Goal: Task Accomplishment & Management: Manage account settings

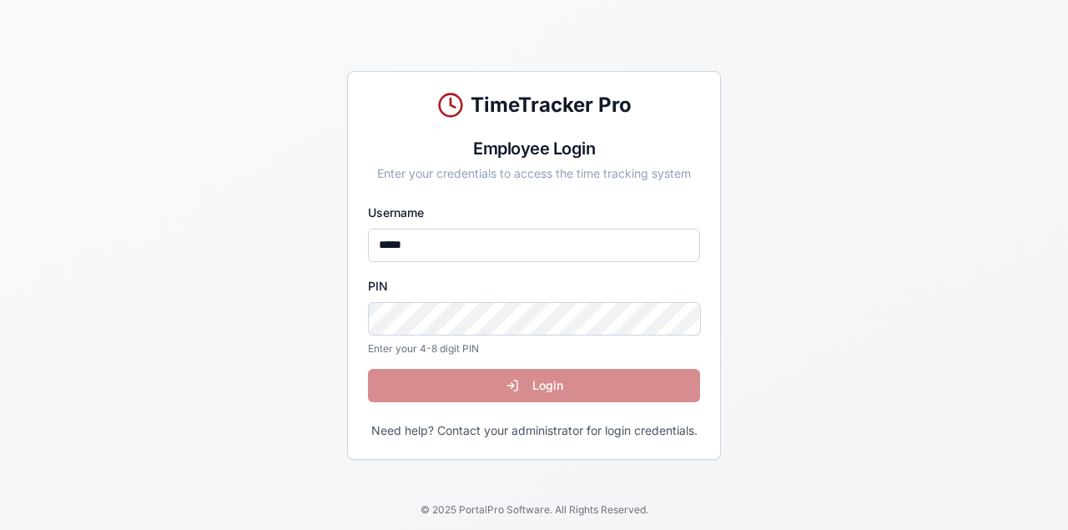
type input "*****"
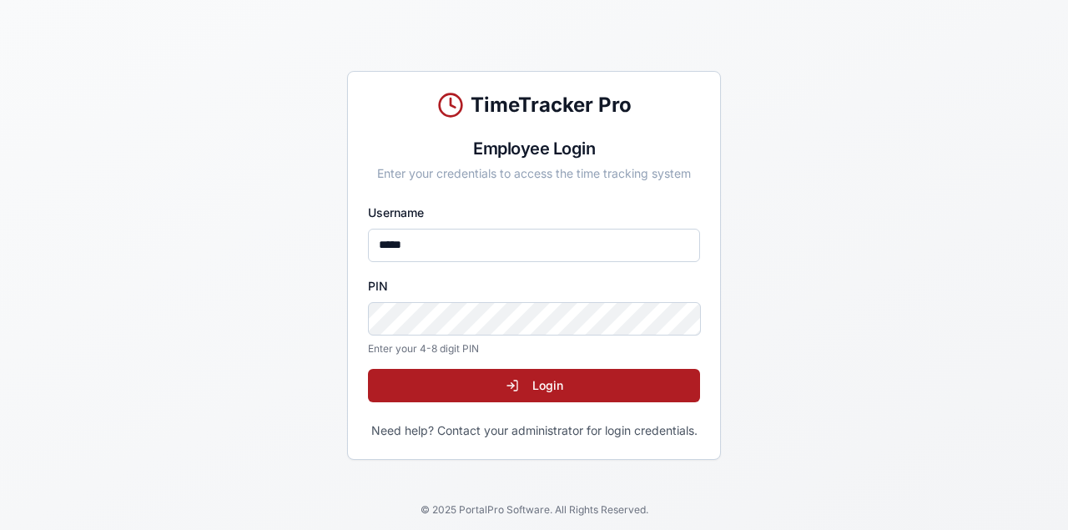
click button "Login" at bounding box center [534, 385] width 332 height 33
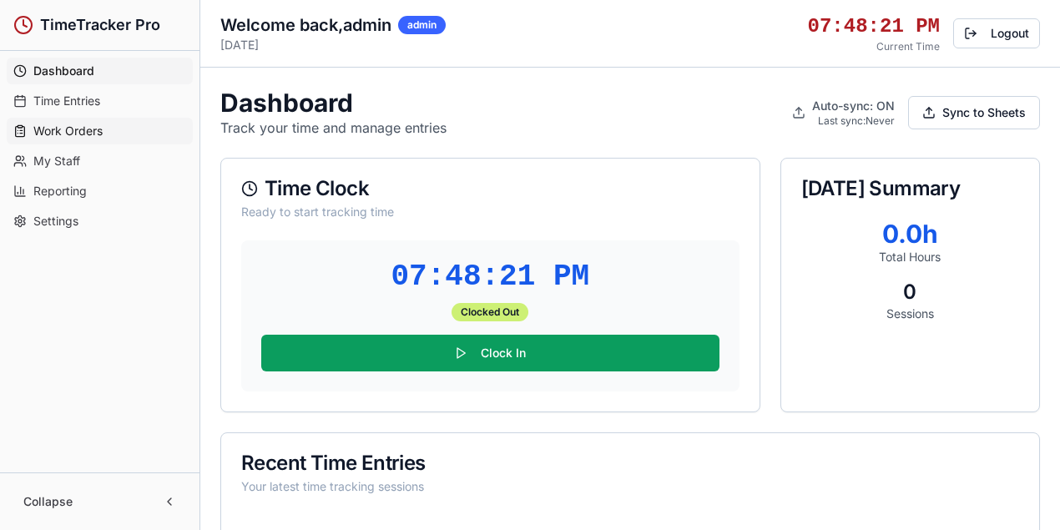
click at [80, 133] on span "Work Orders" at bounding box center [67, 131] width 69 height 17
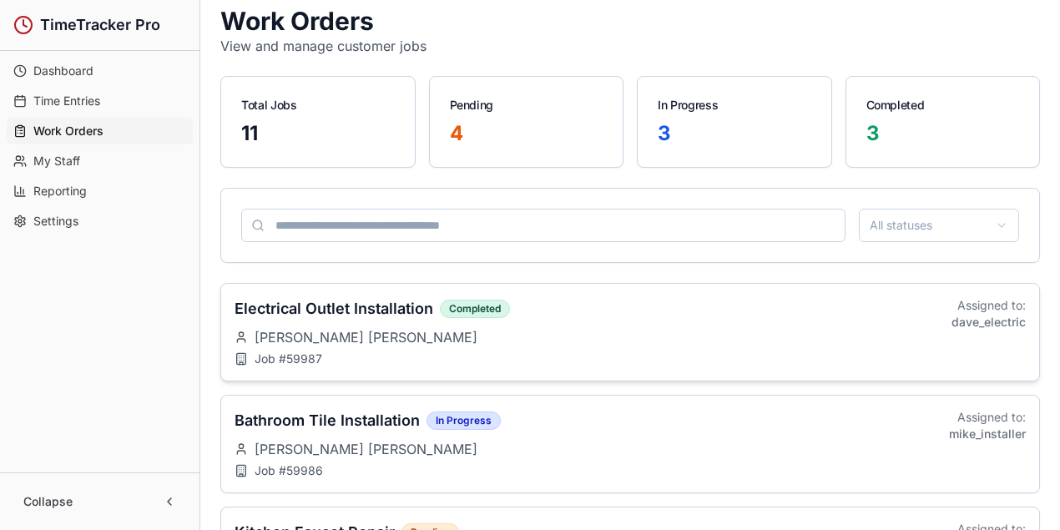
scroll to position [222, 0]
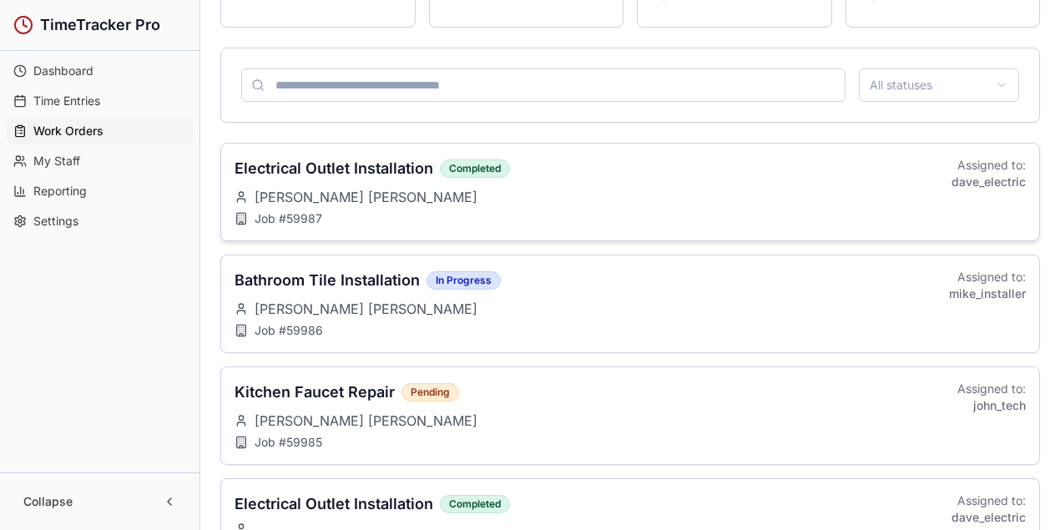
click at [412, 159] on h3 "Electrical Outlet Installation" at bounding box center [334, 168] width 199 height 23
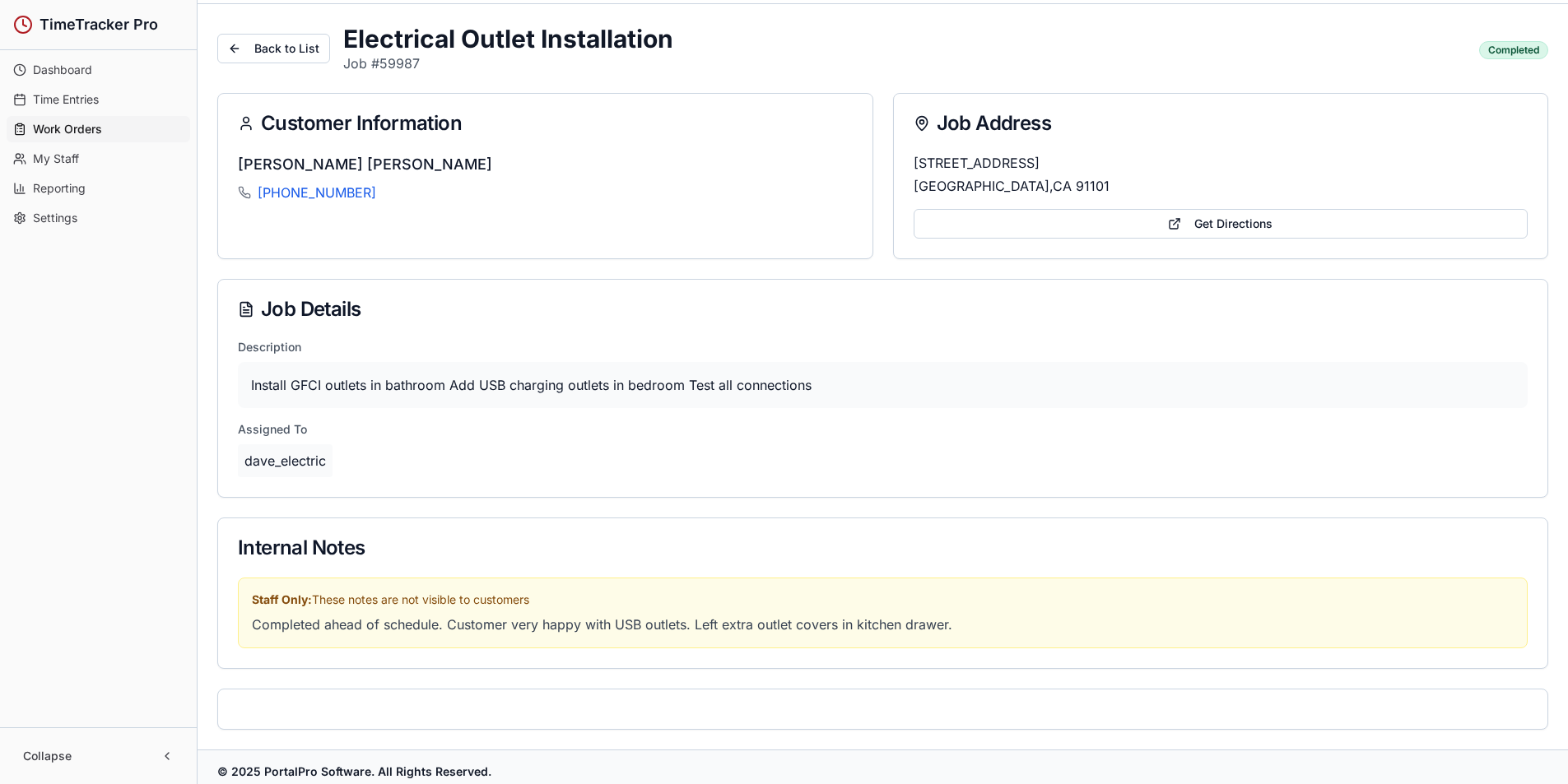
scroll to position [0, 0]
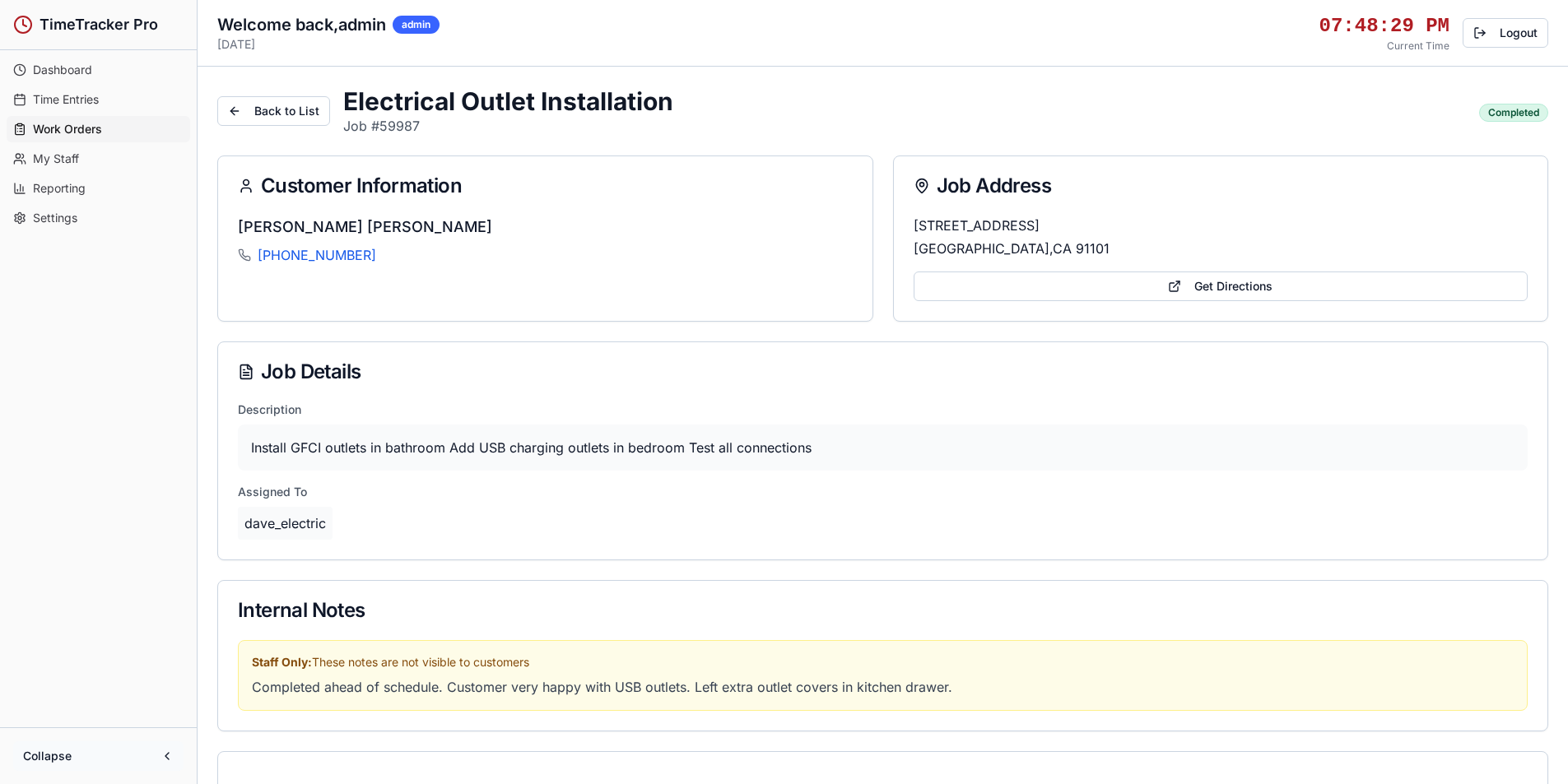
click at [169, 522] on button "Collapse" at bounding box center [98, 756] width 171 height 30
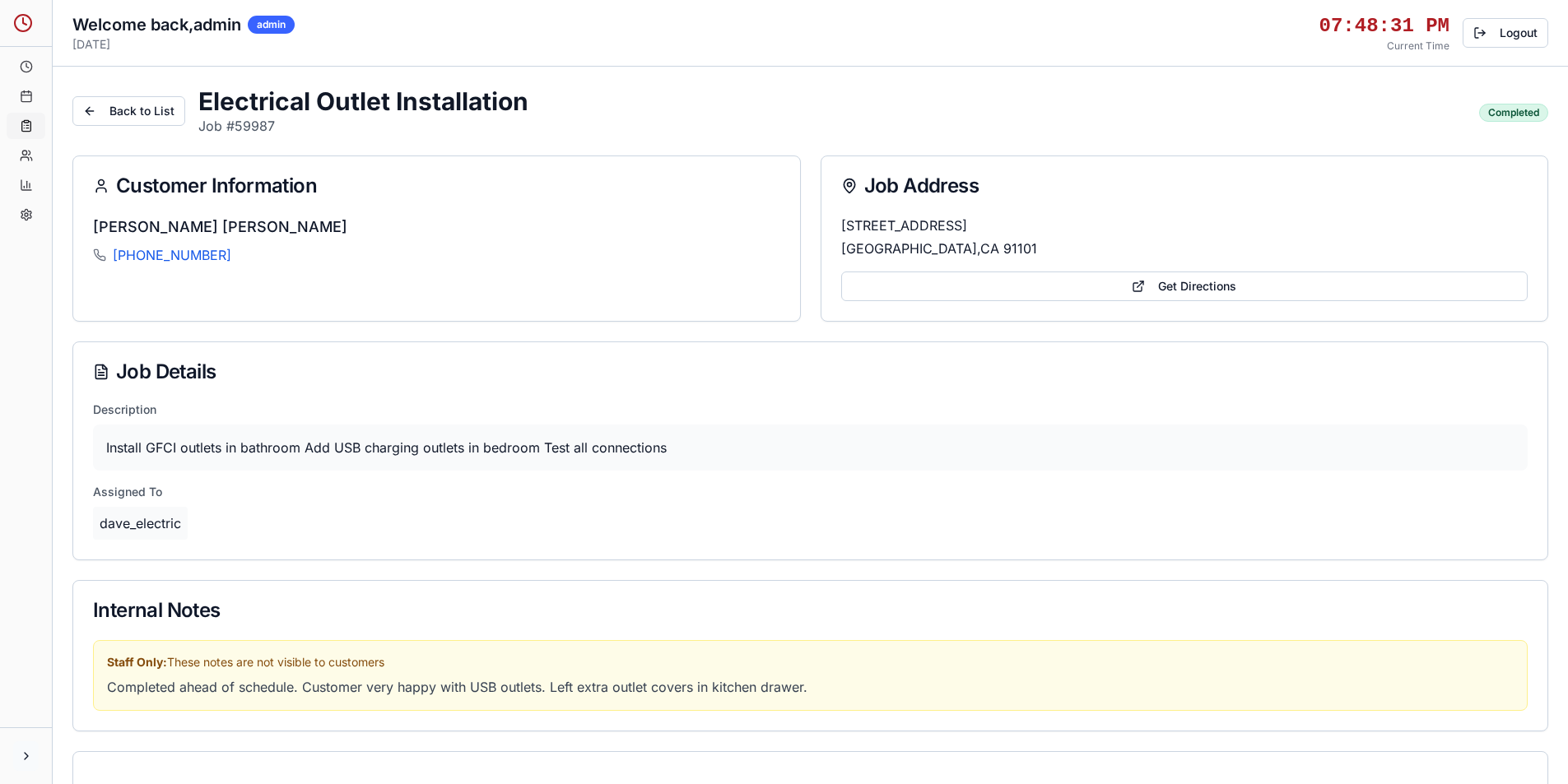
click at [32, 522] on button at bounding box center [26, 756] width 26 height 30
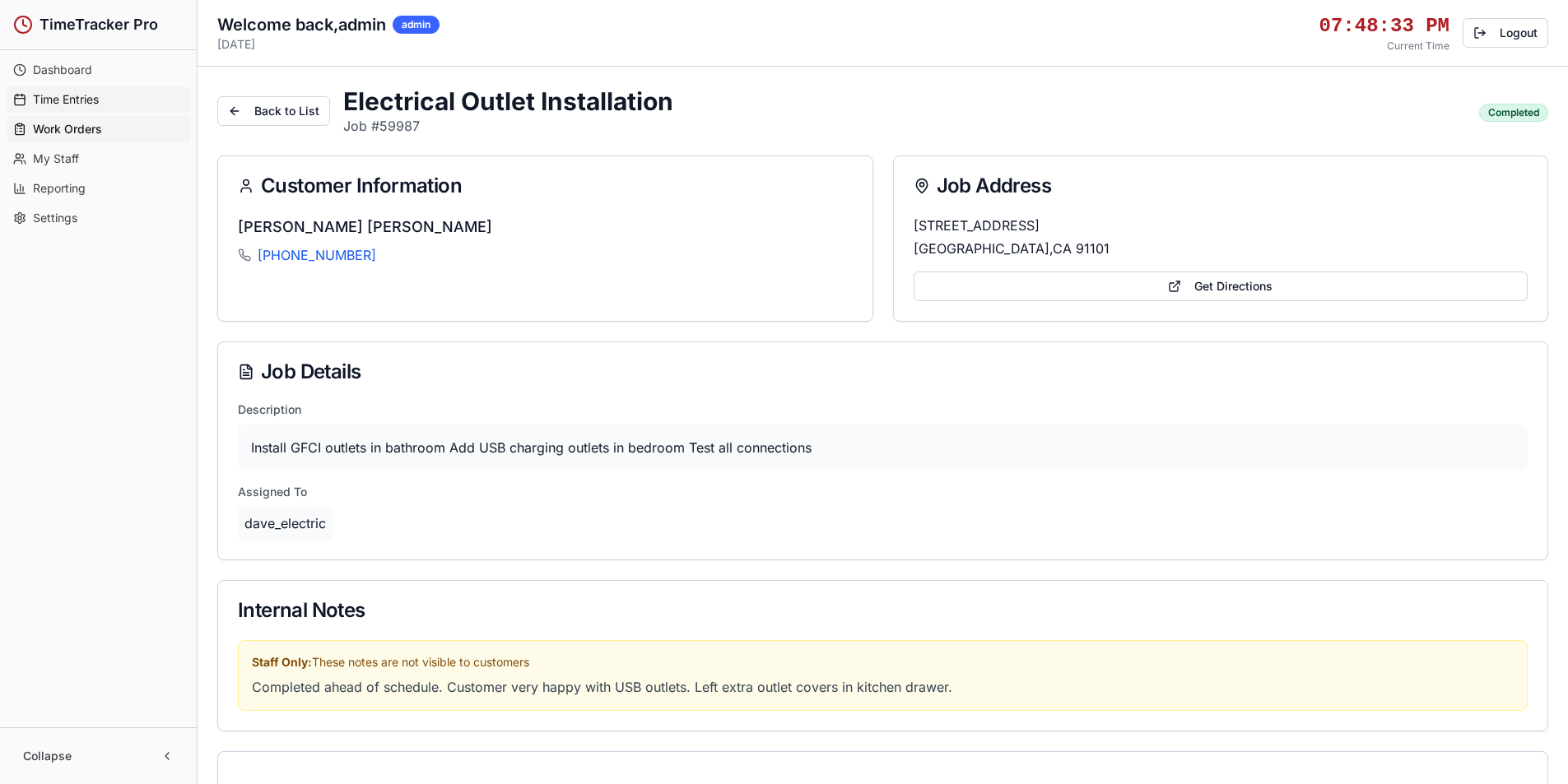
click at [77, 96] on span "Time Entries" at bounding box center [65, 100] width 66 height 17
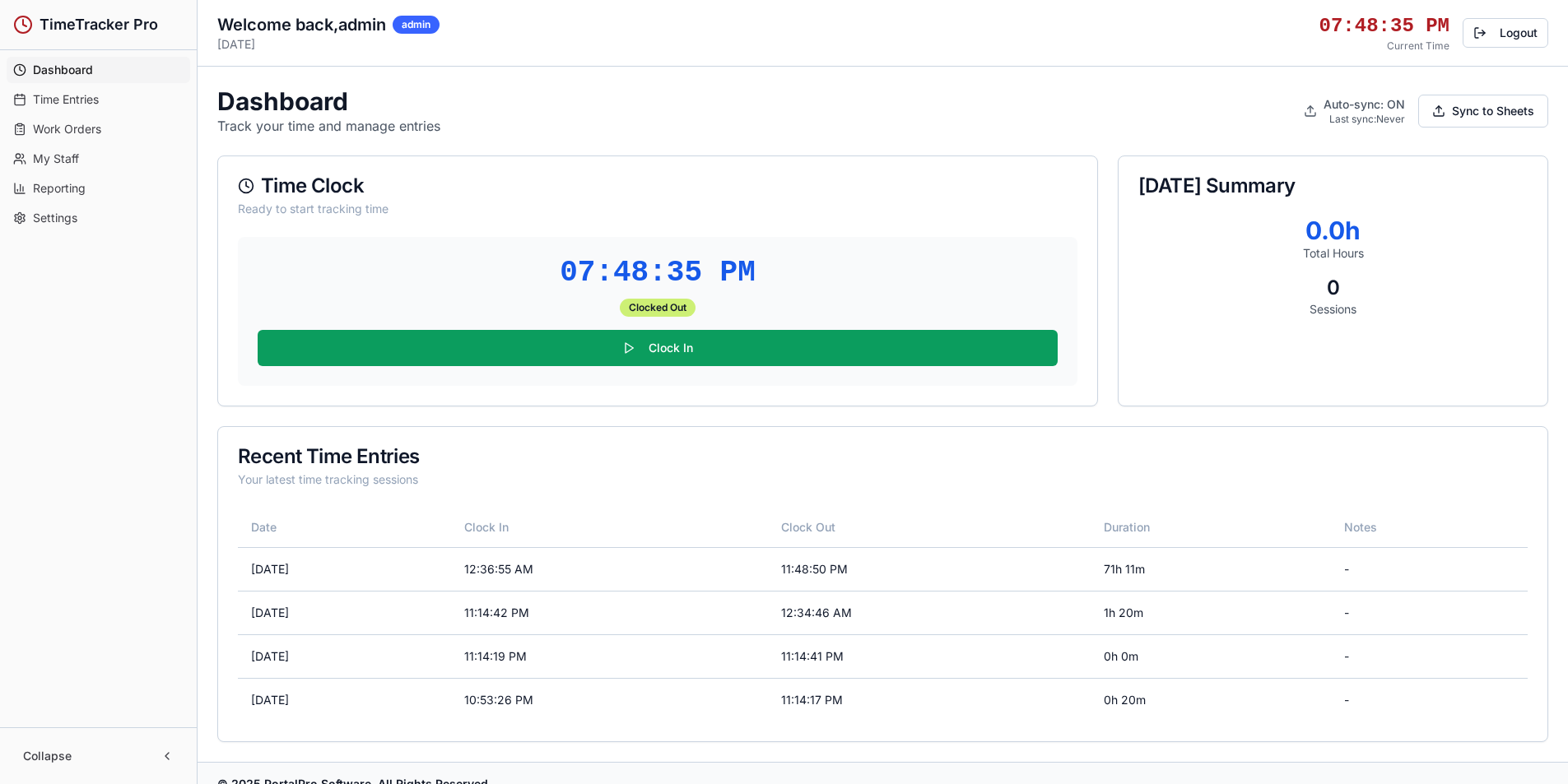
click at [72, 64] on span "Dashboard" at bounding box center [62, 70] width 60 height 17
click at [78, 104] on span "Time Entries" at bounding box center [65, 100] width 66 height 17
click at [79, 98] on span "Time Entries" at bounding box center [65, 100] width 66 height 17
drag, startPoint x: 77, startPoint y: 113, endPoint x: 82, endPoint y: 102, distance: 12.1
click at [78, 113] on ul "Dashboard Time Entries Work Orders My Staff Reporting Settings" at bounding box center [99, 144] width 183 height 175
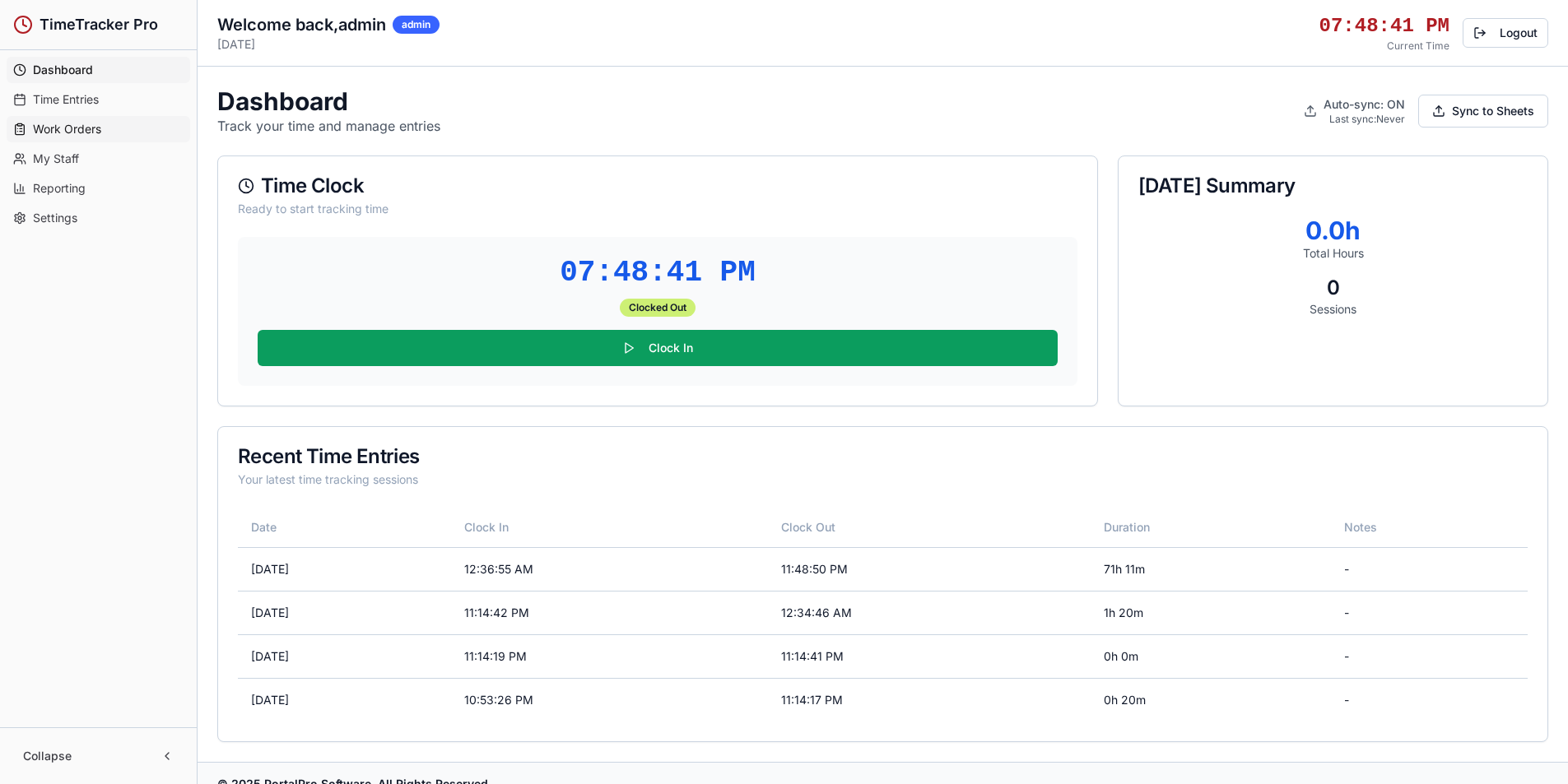
click at [88, 124] on span "Work Orders" at bounding box center [66, 129] width 68 height 17
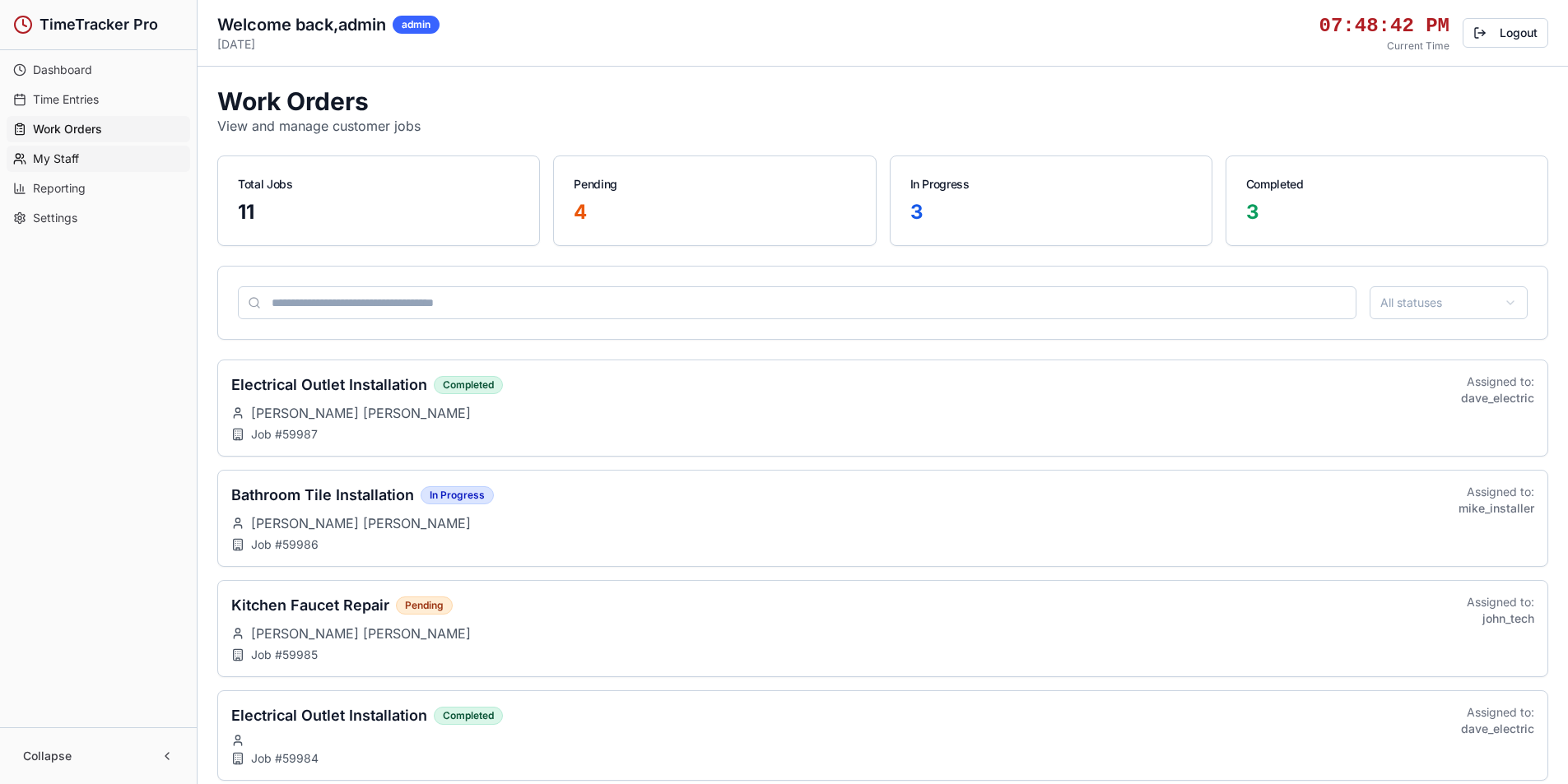
click at [82, 158] on link "My Staff" at bounding box center [99, 159] width 183 height 27
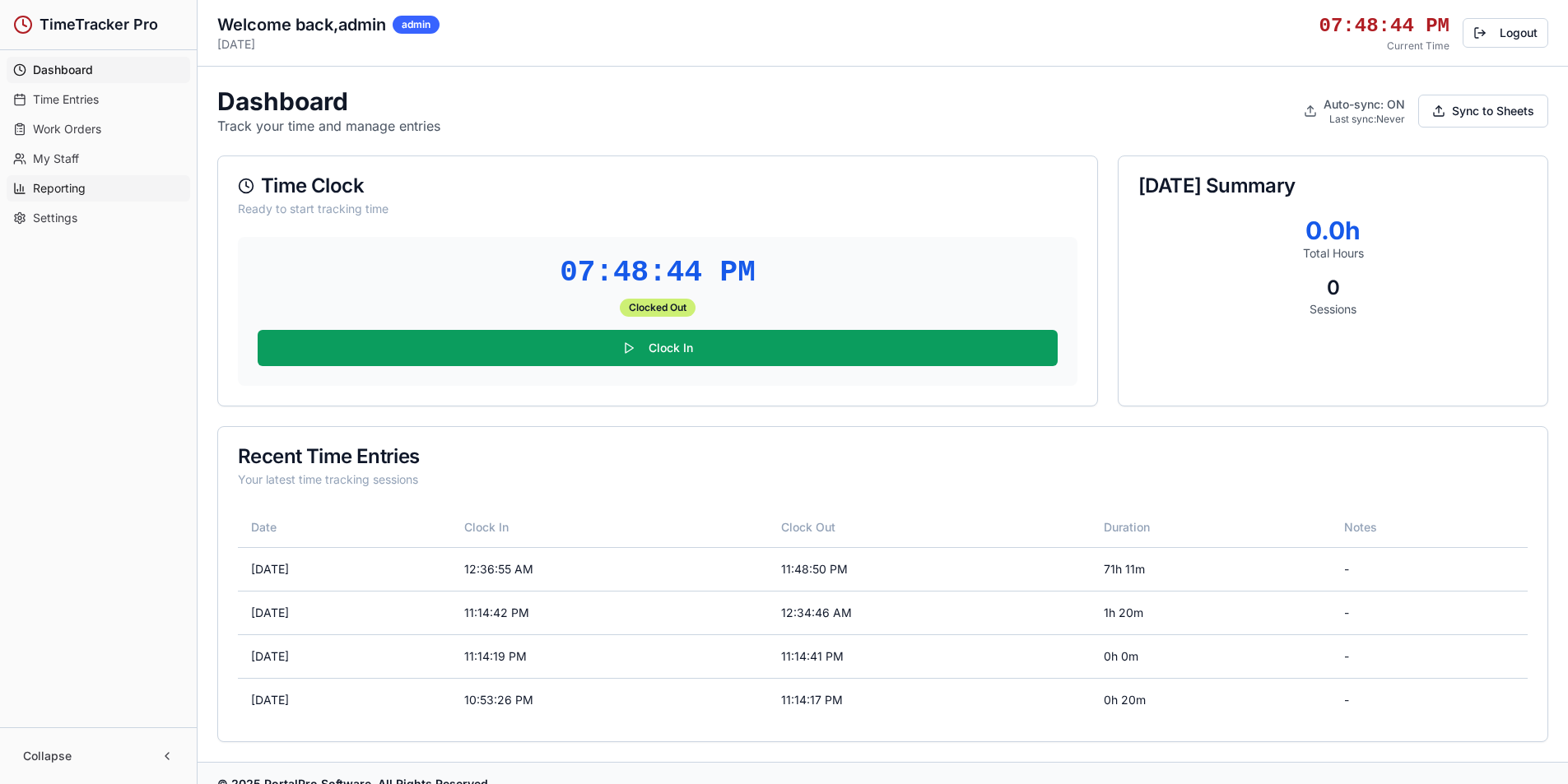
click at [82, 182] on span "Reporting" at bounding box center [58, 188] width 52 height 17
click at [79, 219] on link "Settings" at bounding box center [99, 218] width 183 height 27
click at [107, 127] on link "Work Orders" at bounding box center [99, 129] width 183 height 27
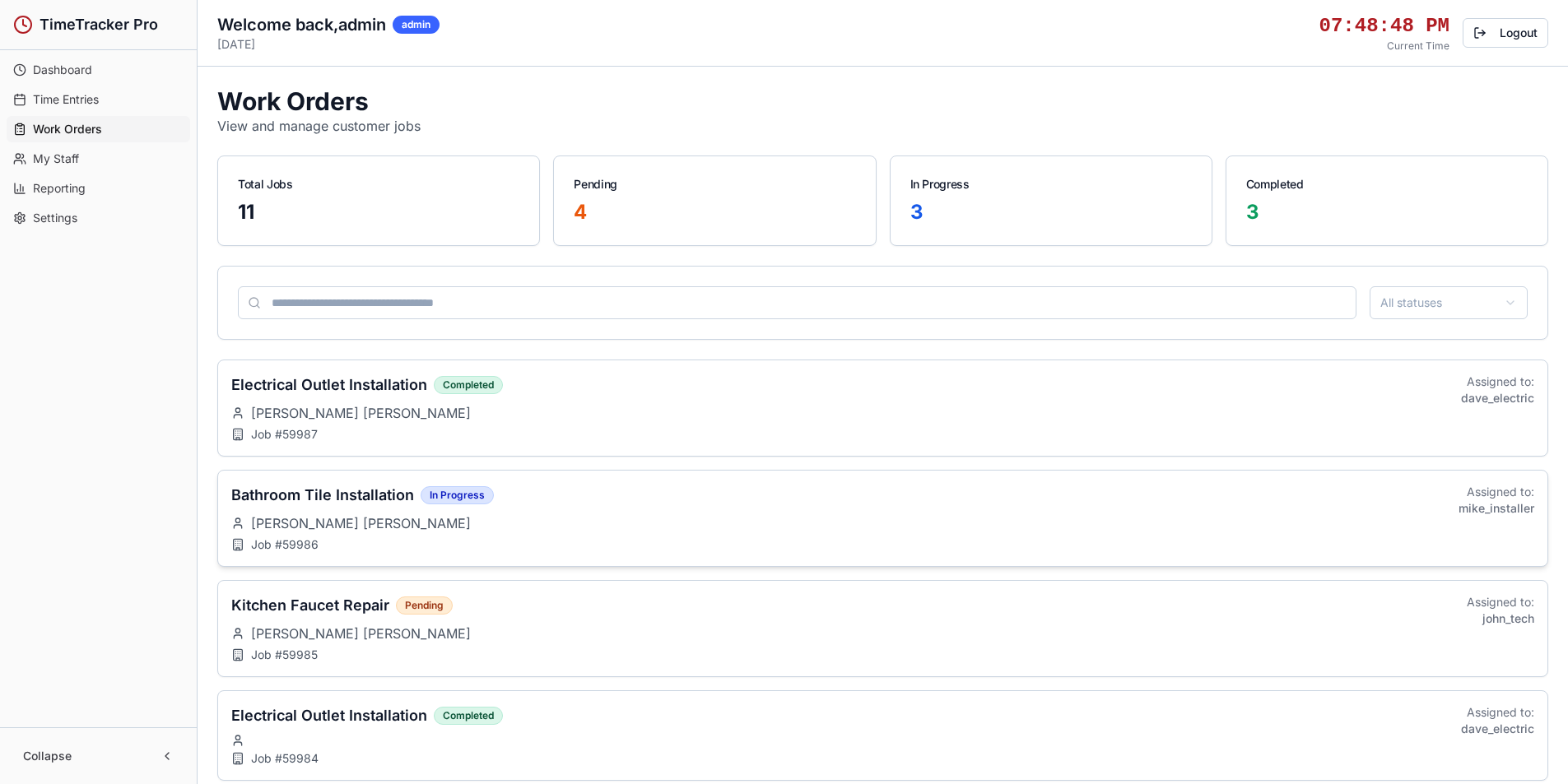
click at [371, 493] on h3 "Bathroom Tile Installation" at bounding box center [322, 495] width 182 height 23
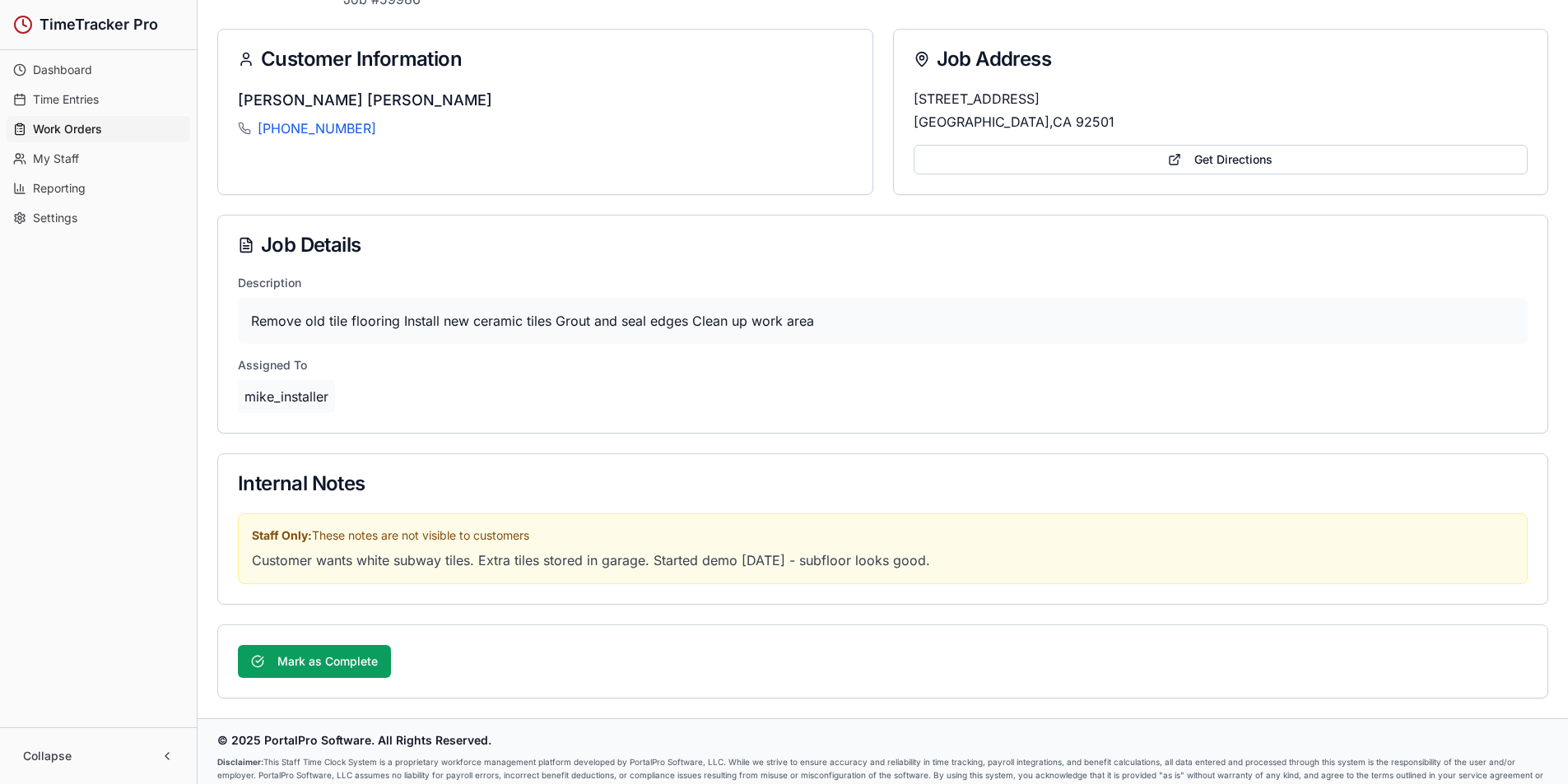
scroll to position [152, 0]
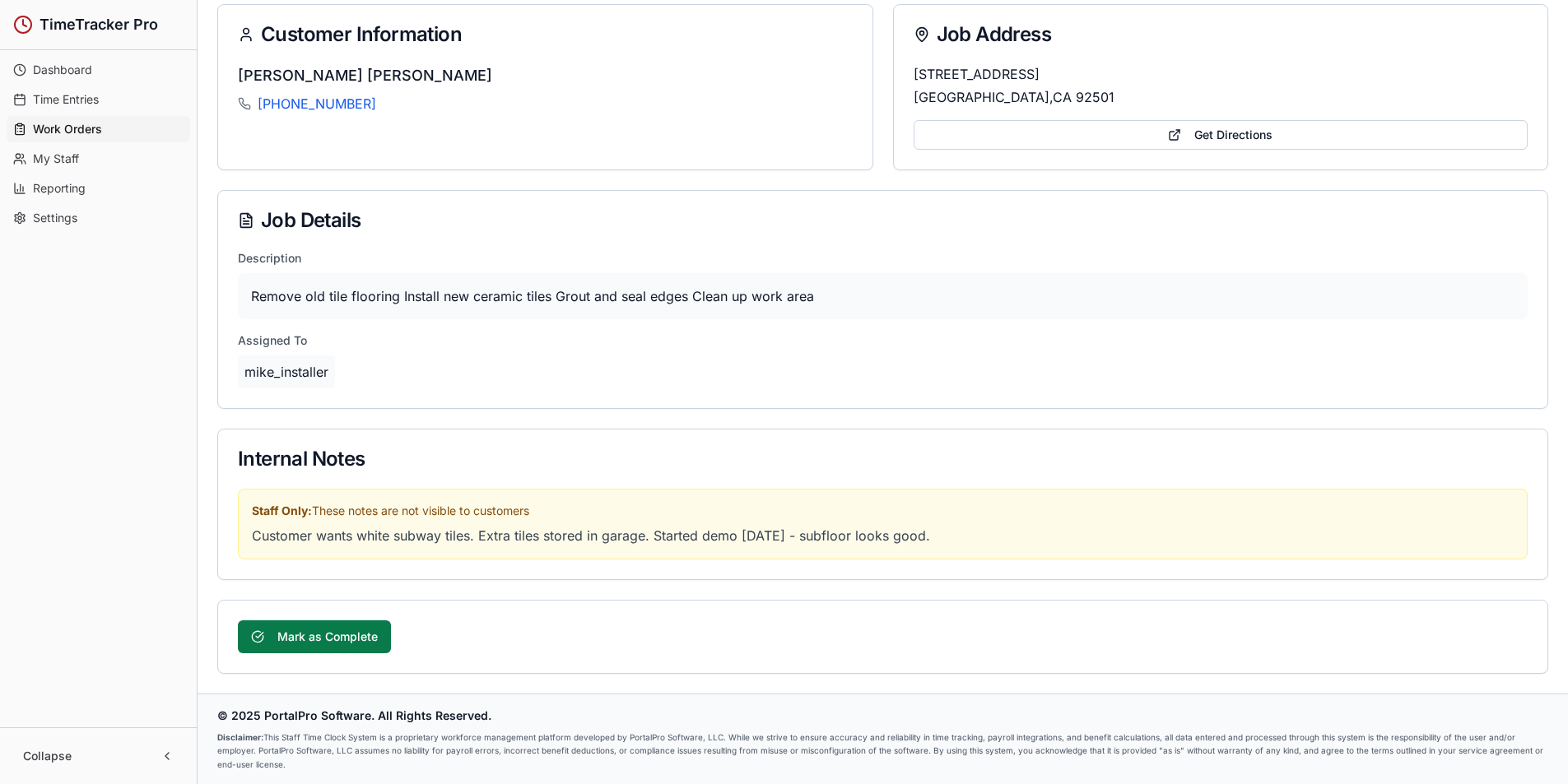
click at [353, 522] on button "Mark as Complete" at bounding box center [314, 636] width 153 height 33
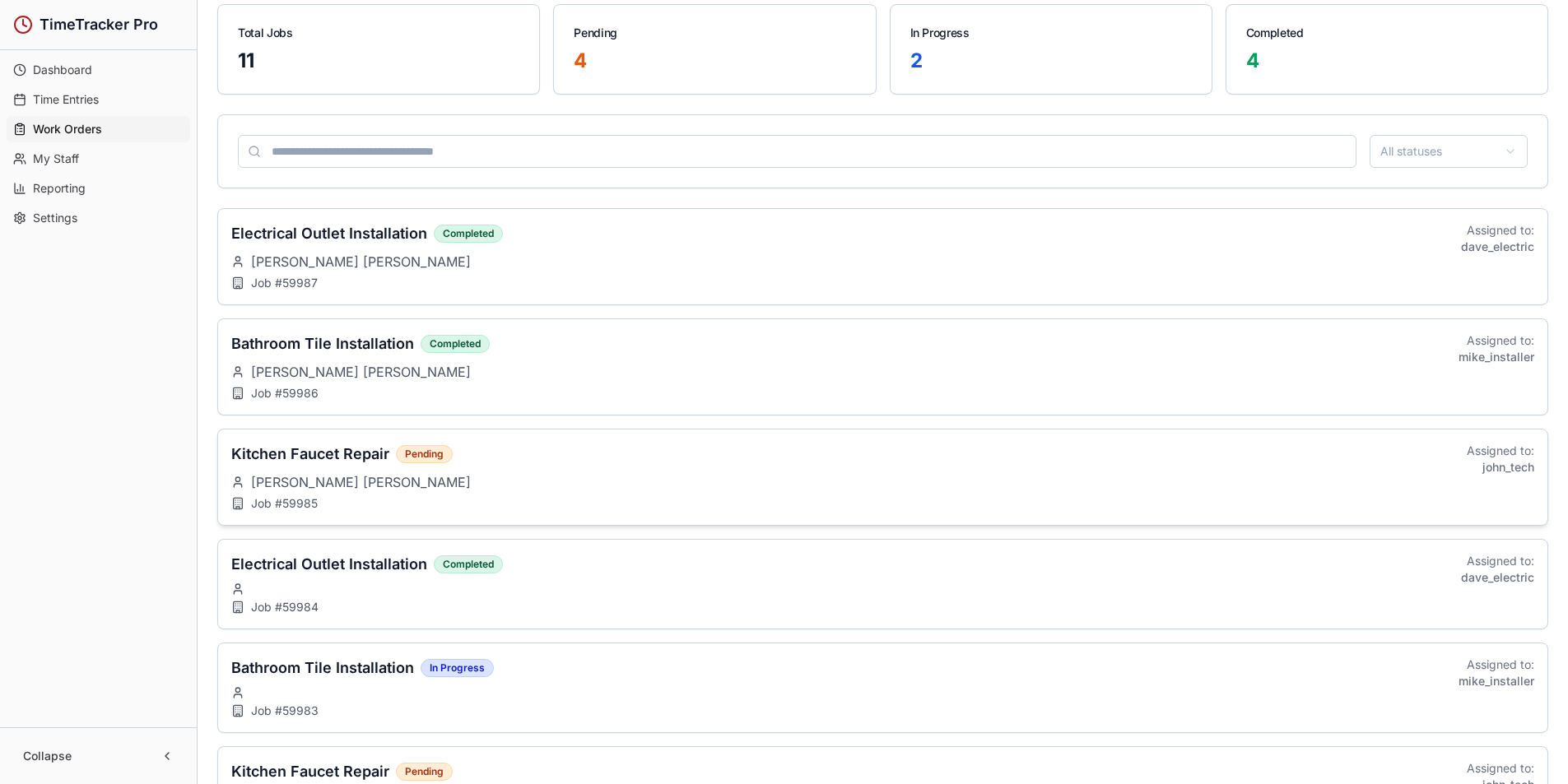
click at [331, 452] on h3 "Kitchen Faucet Repair" at bounding box center [311, 454] width 158 height 23
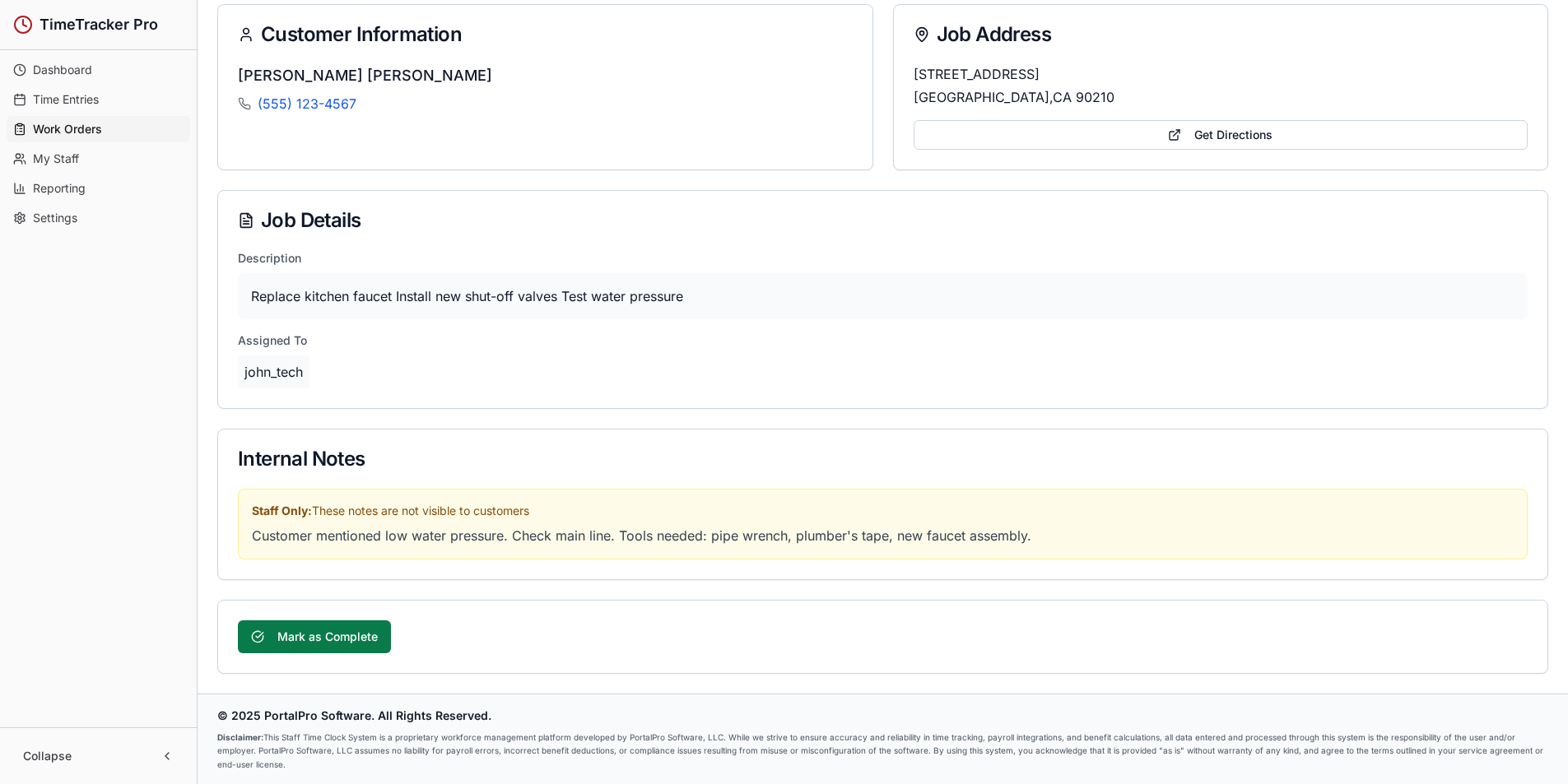
click at [344, 522] on button "Mark as Complete" at bounding box center [314, 636] width 153 height 33
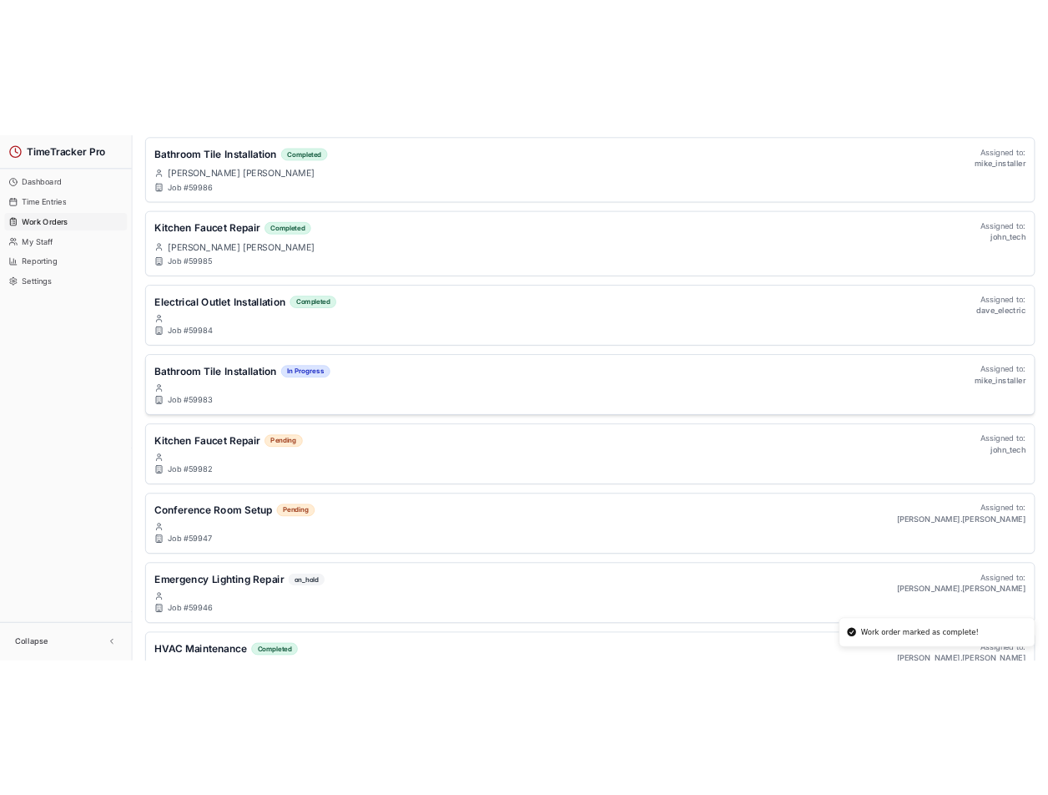
scroll to position [487, 0]
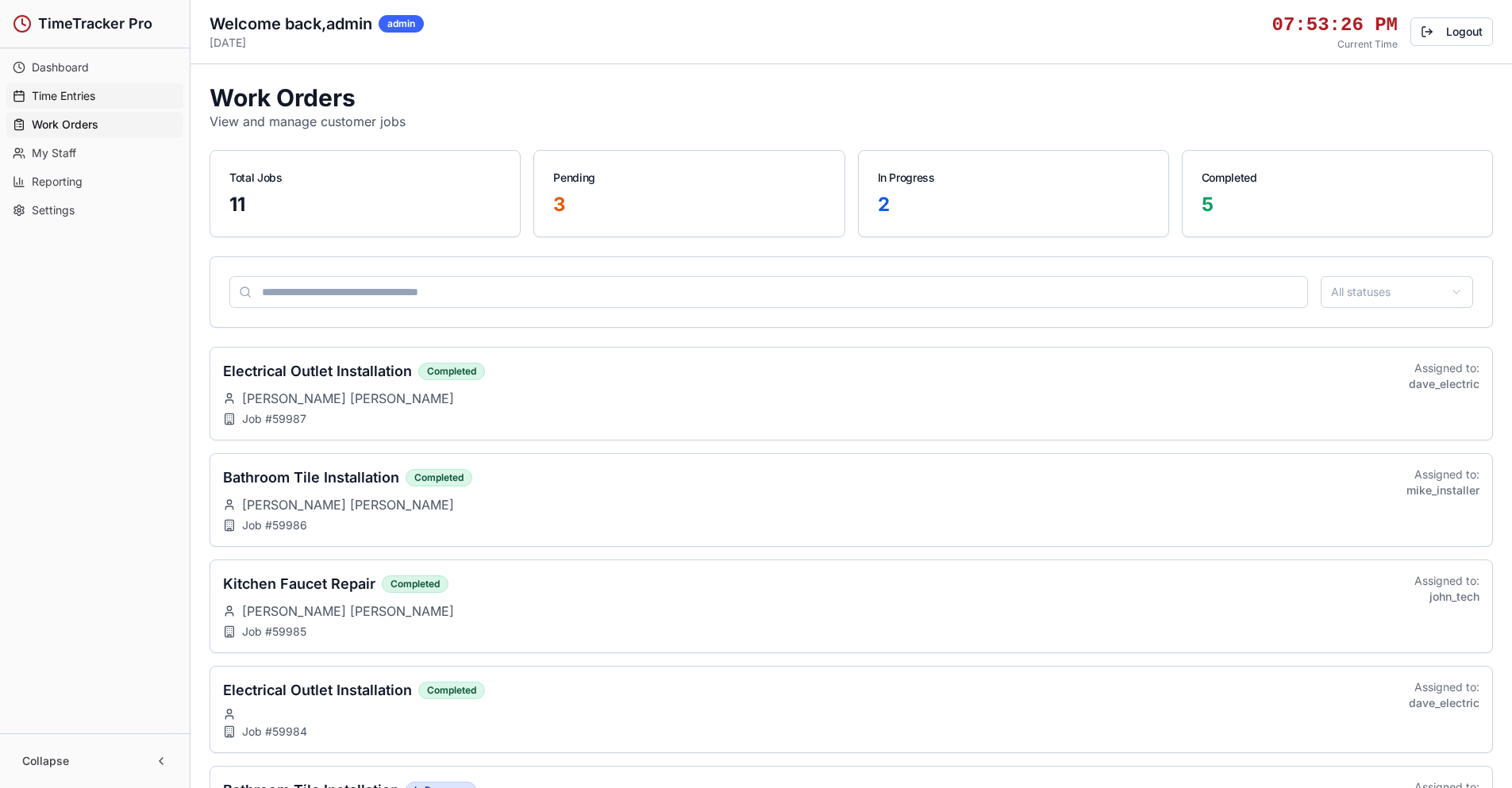
click at [77, 86] on link "Time Entries" at bounding box center [95, 96] width 177 height 26
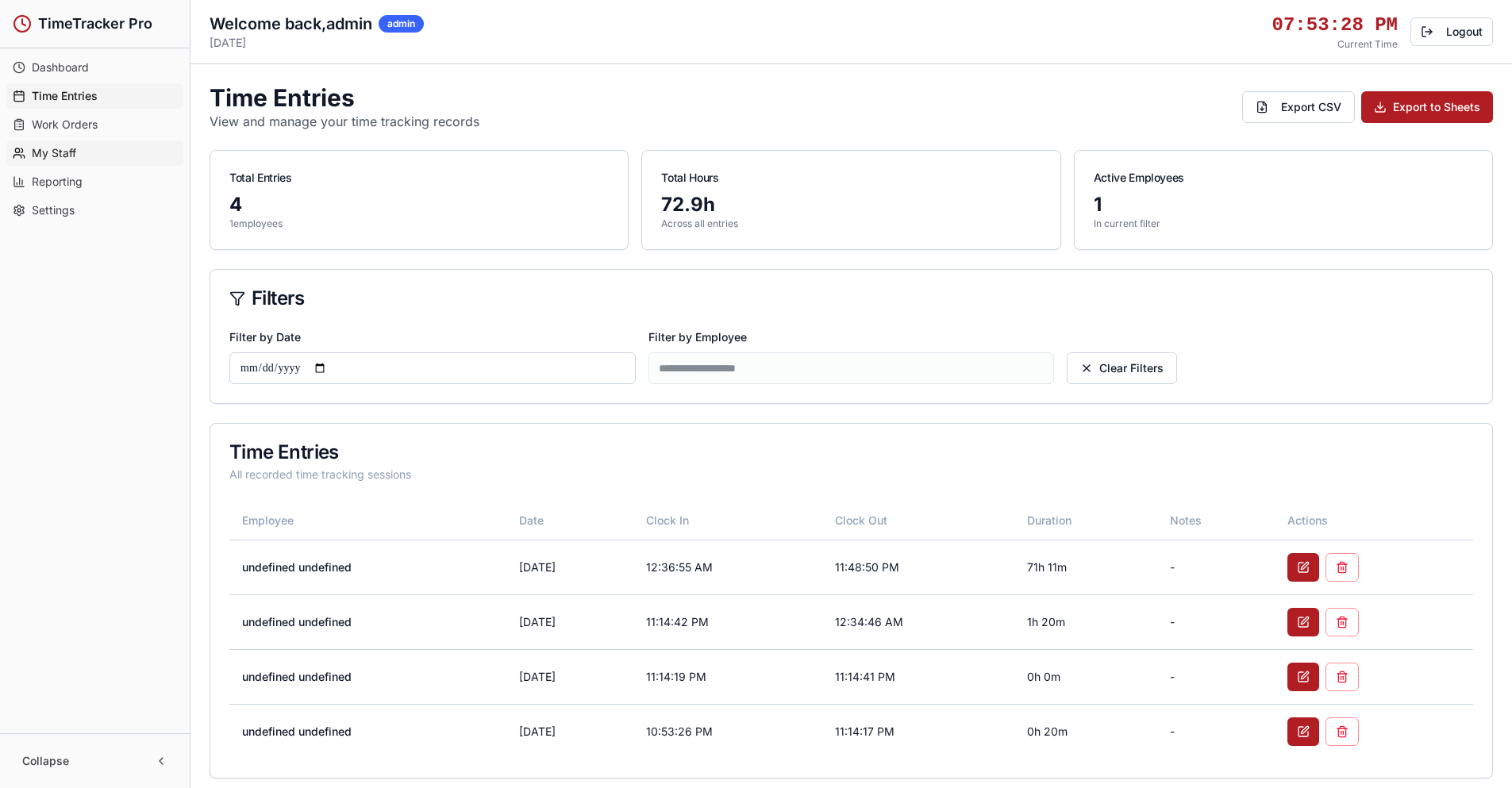
click at [92, 159] on link "My Staff" at bounding box center [95, 153] width 177 height 26
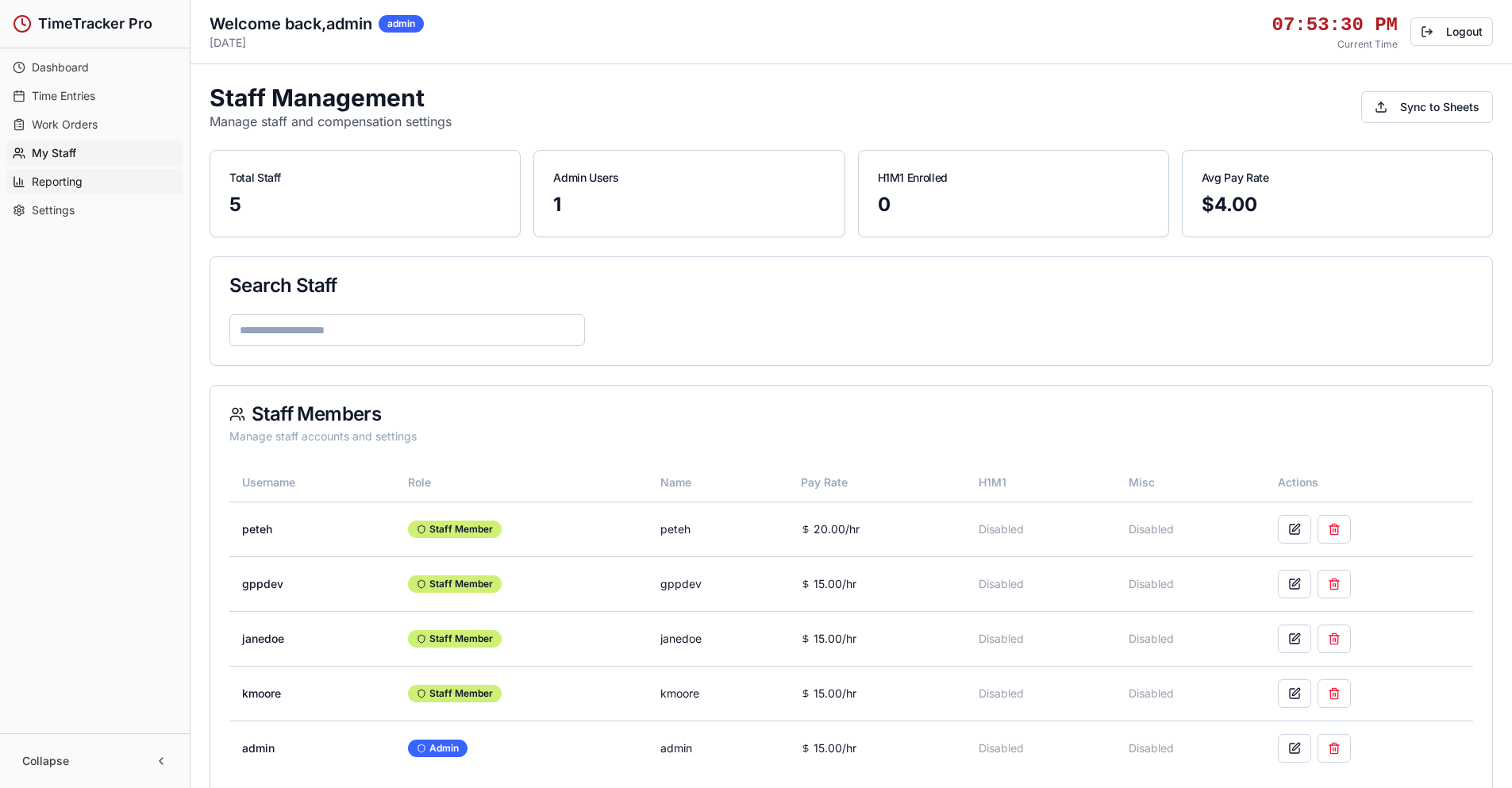
click at [87, 185] on link "Reporting" at bounding box center [95, 182] width 177 height 26
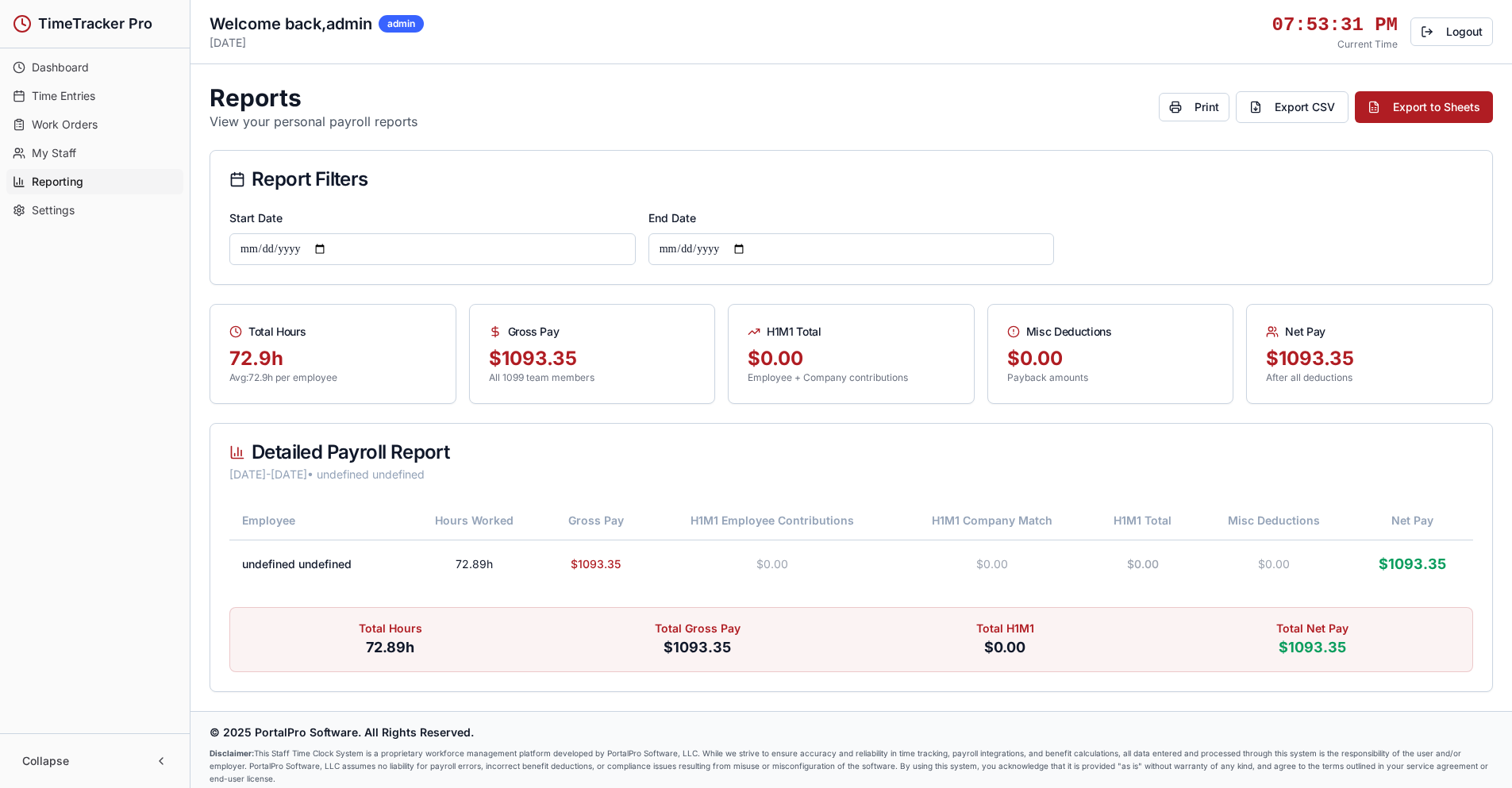
click at [84, 214] on link "Settings" at bounding box center [95, 210] width 177 height 26
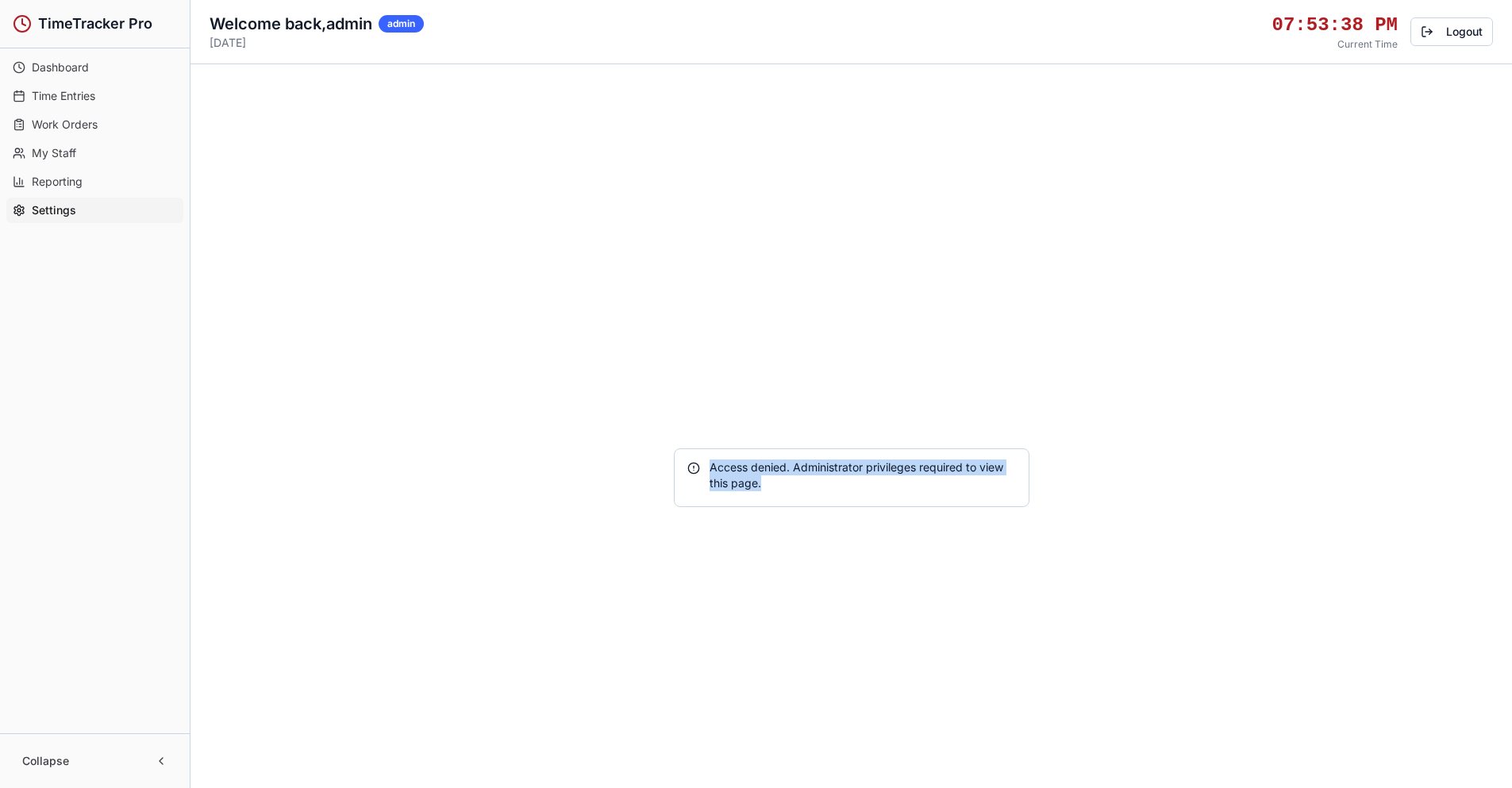
drag, startPoint x: 776, startPoint y: 481, endPoint x: 727, endPoint y: 472, distance: 49.8
click at [703, 472] on div "Access denied. Administrator privileges required to view this page." at bounding box center [852, 474] width 329 height 31
copy div "Access denied. Administrator privileges required to view this page."
click at [71, 74] on span "Dashboard" at bounding box center [60, 67] width 57 height 16
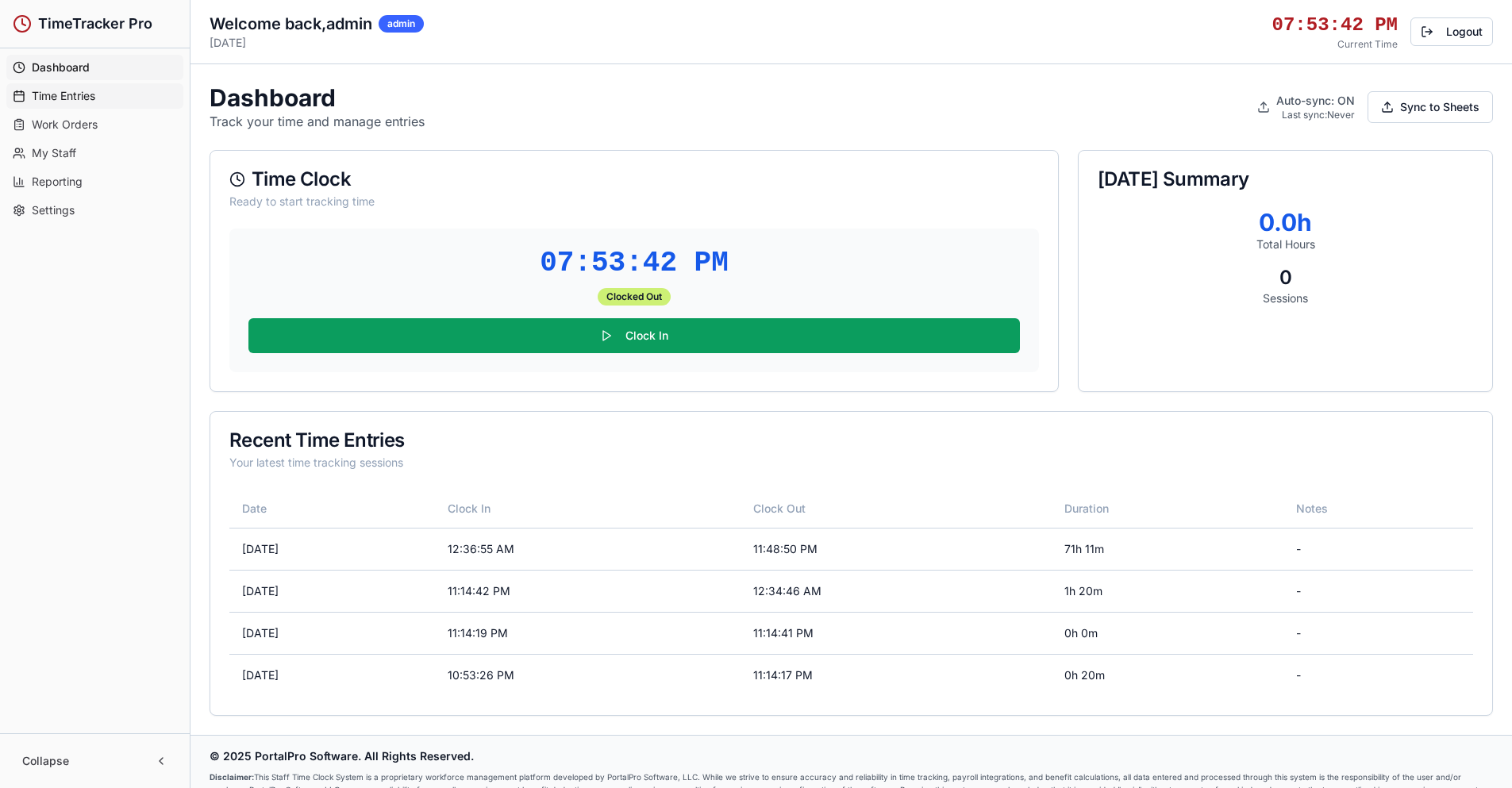
click at [79, 97] on span "Time Entries" at bounding box center [63, 96] width 64 height 16
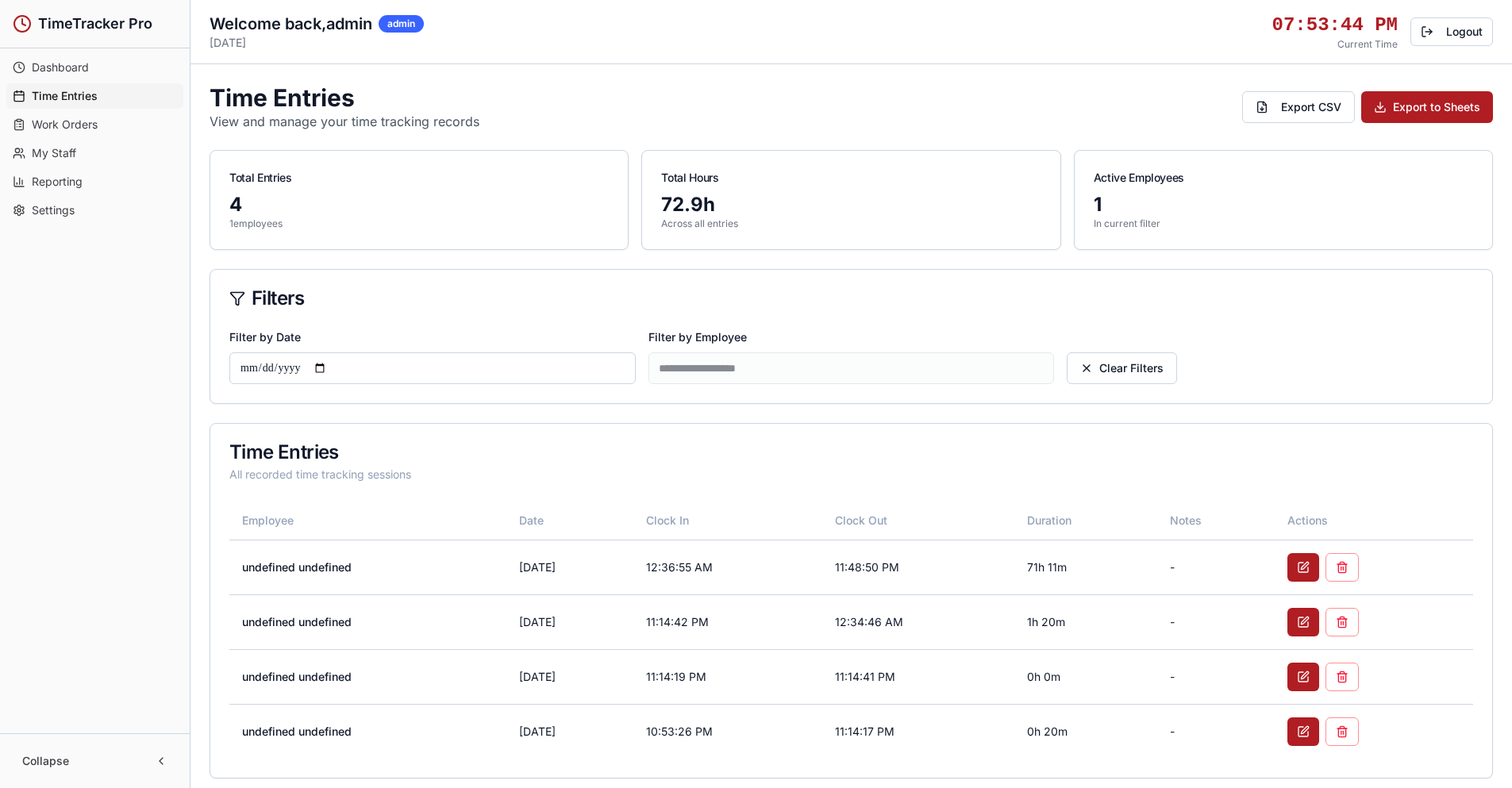
click at [80, 123] on span "Work Orders" at bounding box center [64, 125] width 66 height 16
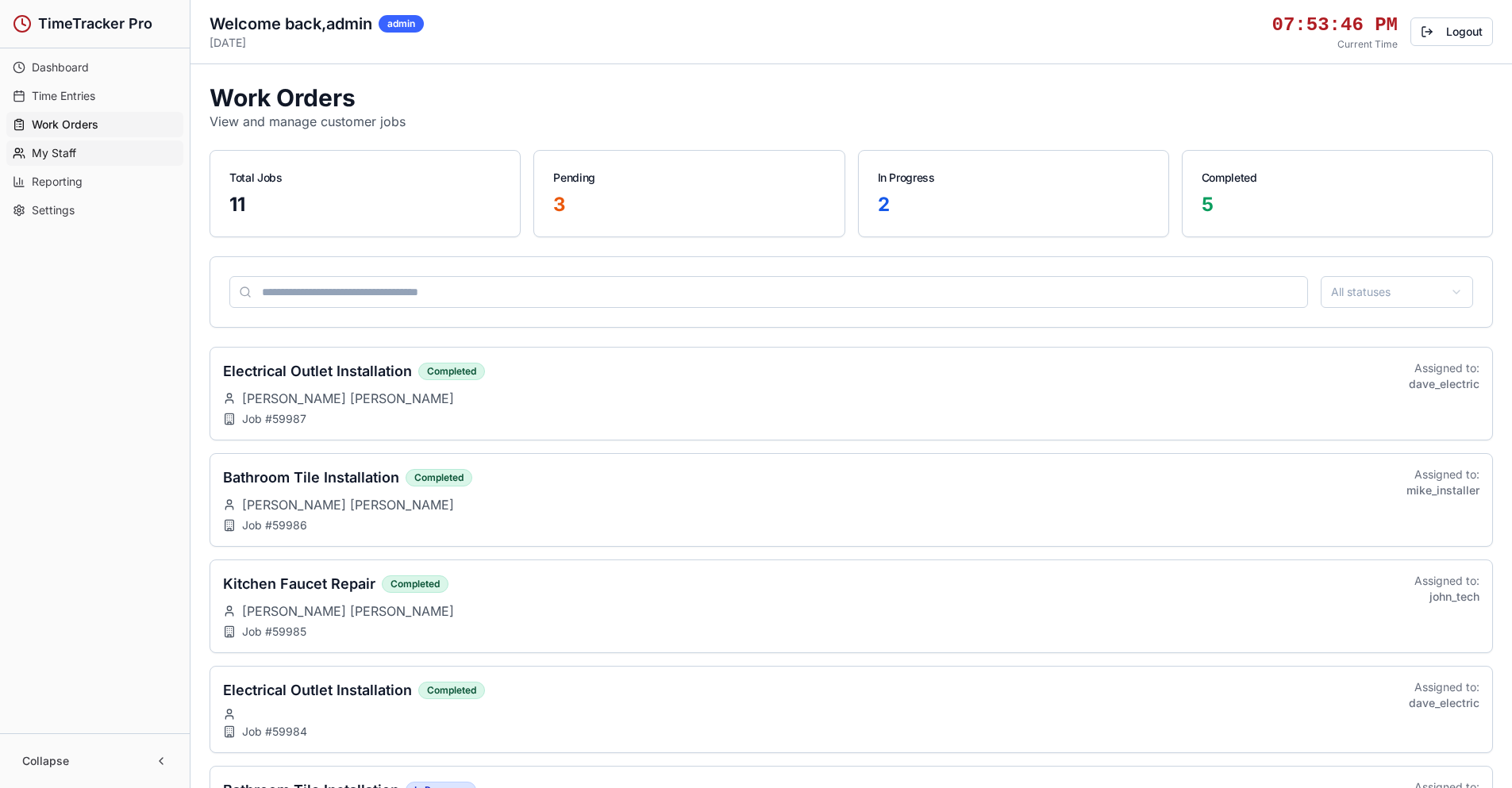
click at [68, 156] on span "My Staff" at bounding box center [53, 153] width 45 height 16
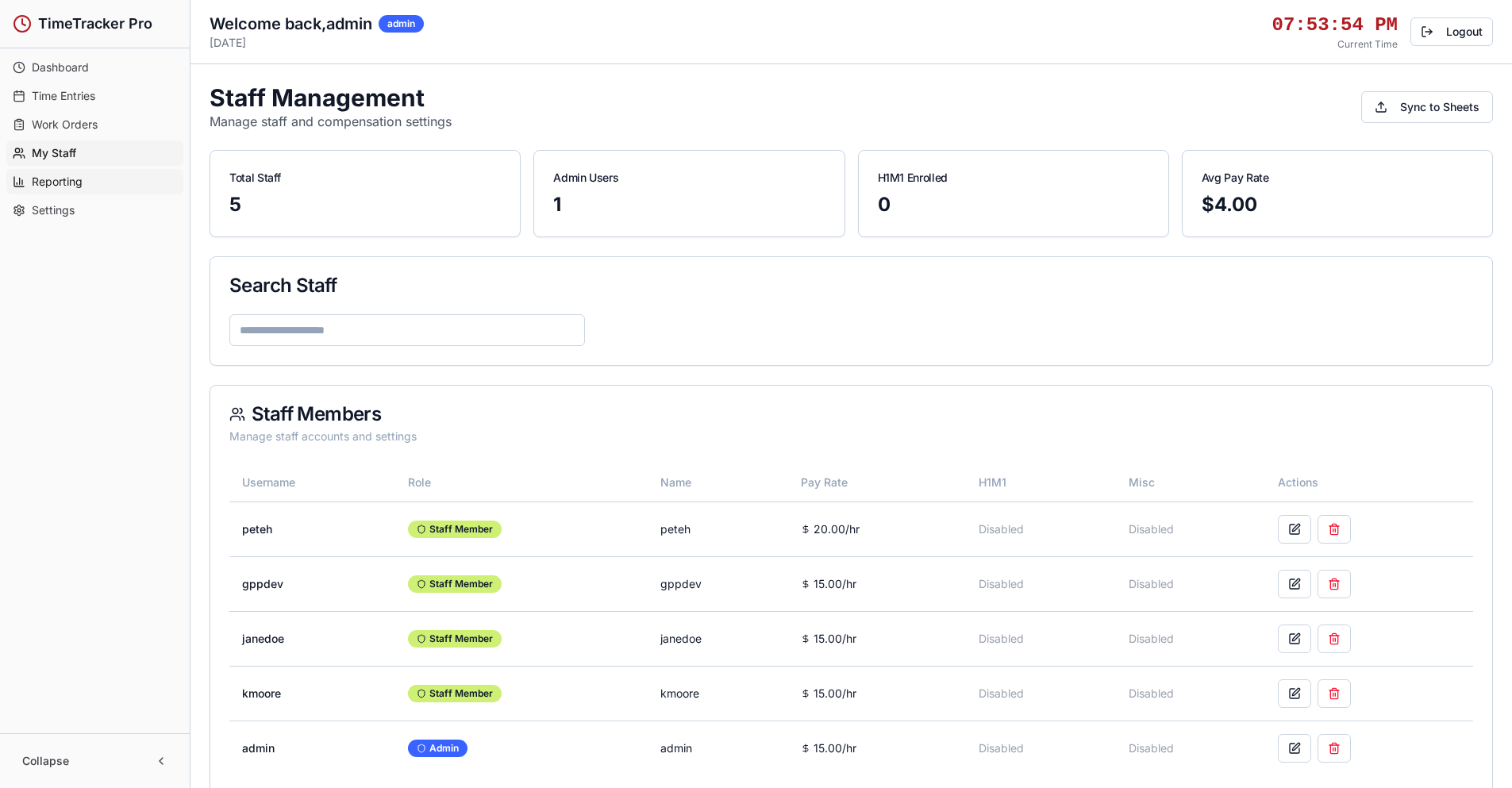
click at [102, 181] on link "Reporting" at bounding box center [95, 182] width 177 height 26
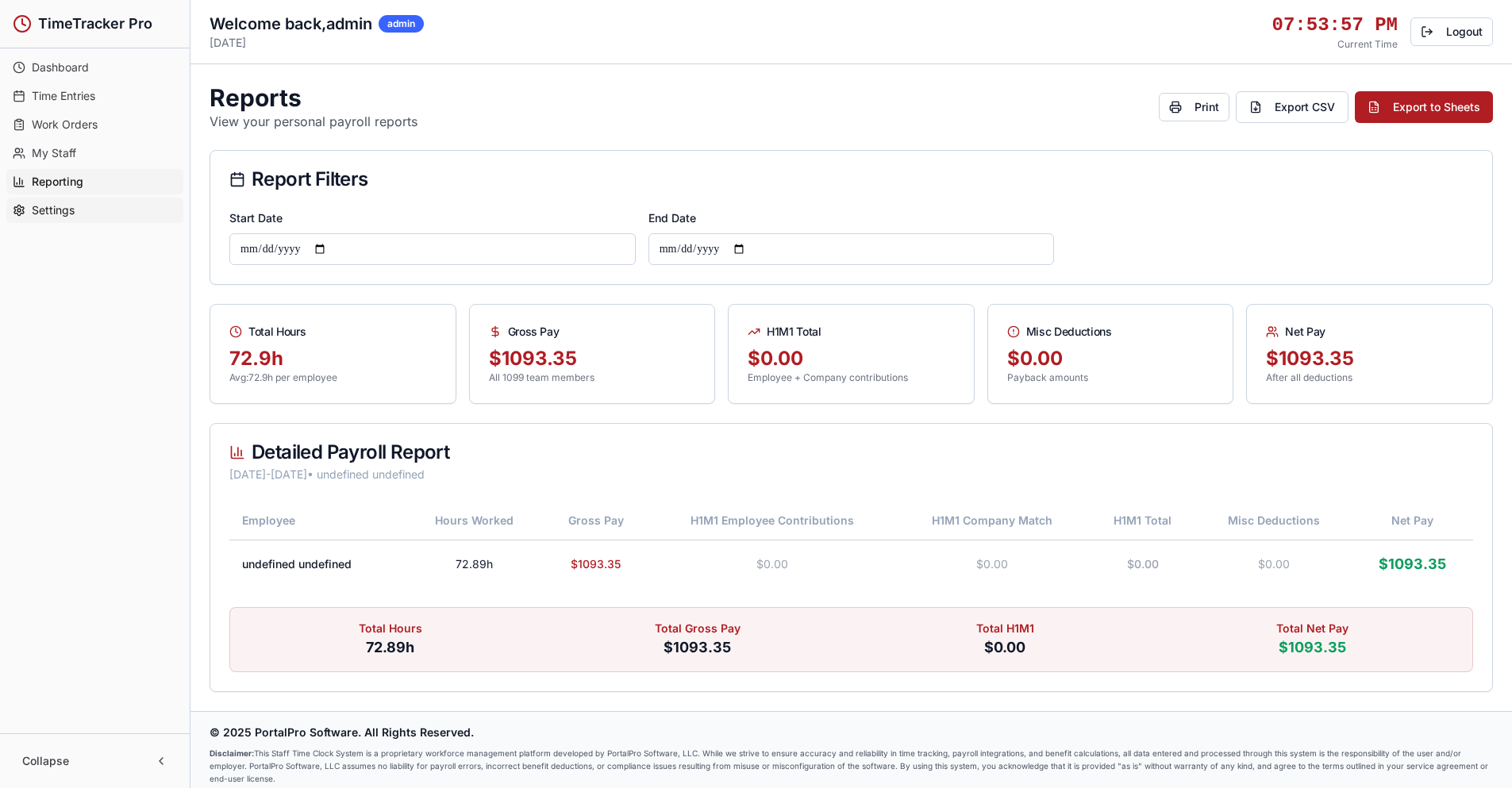
click at [82, 215] on link "Settings" at bounding box center [95, 210] width 177 height 26
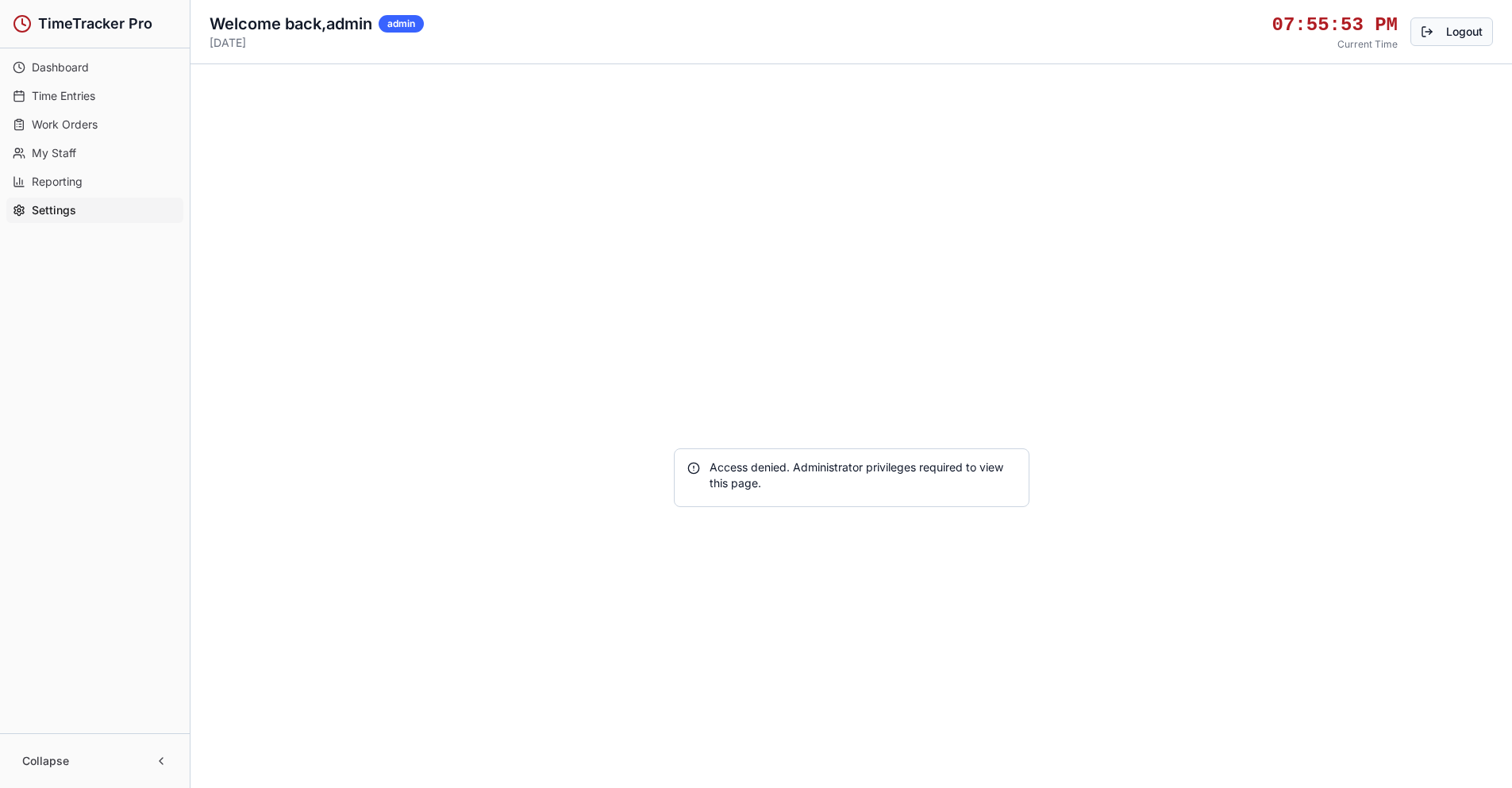
click at [1008, 29] on button "Logout" at bounding box center [1451, 31] width 83 height 29
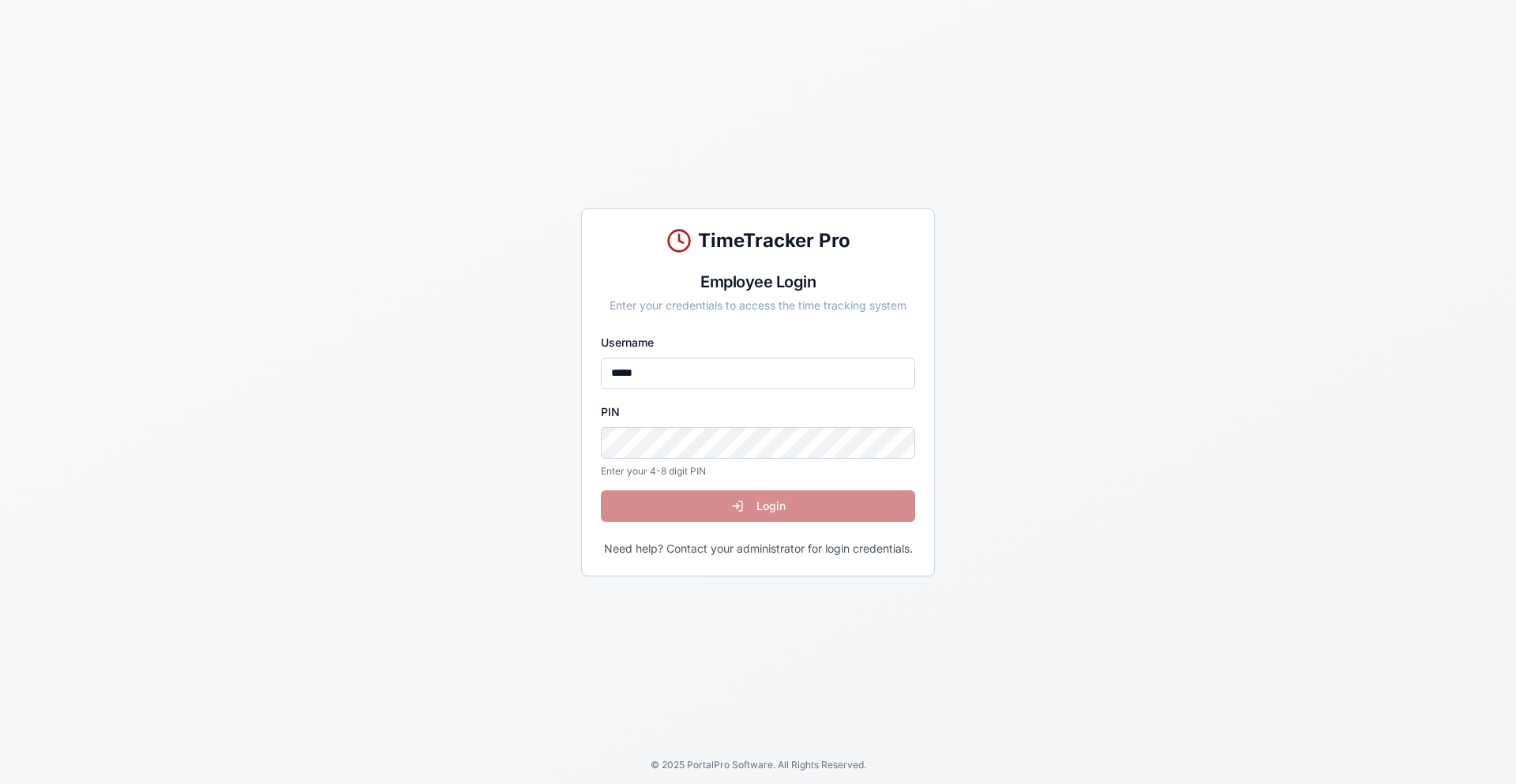
type input "*****"
click button "Login" at bounding box center [758, 505] width 314 height 31
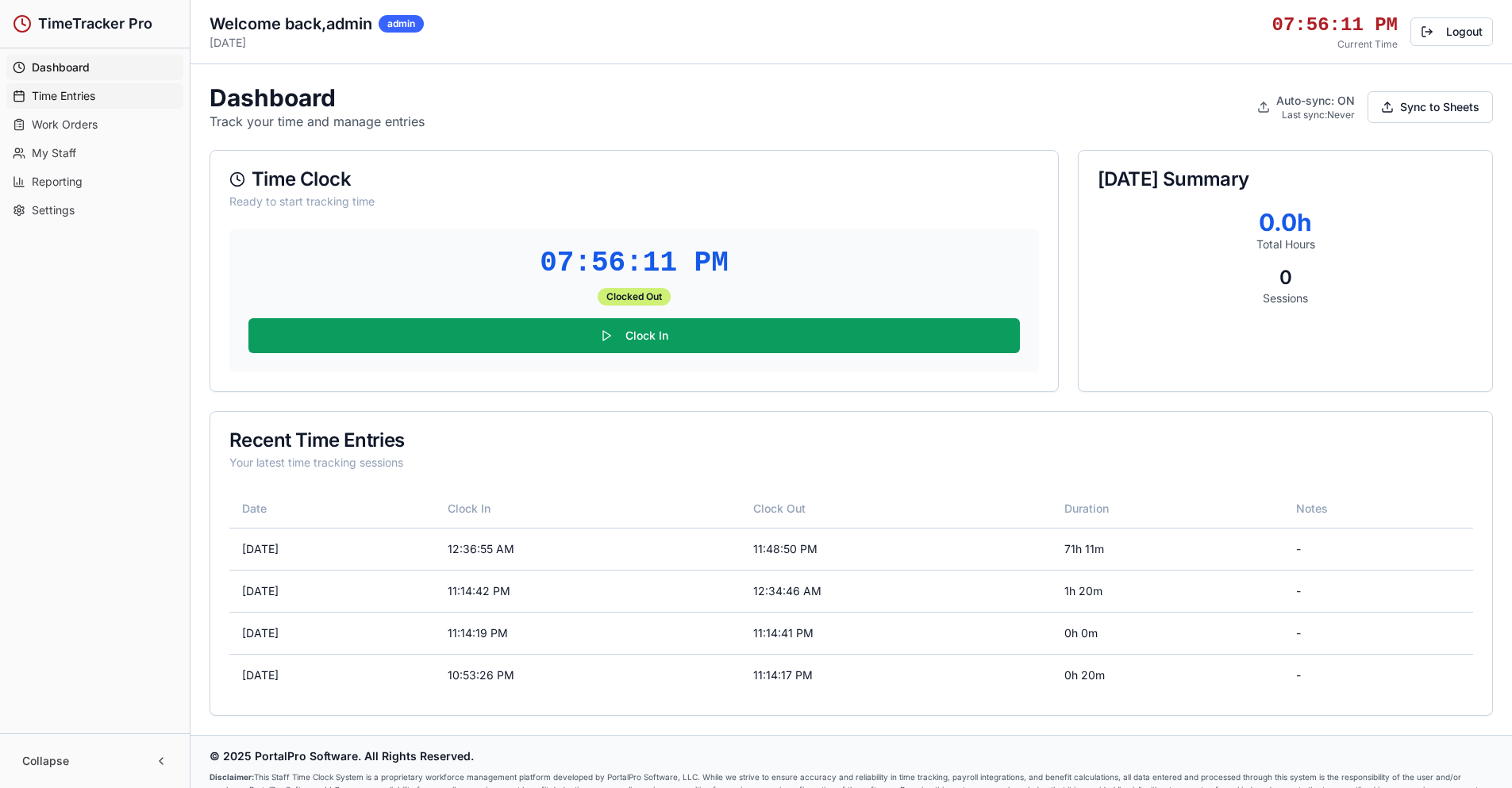
click at [79, 99] on span "Time Entries" at bounding box center [63, 96] width 64 height 16
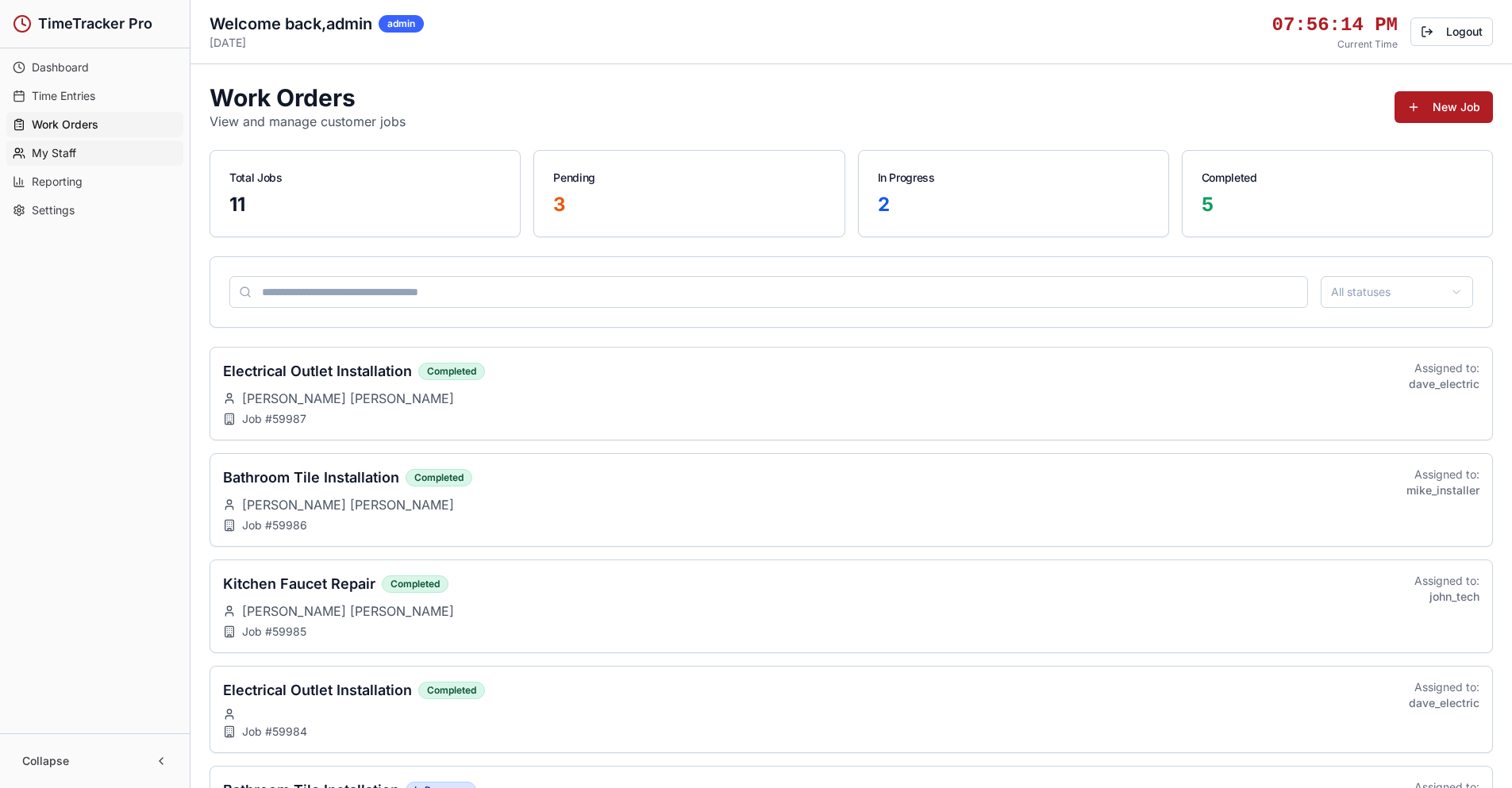
click at [74, 154] on span "My Staff" at bounding box center [53, 153] width 45 height 16
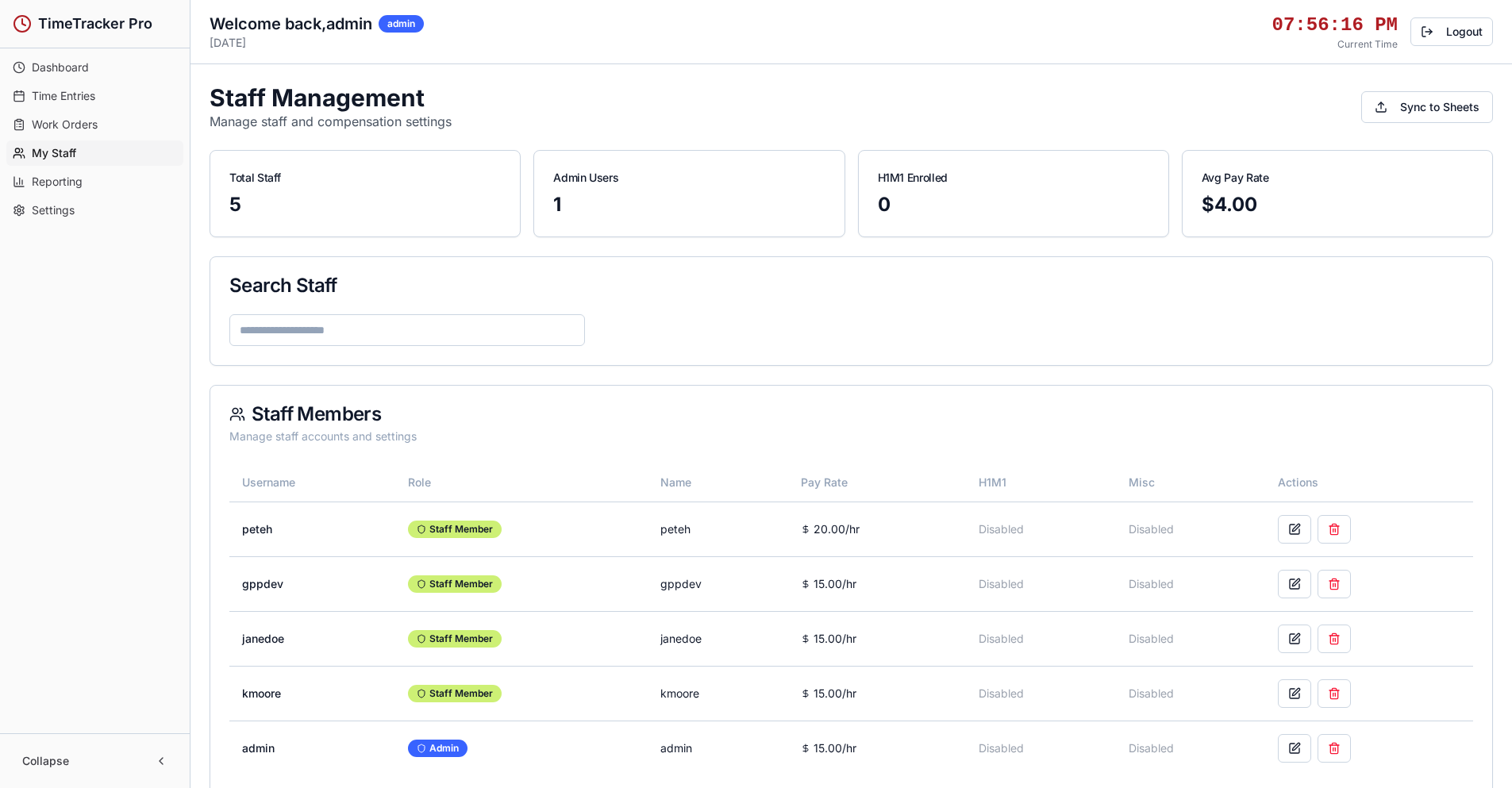
click at [73, 180] on span "Reporting" at bounding box center [56, 182] width 50 height 16
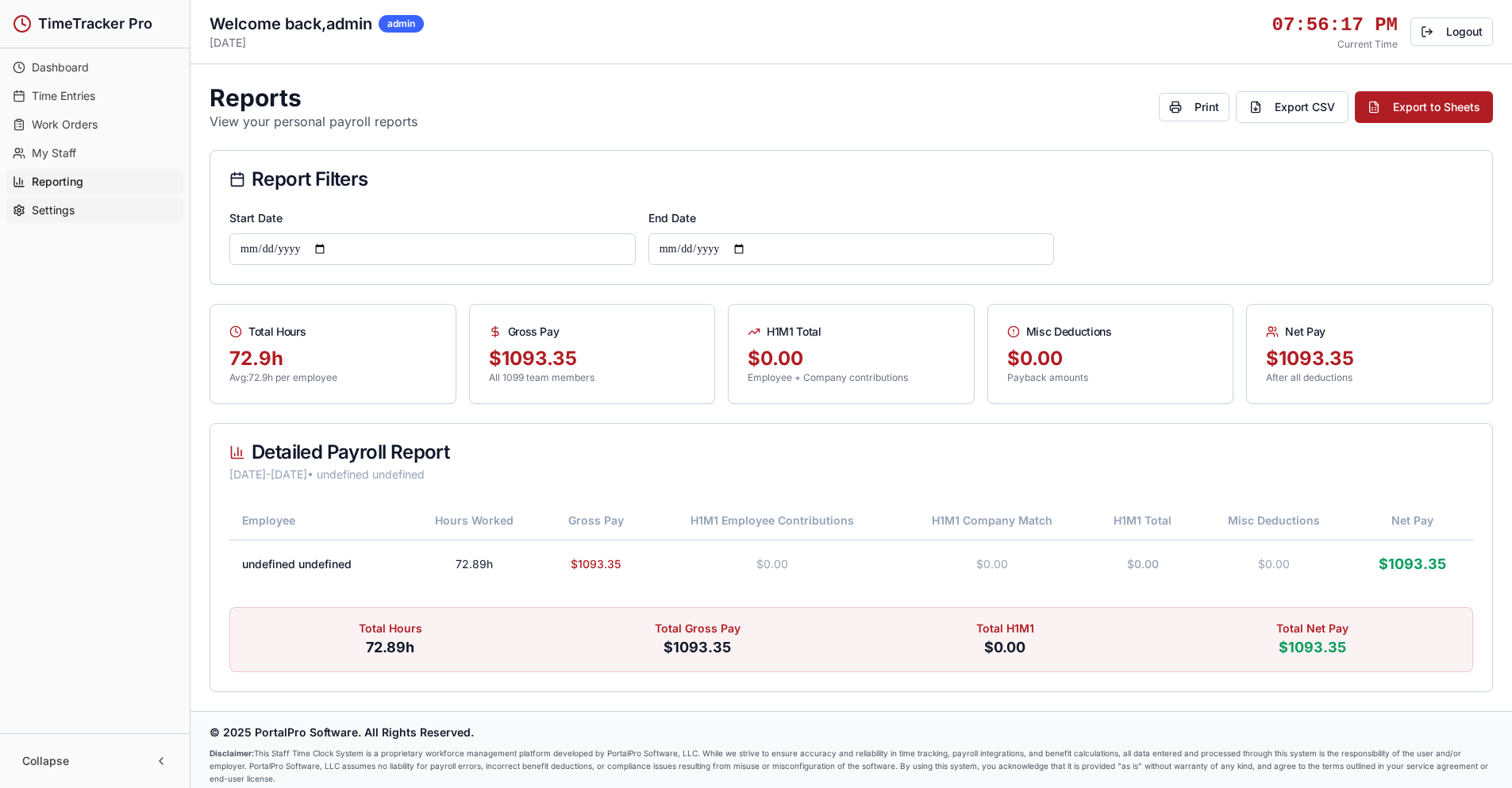
click at [75, 210] on link "Settings" at bounding box center [95, 210] width 177 height 26
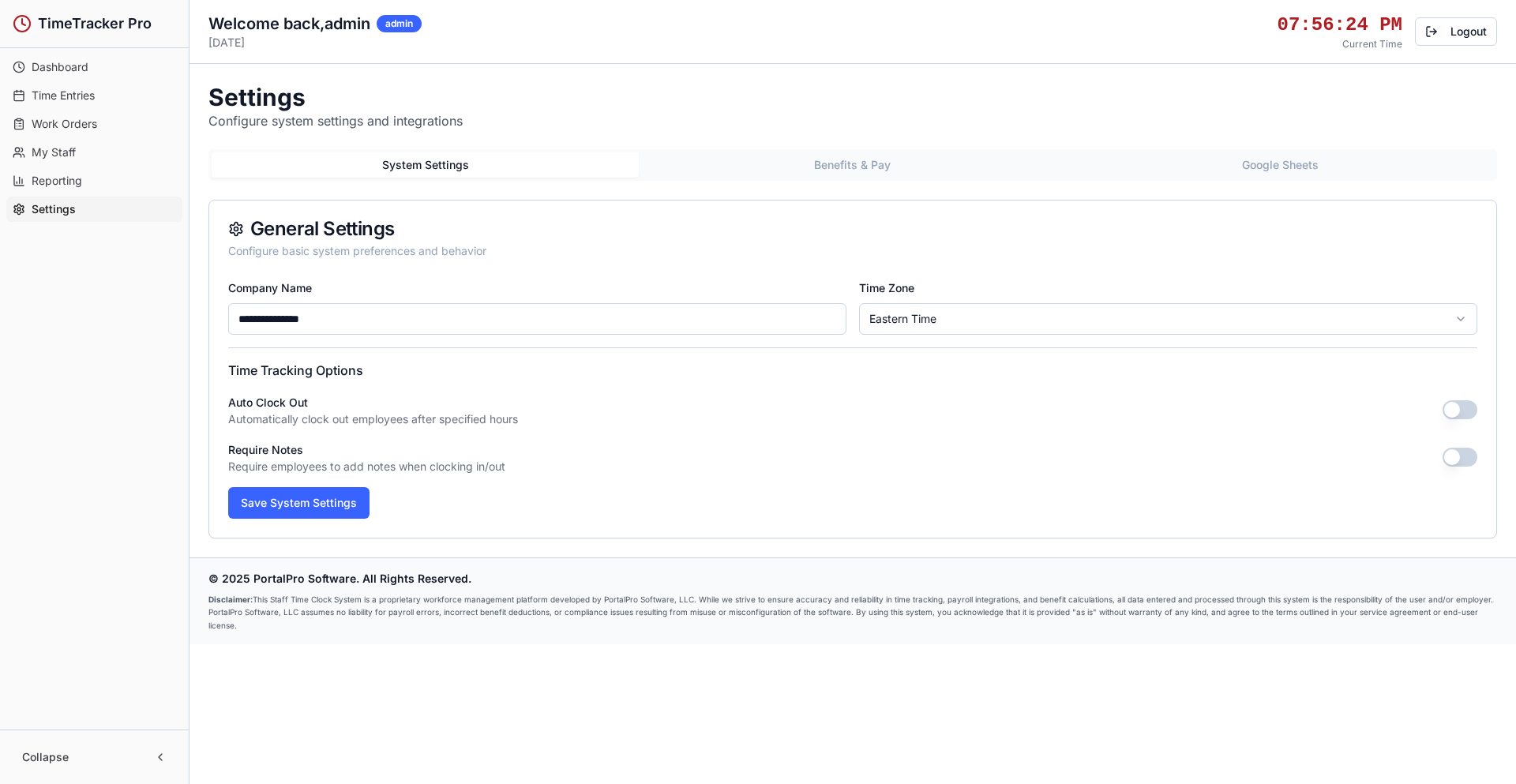
drag, startPoint x: 265, startPoint y: 318, endPoint x: 214, endPoint y: 322, distance: 51.2
click at [214, 322] on div "**********" at bounding box center [852, 408] width 1286 height 260
click at [403, 325] on input "**********" at bounding box center [537, 319] width 619 height 31
click at [322, 508] on button "Save System Settings" at bounding box center [298, 502] width 141 height 31
type input "**********"
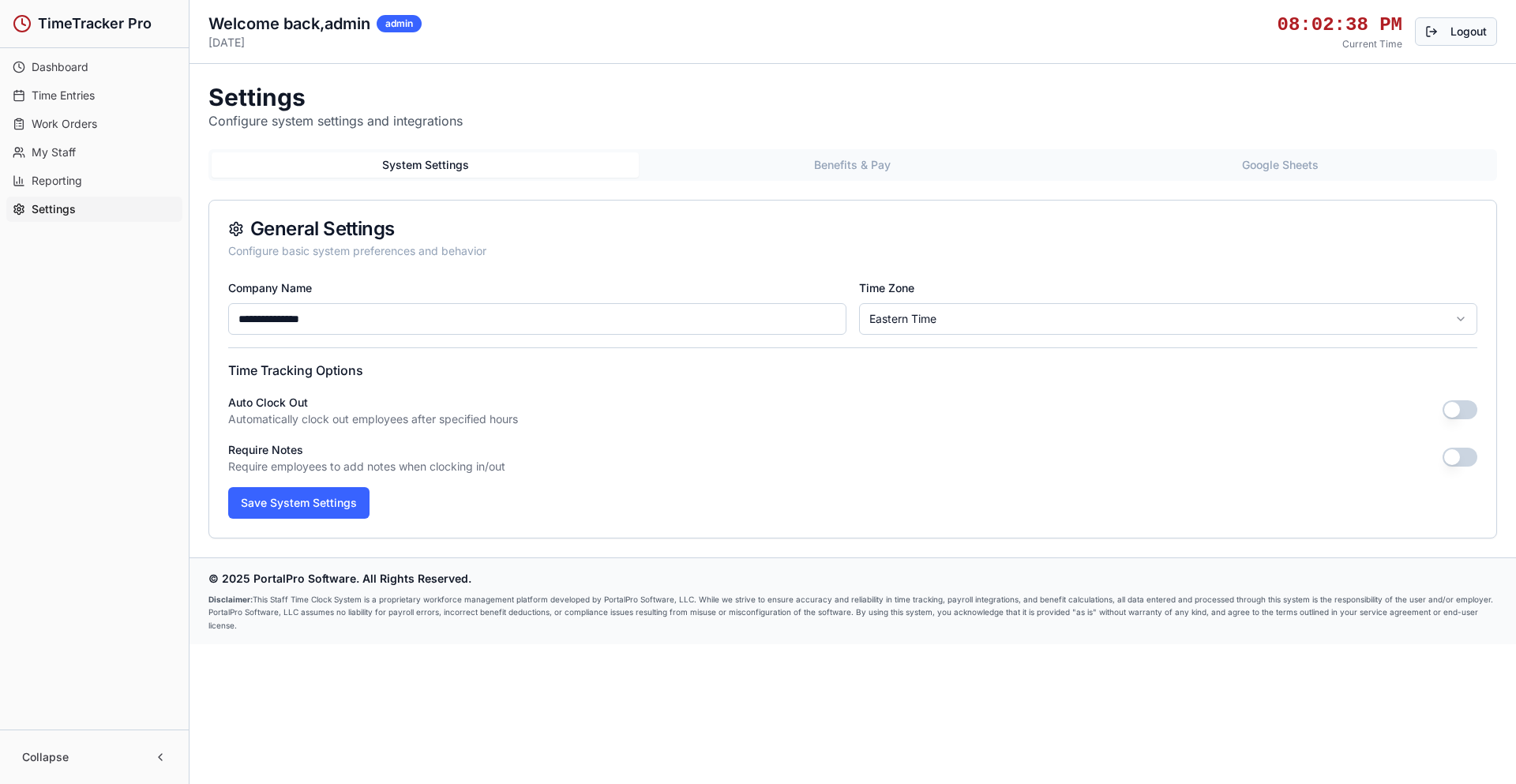
click at [1453, 27] on button "Logout" at bounding box center [1455, 31] width 82 height 28
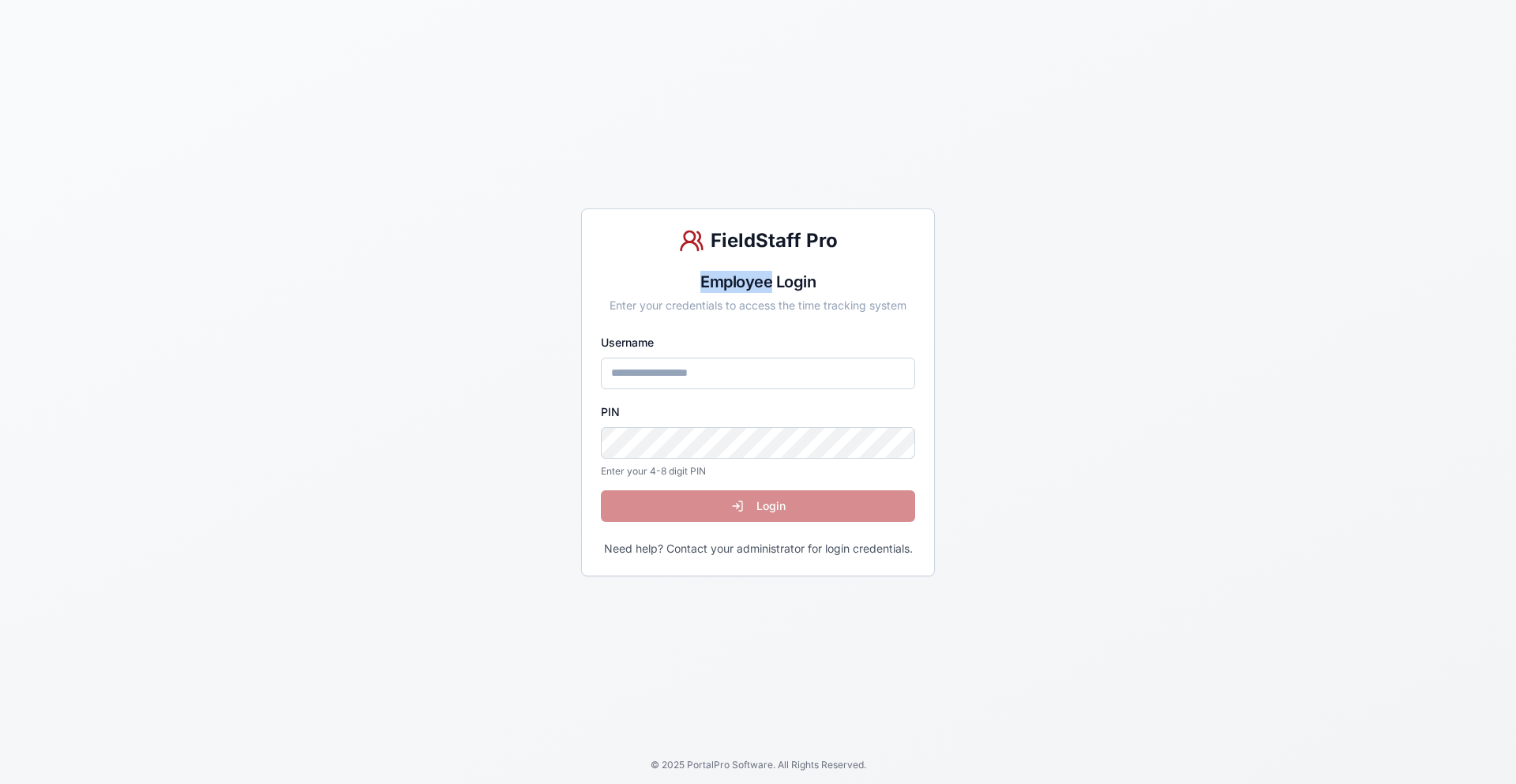
drag, startPoint x: 699, startPoint y: 281, endPoint x: 769, endPoint y: 284, distance: 70.1
click at [769, 284] on div "Employee Login" at bounding box center [758, 281] width 314 height 22
copy div "Employee"
click at [700, 372] on input "Username" at bounding box center [758, 373] width 314 height 31
click at [375, 404] on div "FieldStaff Pro Login Enter your credentials to access the system Username PIN E…" at bounding box center [758, 392] width 1516 height 784
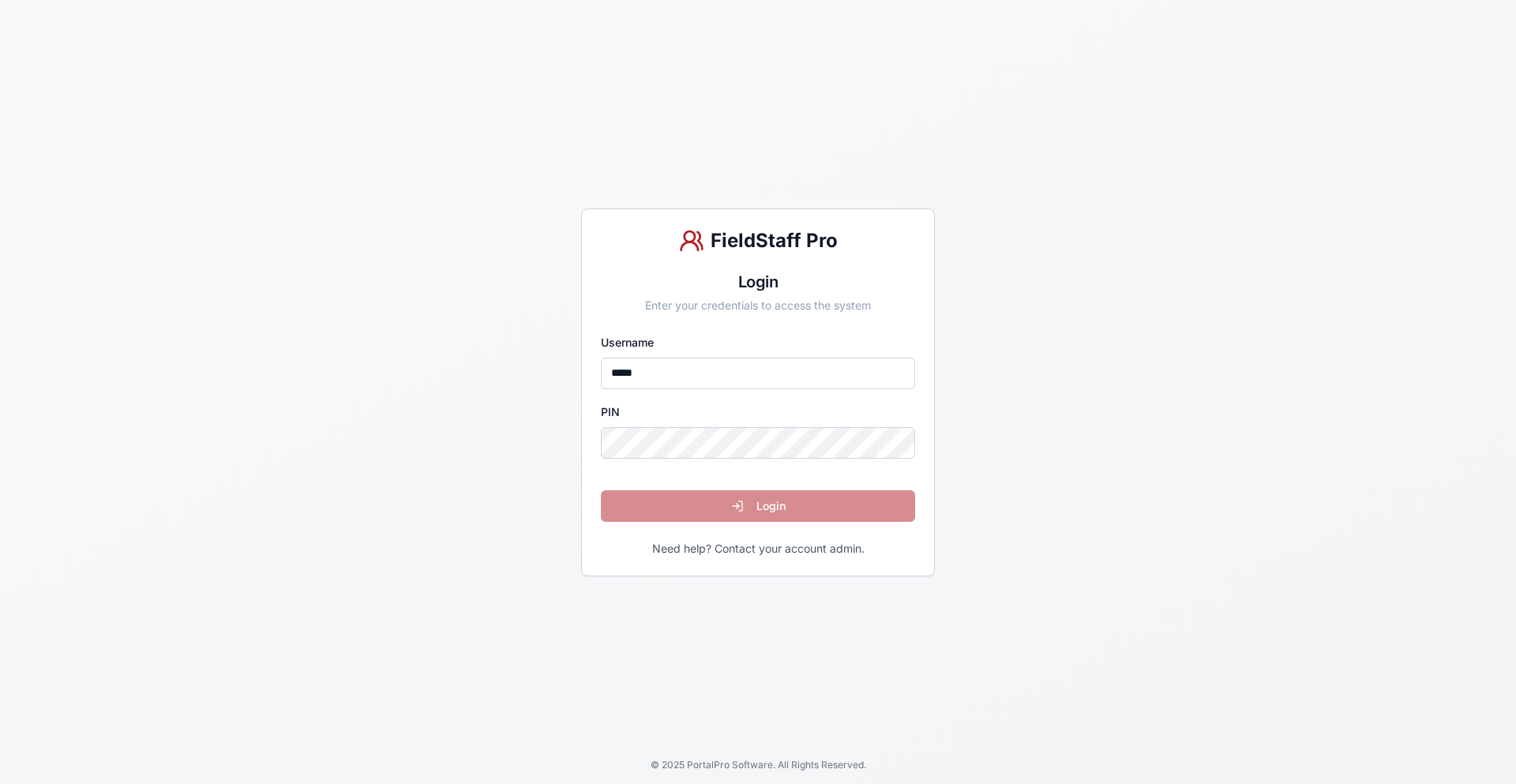
type input "*****"
click button "Login" at bounding box center [758, 505] width 314 height 31
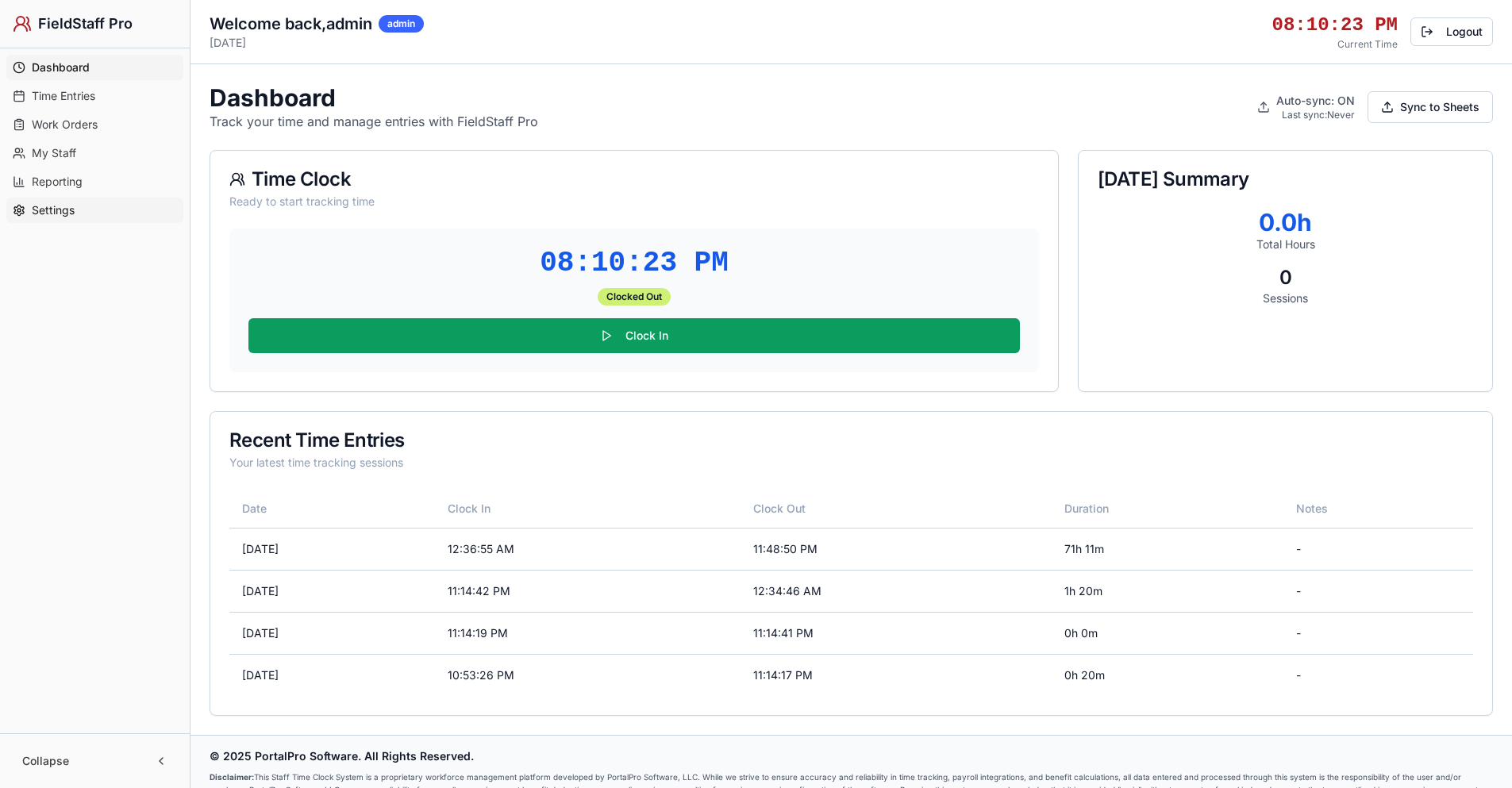
click at [73, 216] on span "Settings" at bounding box center [52, 210] width 43 height 16
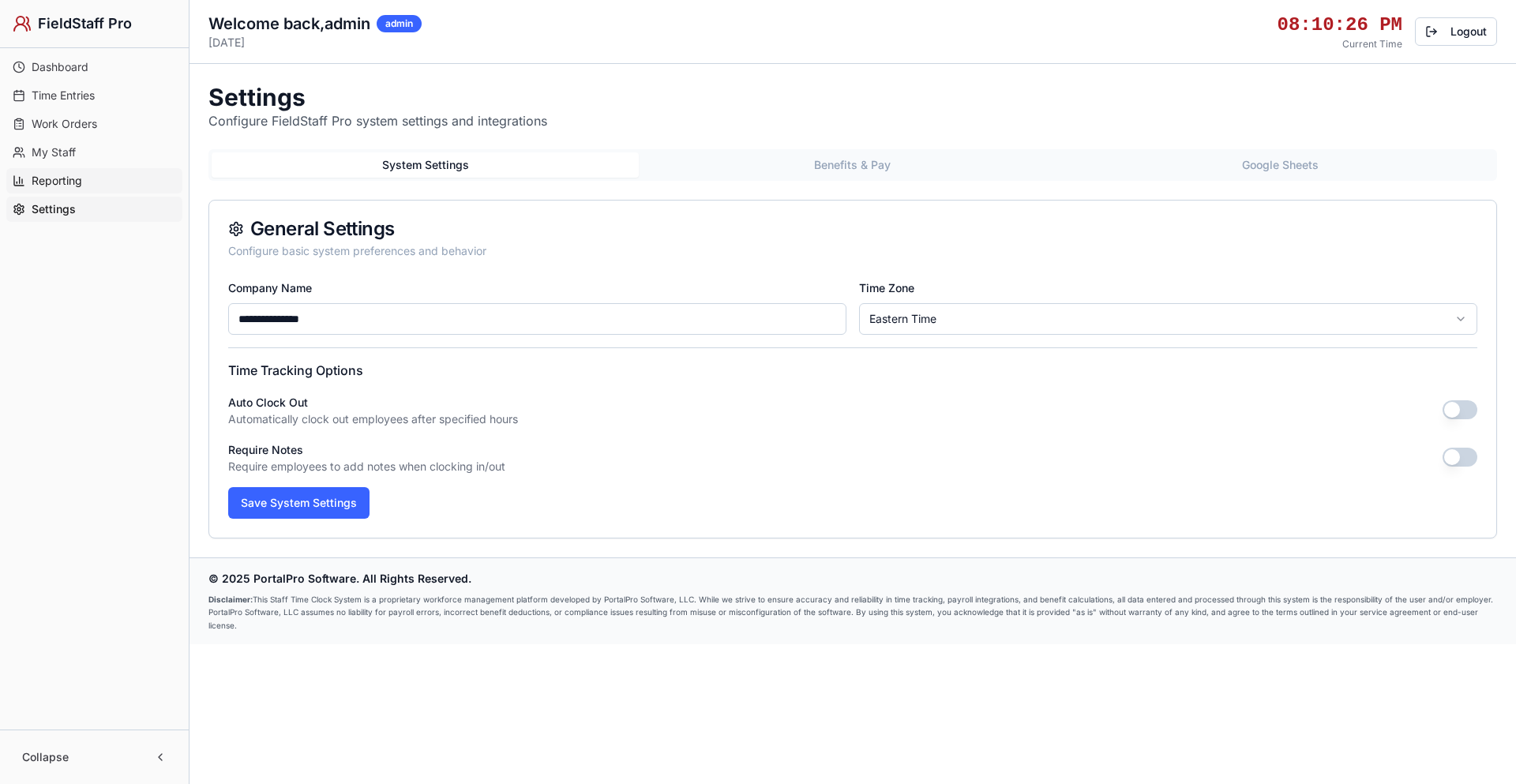
click at [70, 180] on span "Reporting" at bounding box center [56, 181] width 50 height 16
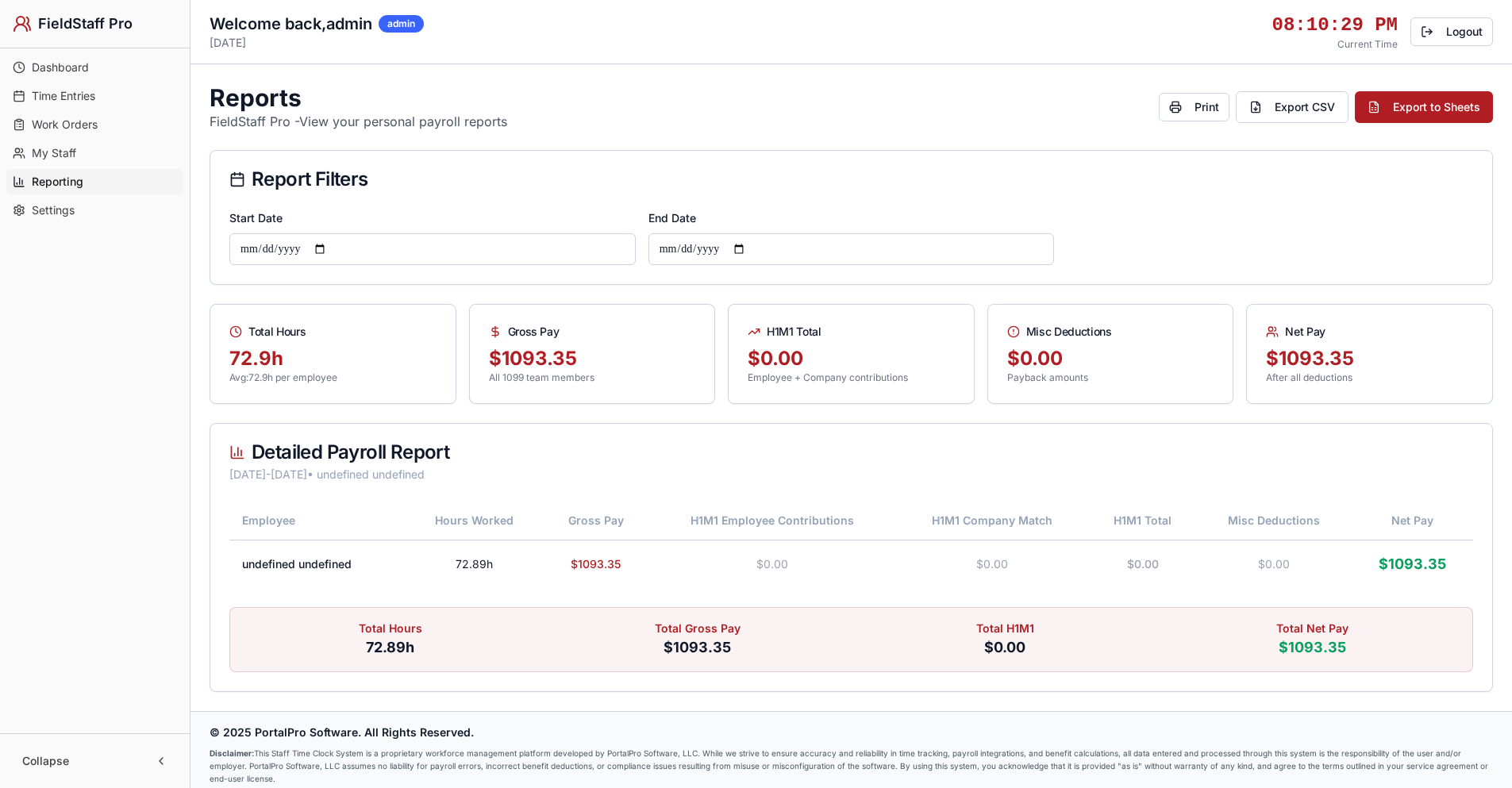
click at [55, 147] on span "My Staff" at bounding box center [53, 153] width 45 height 16
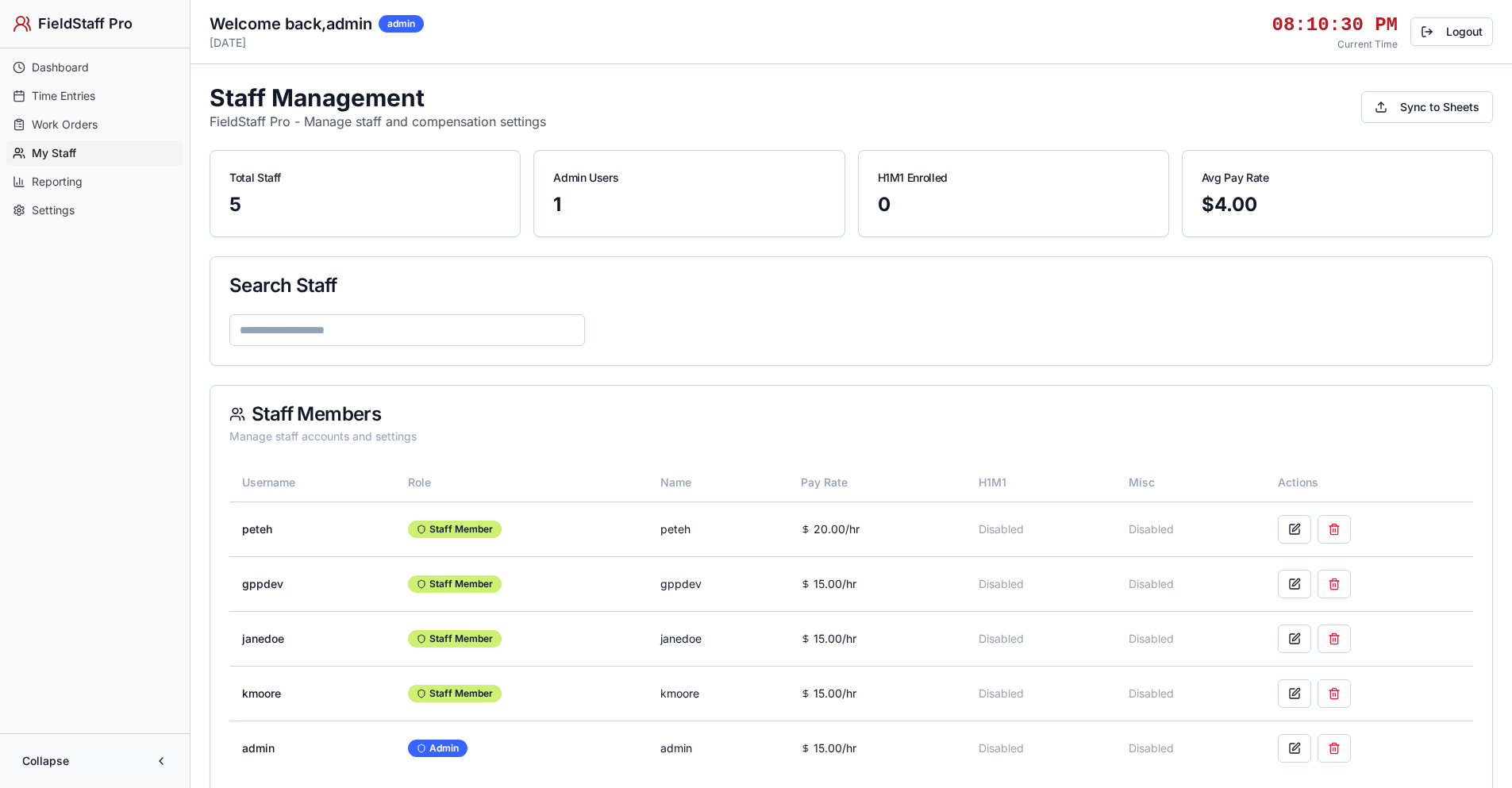
click at [165, 760] on button "Collapse" at bounding box center [94, 760] width 165 height 29
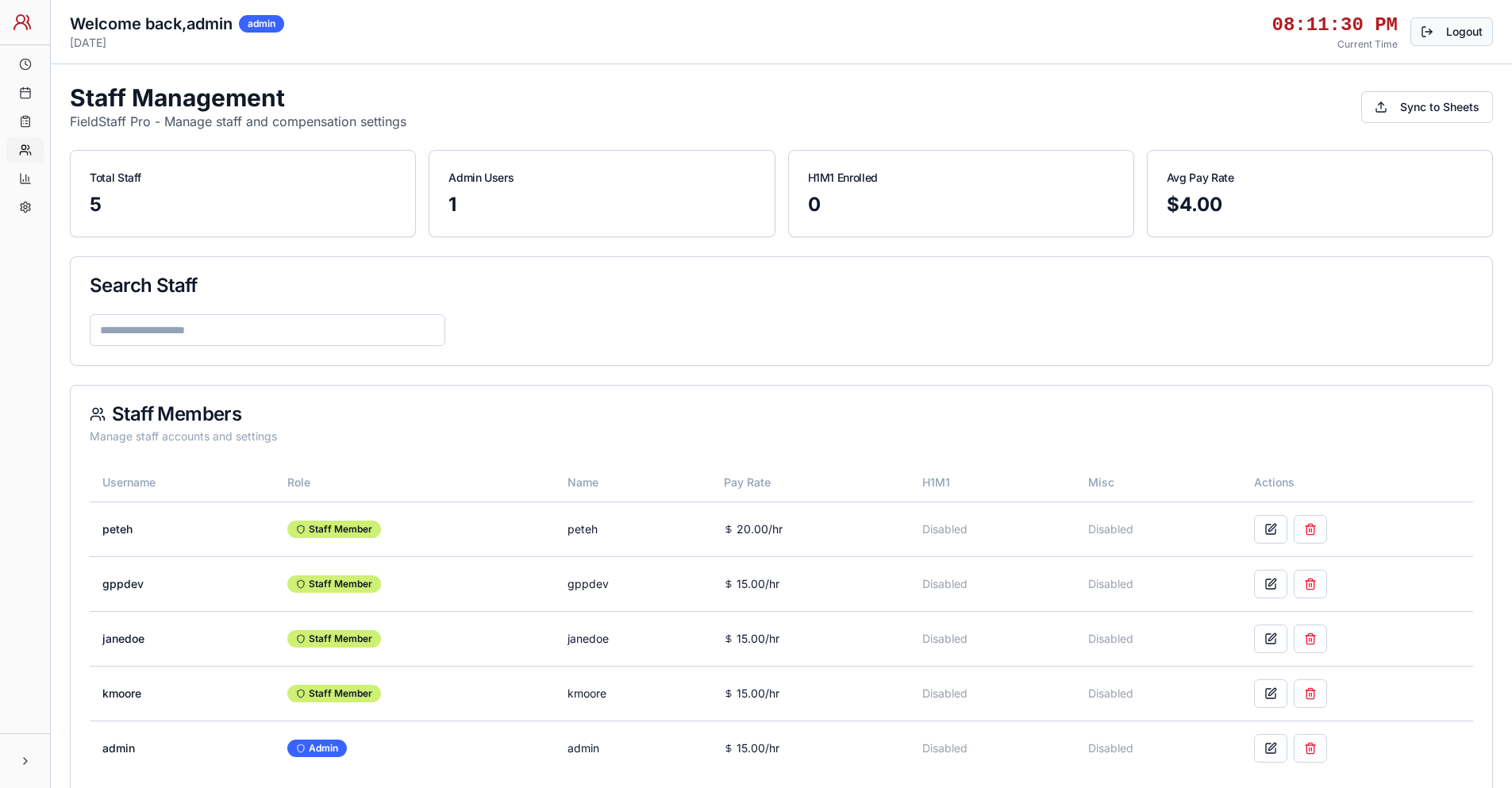
click at [1441, 29] on button "Logout" at bounding box center [1451, 31] width 83 height 29
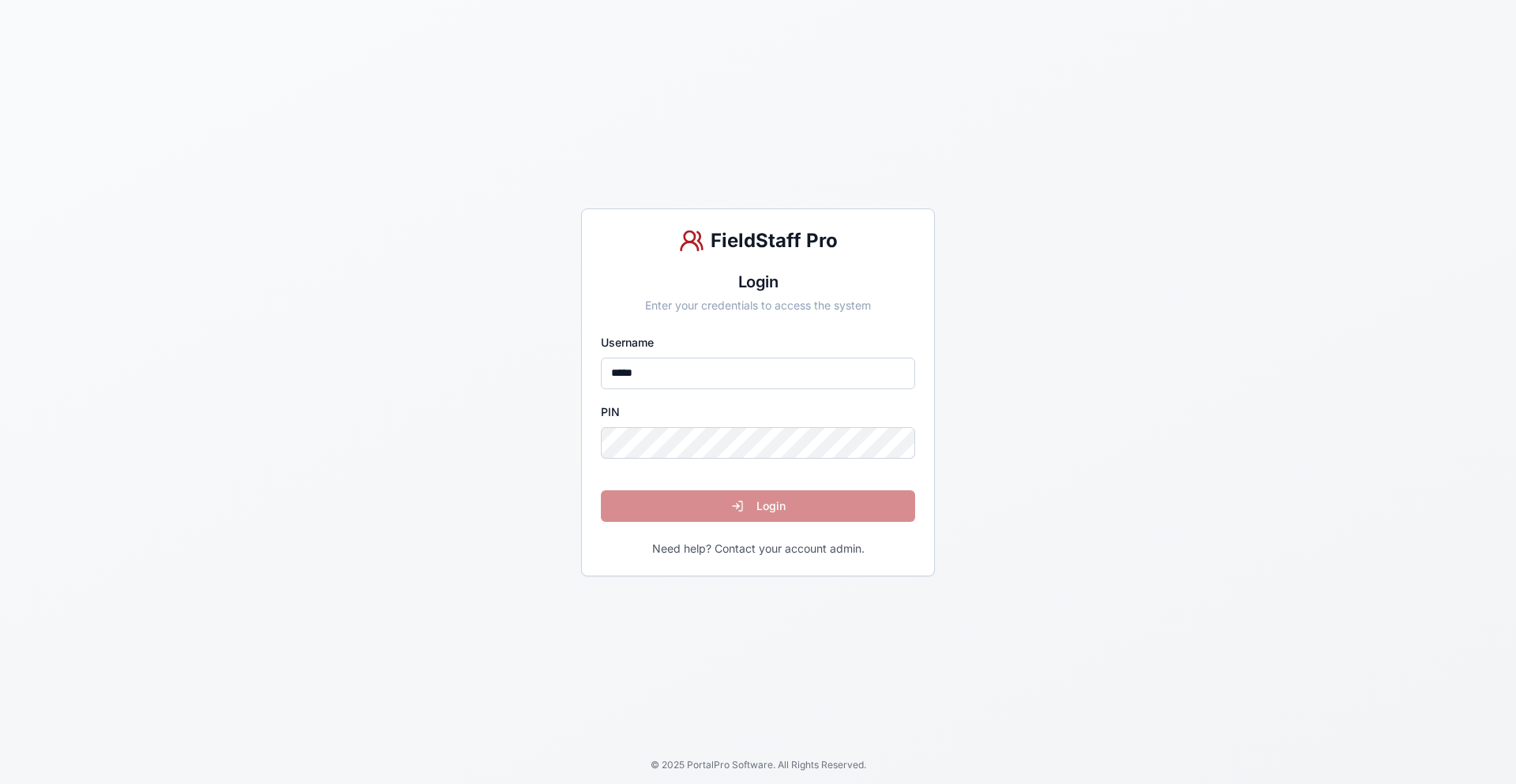
type input "*****"
click button "Login" at bounding box center [758, 505] width 314 height 31
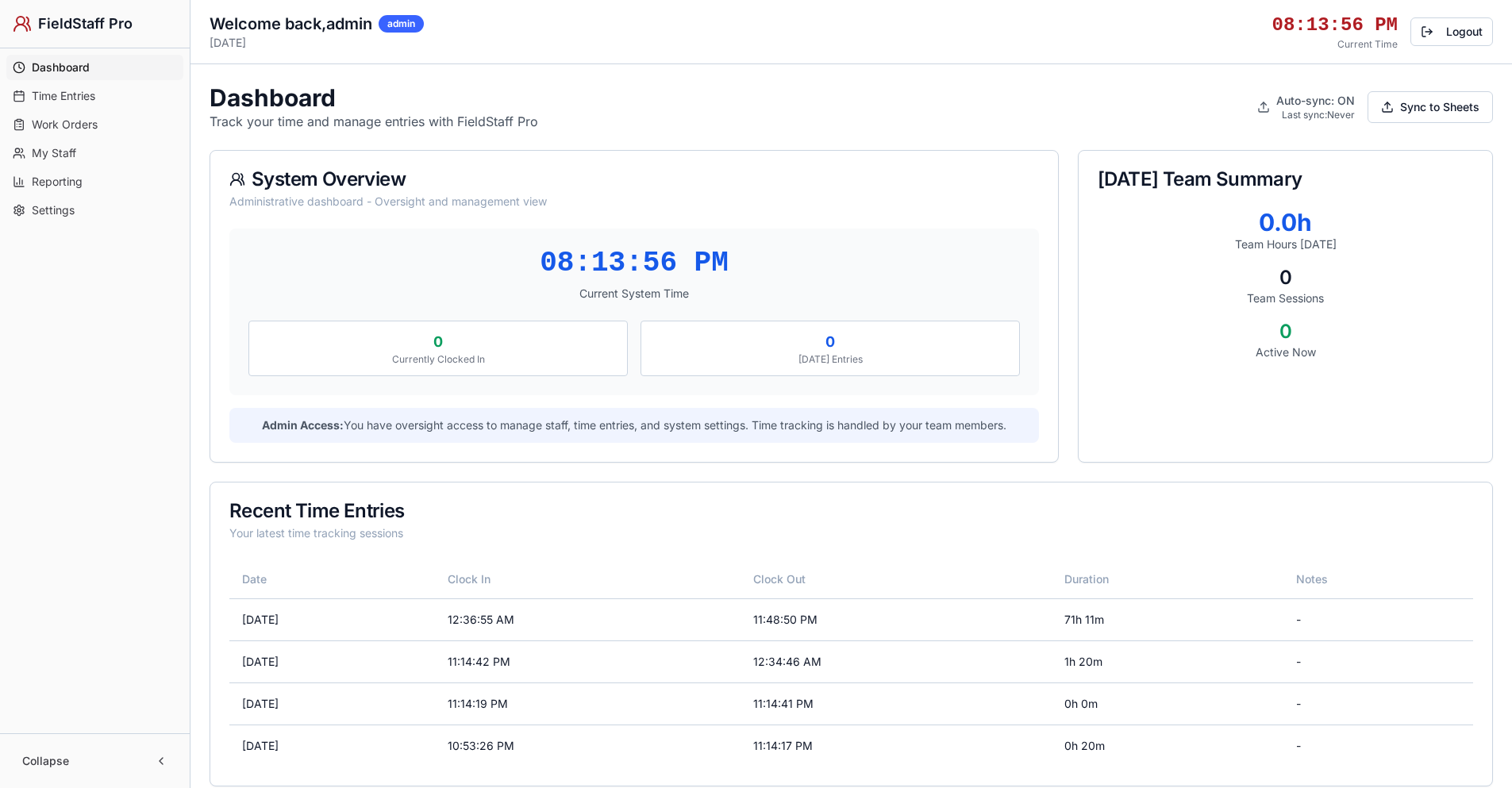
click at [68, 182] on span "Reporting" at bounding box center [56, 182] width 50 height 16
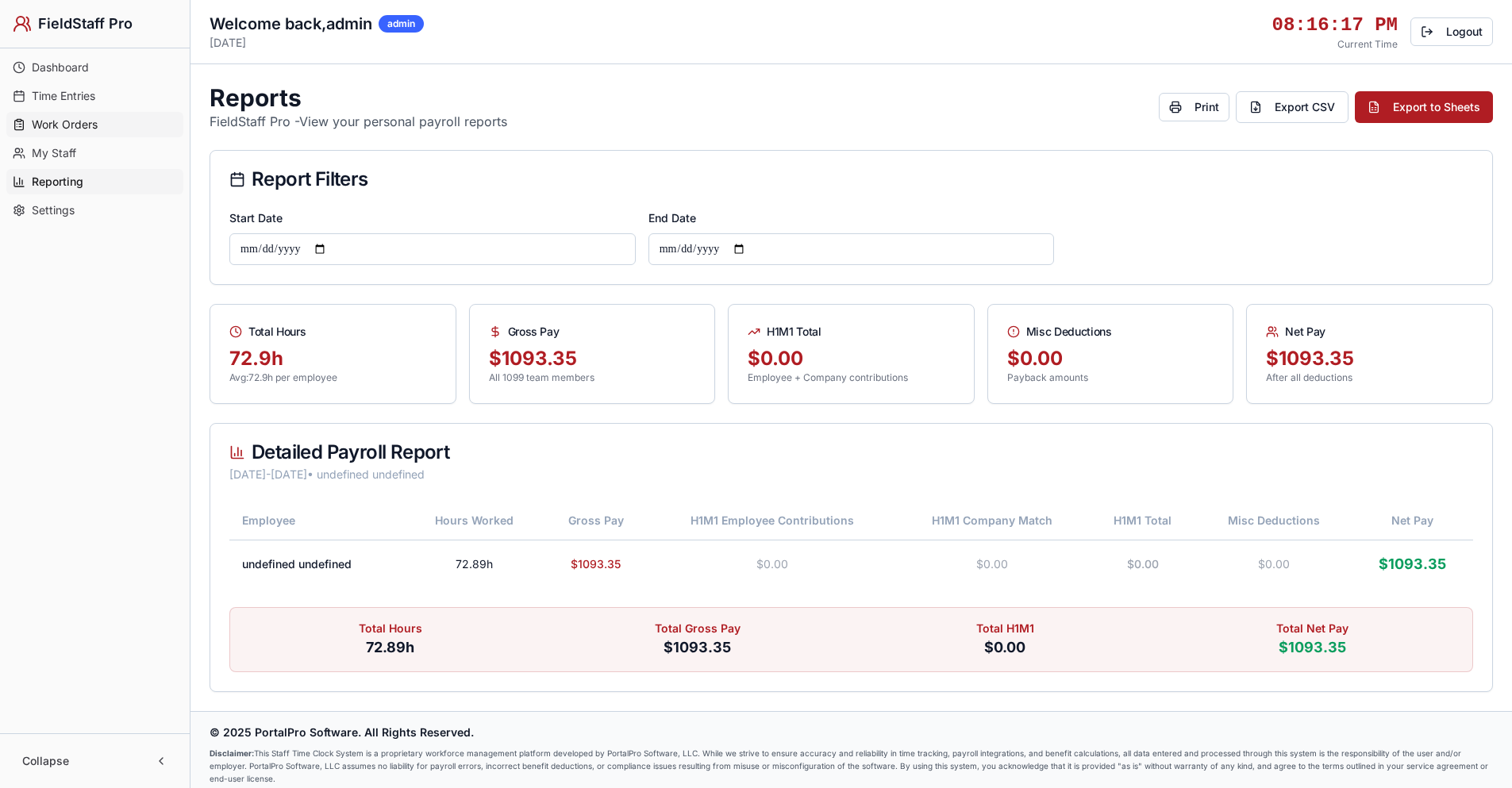
click at [97, 117] on span "Work Orders" at bounding box center [64, 125] width 66 height 16
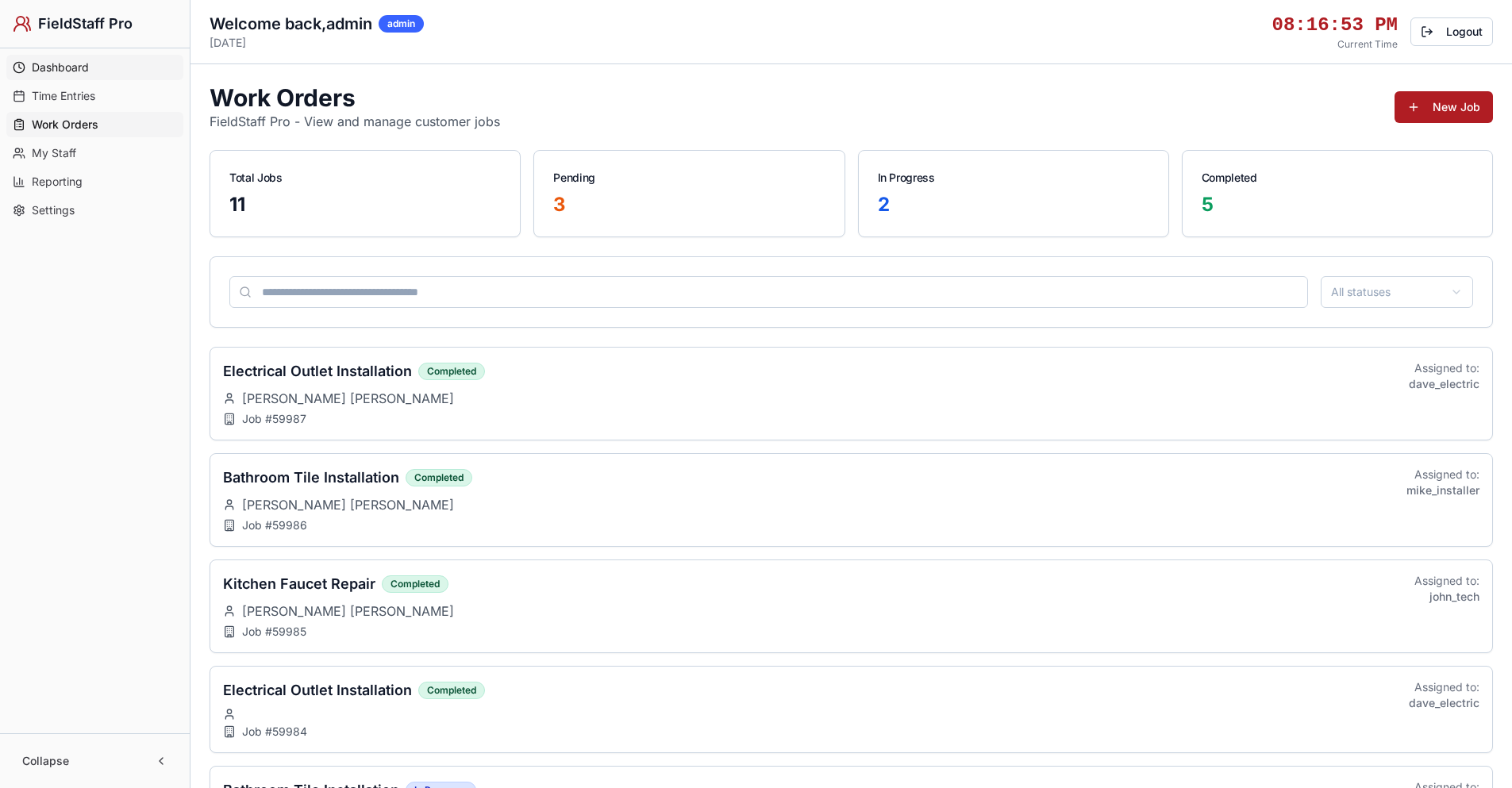
drag, startPoint x: 68, startPoint y: 63, endPoint x: 58, endPoint y: 67, distance: 10.8
click at [58, 67] on span "Dashboard" at bounding box center [60, 67] width 57 height 16
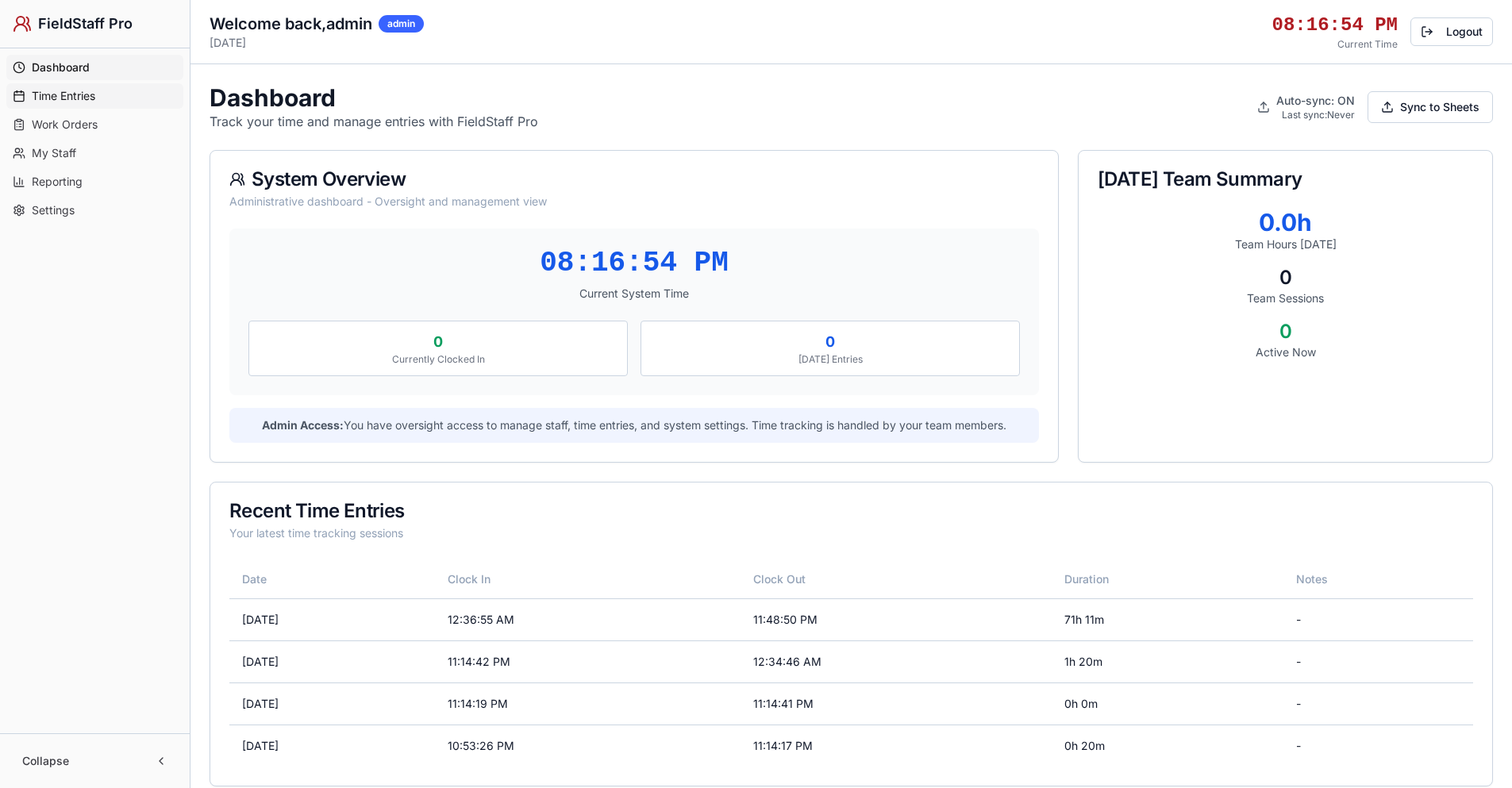
click at [49, 92] on span "Time Entries" at bounding box center [63, 96] width 64 height 16
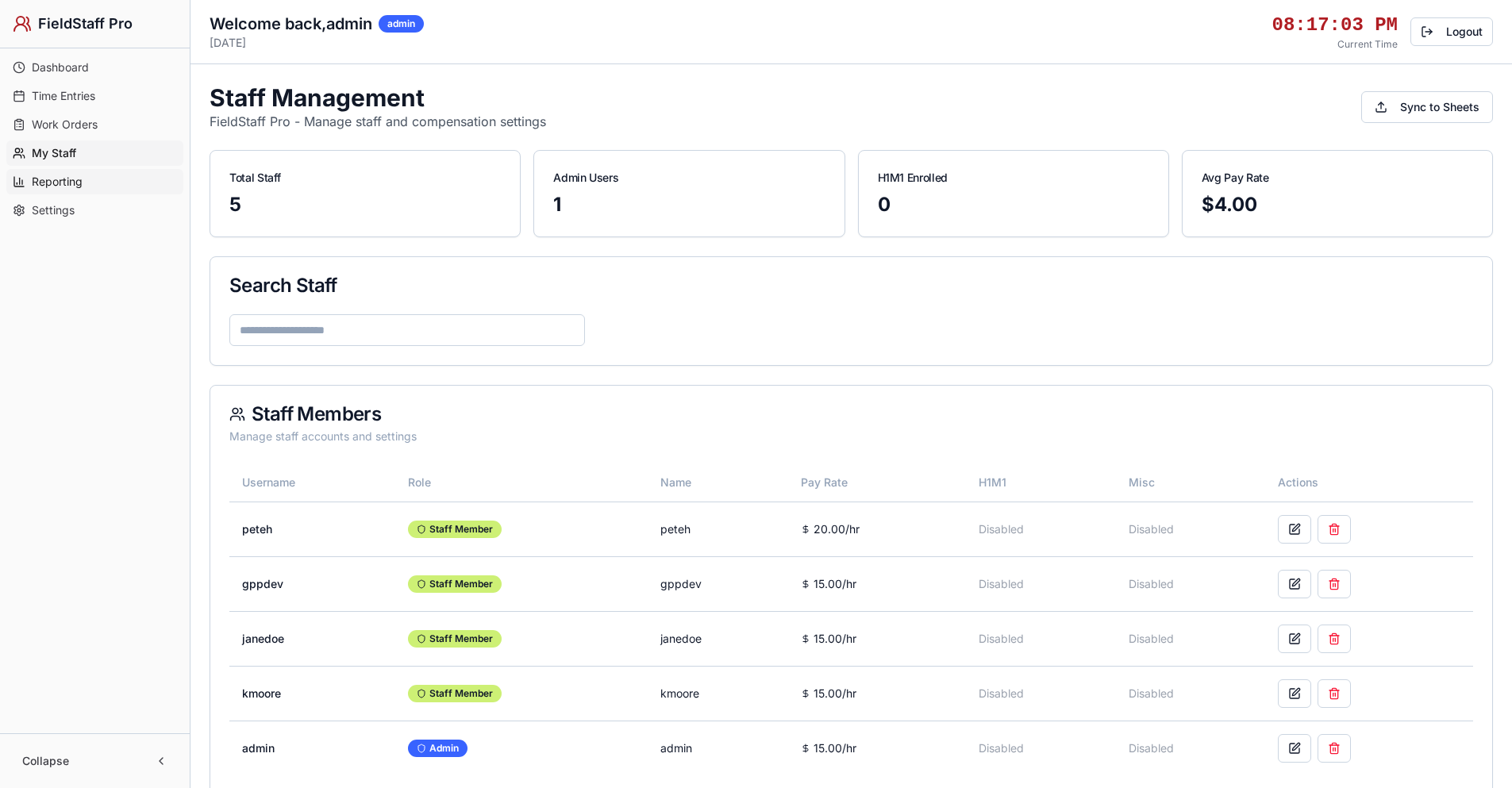
click at [106, 179] on link "Reporting" at bounding box center [95, 182] width 177 height 26
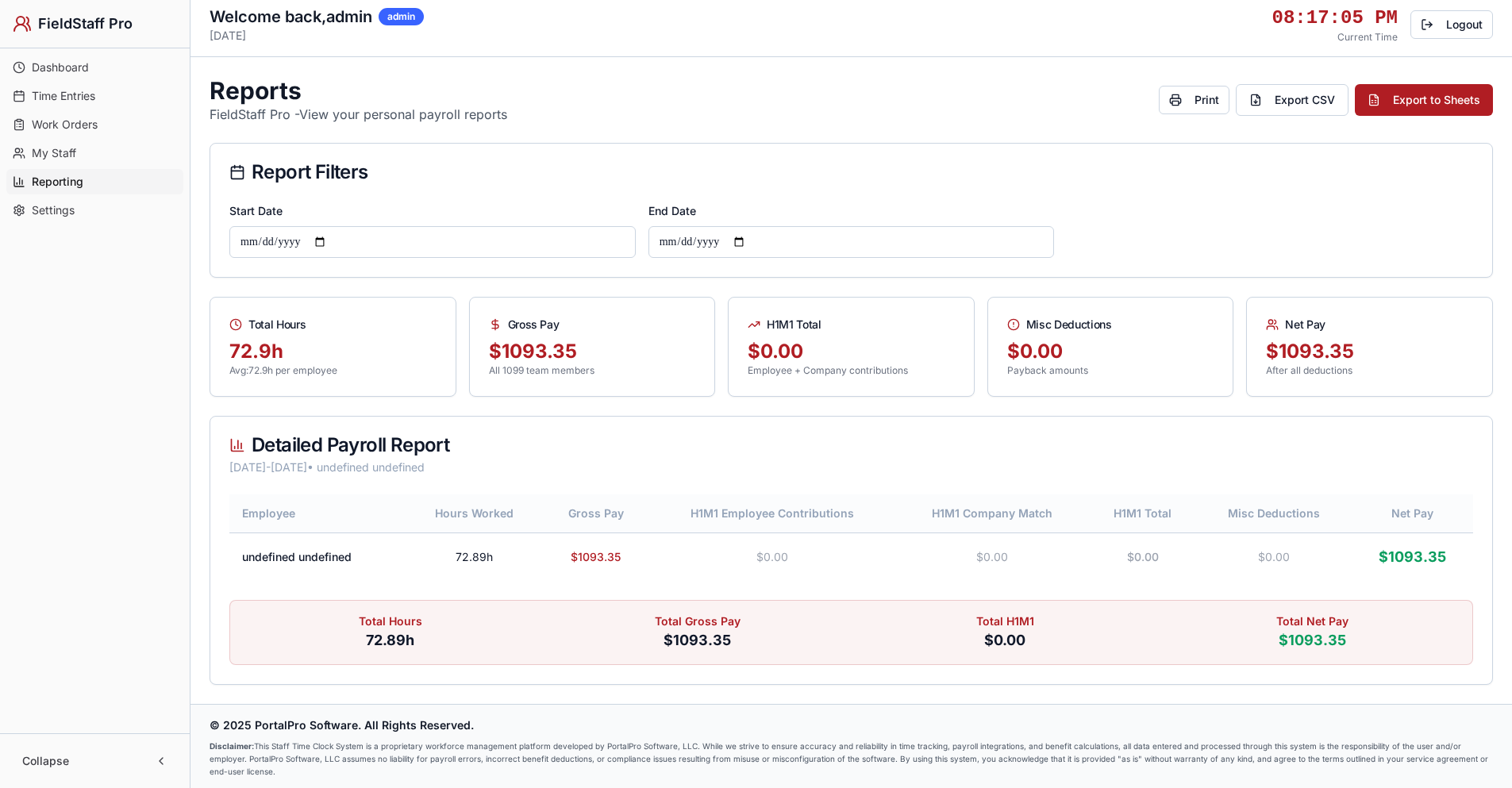
scroll to position [10, 0]
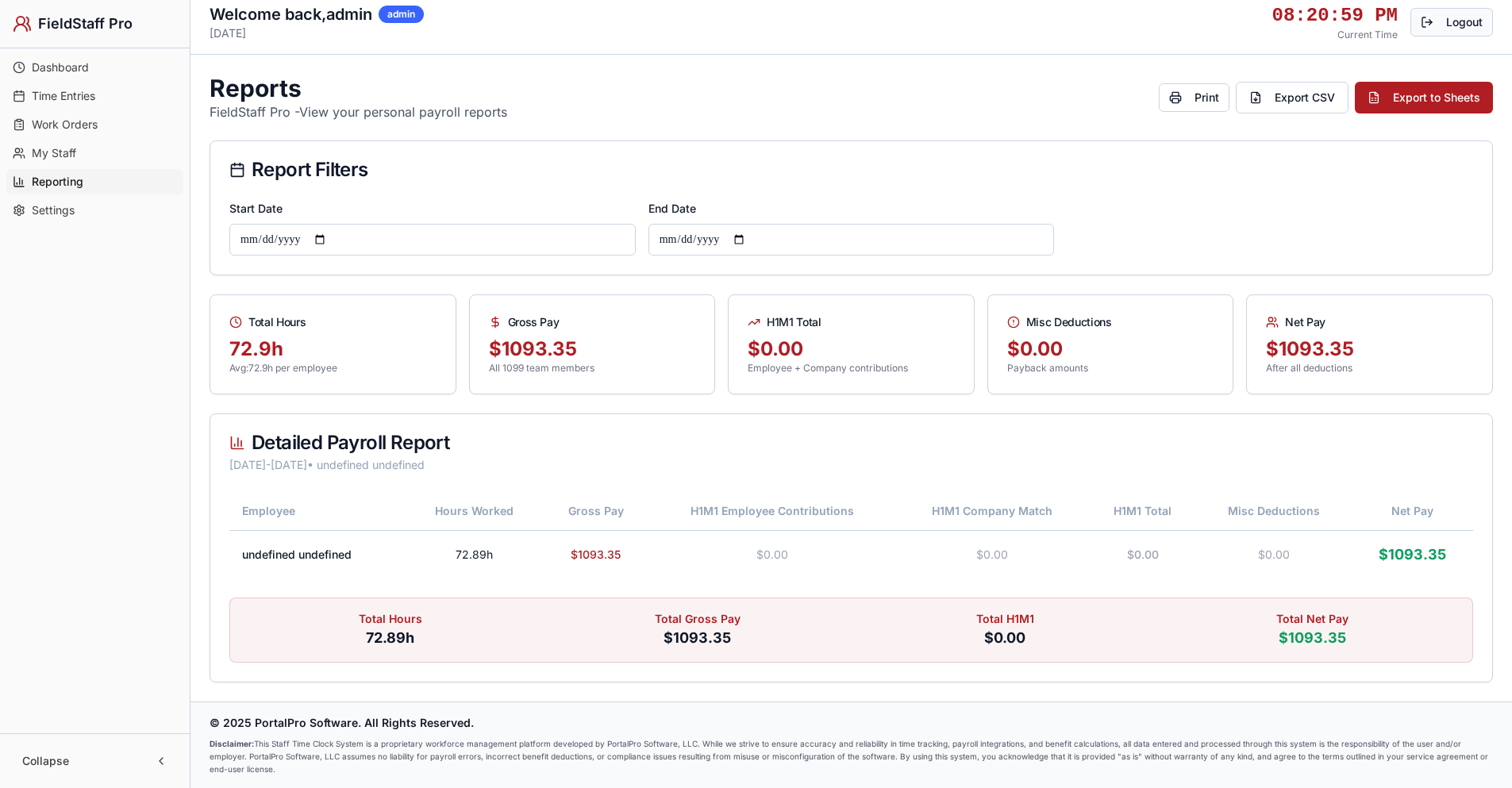
click at [1458, 22] on button "Logout" at bounding box center [1451, 22] width 83 height 29
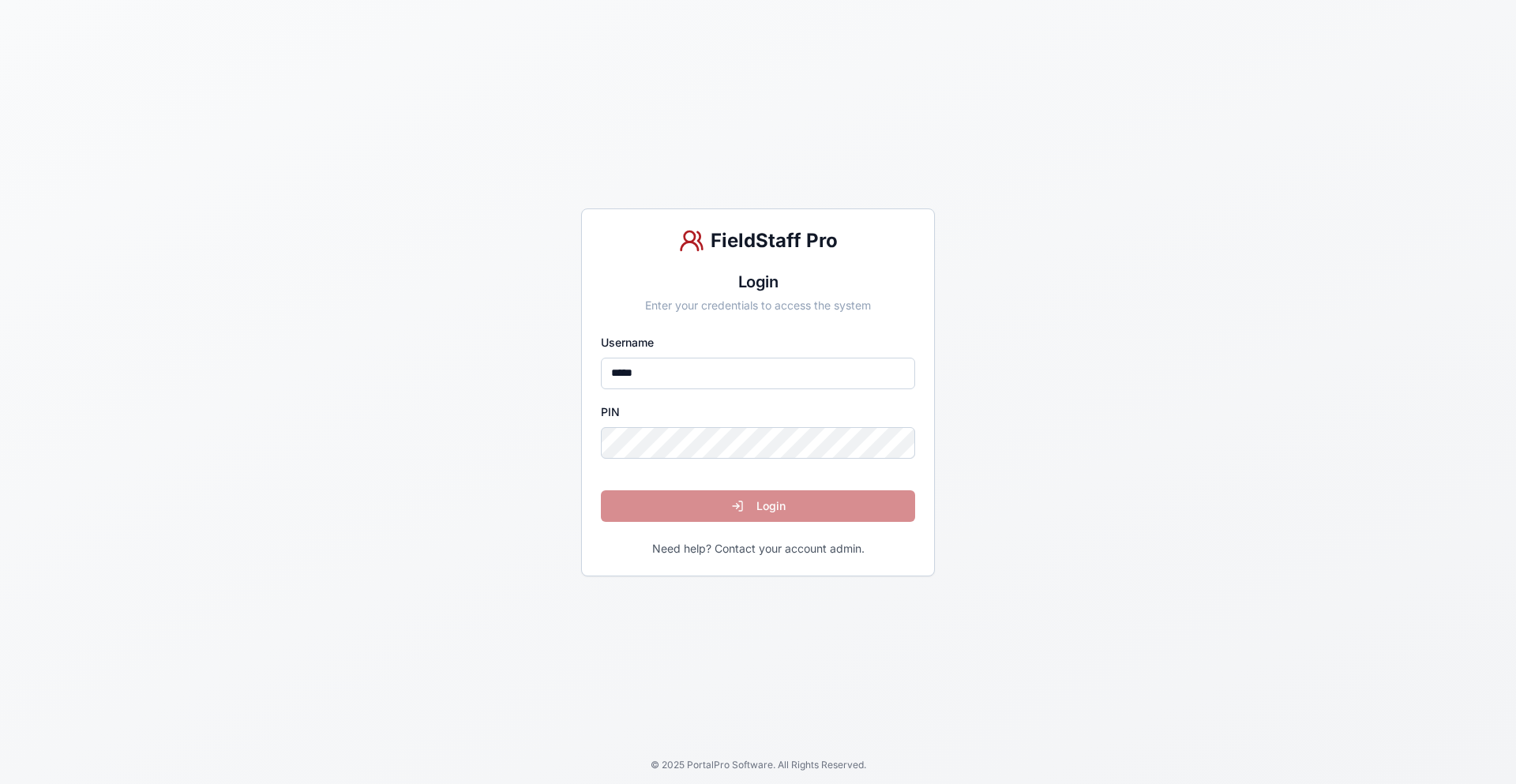
type input "*****"
click button "Login" at bounding box center [758, 505] width 314 height 31
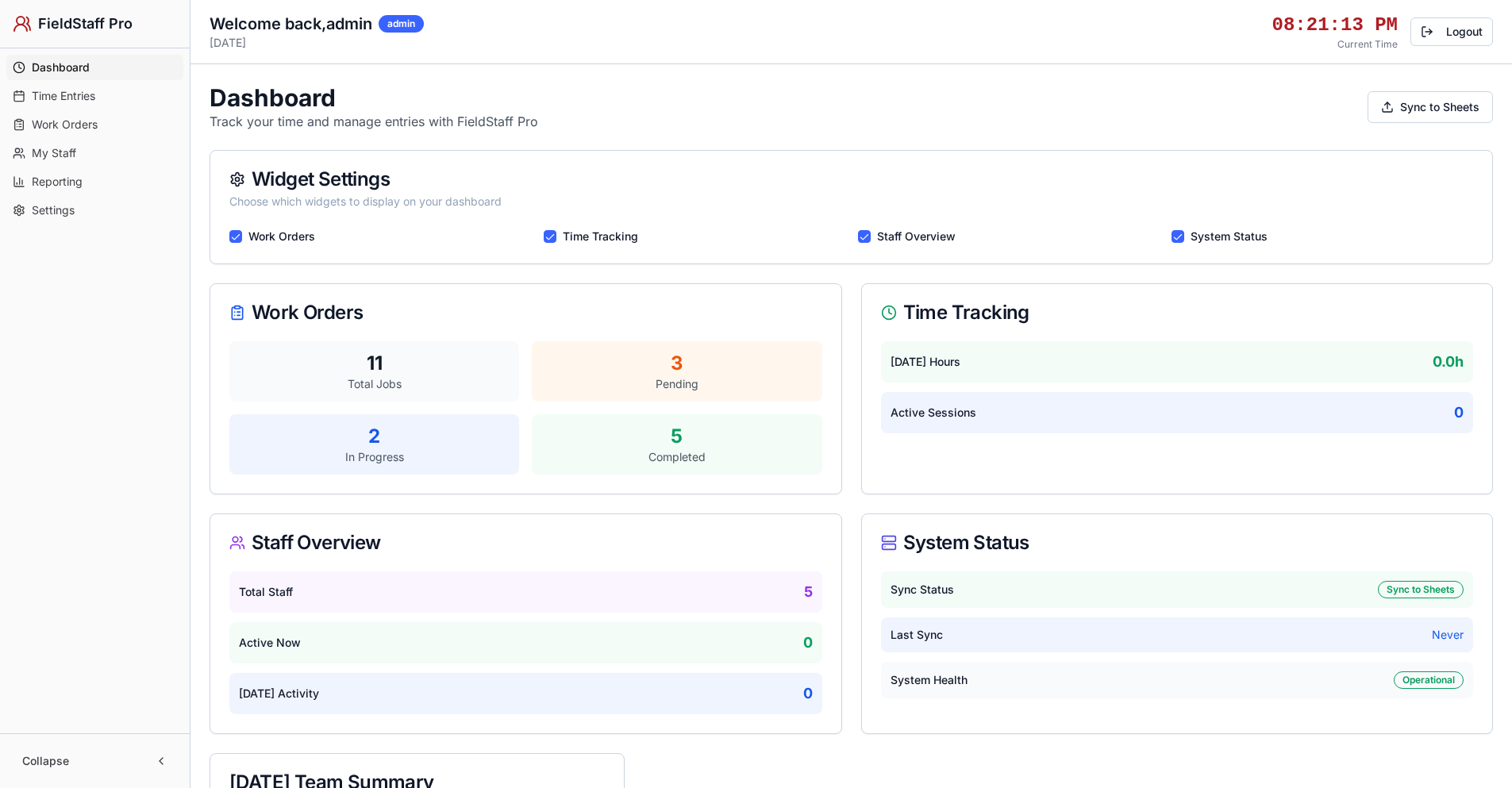
click at [235, 237] on button "Work Orders" at bounding box center [235, 236] width 12 height 12
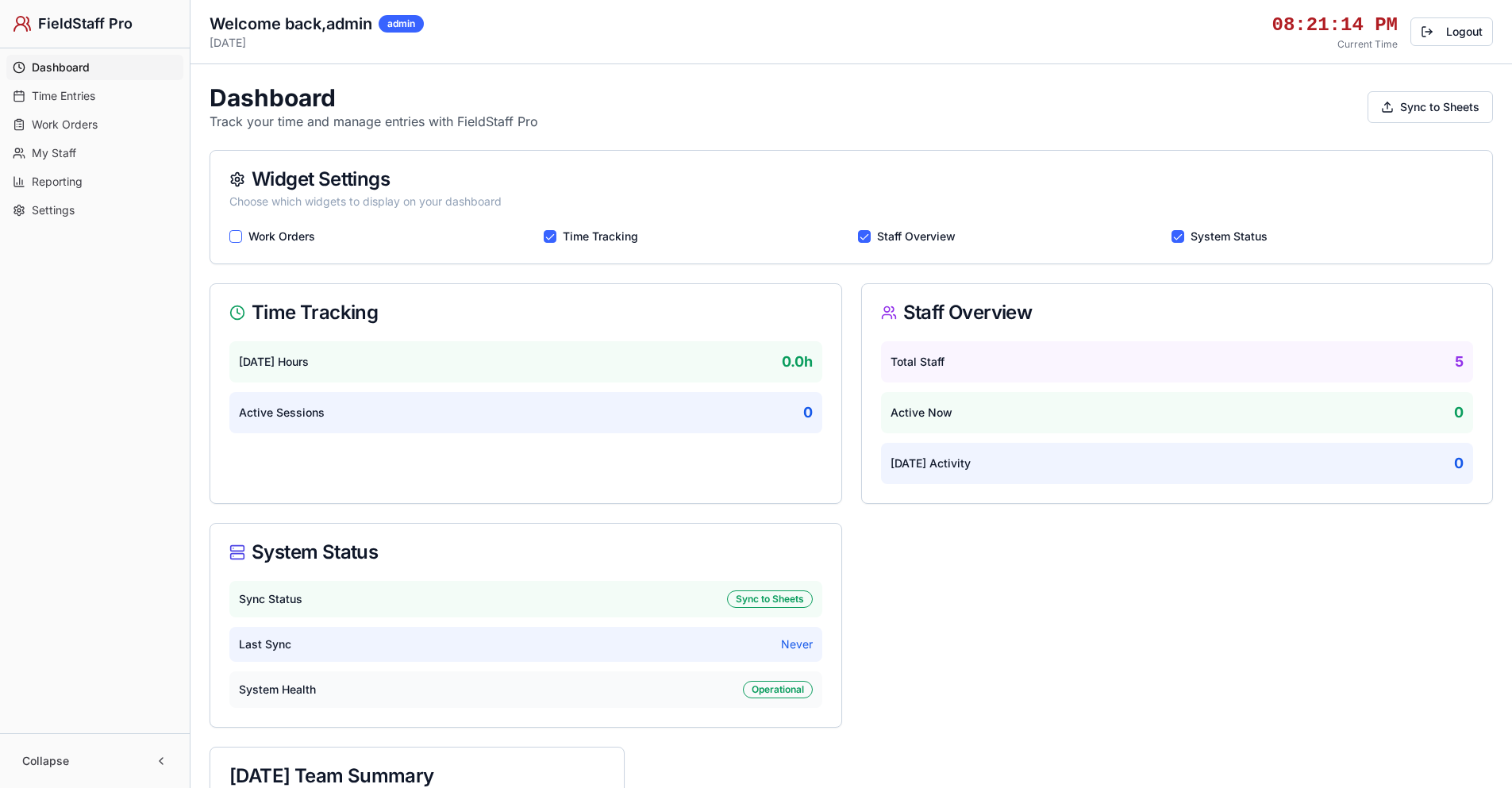
click at [235, 237] on button "Work Orders" at bounding box center [235, 236] width 12 height 12
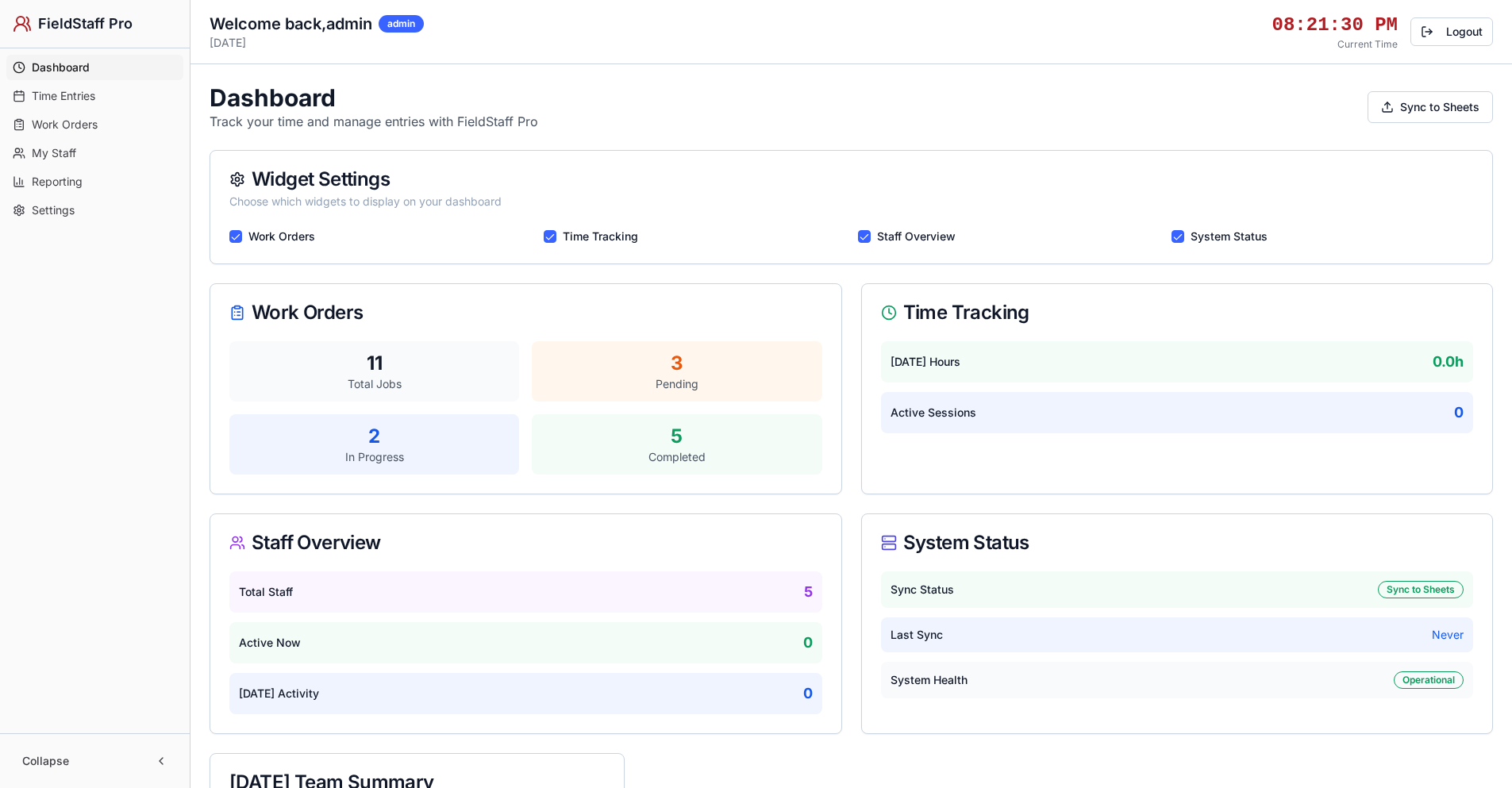
click at [1179, 236] on button "System Status" at bounding box center [1177, 236] width 12 height 12
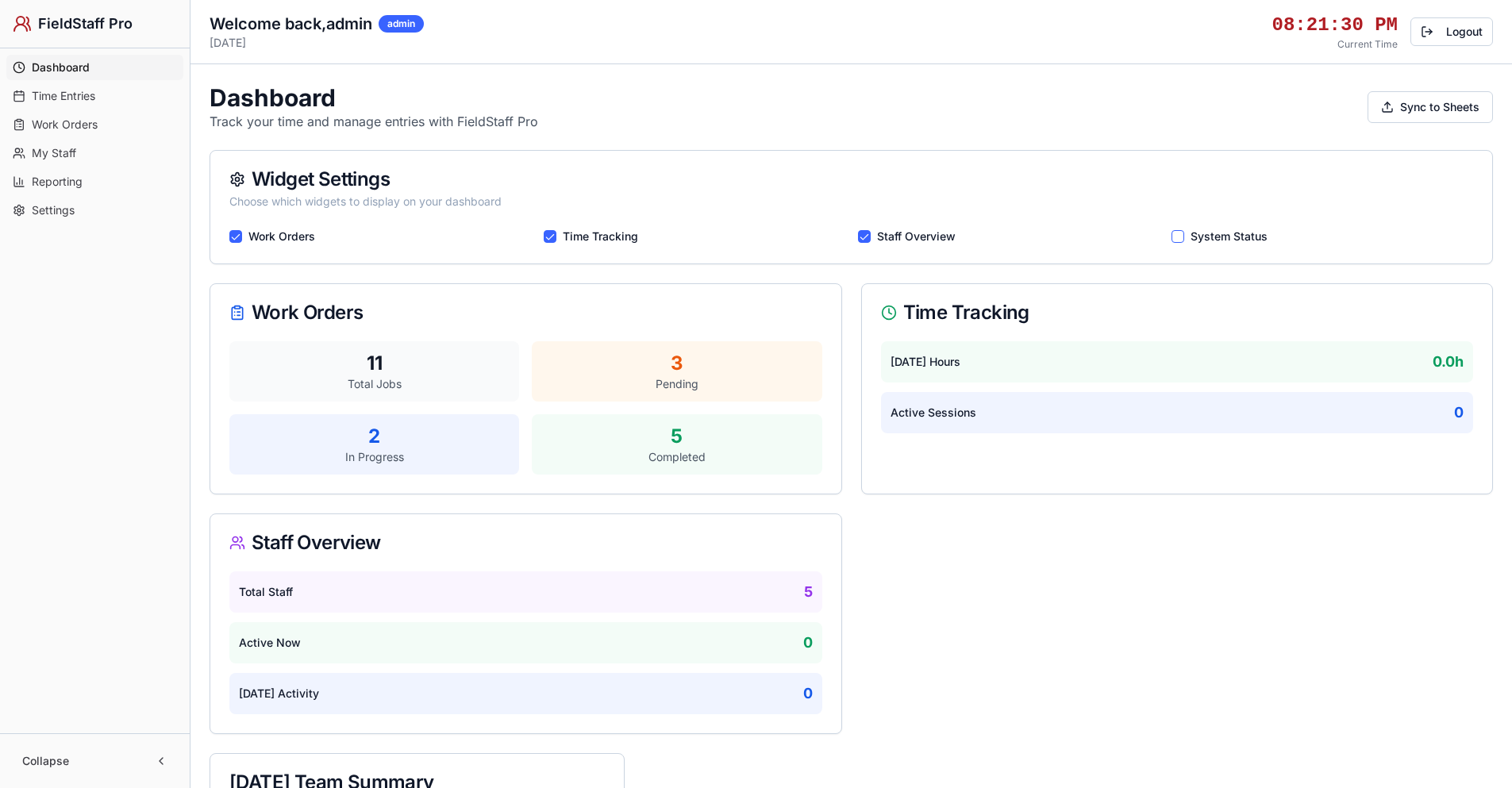
click at [1179, 236] on button "System Status" at bounding box center [1177, 236] width 12 height 12
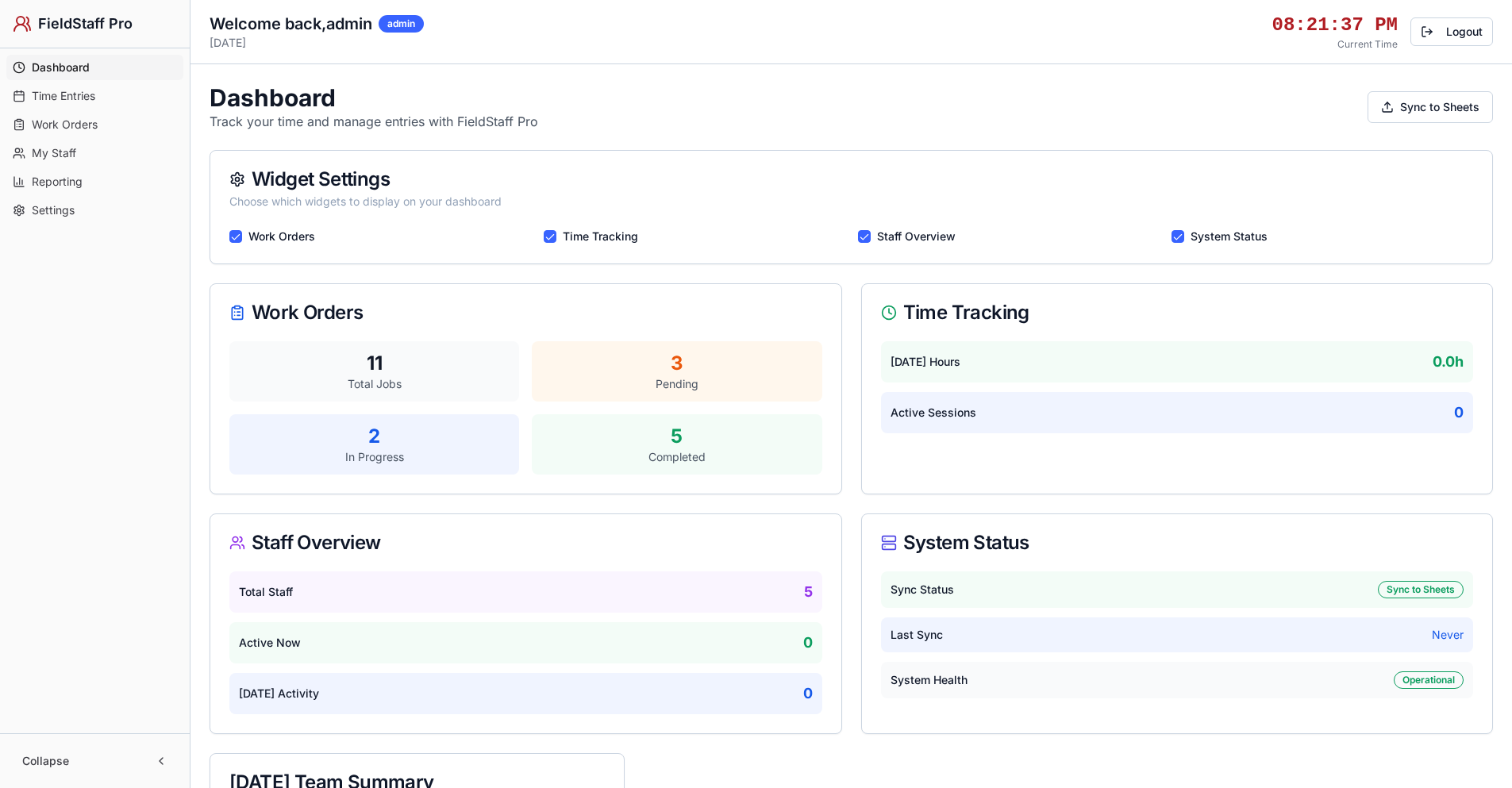
click at [865, 238] on button "Staff Overview" at bounding box center [863, 236] width 12 height 12
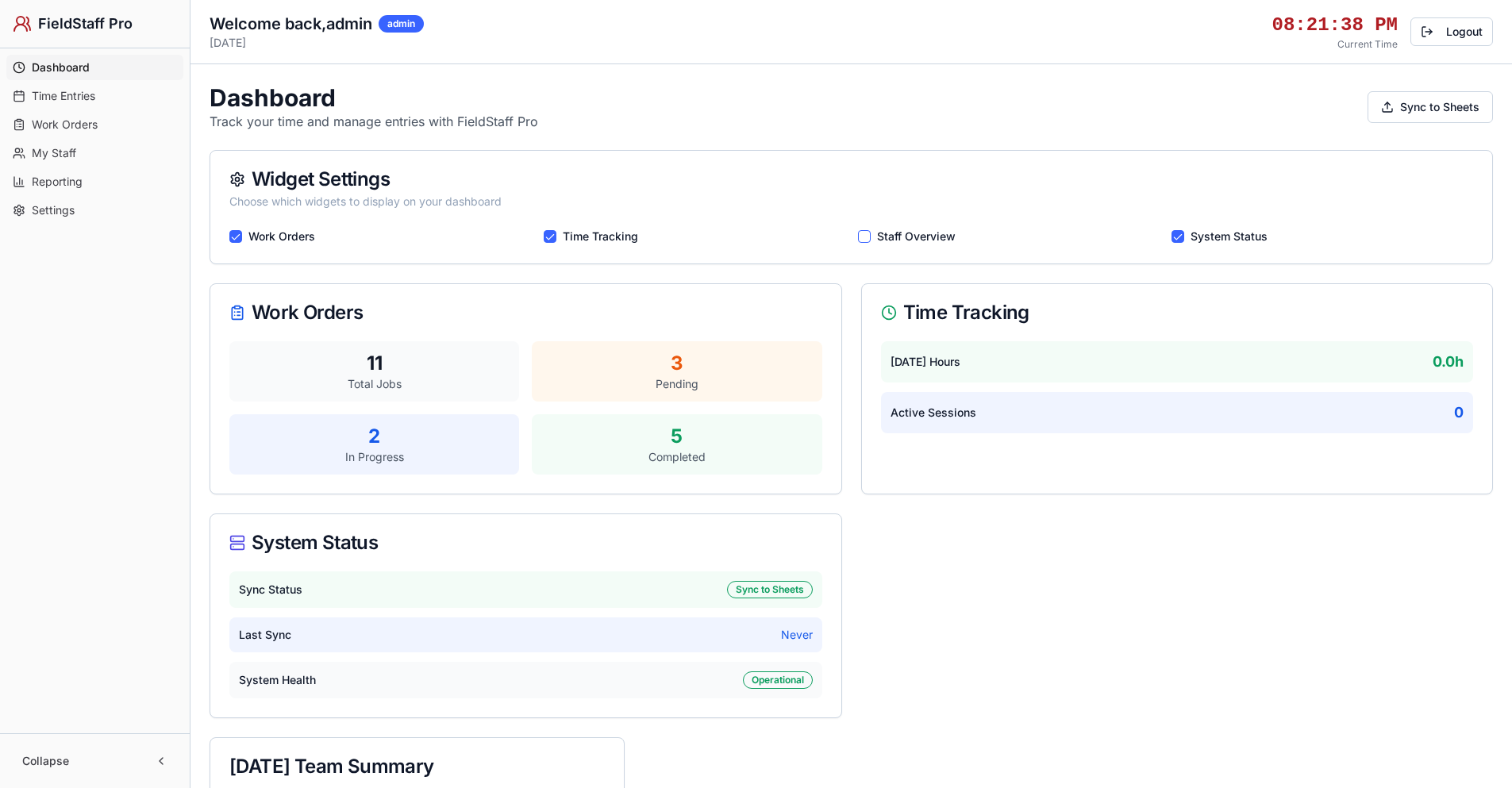
click at [865, 238] on button "Staff Overview" at bounding box center [863, 236] width 12 height 12
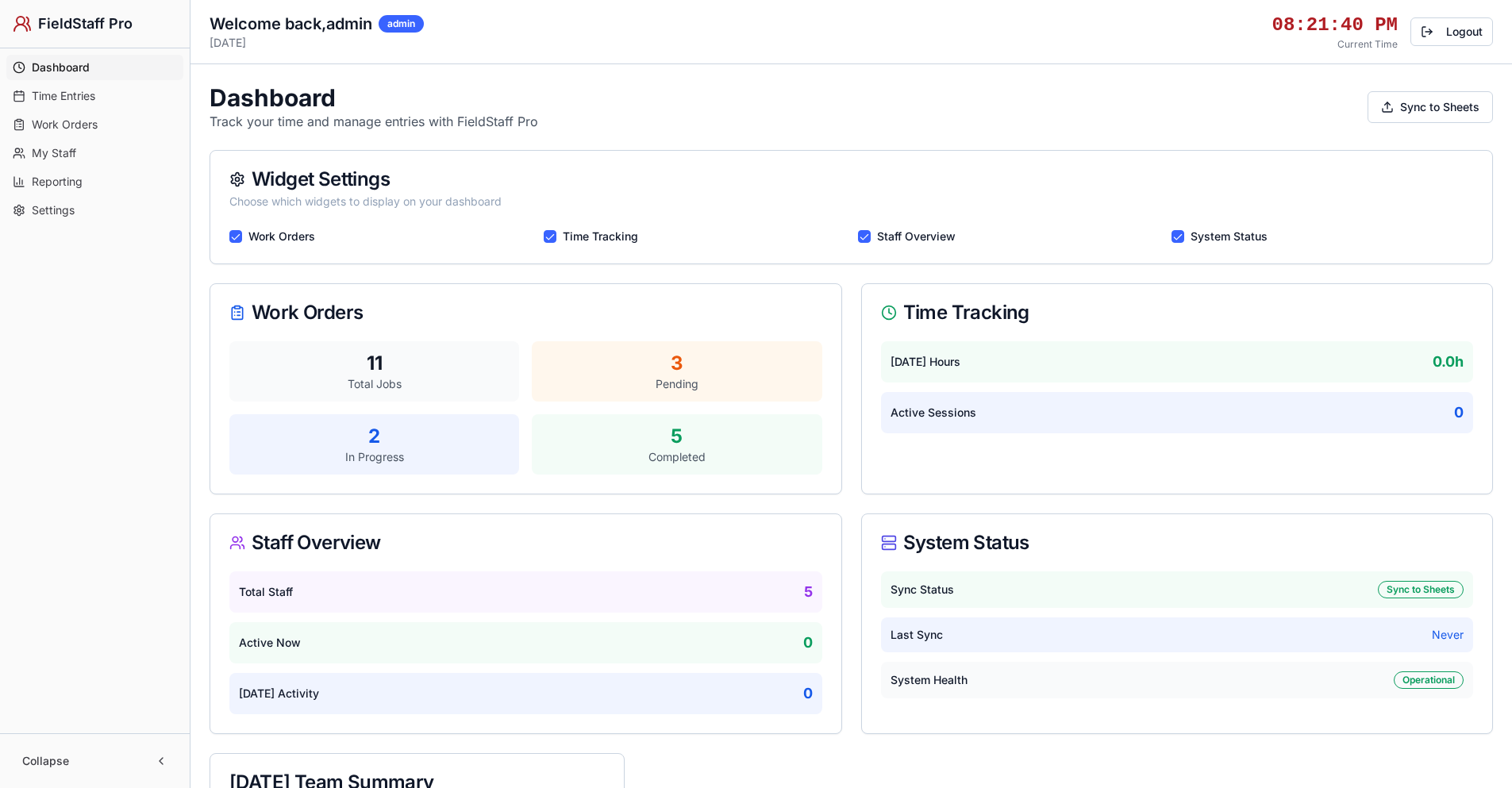
click at [865, 238] on button "Staff Overview" at bounding box center [863, 236] width 12 height 12
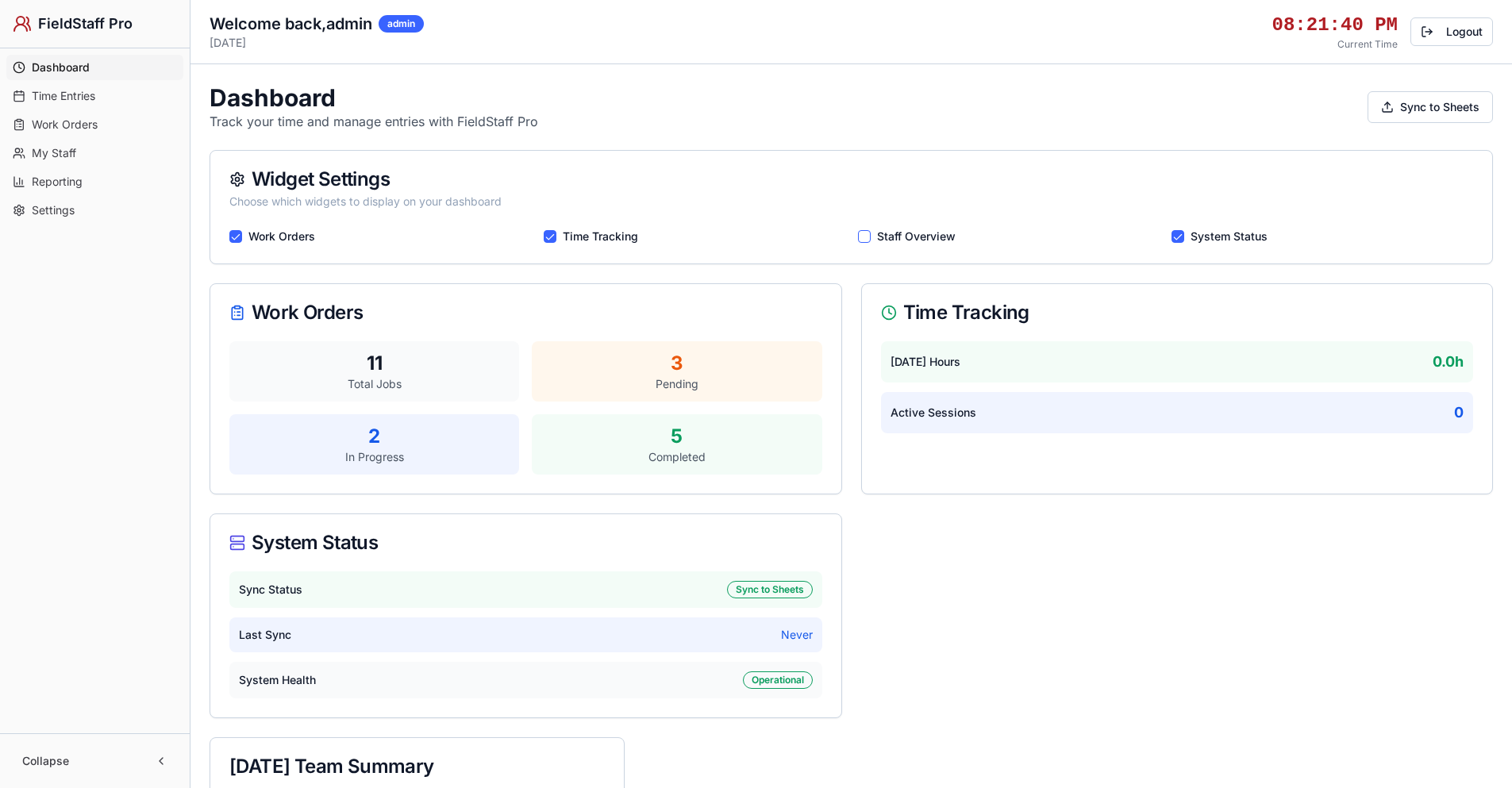
click at [865, 238] on button "Staff Overview" at bounding box center [863, 236] width 12 height 12
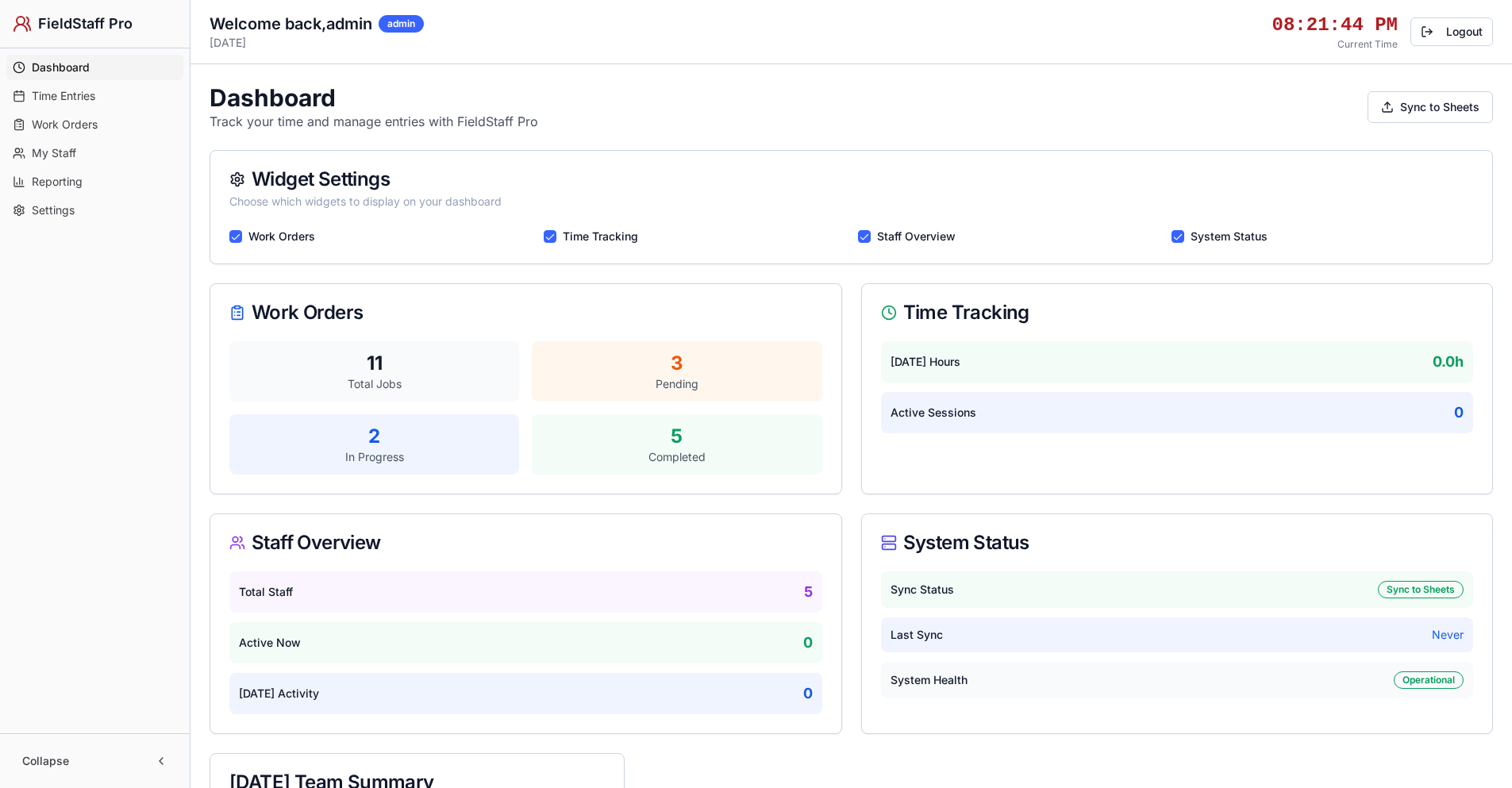
click at [549, 238] on button "Time Tracking" at bounding box center [550, 236] width 12 height 12
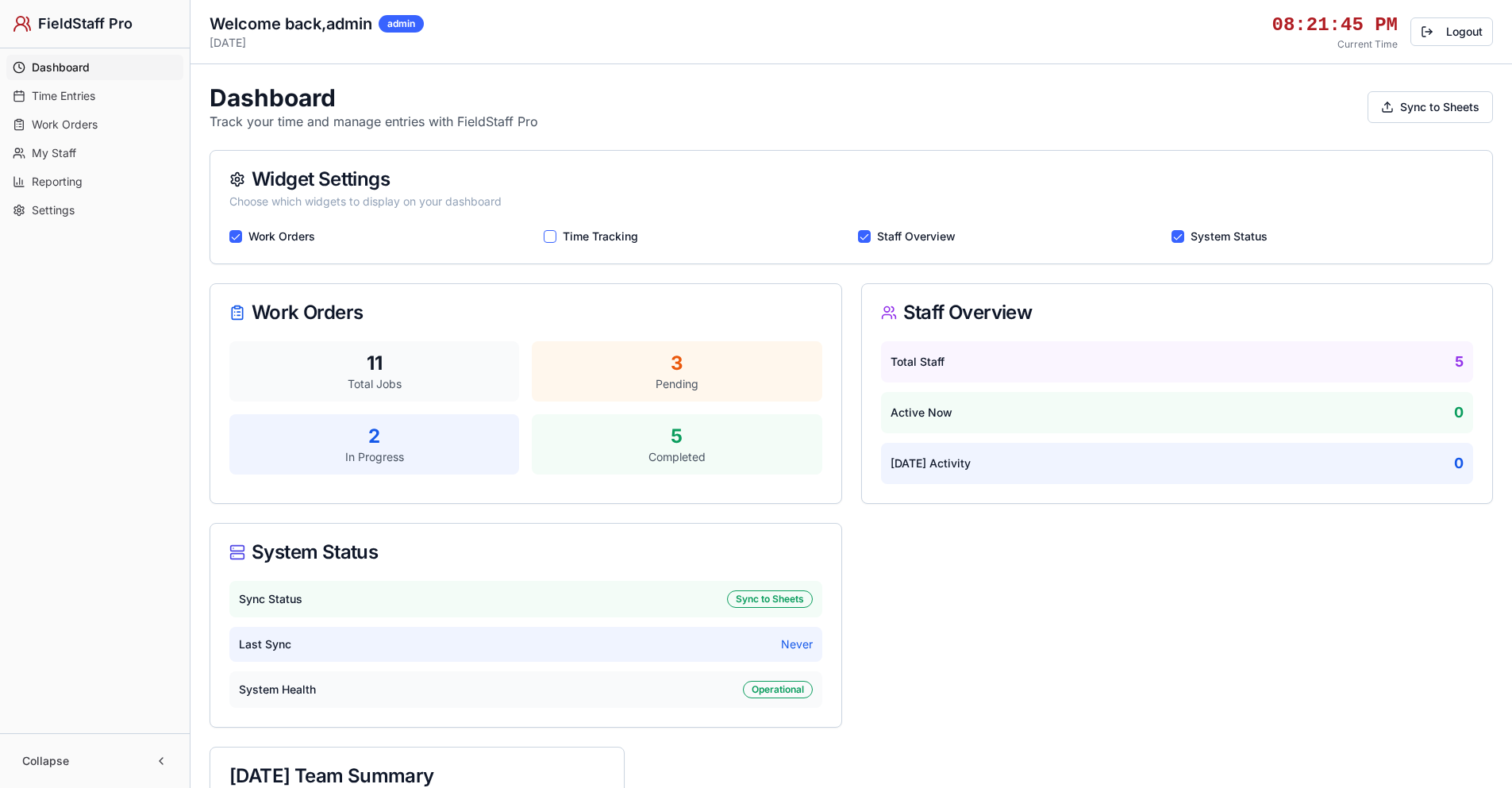
click at [549, 238] on button "Time Tracking" at bounding box center [550, 236] width 12 height 12
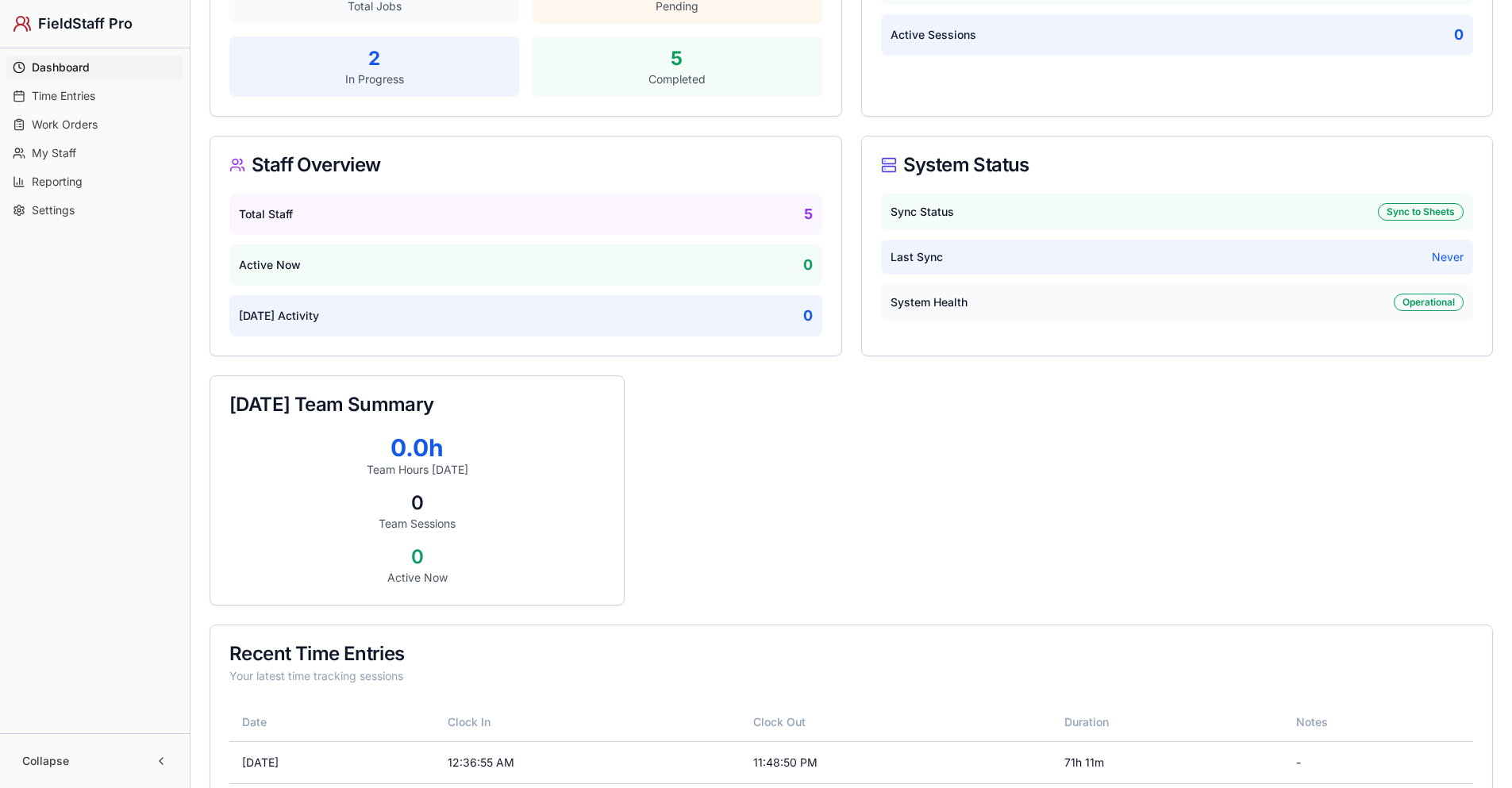
scroll to position [396, 0]
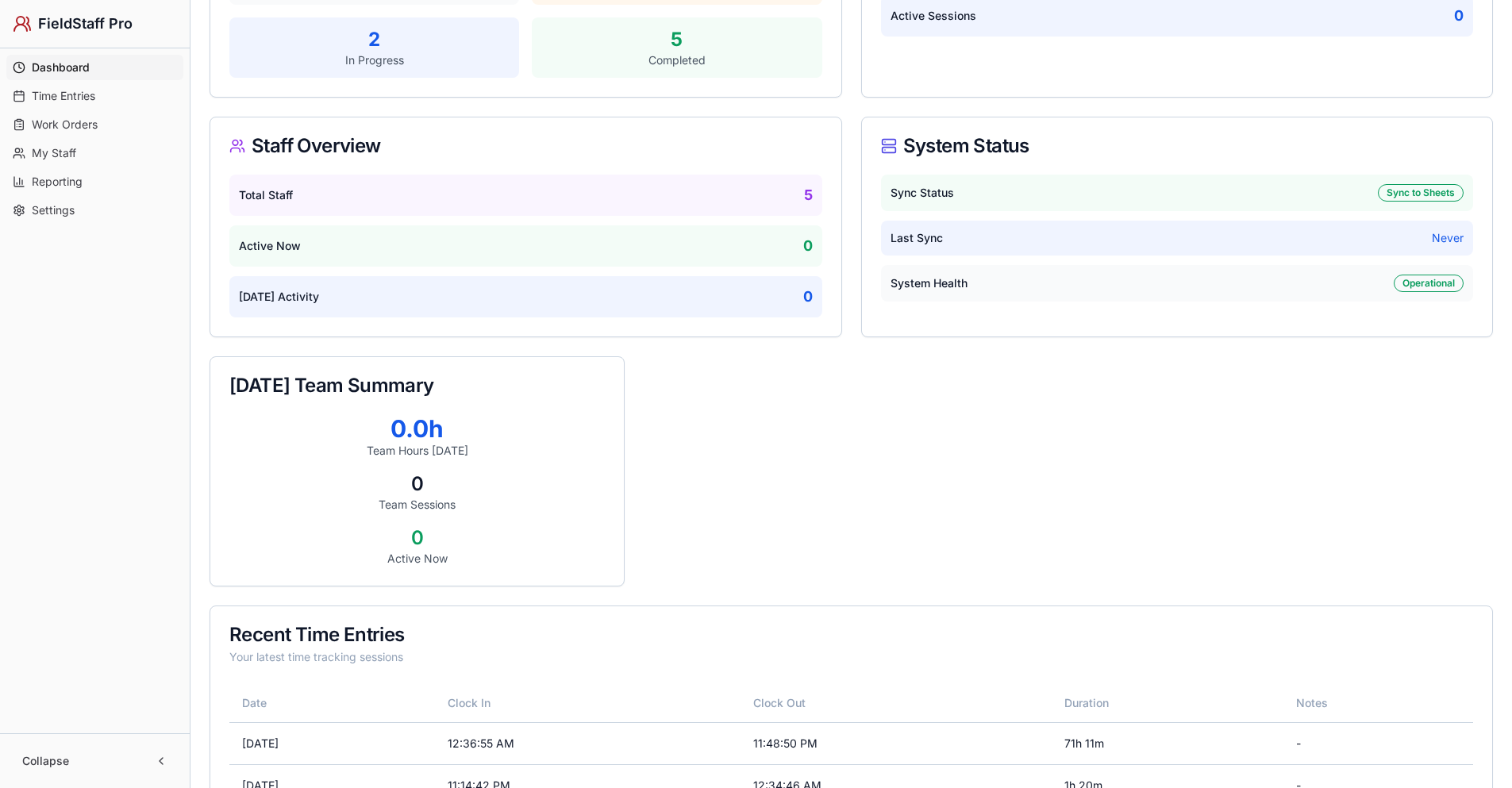
drag, startPoint x: 529, startPoint y: 408, endPoint x: 693, endPoint y: 395, distance: 164.5
click at [693, 395] on div "Today's Team Summary 0.0 h Team Hours Today 0 Team Sessions 0 Active Now" at bounding box center [851, 471] width 1284 height 230
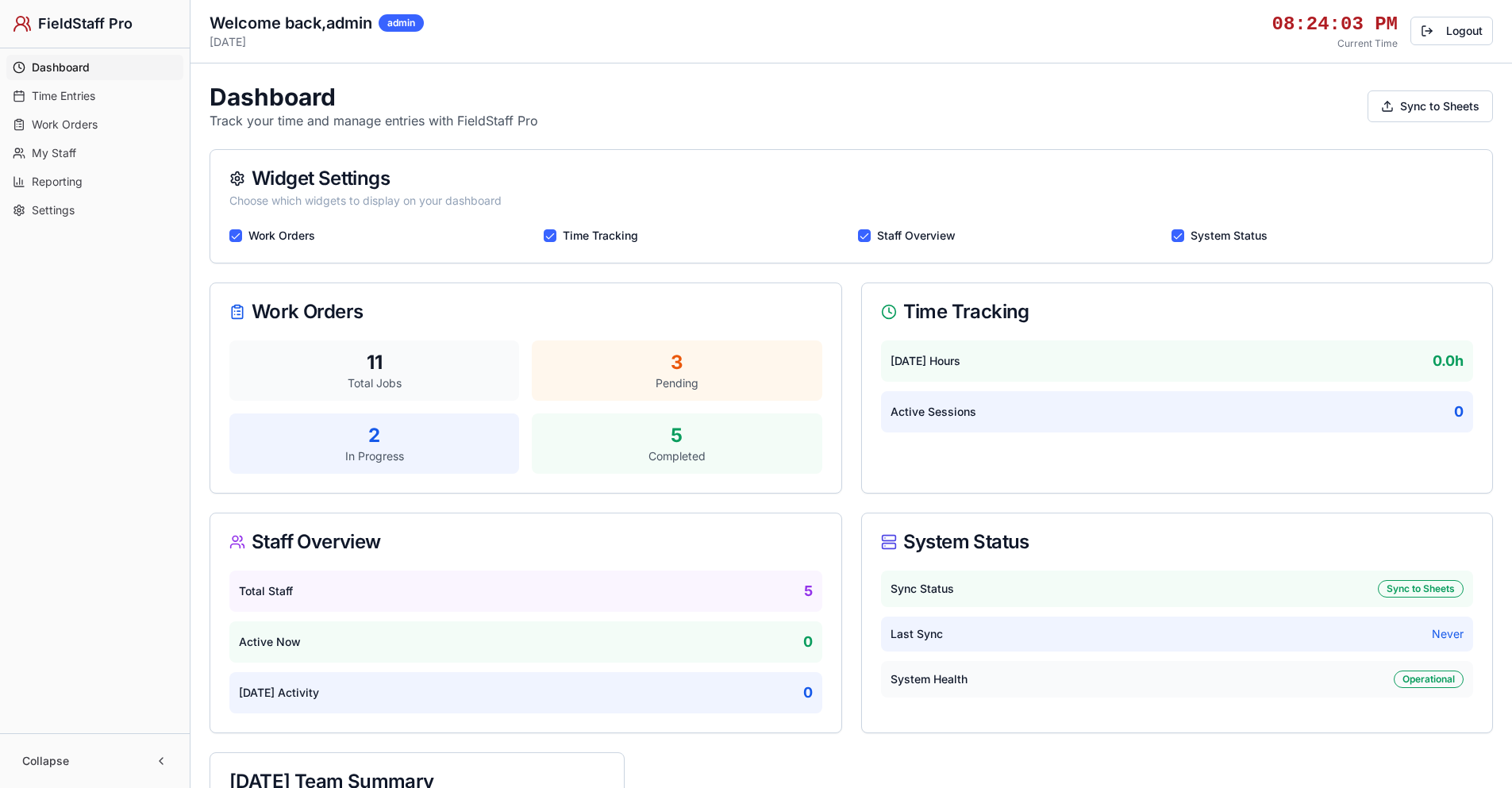
scroll to position [0, 0]
click at [1445, 35] on button "Logout" at bounding box center [1451, 31] width 83 height 29
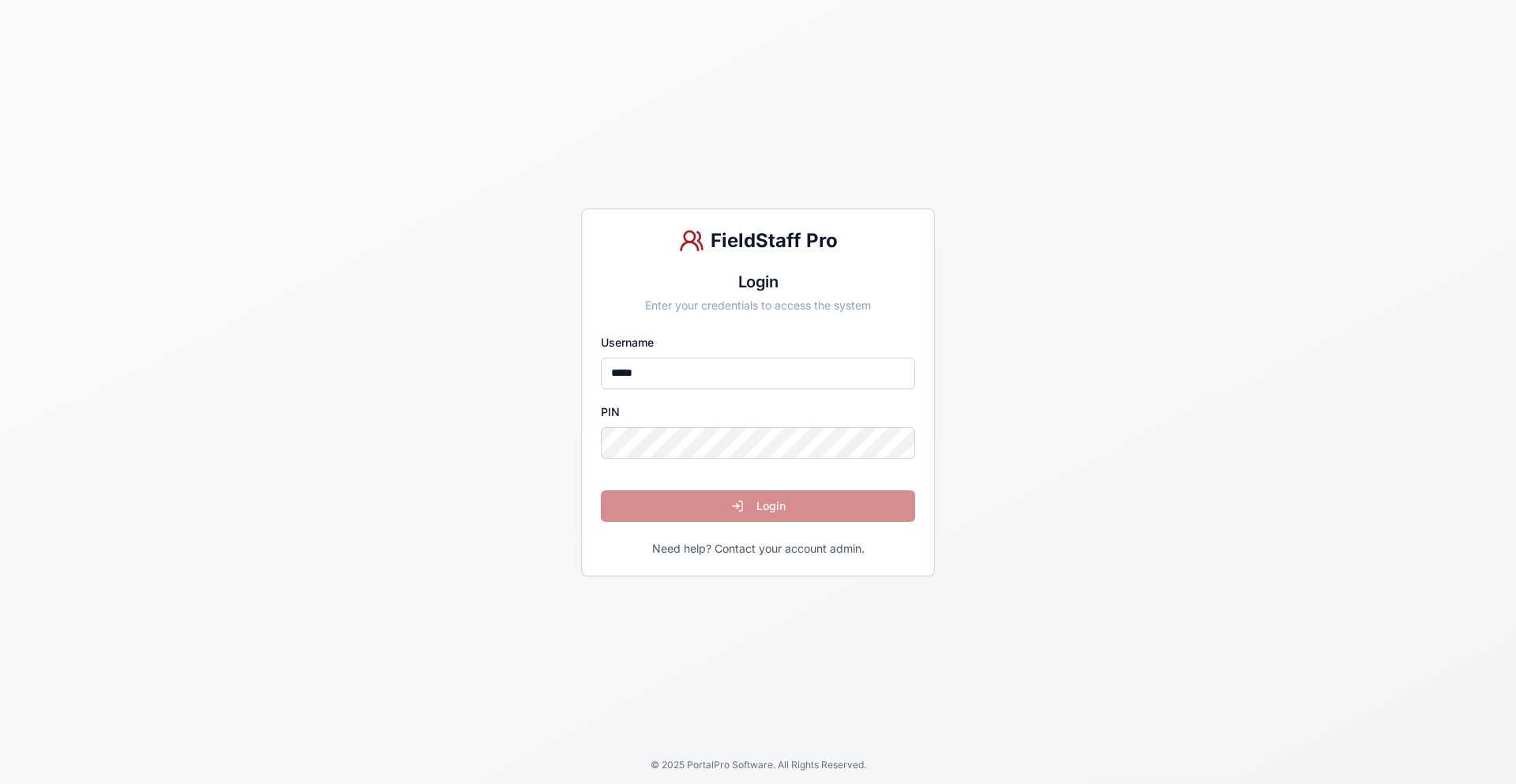
type input "*****"
click button "Login" at bounding box center [758, 505] width 314 height 31
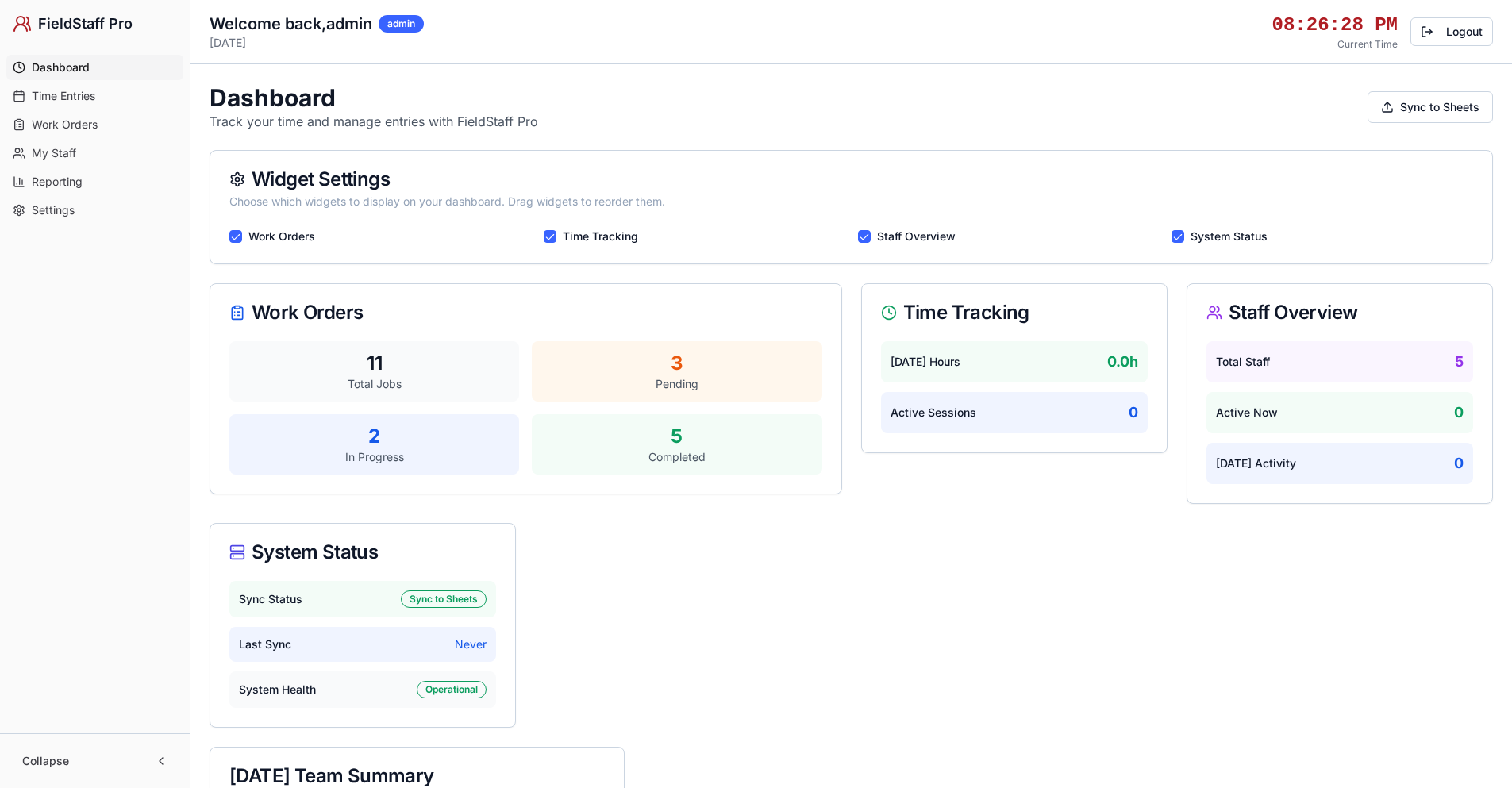
drag, startPoint x: 1045, startPoint y: 311, endPoint x: 984, endPoint y: 445, distance: 147.2
drag, startPoint x: 1076, startPoint y: 296, endPoint x: 876, endPoint y: 510, distance: 292.9
drag, startPoint x: 1287, startPoint y: 315, endPoint x: 916, endPoint y: 571, distance: 450.8
click at [558, 237] on div "Time Tracking" at bounding box center [694, 236] width 301 height 16
click at [553, 238] on button "Time Tracking" at bounding box center [550, 236] width 12 height 12
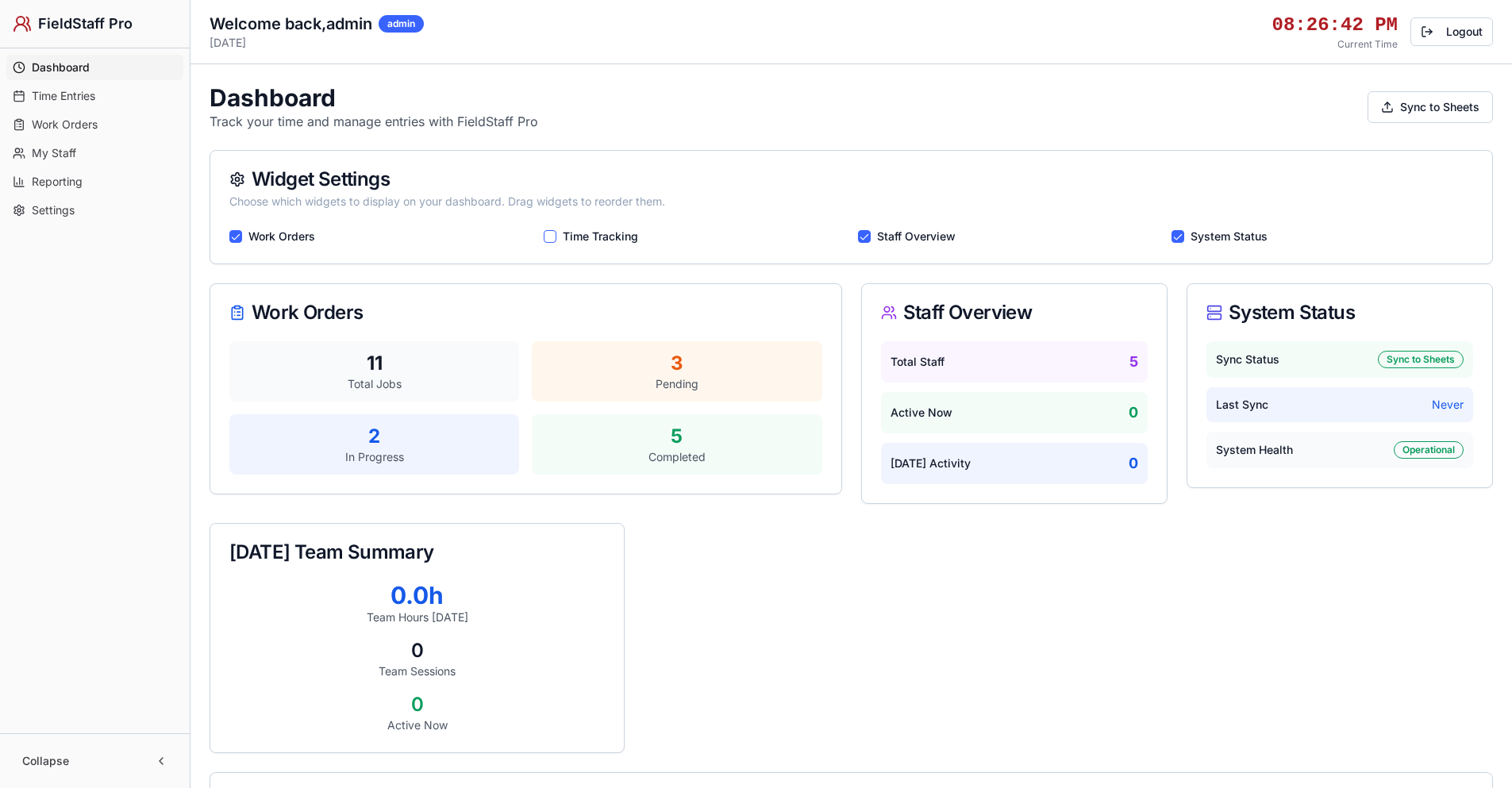
click at [865, 233] on button "Staff Overview" at bounding box center [863, 236] width 12 height 12
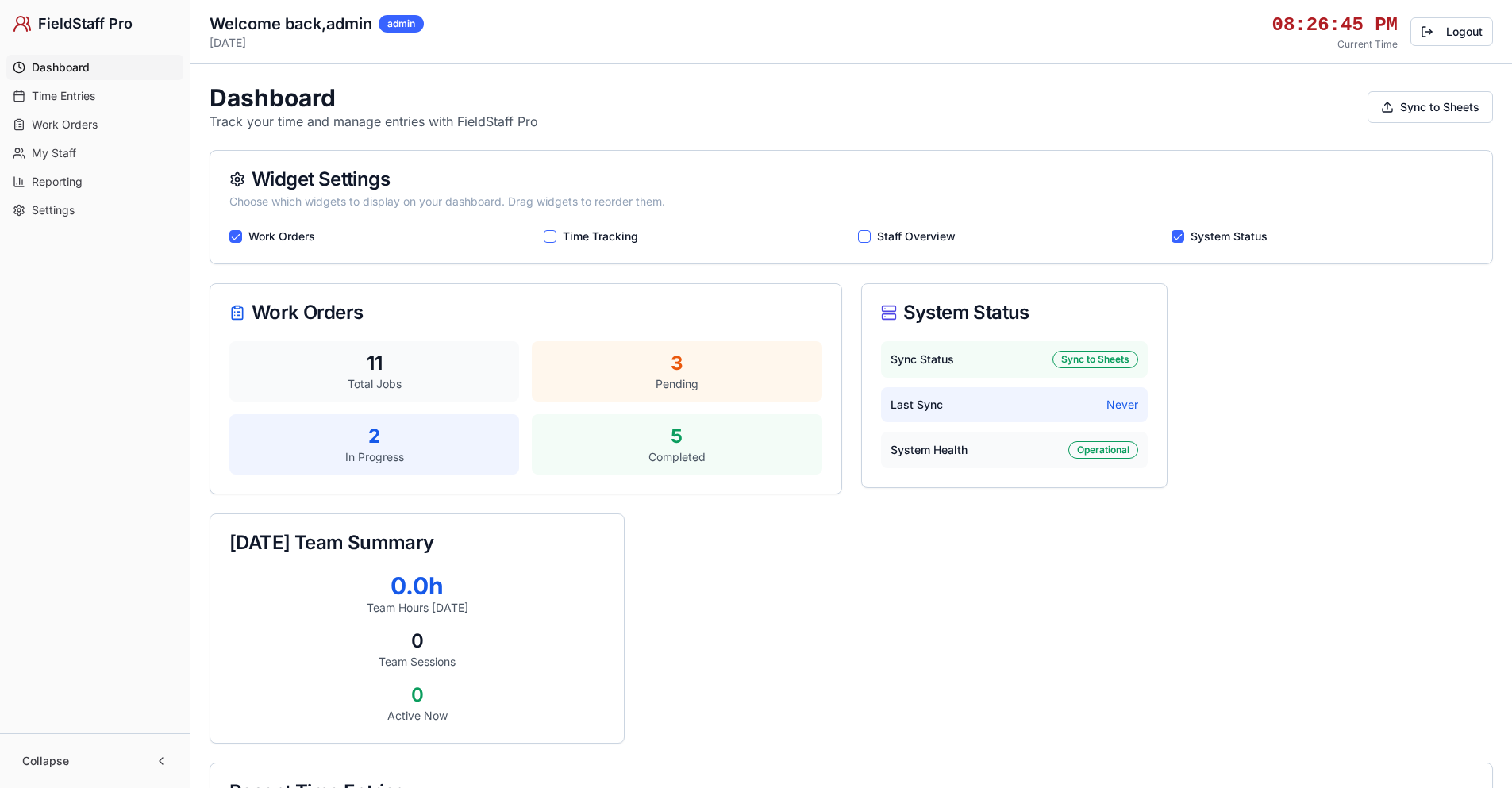
click at [1179, 234] on button "System Status" at bounding box center [1177, 236] width 12 height 12
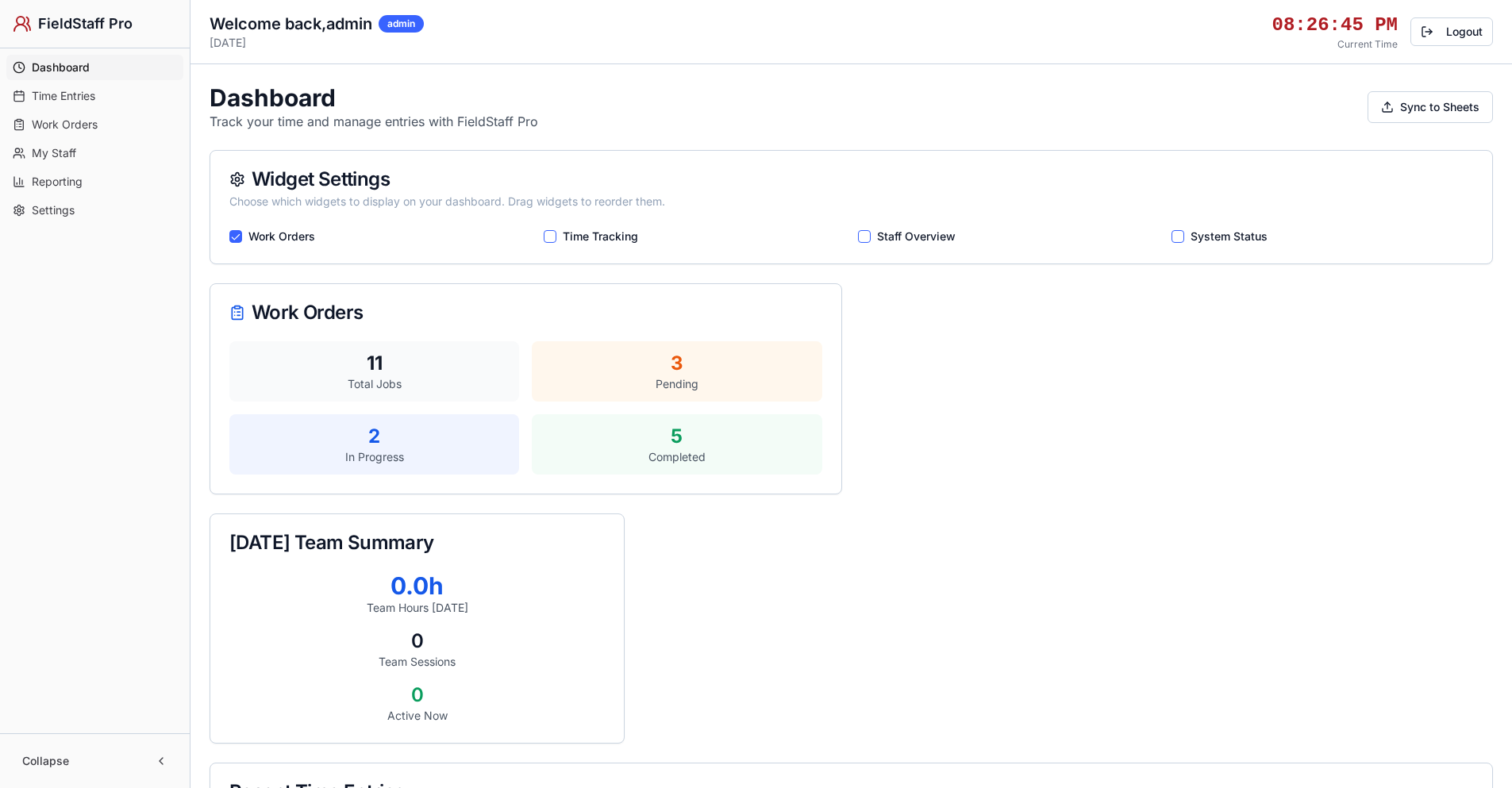
click at [1179, 234] on button "System Status" at bounding box center [1177, 236] width 12 height 12
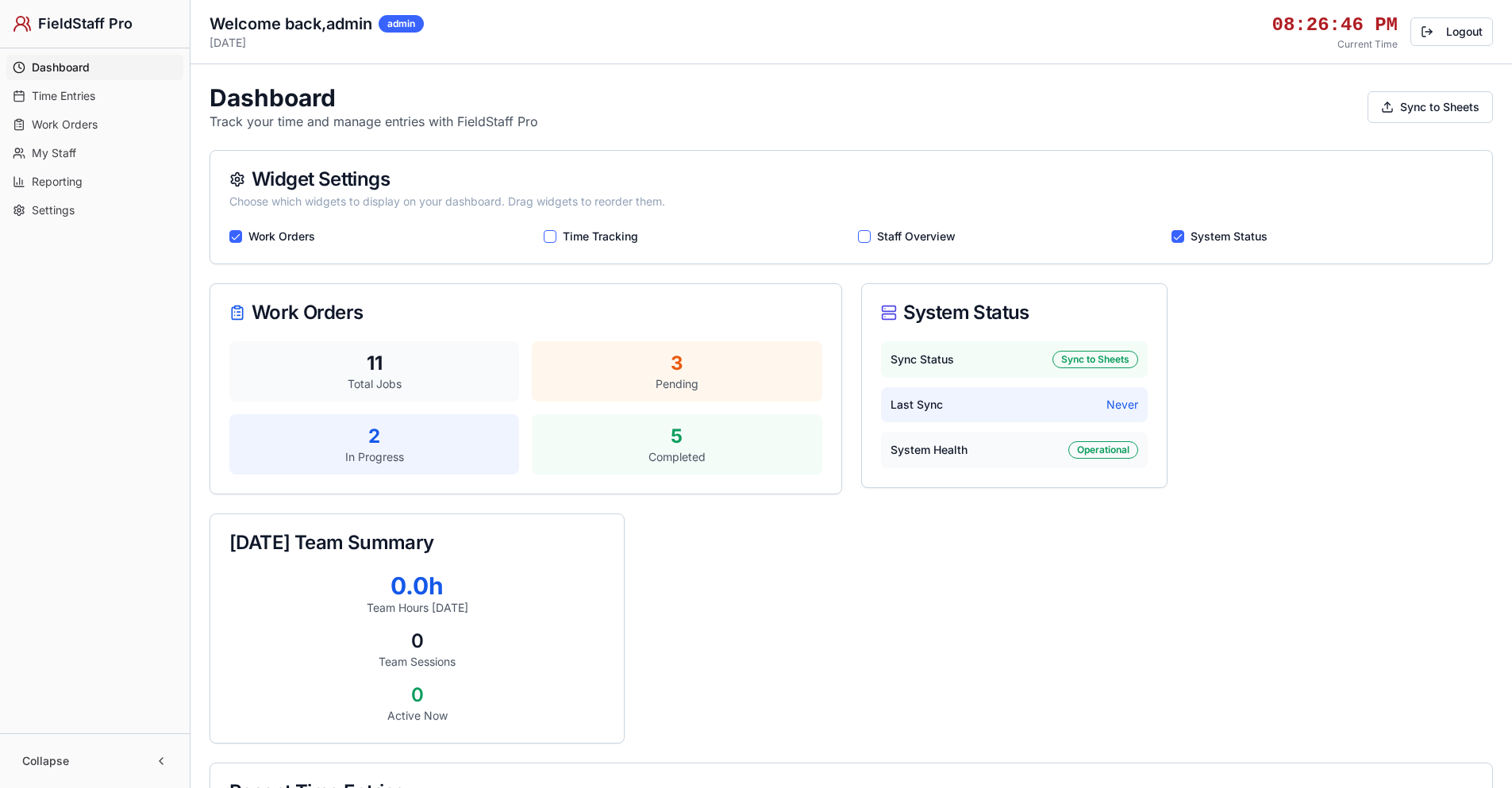
drag, startPoint x: 866, startPoint y: 237, endPoint x: 789, endPoint y: 241, distance: 77.1
click at [866, 236] on button "Staff Overview" at bounding box center [863, 236] width 12 height 12
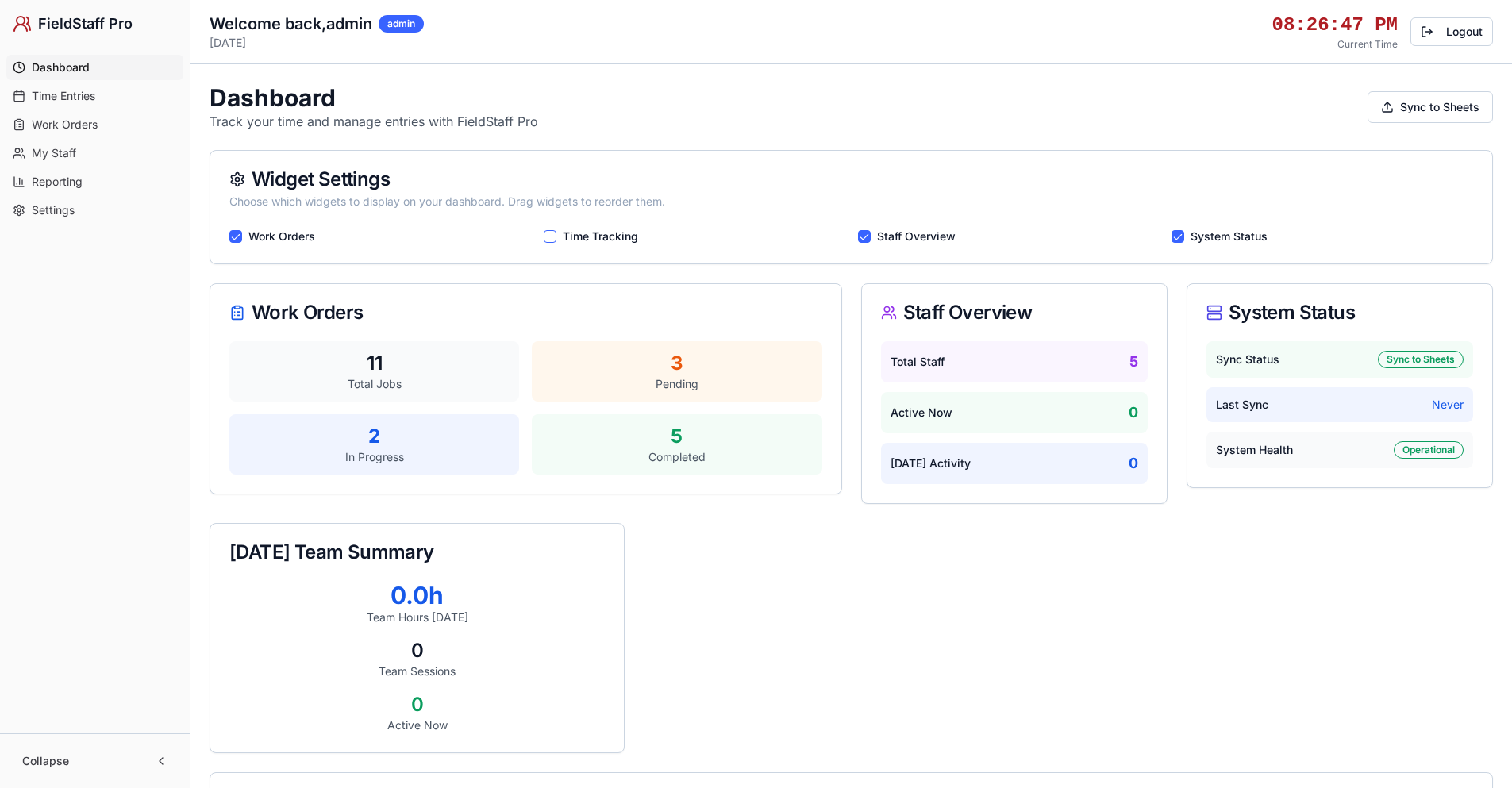
click at [552, 240] on button "Time Tracking" at bounding box center [550, 236] width 12 height 12
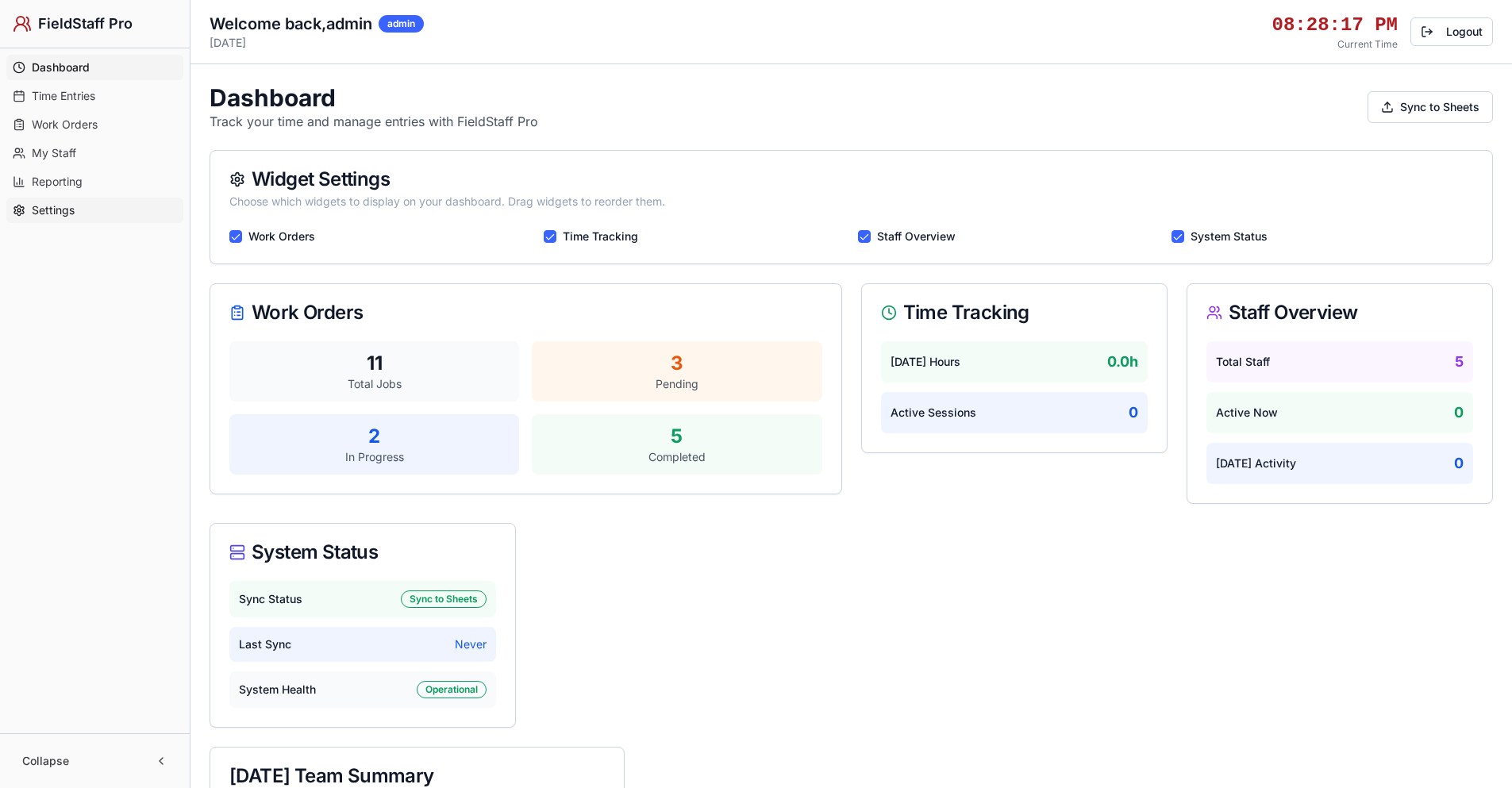
click at [75, 208] on link "Settings" at bounding box center [95, 210] width 177 height 26
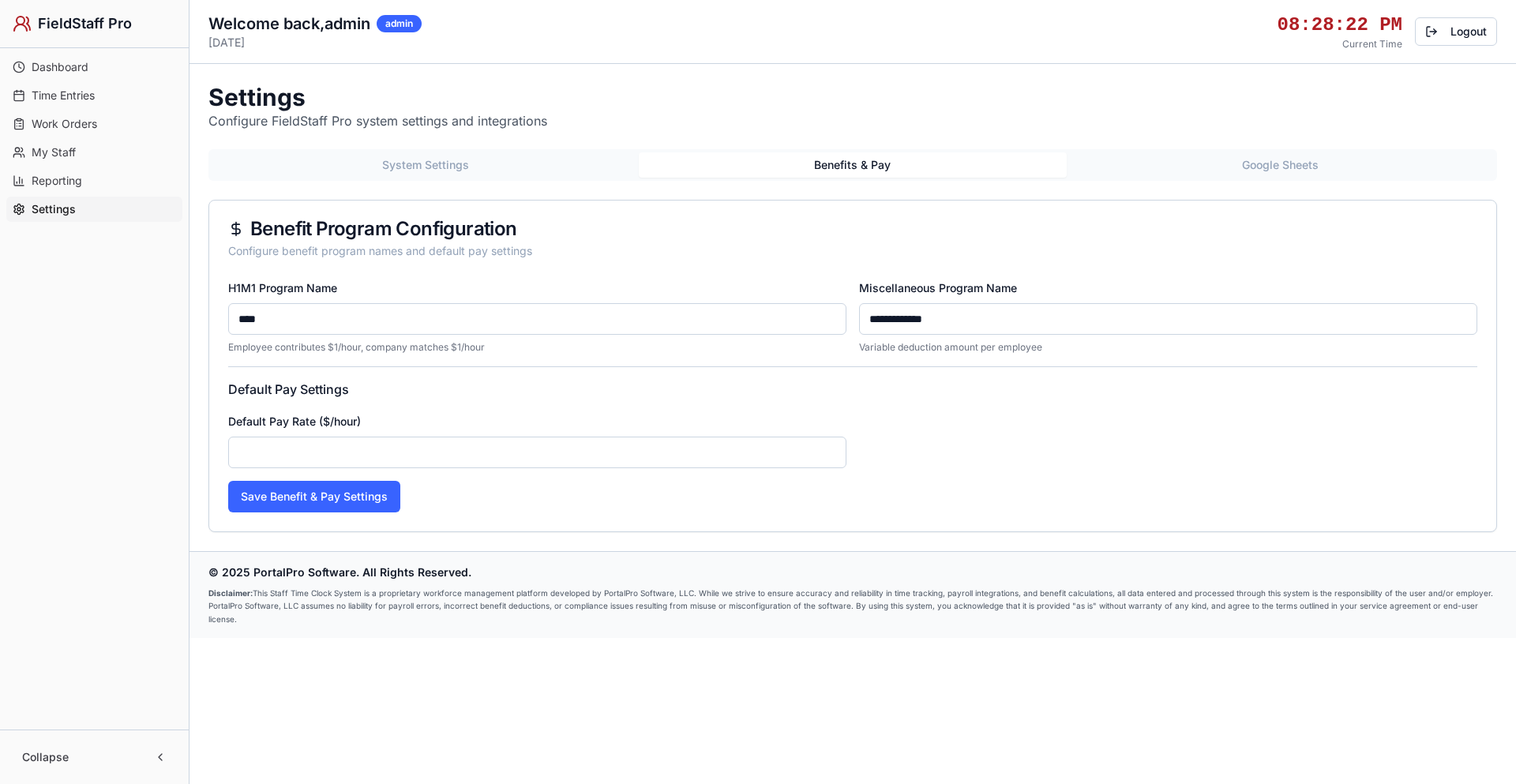
click at [823, 165] on button "Benefits & Pay" at bounding box center [852, 165] width 427 height 26
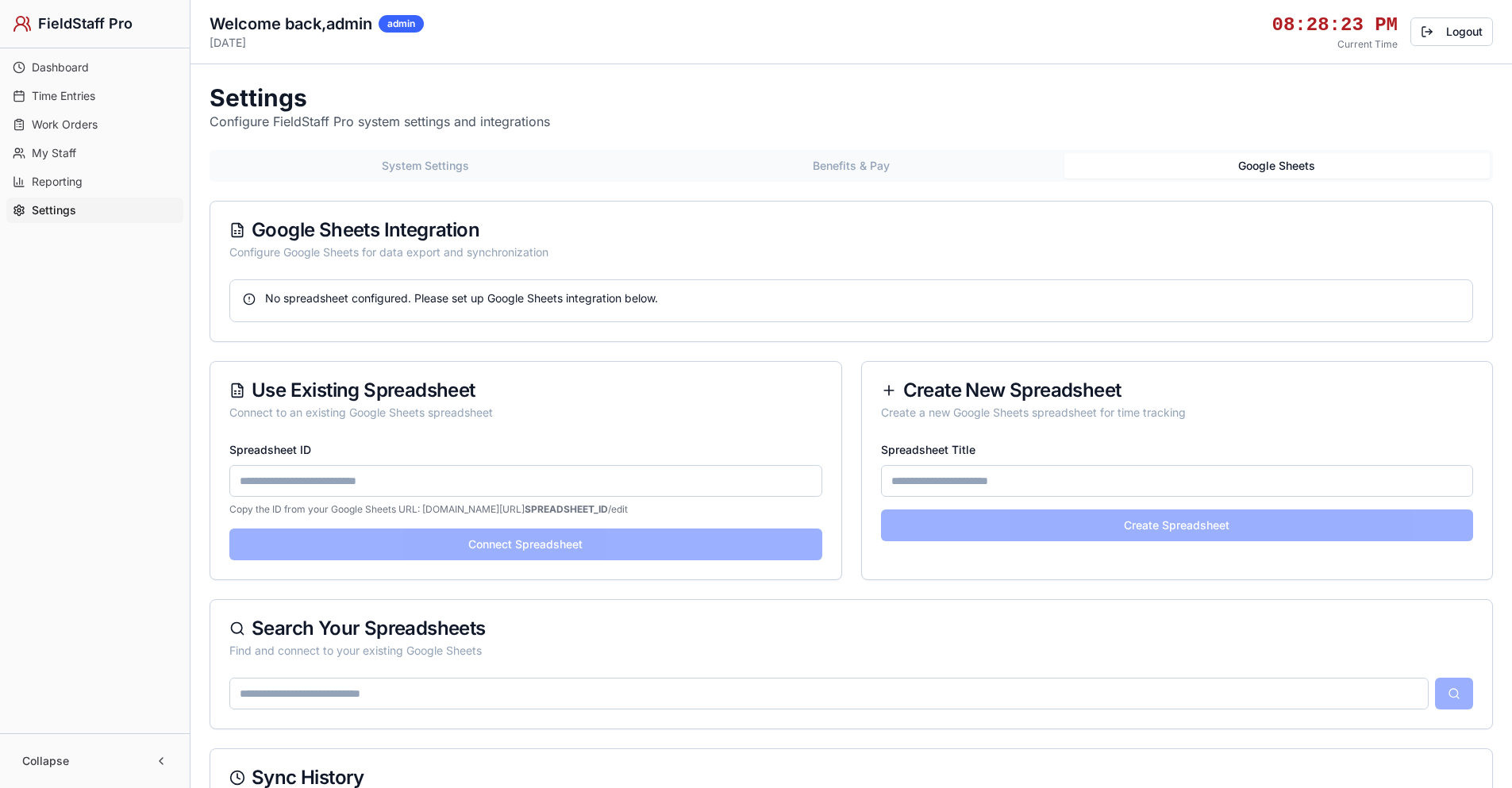
click at [1265, 163] on button "Google Sheets" at bounding box center [1276, 165] width 425 height 26
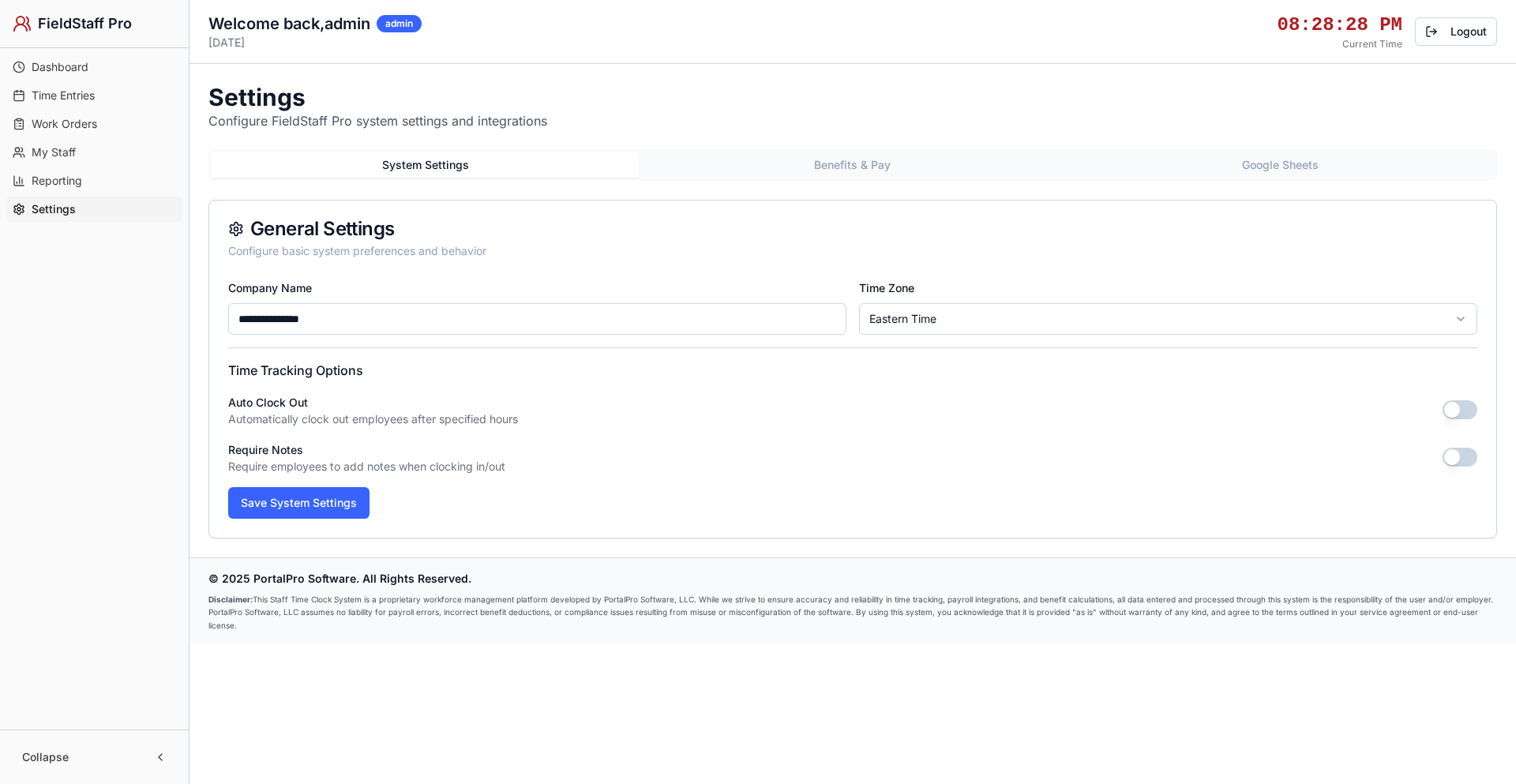
click at [413, 166] on button "System Settings" at bounding box center [426, 165] width 427 height 26
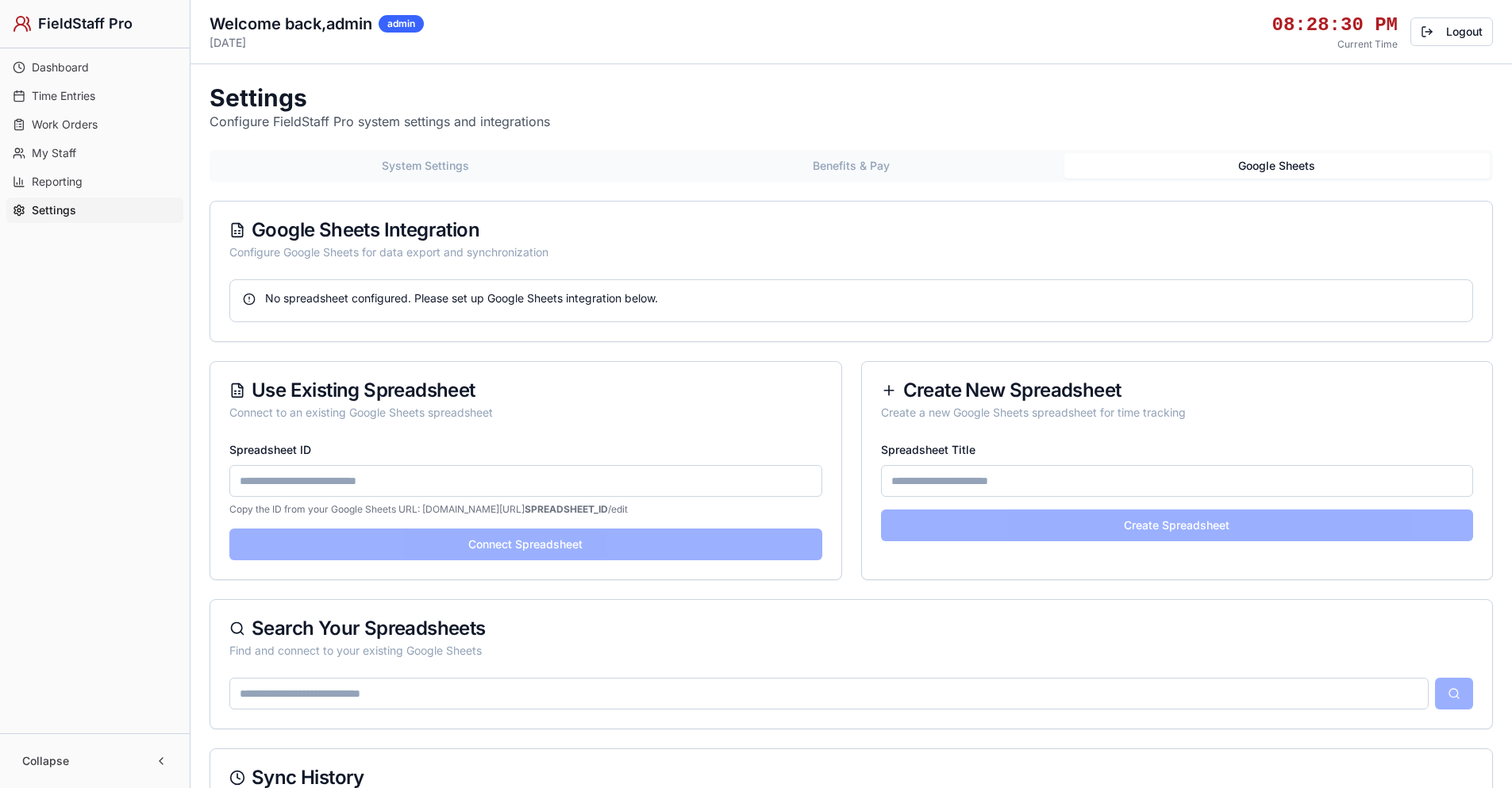
click at [1292, 162] on button "Google Sheets" at bounding box center [1276, 165] width 425 height 26
click at [391, 479] on input "Spreadsheet ID" at bounding box center [525, 480] width 592 height 31
paste input "**********"
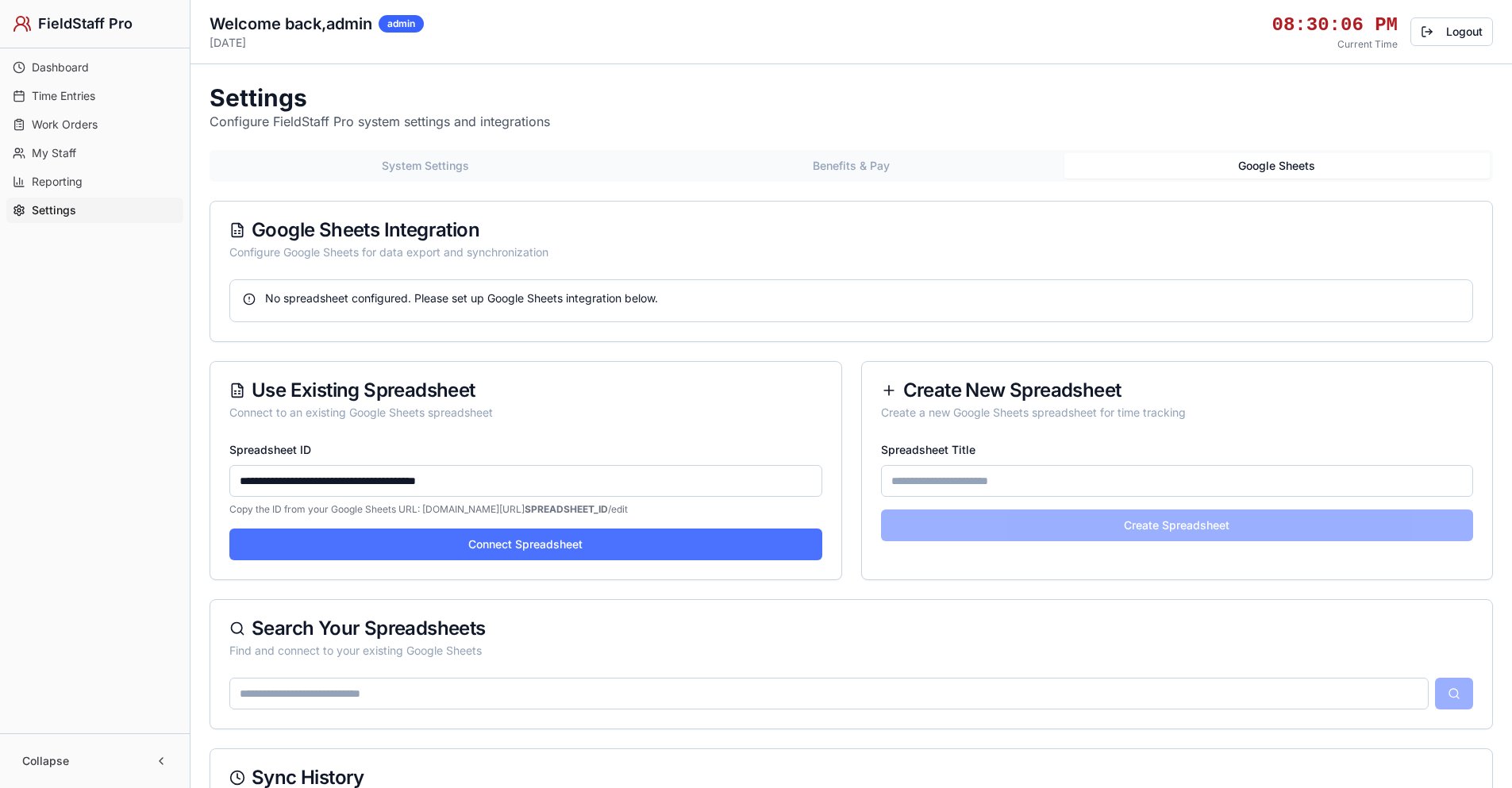
type input "**********"
click at [496, 550] on button "Connect Spreadsheet" at bounding box center [525, 544] width 592 height 31
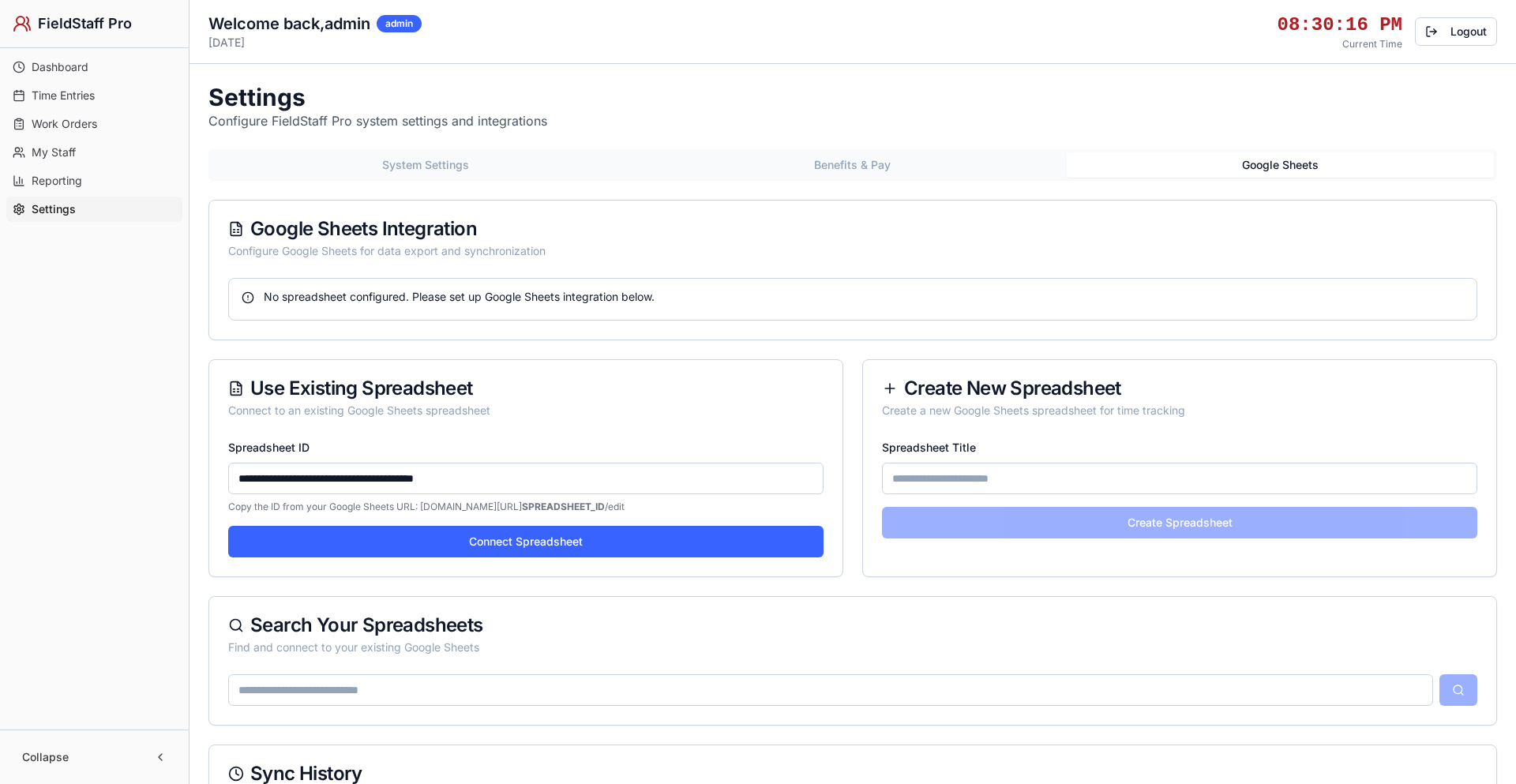
click at [865, 169] on button "Benefits & Pay" at bounding box center [852, 165] width 427 height 26
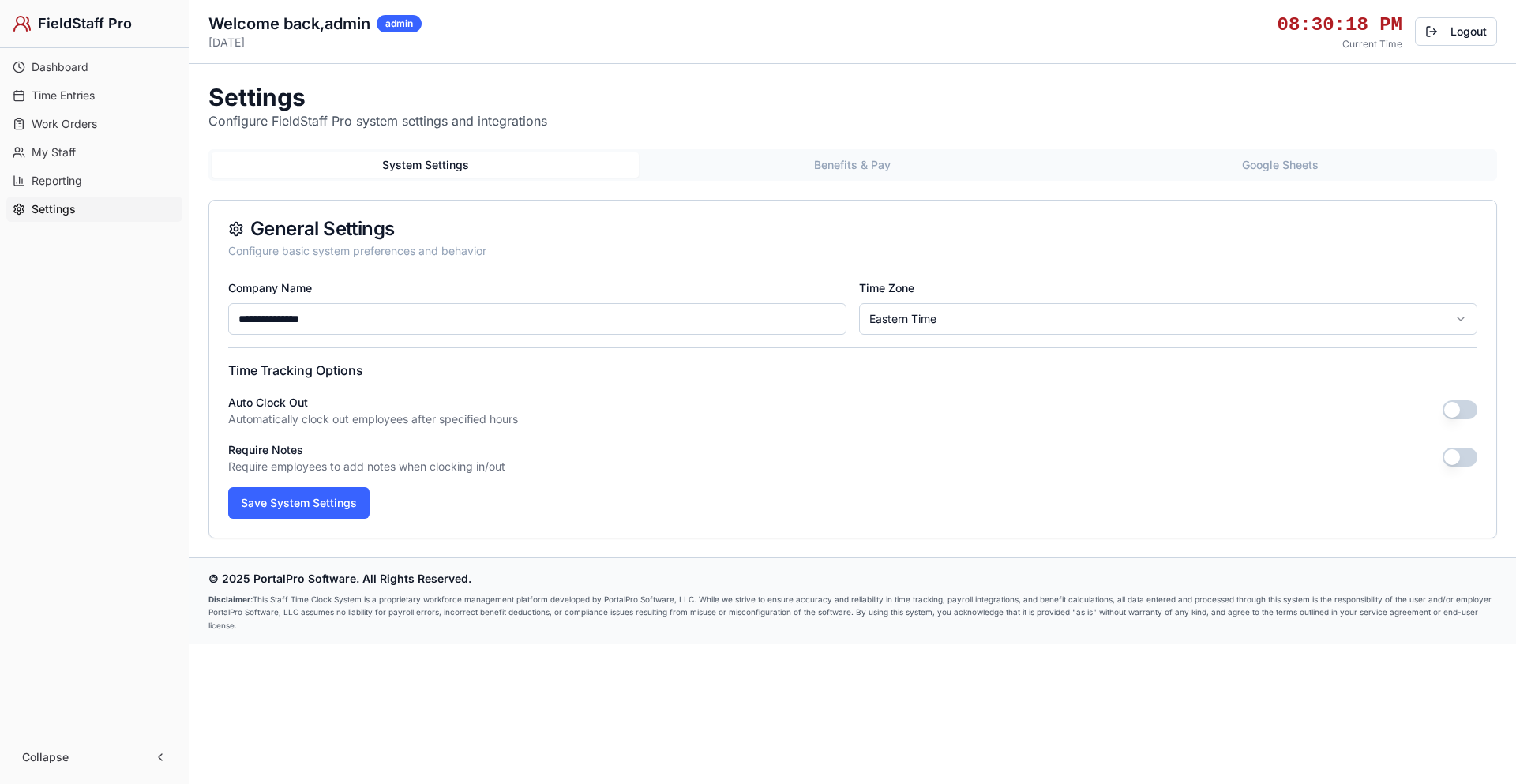
click at [456, 165] on button "System Settings" at bounding box center [426, 165] width 427 height 26
drag, startPoint x: 356, startPoint y: 318, endPoint x: 221, endPoint y: 322, distance: 135.1
click at [221, 322] on div "**********" at bounding box center [852, 408] width 1286 height 260
click at [340, 504] on button "Save System Settings" at bounding box center [298, 502] width 141 height 31
type input "**********"
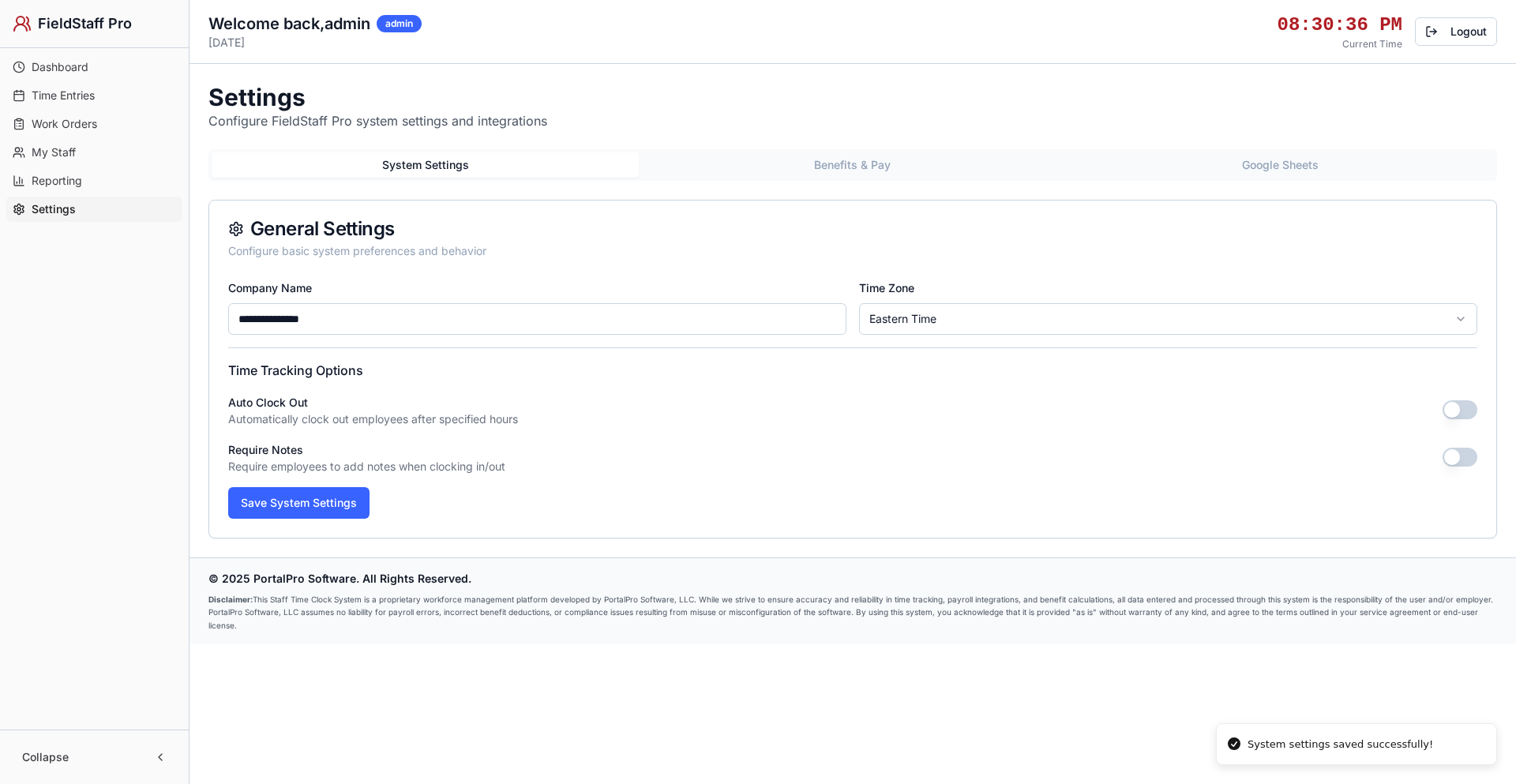
click at [1458, 404] on button "button" at bounding box center [1459, 409] width 35 height 19
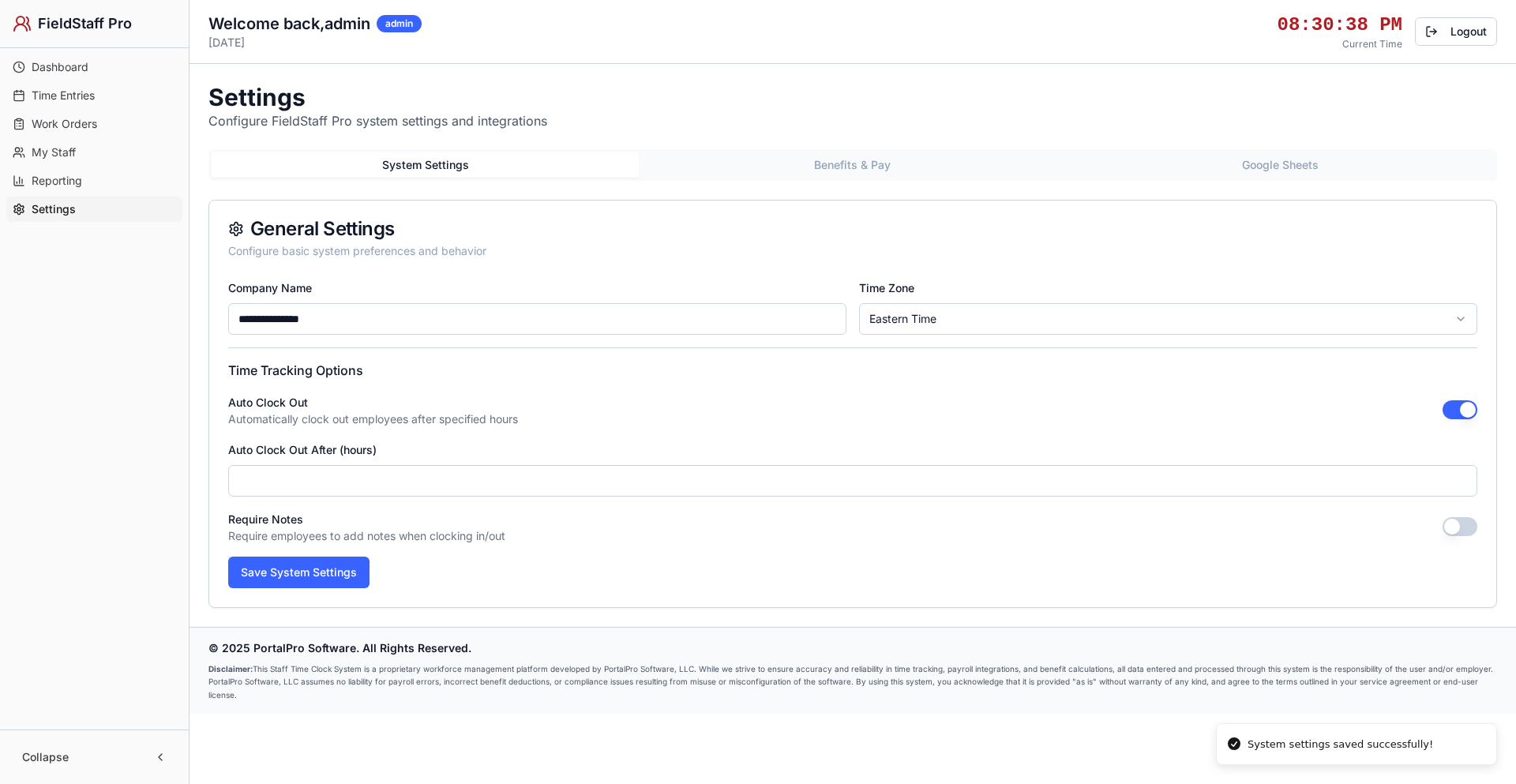
click at [1454, 525] on button "button" at bounding box center [1459, 527] width 35 height 19
click at [1469, 524] on button "button" at bounding box center [1459, 527] width 35 height 19
click at [307, 566] on button "Save System Settings" at bounding box center [298, 571] width 141 height 31
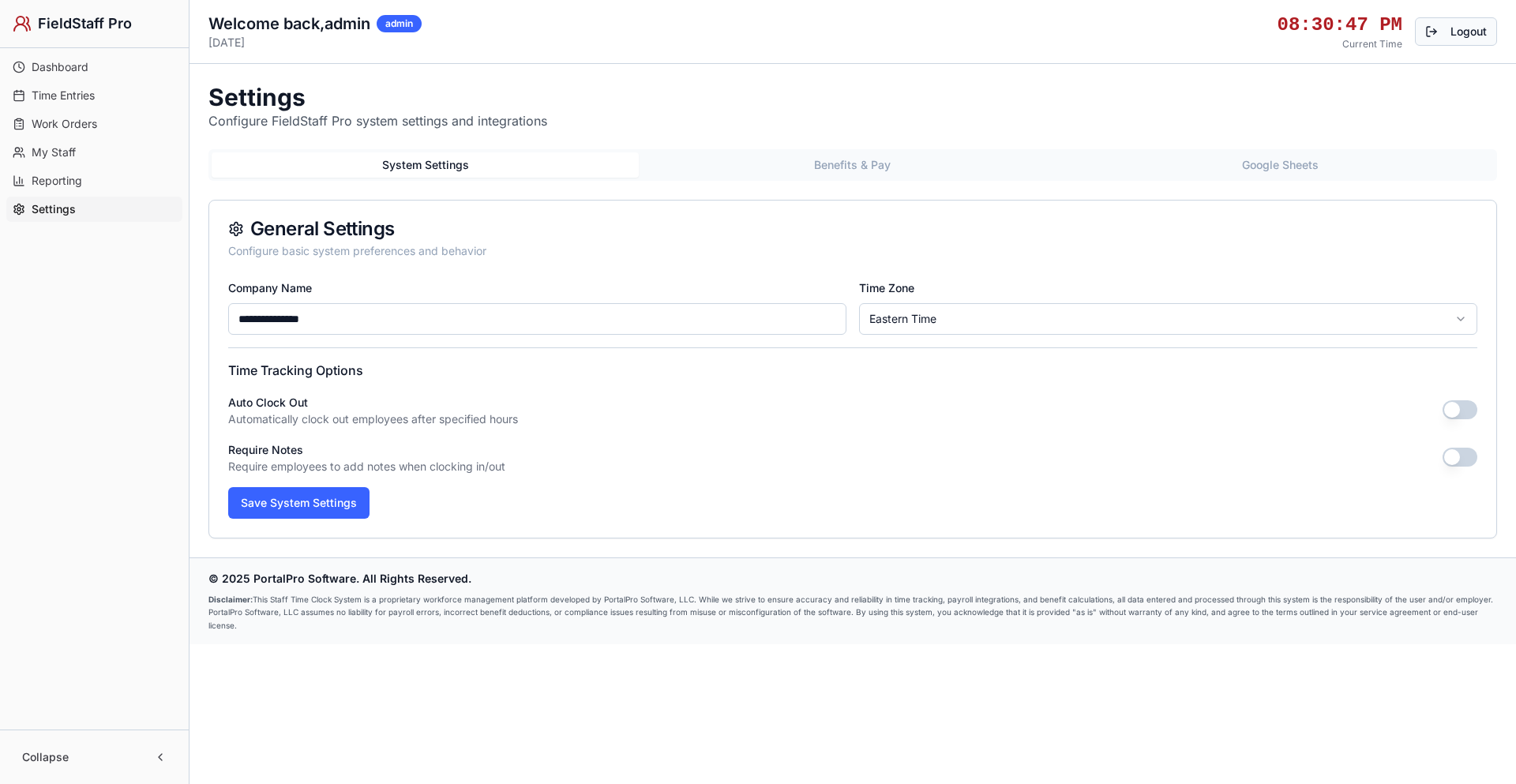
click at [1473, 32] on button "Logout" at bounding box center [1455, 31] width 82 height 28
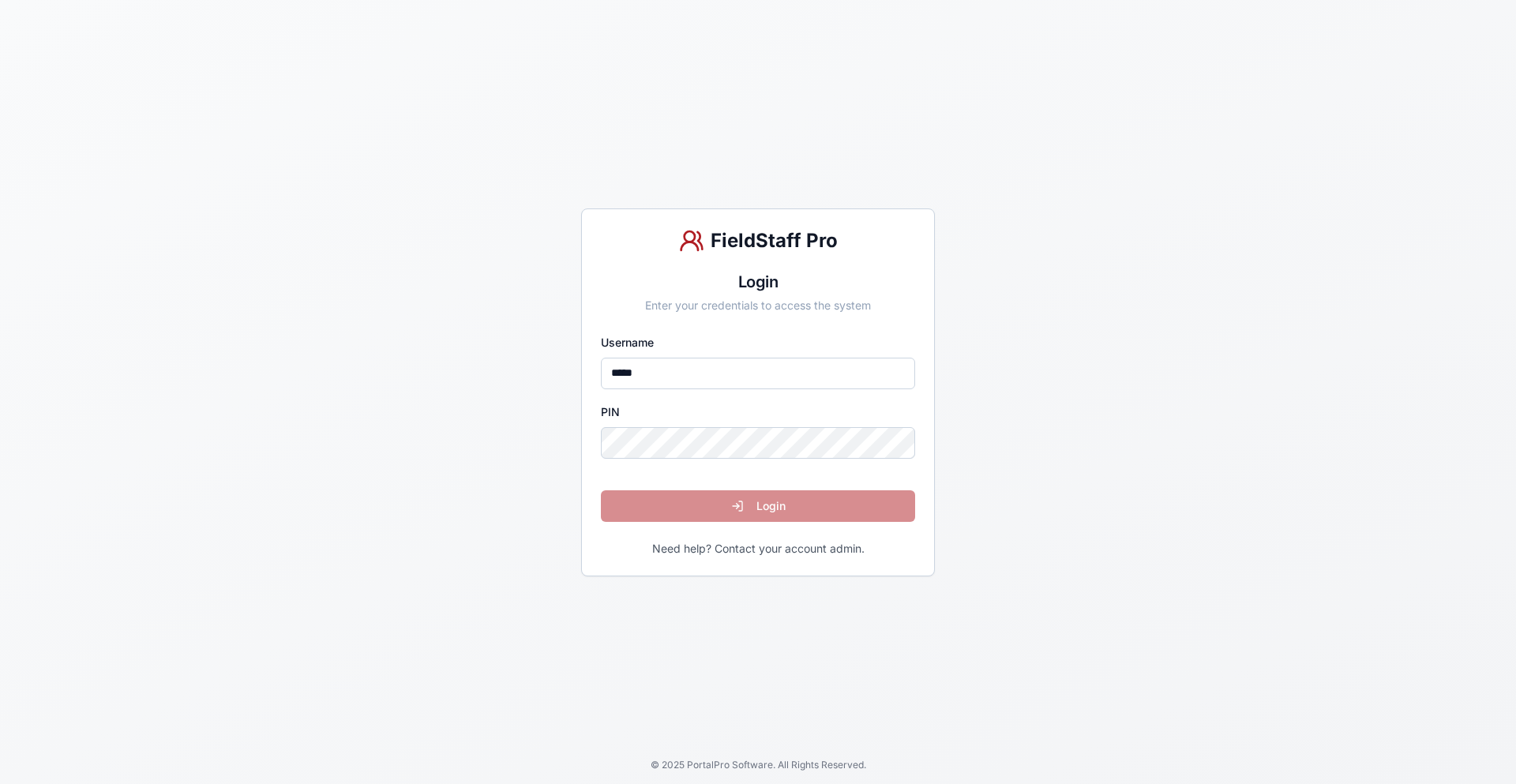
type input "*****"
click button "Login" at bounding box center [758, 505] width 314 height 31
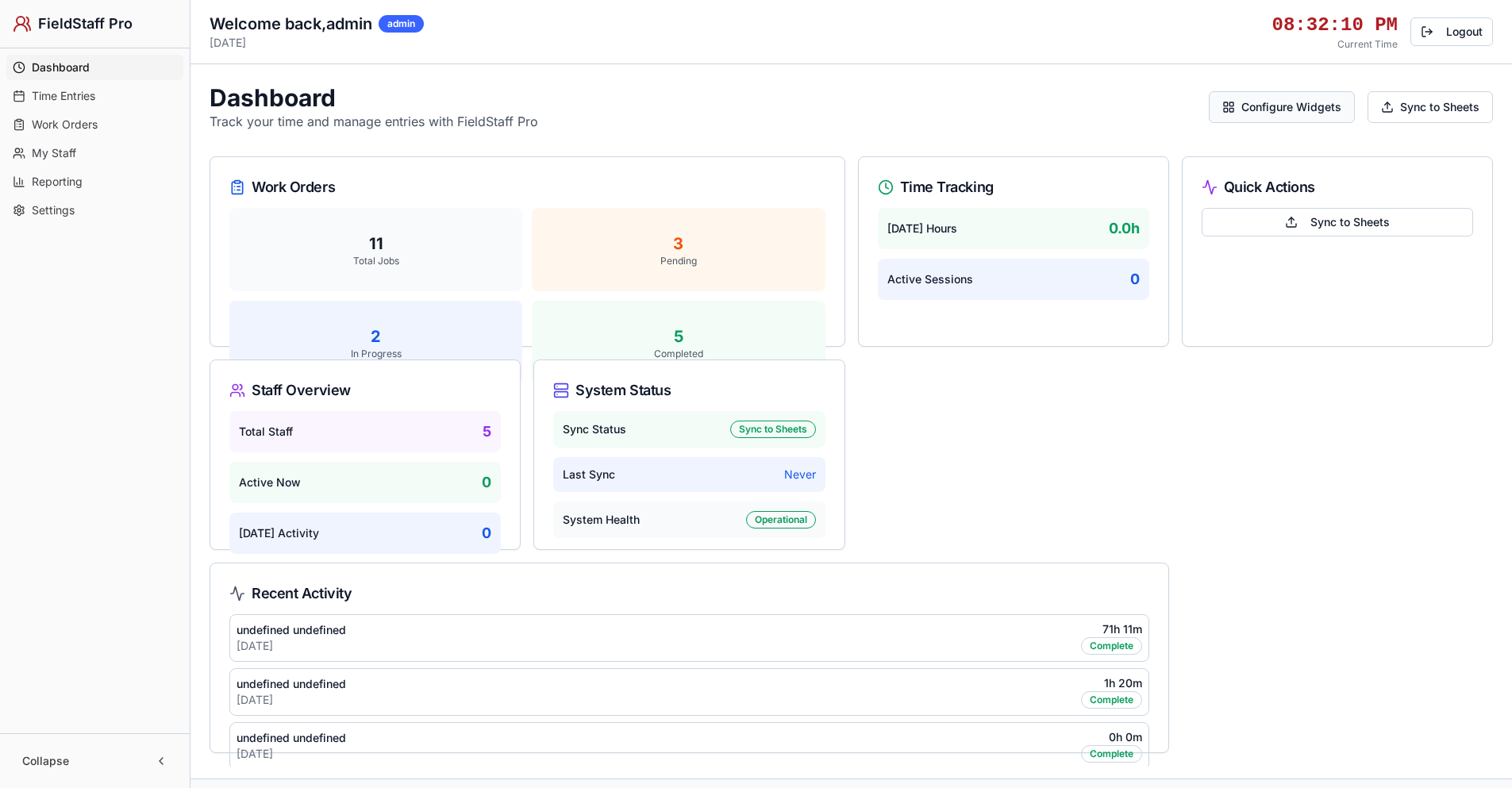
click at [1286, 107] on button "Configure Widgets" at bounding box center [1282, 106] width 146 height 31
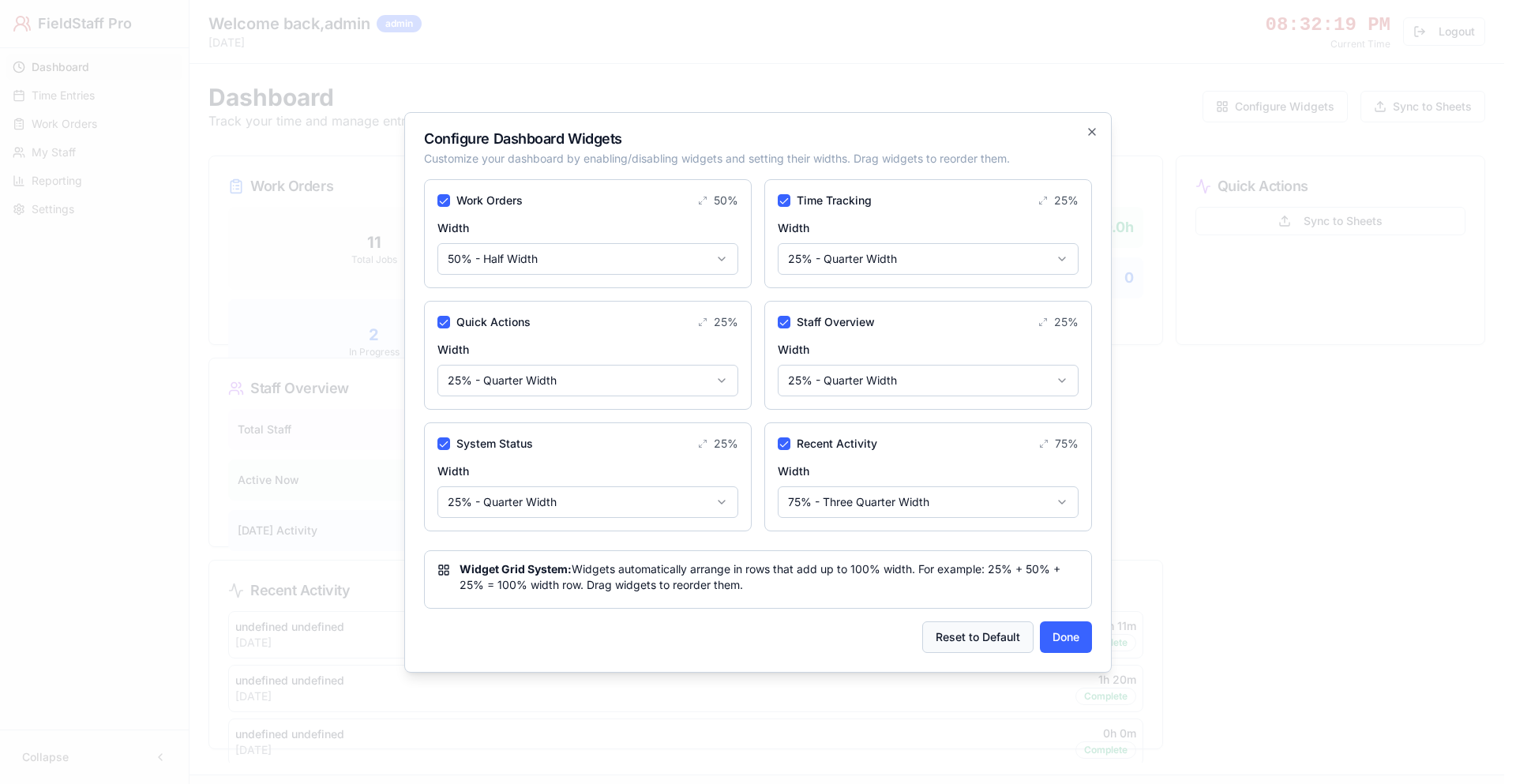
click at [962, 636] on button "Reset to Default" at bounding box center [978, 636] width 112 height 31
click at [1067, 637] on button "Done" at bounding box center [1065, 636] width 52 height 31
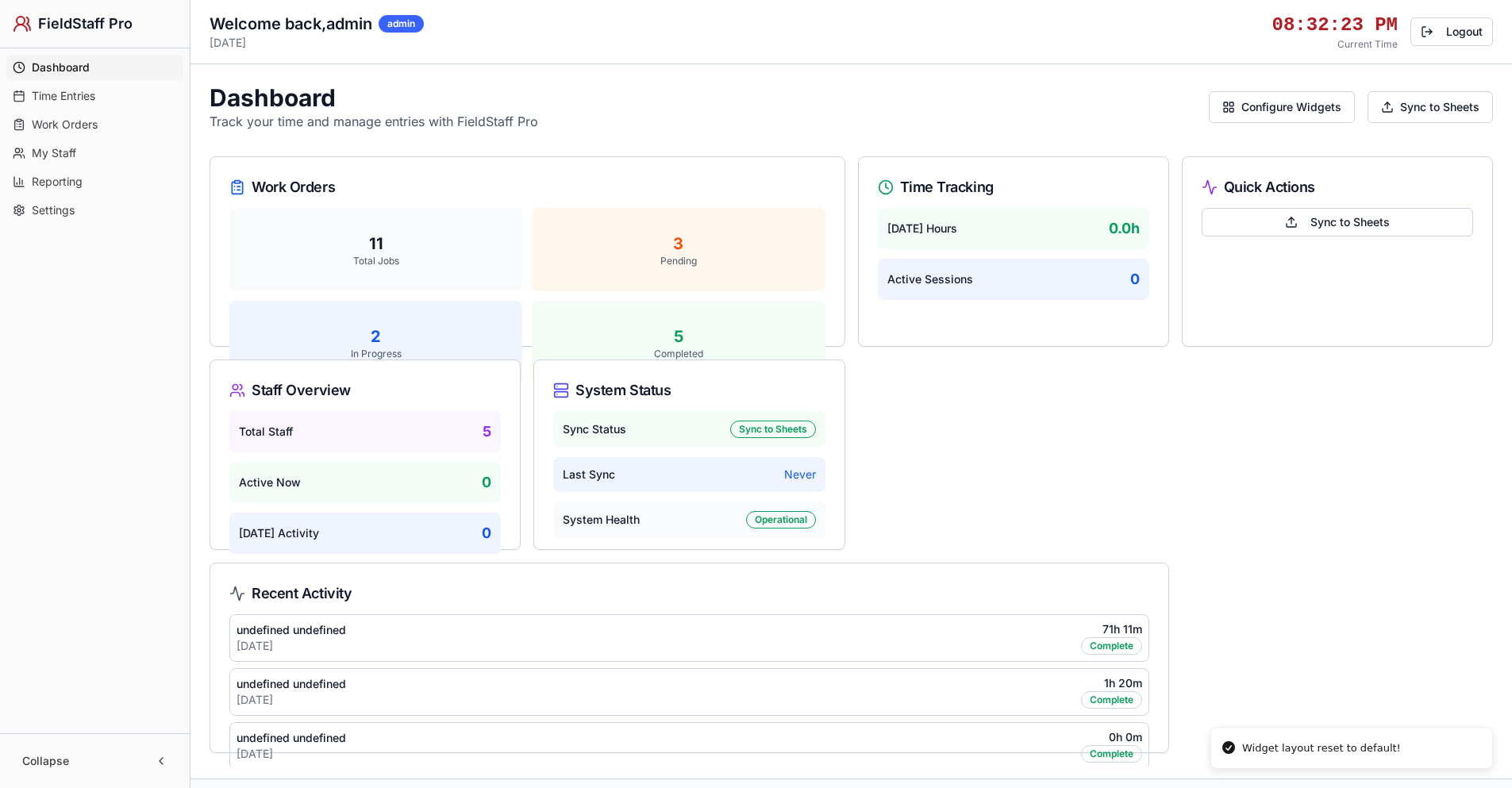
click at [838, 373] on icon at bounding box center [832, 372] width 12 height 12
drag, startPoint x: 838, startPoint y: 373, endPoint x: 831, endPoint y: 380, distance: 9.9
click at [941, 395] on div "Work Orders 11 Total Jobs 3 Pending 2 In Progress 5 Completed Time Tracking [DA…" at bounding box center [851, 454] width 1296 height 609
drag, startPoint x: 1153, startPoint y: 166, endPoint x: 896, endPoint y: 424, distance: 364.2
drag, startPoint x: 843, startPoint y: 374, endPoint x: 659, endPoint y: 468, distance: 206.6
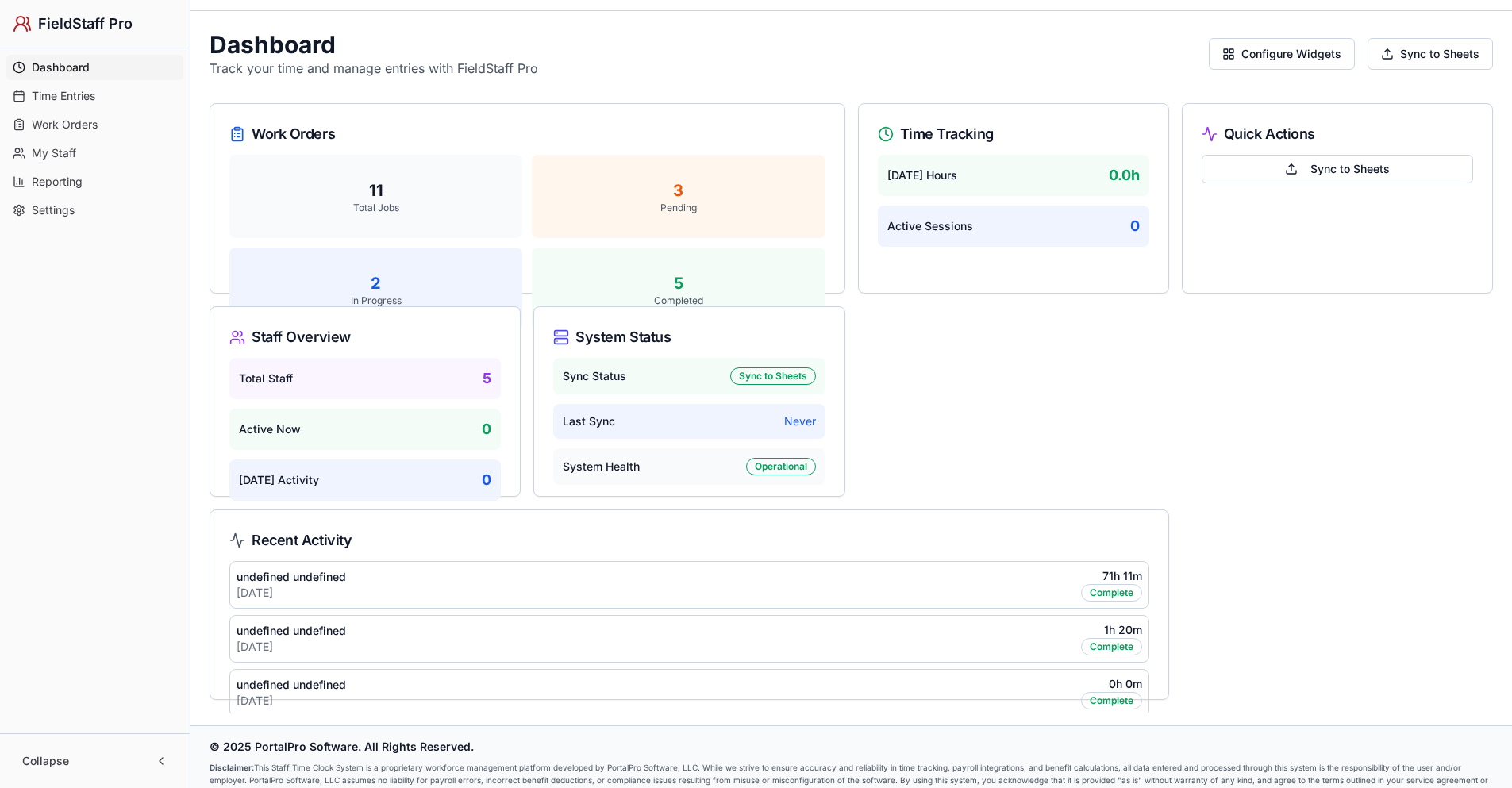
scroll to position [78, 0]
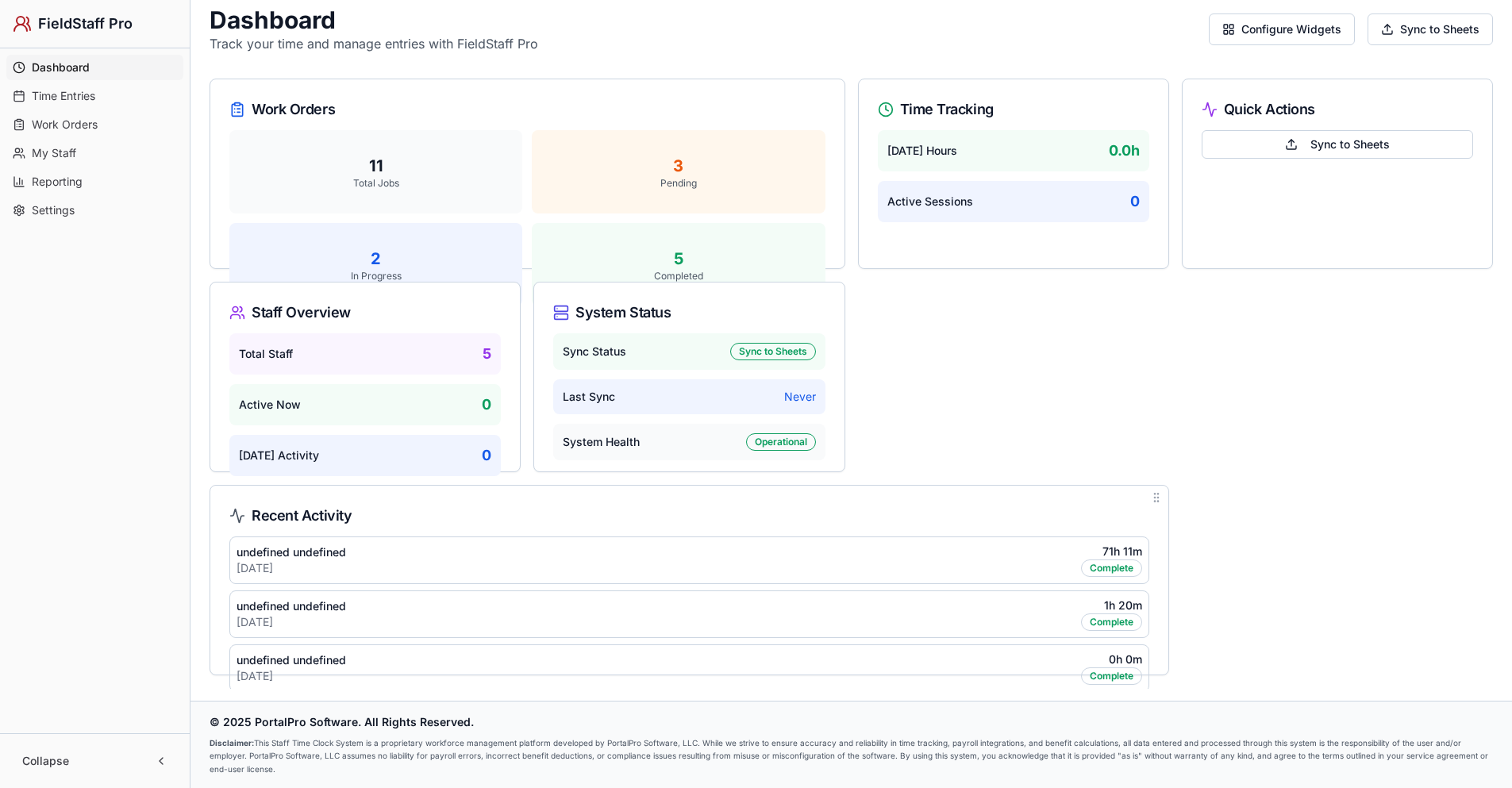
drag, startPoint x: 210, startPoint y: 210, endPoint x: 282, endPoint y: 539, distance: 336.8
click at [282, 546] on div "undefined undefined" at bounding box center [291, 552] width 109 height 16
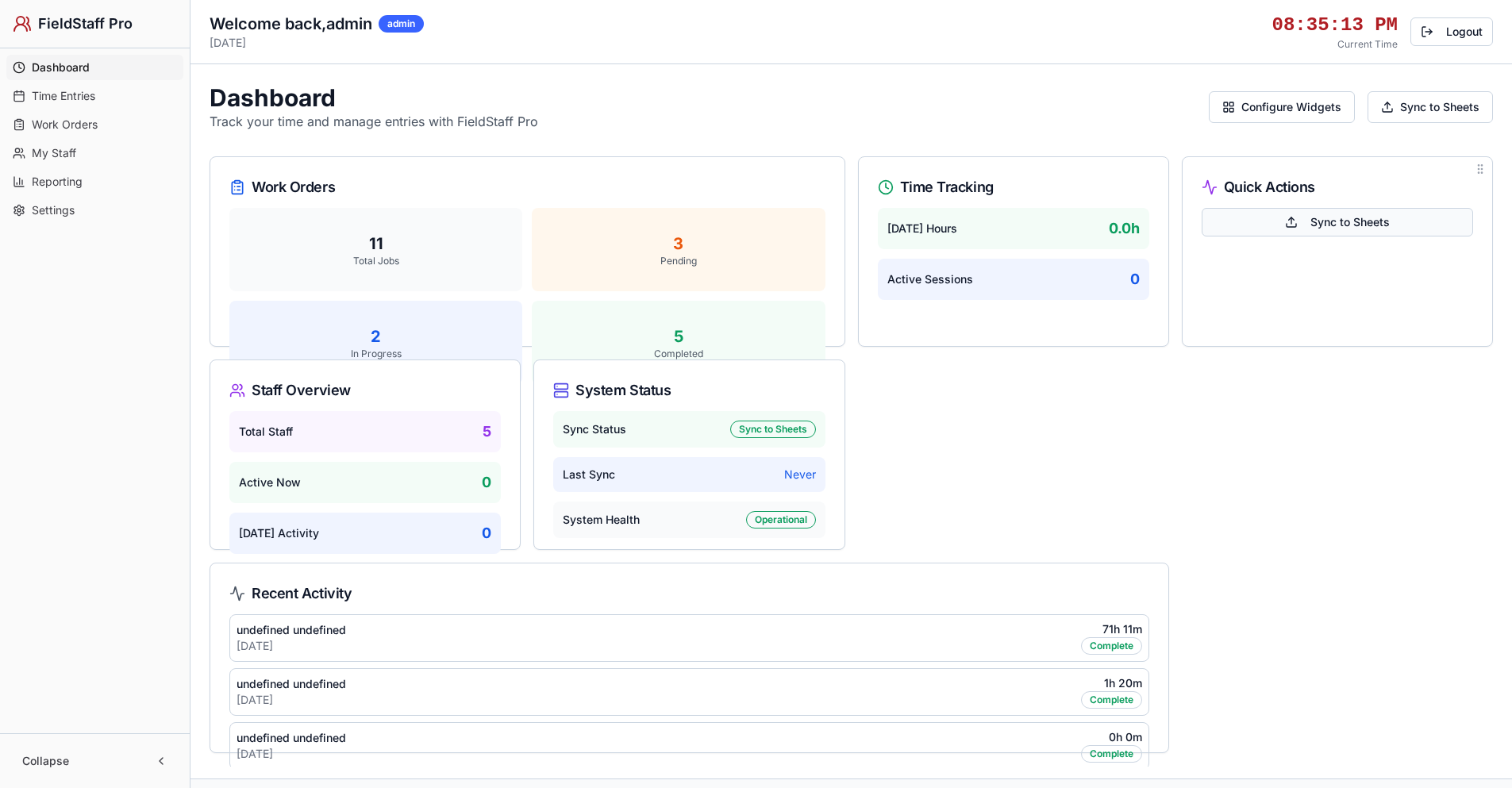
click at [1386, 217] on span "Sync to Sheets" at bounding box center [1349, 221] width 79 height 16
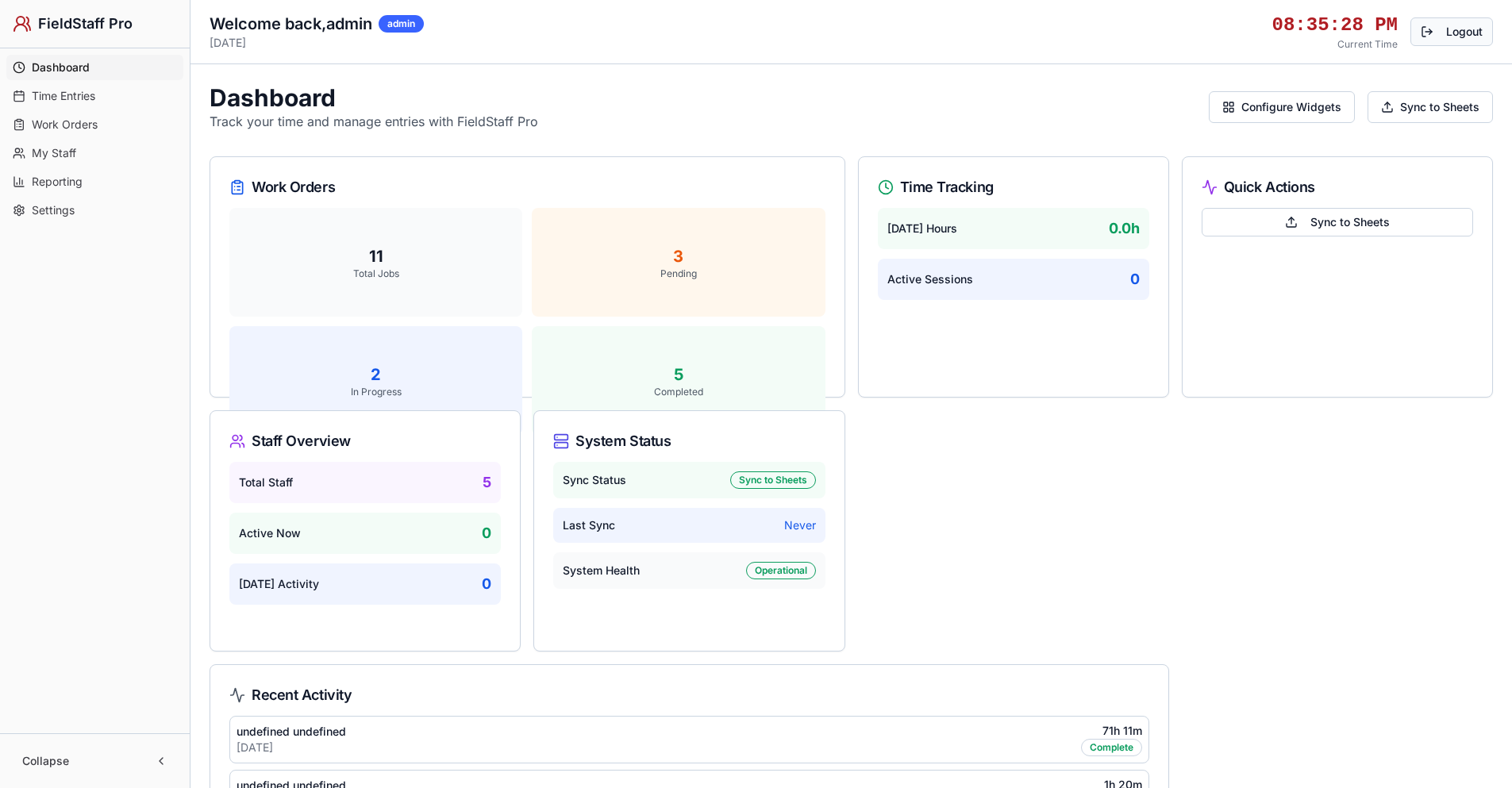
click at [1464, 30] on button "Logout" at bounding box center [1451, 31] width 83 height 29
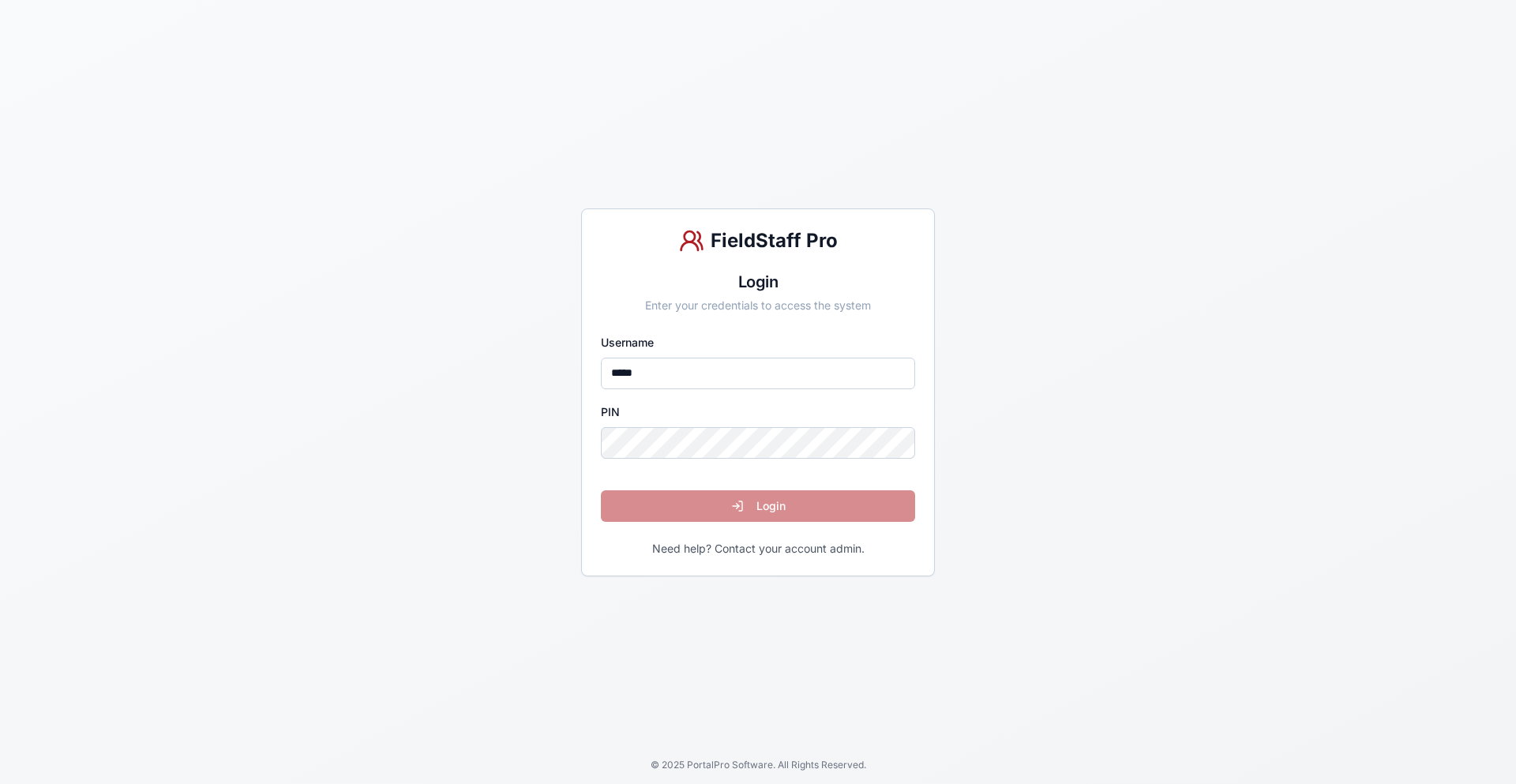
type input "*****"
click button "Login" at bounding box center [758, 505] width 314 height 31
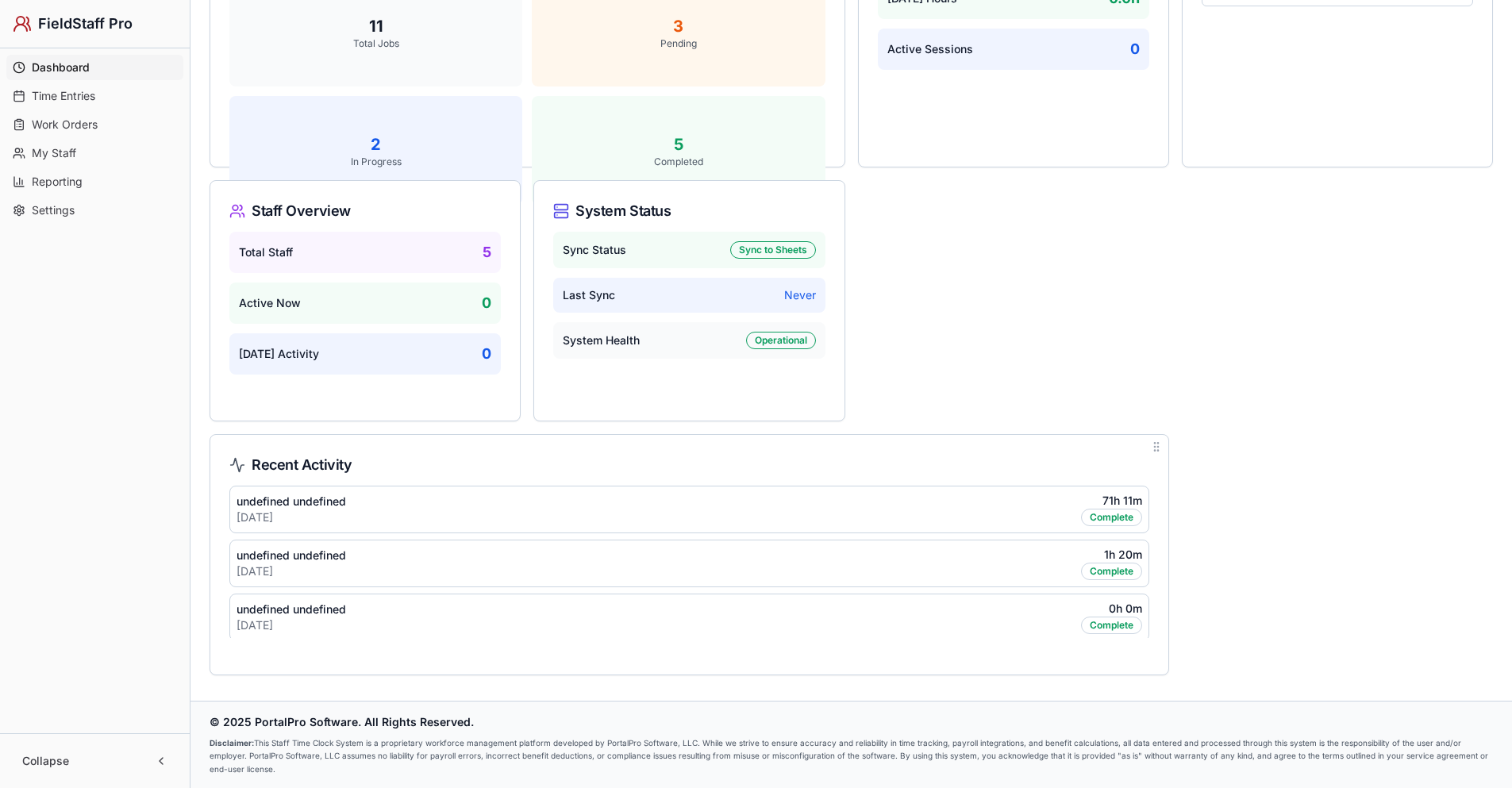
drag, startPoint x: 1160, startPoint y: 525, endPoint x: 1159, endPoint y: 571, distance: 46.0
drag, startPoint x: 1164, startPoint y: 559, endPoint x: 1159, endPoint y: 603, distance: 44.3
drag, startPoint x: 1164, startPoint y: 570, endPoint x: 1171, endPoint y: 601, distance: 31.8
click at [1212, 578] on div "Work Orders 11 Total Jobs 3 Pending 2 In Progress 5 Completed Time Tracking Tod…" at bounding box center [851, 300] width 1296 height 761
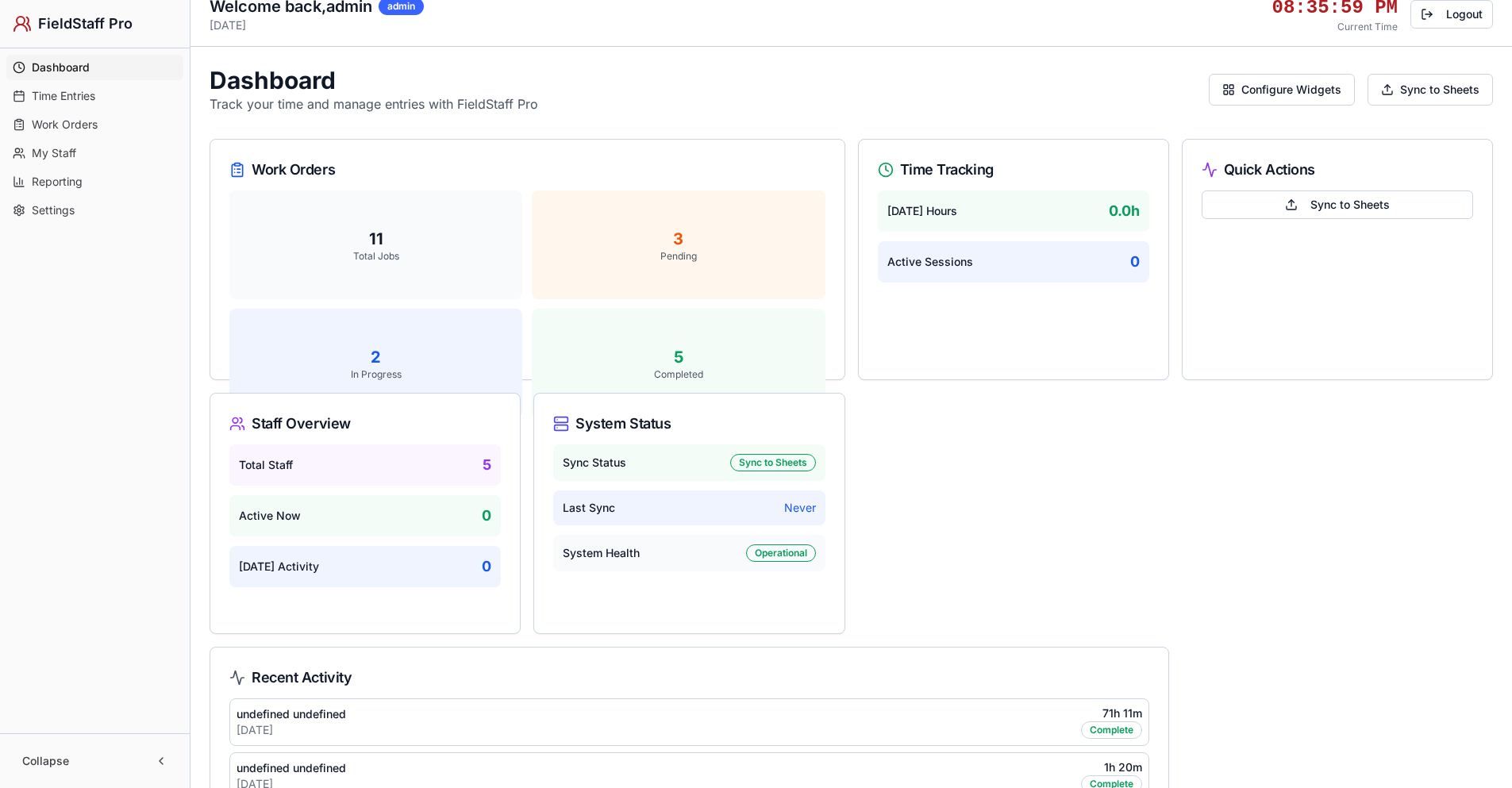
scroll to position [0, 0]
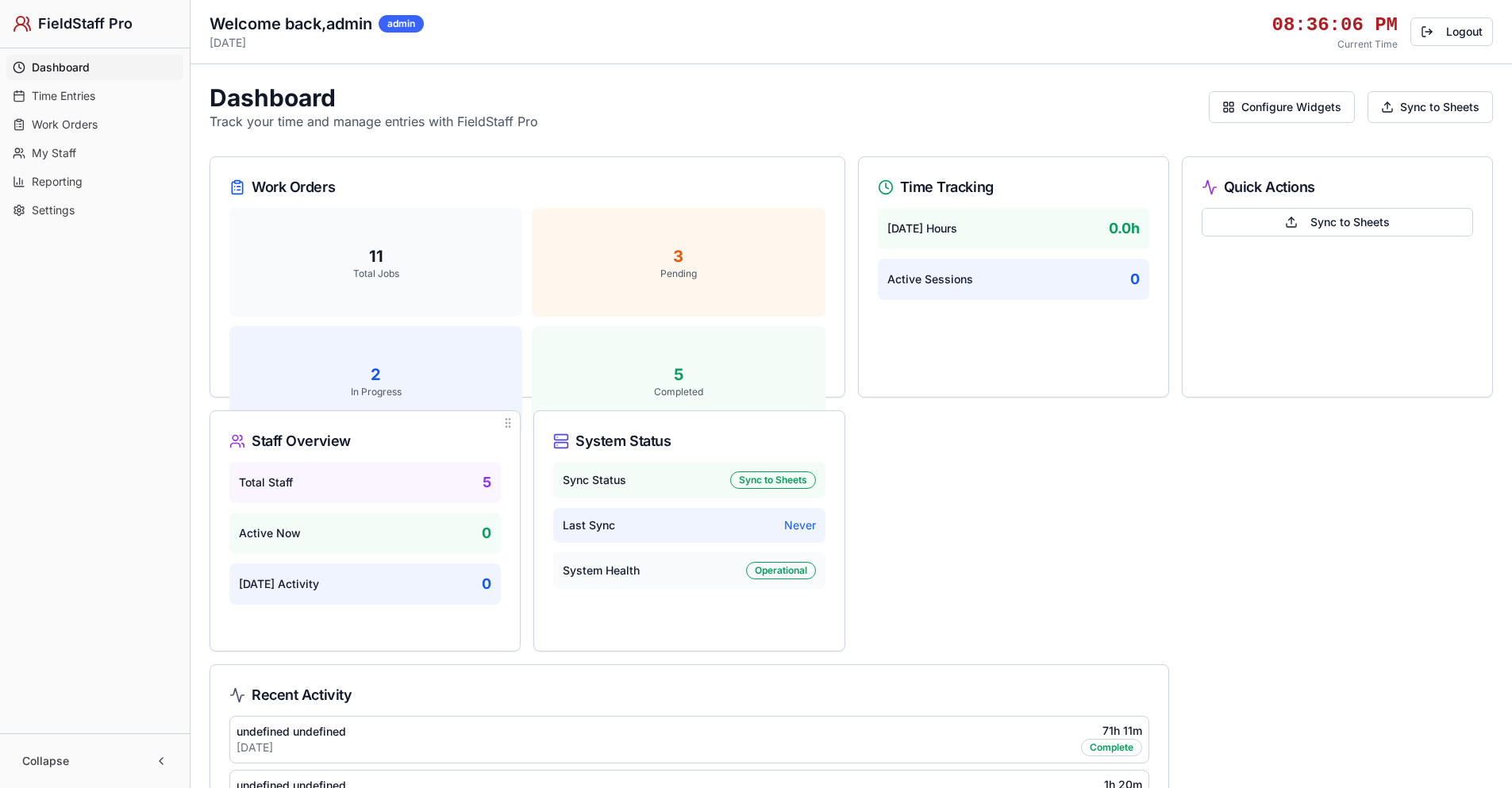
drag, startPoint x: 831, startPoint y: 423, endPoint x: 489, endPoint y: 439, distance: 342.4
drag, startPoint x: 512, startPoint y: 423, endPoint x: 487, endPoint y: 444, distance: 32.6
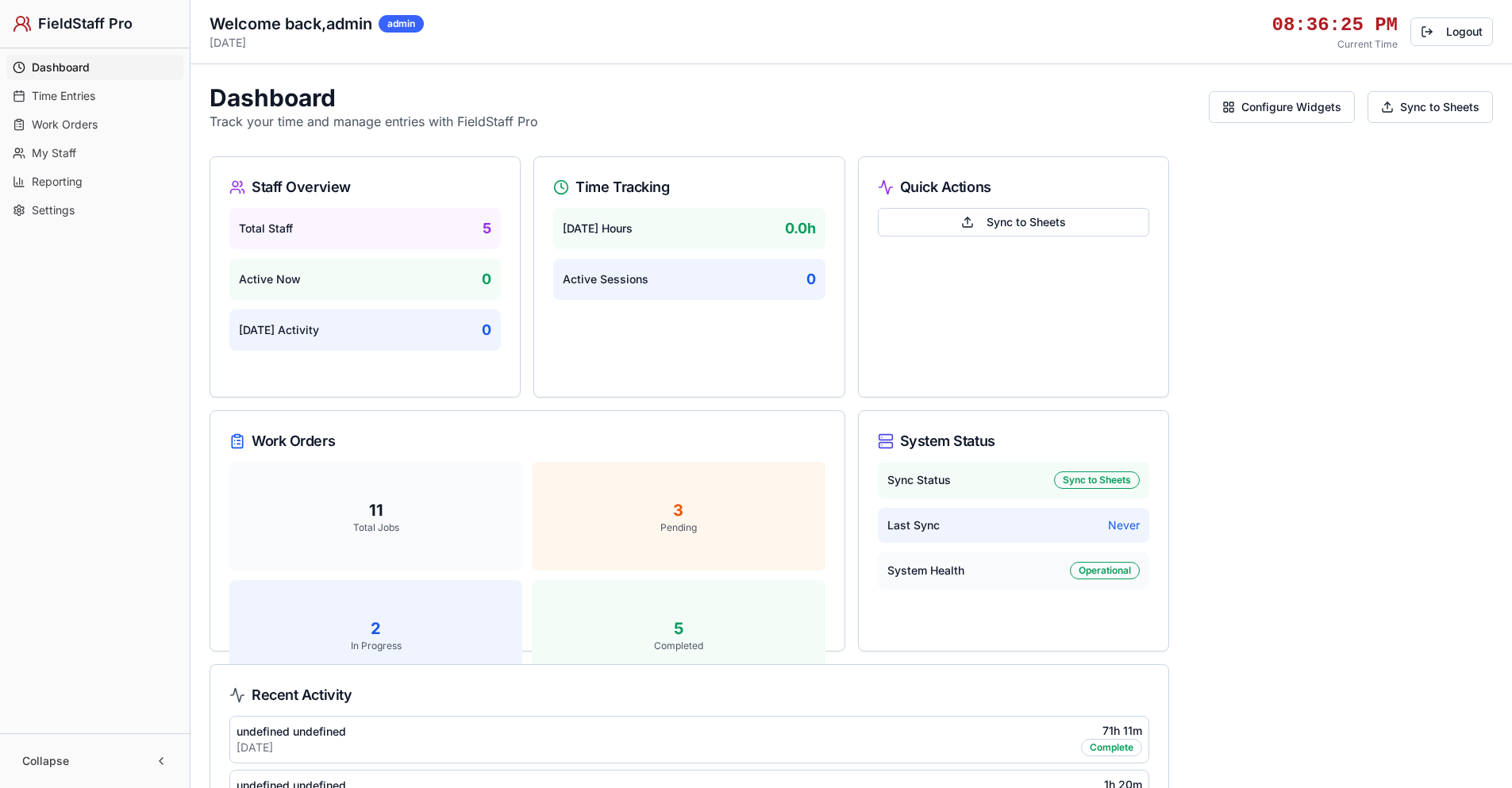
drag, startPoint x: 1157, startPoint y: 428, endPoint x: 1213, endPoint y: 409, distance: 59.1
drag, startPoint x: 1158, startPoint y: 426, endPoint x: 1085, endPoint y: 183, distance: 253.7
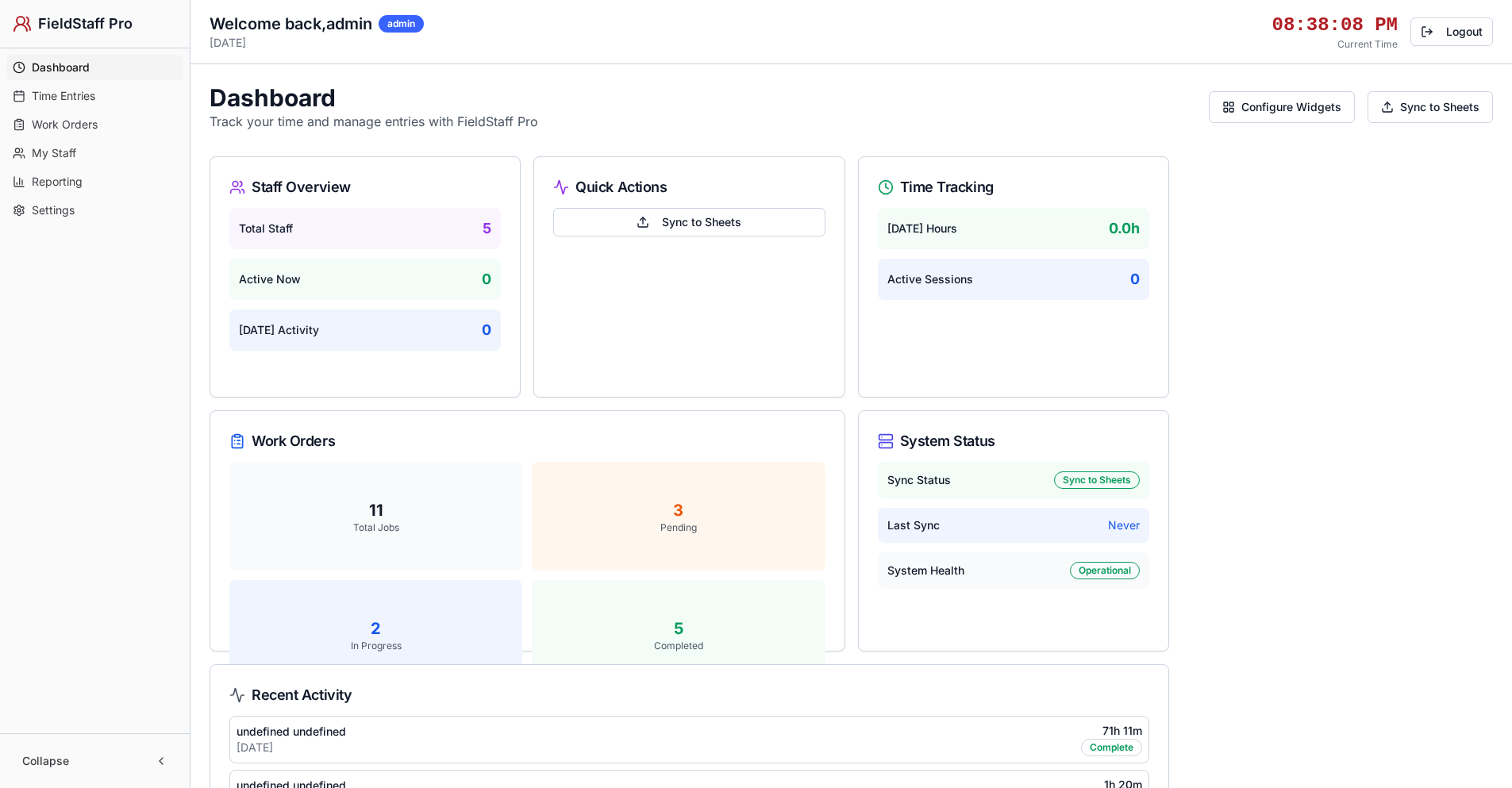
drag, startPoint x: 1156, startPoint y: 425, endPoint x: 1175, endPoint y: 342, distance: 85.1
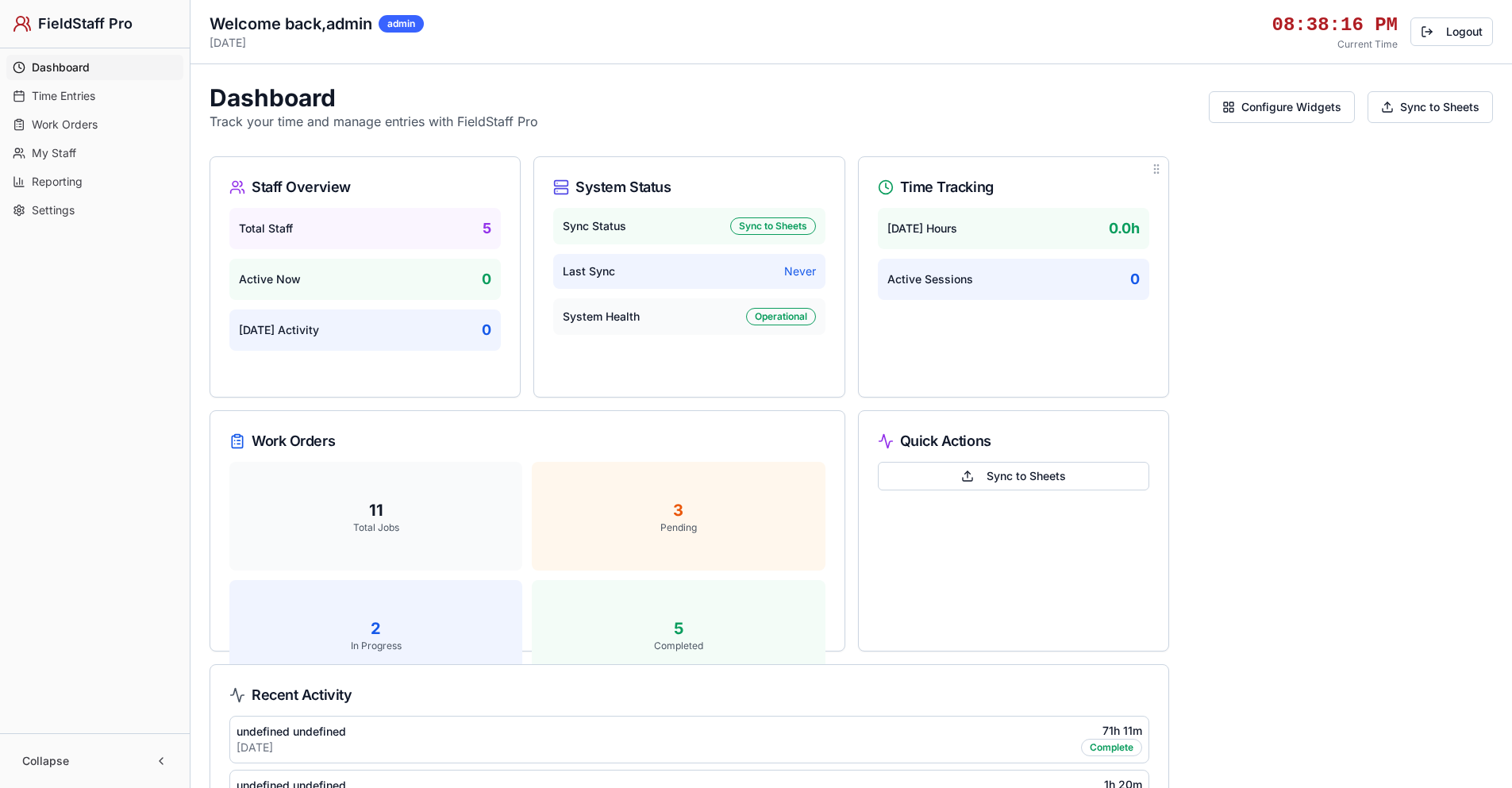
drag, startPoint x: 1159, startPoint y: 424, endPoint x: 1088, endPoint y: 393, distance: 77.5
drag, startPoint x: 833, startPoint y: 424, endPoint x: 813, endPoint y: 254, distance: 171.2
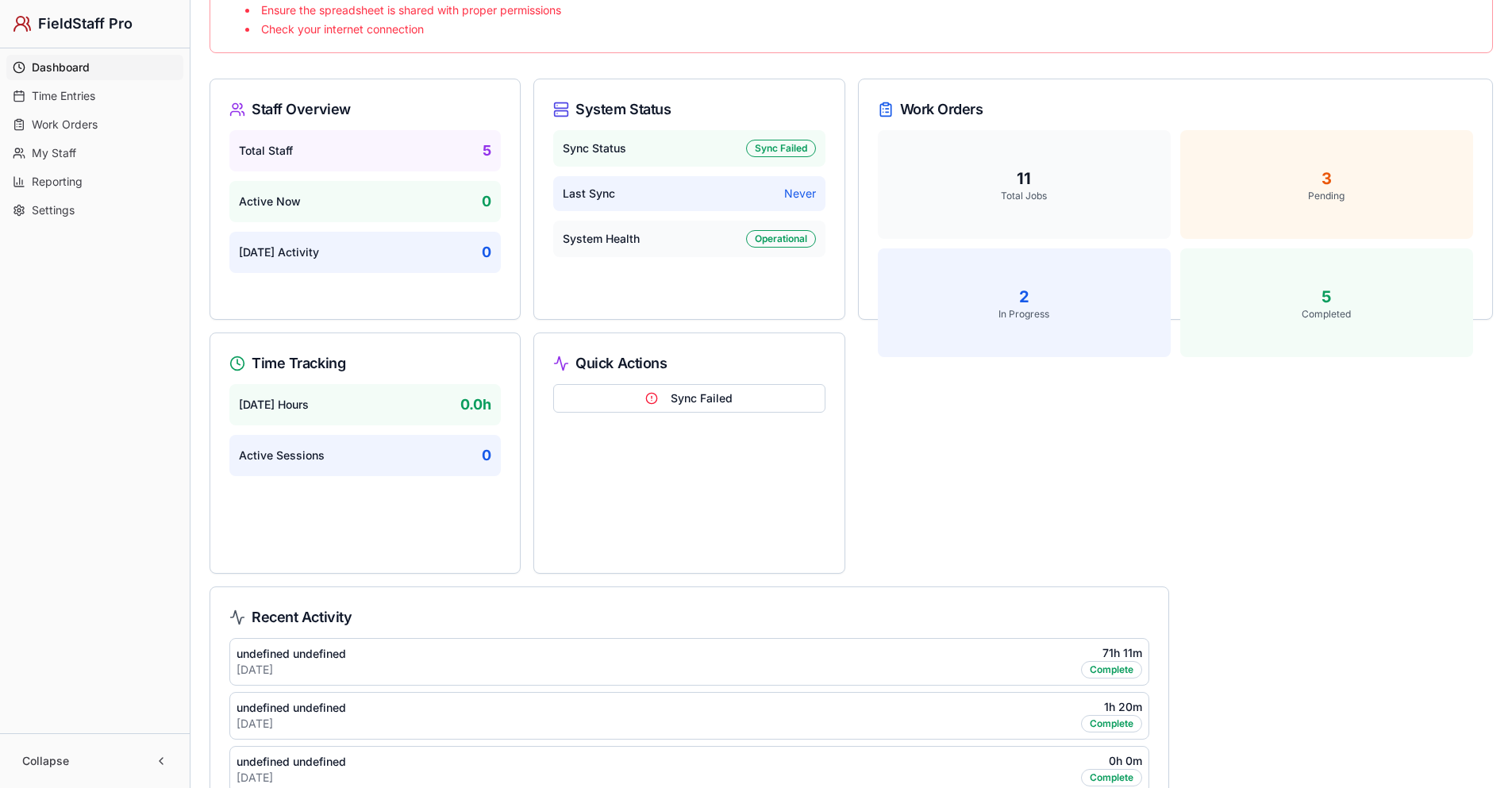
scroll to position [230, 0]
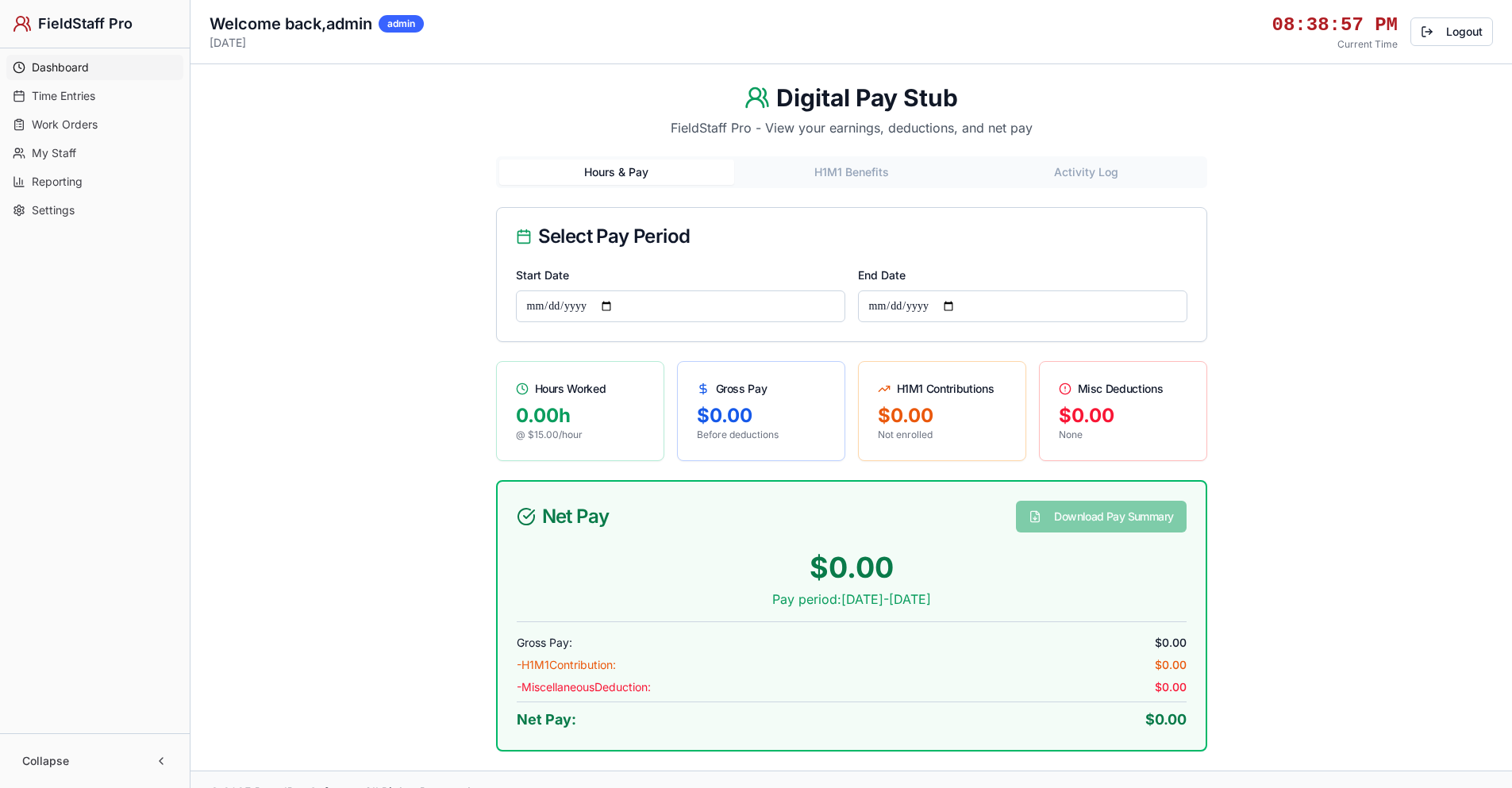
click at [72, 64] on span "Dashboard" at bounding box center [60, 67] width 57 height 16
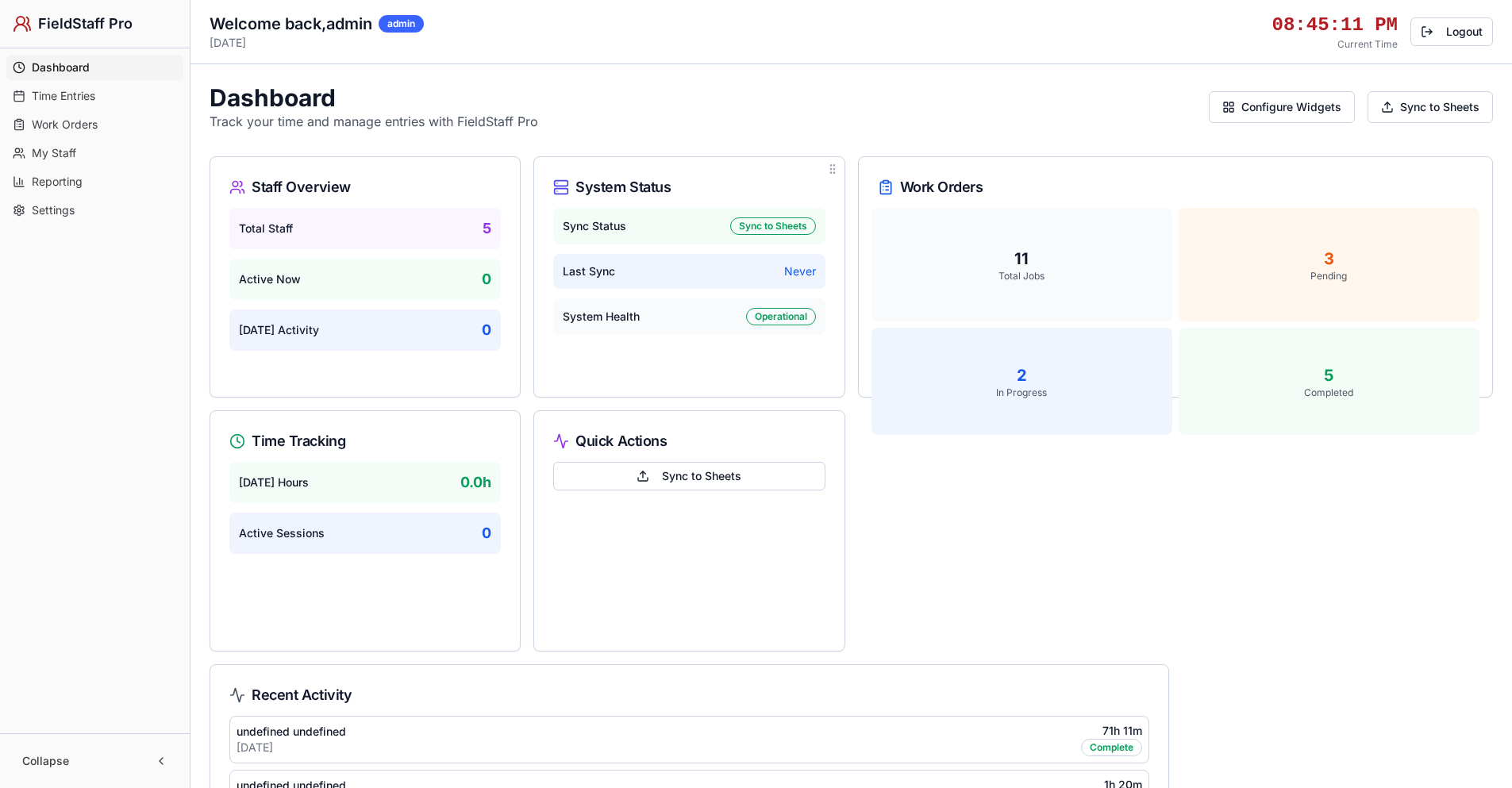
drag, startPoint x: 505, startPoint y: 170, endPoint x: 746, endPoint y: 199, distance: 242.7
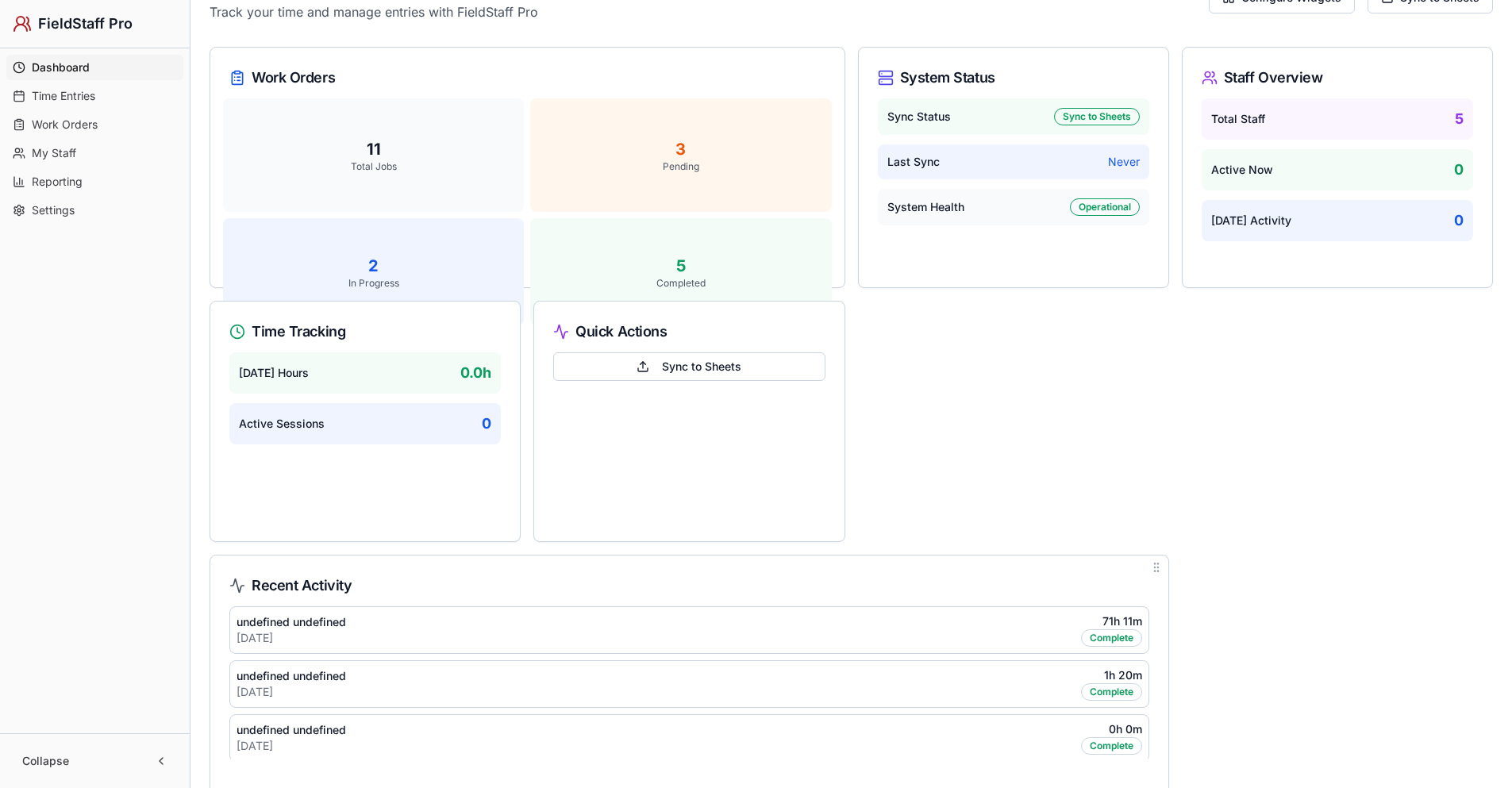
scroll to position [230, 0]
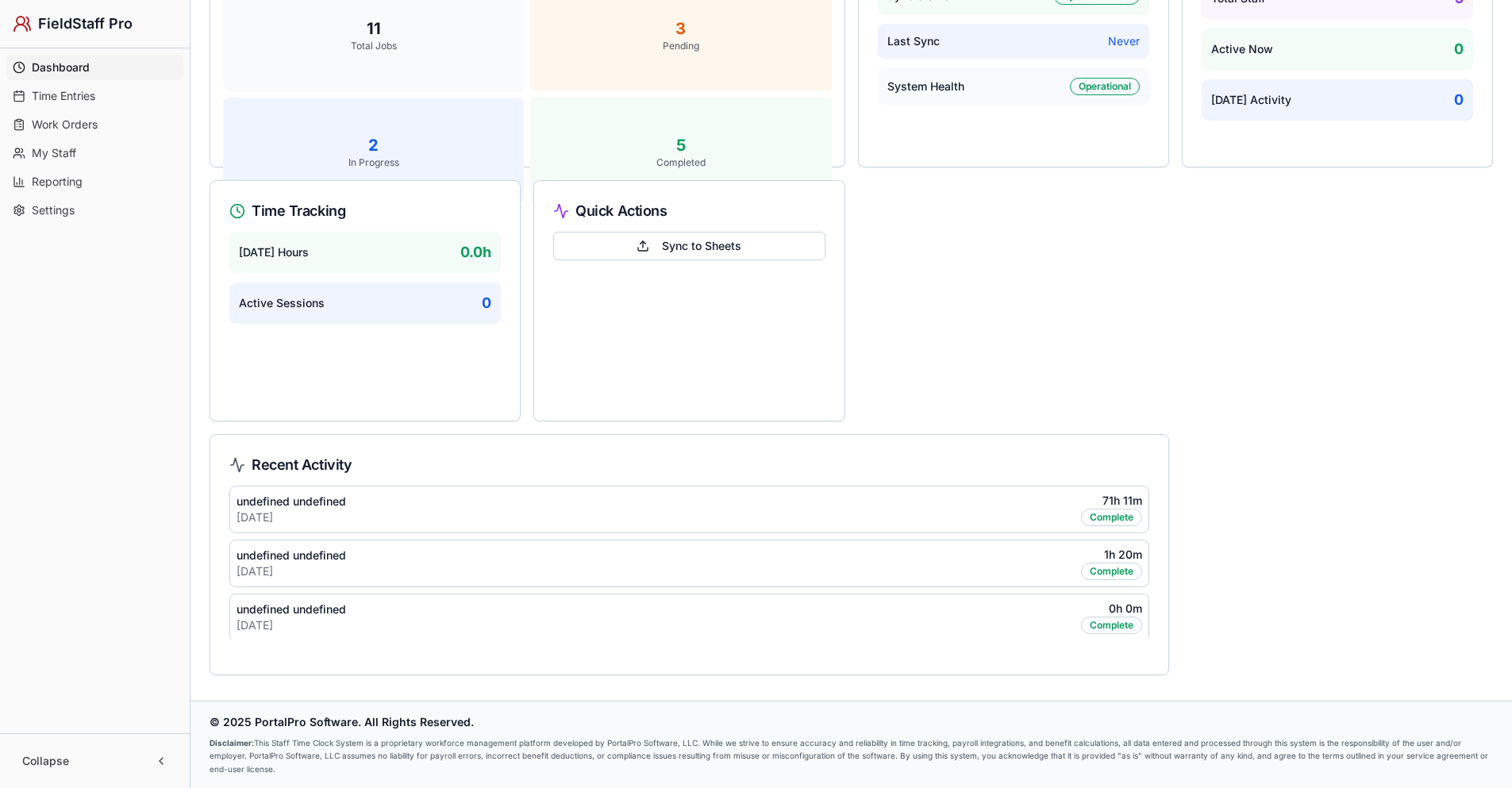
drag, startPoint x: 1159, startPoint y: 449, endPoint x: 769, endPoint y: 199, distance: 463.2
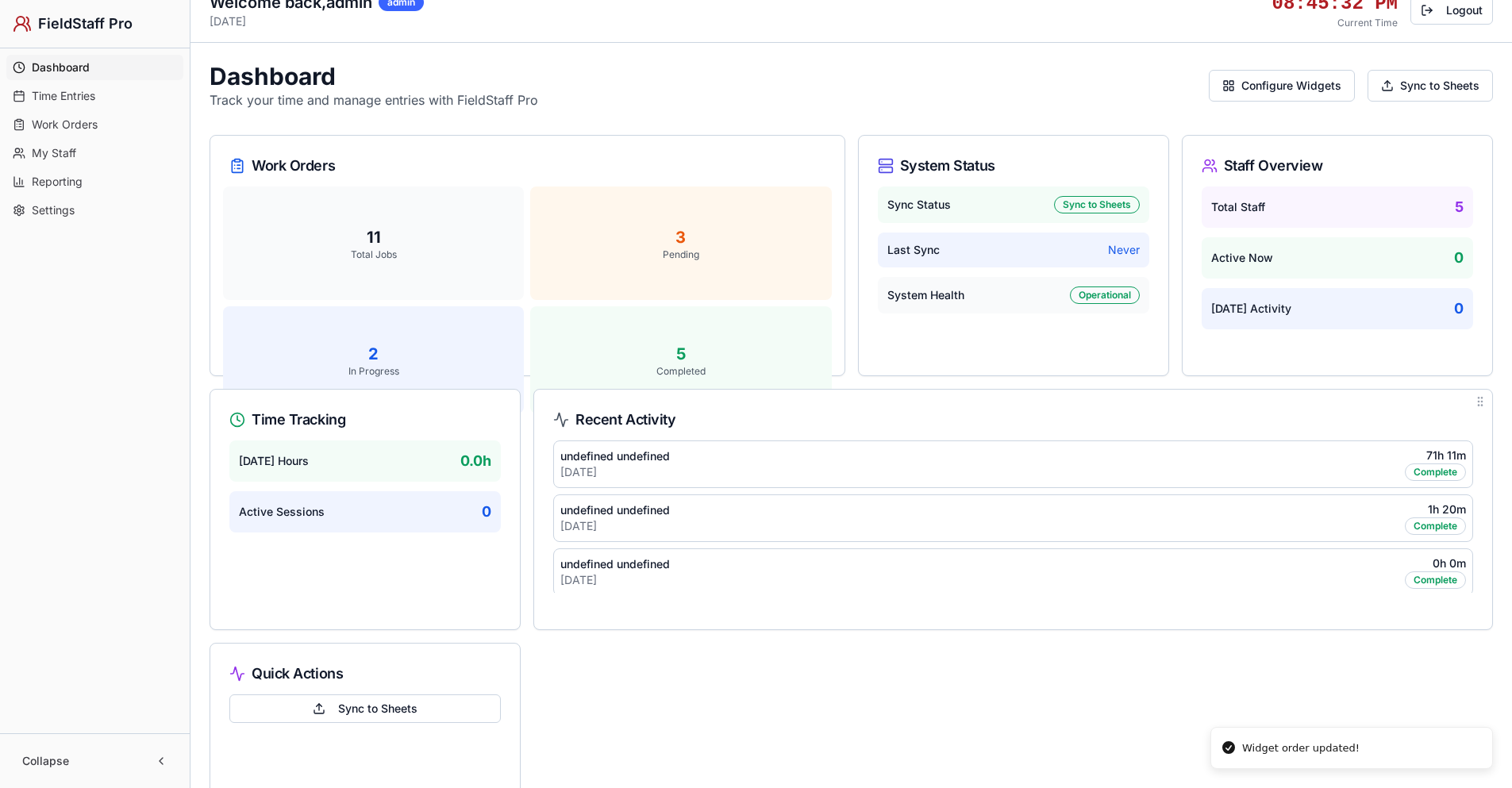
scroll to position [0, 0]
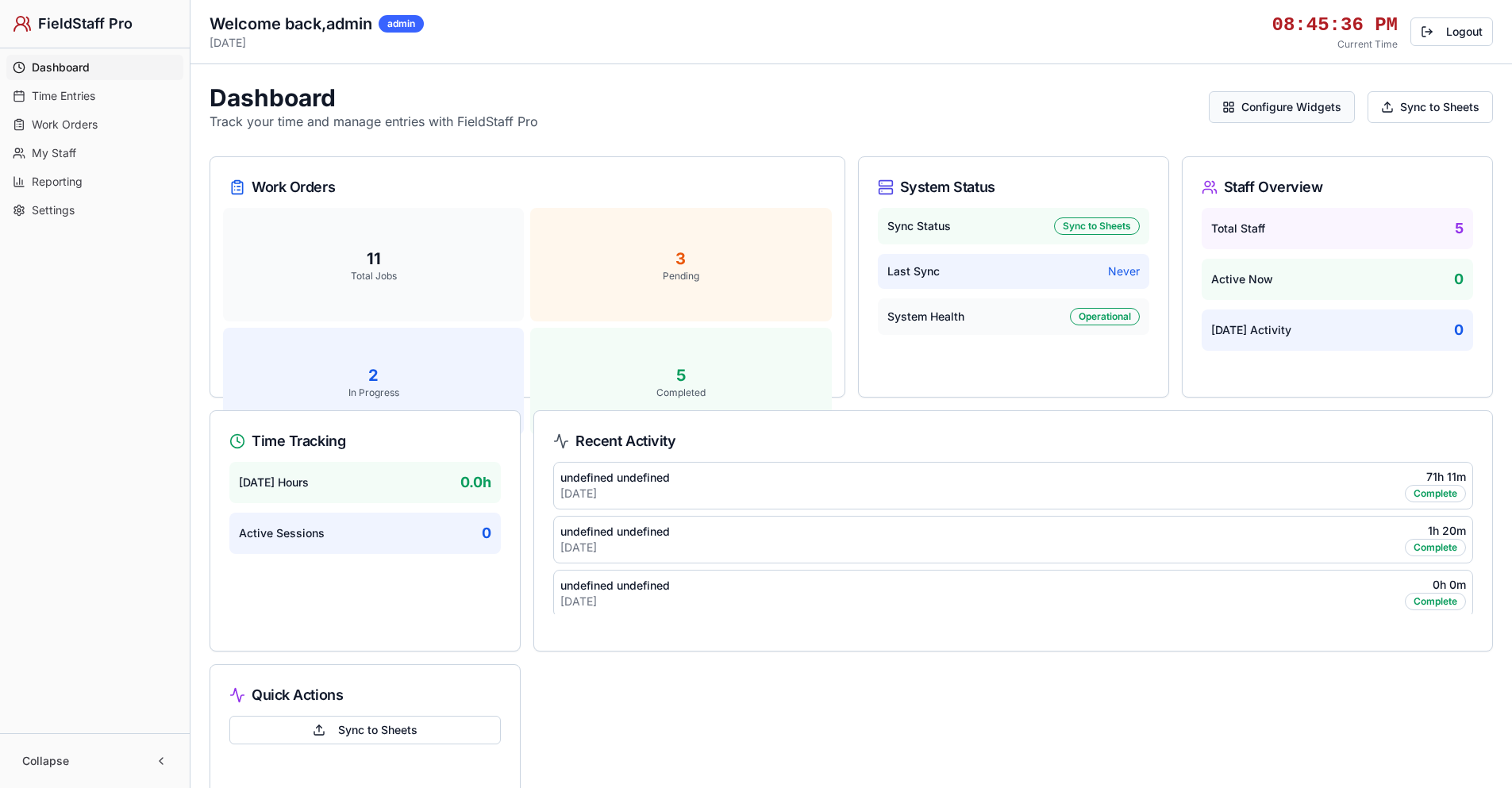
click at [1311, 107] on button "Configure Widgets" at bounding box center [1282, 106] width 146 height 31
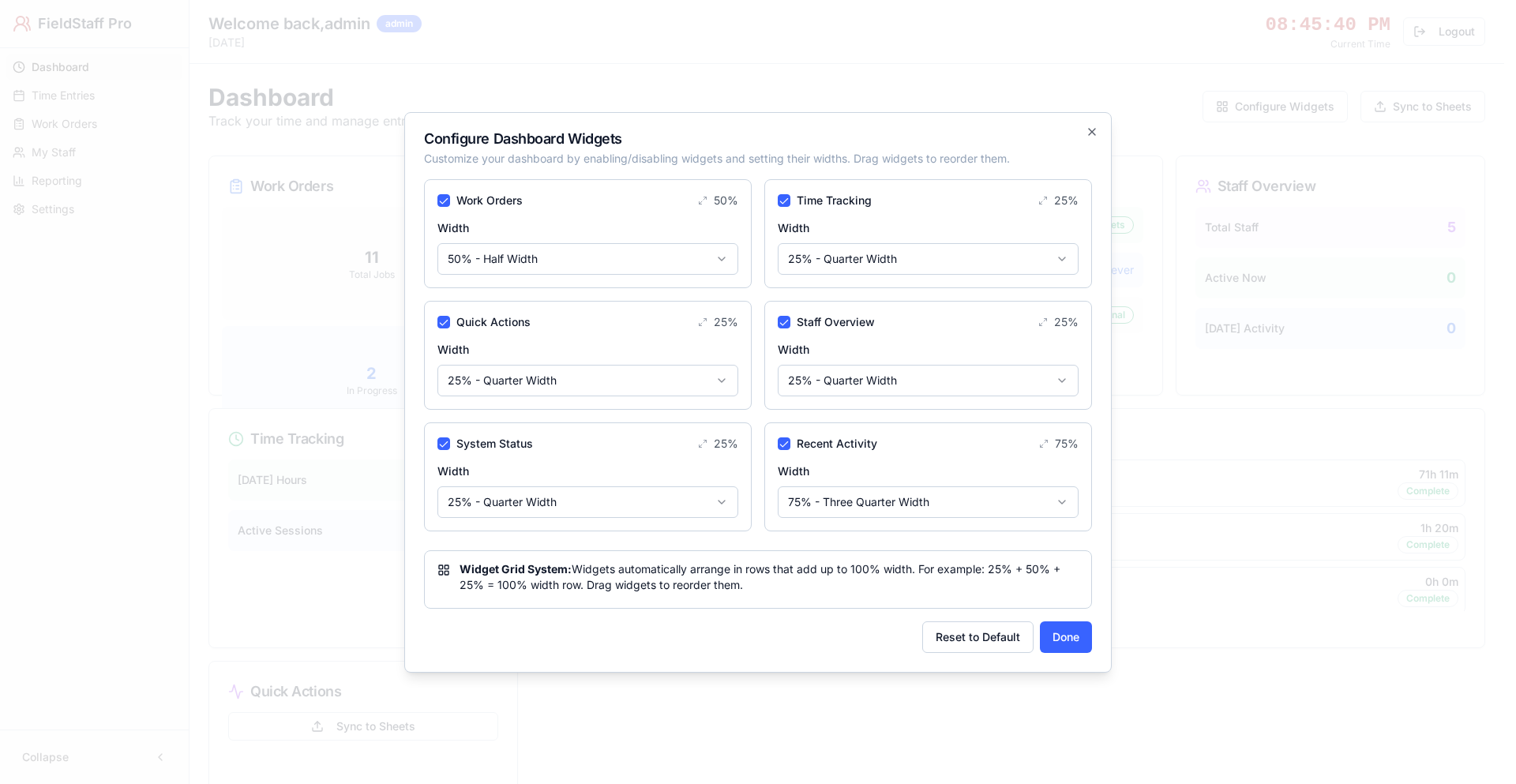
click at [446, 320] on button "Quick Actions" at bounding box center [443, 322] width 12 height 12
click at [1080, 629] on button "Done" at bounding box center [1065, 636] width 52 height 31
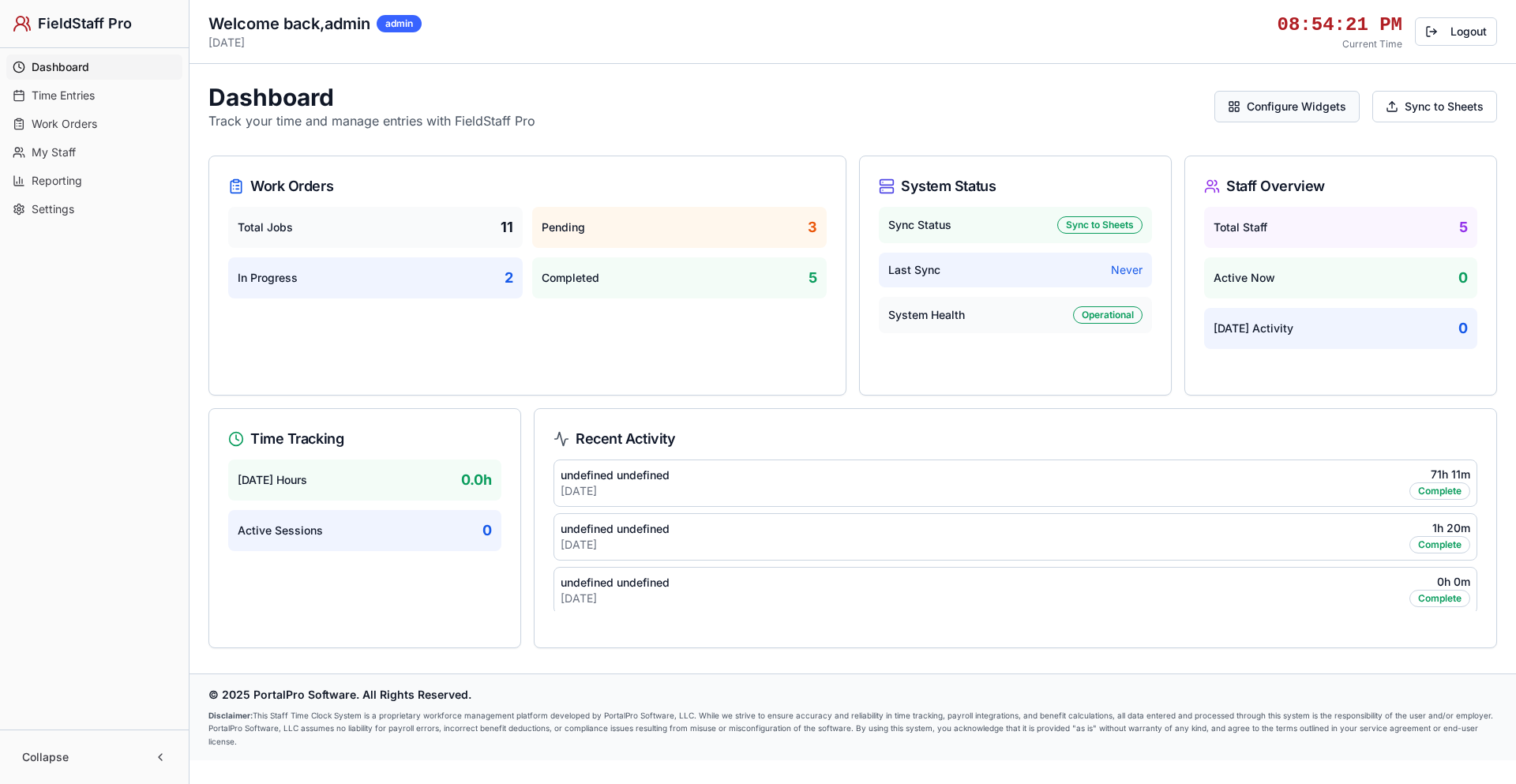
click at [1274, 113] on button "Configure Widgets" at bounding box center [1287, 106] width 146 height 31
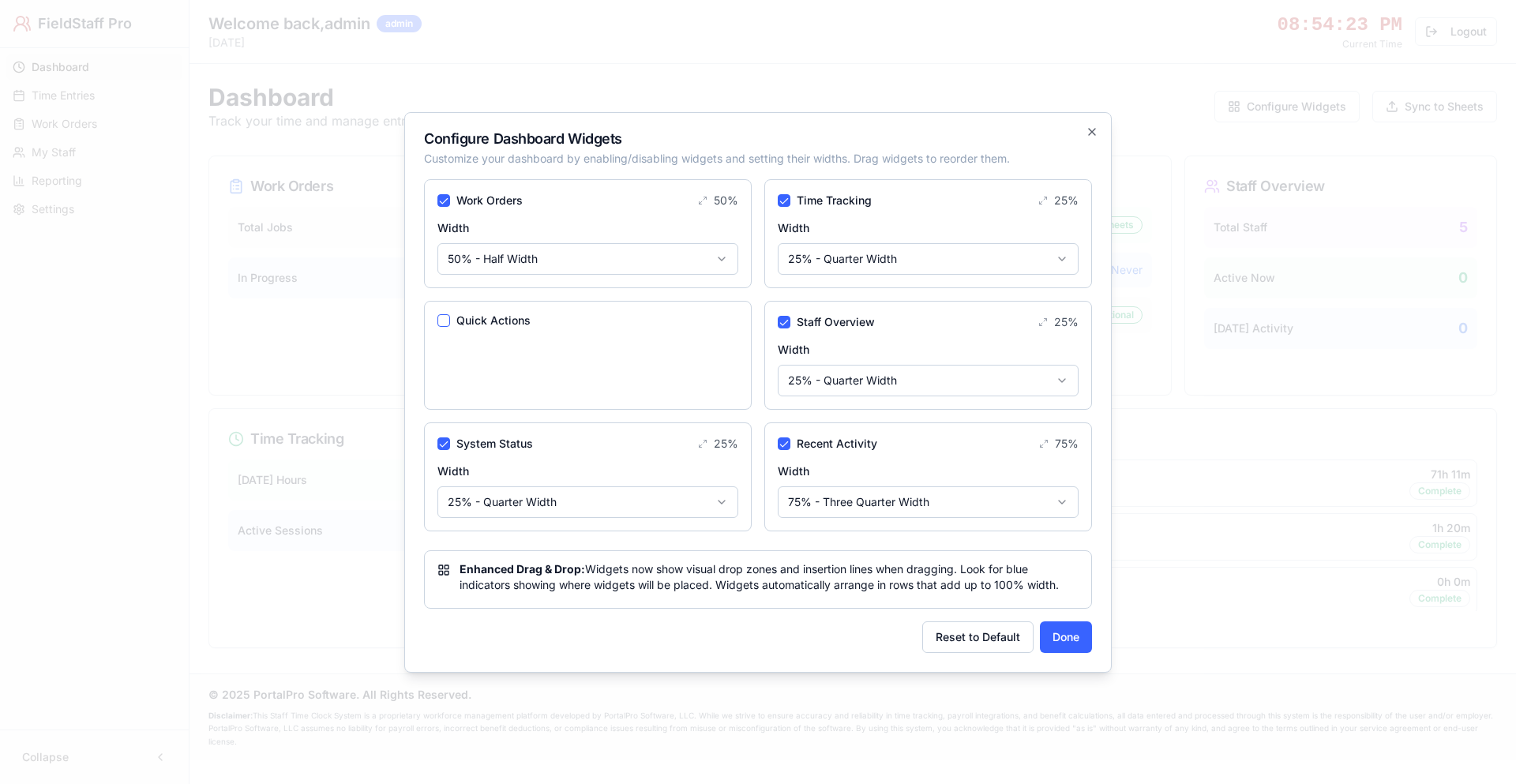
click at [443, 318] on button "Quick Actions" at bounding box center [443, 320] width 12 height 12
click at [1059, 636] on button "Done" at bounding box center [1065, 636] width 52 height 31
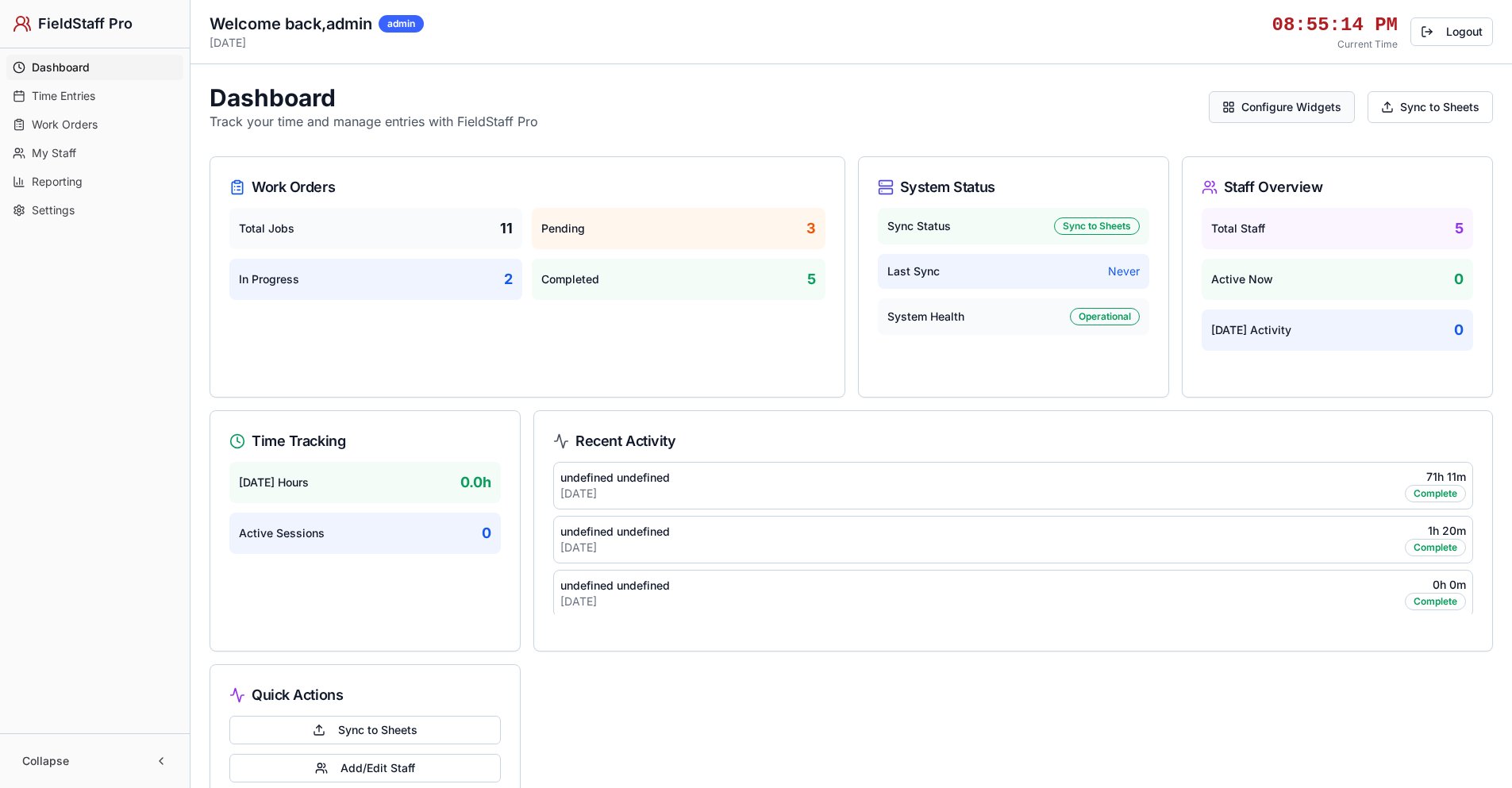
click at [1307, 106] on button "Configure Widgets" at bounding box center [1282, 106] width 146 height 31
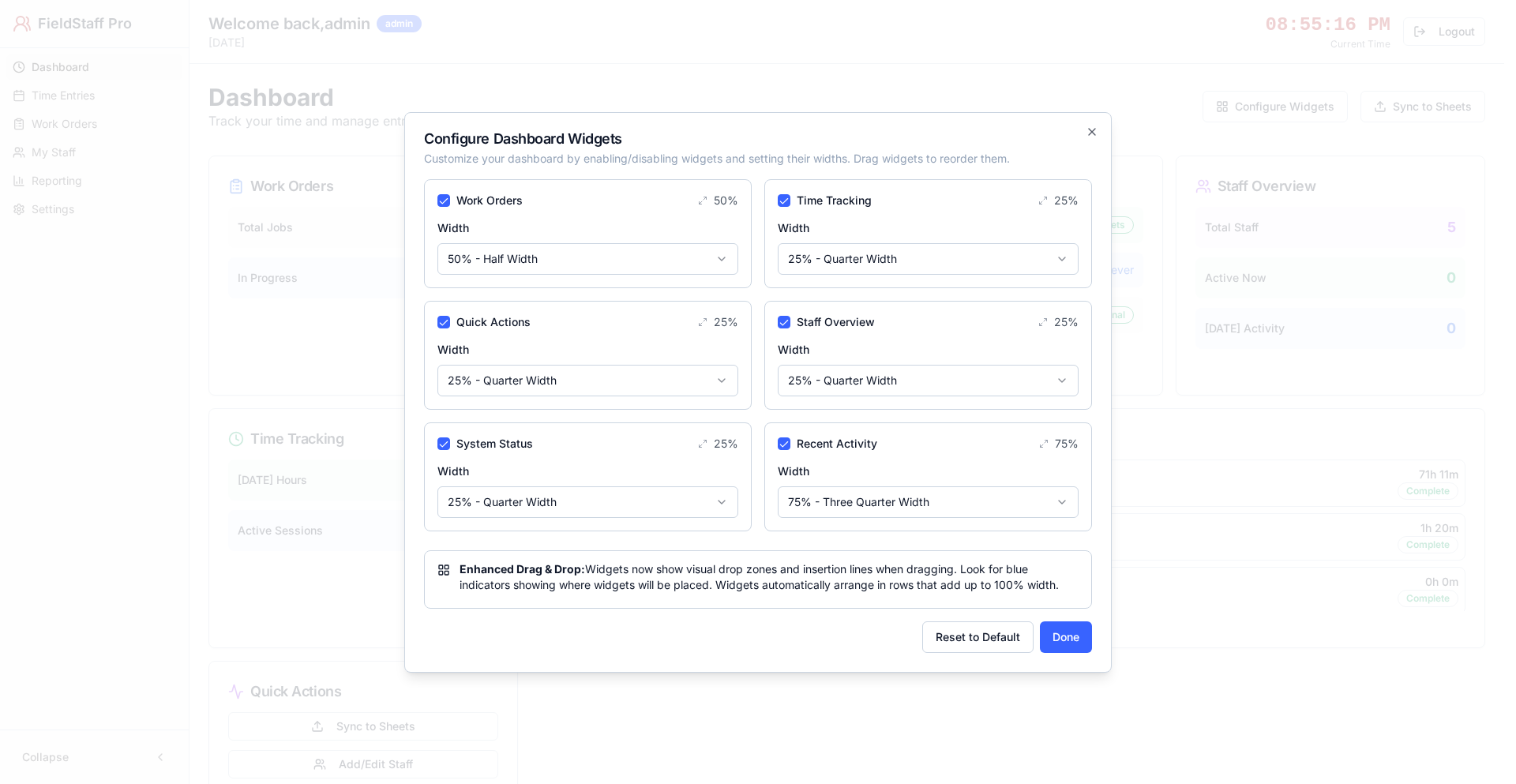
click at [927, 497] on body "FieldStaff Pro Dashboard Time Entries Work Orders My Staff Reporting Settings C…" at bounding box center [752, 506] width 1504 height 1013
click at [1062, 647] on button "Done" at bounding box center [1065, 636] width 52 height 31
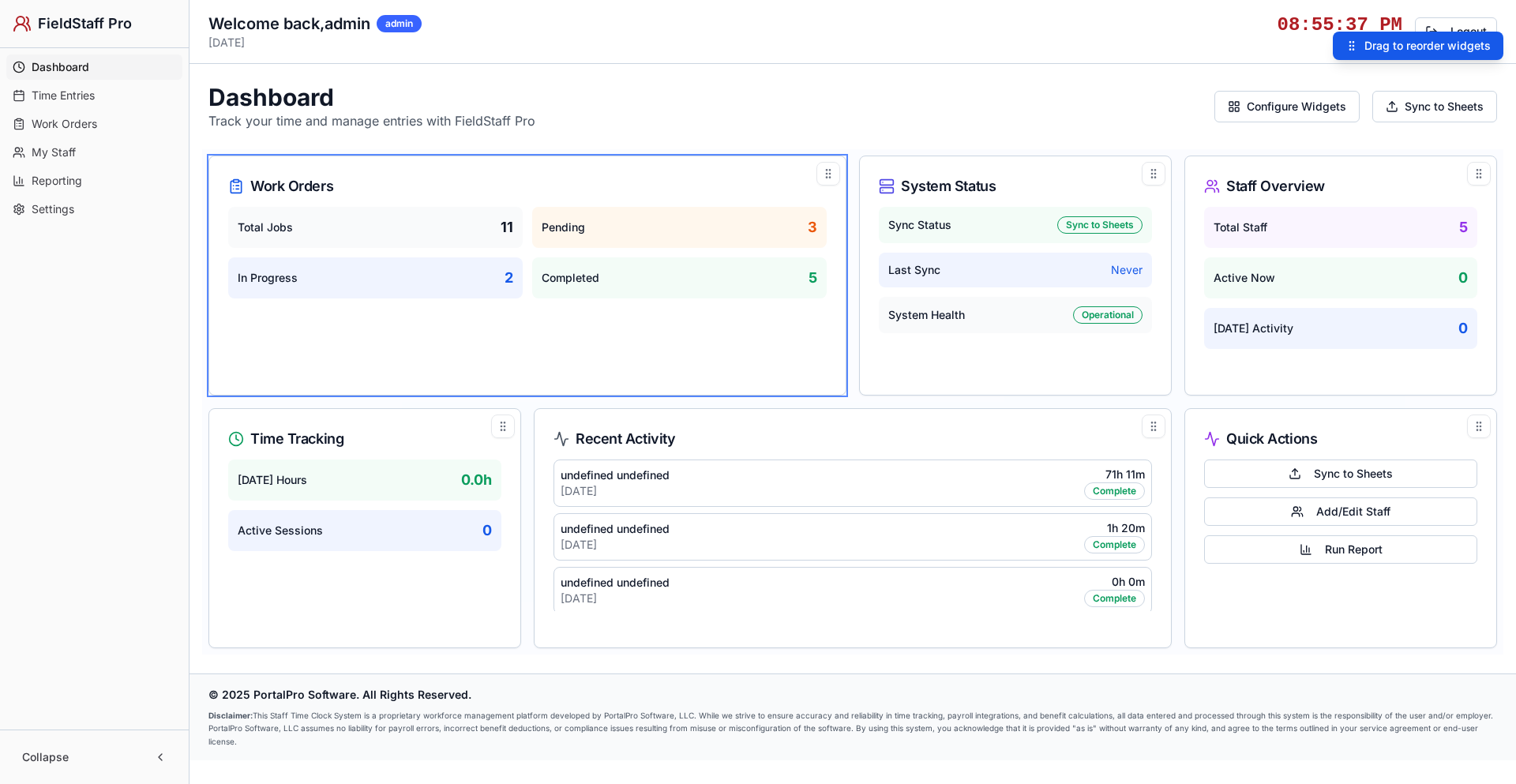
drag, startPoint x: 828, startPoint y: 177, endPoint x: 899, endPoint y: 238, distance: 93.6
click at [962, 118] on div "Dashboard Track your time and manage entries with FieldStaff Pro Configure Widg…" at bounding box center [852, 107] width 1288 height 47
click at [1370, 44] on span "Drag to reorder widgets" at bounding box center [1427, 45] width 127 height 16
click at [831, 169] on icon at bounding box center [828, 173] width 12 height 12
click at [1009, 185] on div "System Status" at bounding box center [1015, 185] width 273 height 22
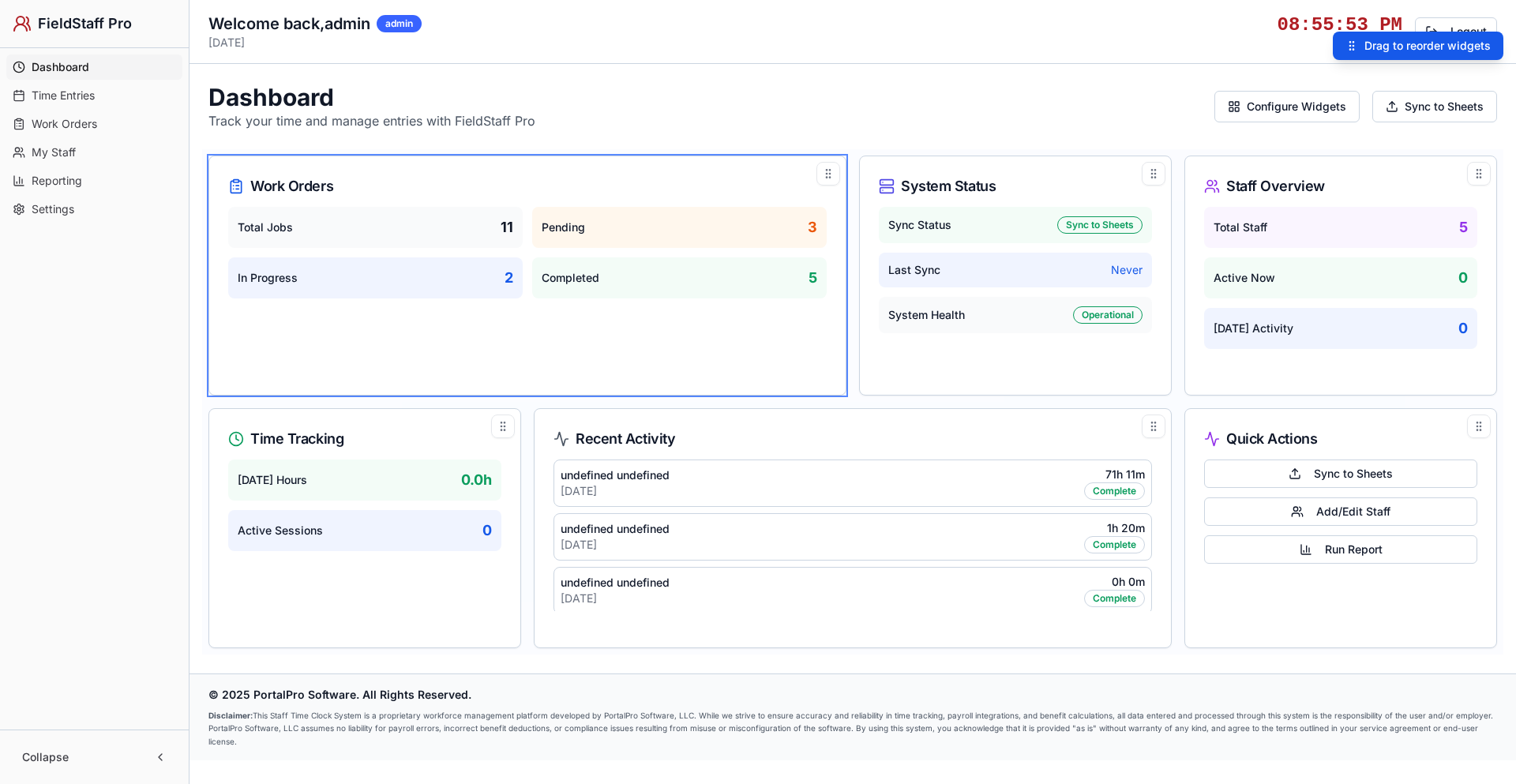
click at [1476, 442] on div "Quick Actions" at bounding box center [1340, 433] width 311 height 50
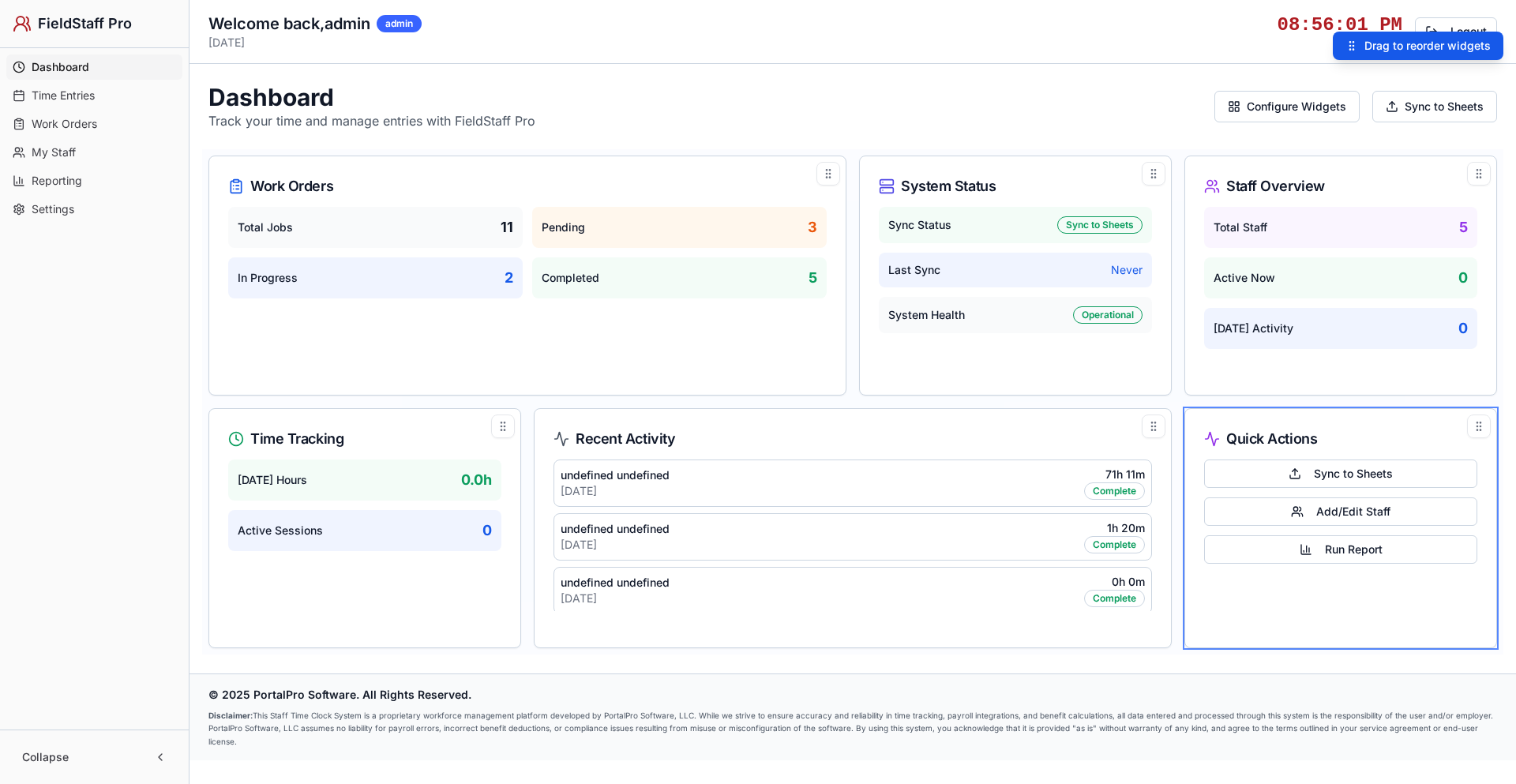
click at [1407, 44] on span "Drag to reorder widgets" at bounding box center [1427, 45] width 127 height 16
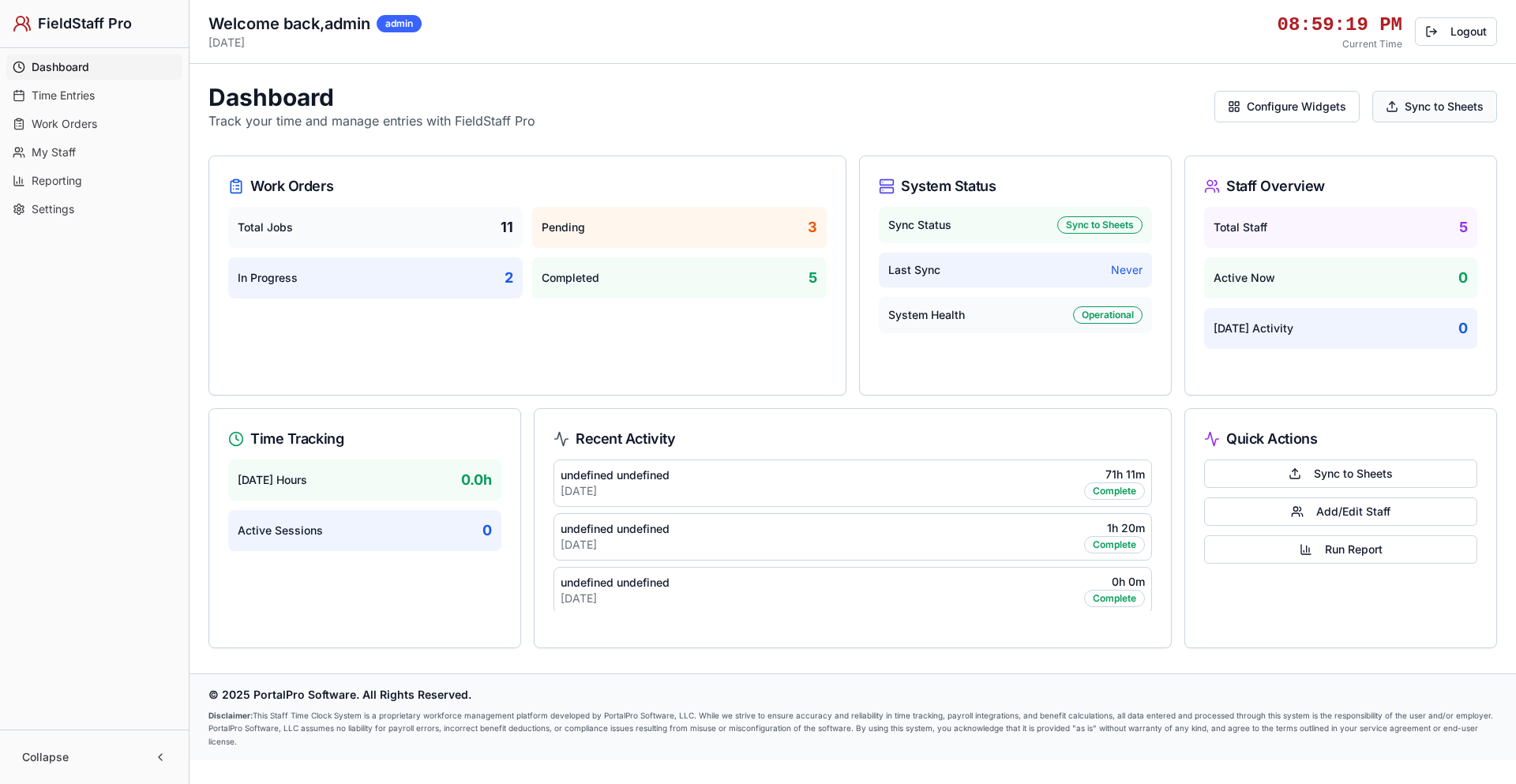
click at [1417, 105] on button "Sync to Sheets" at bounding box center [1435, 106] width 125 height 31
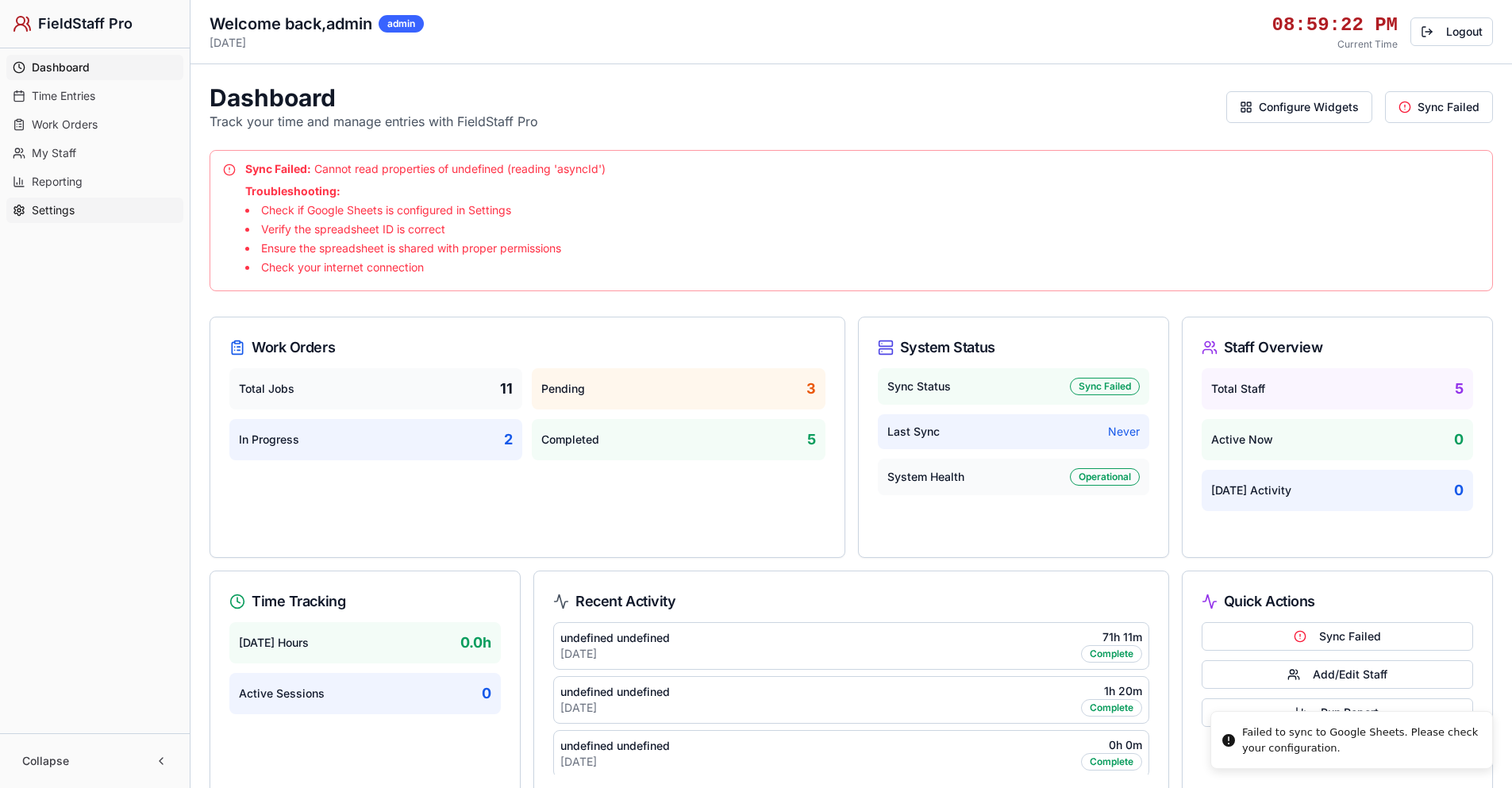
click at [92, 214] on link "Settings" at bounding box center [95, 210] width 177 height 26
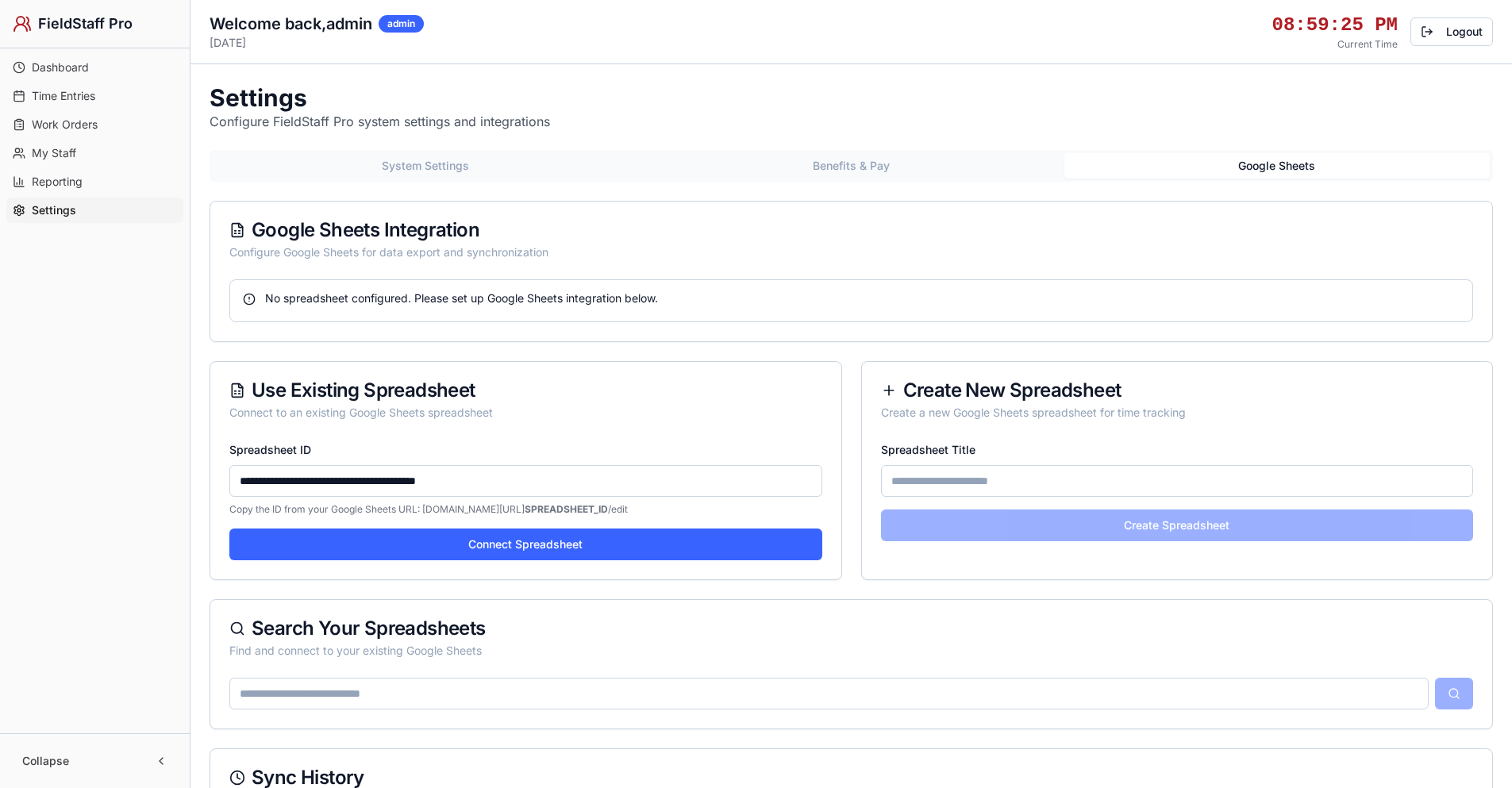
click at [1296, 167] on button "Google Sheets" at bounding box center [1276, 165] width 425 height 26
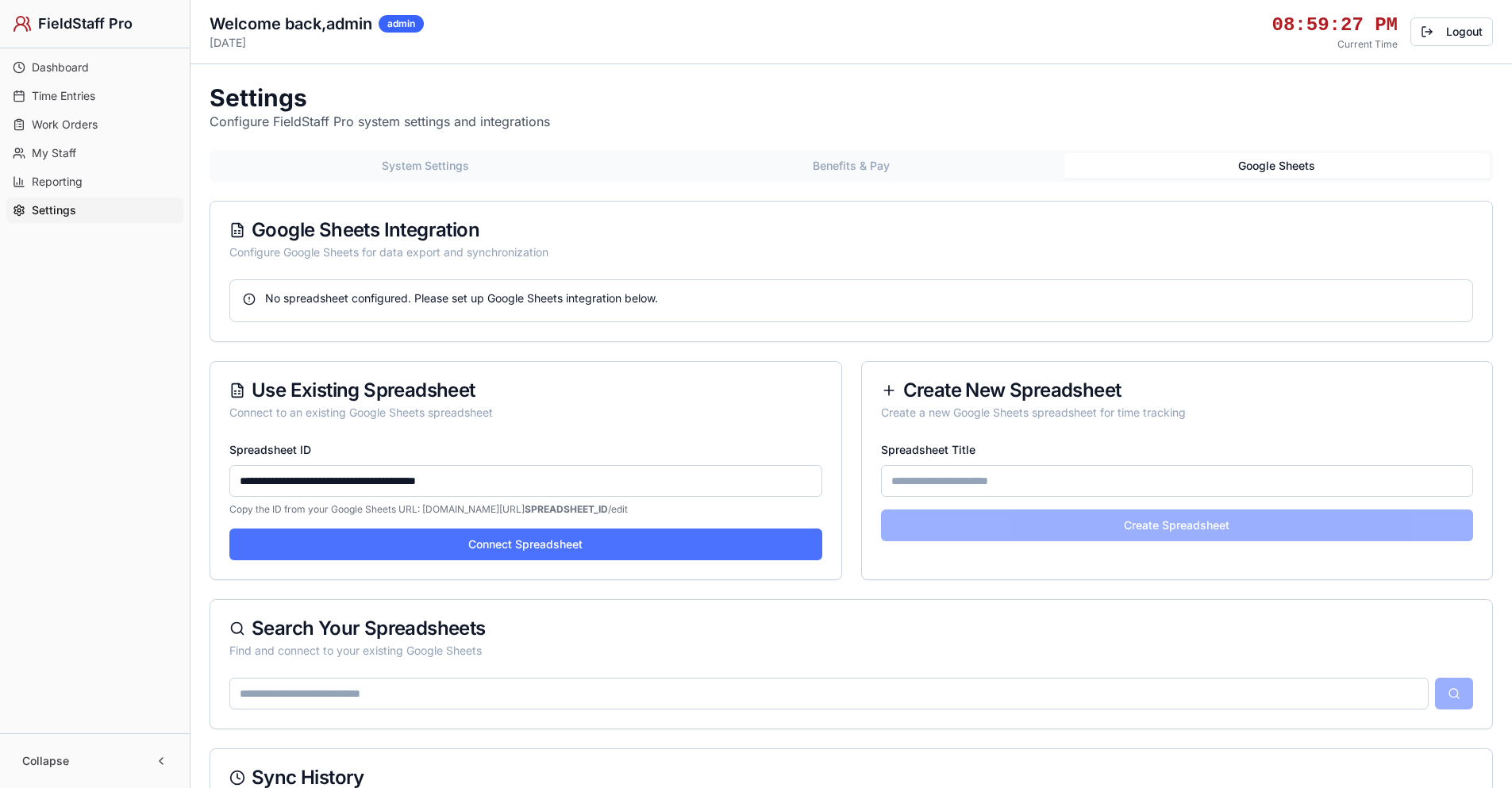
click at [531, 534] on button "Connect Spreadsheet" at bounding box center [525, 544] width 592 height 31
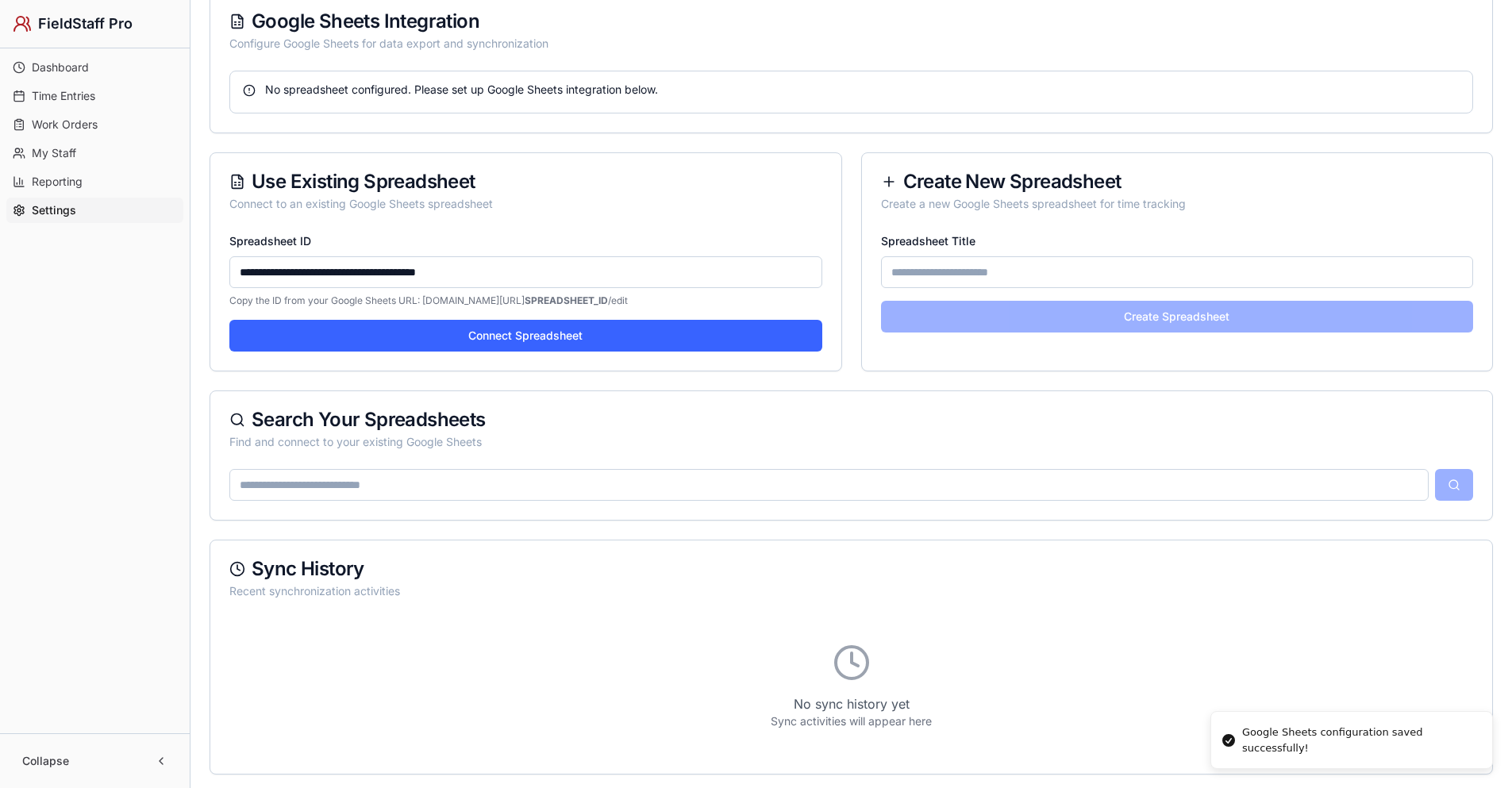
scroll to position [301, 0]
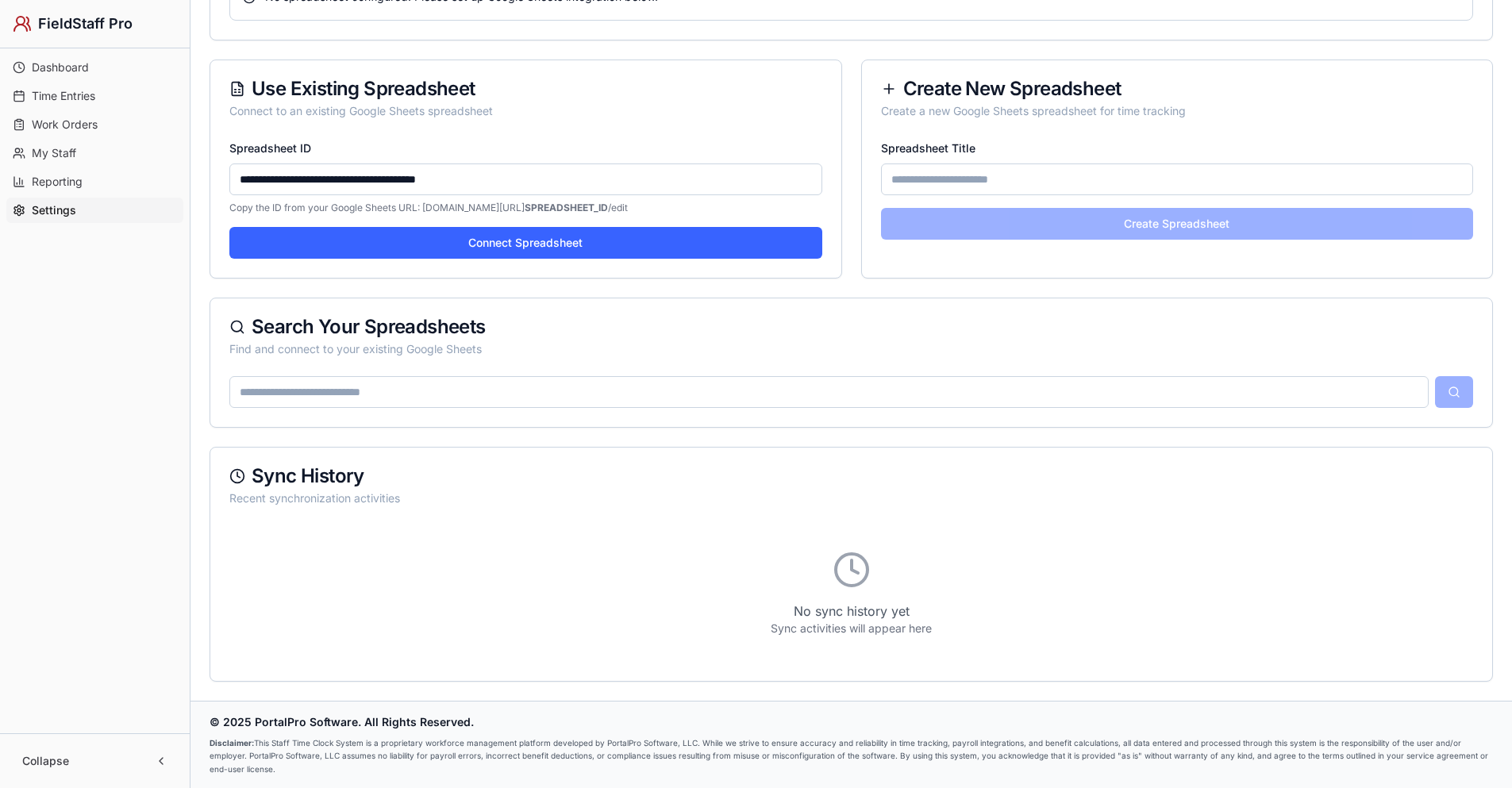
click at [1106, 178] on input "Spreadsheet Title" at bounding box center [1176, 179] width 592 height 31
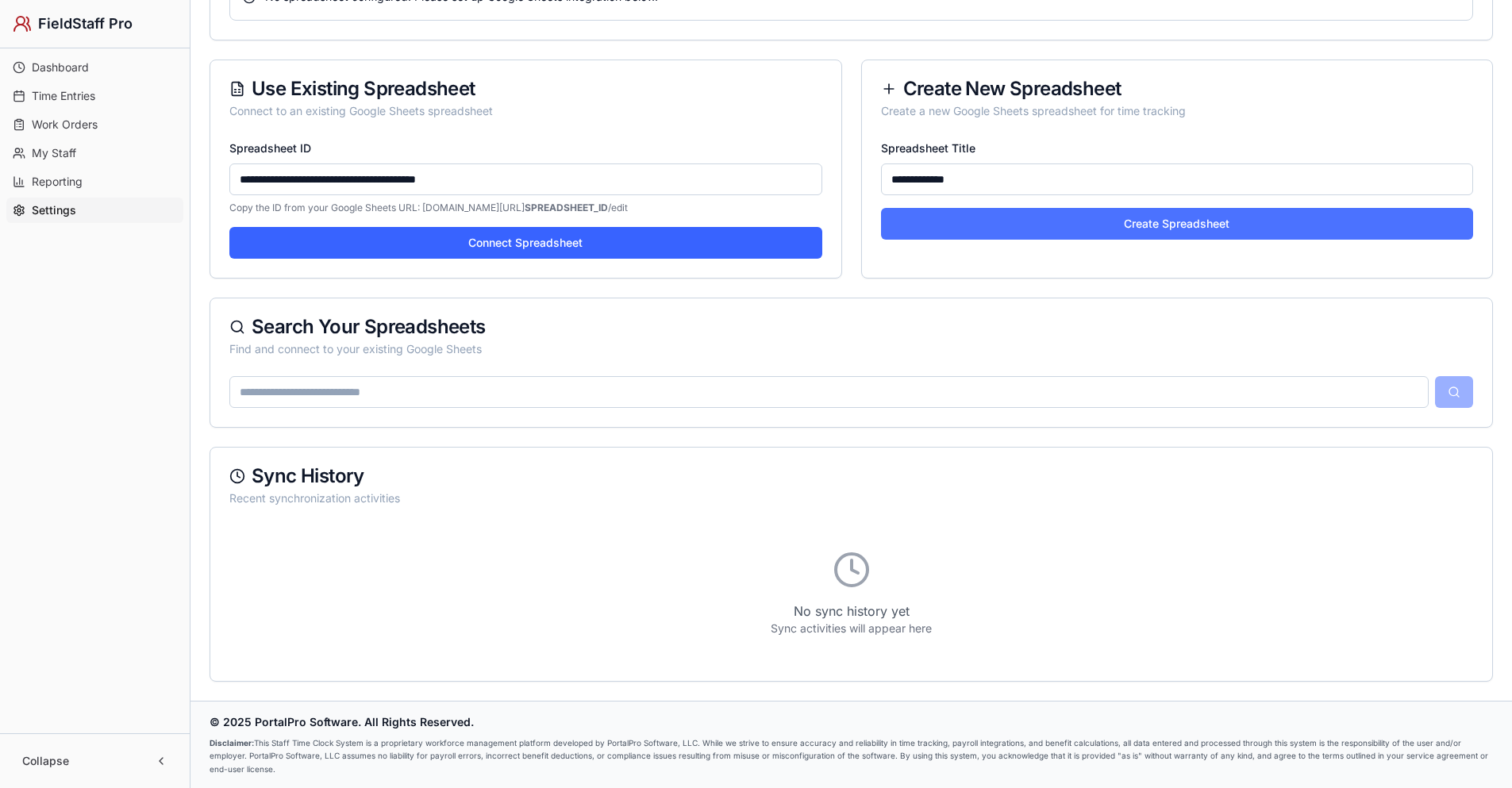
type input "**********"
click at [1096, 219] on button "Create Spreadsheet" at bounding box center [1176, 223] width 592 height 31
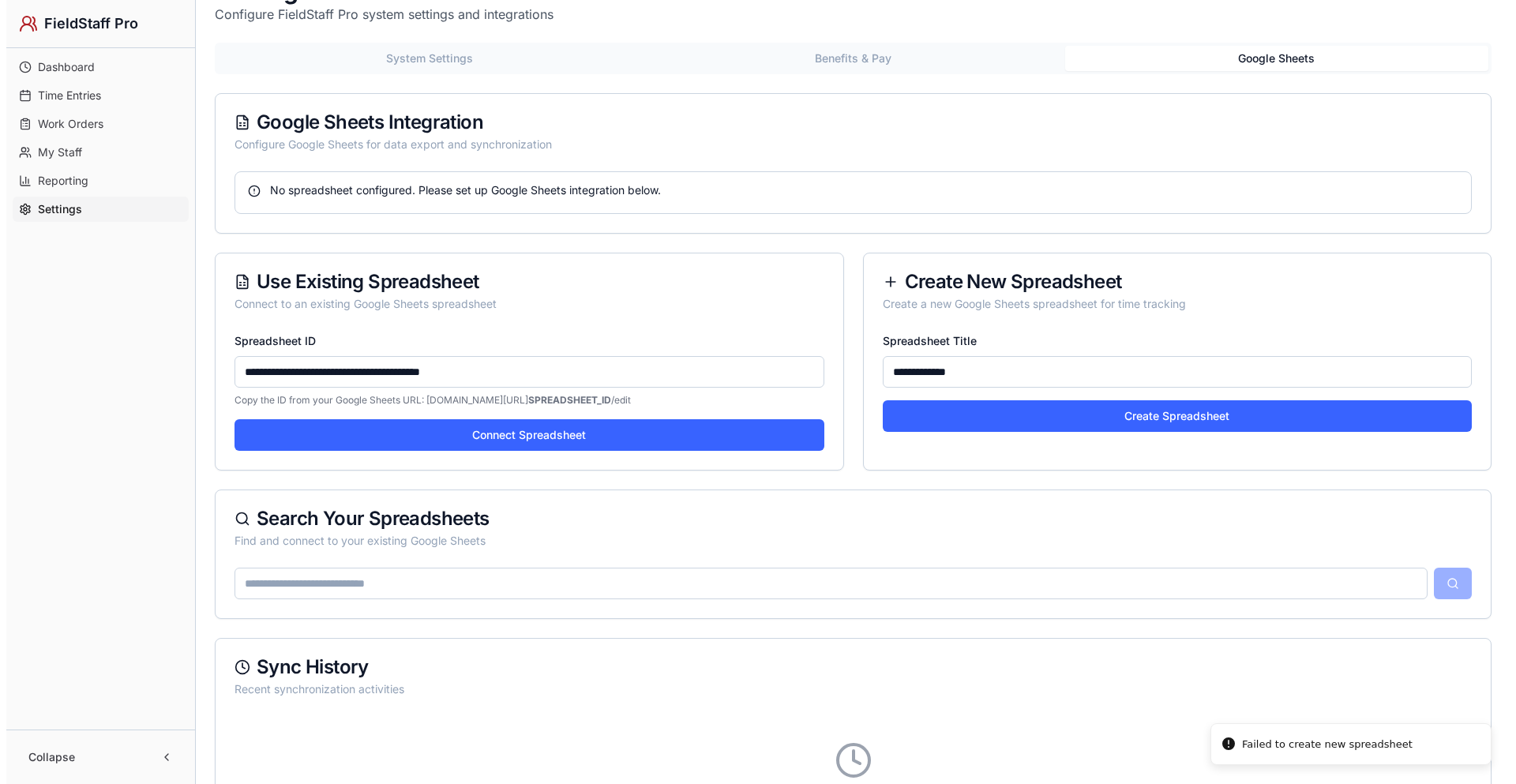
scroll to position [0, 0]
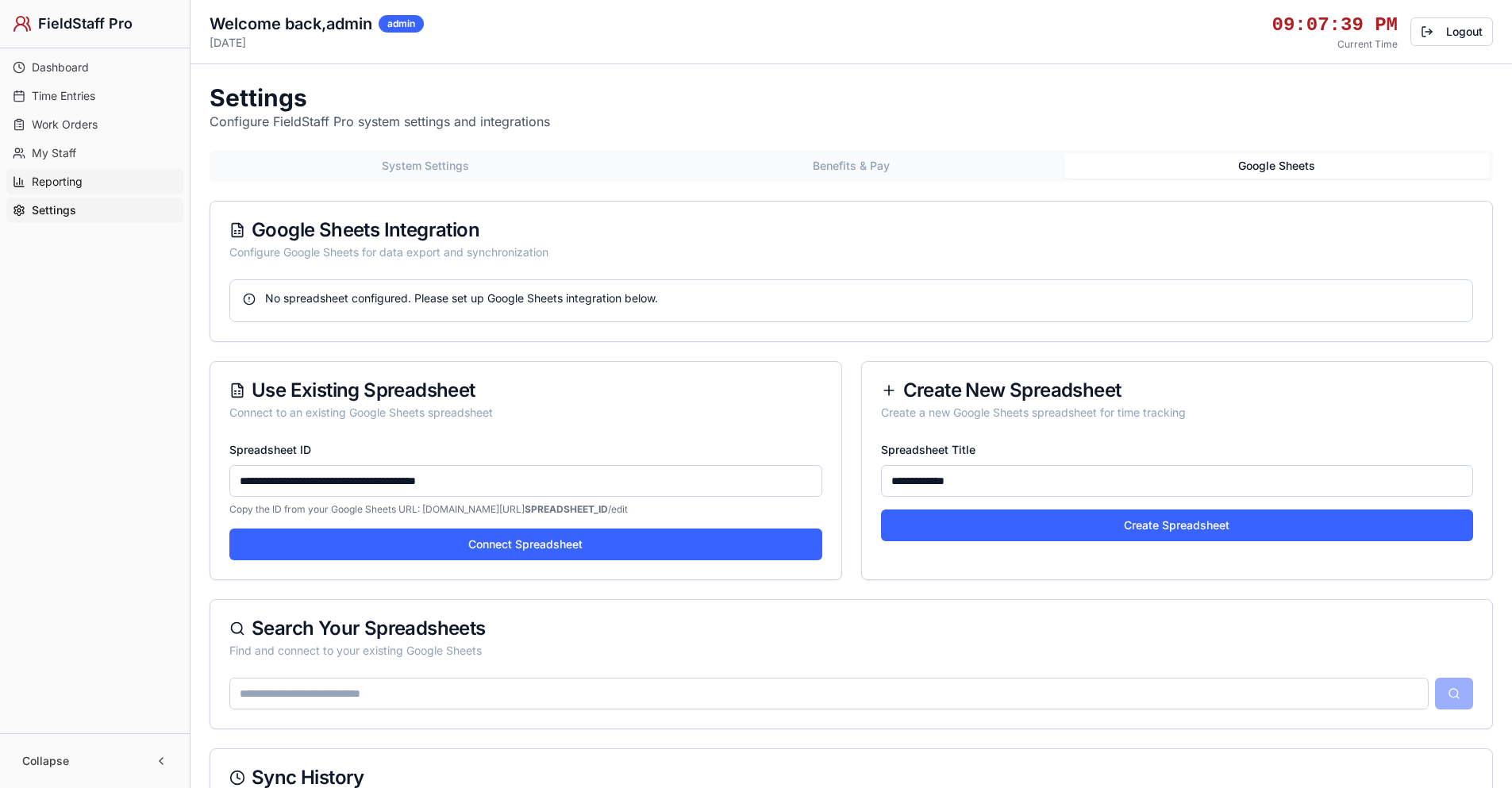
click at [92, 185] on link "Reporting" at bounding box center [95, 182] width 177 height 26
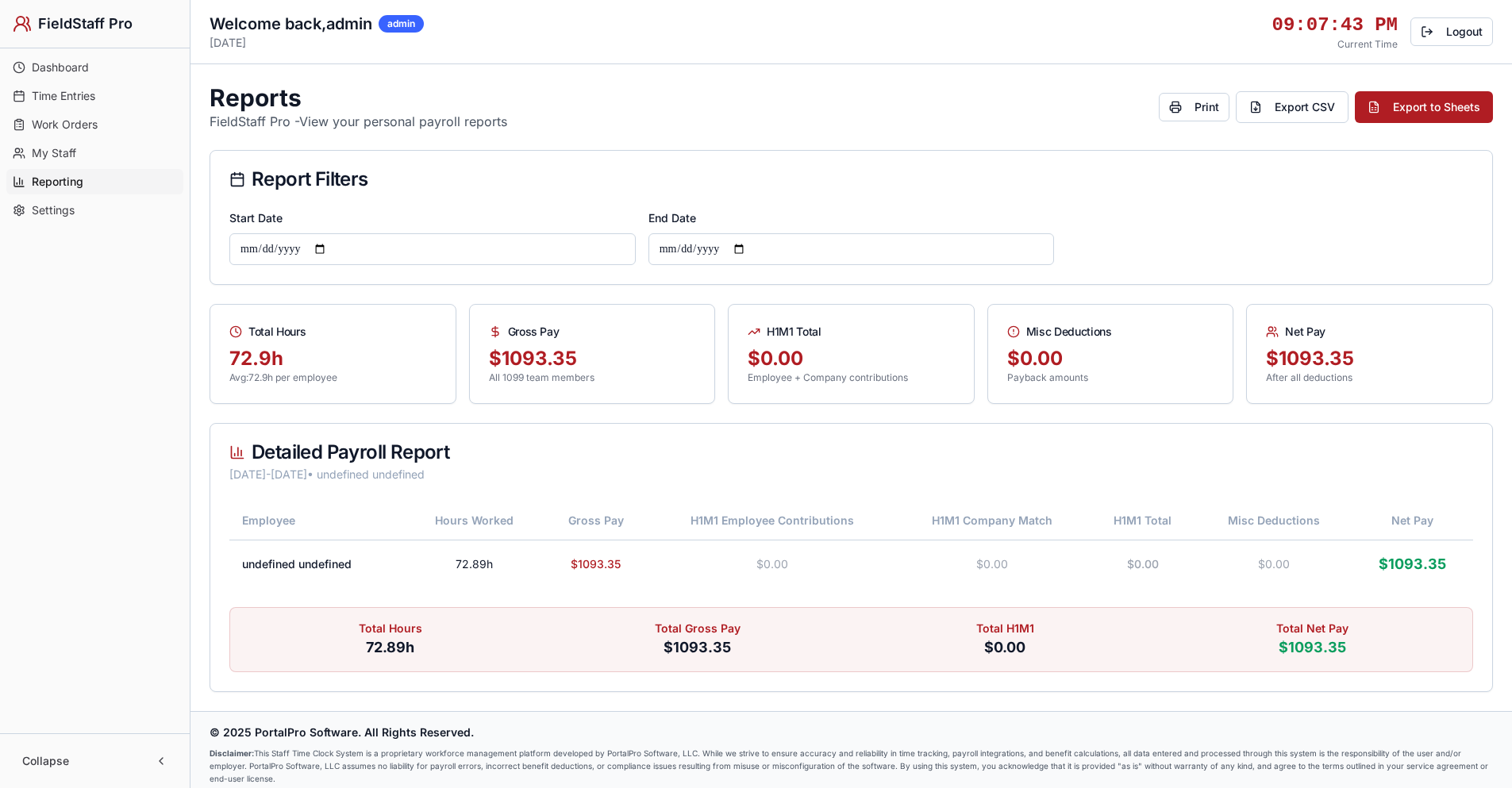
click at [84, 148] on link "My Staff" at bounding box center [95, 153] width 177 height 26
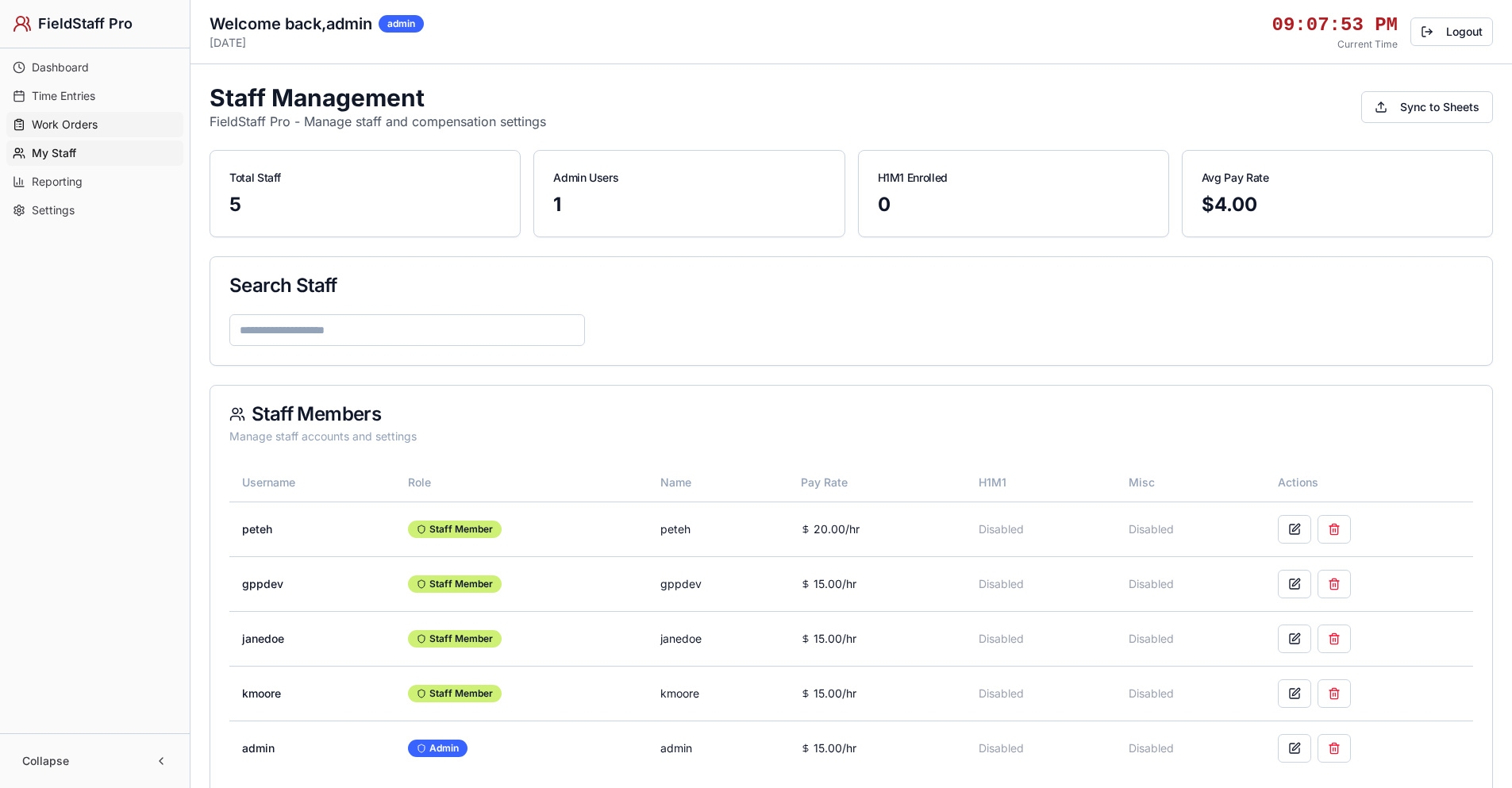
click at [81, 120] on span "Work Orders" at bounding box center [64, 125] width 66 height 16
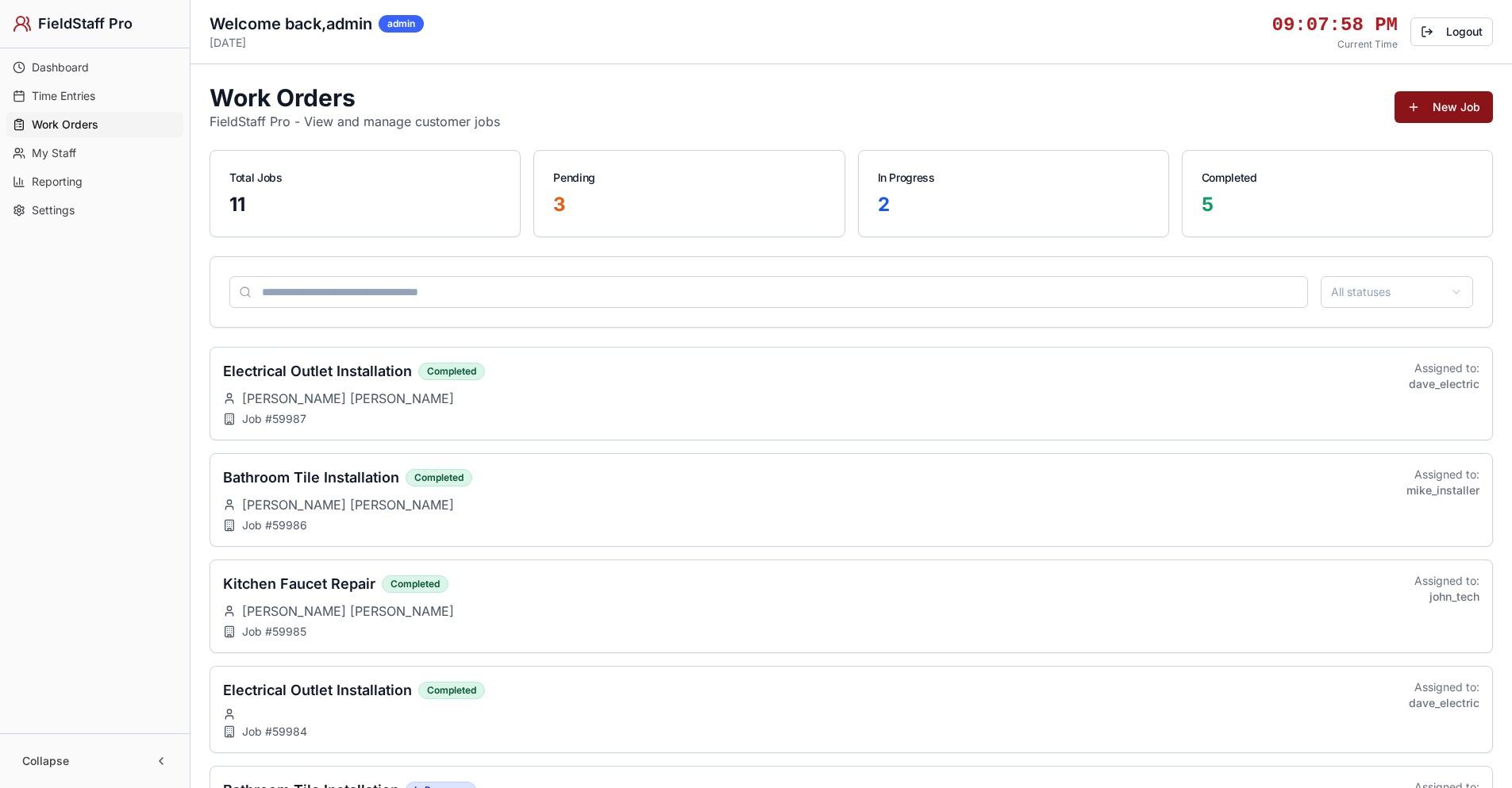
click at [1443, 102] on button "New Job" at bounding box center [1443, 106] width 98 height 31
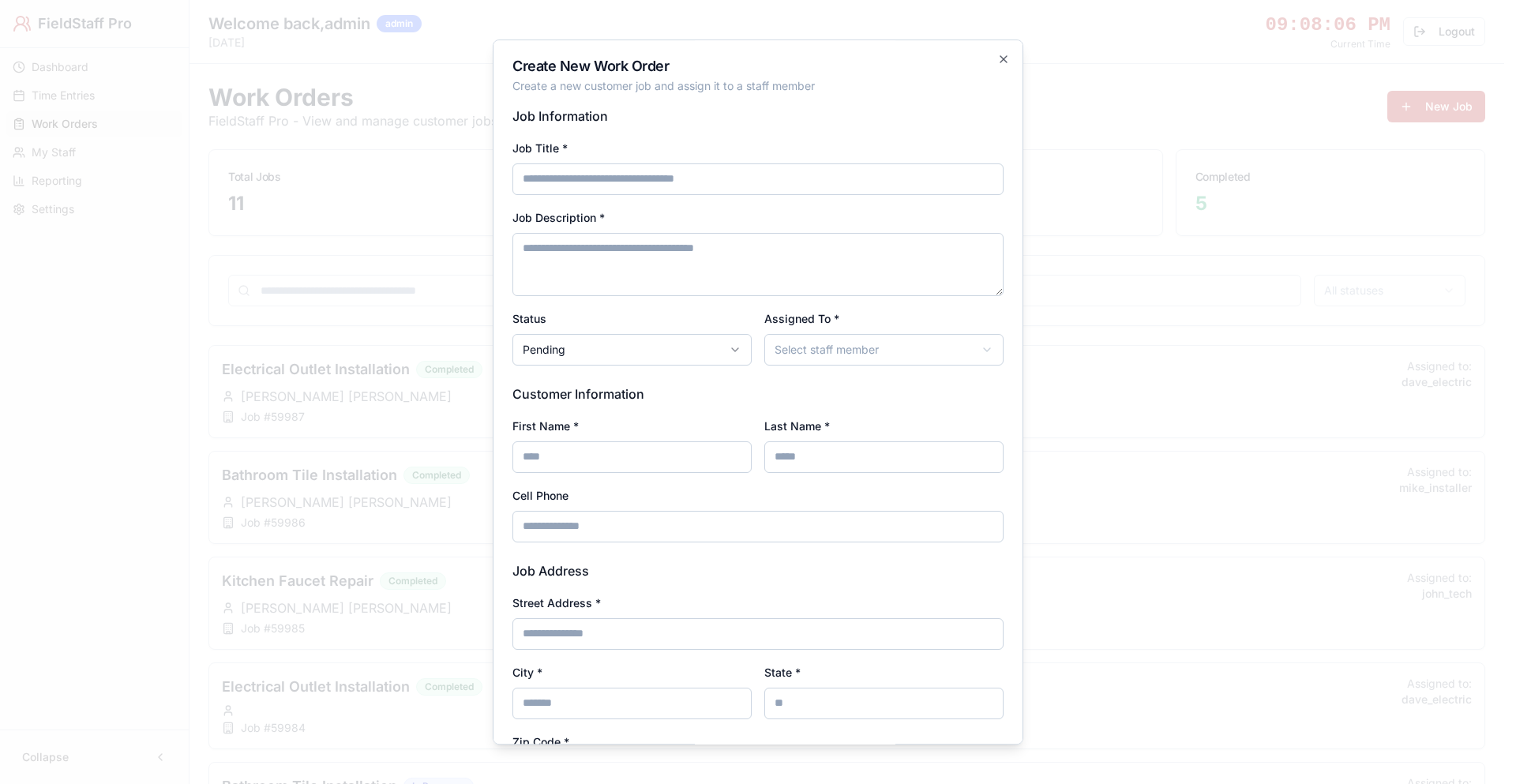
click at [699, 345] on body "FieldStaff Pro Dashboard Time Entries Work Orders My Staff Reporting Settings C…" at bounding box center [752, 775] width 1504 height 1551
click at [700, 351] on body "FieldStaff Pro Dashboard Time Entries Work Orders My Staff Reporting Settings C…" at bounding box center [752, 775] width 1504 height 1551
click at [997, 59] on icon "button" at bounding box center [1002, 59] width 12 height 12
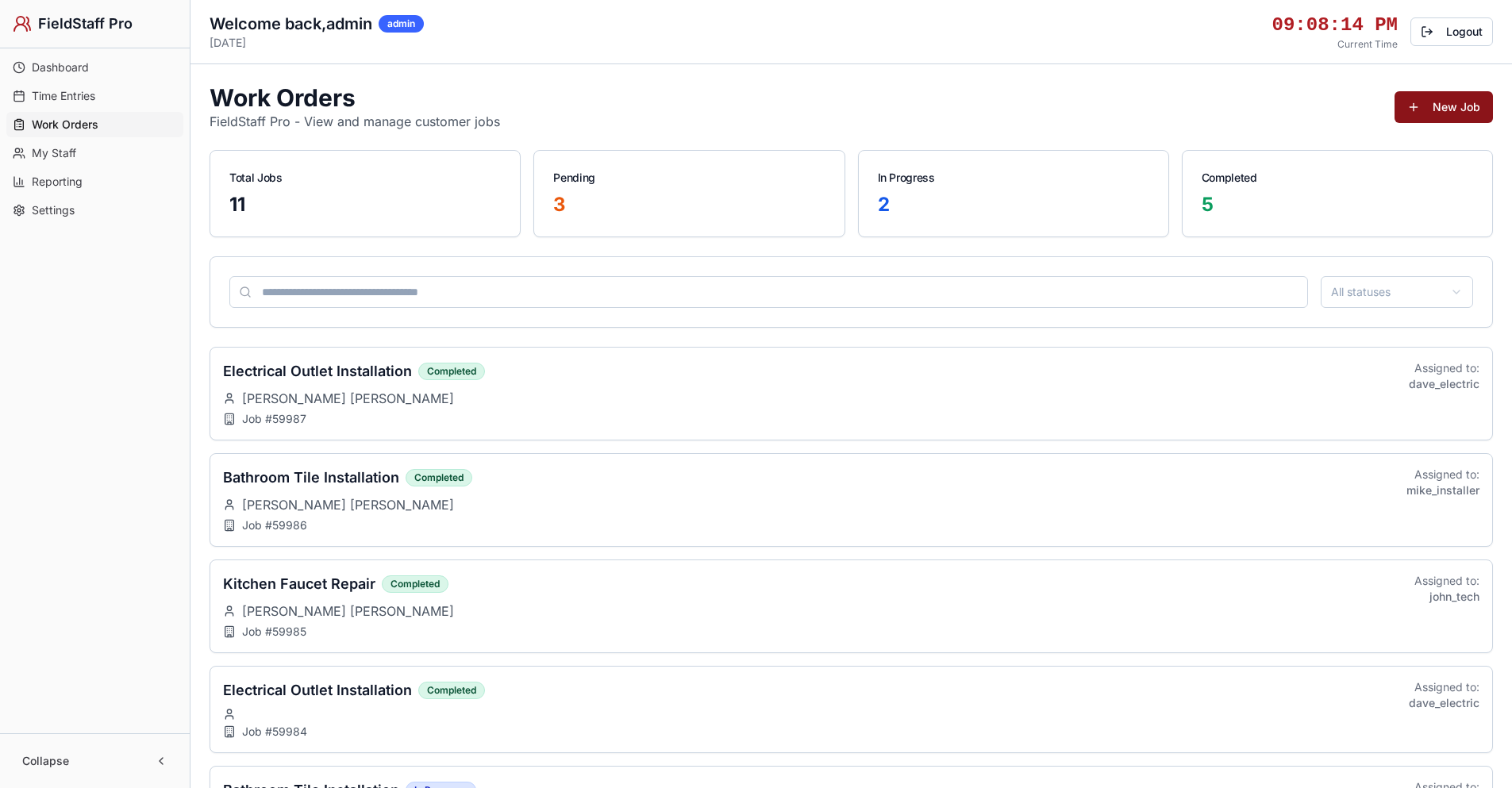
click at [1434, 108] on button "New Job" at bounding box center [1443, 106] width 98 height 31
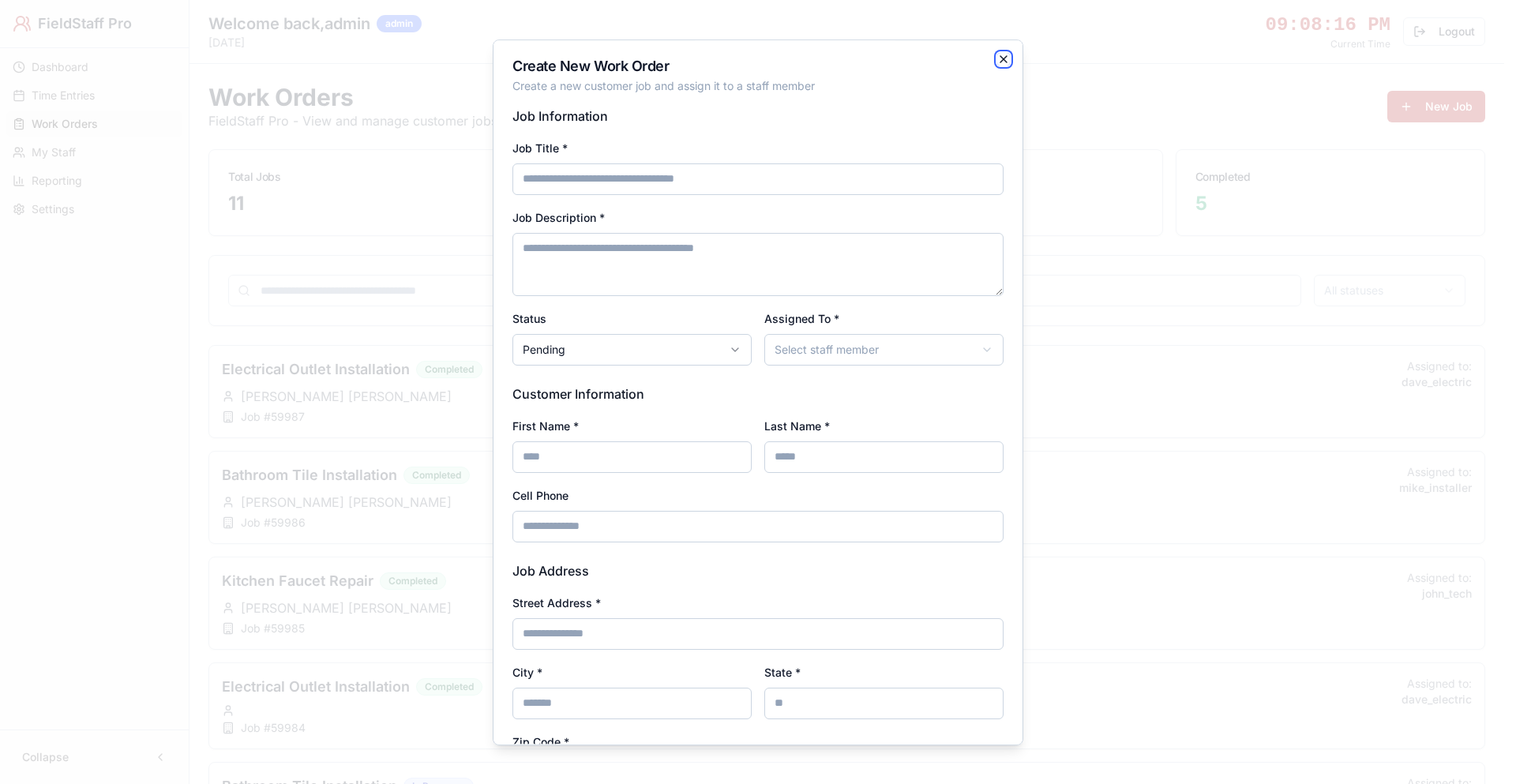
click at [997, 57] on icon "button" at bounding box center [1002, 59] width 12 height 12
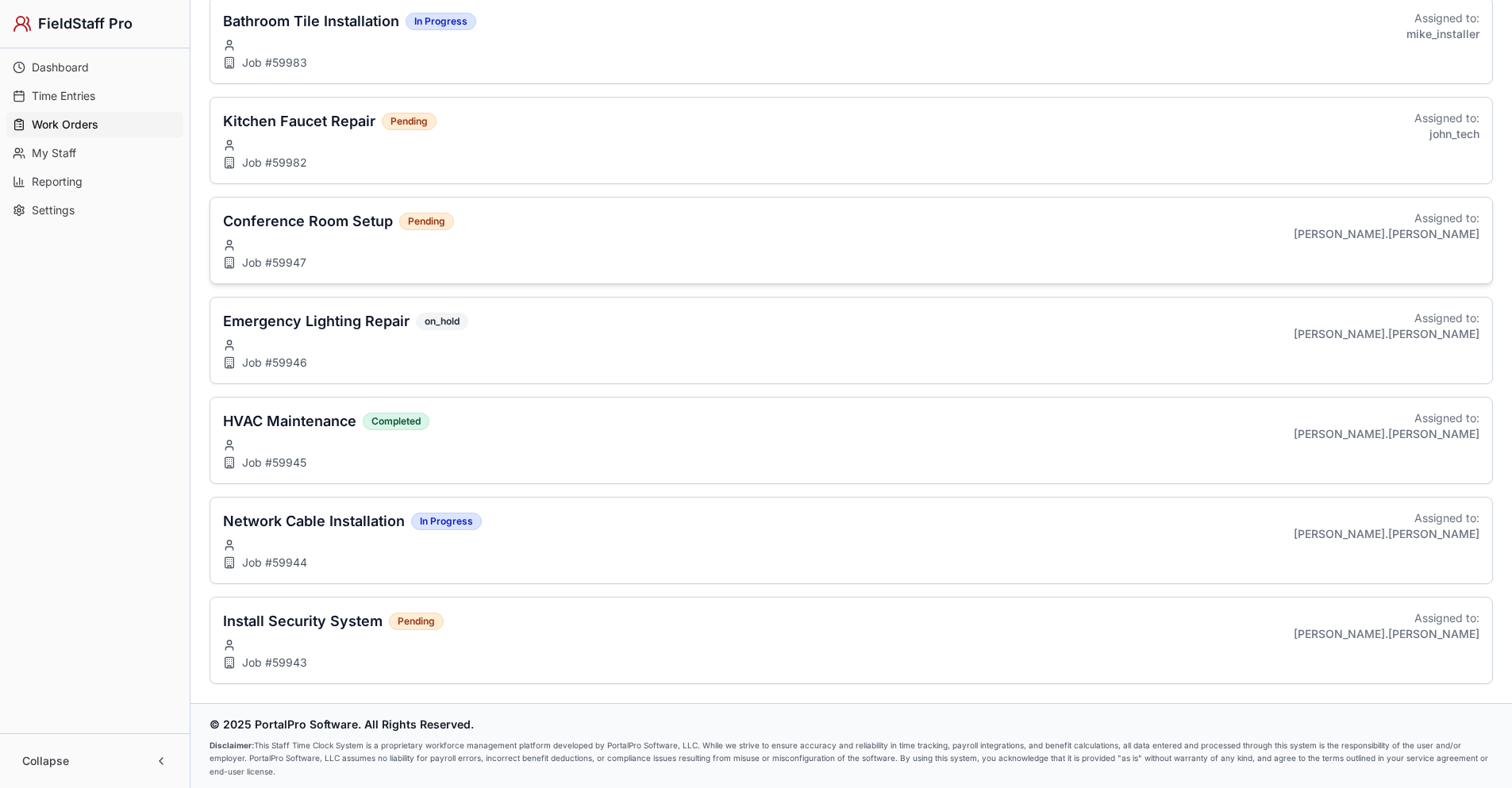
scroll to position [771, 0]
click at [339, 619] on h3 "Install Security System" at bounding box center [303, 618] width 160 height 22
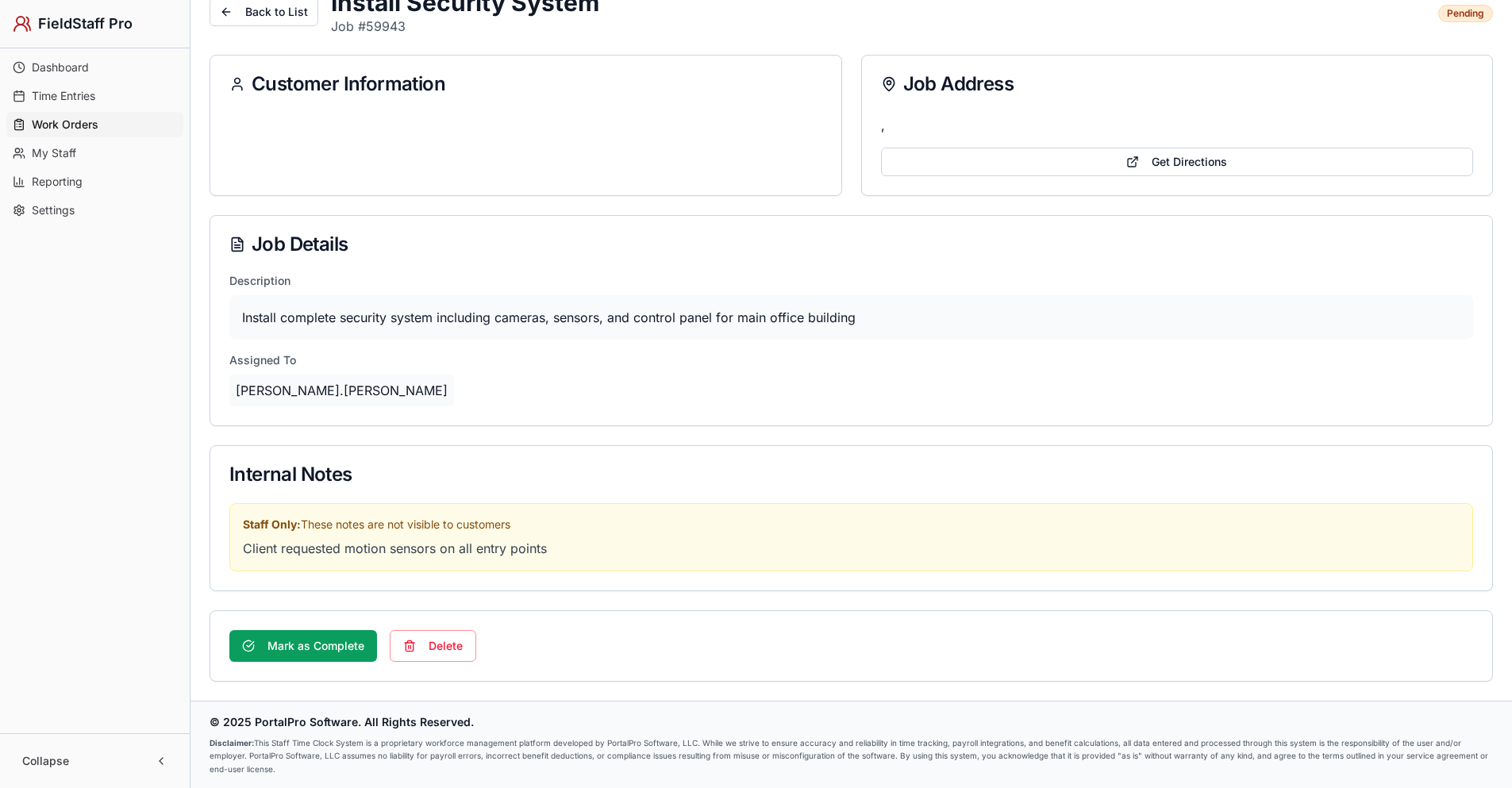
scroll to position [0, 0]
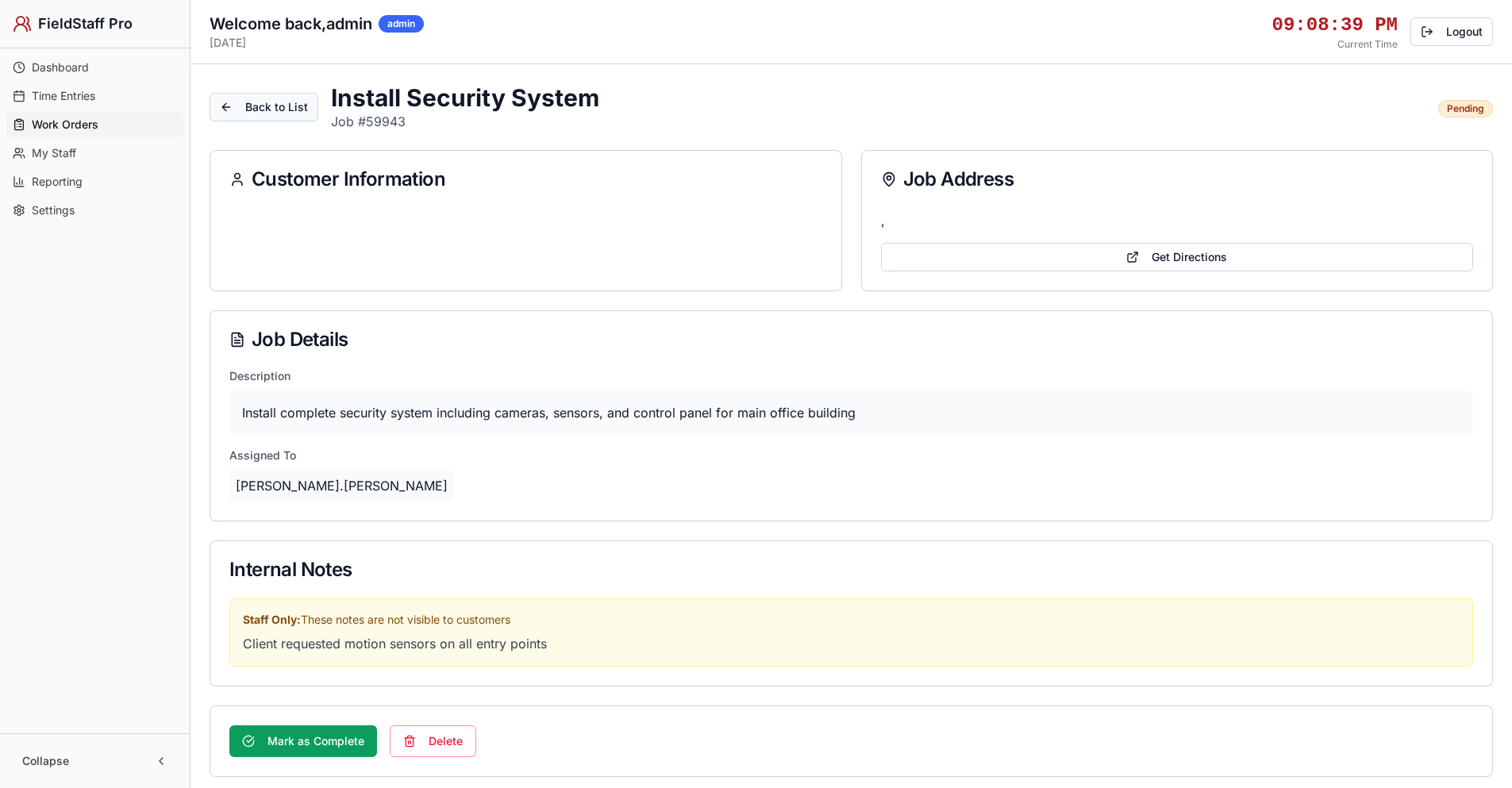
click at [247, 103] on button "Back to List" at bounding box center [263, 107] width 108 height 29
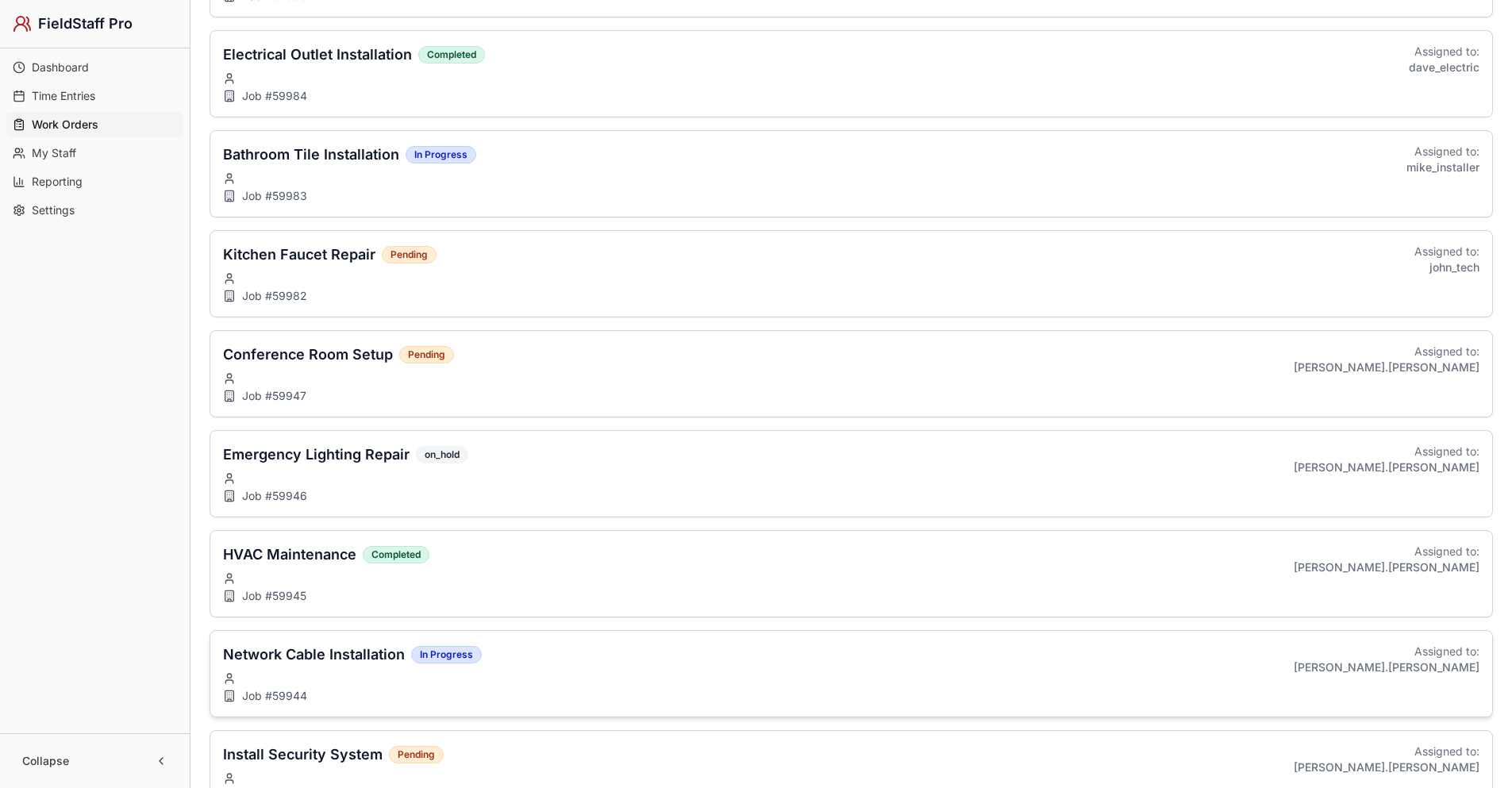
scroll to position [771, 0]
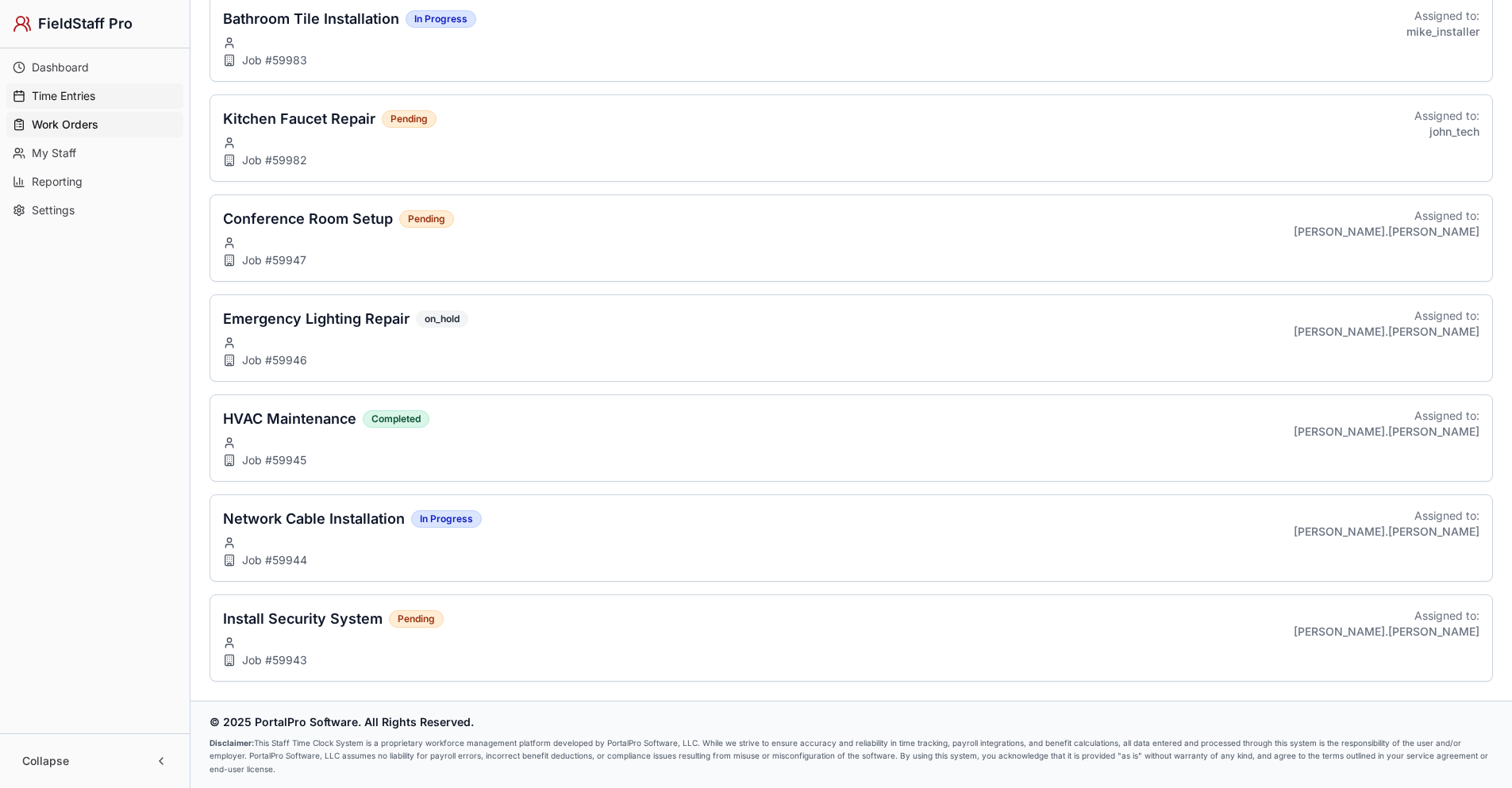
click at [92, 102] on span "Time Entries" at bounding box center [63, 96] width 64 height 16
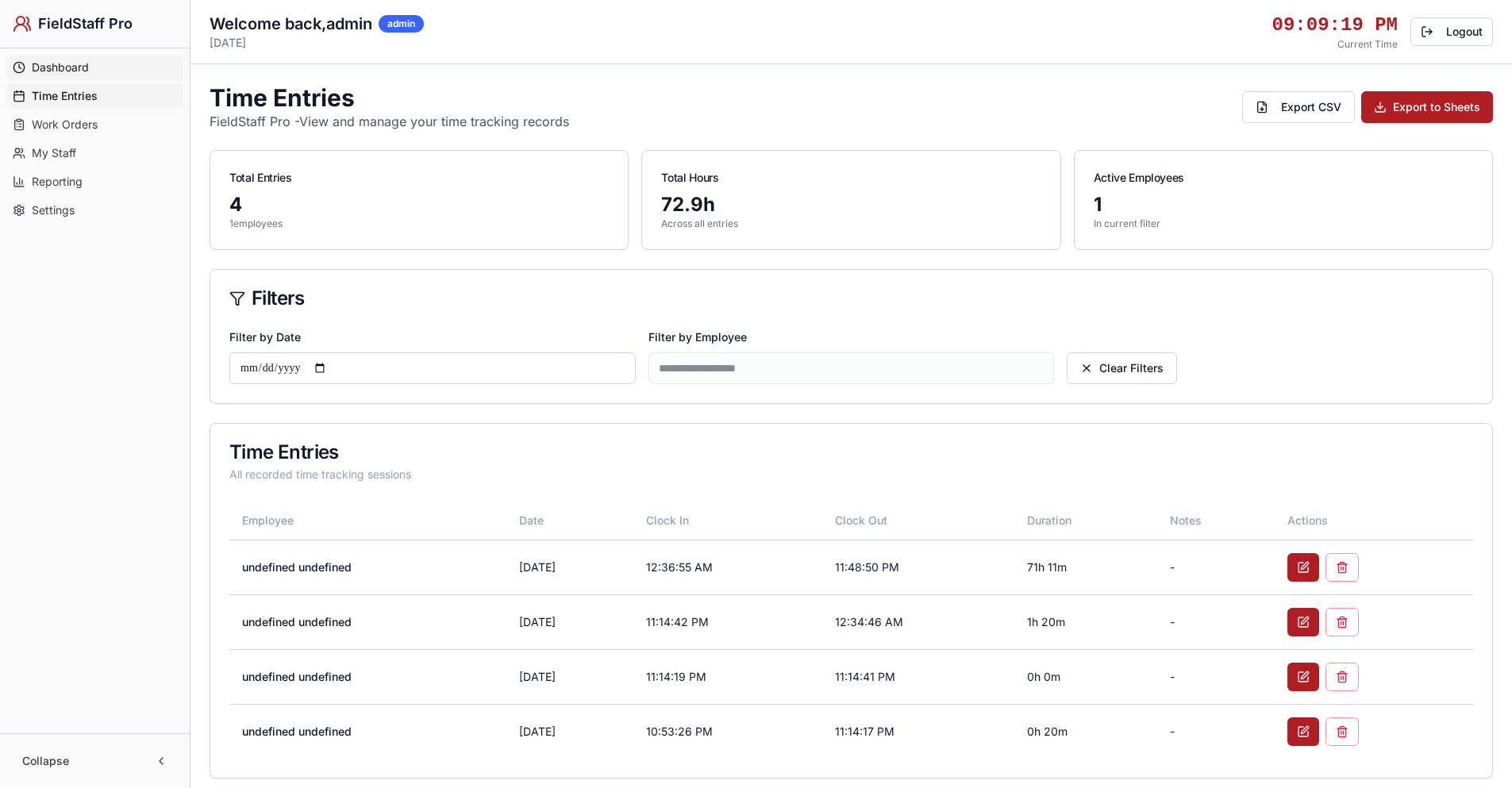
click at [87, 71] on span "Dashboard" at bounding box center [60, 67] width 57 height 16
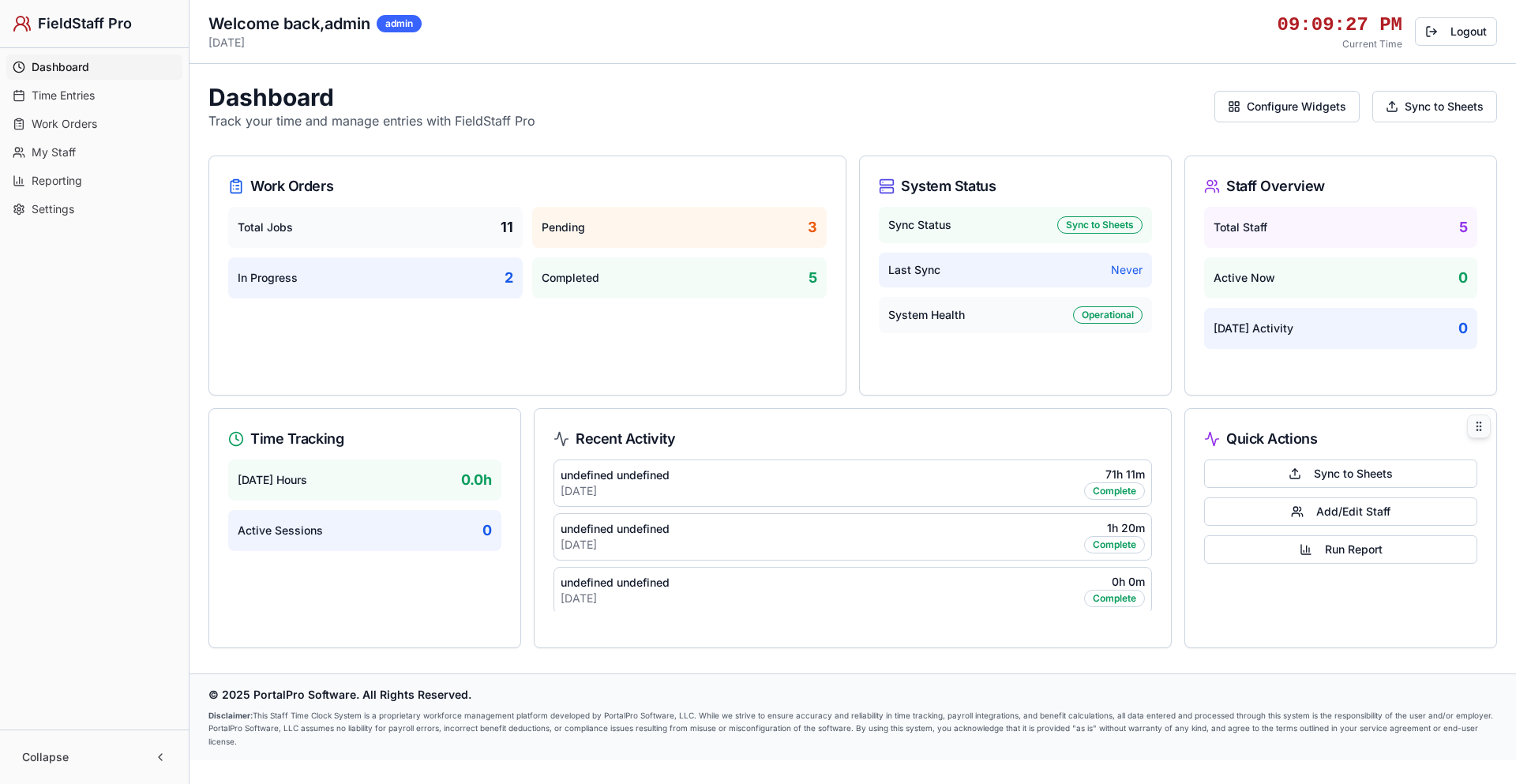
click at [1480, 427] on icon at bounding box center [1478, 426] width 12 height 12
click at [1478, 424] on icon at bounding box center [1478, 426] width 12 height 12
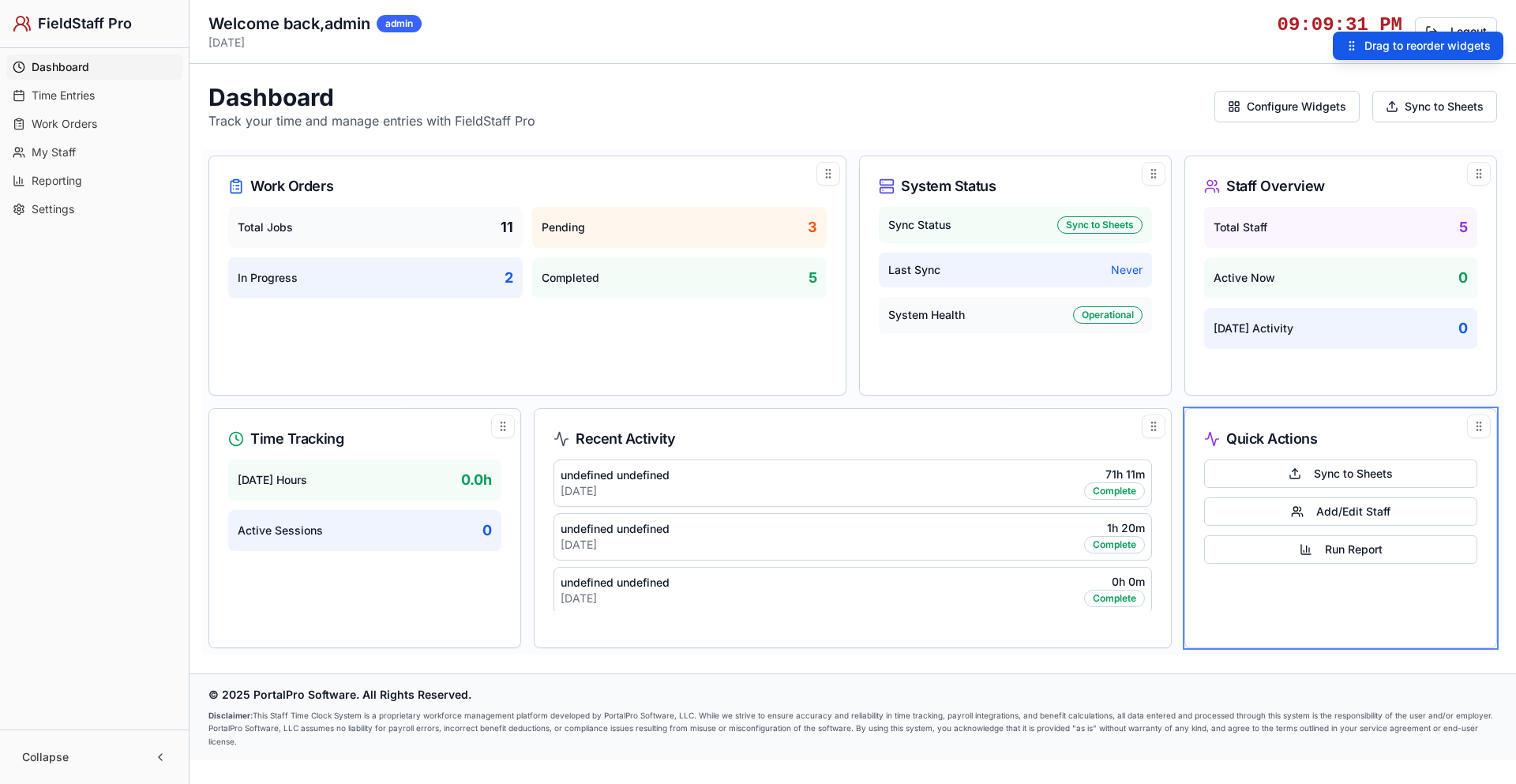
drag, startPoint x: 1482, startPoint y: 425, endPoint x: 1435, endPoint y: 400, distance: 53.2
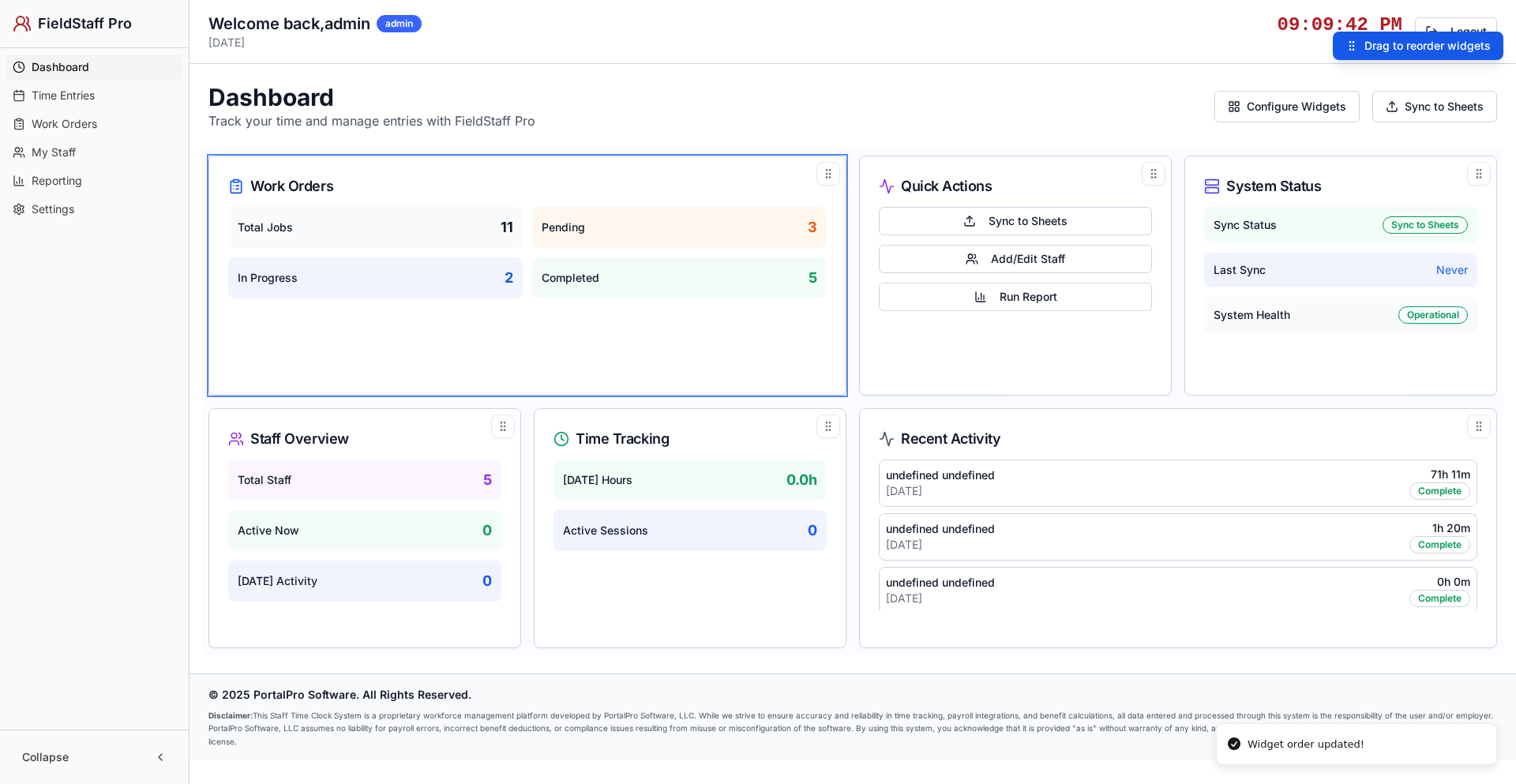
drag, startPoint x: 1155, startPoint y: 170, endPoint x: 1077, endPoint y: 184, distance: 79.2
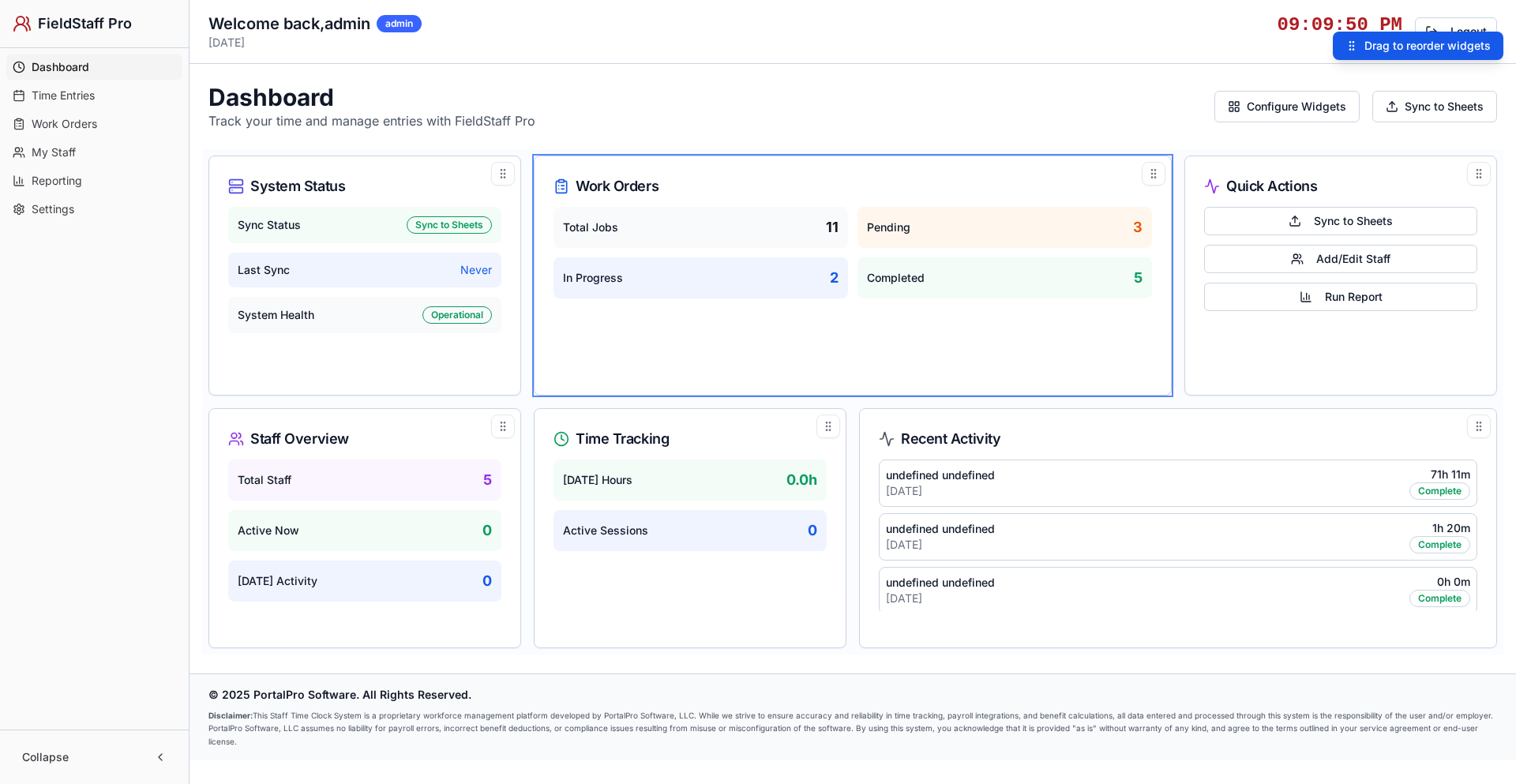
drag, startPoint x: 820, startPoint y: 169, endPoint x: 1478, endPoint y: 178, distance: 658.1
click at [1478, 178] on icon at bounding box center [1478, 173] width 12 height 12
click at [1439, 182] on div "Quick Actions" at bounding box center [1340, 185] width 273 height 22
click at [1479, 175] on icon at bounding box center [1478, 173] width 12 height 12
click at [1480, 175] on icon at bounding box center [1478, 173] width 12 height 12
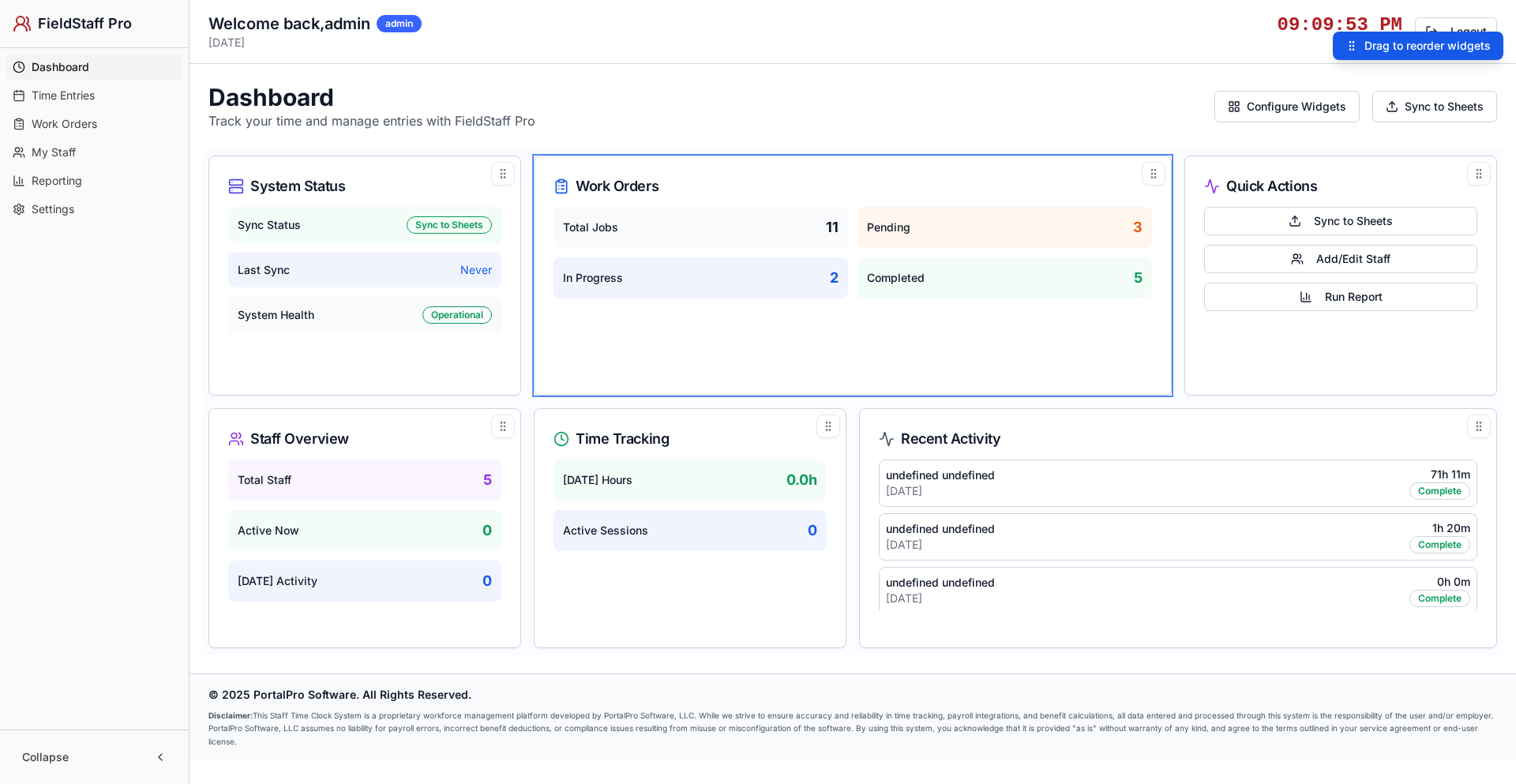
drag, startPoint x: 1480, startPoint y: 175, endPoint x: 1377, endPoint y: 193, distance: 104.6
click at [1377, 193] on div "Quick Actions Sync to Sheets Add/Edit Staff Run Report" at bounding box center [1340, 275] width 313 height 240
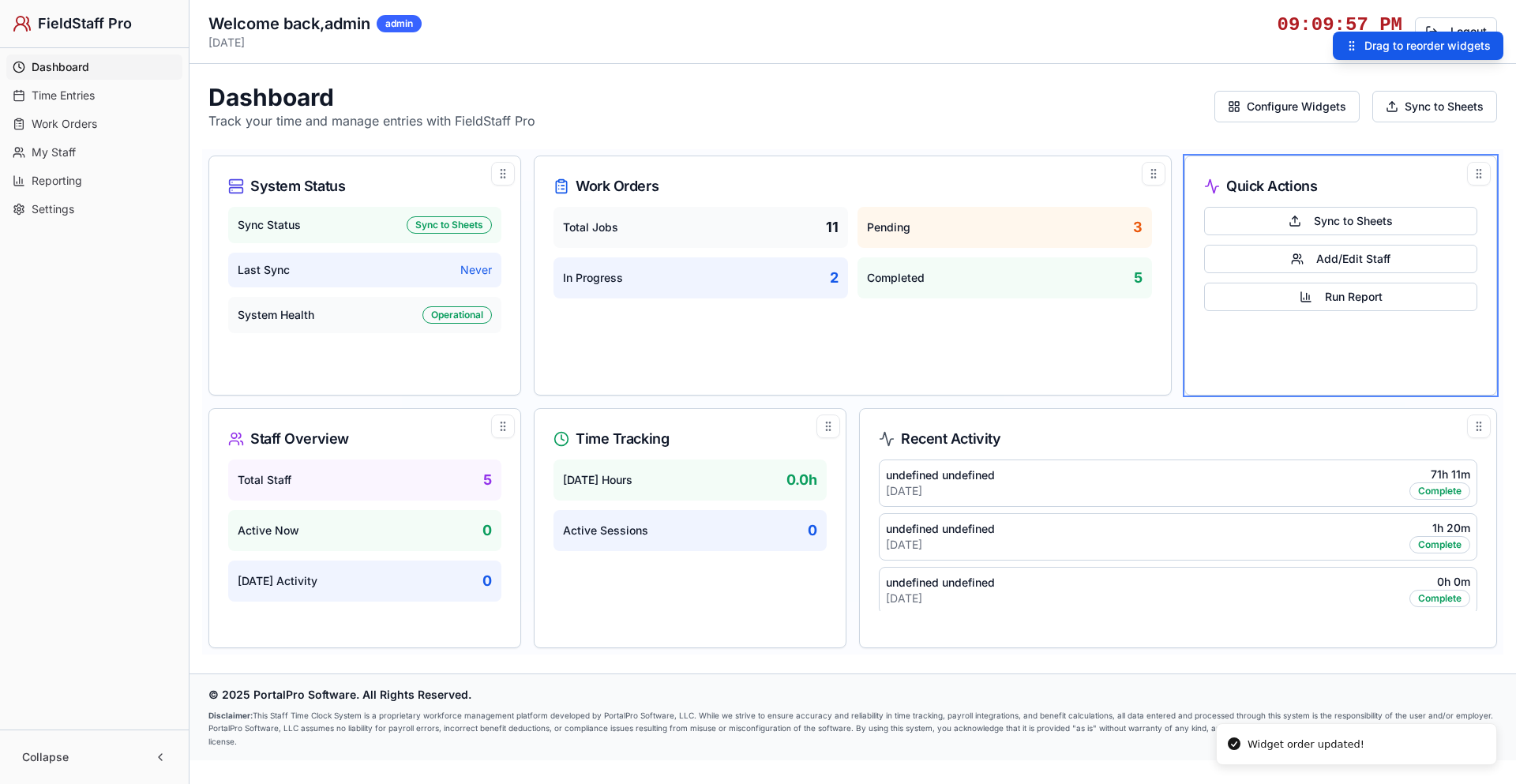
drag, startPoint x: 1278, startPoint y: 182, endPoint x: 1011, endPoint y: 180, distance: 267.0
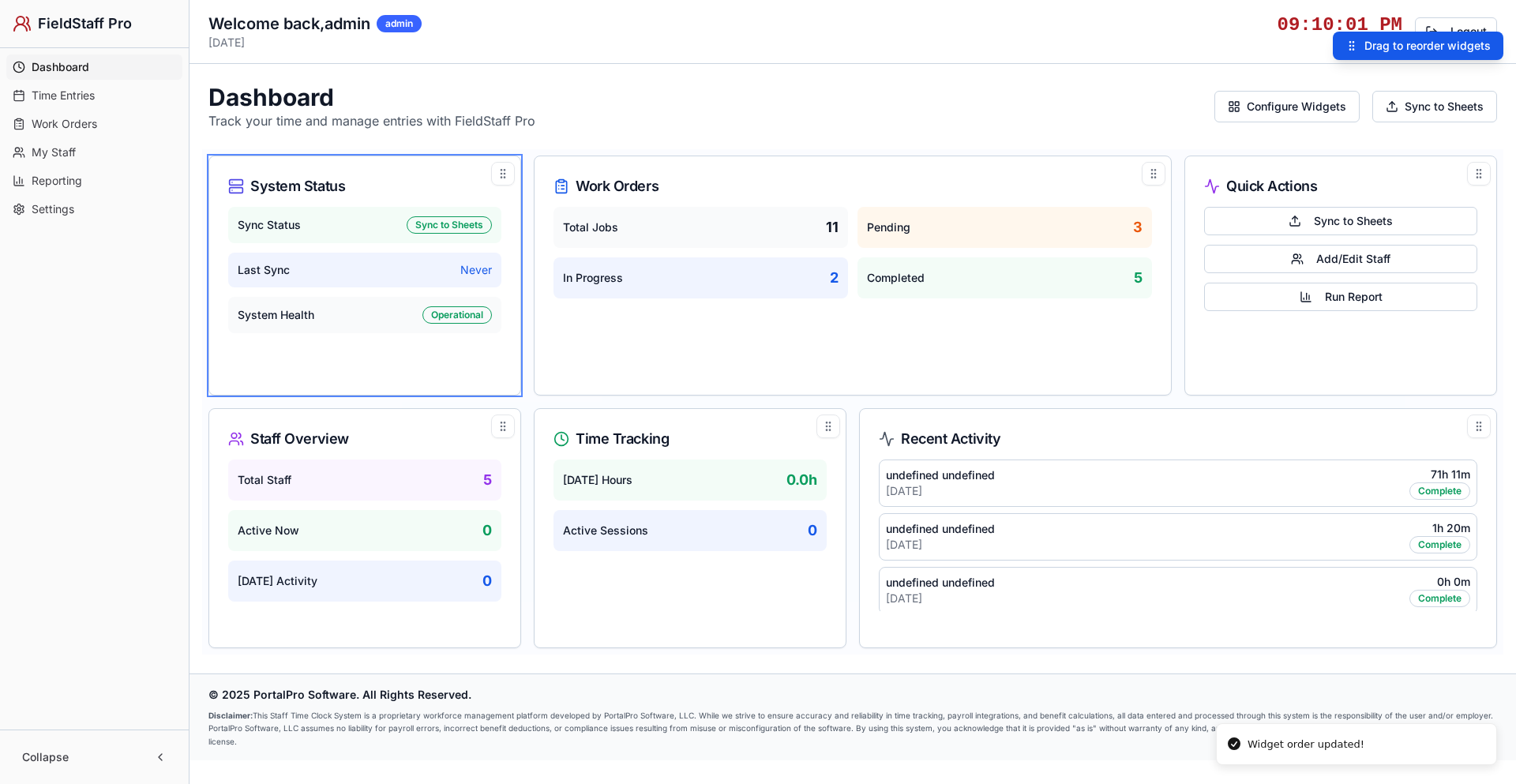
drag, startPoint x: 508, startPoint y: 175, endPoint x: 671, endPoint y: 260, distance: 183.8
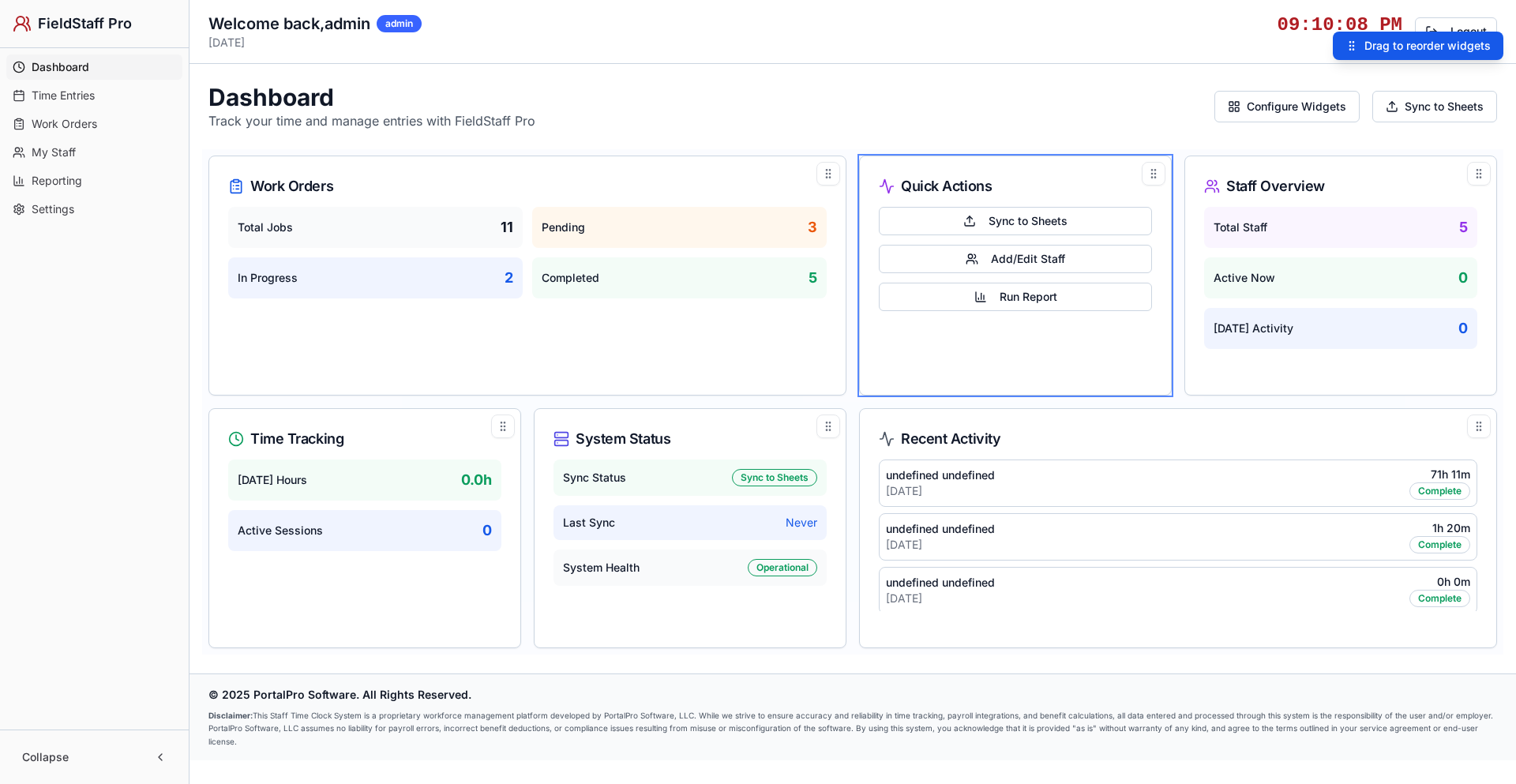
drag, startPoint x: 504, startPoint y: 174, endPoint x: 438, endPoint y: 168, distance: 66.3
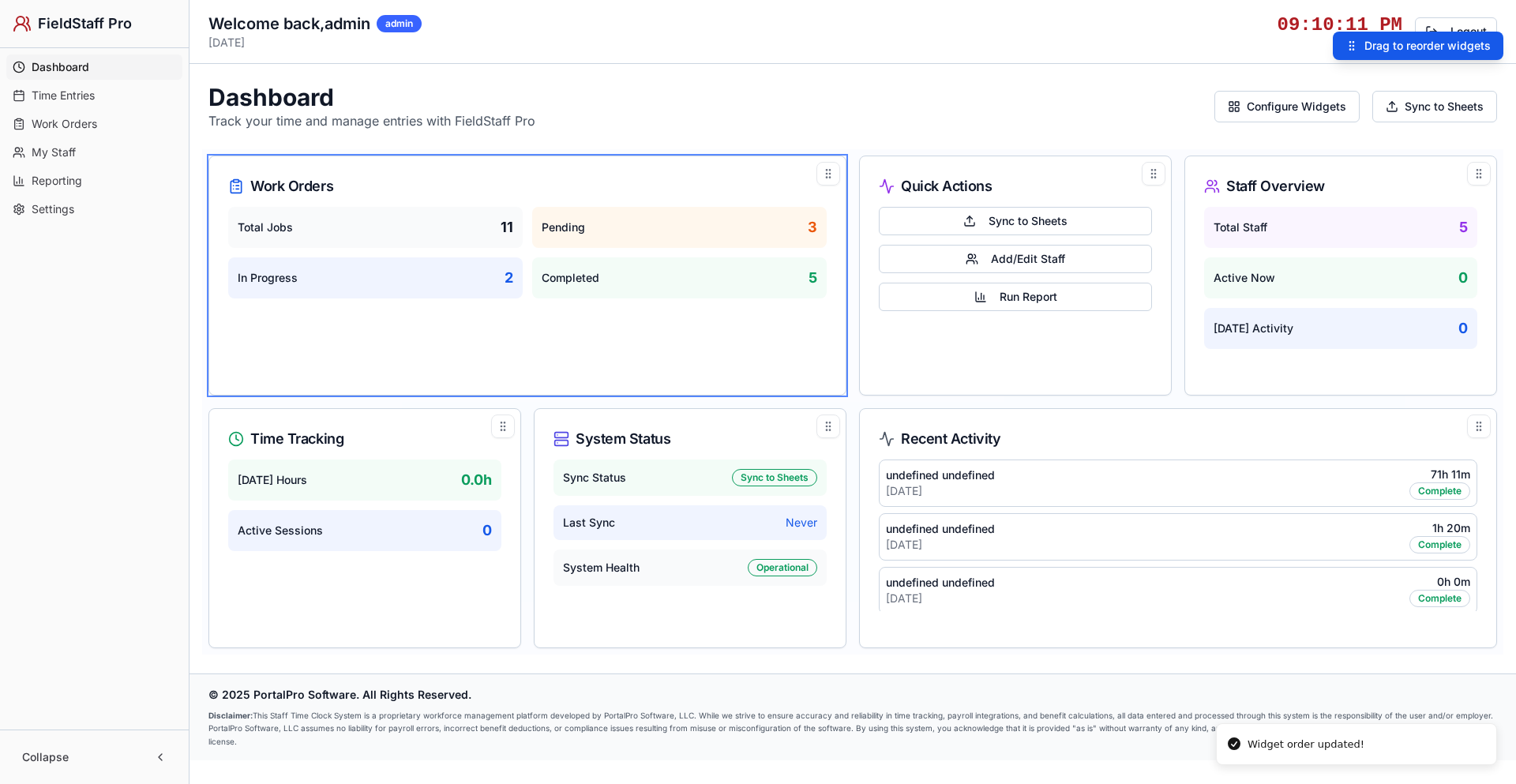
drag, startPoint x: 355, startPoint y: 200, endPoint x: 918, endPoint y: 189, distance: 563.1
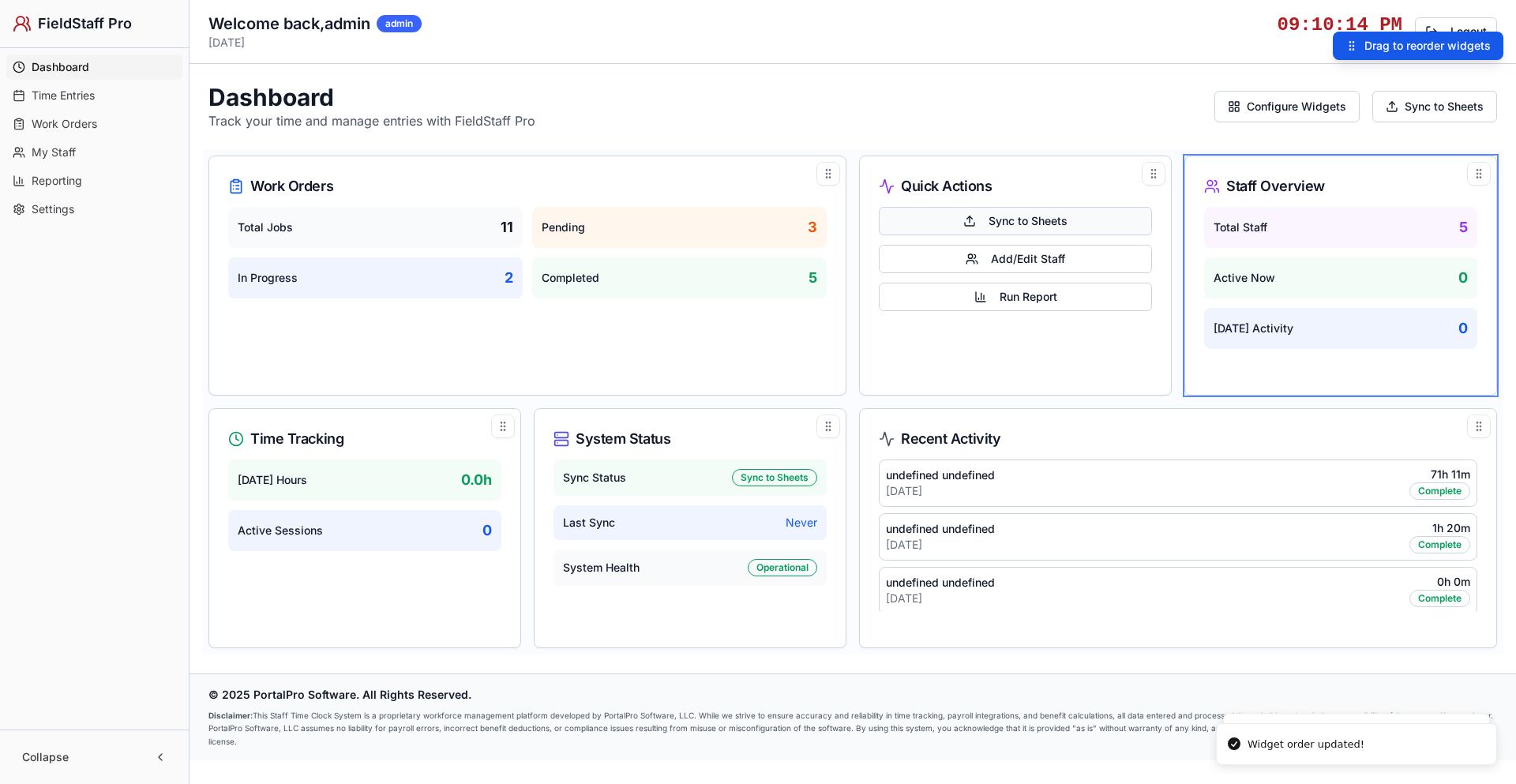
drag, startPoint x: 1394, startPoint y: 183, endPoint x: 883, endPoint y: 224, distance: 512.6
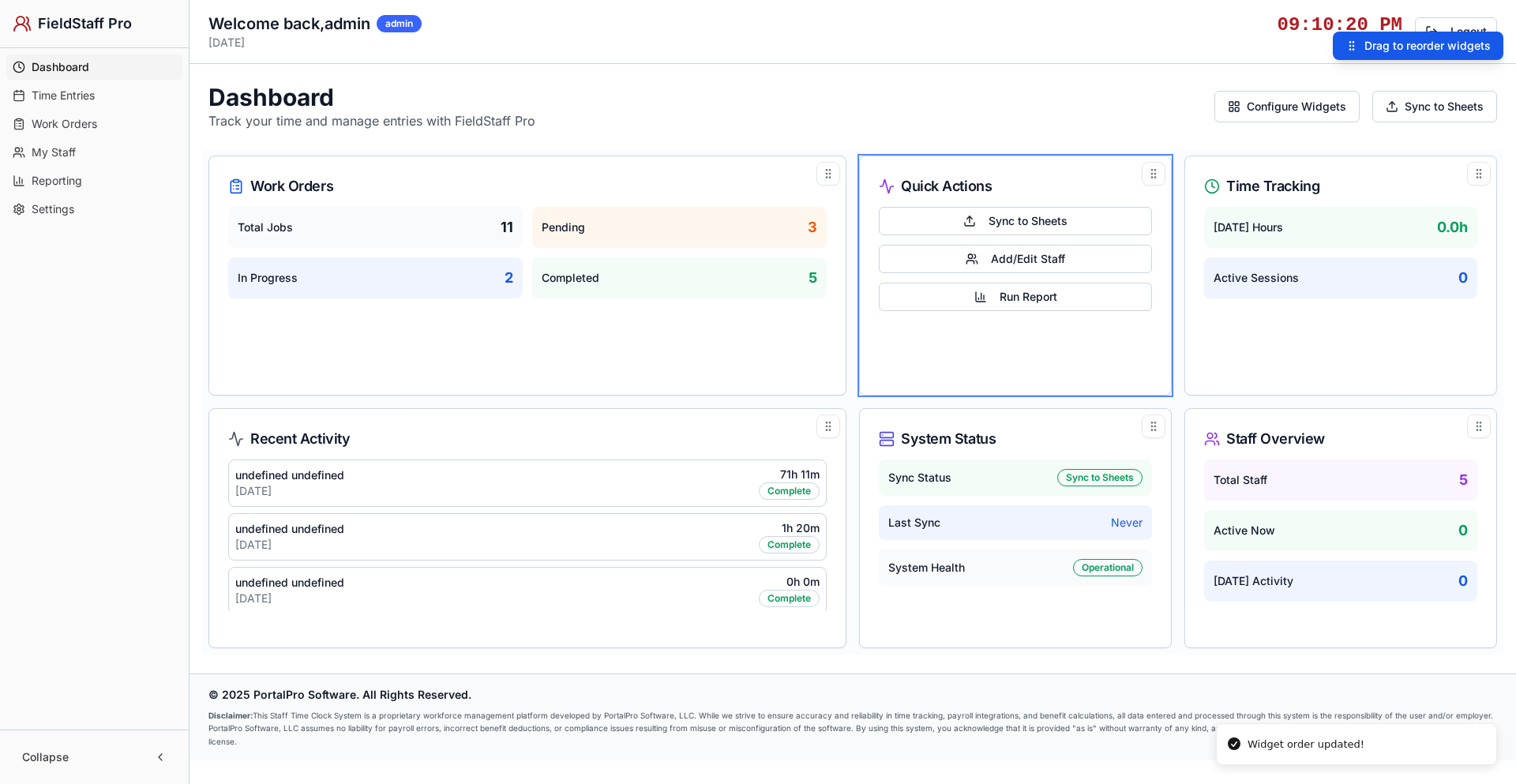
drag, startPoint x: 1015, startPoint y: 183, endPoint x: 402, endPoint y: 299, distance: 623.9
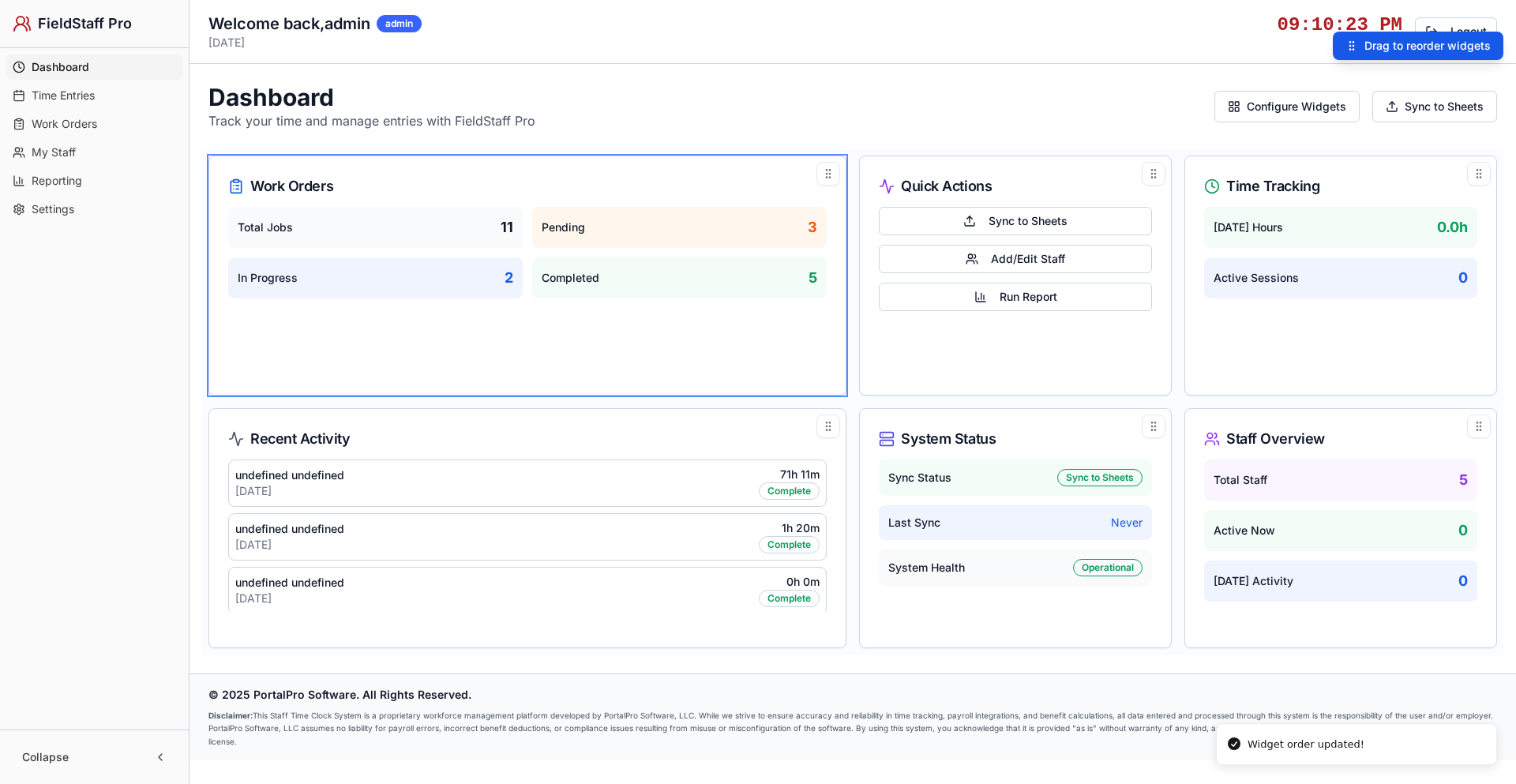
drag, startPoint x: 1020, startPoint y: 178, endPoint x: 849, endPoint y: 228, distance: 178.2
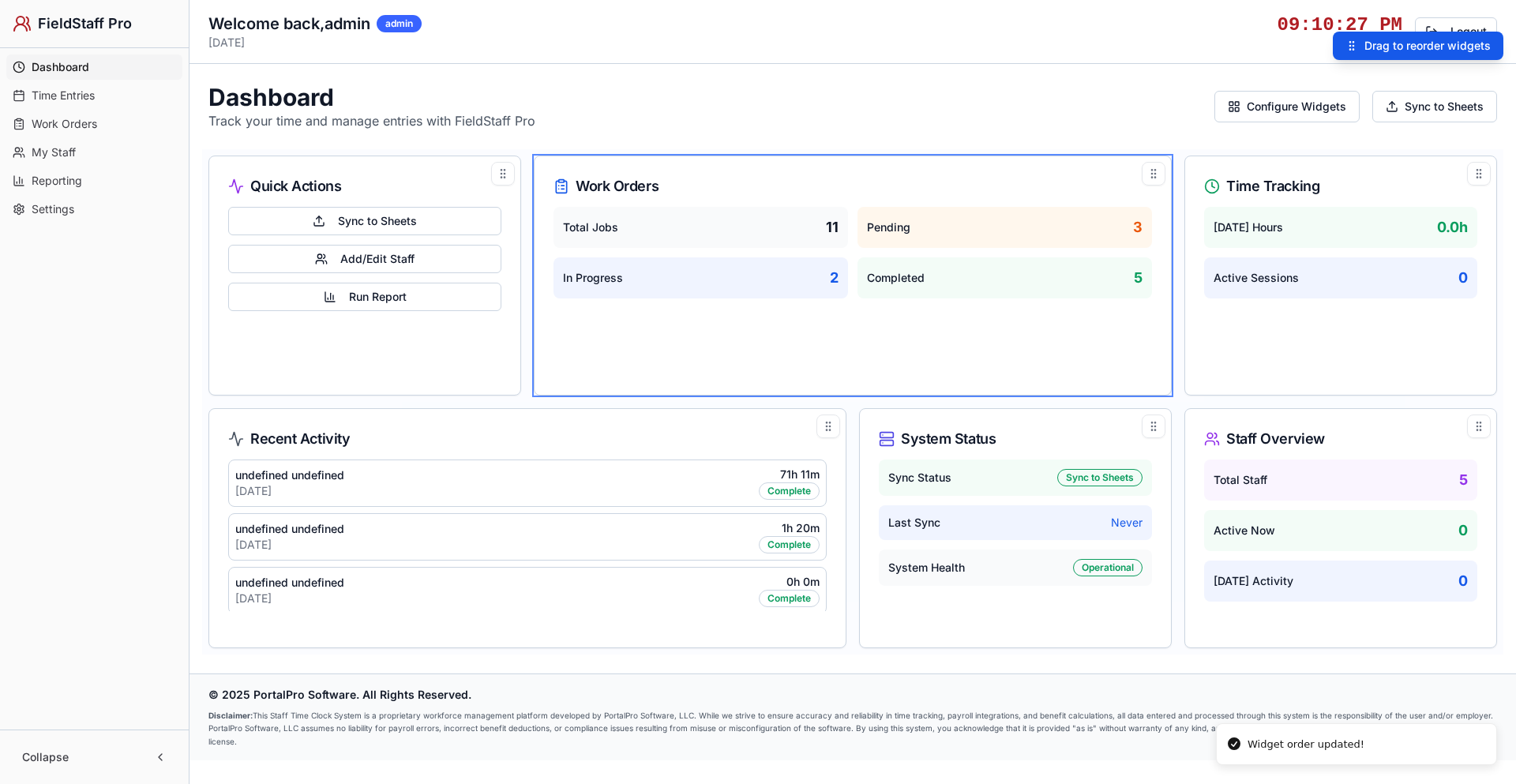
click at [791, 93] on div "Dashboard Track your time and manage entries with FieldStaff Pro Configure Widg…" at bounding box center [852, 107] width 1288 height 47
click at [1296, 111] on button "Configure Widgets" at bounding box center [1287, 106] width 146 height 31
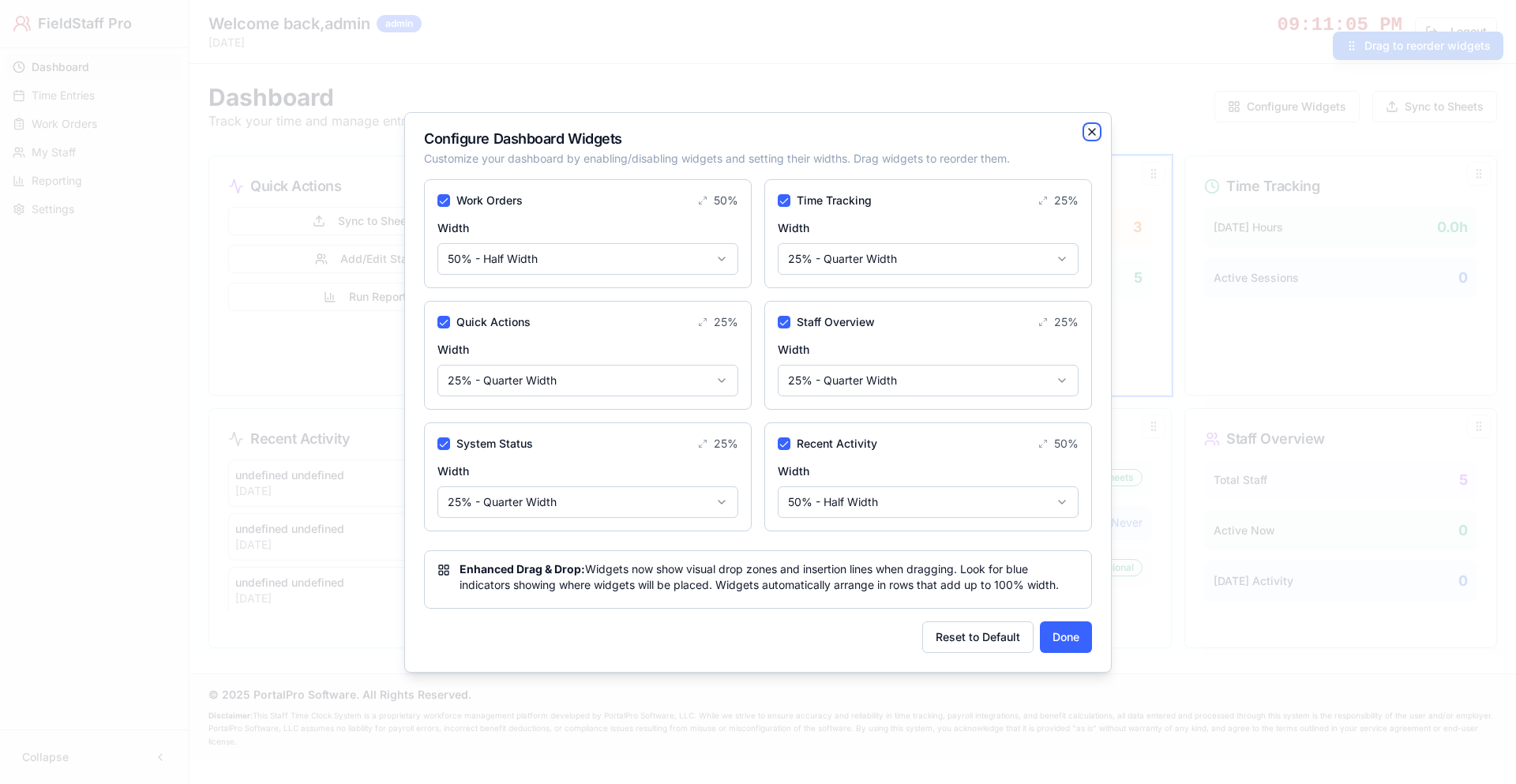
click at [1096, 131] on icon "button" at bounding box center [1091, 131] width 12 height 12
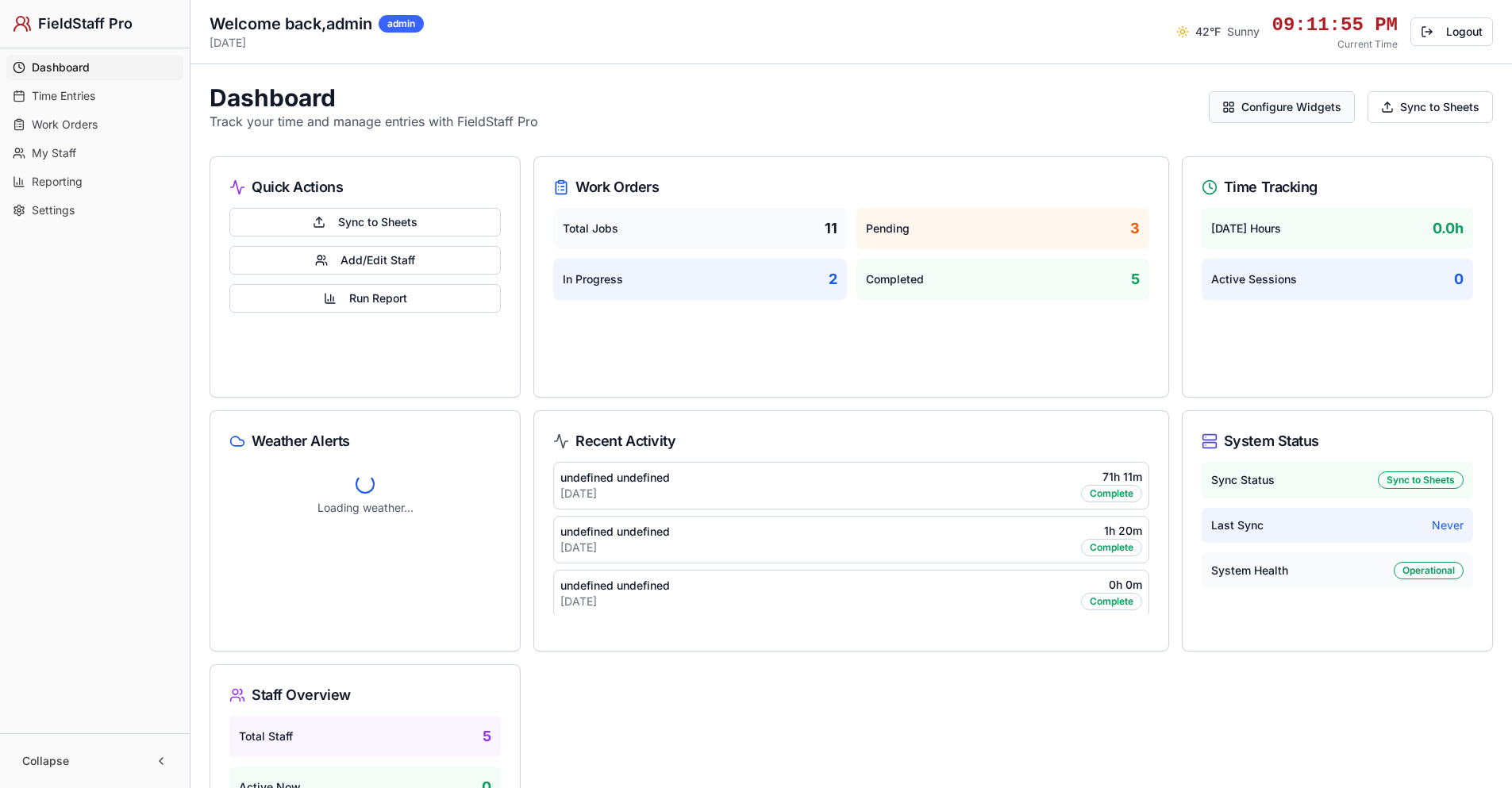
click at [1279, 100] on button "Configure Widgets" at bounding box center [1282, 106] width 146 height 31
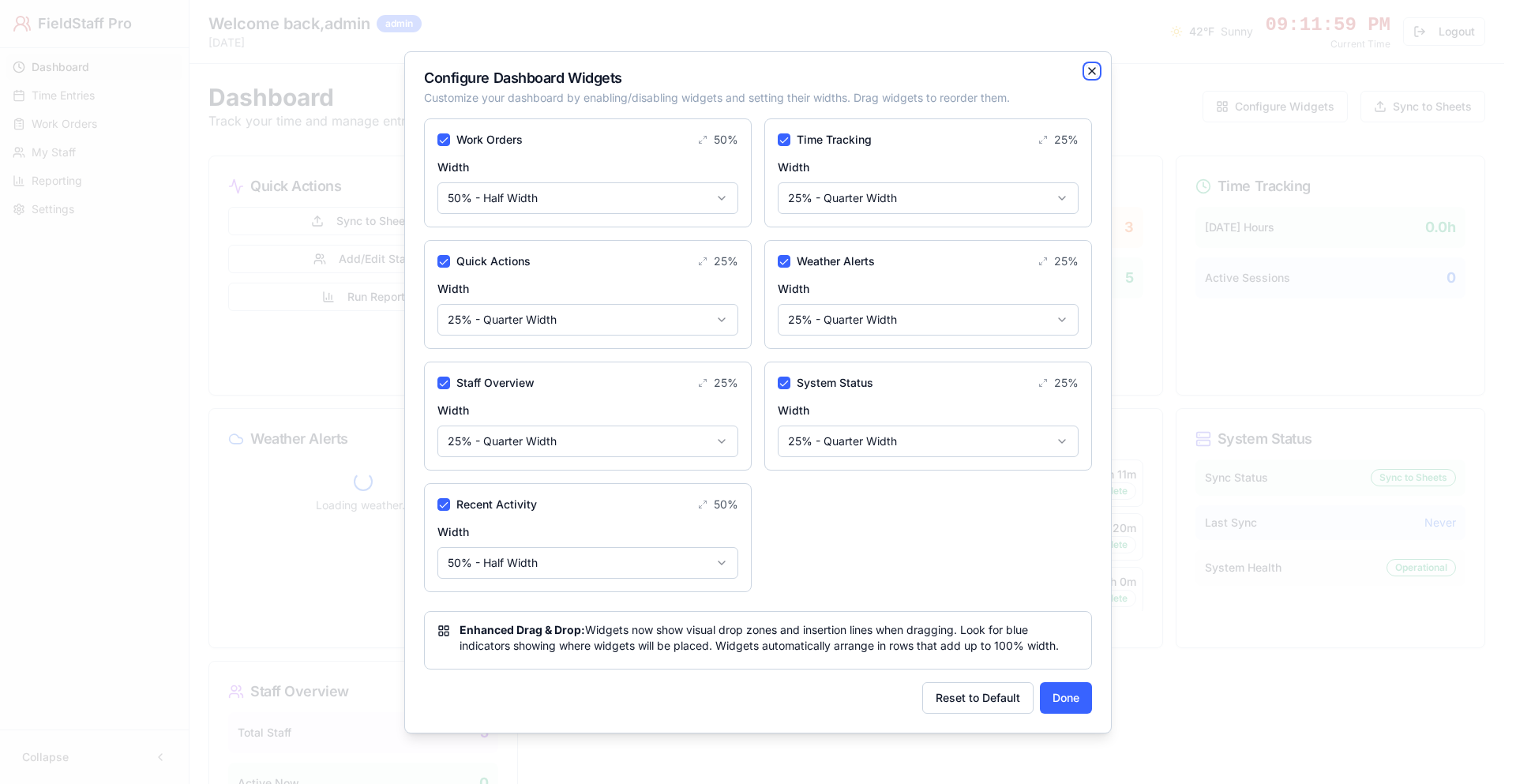
click at [1094, 70] on icon "button" at bounding box center [1091, 70] width 12 height 12
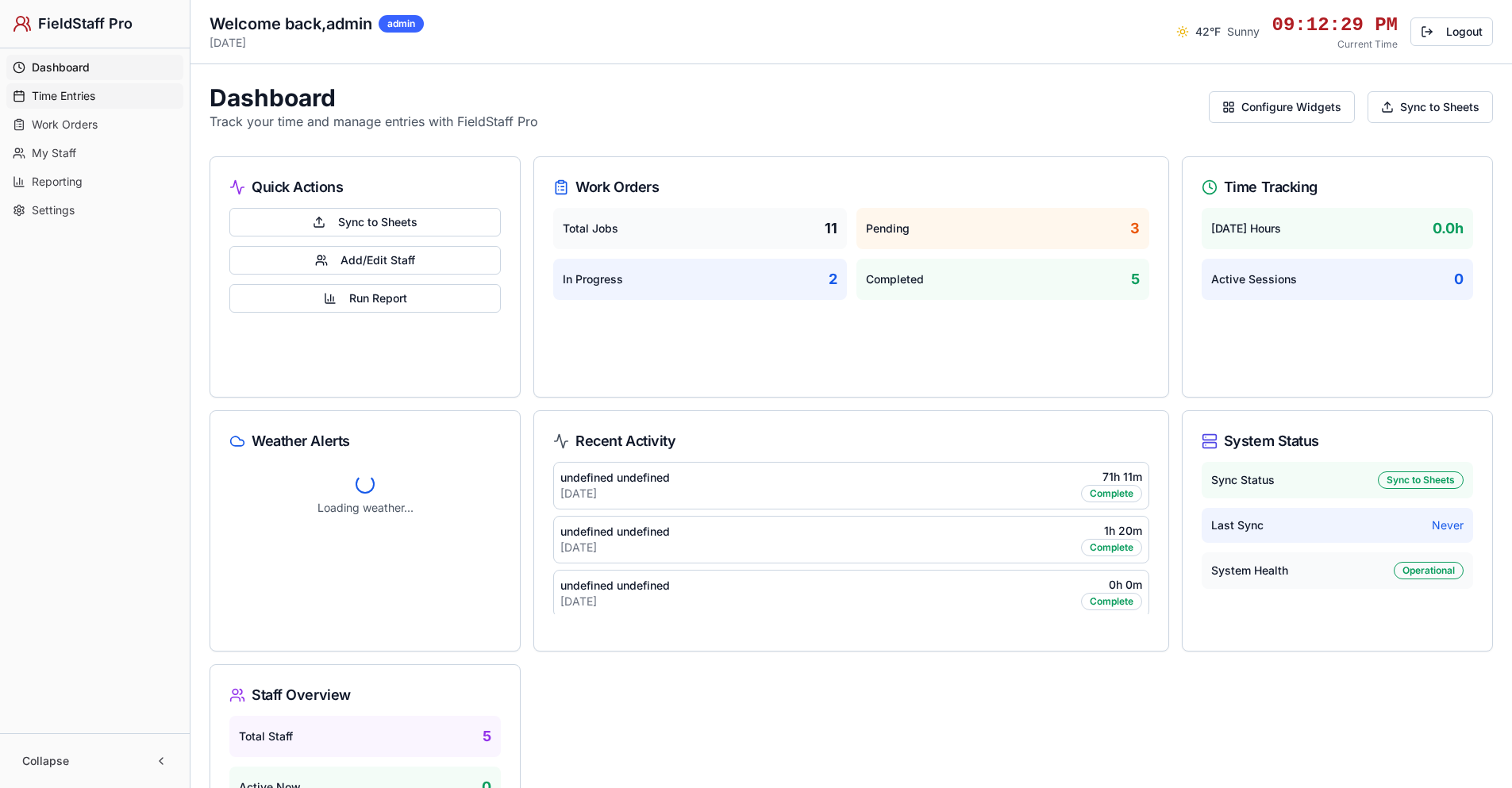
click at [82, 94] on span "Time Entries" at bounding box center [63, 96] width 64 height 16
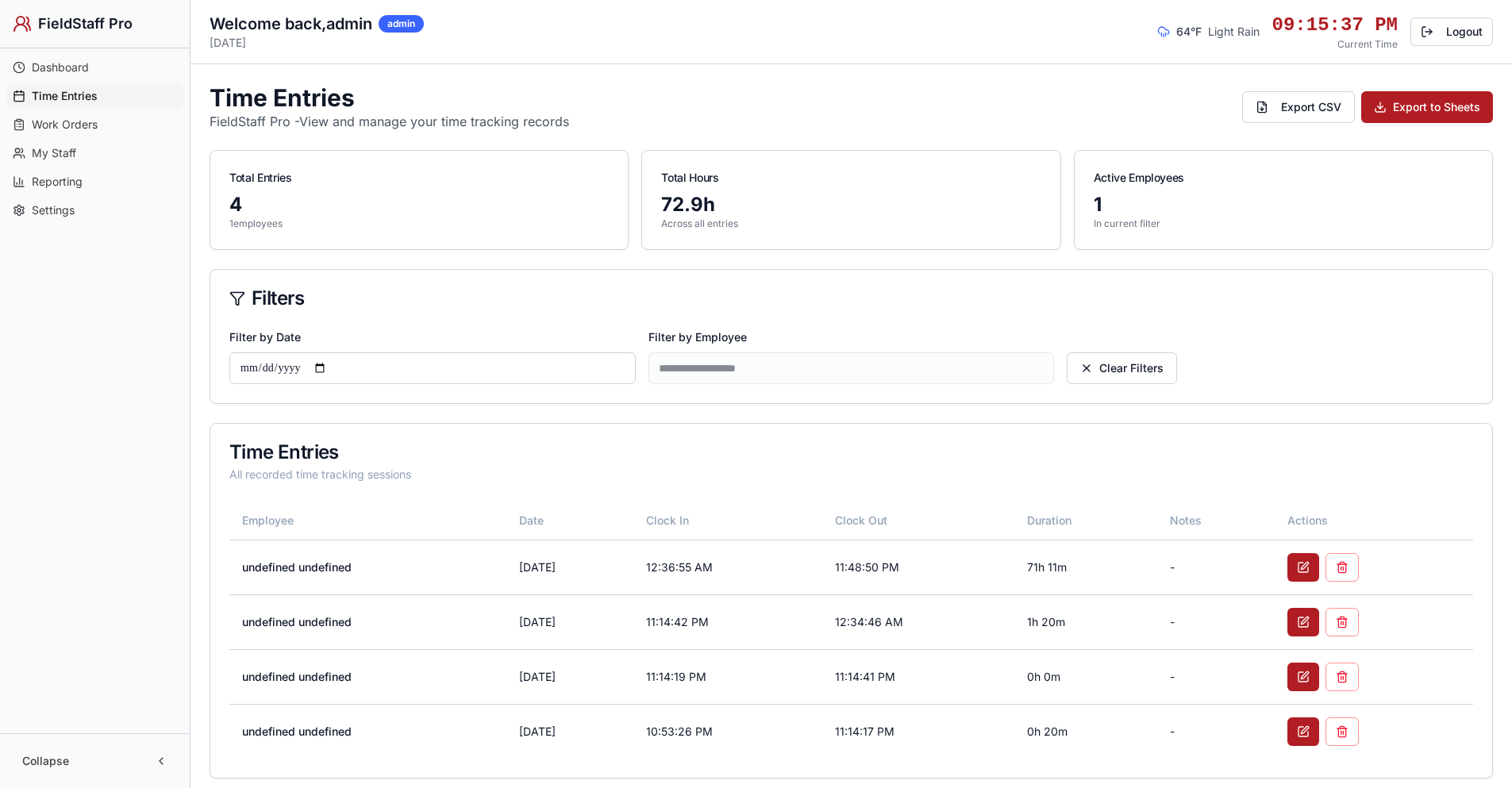
click at [90, 63] on link "Dashboard" at bounding box center [95, 67] width 177 height 26
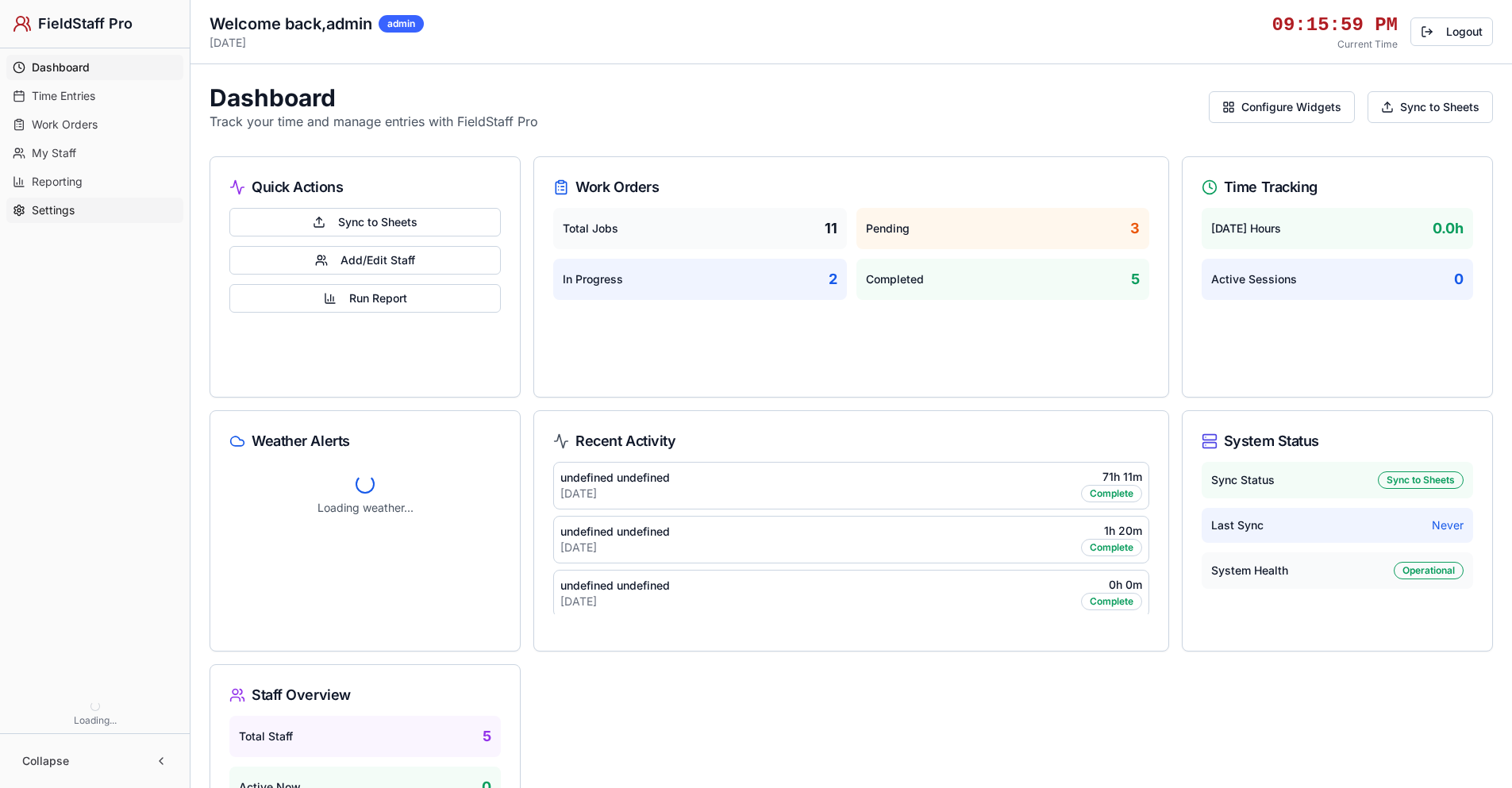
click at [97, 208] on link "Settings" at bounding box center [95, 210] width 177 height 26
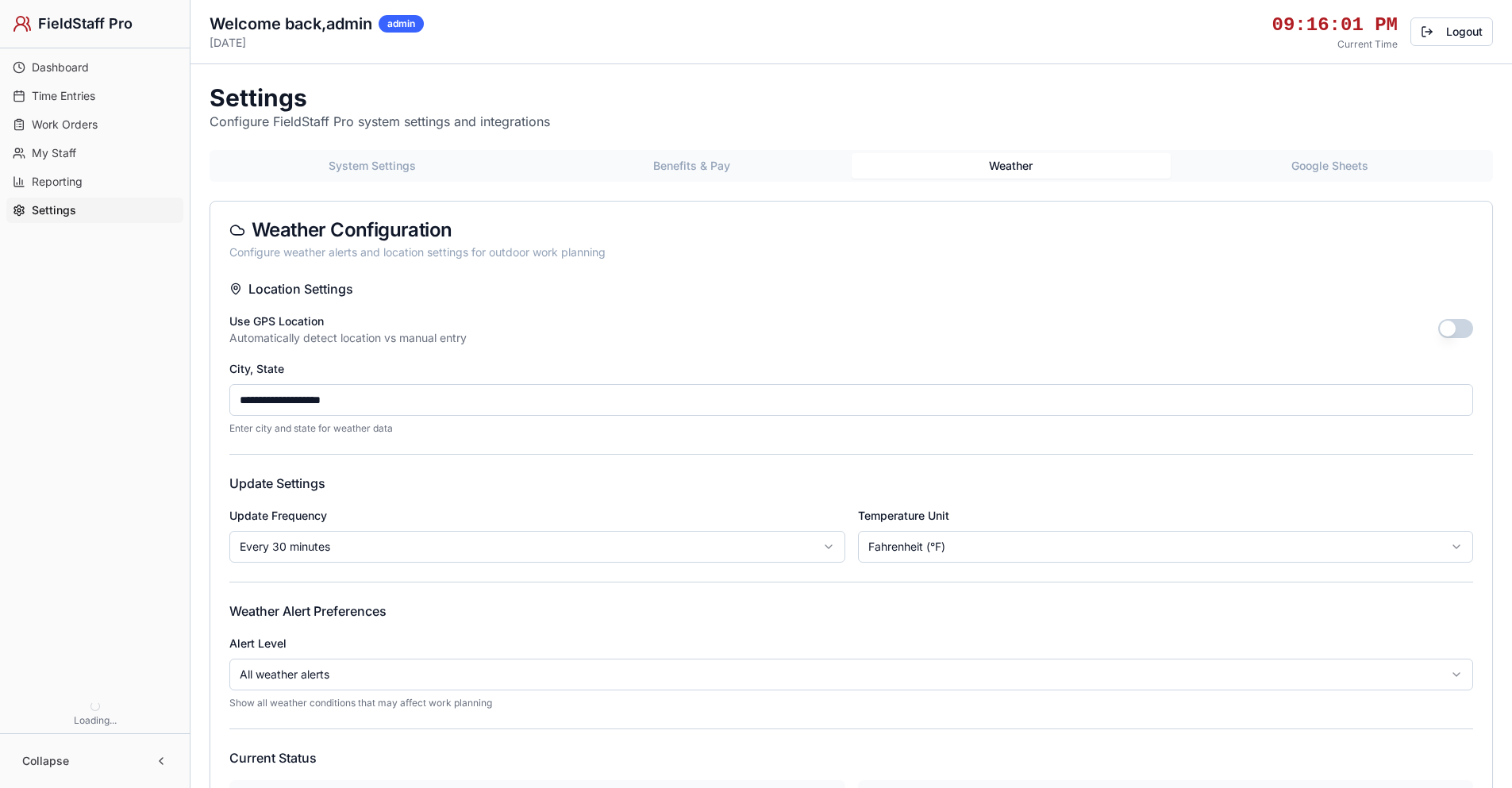
click at [1030, 155] on button "Weather" at bounding box center [1012, 165] width 320 height 26
click at [1454, 325] on button "button" at bounding box center [1455, 329] width 35 height 19
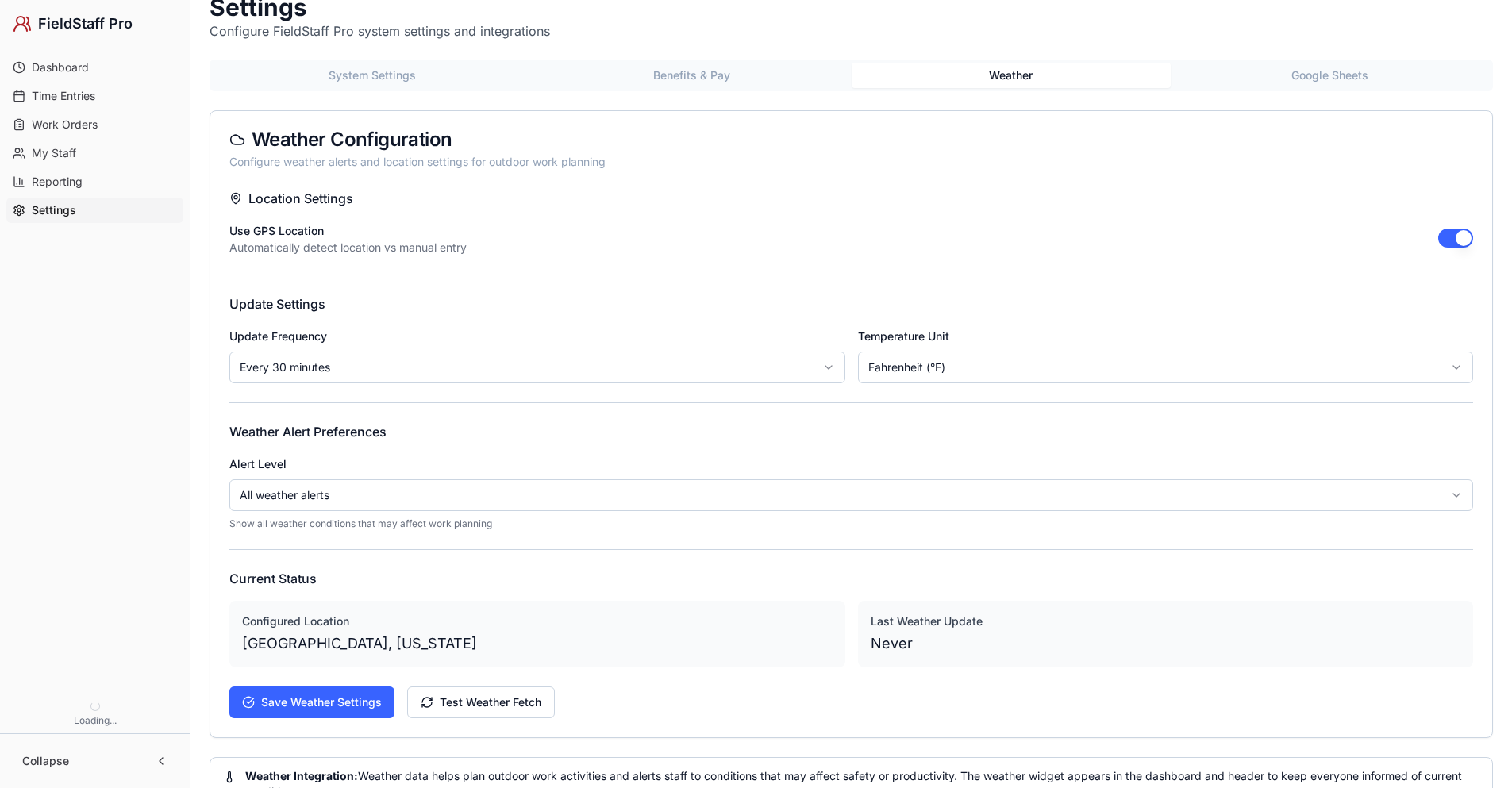
scroll to position [224, 0]
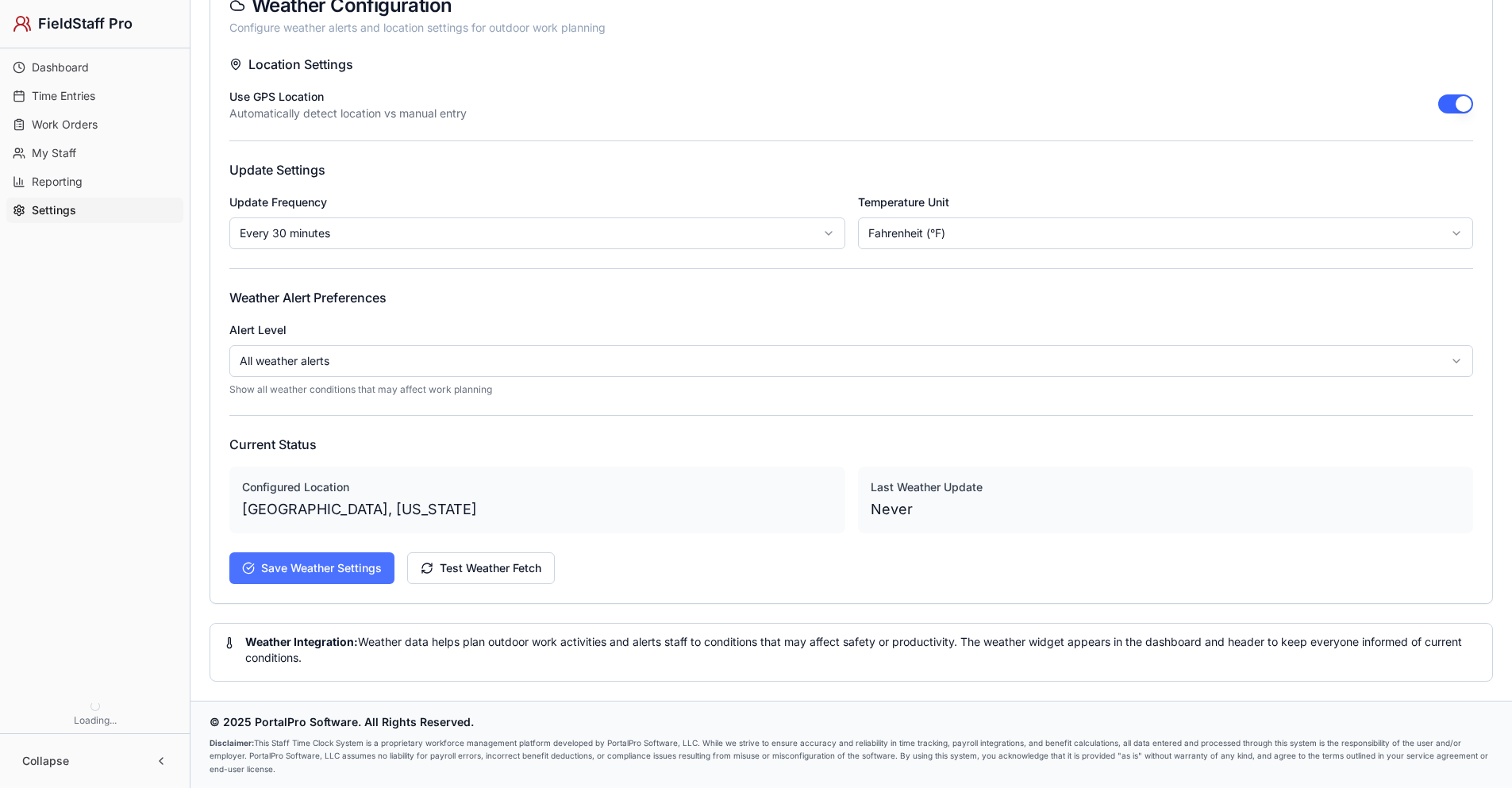
drag, startPoint x: 339, startPoint y: 572, endPoint x: 375, endPoint y: 575, distance: 36.1
click at [338, 572] on button "Save Weather Settings" at bounding box center [312, 567] width 165 height 31
click at [520, 572] on button "Test Weather Fetch" at bounding box center [480, 567] width 147 height 31
click at [97, 70] on link "Dashboard" at bounding box center [95, 67] width 177 height 26
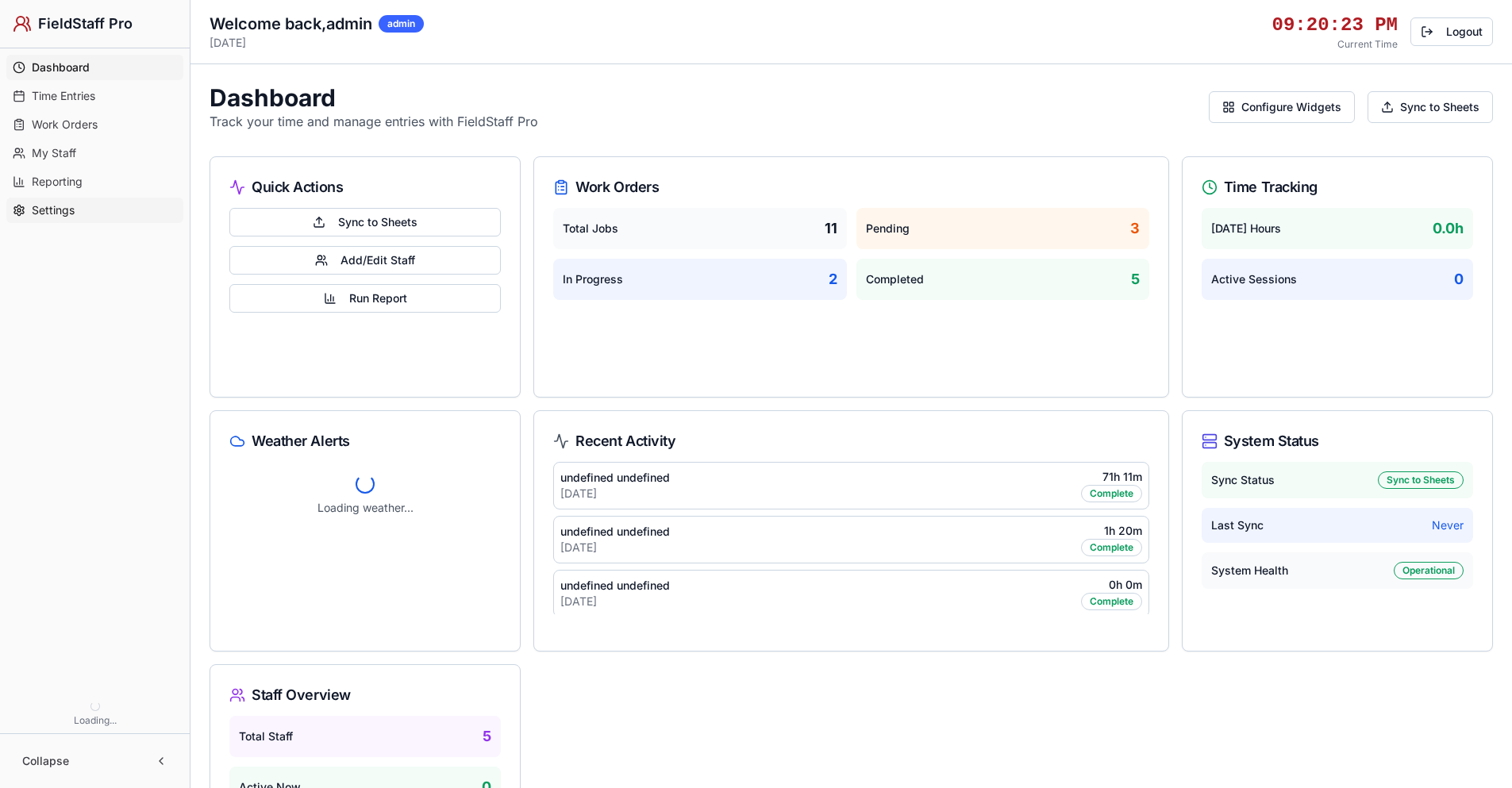
click at [60, 204] on span "Settings" at bounding box center [52, 210] width 43 height 16
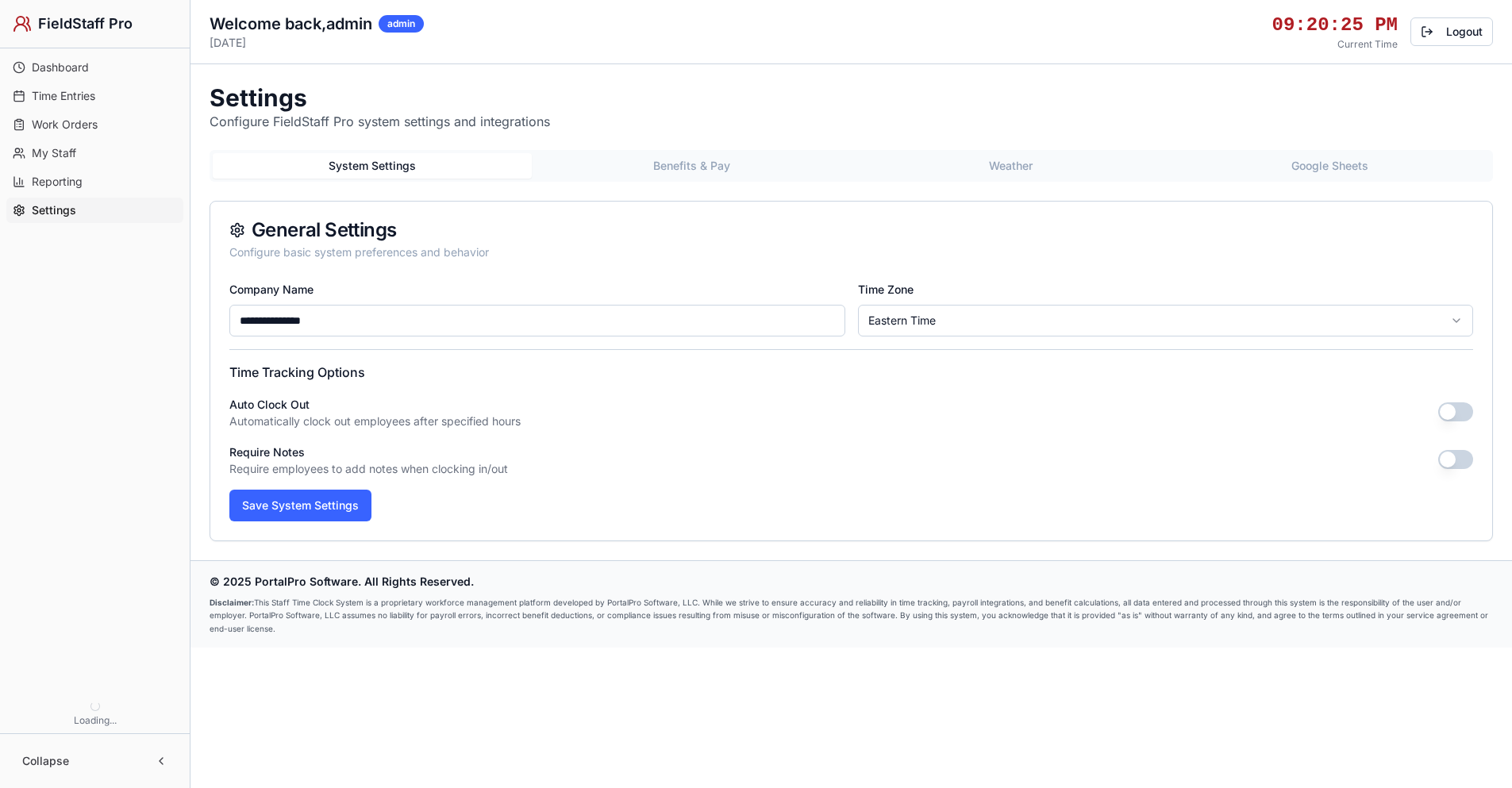
drag, startPoint x: 1055, startPoint y: 154, endPoint x: 1034, endPoint y: 162, distance: 22.5
click at [1047, 156] on button "Weather" at bounding box center [1012, 165] width 320 height 26
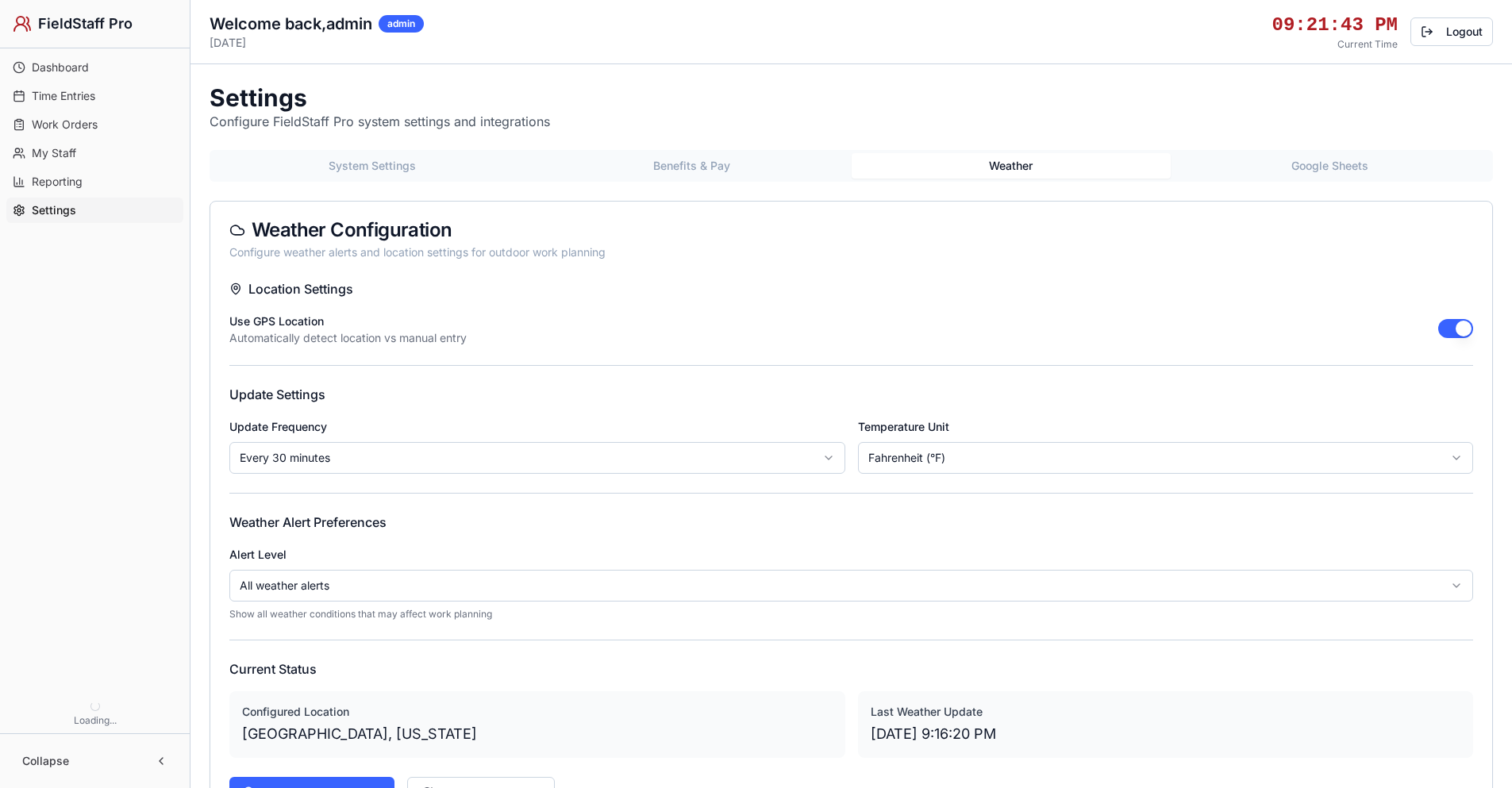
click at [1461, 329] on button "button" at bounding box center [1455, 329] width 35 height 19
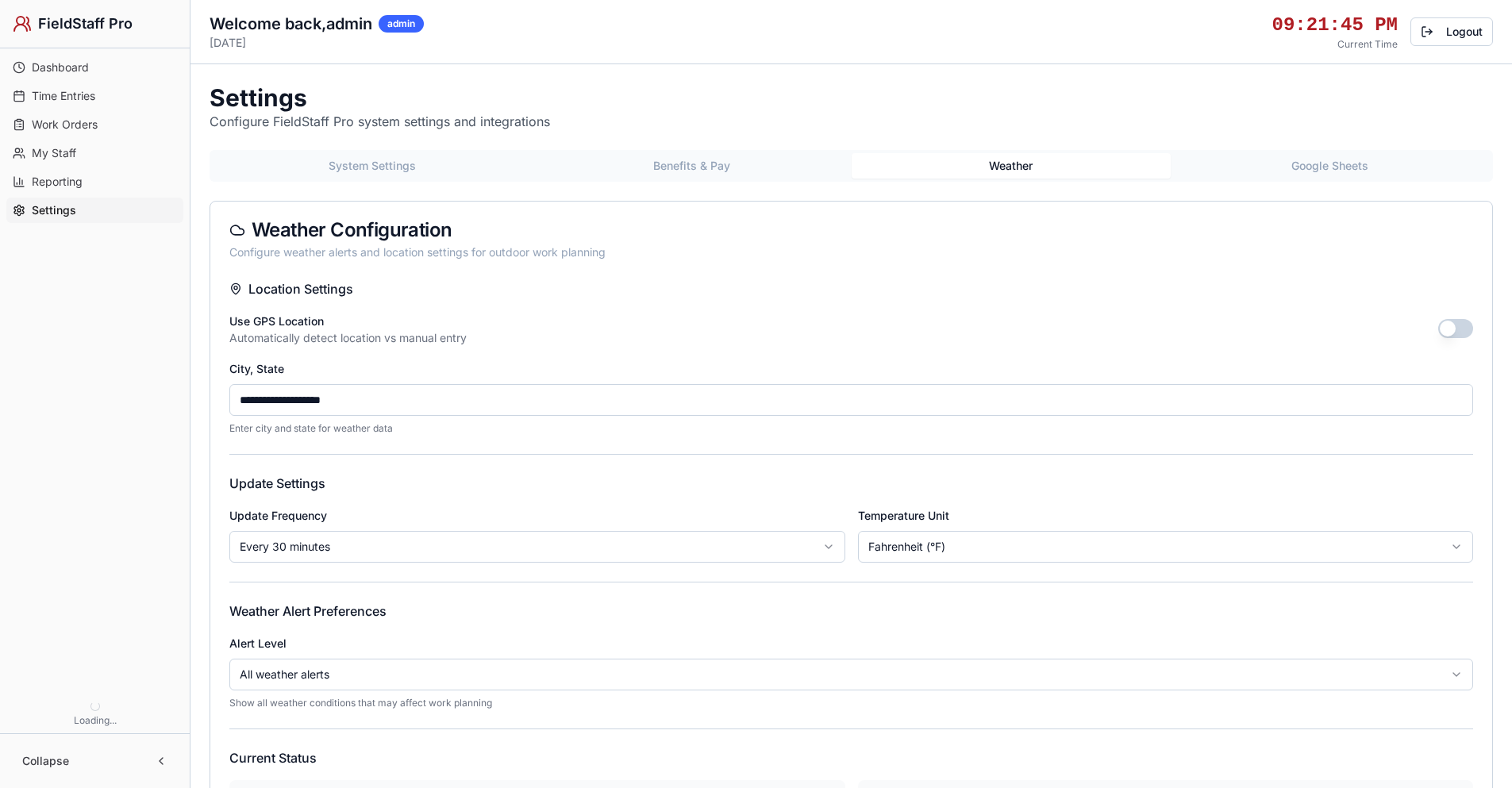
drag, startPoint x: 379, startPoint y: 389, endPoint x: 221, endPoint y: 414, distance: 160.0
click at [221, 414] on div "**********" at bounding box center [851, 598] width 1282 height 637
click at [93, 151] on link "My Staff" at bounding box center [95, 153] width 177 height 26
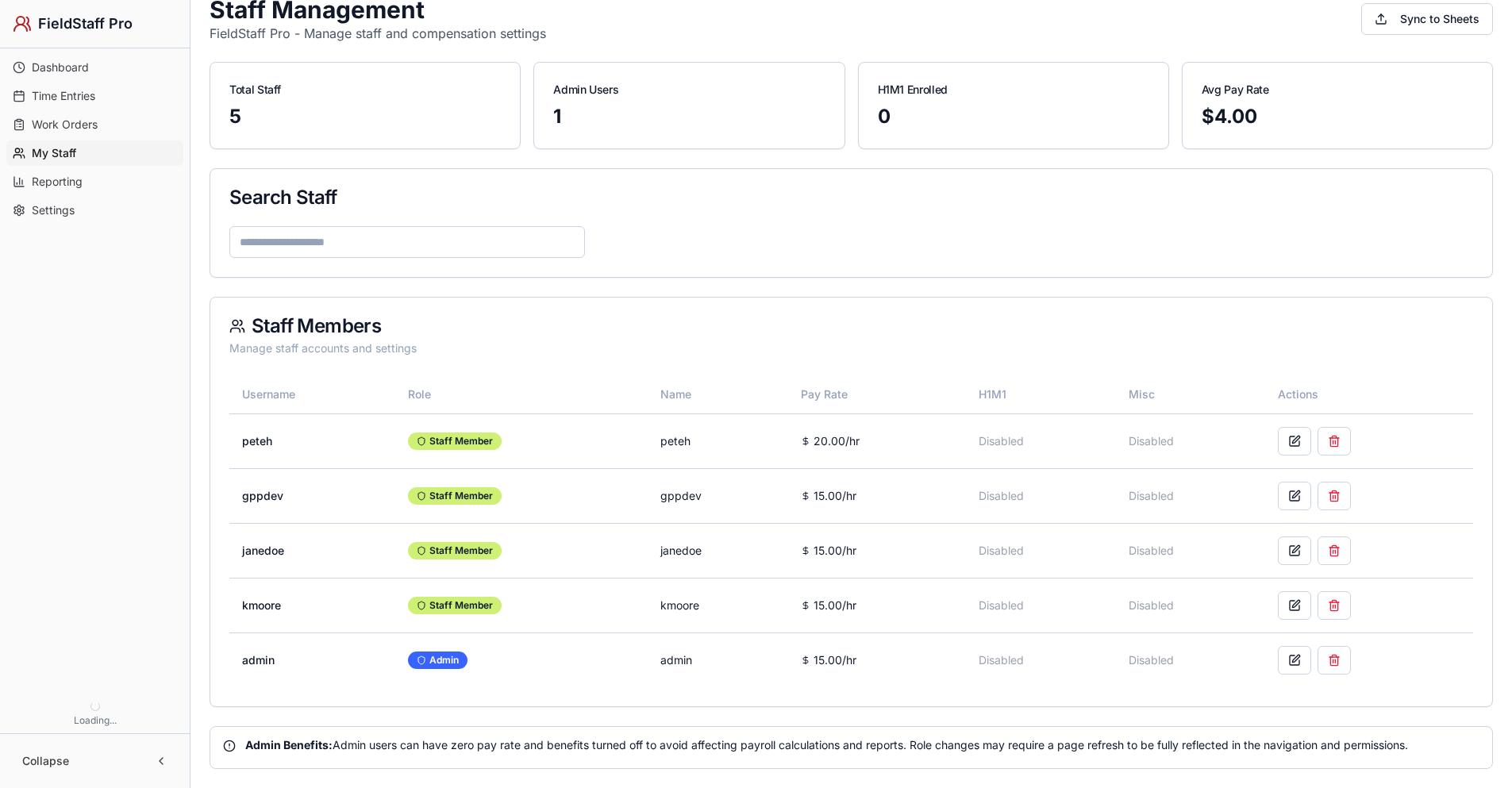
scroll to position [175, 0]
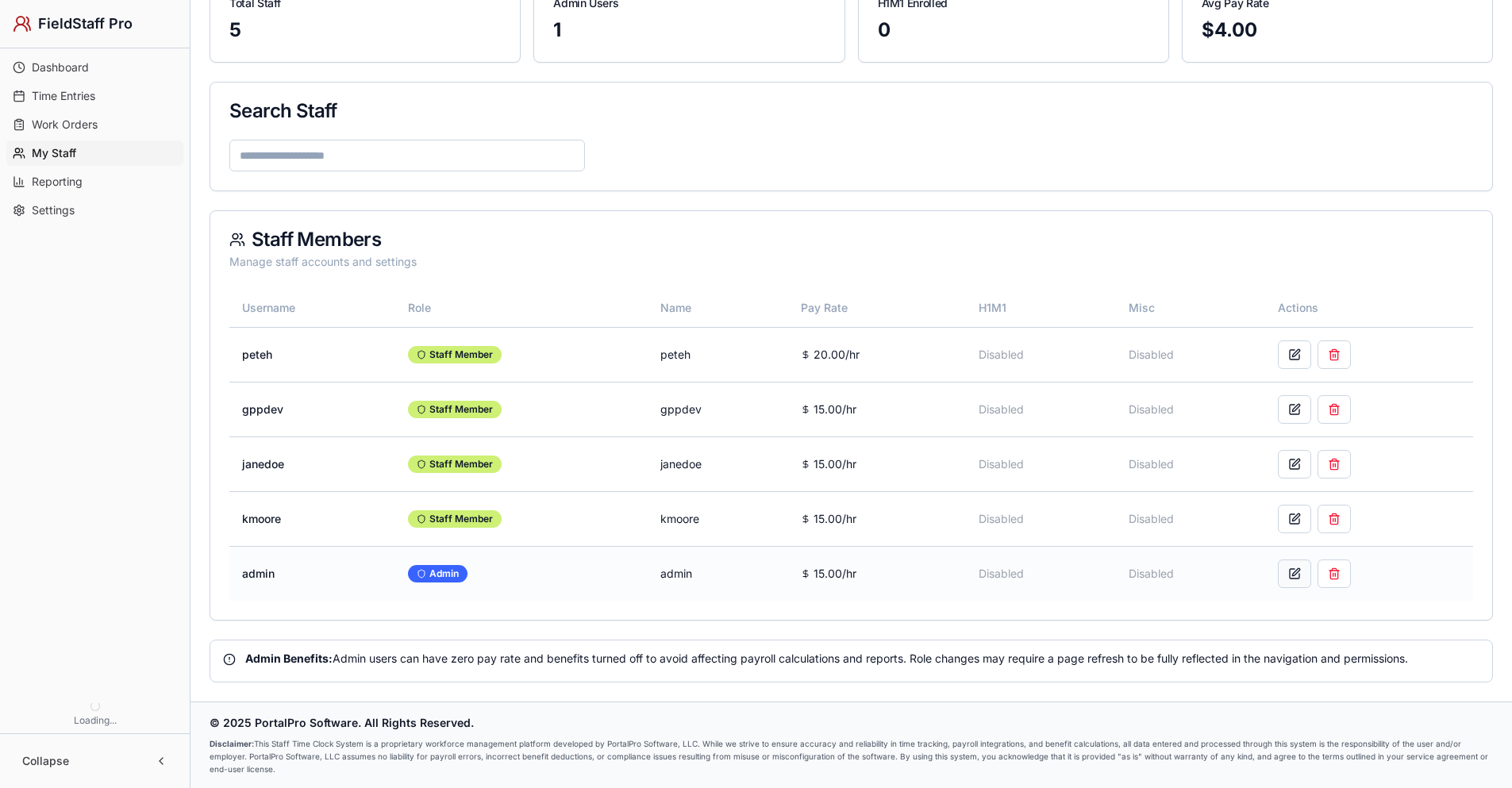
click at [1298, 576] on button at bounding box center [1294, 573] width 33 height 29
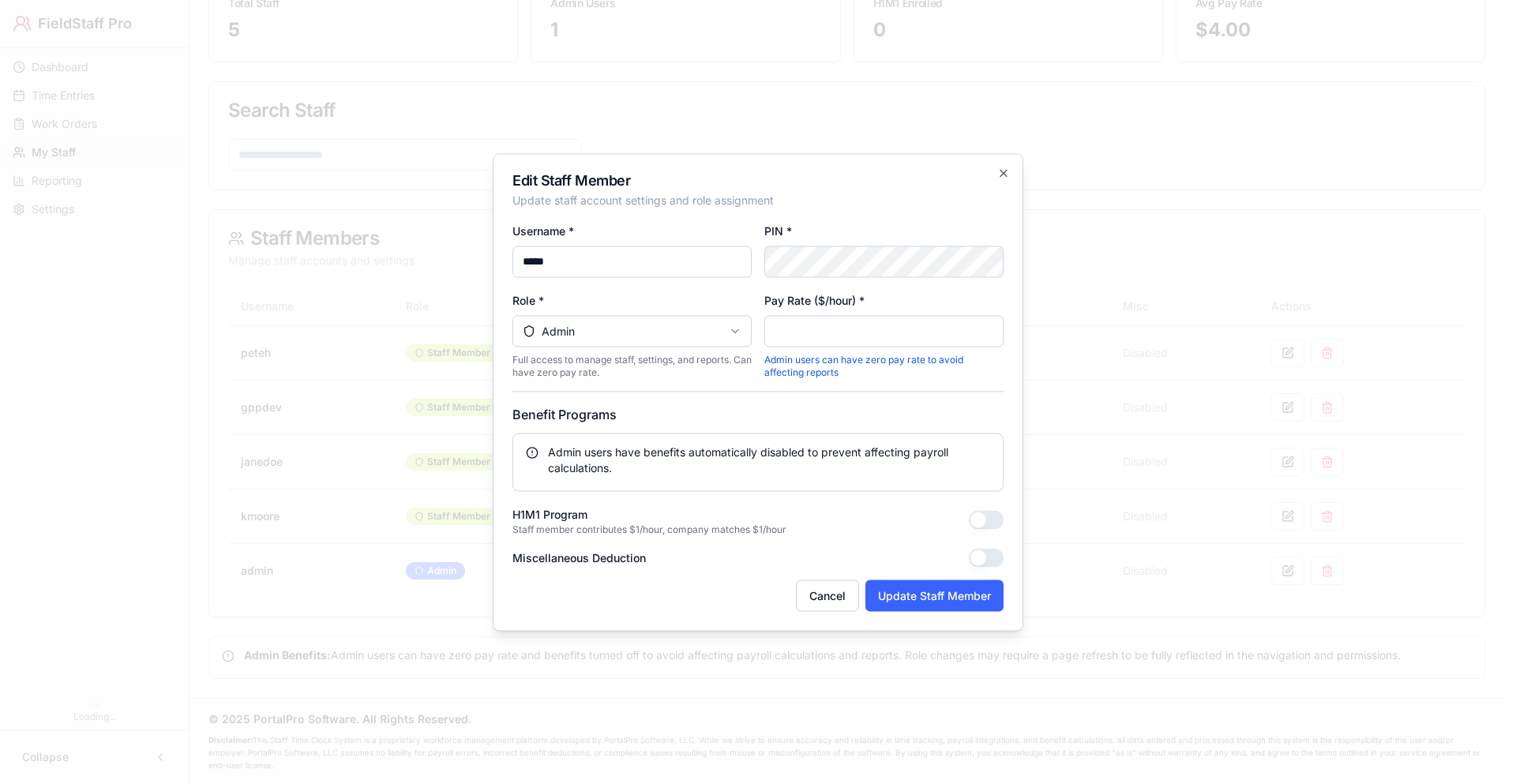
drag, startPoint x: 820, startPoint y: 332, endPoint x: 761, endPoint y: 356, distance: 63.7
click at [766, 335] on input "**" at bounding box center [883, 330] width 239 height 31
type input "*"
click at [915, 598] on button "Update Staff Member" at bounding box center [934, 595] width 138 height 31
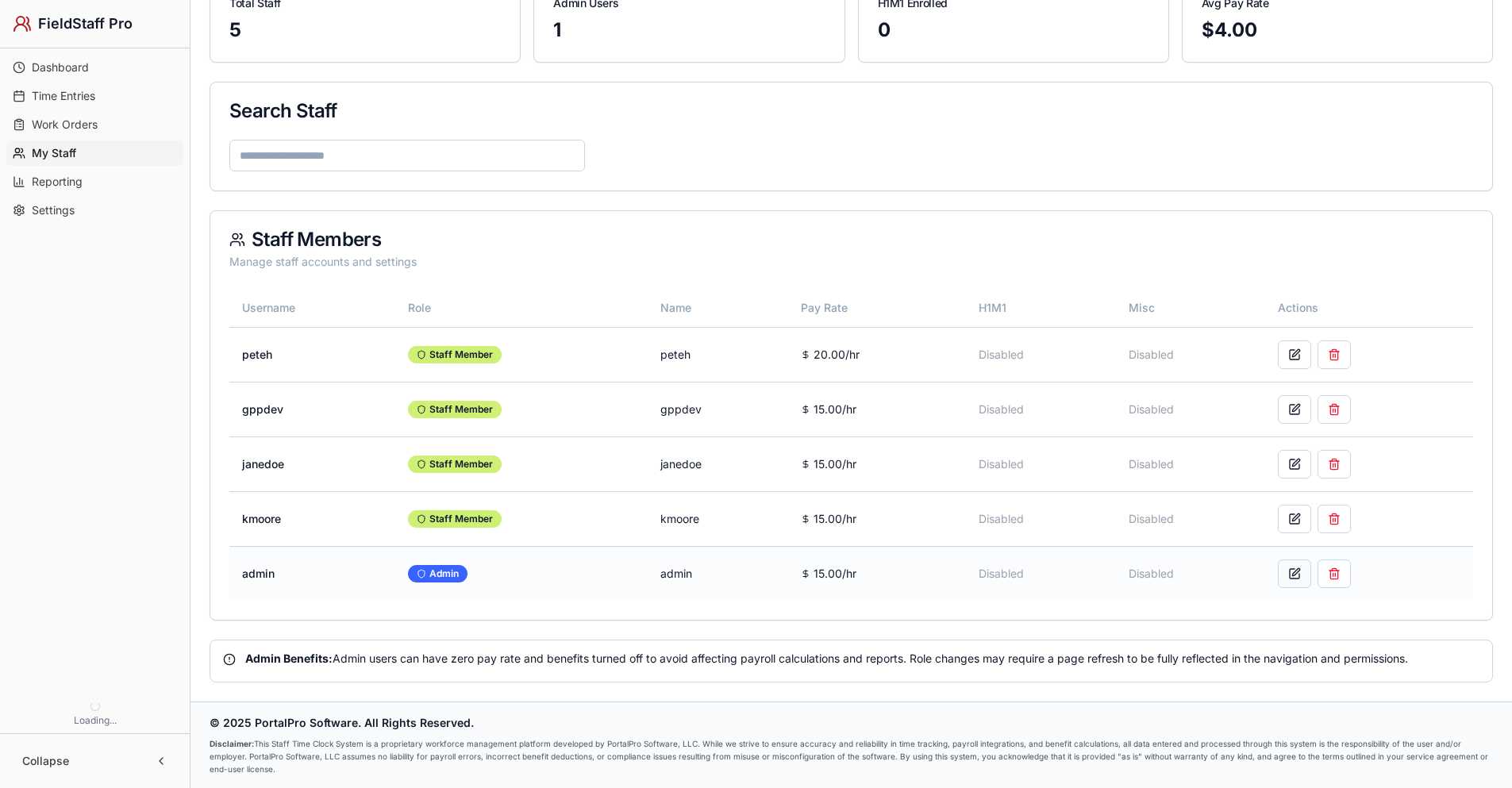
click at [1298, 572] on button at bounding box center [1294, 573] width 33 height 29
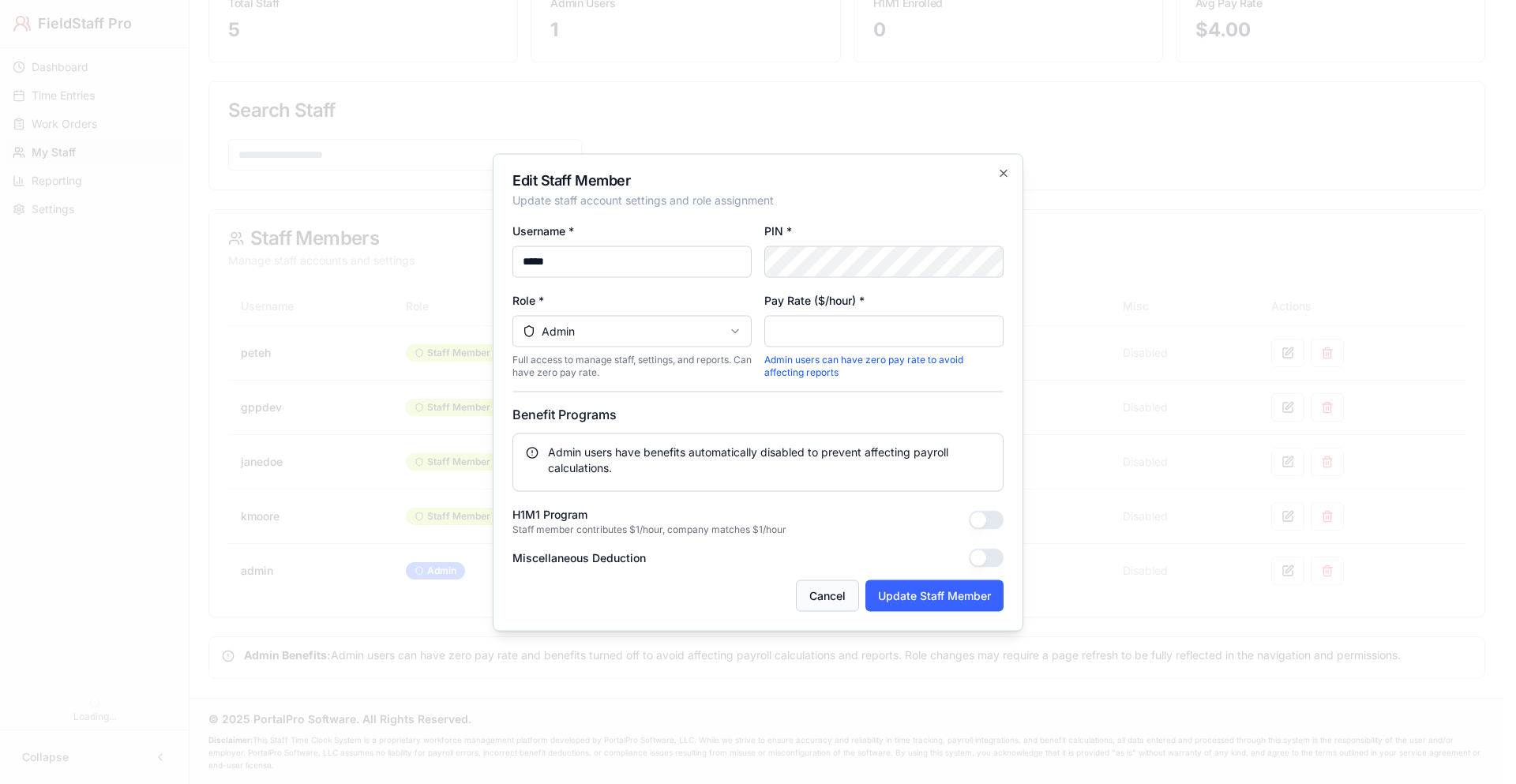
click at [842, 592] on button "Cancel" at bounding box center [827, 595] width 63 height 31
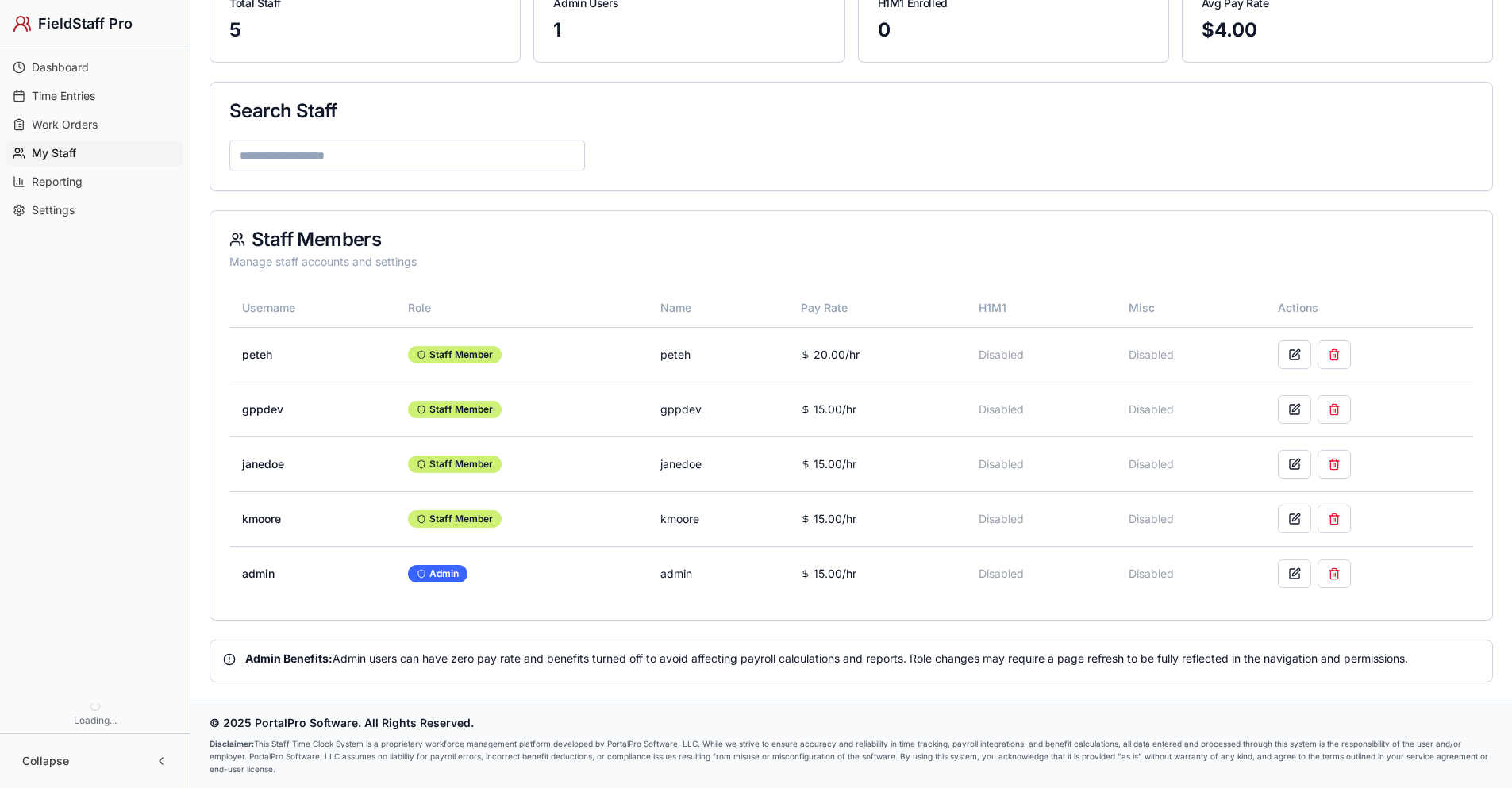
click at [112, 69] on link "Dashboard" at bounding box center [95, 67] width 177 height 26
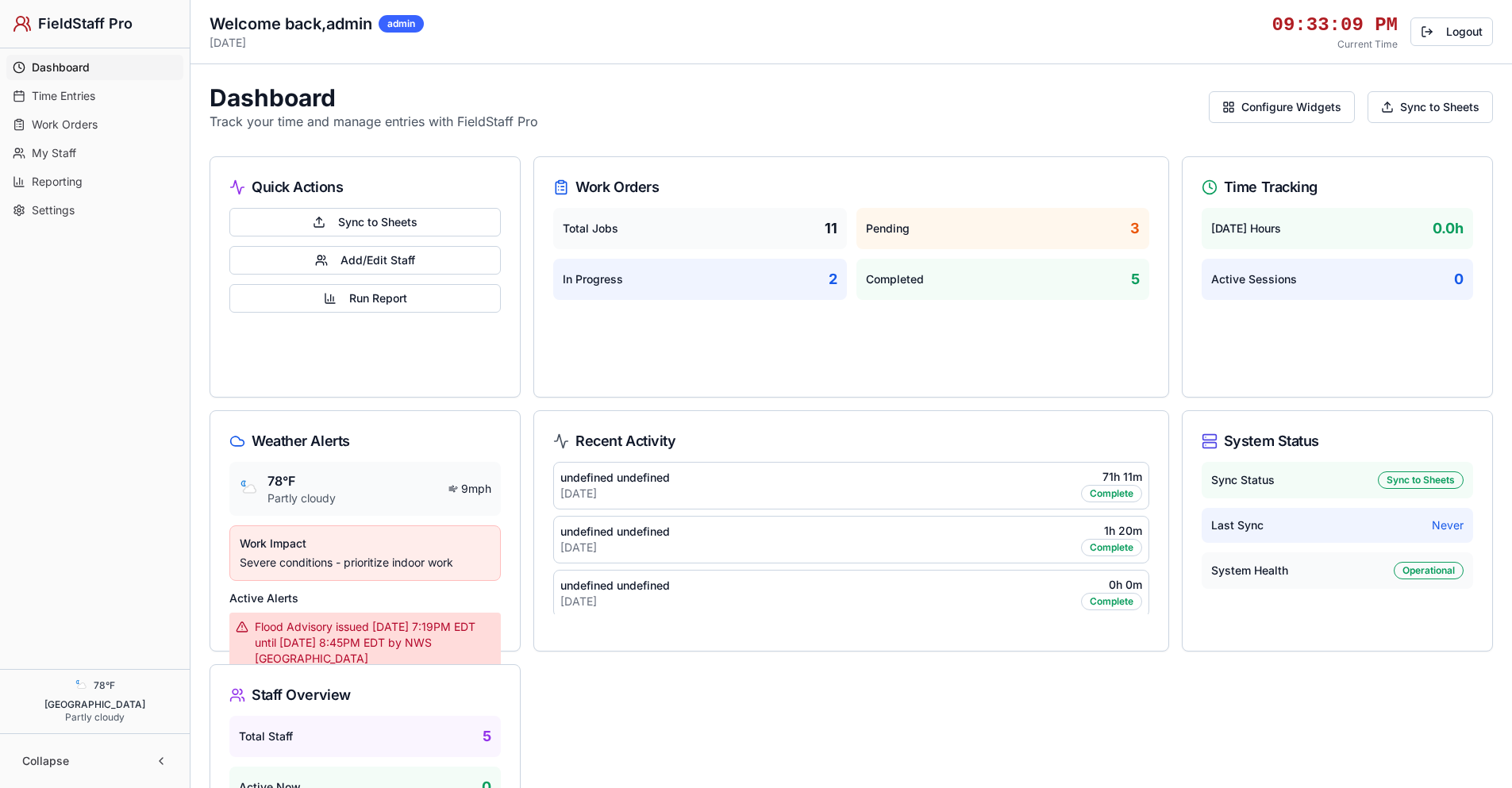
drag, startPoint x: 165, startPoint y: 212, endPoint x: 72, endPoint y: 201, distance: 93.6
click at [72, 201] on link "Settings" at bounding box center [95, 210] width 177 height 26
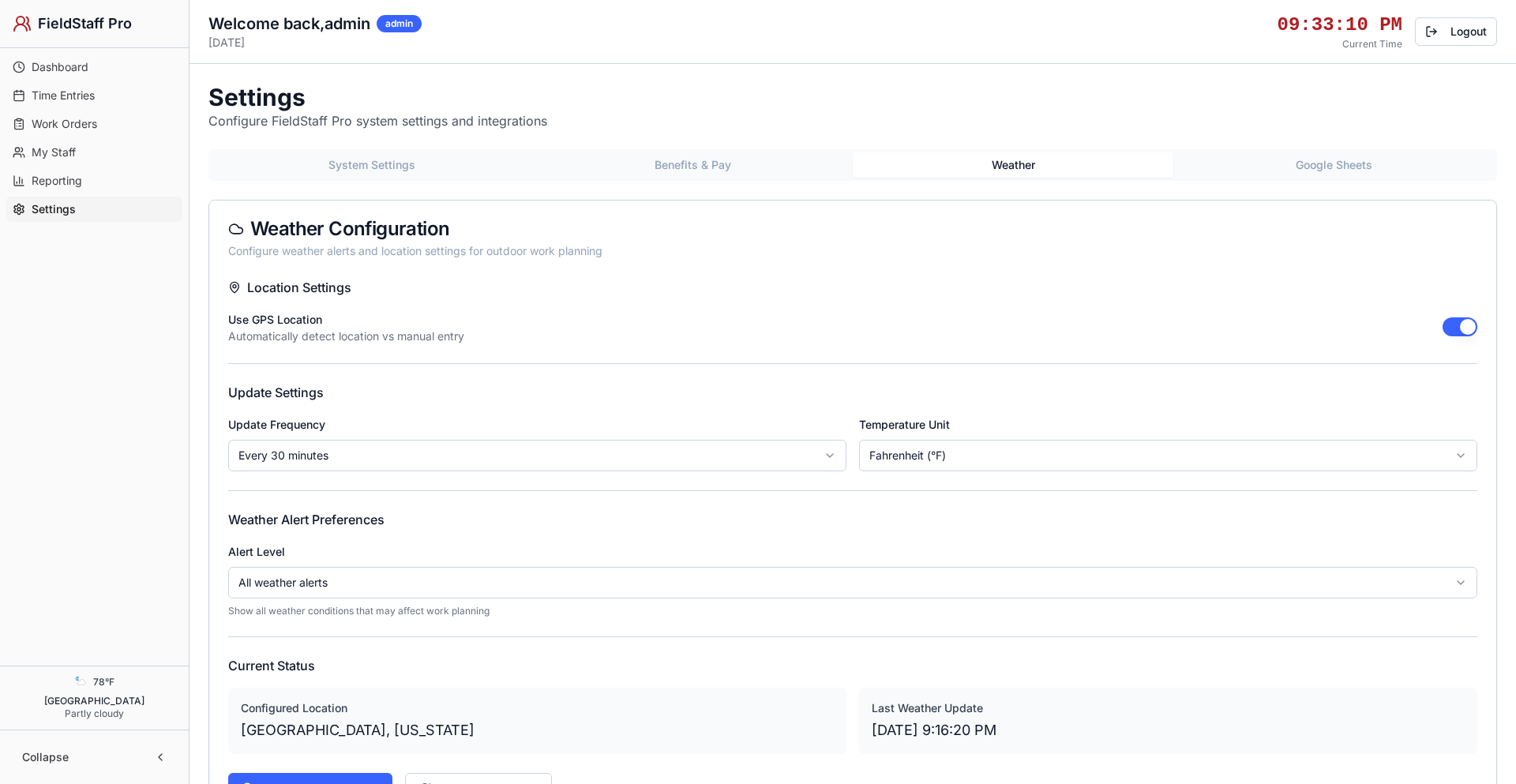
click at [1000, 168] on button "Weather" at bounding box center [1012, 165] width 321 height 26
click at [1449, 325] on button "button" at bounding box center [1447, 327] width 35 height 19
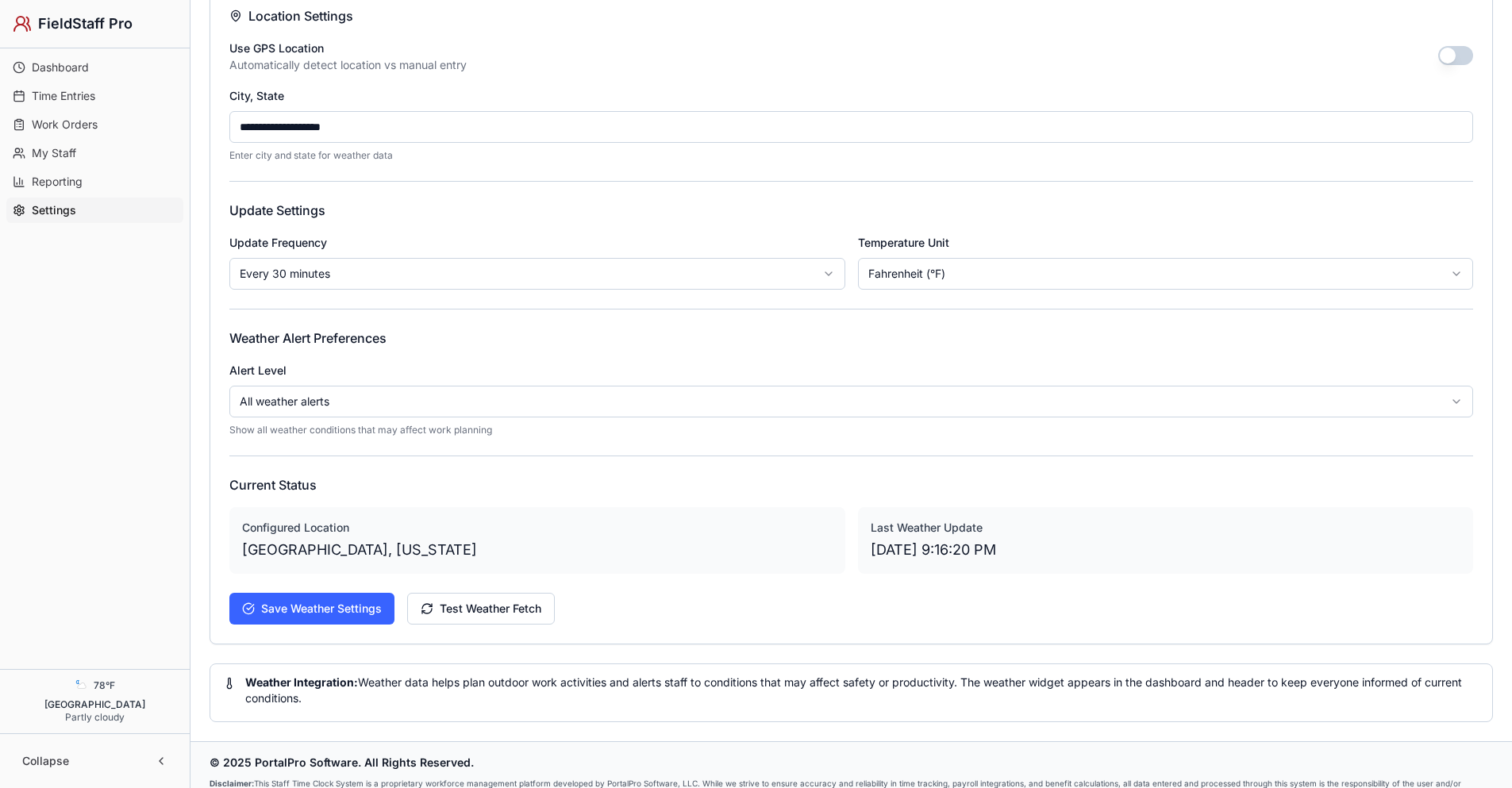
scroll to position [314, 0]
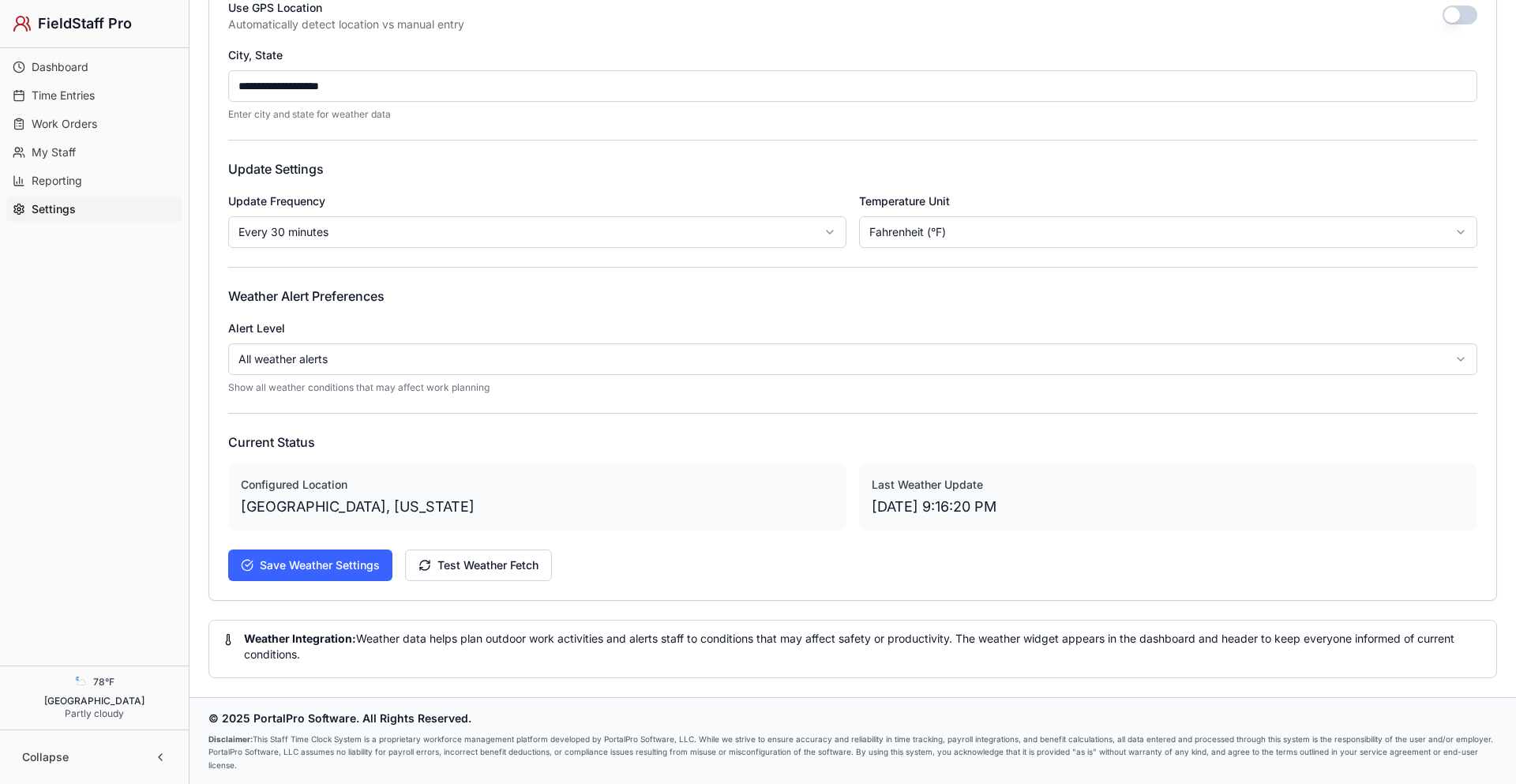
click at [418, 361] on html "**********" at bounding box center [758, 235] width 1516 height 1095
click at [356, 570] on button "Save Weather Settings" at bounding box center [310, 565] width 165 height 31
click at [443, 560] on button "Test Weather Fetch" at bounding box center [478, 565] width 147 height 31
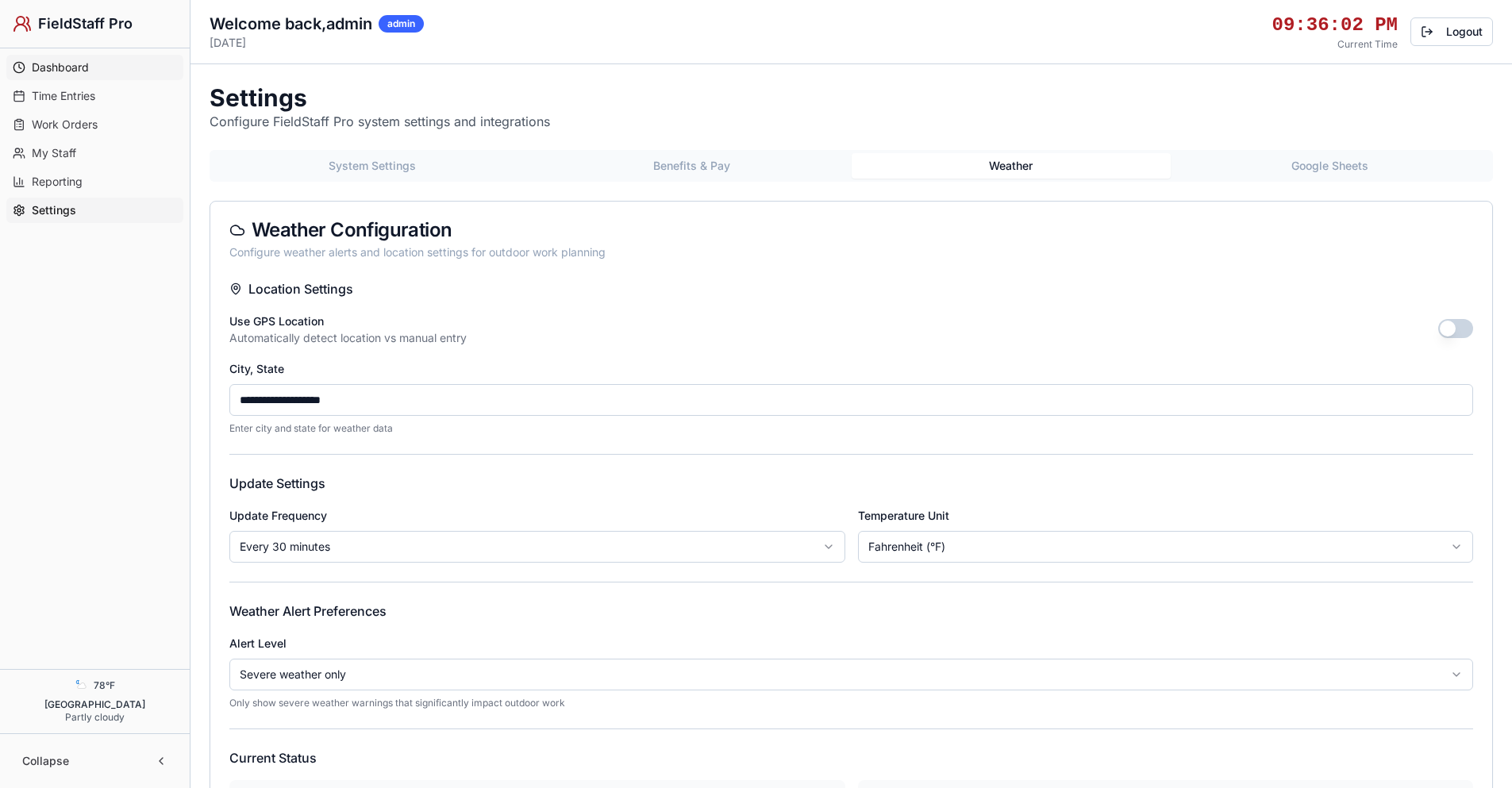
click at [65, 62] on span "Dashboard" at bounding box center [60, 67] width 57 height 16
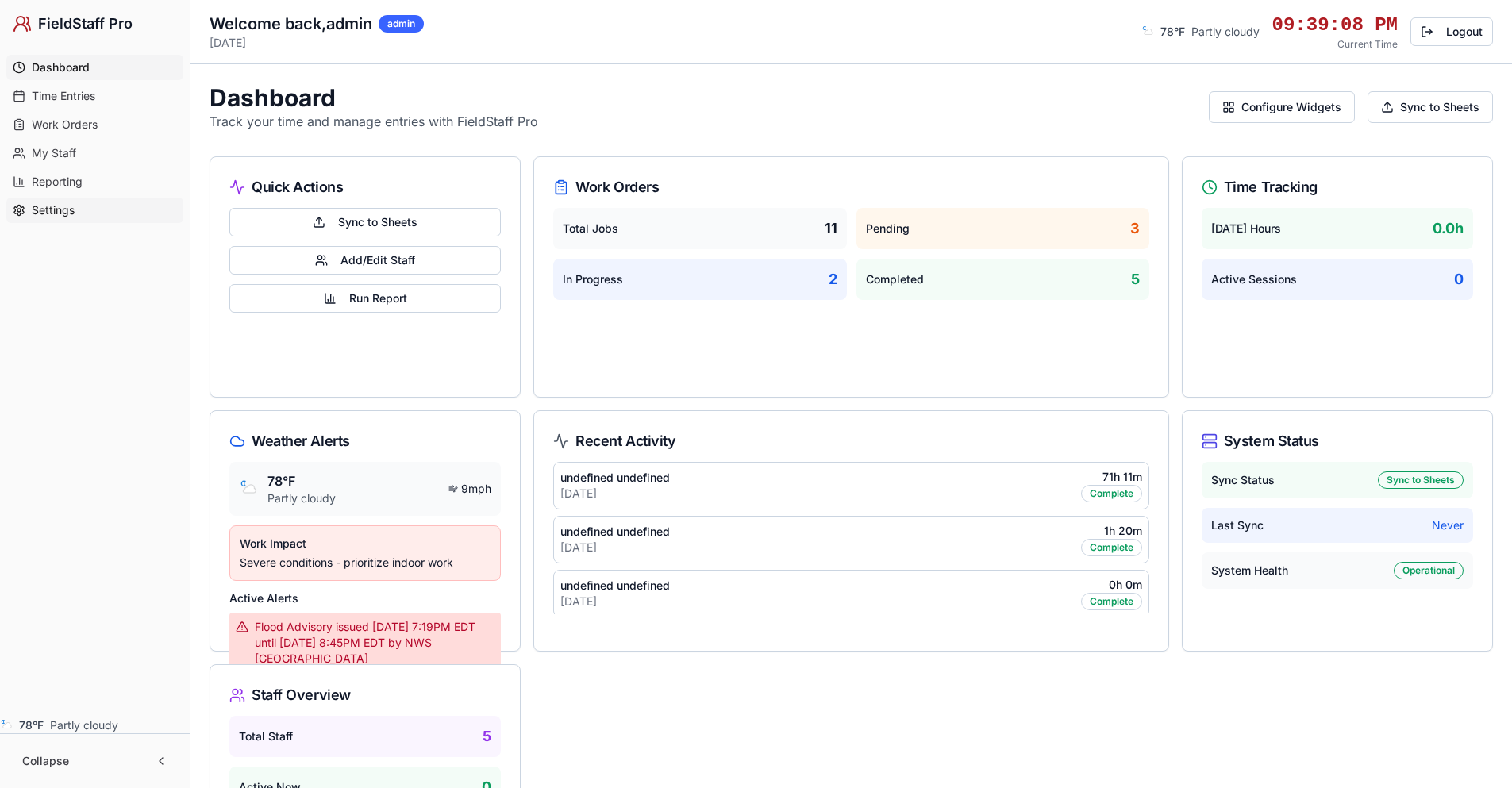
click at [64, 212] on span "Settings" at bounding box center [52, 210] width 43 height 16
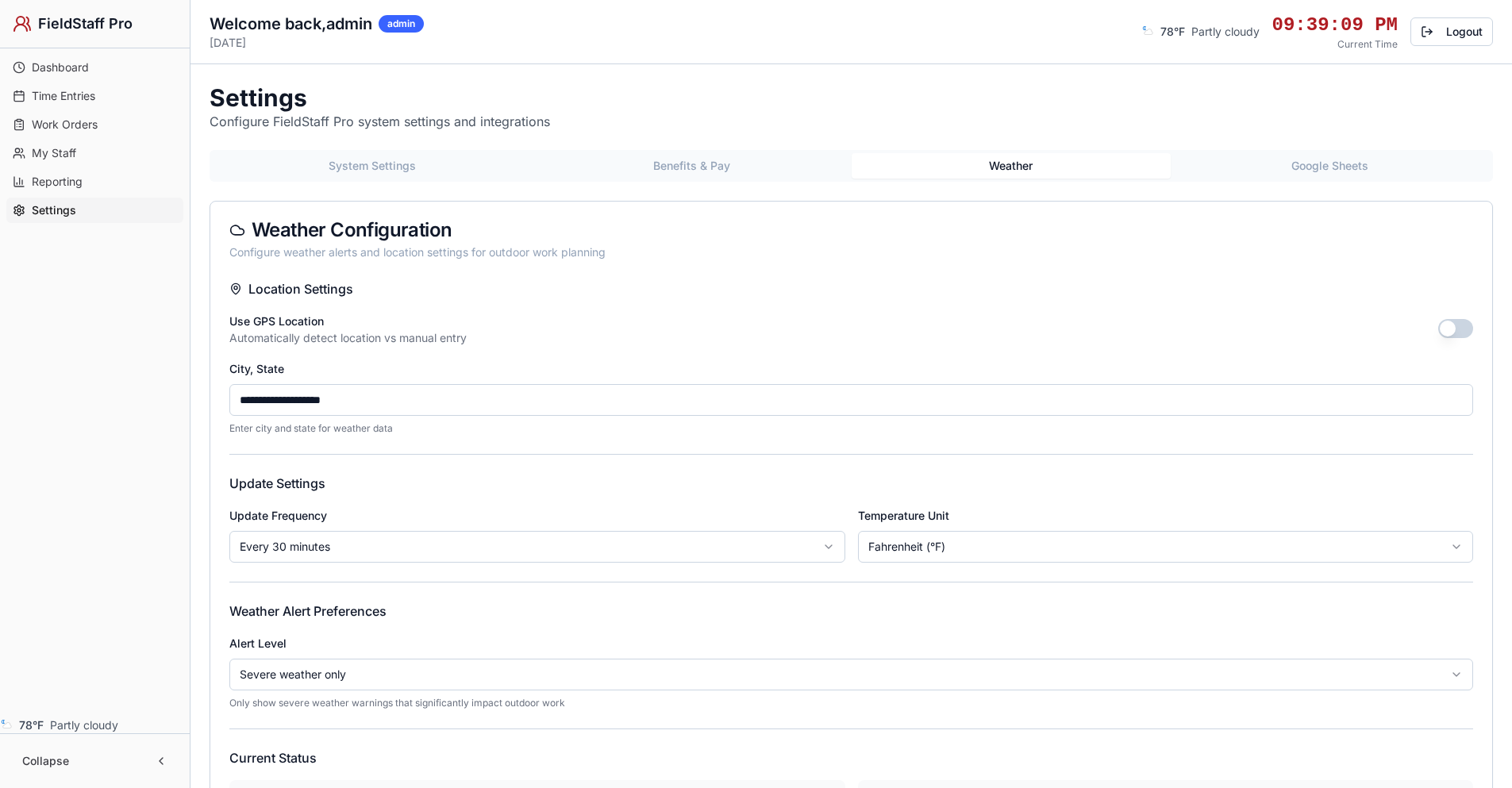
click at [1019, 164] on button "Weather" at bounding box center [1012, 165] width 320 height 26
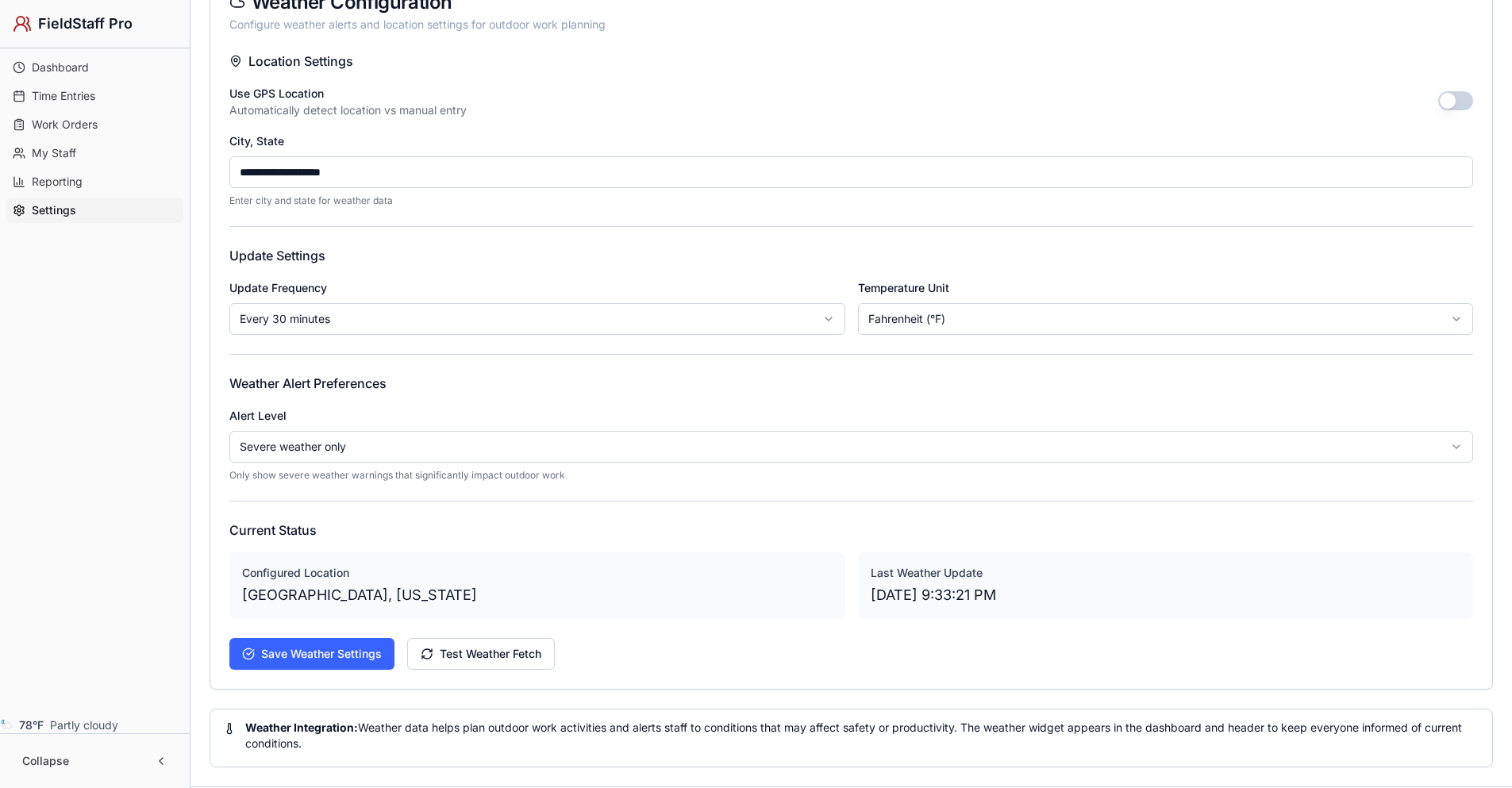
scroll to position [238, 0]
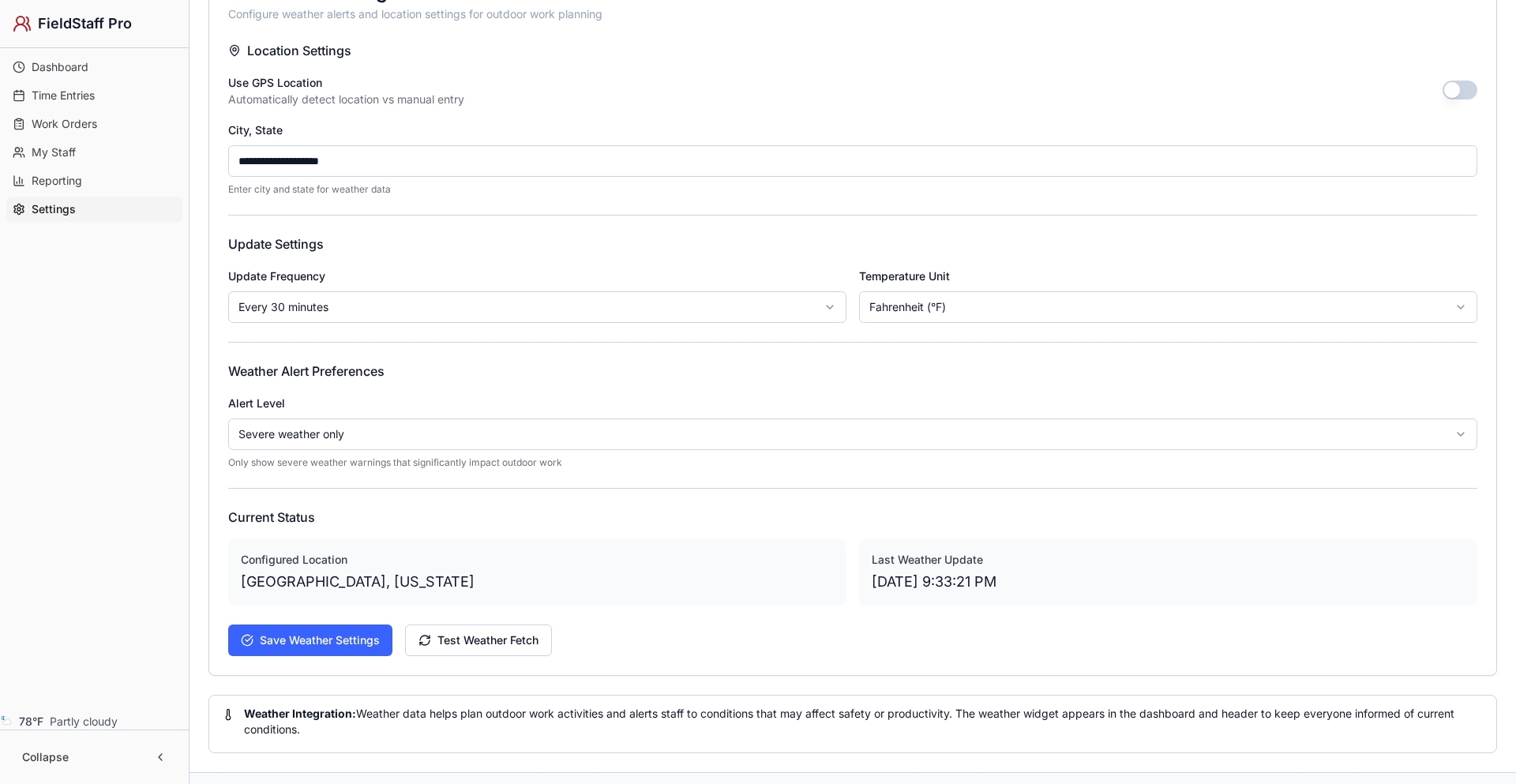
click at [596, 316] on html "**********" at bounding box center [758, 311] width 1516 height 1095
click at [374, 432] on html "**********" at bounding box center [752, 311] width 1504 height 1095
click at [371, 432] on html "**********" at bounding box center [758, 311] width 1516 height 1095
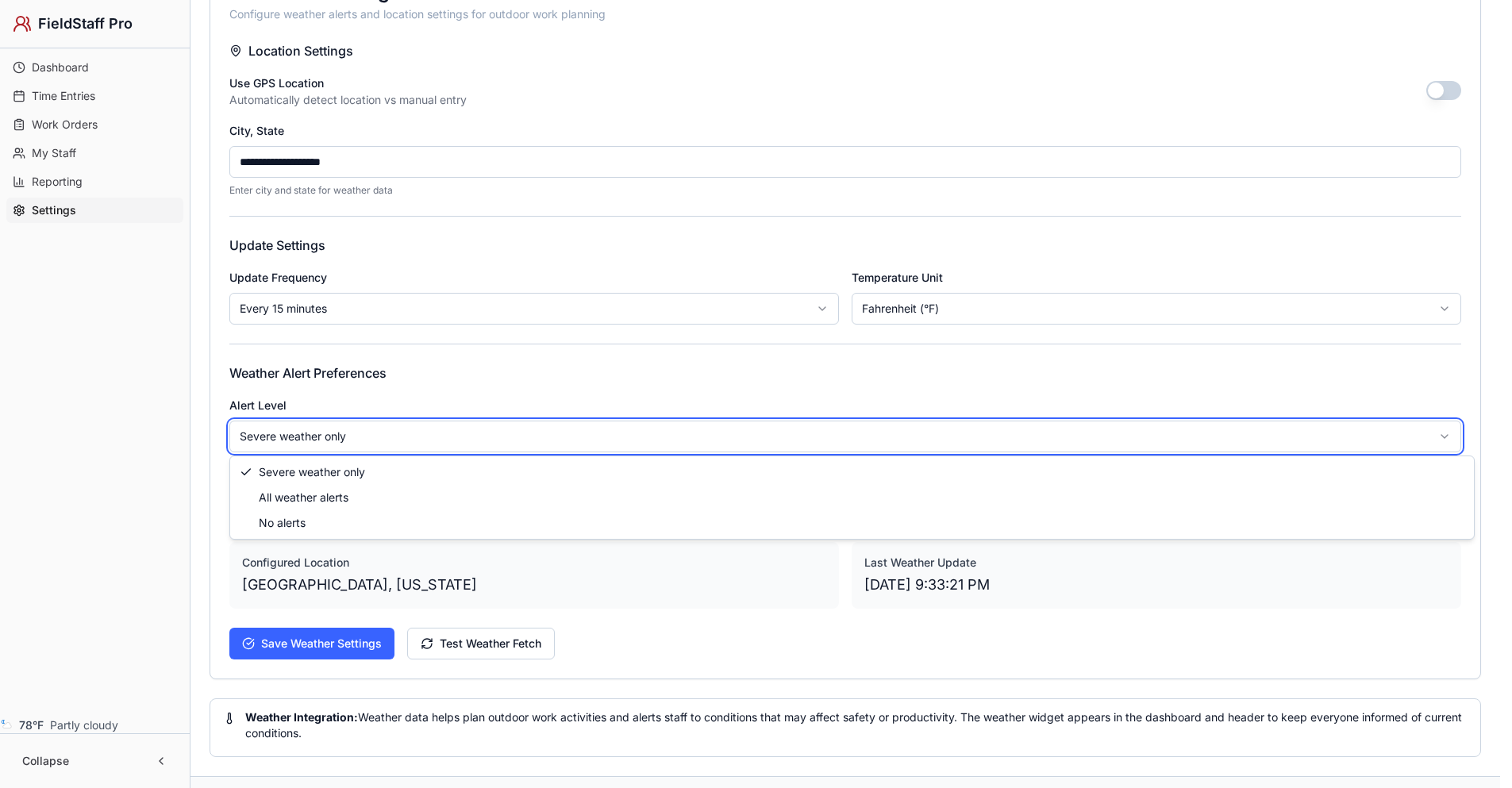
click at [373, 434] on html "**********" at bounding box center [756, 313] width 1512 height 1101
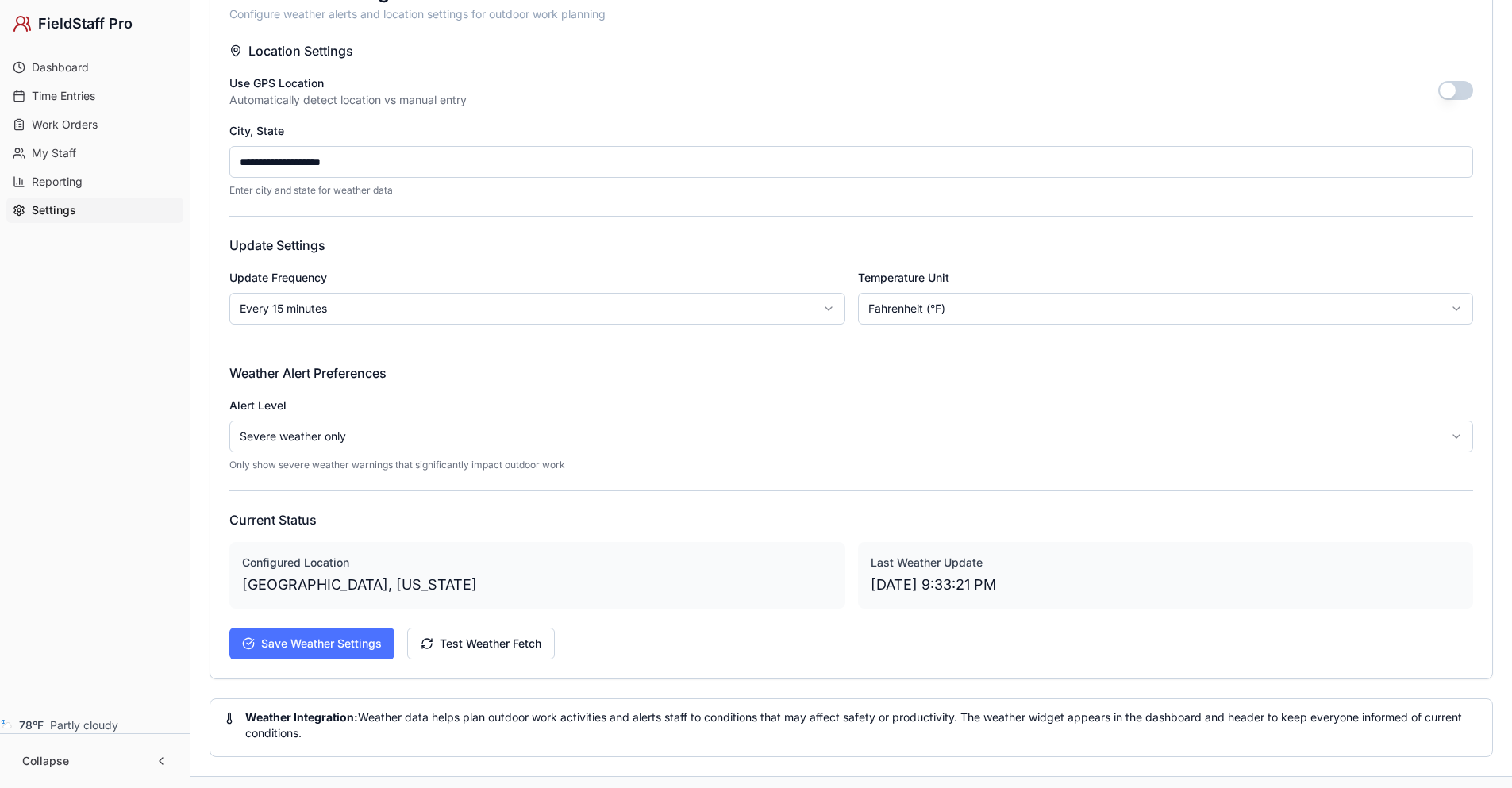
click at [359, 645] on button "Save Weather Settings" at bounding box center [312, 643] width 165 height 31
click at [505, 647] on button "Test Weather Fetch" at bounding box center [480, 643] width 147 height 31
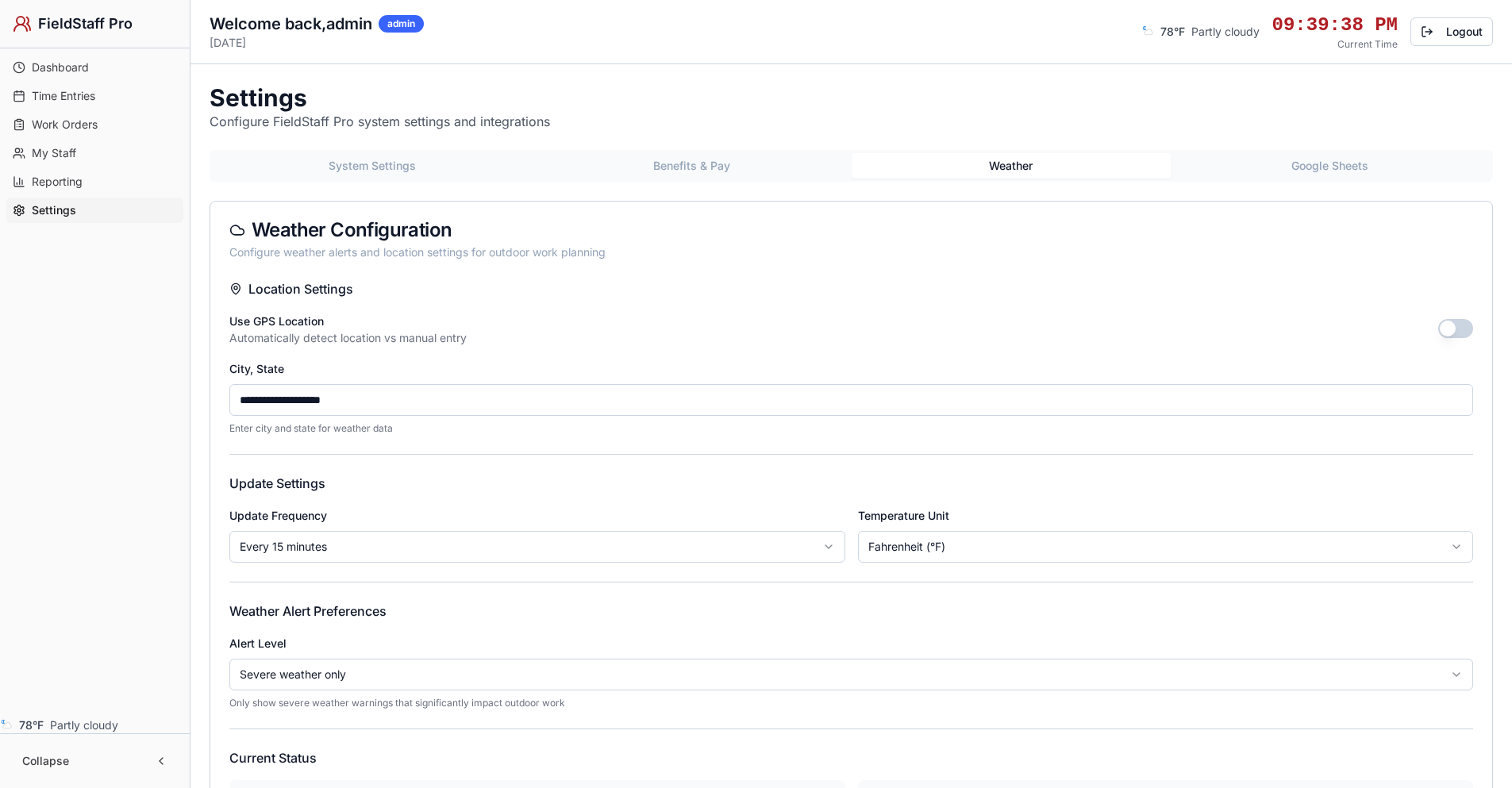
drag, startPoint x: 1449, startPoint y: 332, endPoint x: 1455, endPoint y: 375, distance: 43.4
click at [1448, 331] on button "button" at bounding box center [1455, 329] width 35 height 19
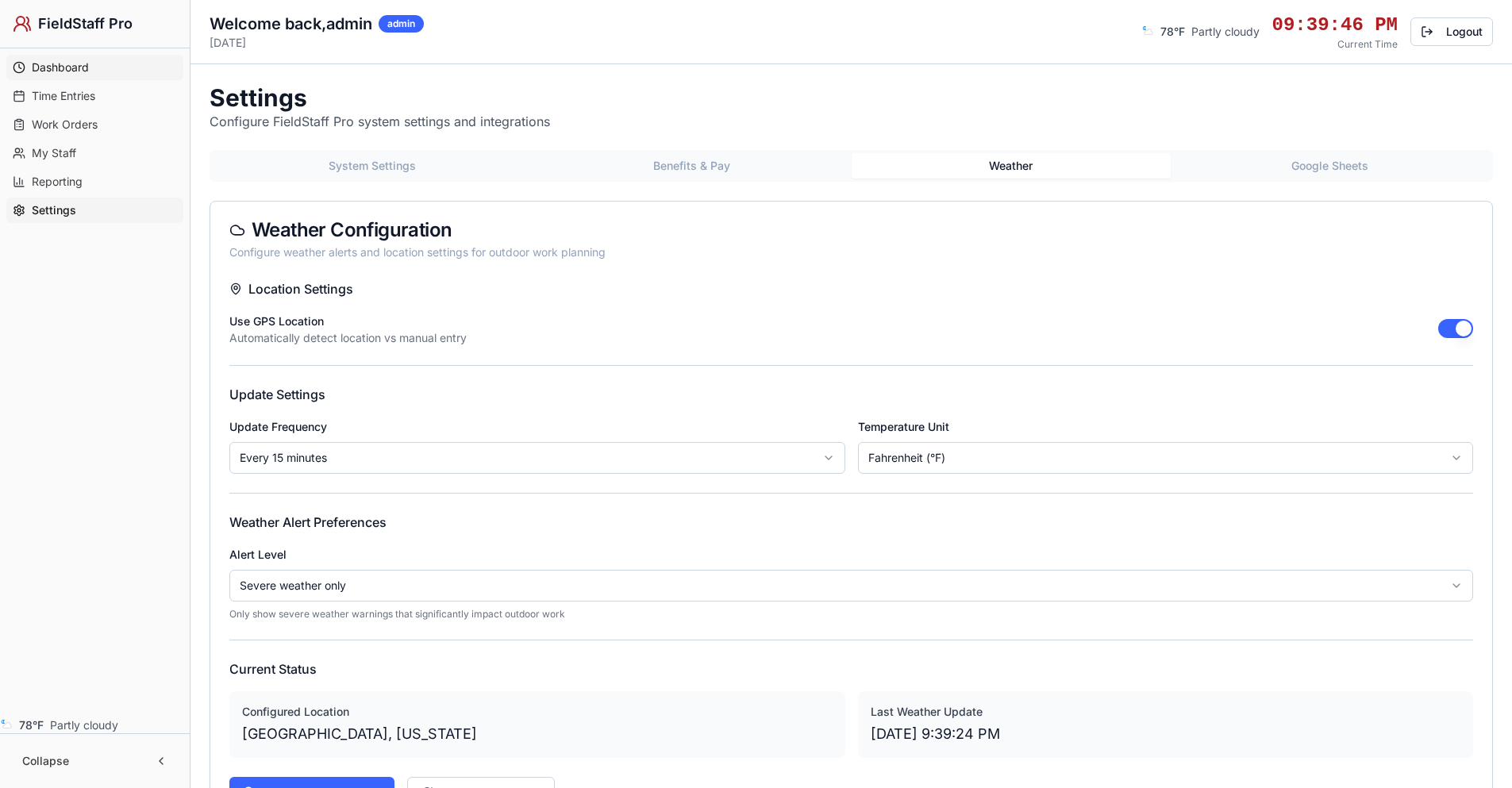
click at [86, 63] on span "Dashboard" at bounding box center [60, 67] width 57 height 16
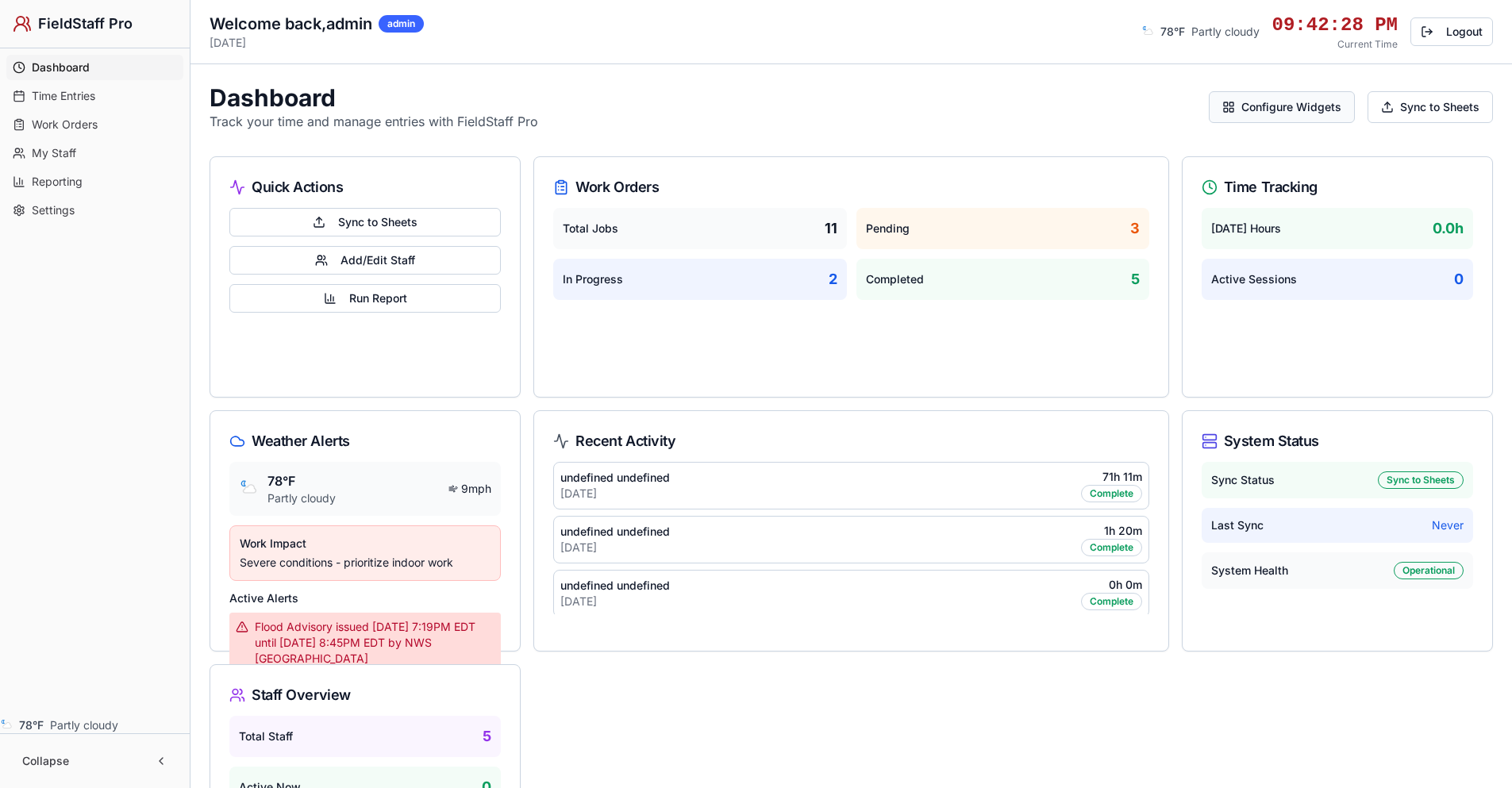
click at [1260, 106] on button "Configure Widgets" at bounding box center [1282, 106] width 146 height 31
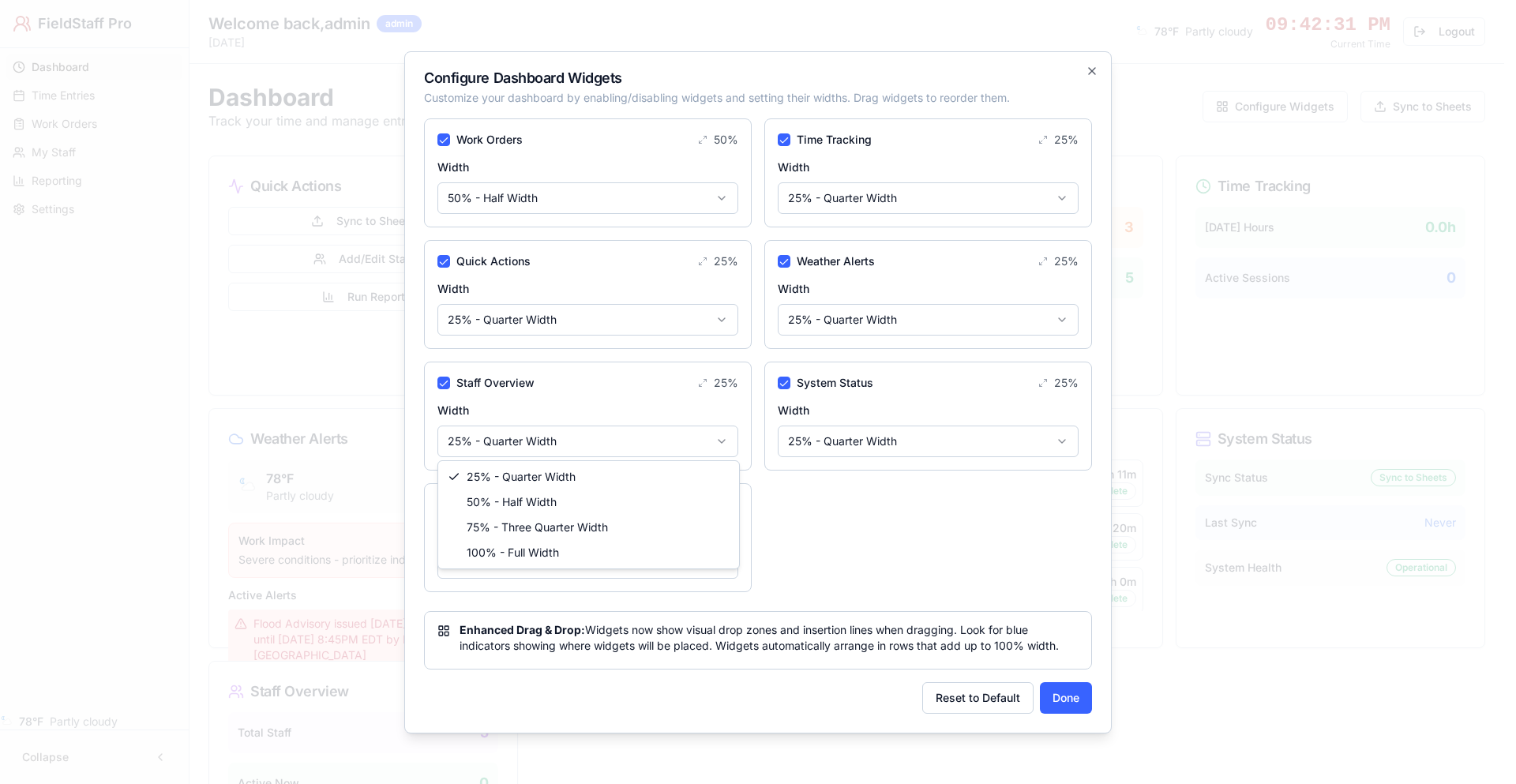
click at [583, 440] on body "FieldStaff Pro Dashboard Time Entries Work Orders My Staff Reporting Settings 7…" at bounding box center [752, 506] width 1504 height 1013
click at [613, 279] on body "FieldStaff Pro Dashboard Time Entries Work Orders My Staff Reporting Settings 7…" at bounding box center [752, 506] width 1504 height 1013
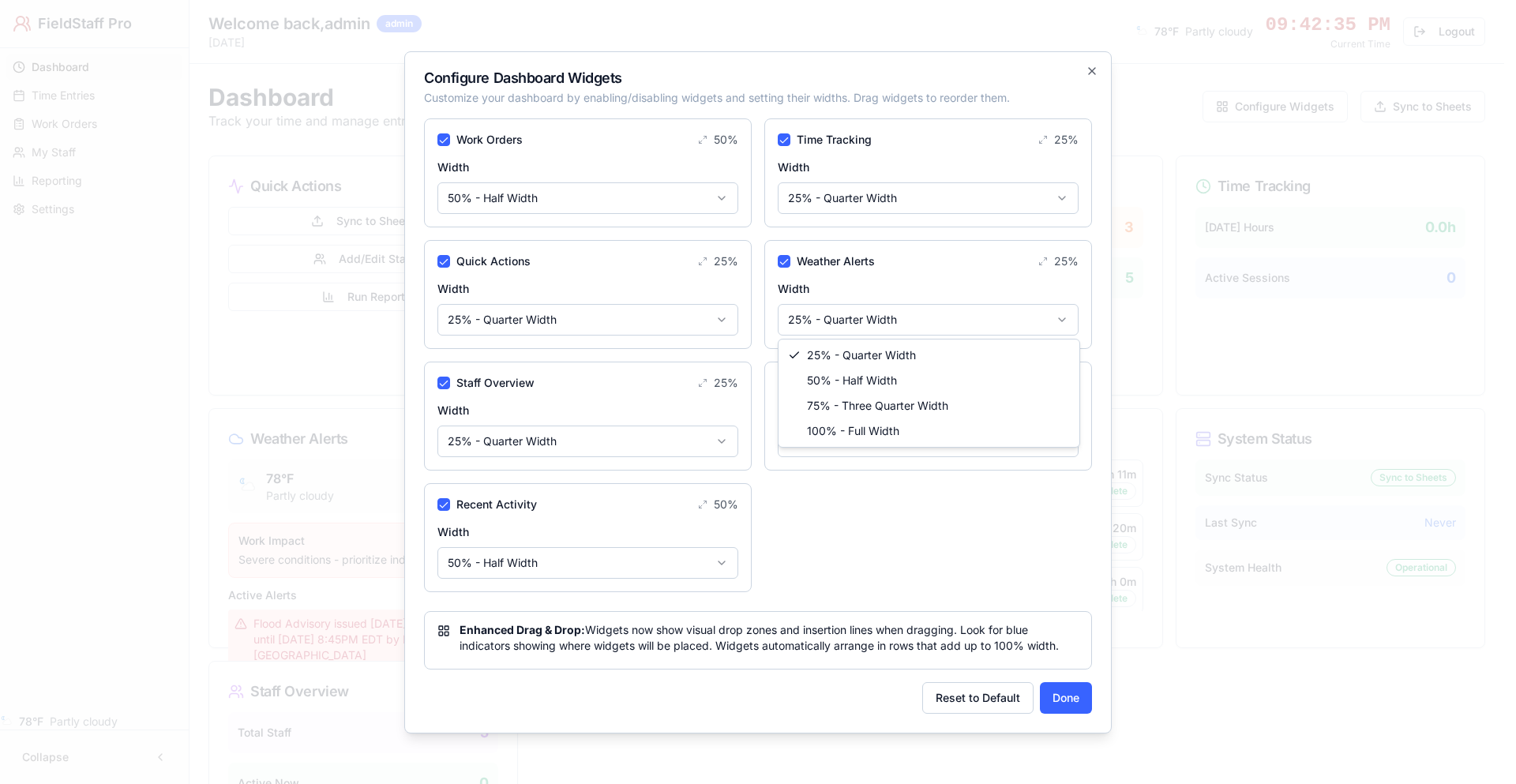
click at [868, 321] on body "FieldStaff Pro Dashboard Time Entries Work Orders My Staff Reporting Settings 7…" at bounding box center [752, 506] width 1504 height 1013
drag, startPoint x: 860, startPoint y: 374, endPoint x: 938, endPoint y: 507, distance: 154.2
click at [1058, 697] on button "Done" at bounding box center [1065, 697] width 52 height 31
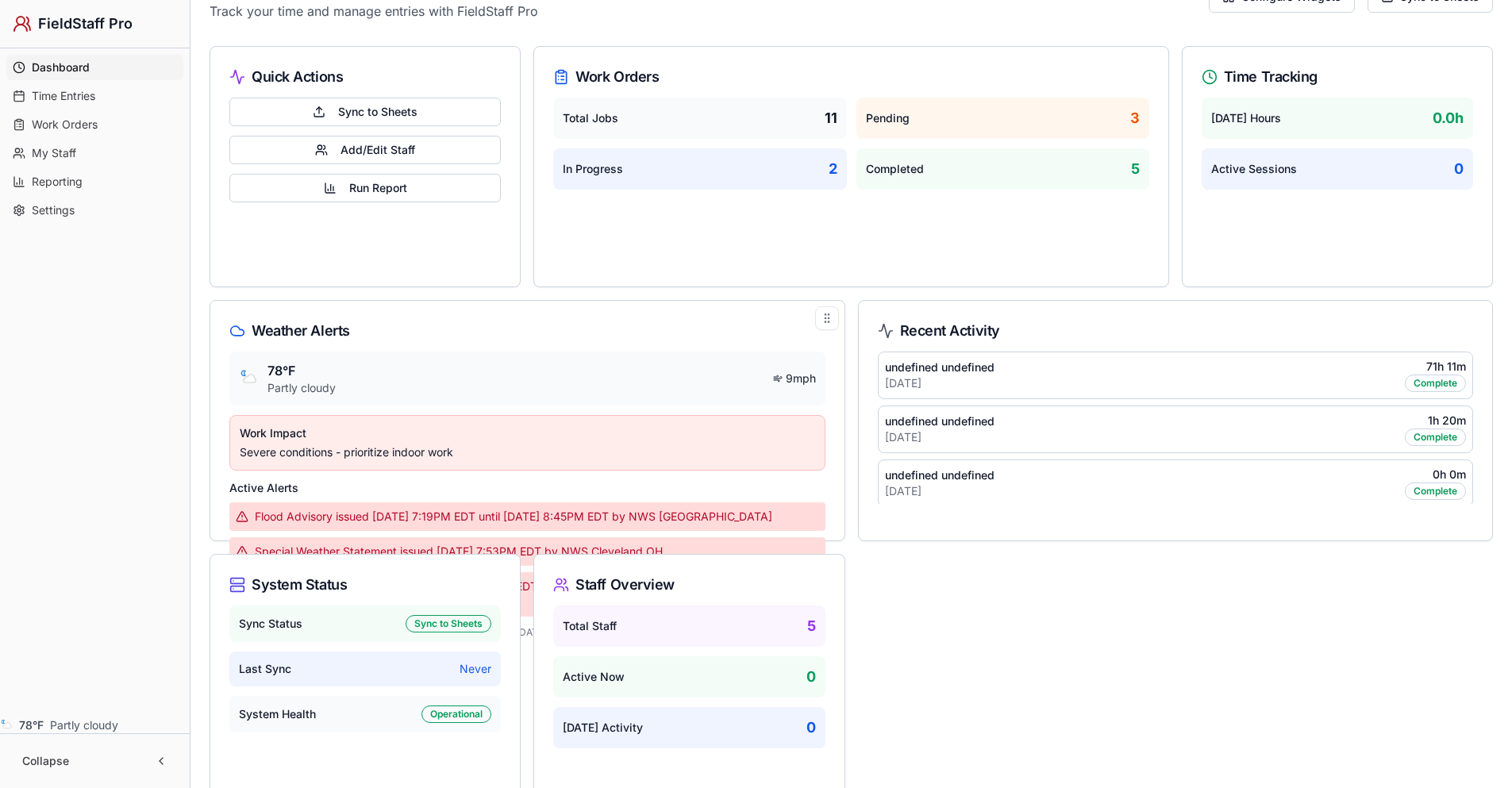
scroll to position [230, 0]
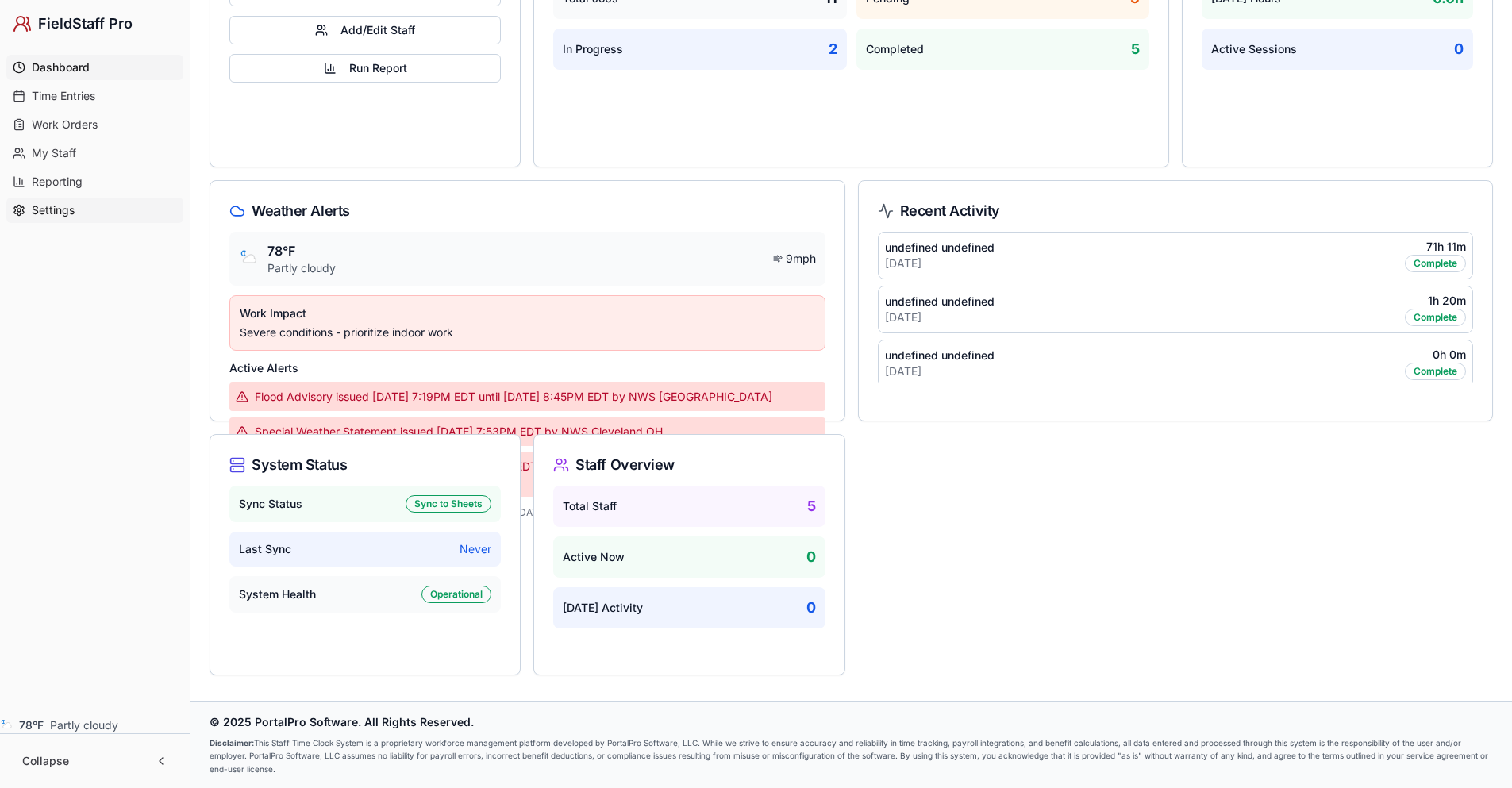
click at [40, 215] on span "Settings" at bounding box center [52, 210] width 43 height 16
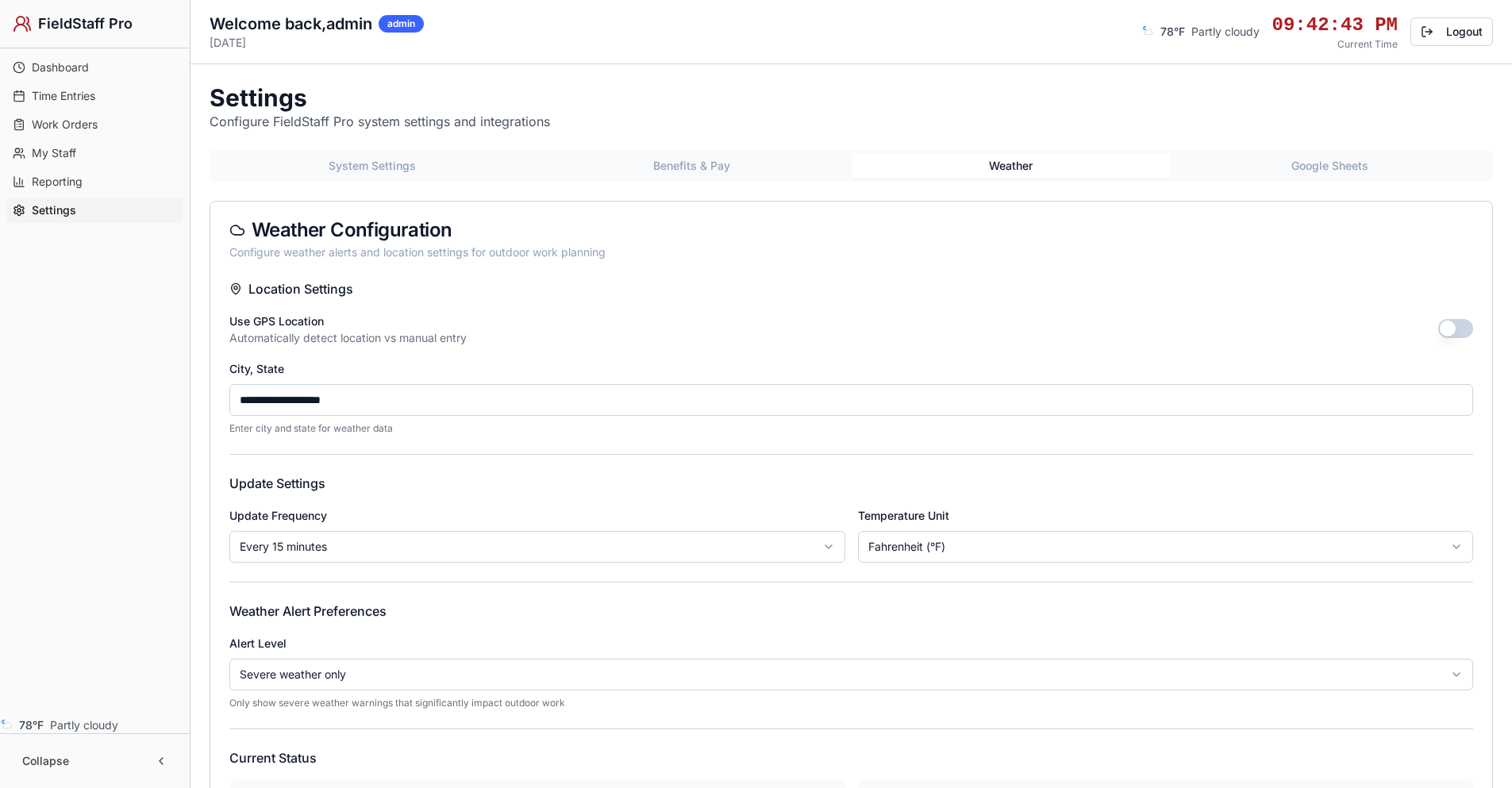
click at [1025, 165] on button "Weather" at bounding box center [1012, 165] width 320 height 26
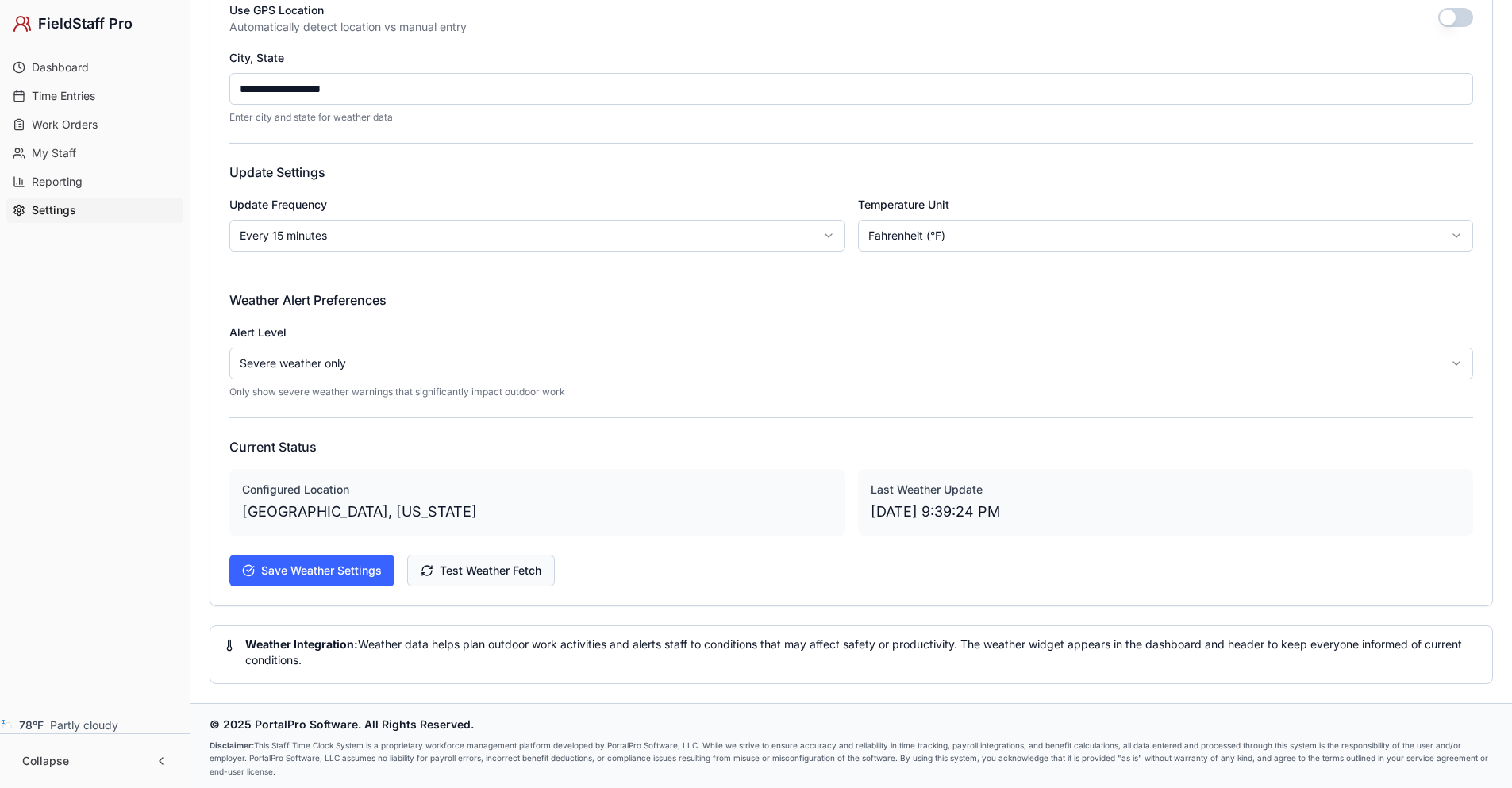
scroll to position [314, 0]
click at [350, 357] on html "**********" at bounding box center [756, 237] width 1512 height 1101
click at [329, 570] on button "Save Weather Settings" at bounding box center [312, 567] width 165 height 31
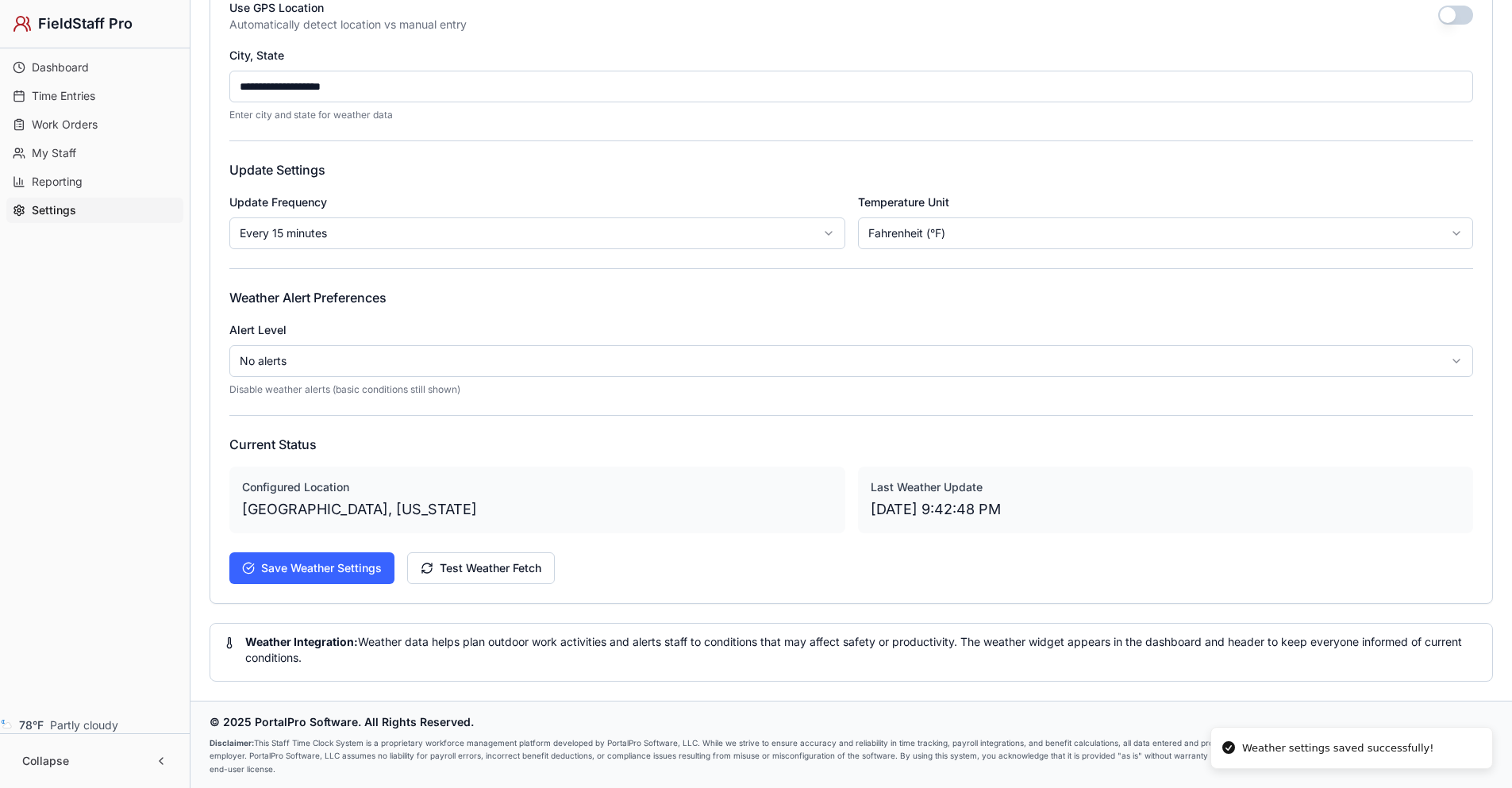
click at [84, 67] on span "Dashboard" at bounding box center [60, 67] width 57 height 16
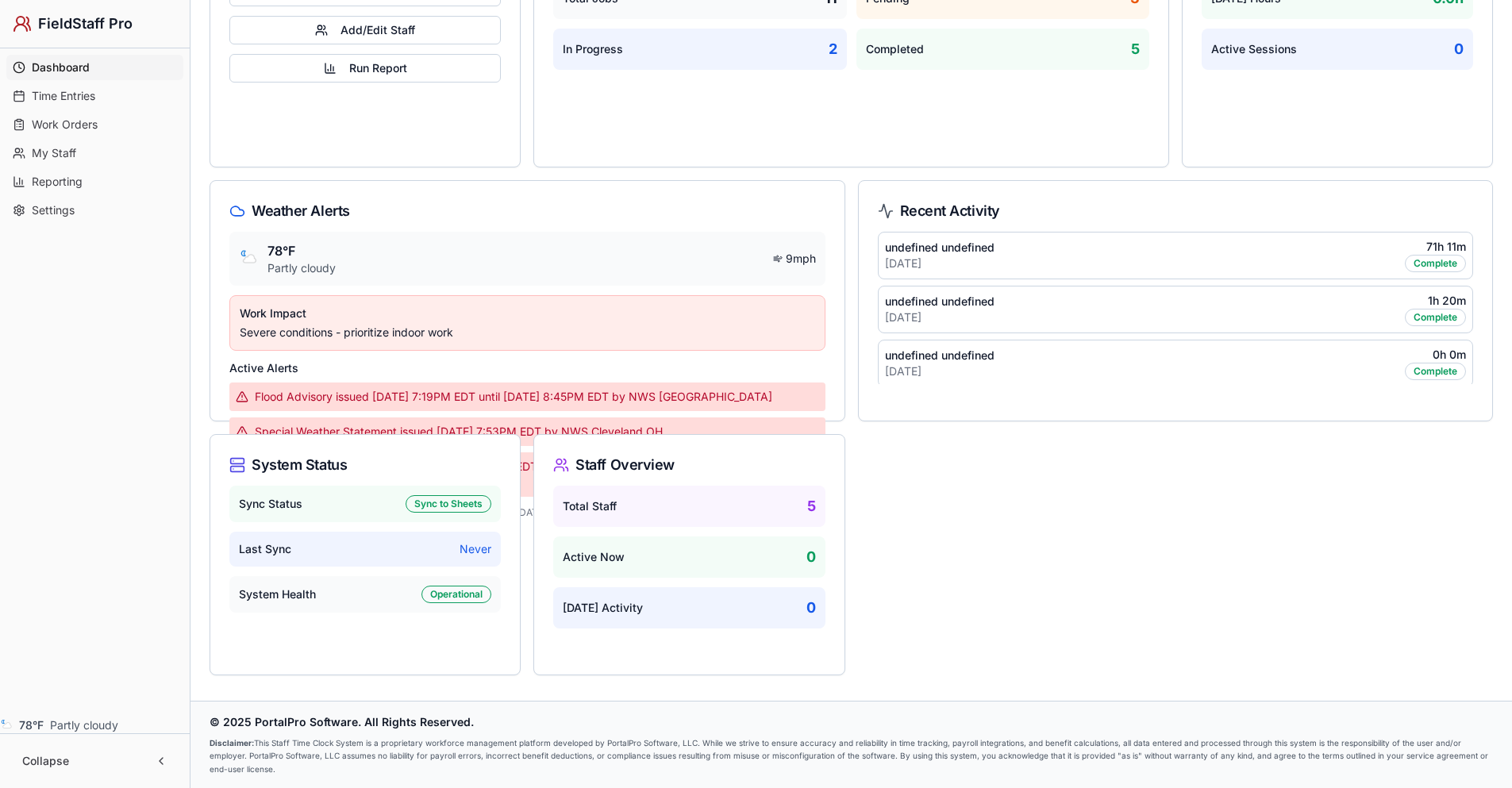
scroll to position [230, 0]
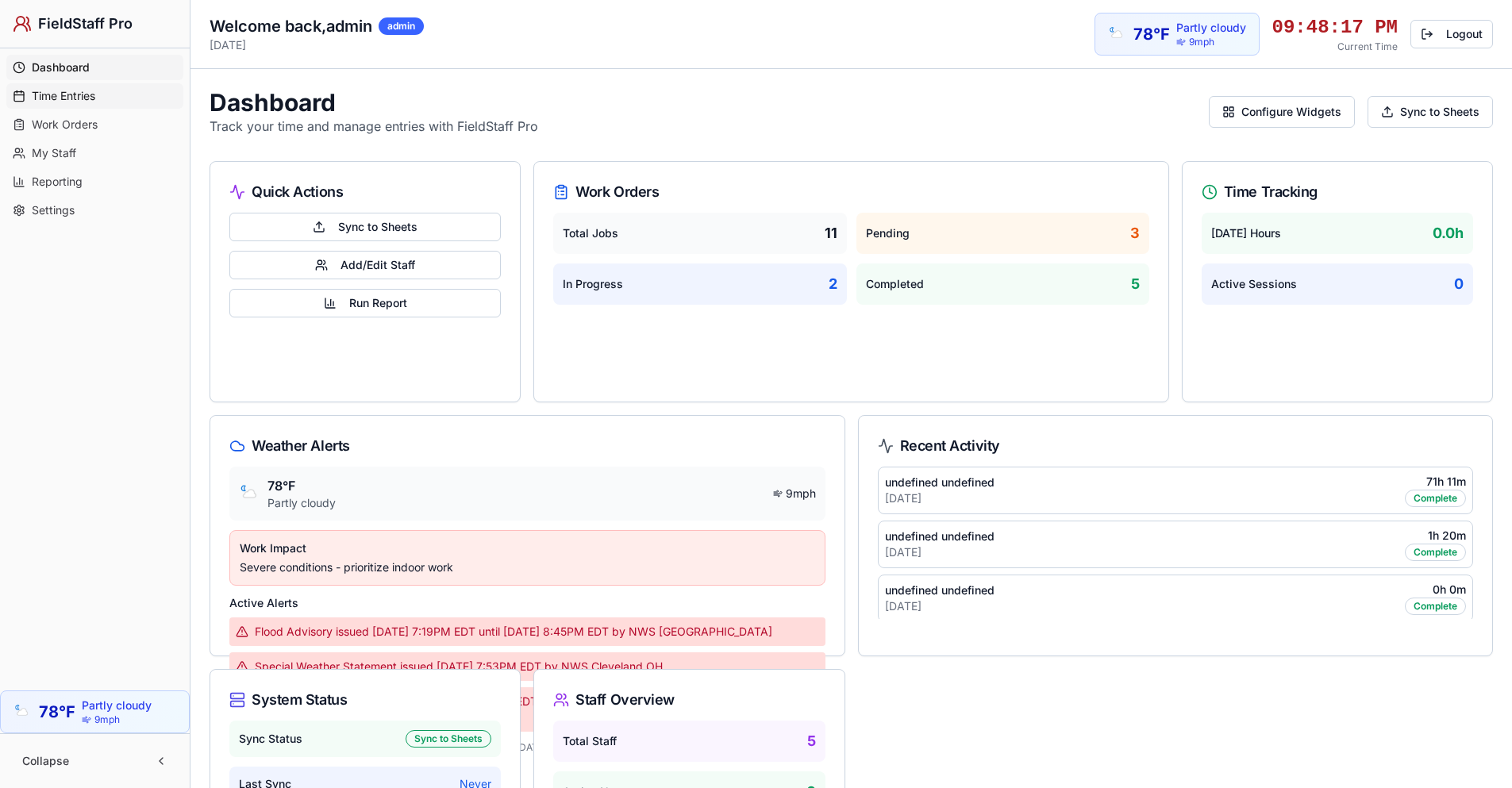
click at [77, 98] on span "Time Entries" at bounding box center [63, 96] width 64 height 16
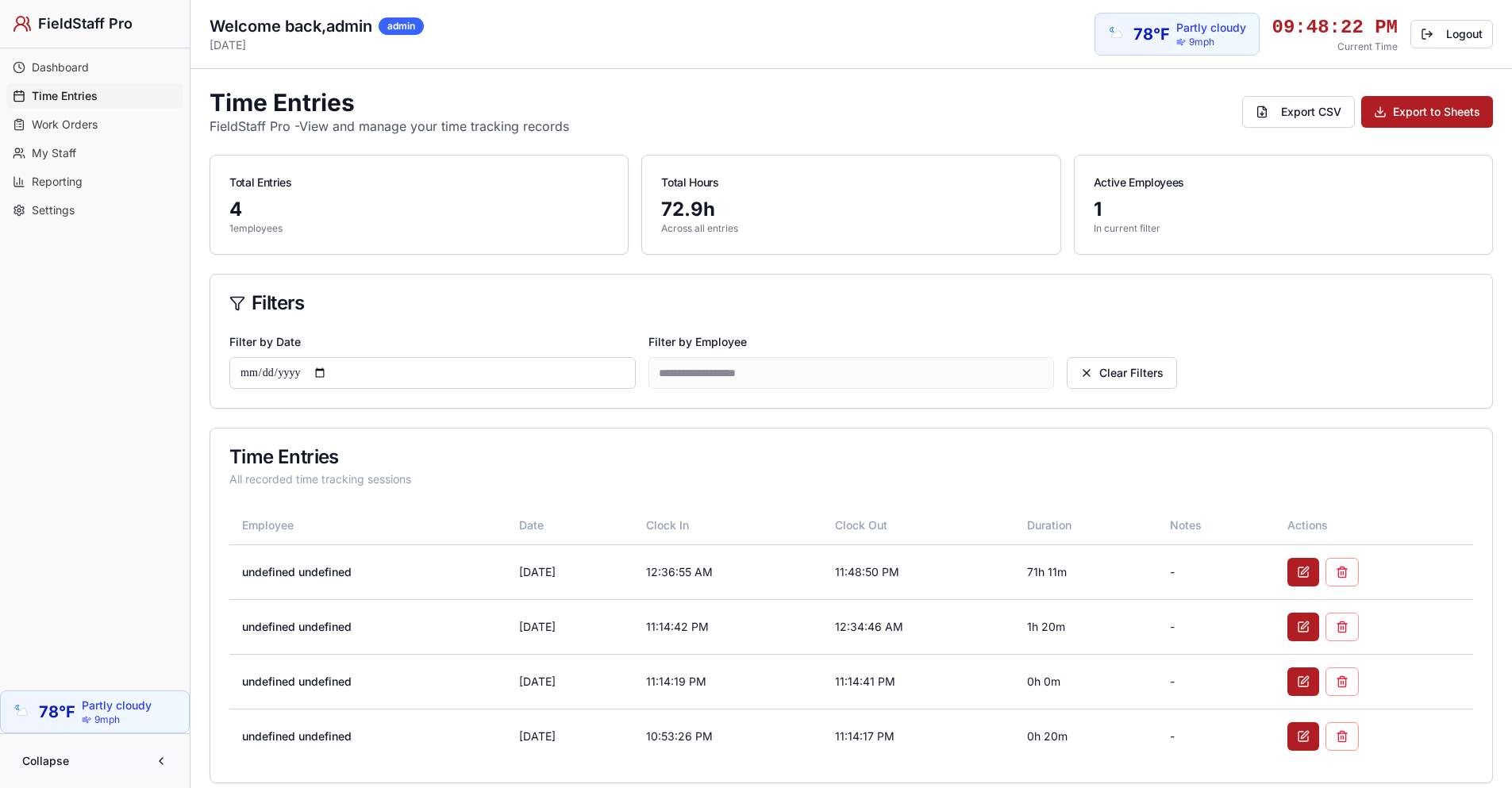
click at [161, 762] on button "Collapse" at bounding box center [94, 760] width 165 height 29
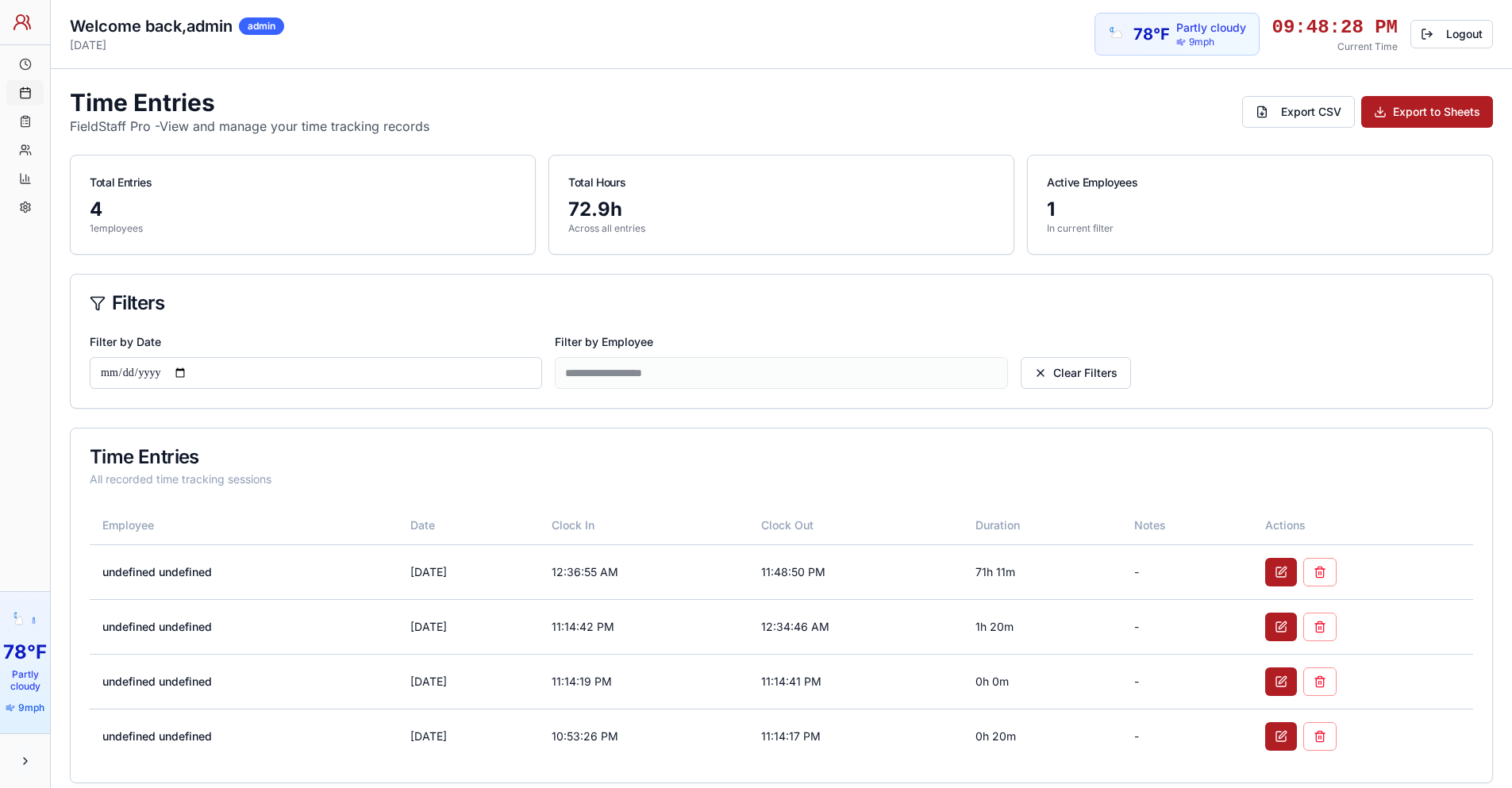
click at [31, 752] on button at bounding box center [25, 760] width 25 height 29
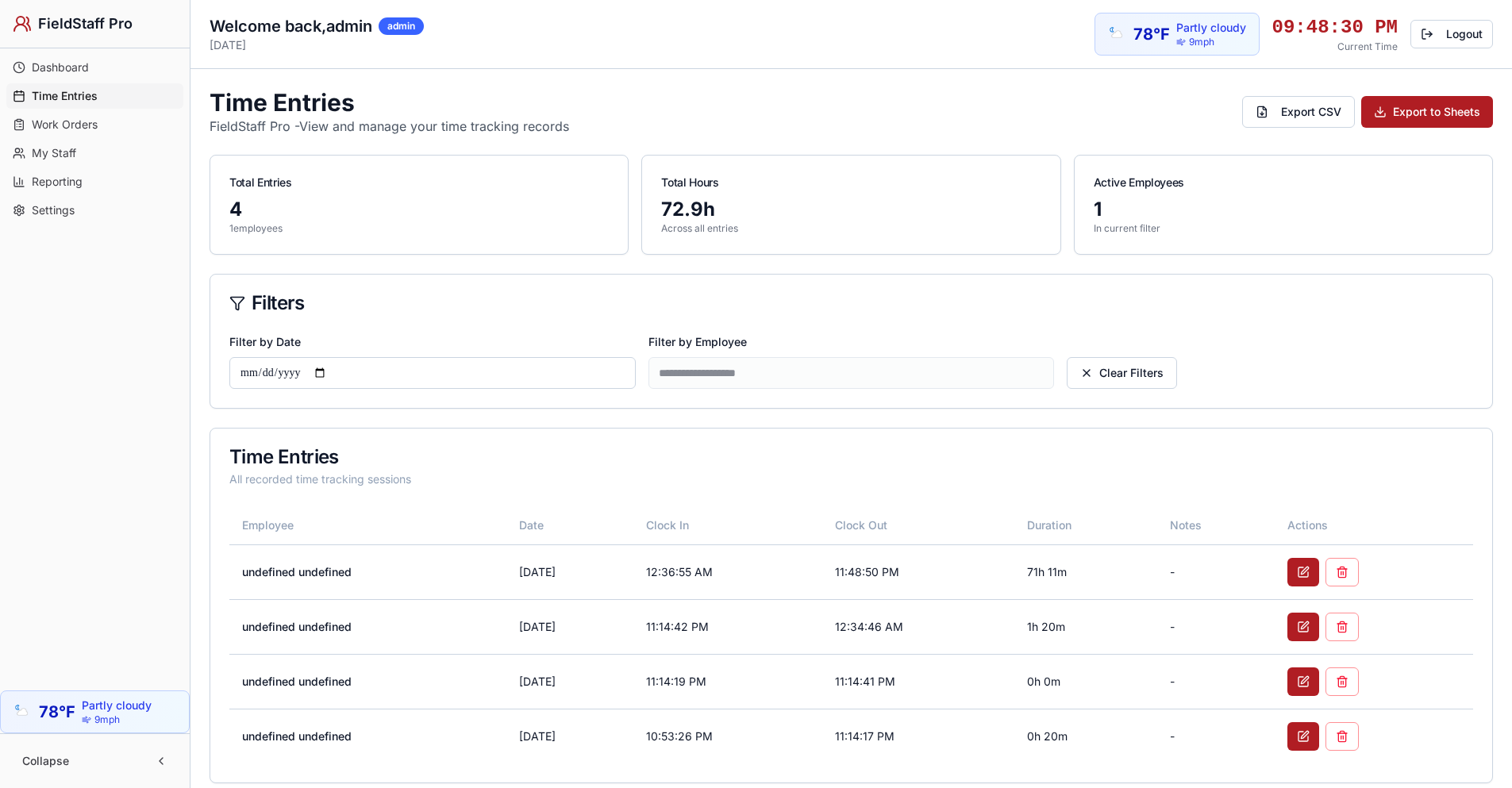
click at [160, 757] on button "Collapse" at bounding box center [94, 760] width 165 height 29
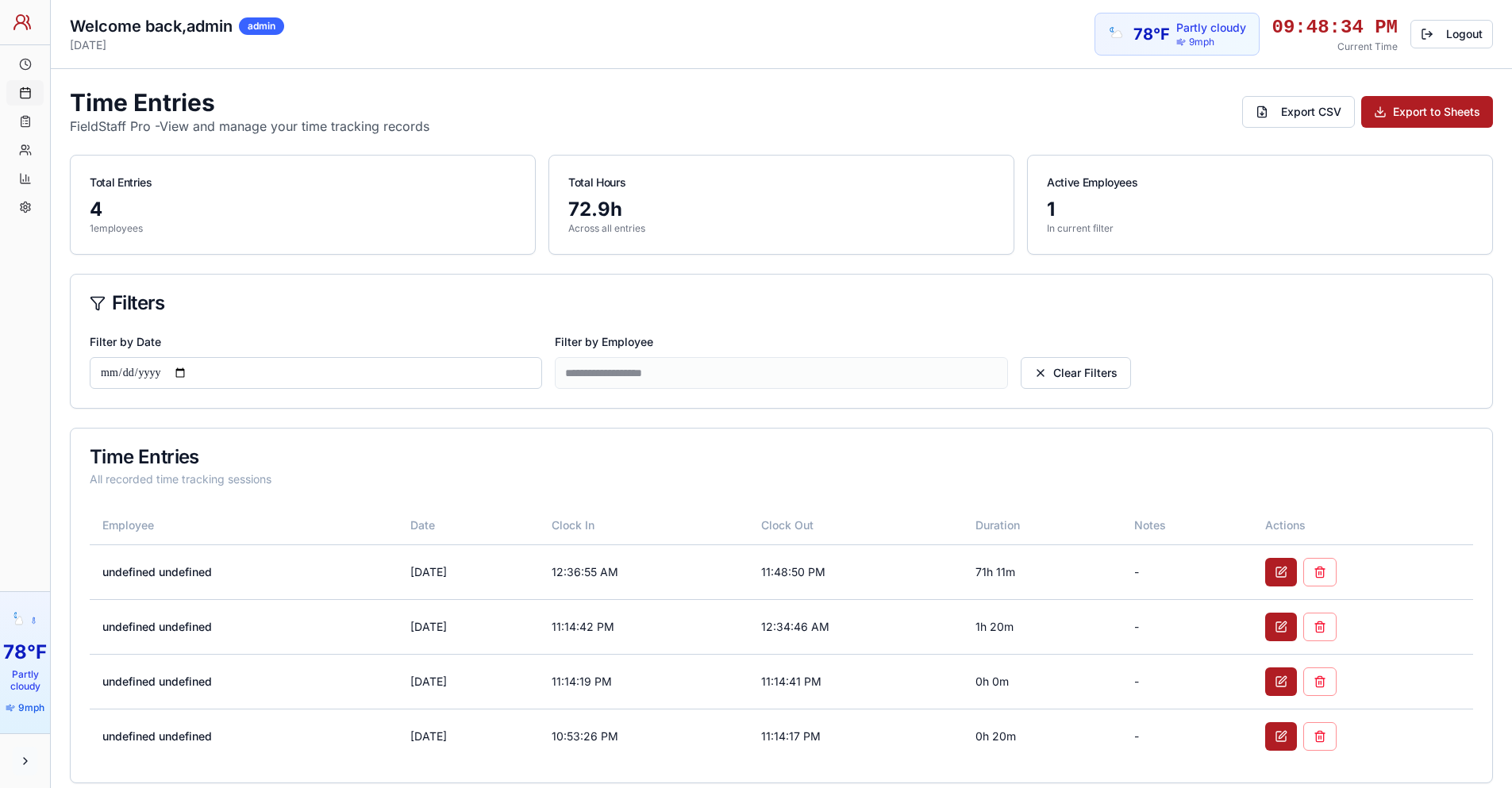
click at [31, 756] on button at bounding box center [25, 760] width 25 height 29
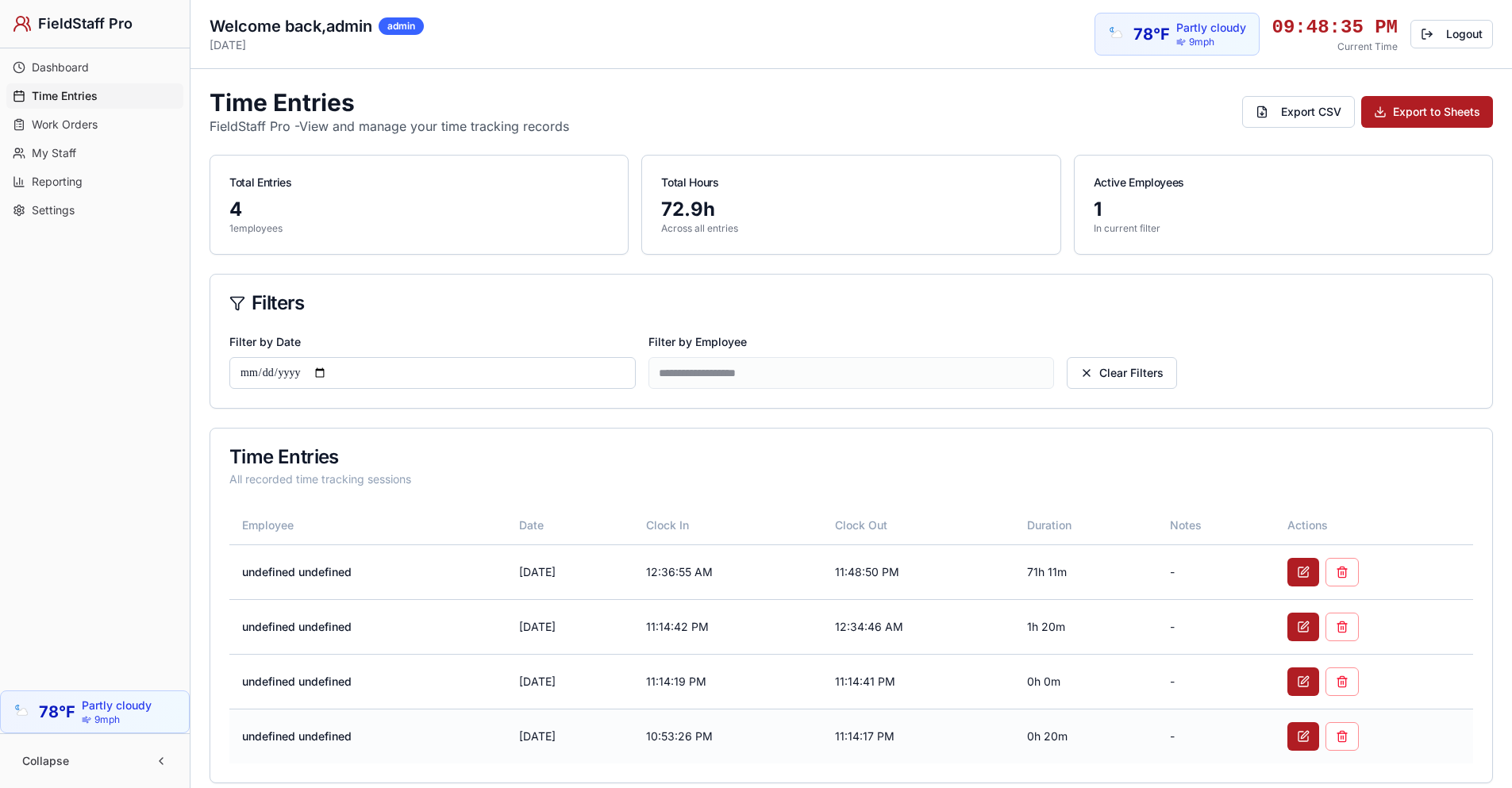
click at [165, 760] on button "Collapse" at bounding box center [94, 760] width 165 height 29
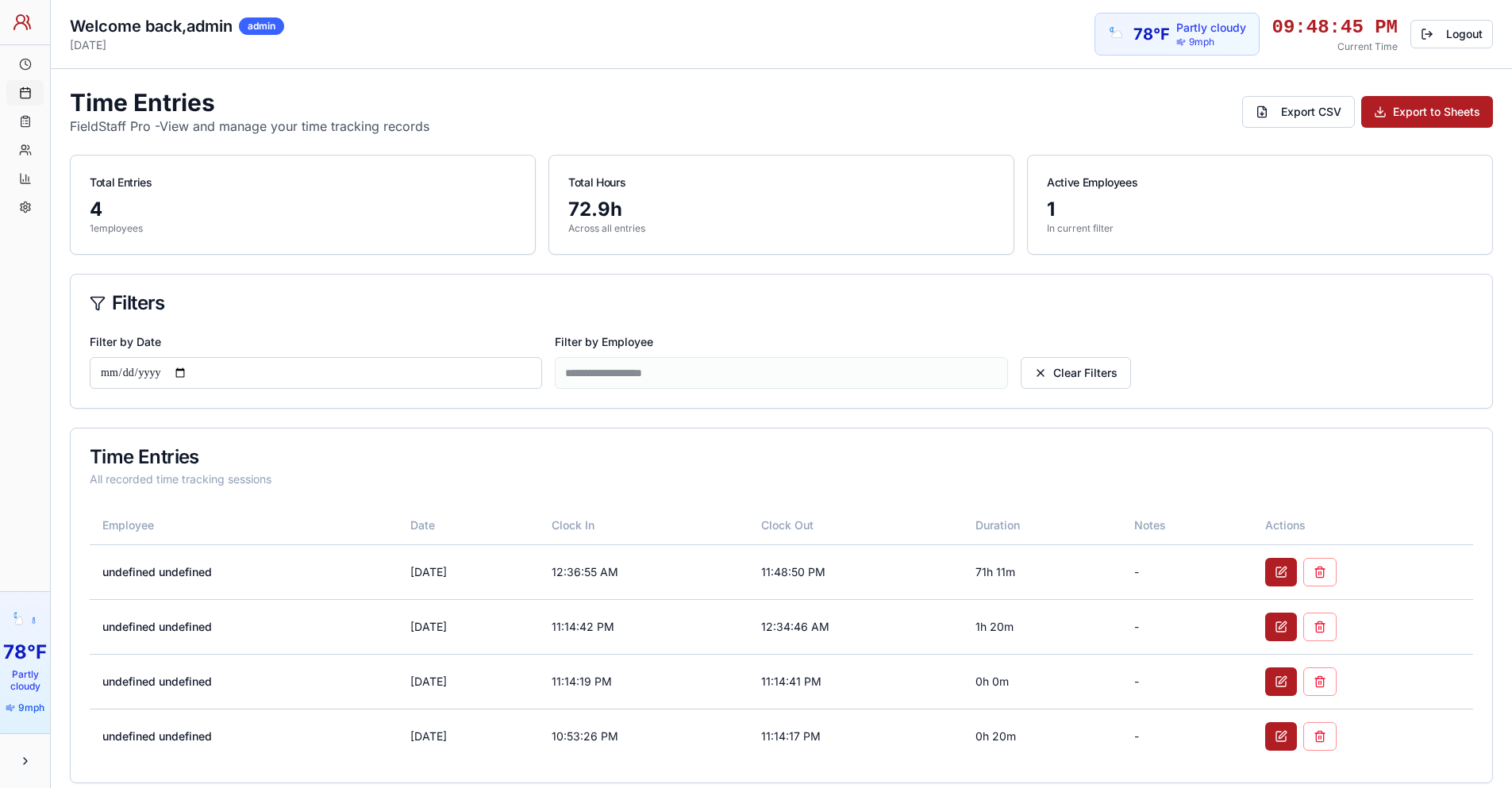
click at [18, 763] on button at bounding box center [25, 760] width 25 height 29
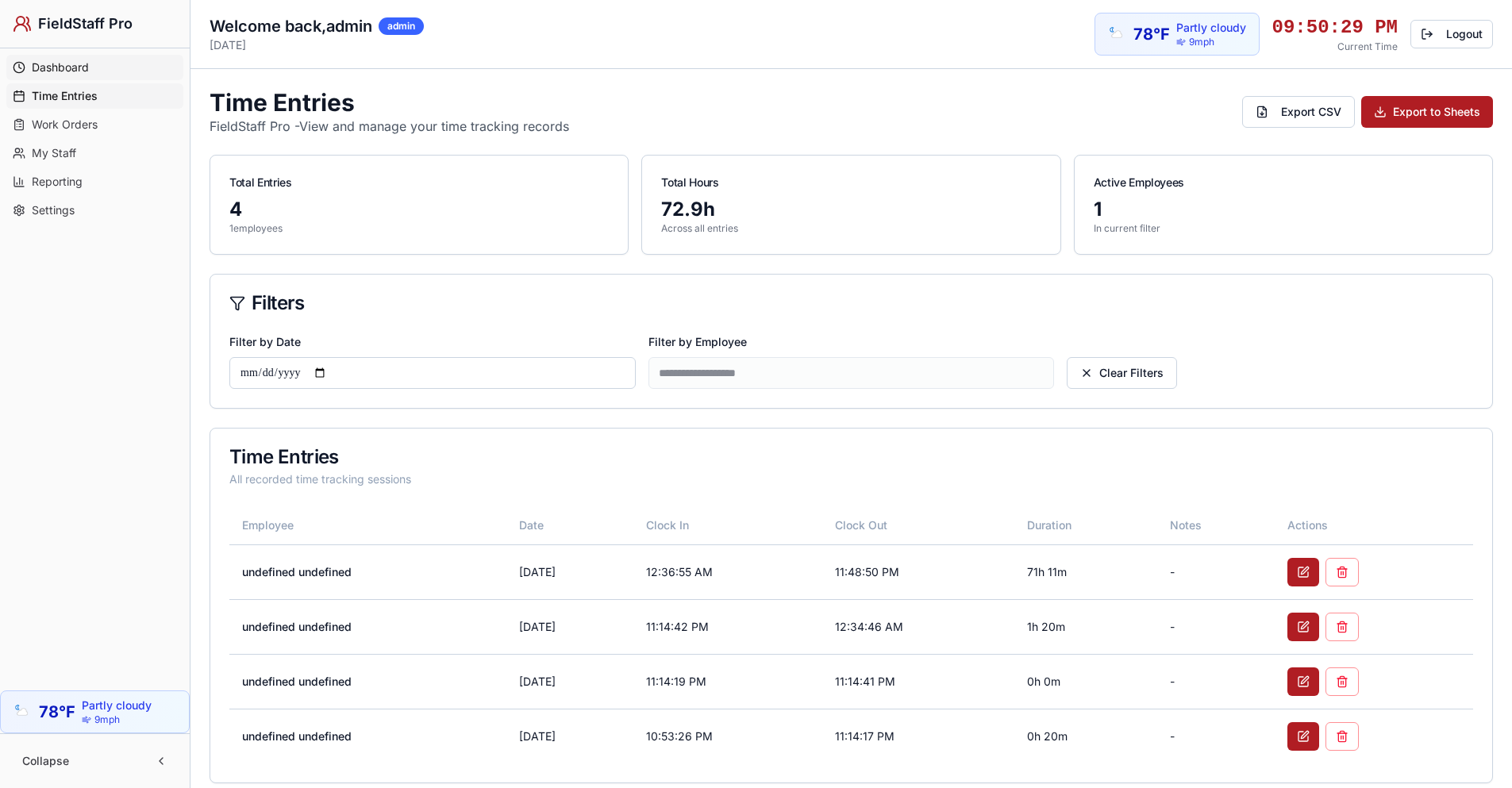
click at [68, 64] on span "Dashboard" at bounding box center [60, 67] width 57 height 16
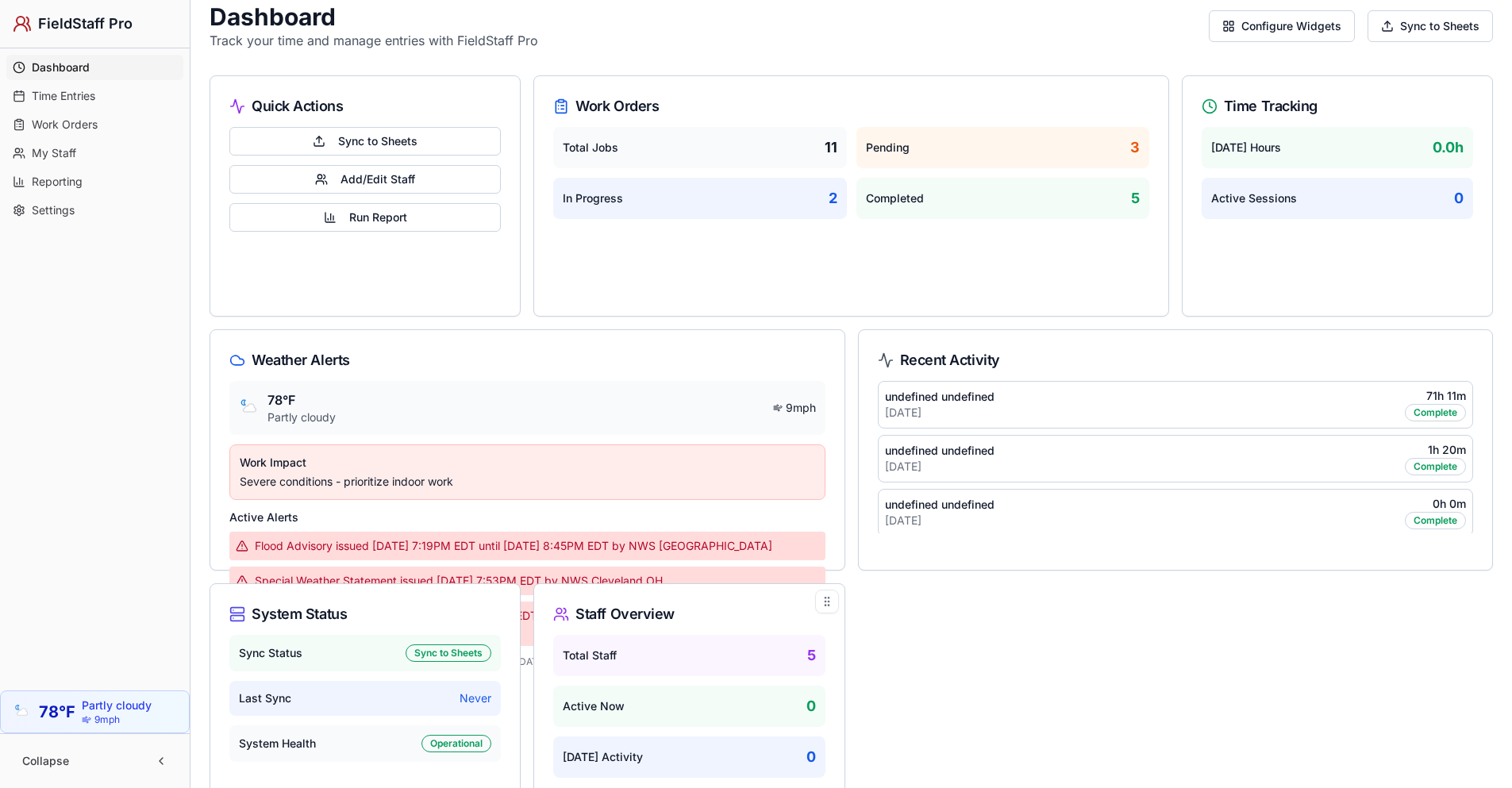
scroll to position [235, 0]
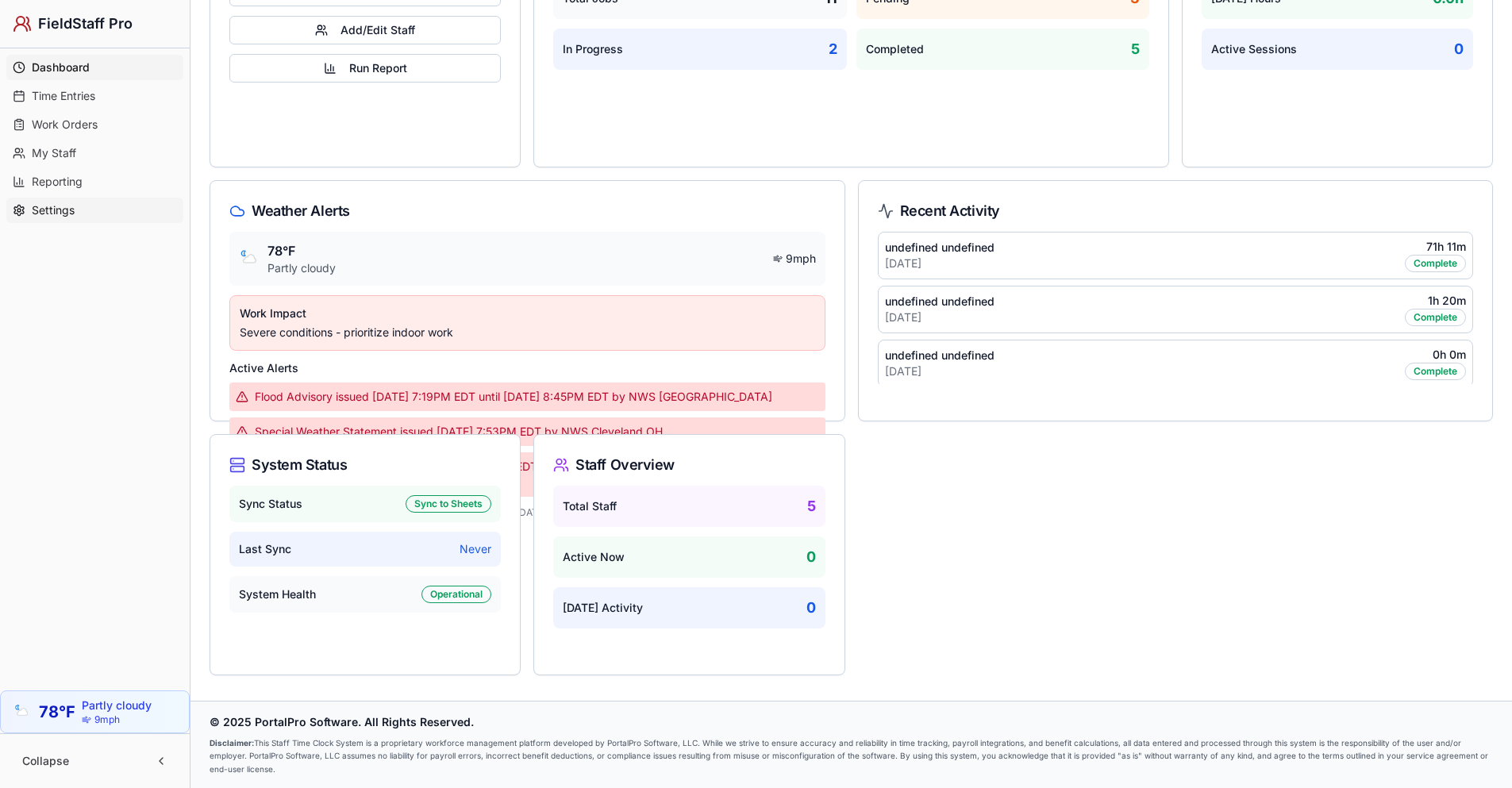
click at [54, 200] on link "Settings" at bounding box center [95, 210] width 177 height 26
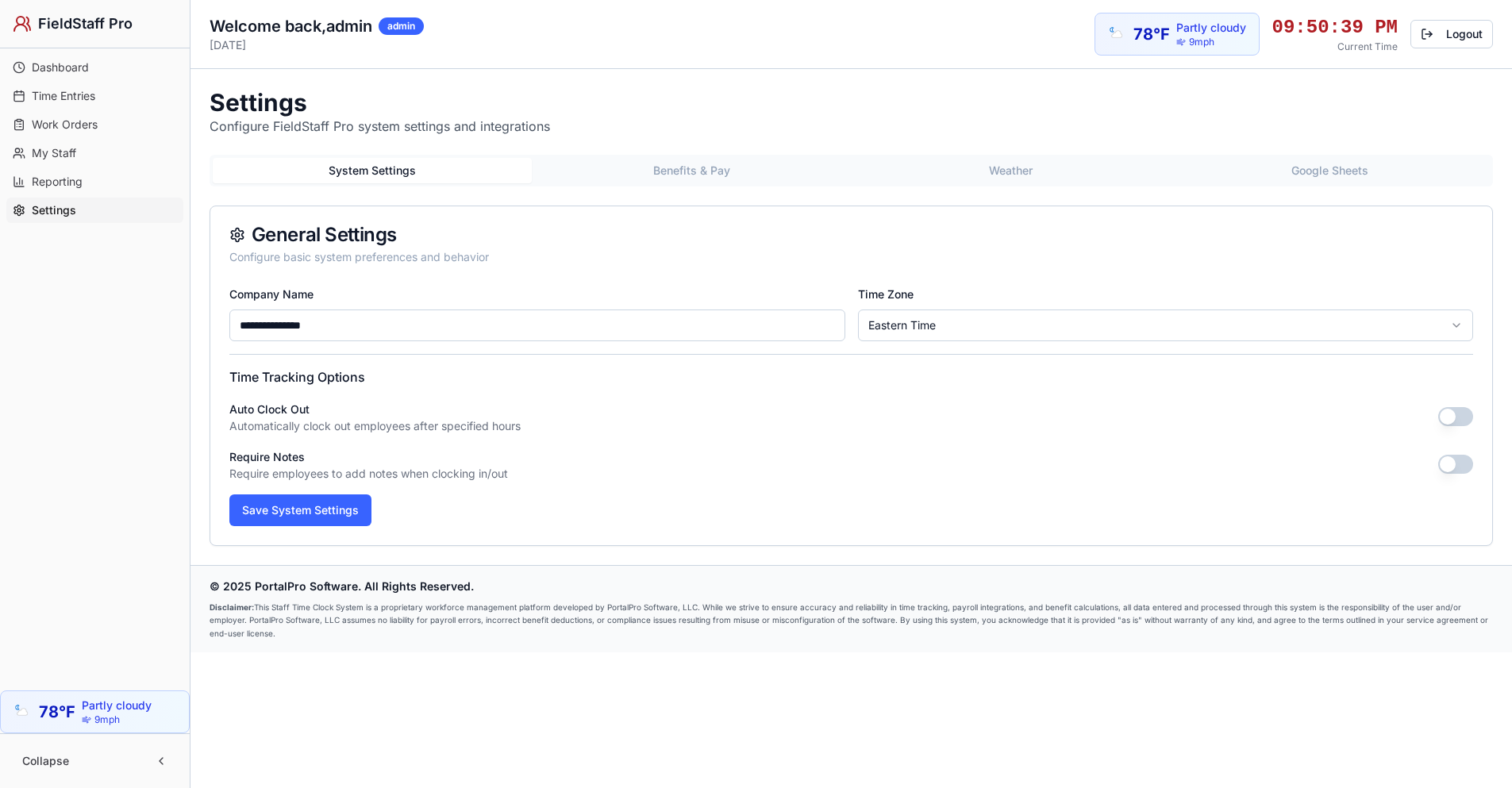
click at [1056, 177] on button "Weather" at bounding box center [1012, 170] width 320 height 26
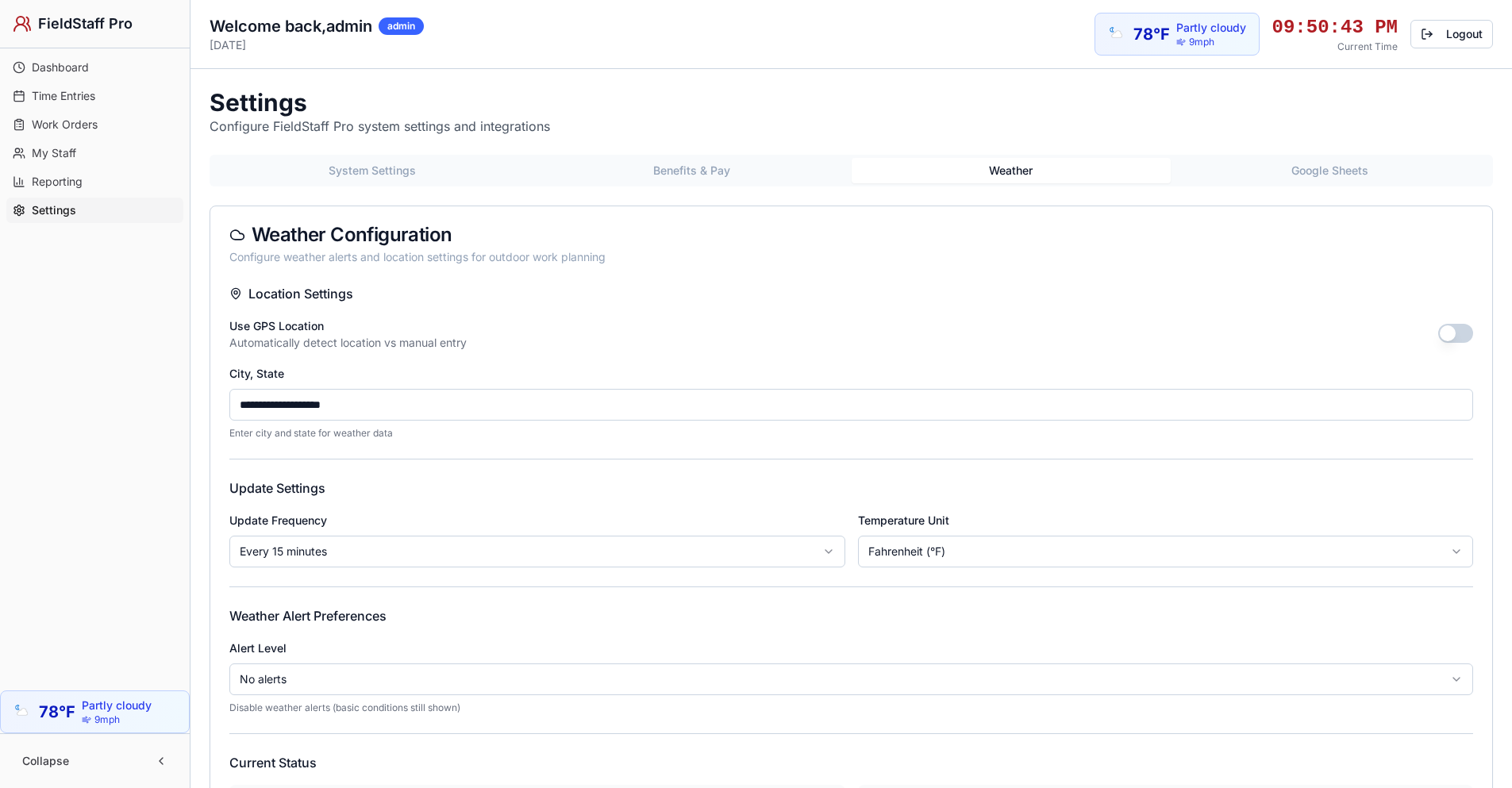
drag, startPoint x: 452, startPoint y: 408, endPoint x: 165, endPoint y: 402, distance: 287.1
click at [165, 402] on div "**********" at bounding box center [756, 552] width 1512 height 1105
type input "*"
type input "*****"
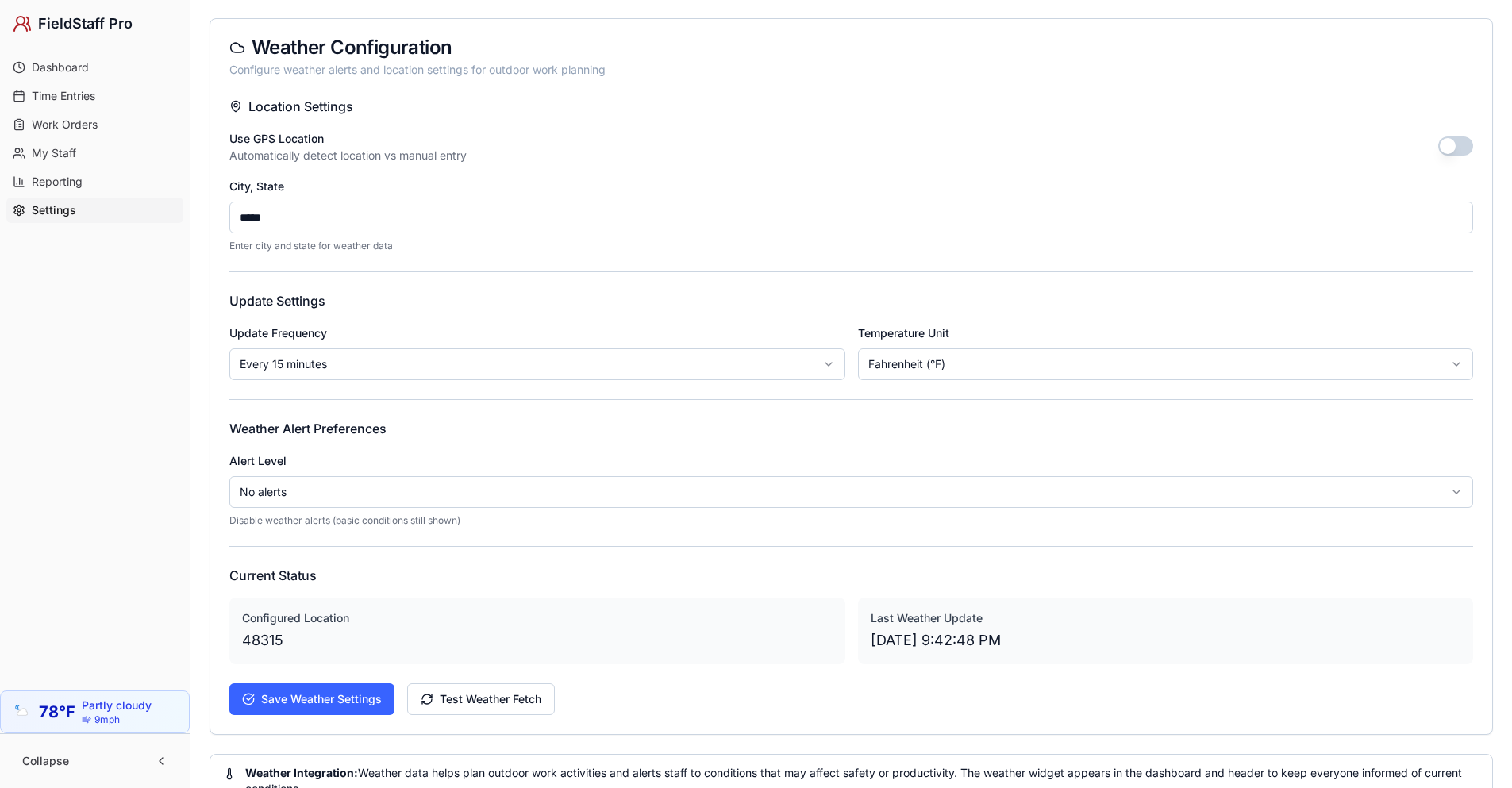
scroll to position [318, 0]
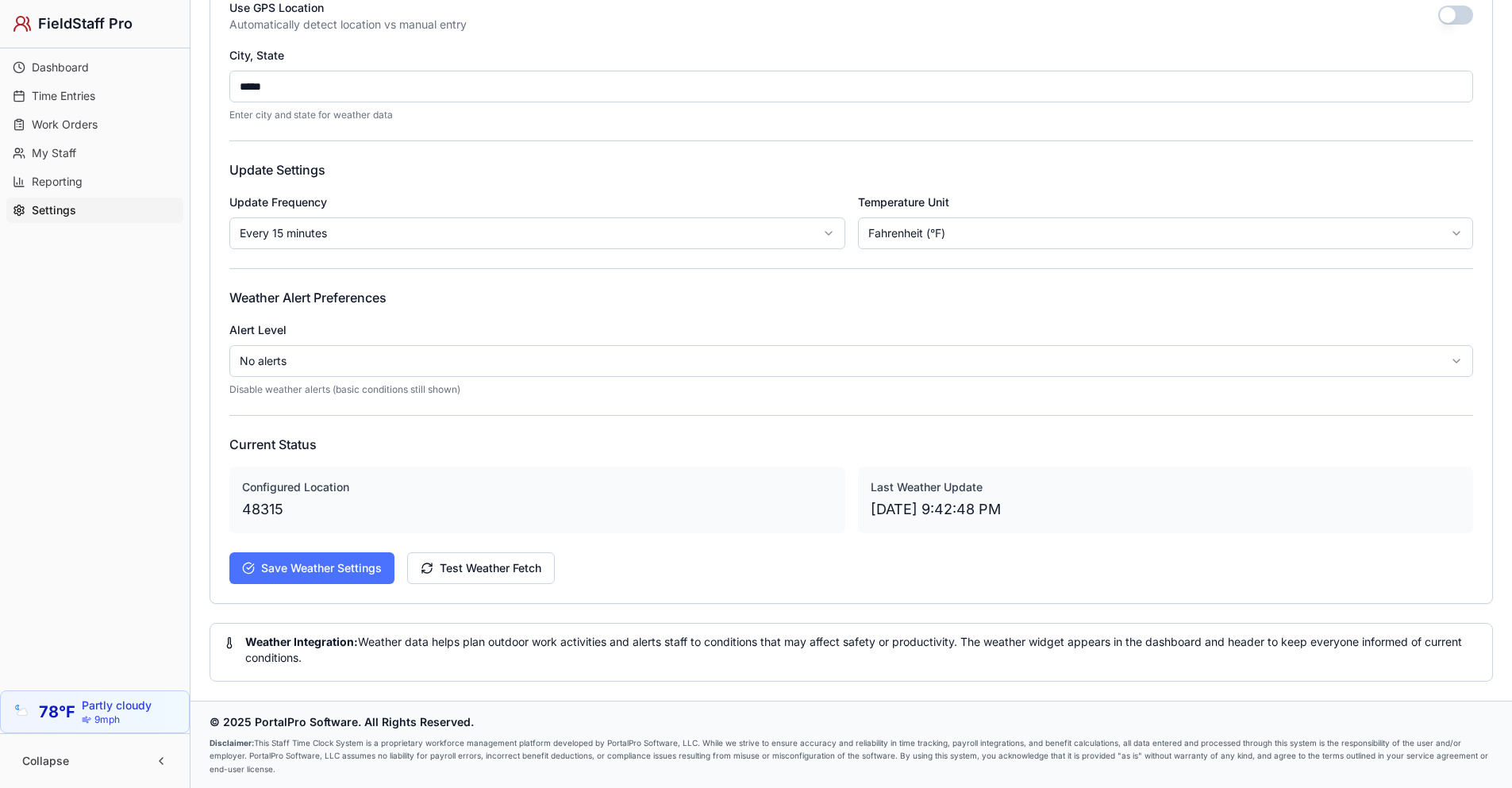
click at [305, 567] on button "Save Weather Settings" at bounding box center [312, 567] width 165 height 31
click at [482, 567] on button "Test Weather Fetch" at bounding box center [480, 567] width 147 height 31
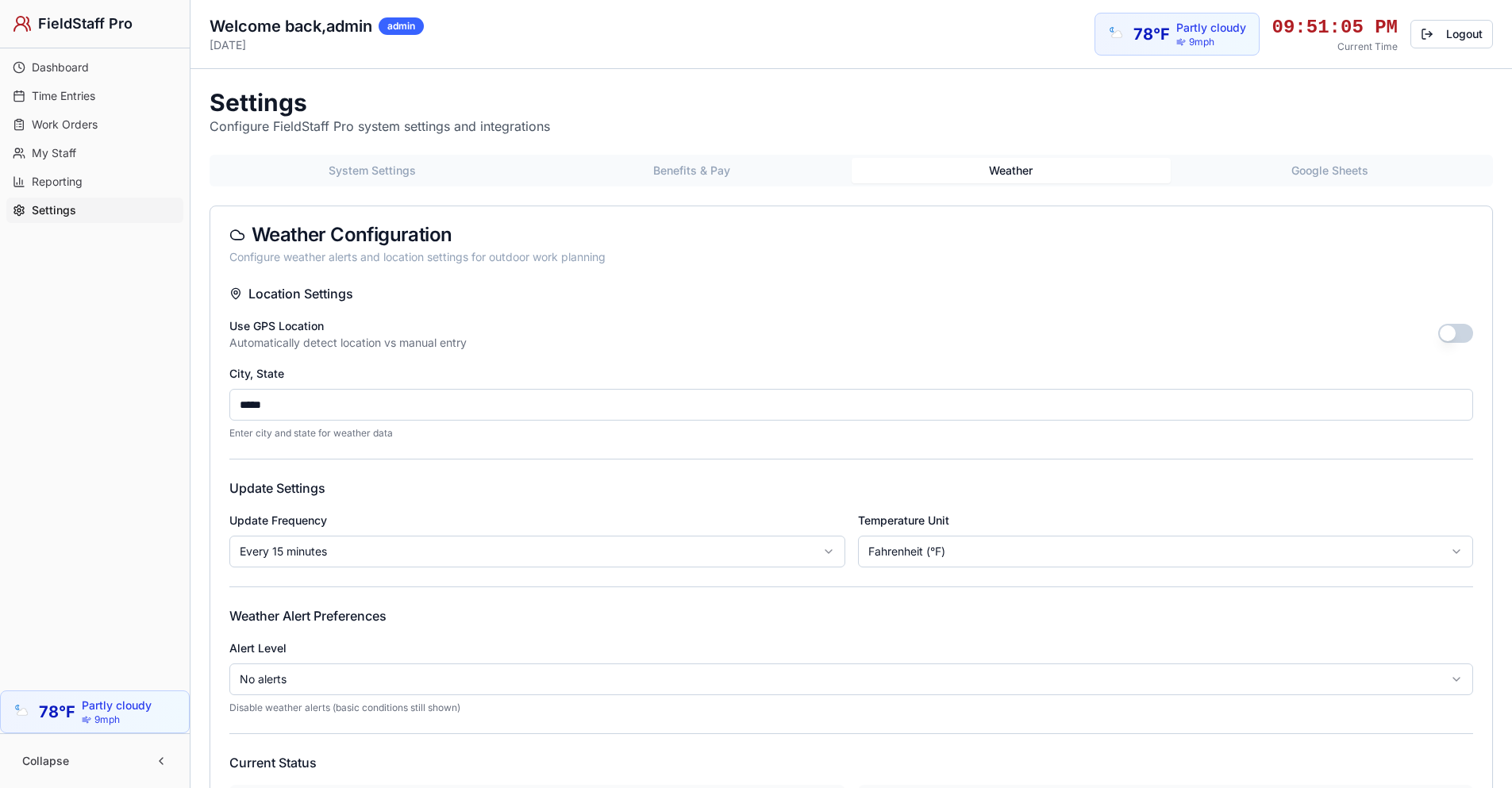
click at [1012, 171] on button "Weather" at bounding box center [1012, 170] width 320 height 26
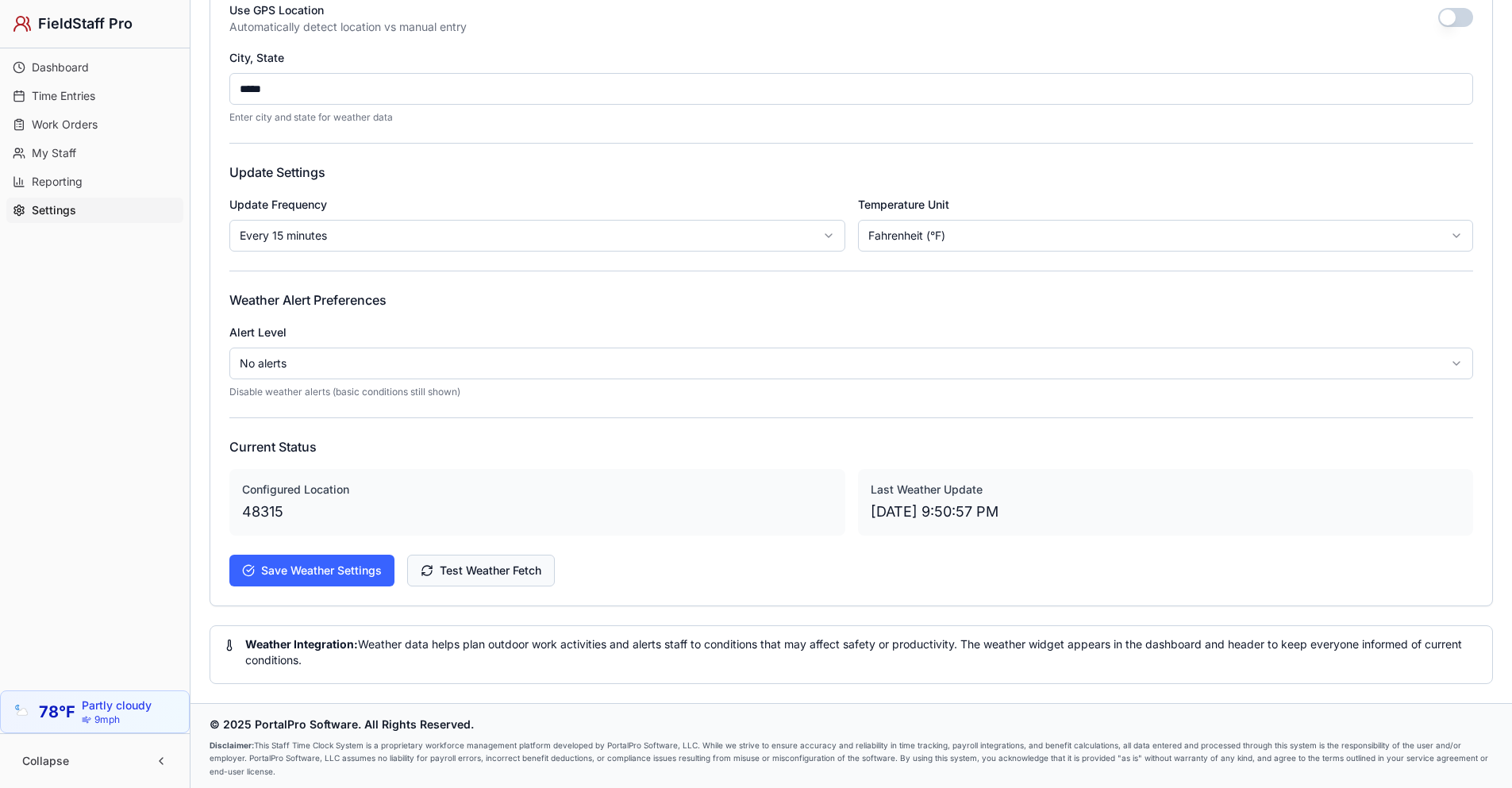
scroll to position [318, 0]
click at [74, 72] on span "Dashboard" at bounding box center [60, 67] width 57 height 16
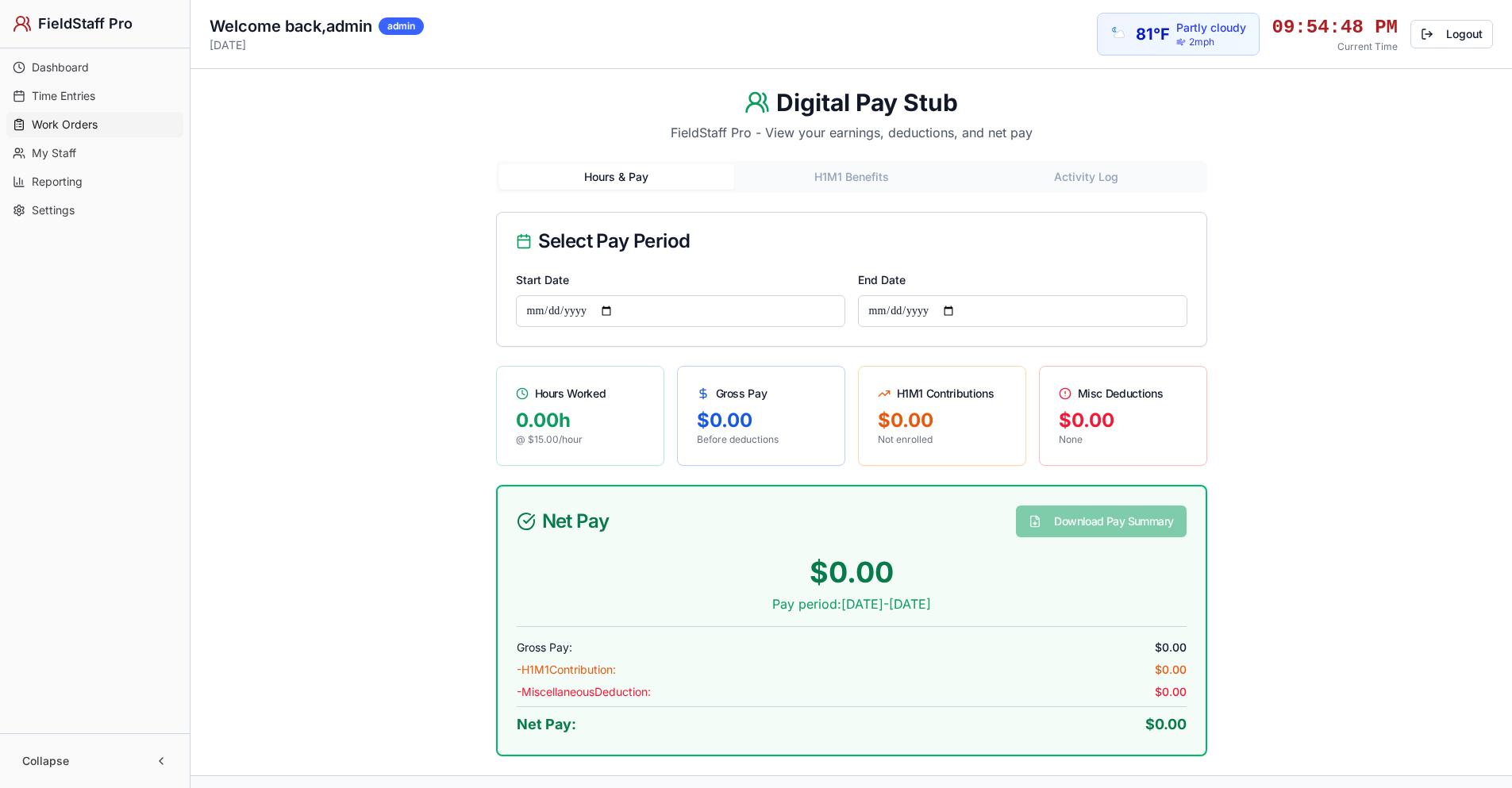
click at [63, 127] on span "Work Orders" at bounding box center [64, 125] width 66 height 16
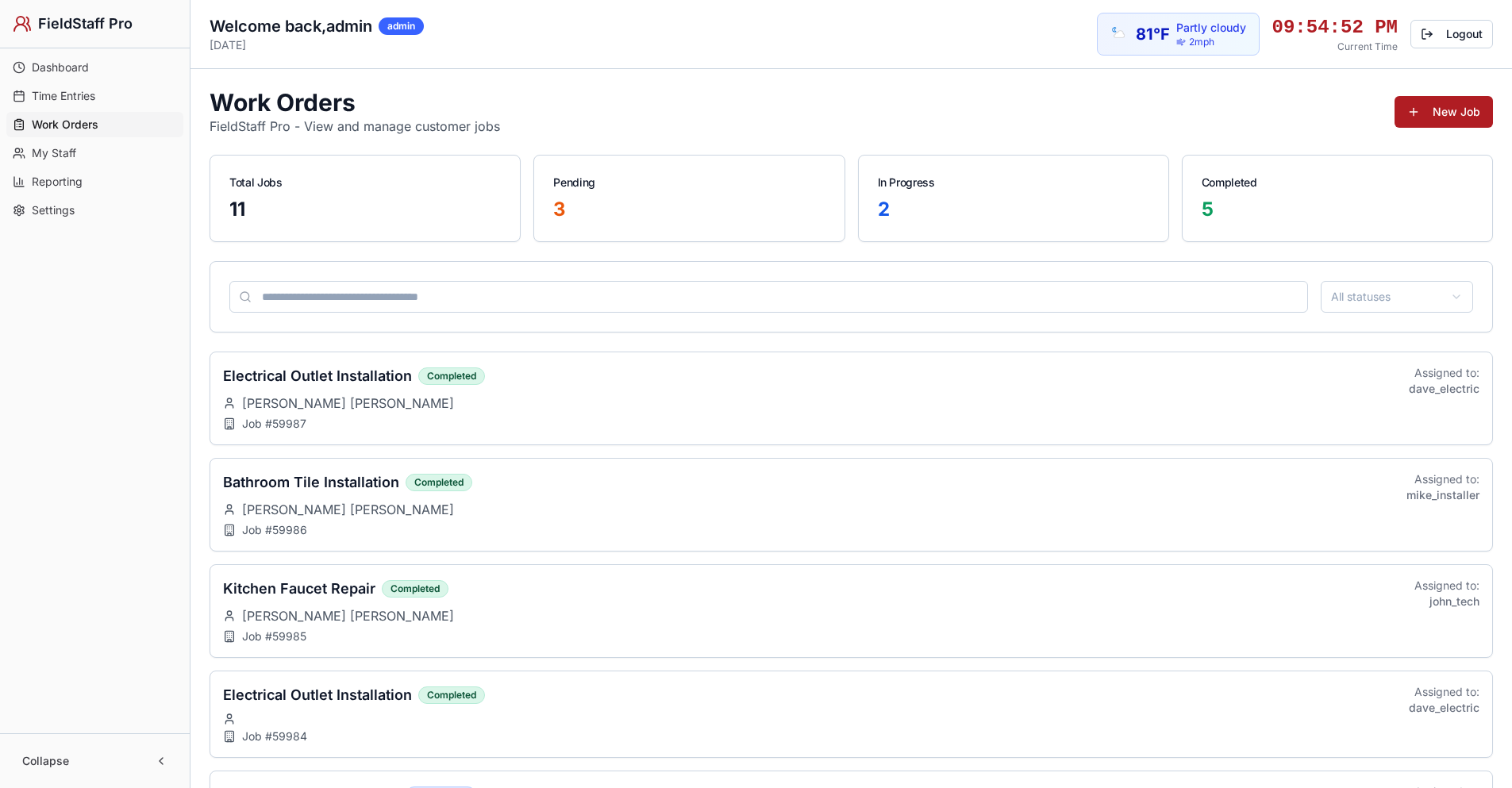
click at [72, 151] on span "My Staff" at bounding box center [53, 153] width 45 height 16
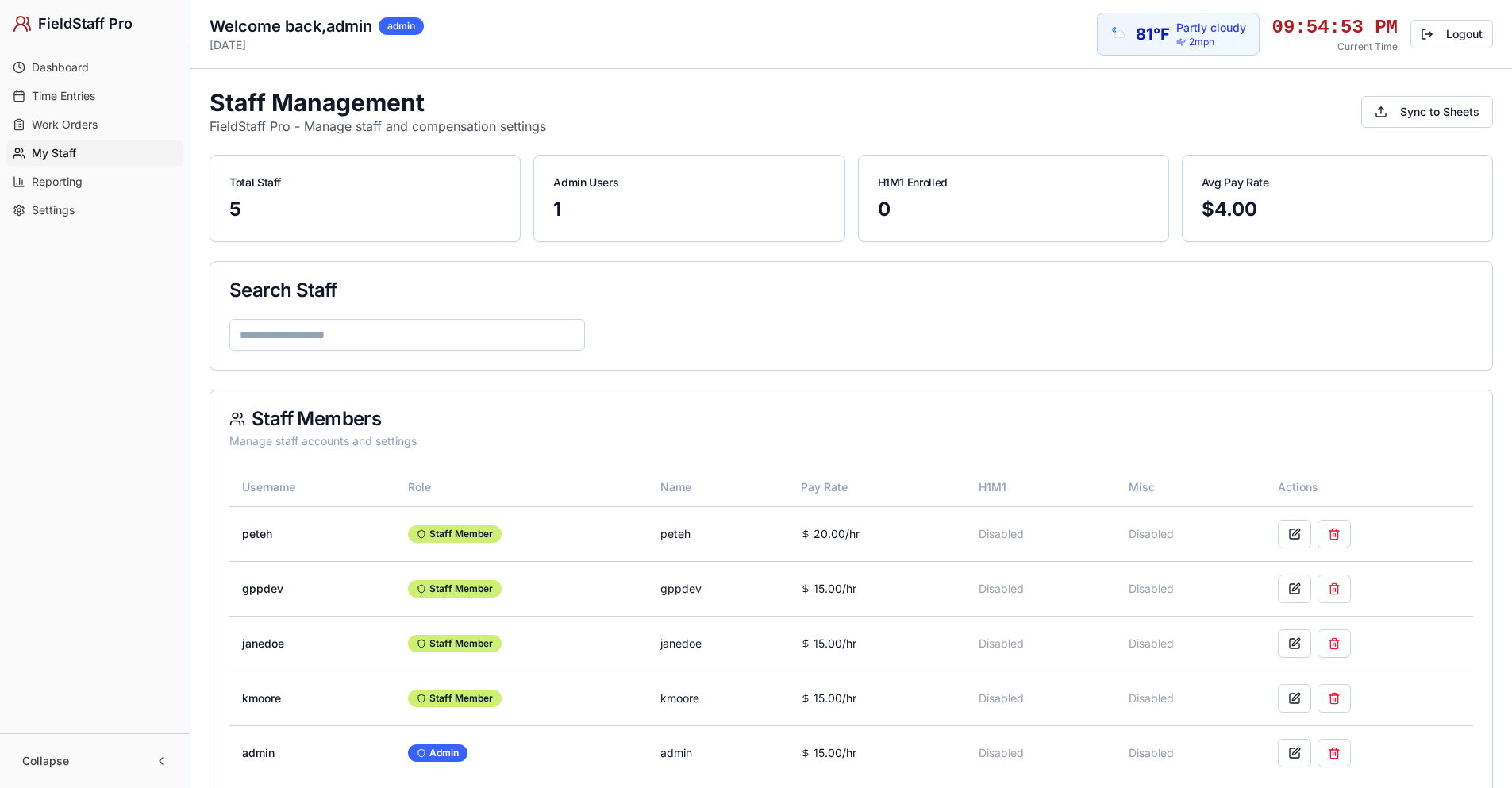
click at [71, 183] on span "Reporting" at bounding box center [56, 182] width 50 height 16
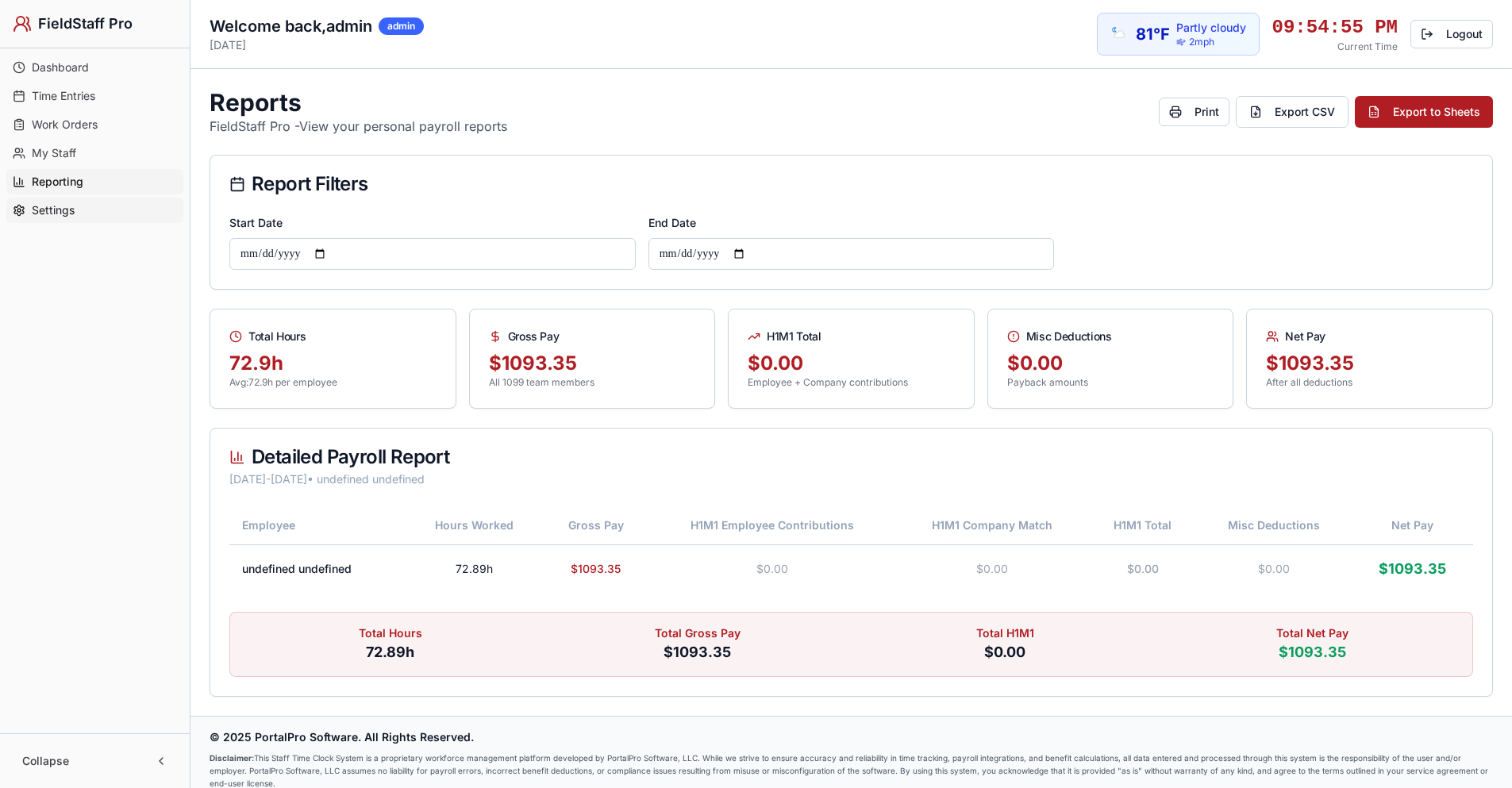
click at [60, 214] on span "Settings" at bounding box center [52, 210] width 43 height 16
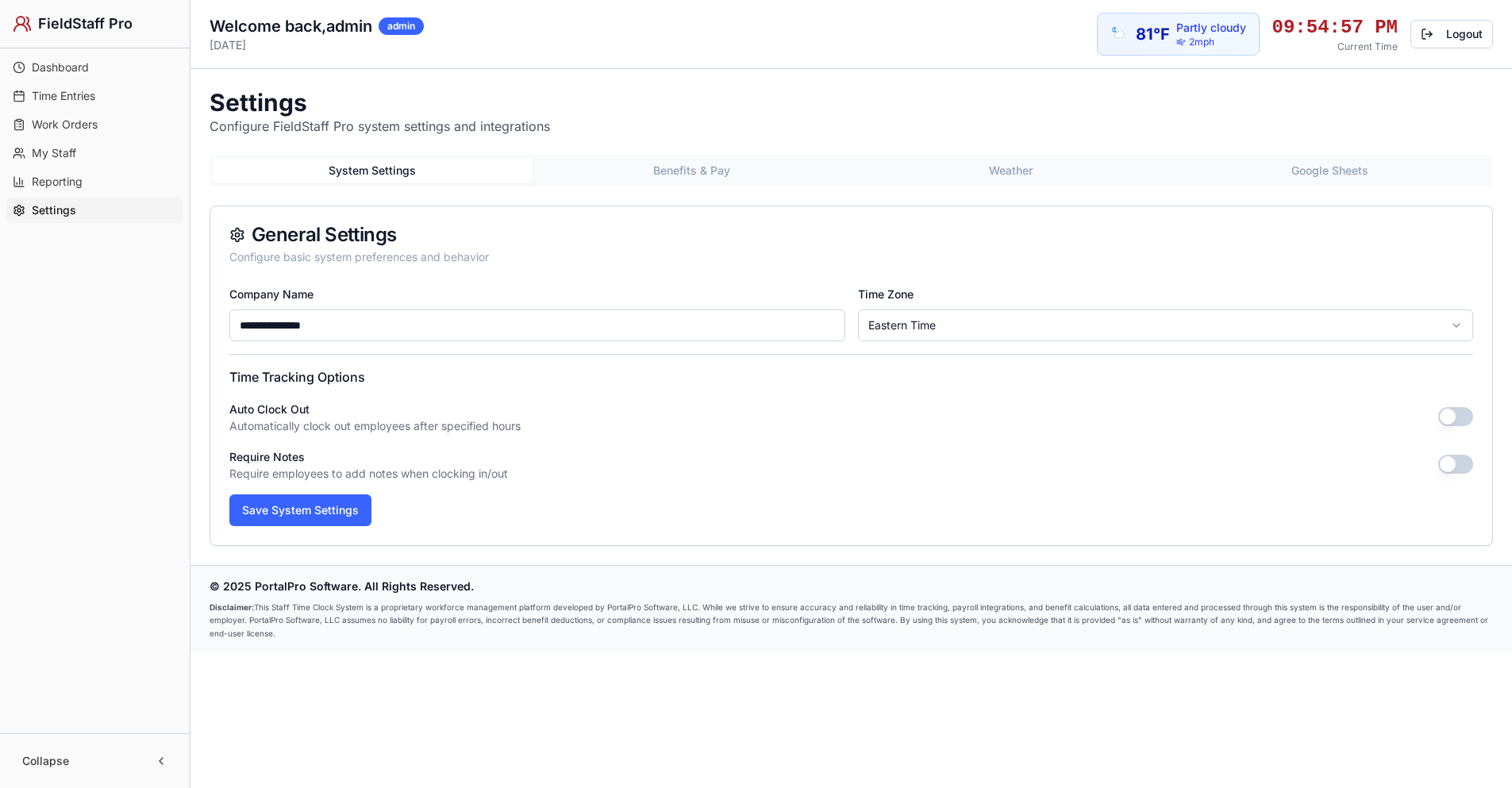
click at [1040, 161] on button "Weather" at bounding box center [1012, 170] width 320 height 26
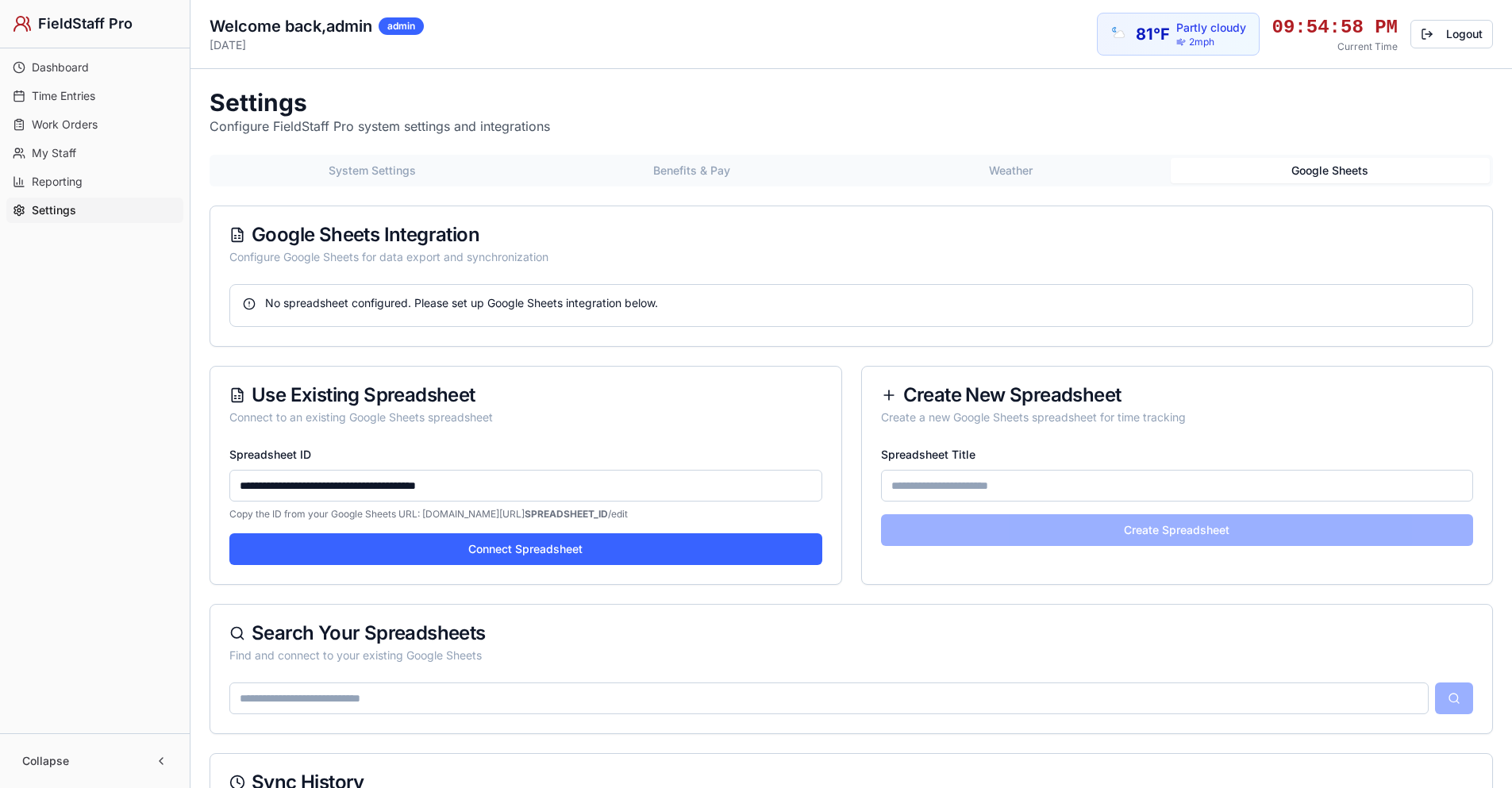
click at [1342, 167] on button "Google Sheets" at bounding box center [1330, 170] width 320 height 26
click at [75, 180] on span "Reporting" at bounding box center [56, 182] width 50 height 16
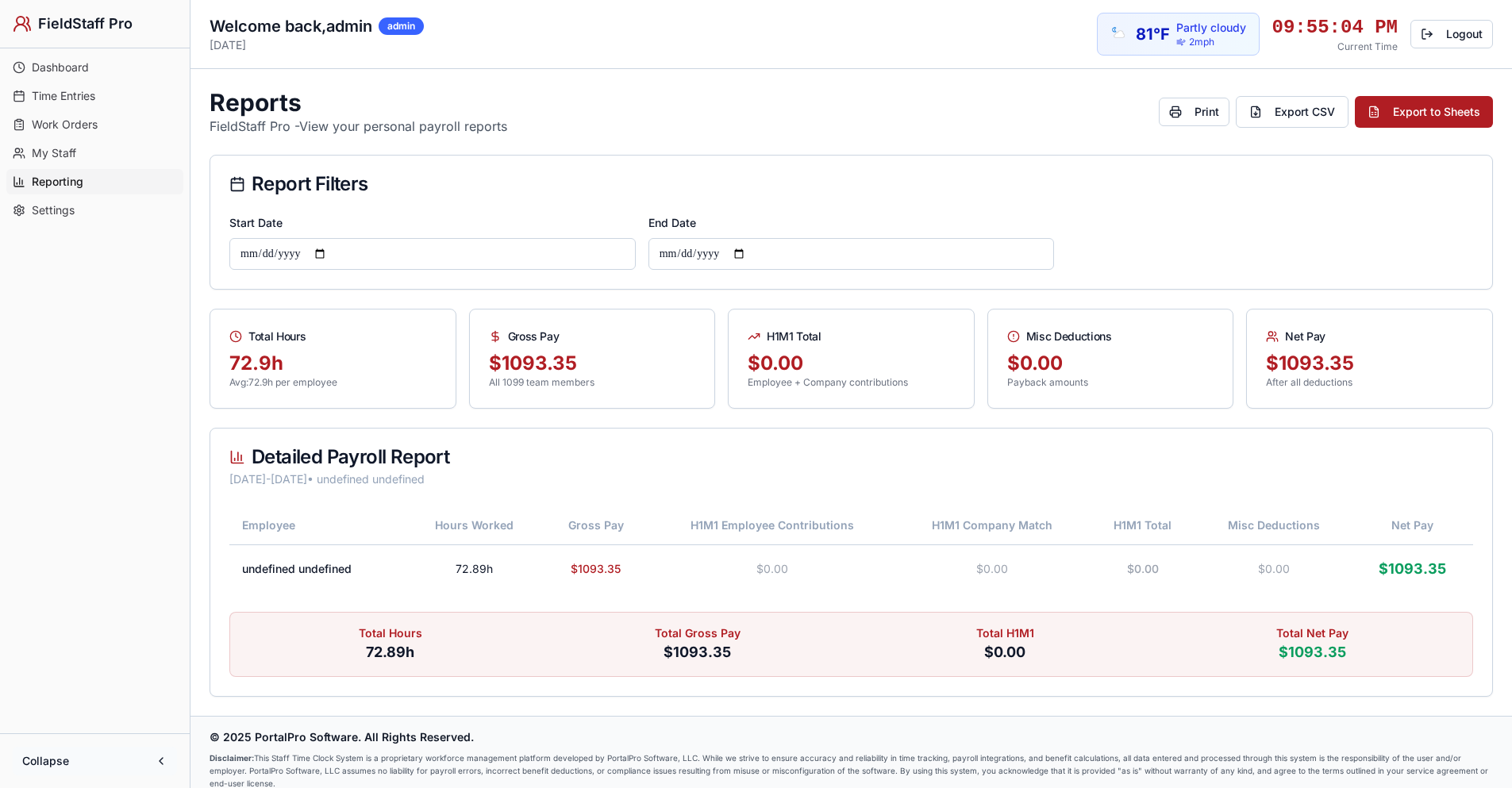
click at [159, 764] on button "Collapse" at bounding box center [94, 760] width 165 height 29
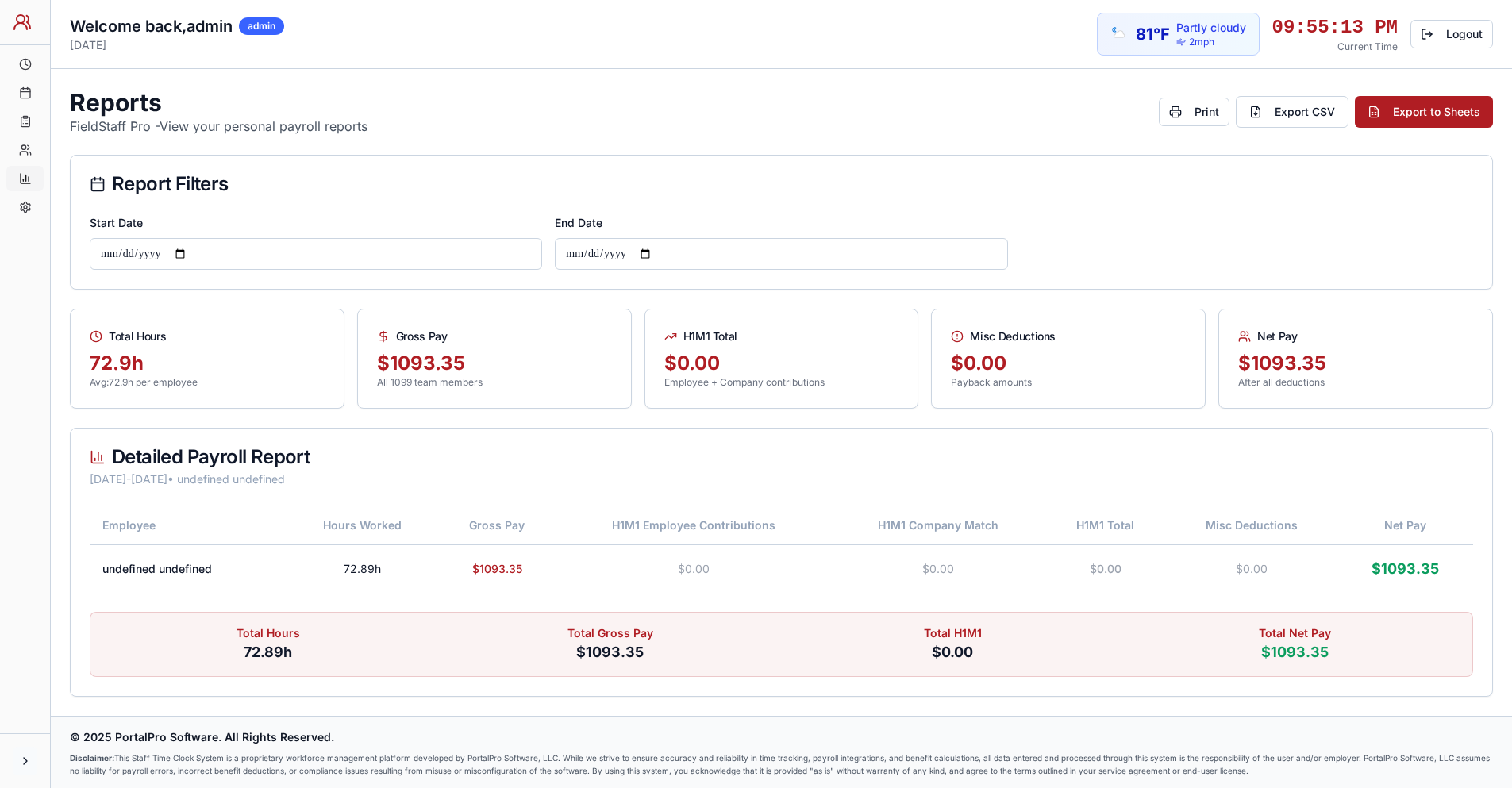
click at [26, 755] on button at bounding box center [25, 760] width 25 height 29
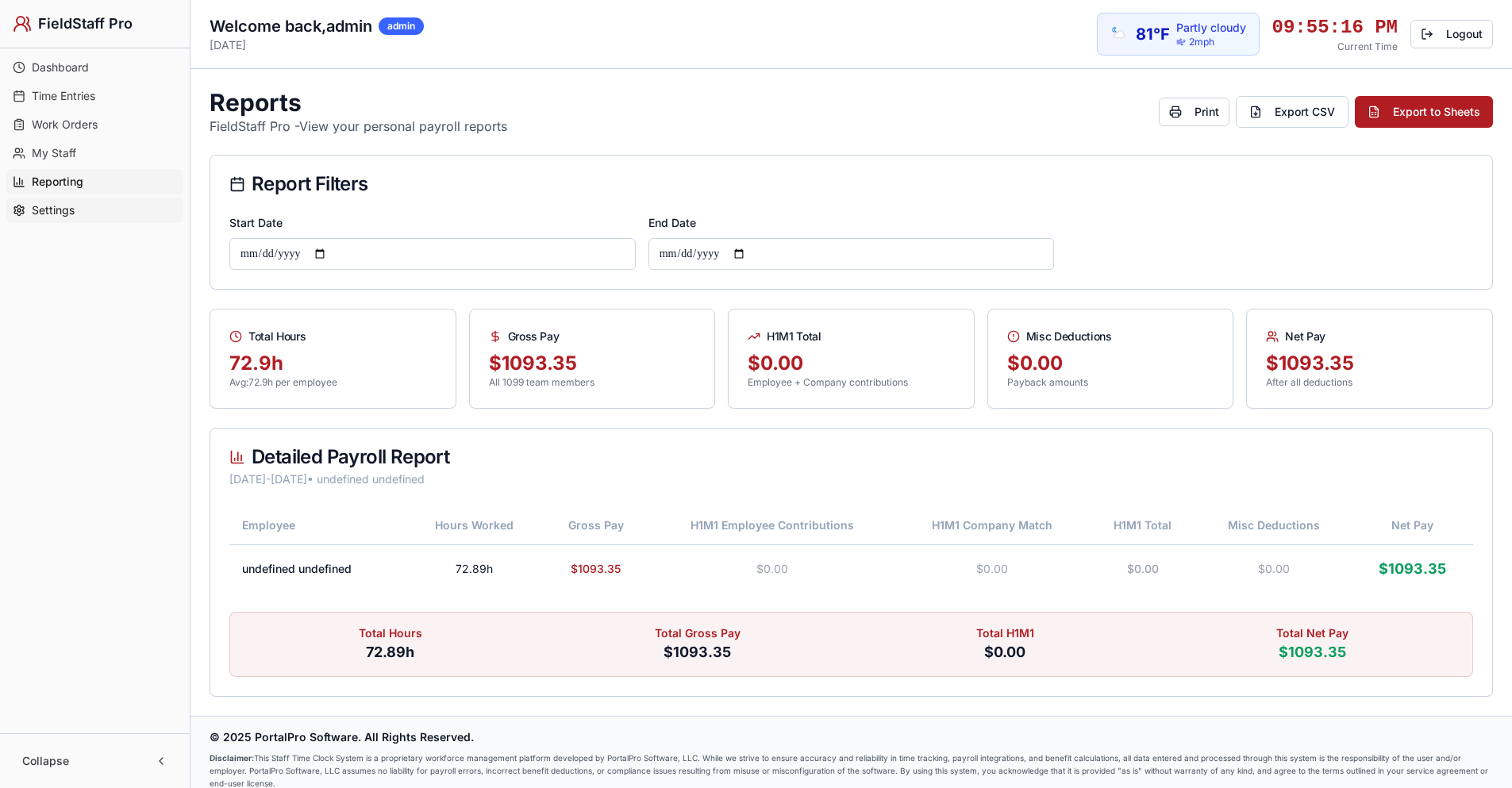
click at [48, 219] on link "Settings" at bounding box center [95, 210] width 177 height 26
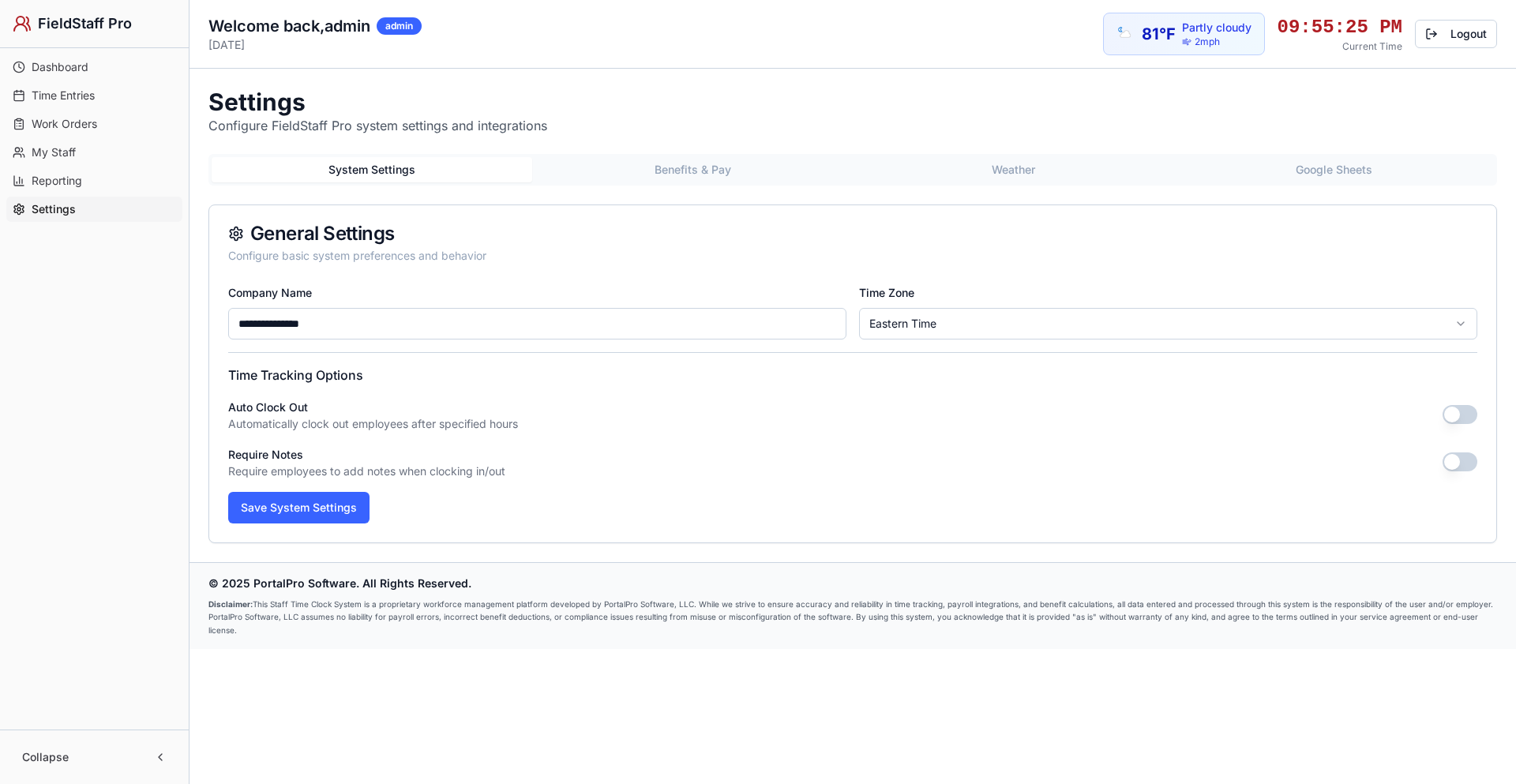
click at [72, 175] on span "Reporting" at bounding box center [56, 181] width 50 height 16
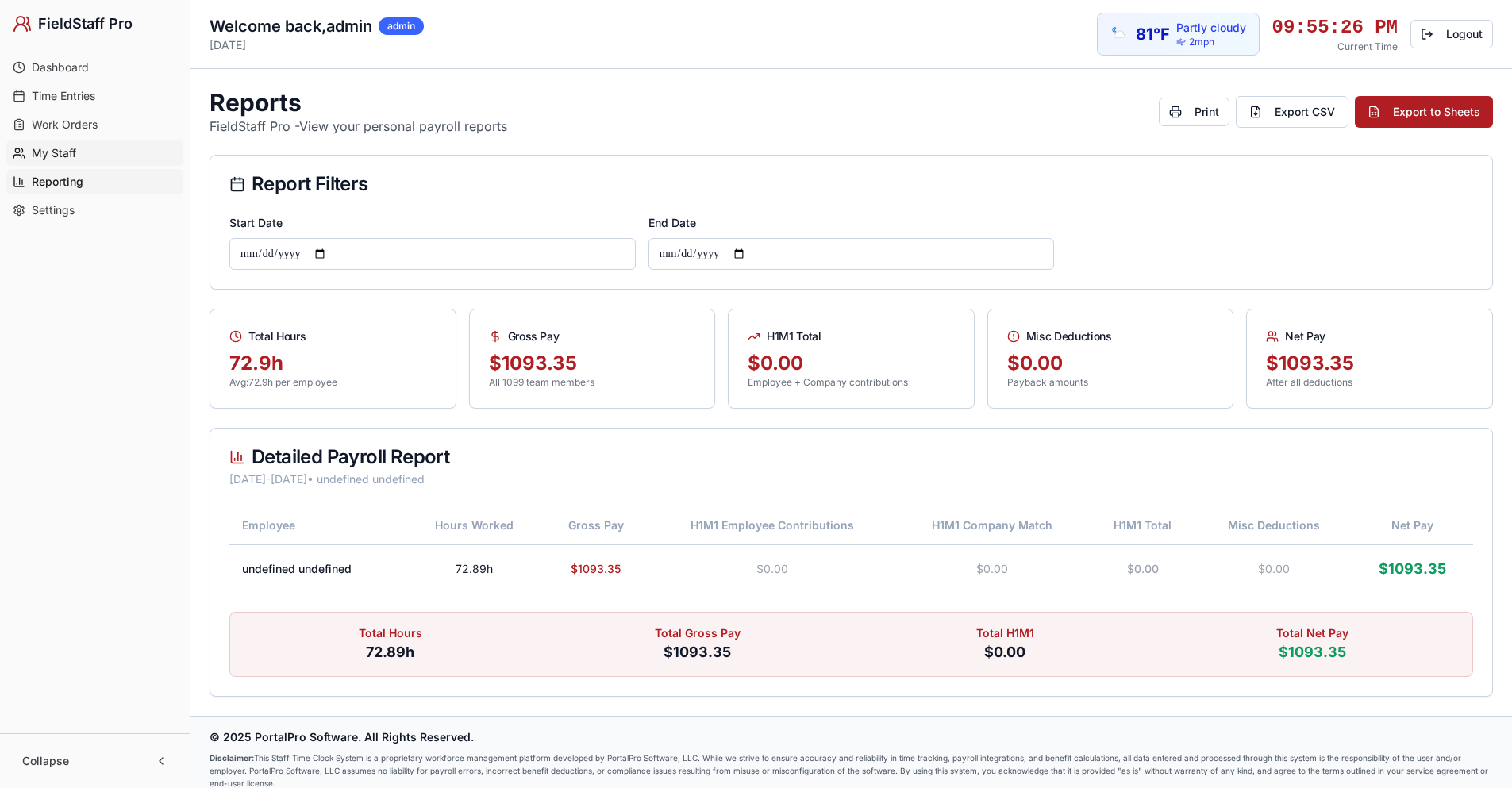
click at [60, 151] on span "My Staff" at bounding box center [53, 153] width 45 height 16
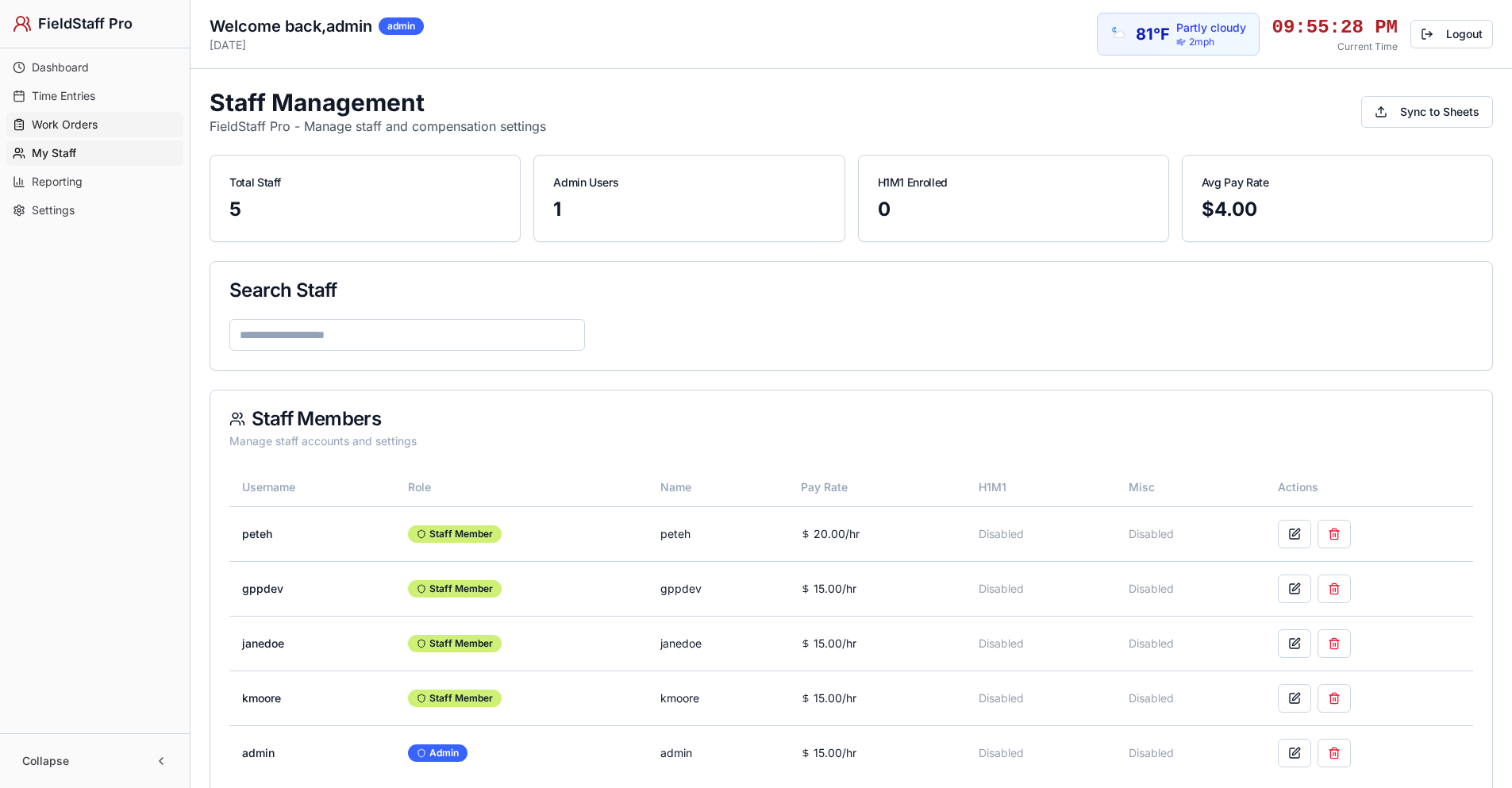
click at [64, 120] on span "Work Orders" at bounding box center [64, 125] width 66 height 16
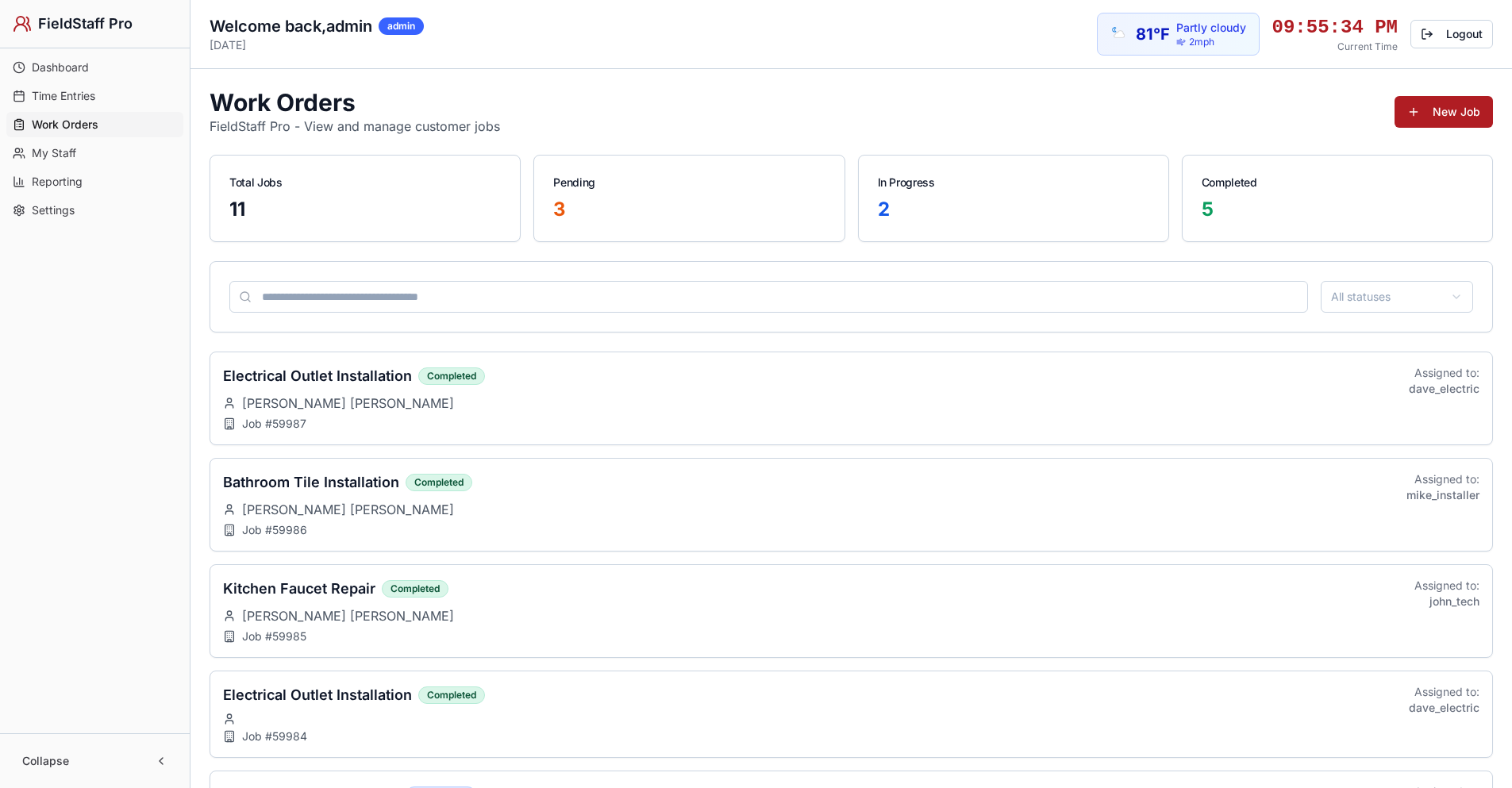
click at [51, 101] on span "Time Entries" at bounding box center [63, 96] width 64 height 16
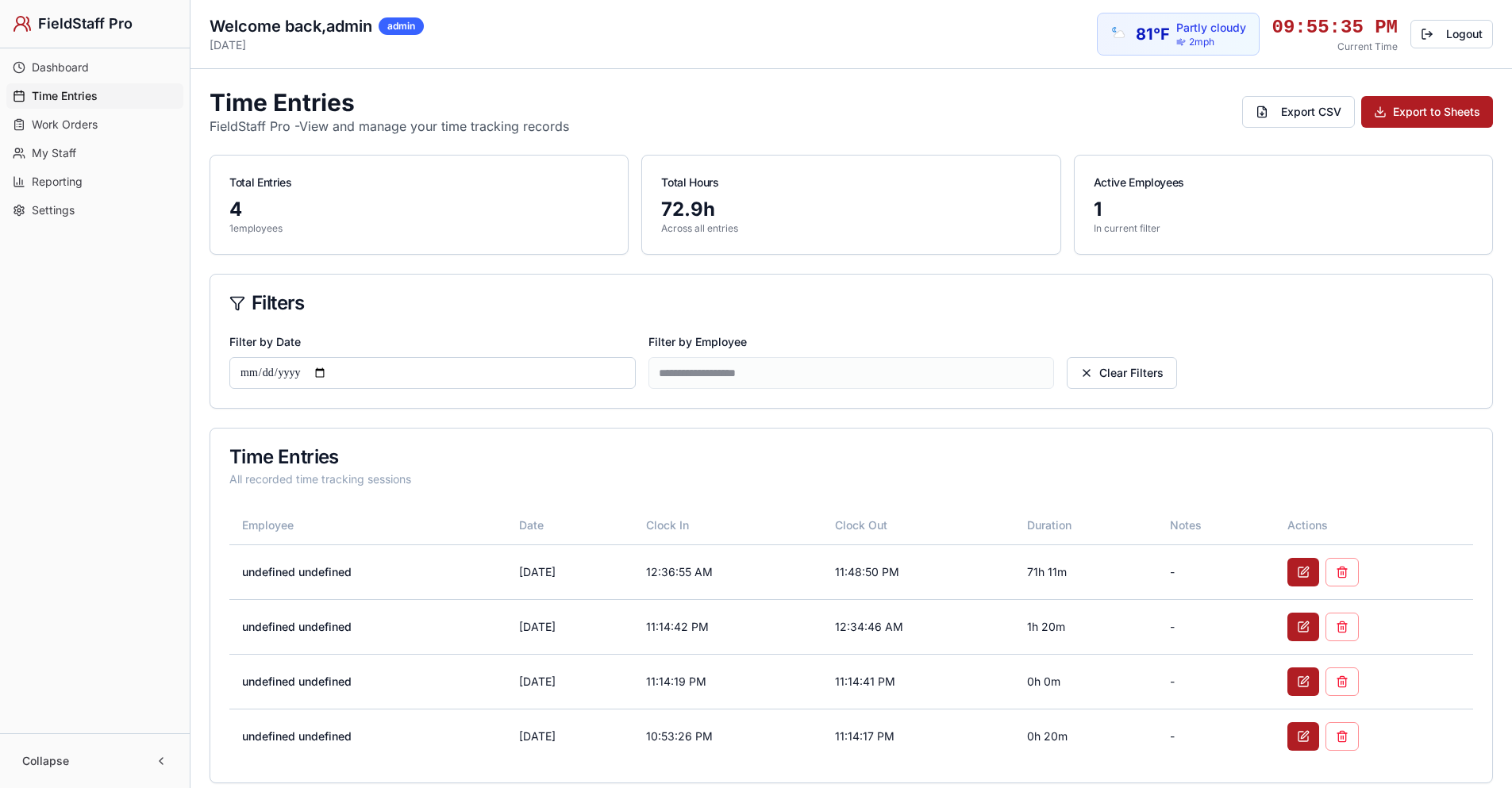
click at [65, 67] on span "Dashboard" at bounding box center [60, 67] width 57 height 16
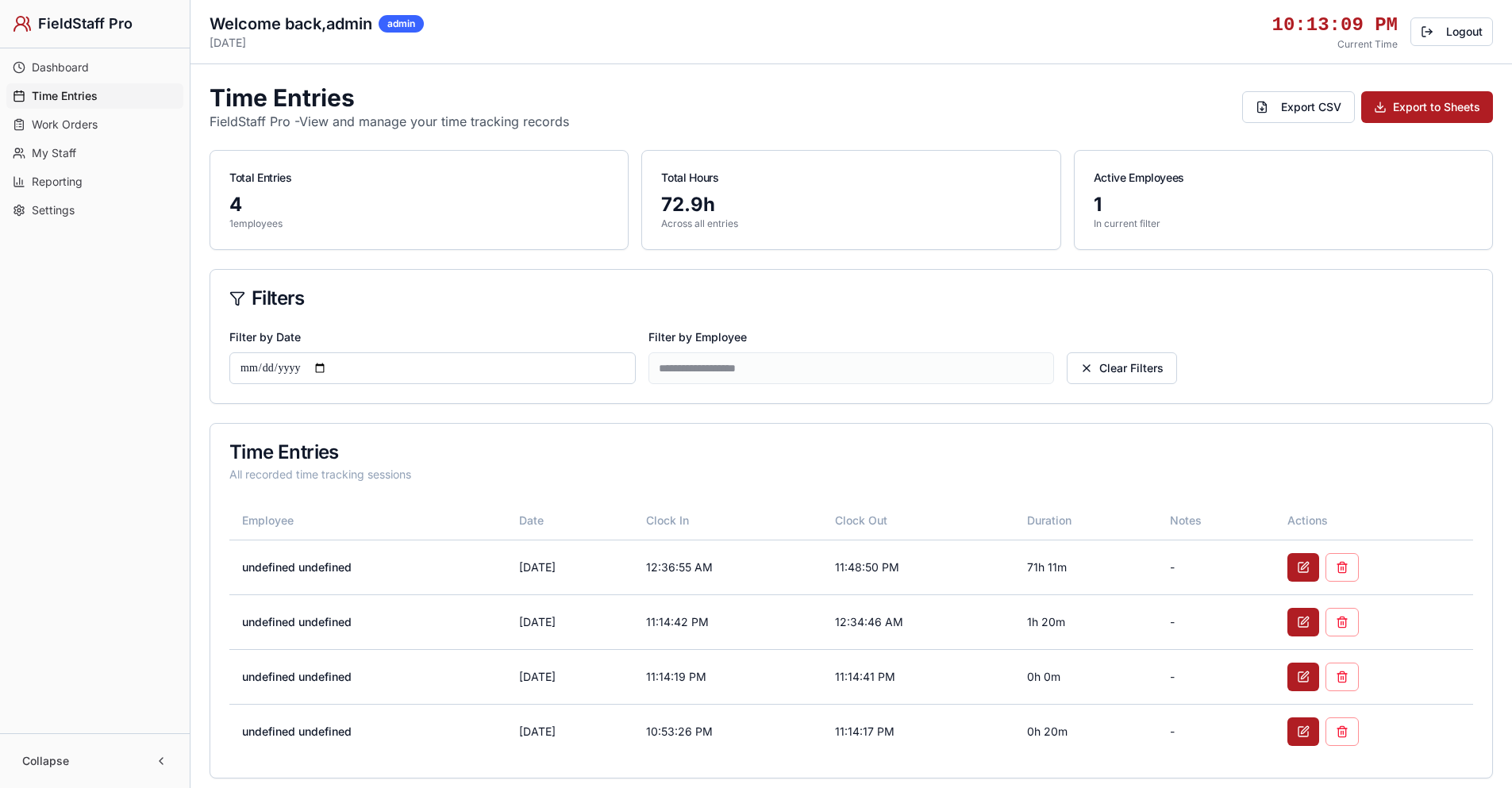
click at [79, 207] on link "Settings" at bounding box center [95, 210] width 177 height 26
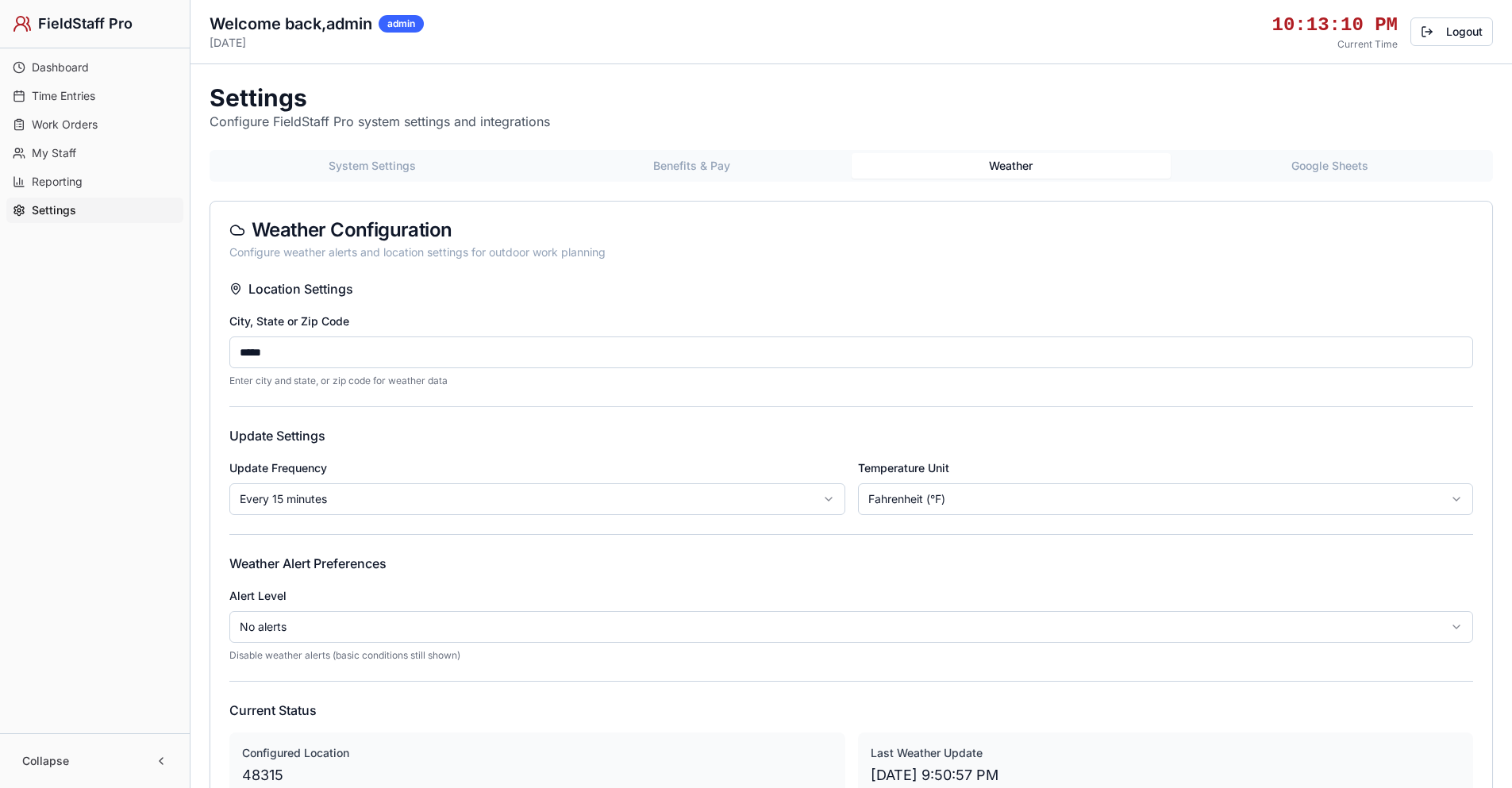
click at [1011, 165] on button "Weather" at bounding box center [1012, 165] width 320 height 26
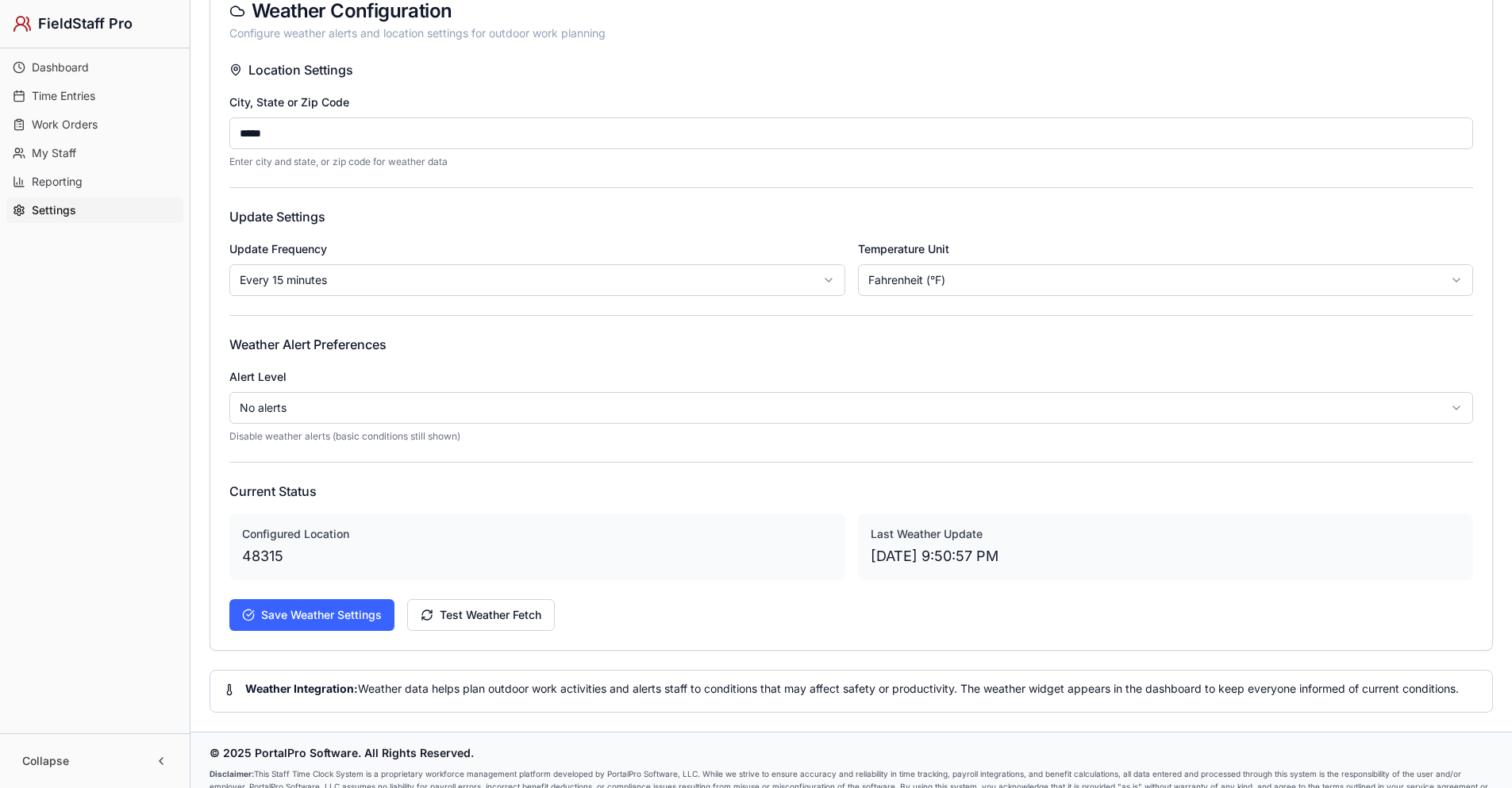
scroll to position [238, 0]
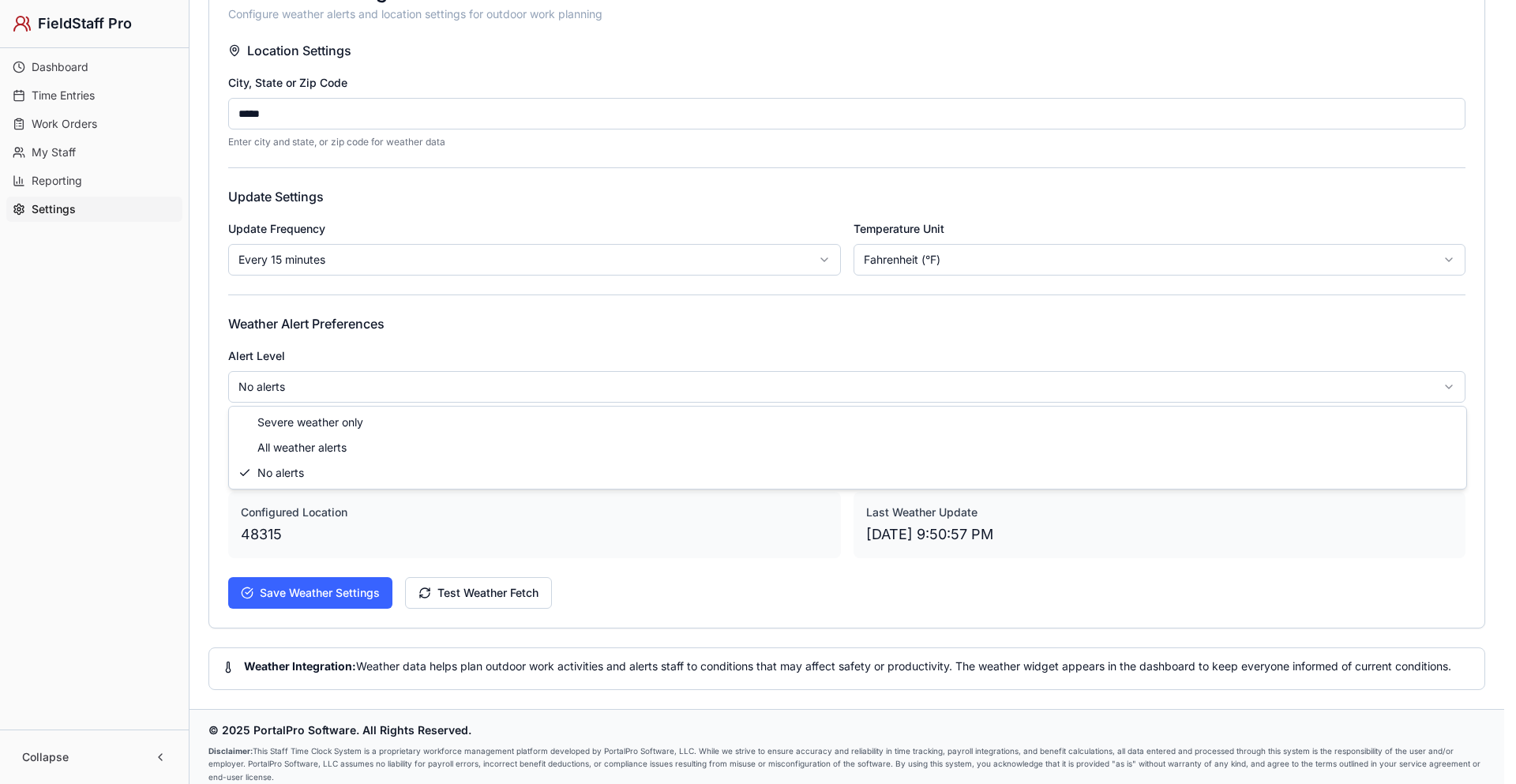
click at [319, 395] on html "FieldStaff Pro Dashboard Time Entries Work Orders My Staff Reporting Settings C…" at bounding box center [758, 280] width 1516 height 1033
click at [341, 589] on button "Save Weather Settings" at bounding box center [310, 592] width 165 height 31
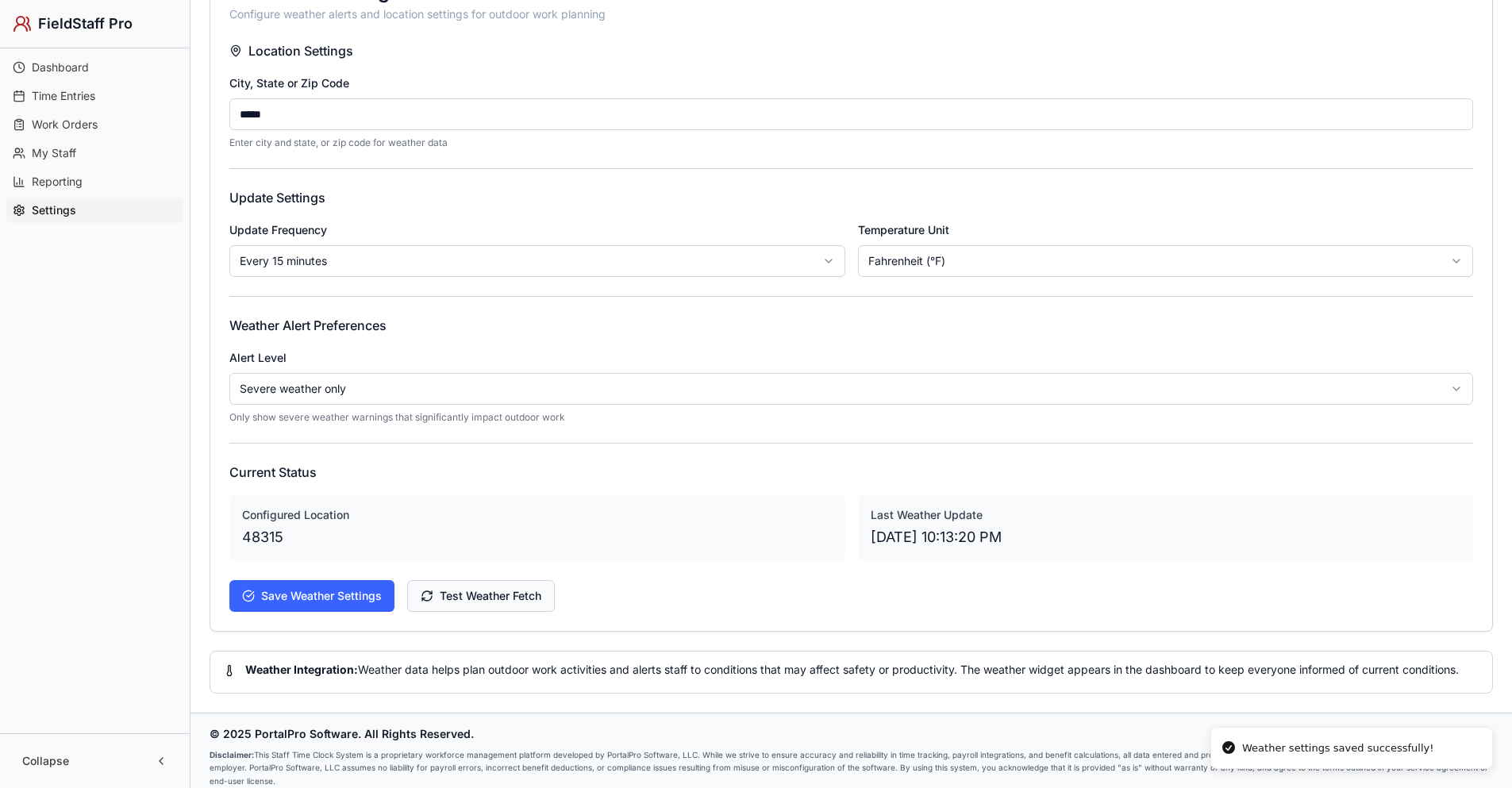
click at [480, 591] on button "Test Weather Fetch" at bounding box center [480, 595] width 147 height 31
click at [59, 60] on span "Dashboard" at bounding box center [60, 67] width 57 height 16
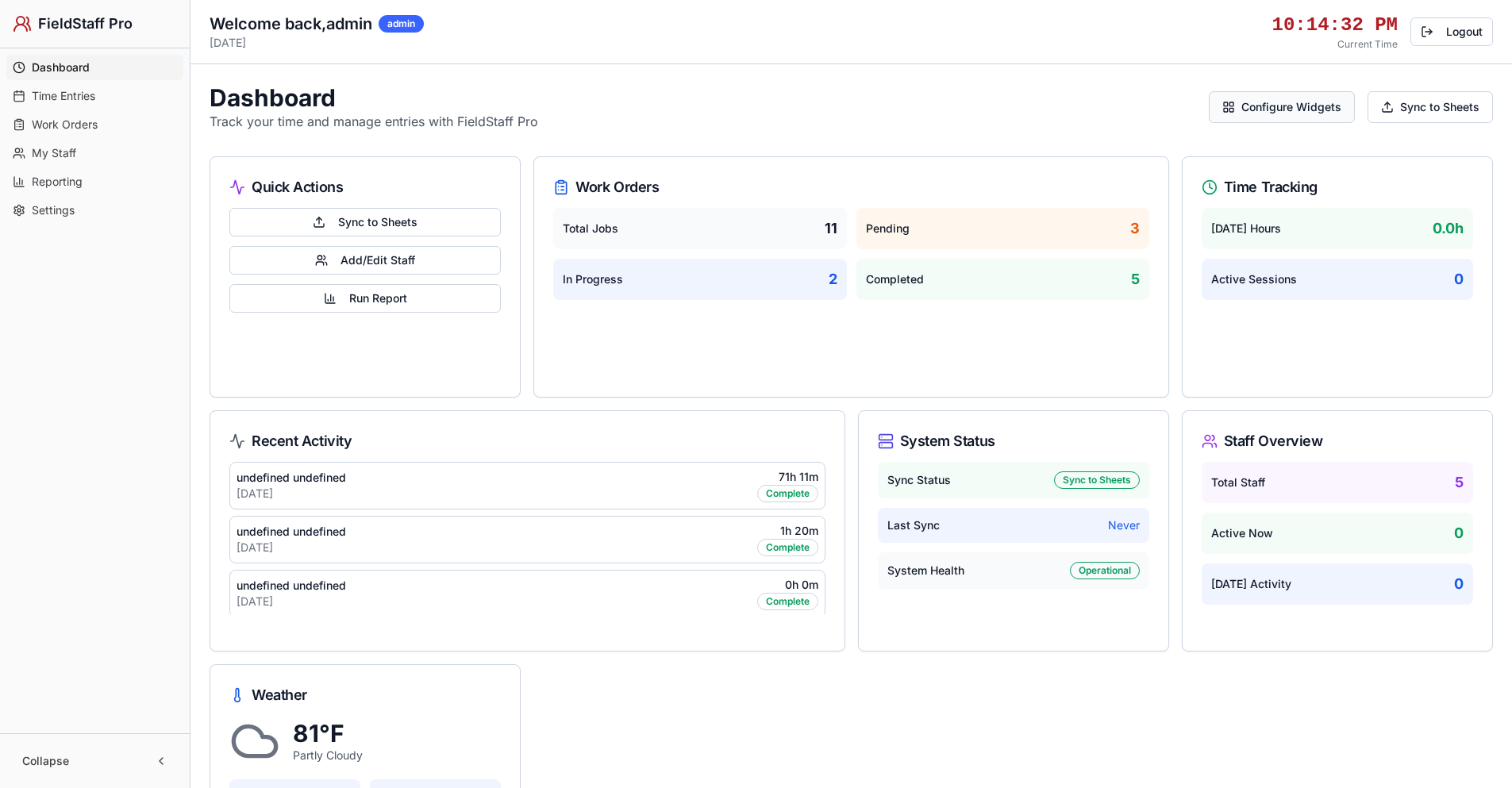
click at [1284, 110] on button "Configure Widgets" at bounding box center [1282, 106] width 146 height 31
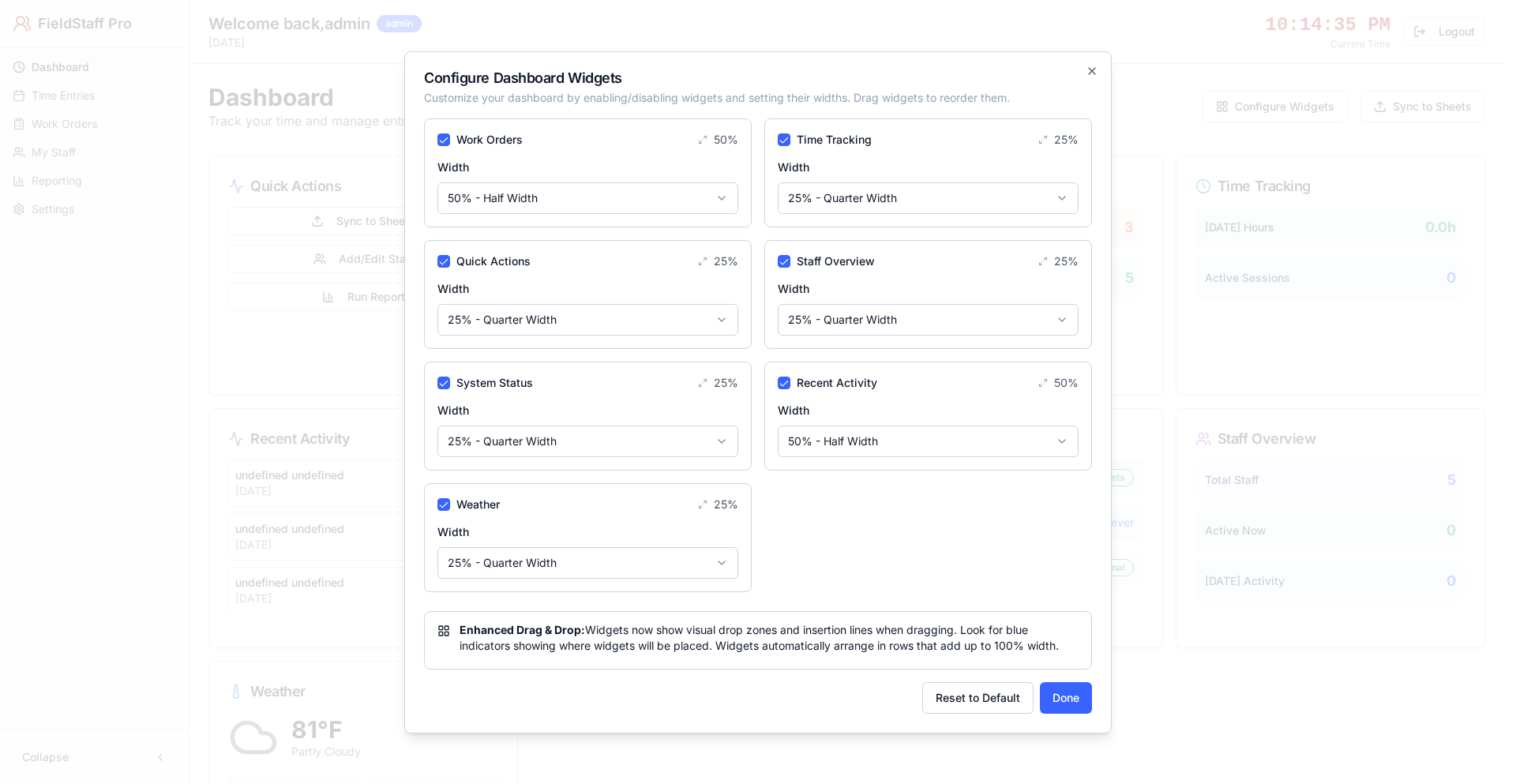
click at [564, 570] on body "FieldStaff Pro Dashboard Time Entries Work Orders My Staff Reporting Settings C…" at bounding box center [752, 506] width 1504 height 1013
click at [1068, 699] on button "Done" at bounding box center [1065, 697] width 52 height 31
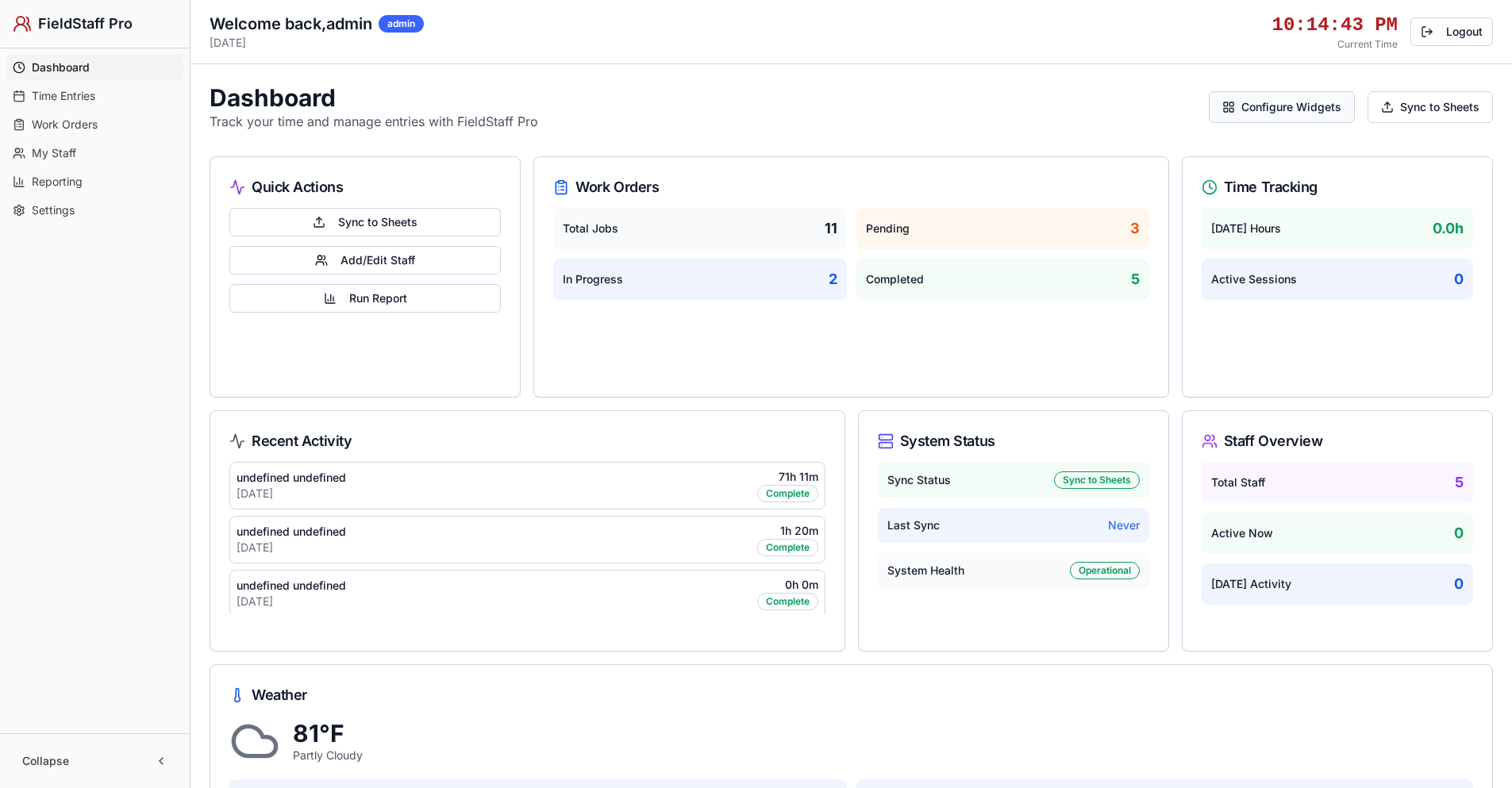
click at [1299, 110] on button "Configure Widgets" at bounding box center [1282, 106] width 146 height 31
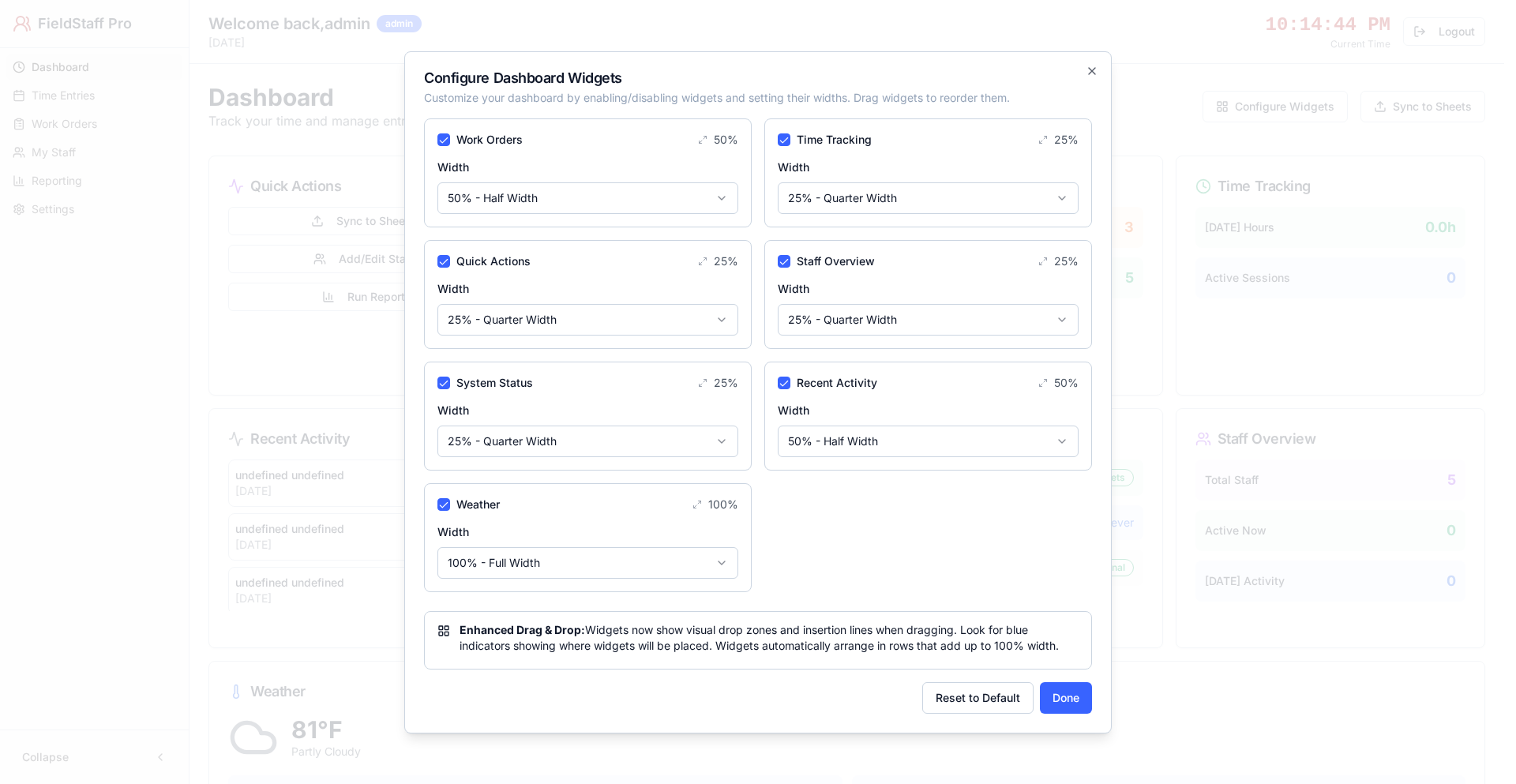
click at [597, 566] on body "FieldStaff Pro Dashboard Time Entries Work Orders My Staff Reporting Settings C…" at bounding box center [752, 506] width 1504 height 1013
click at [1073, 698] on button "Done" at bounding box center [1065, 697] width 52 height 31
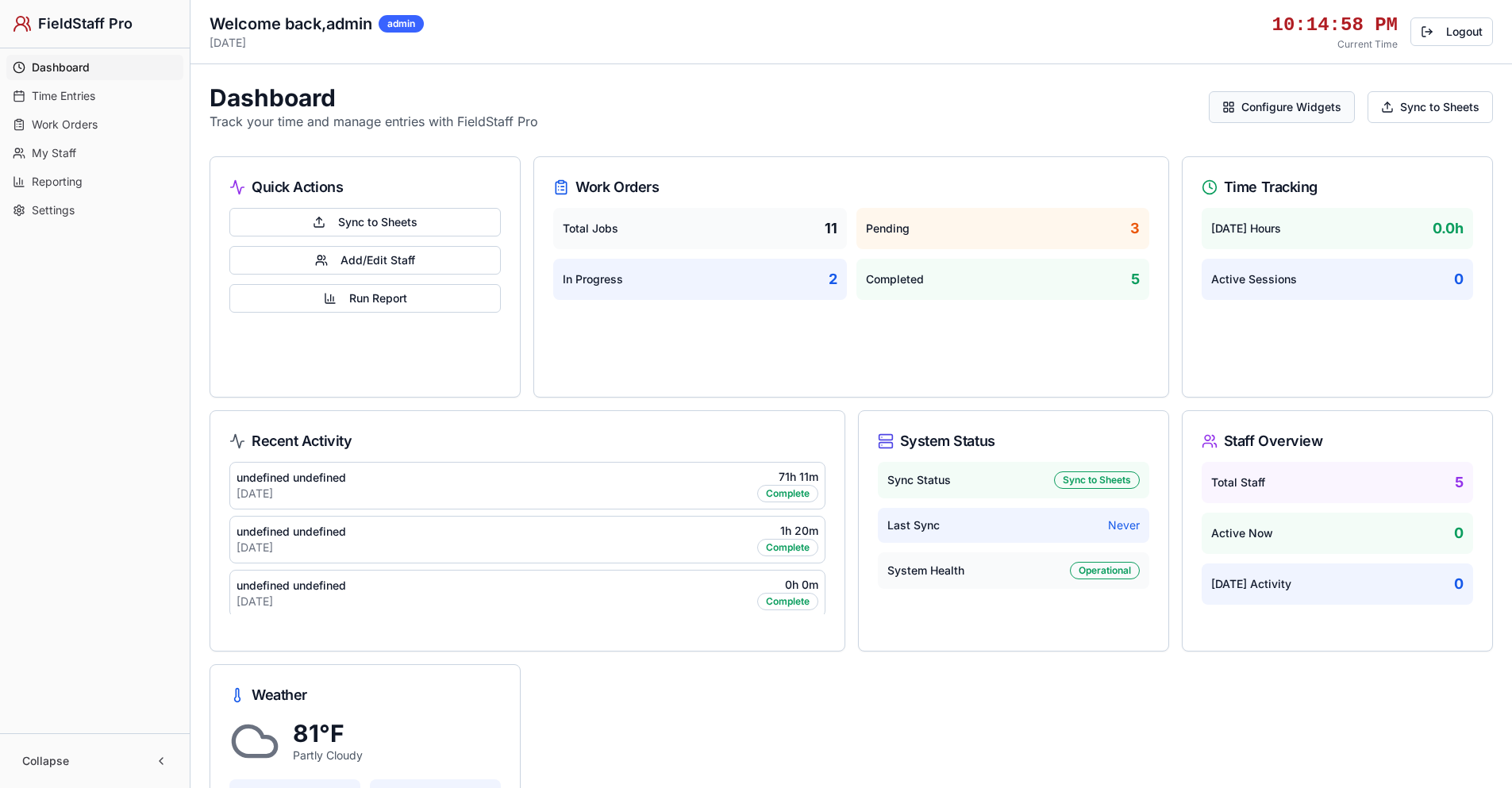
click at [1268, 105] on button "Configure Widgets" at bounding box center [1282, 106] width 146 height 31
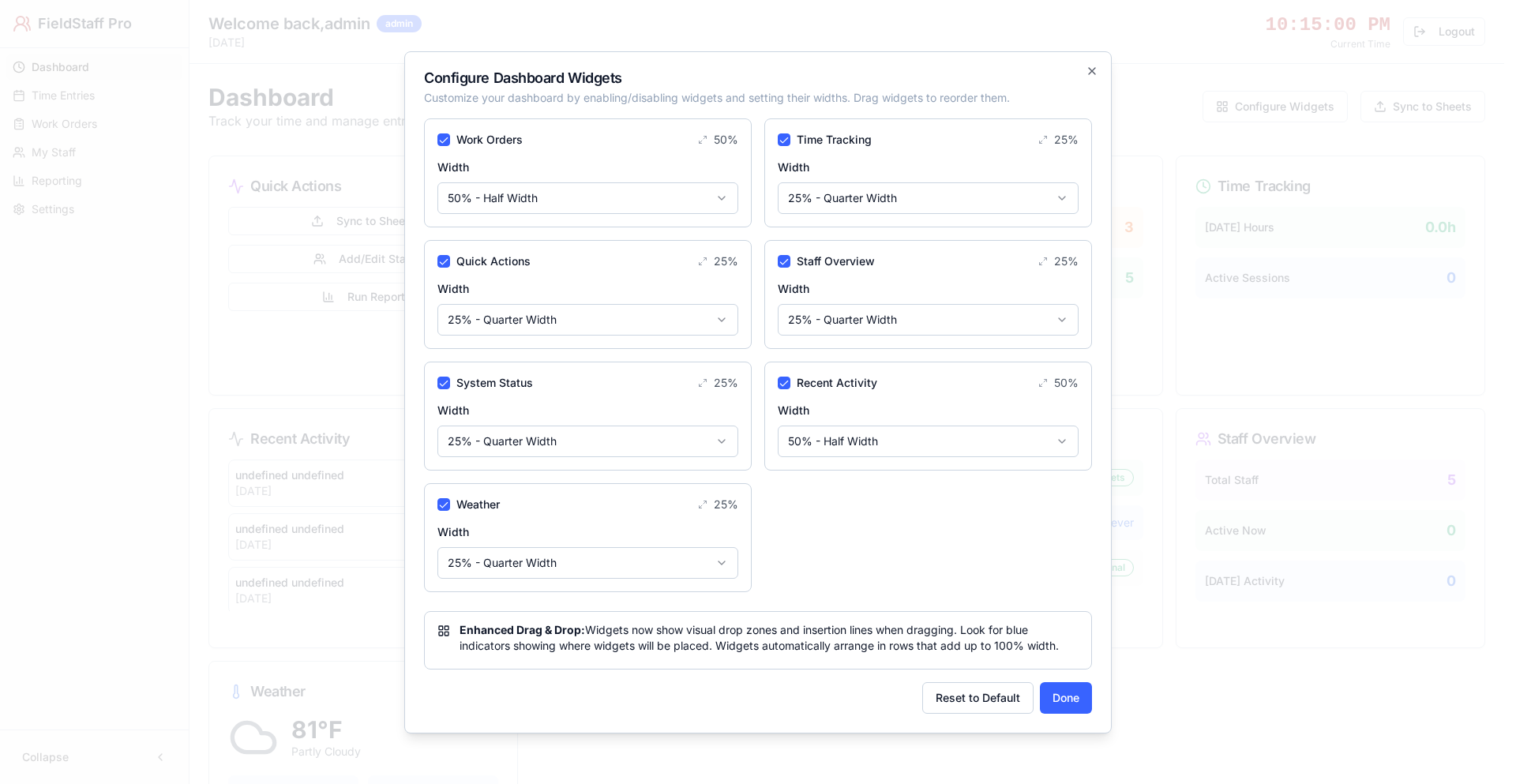
click at [963, 449] on body "FieldStaff Pro Dashboard Time Entries Work Orders My Staff Reporting Settings C…" at bounding box center [752, 506] width 1504 height 1013
click at [1065, 697] on button "Done" at bounding box center [1065, 697] width 52 height 31
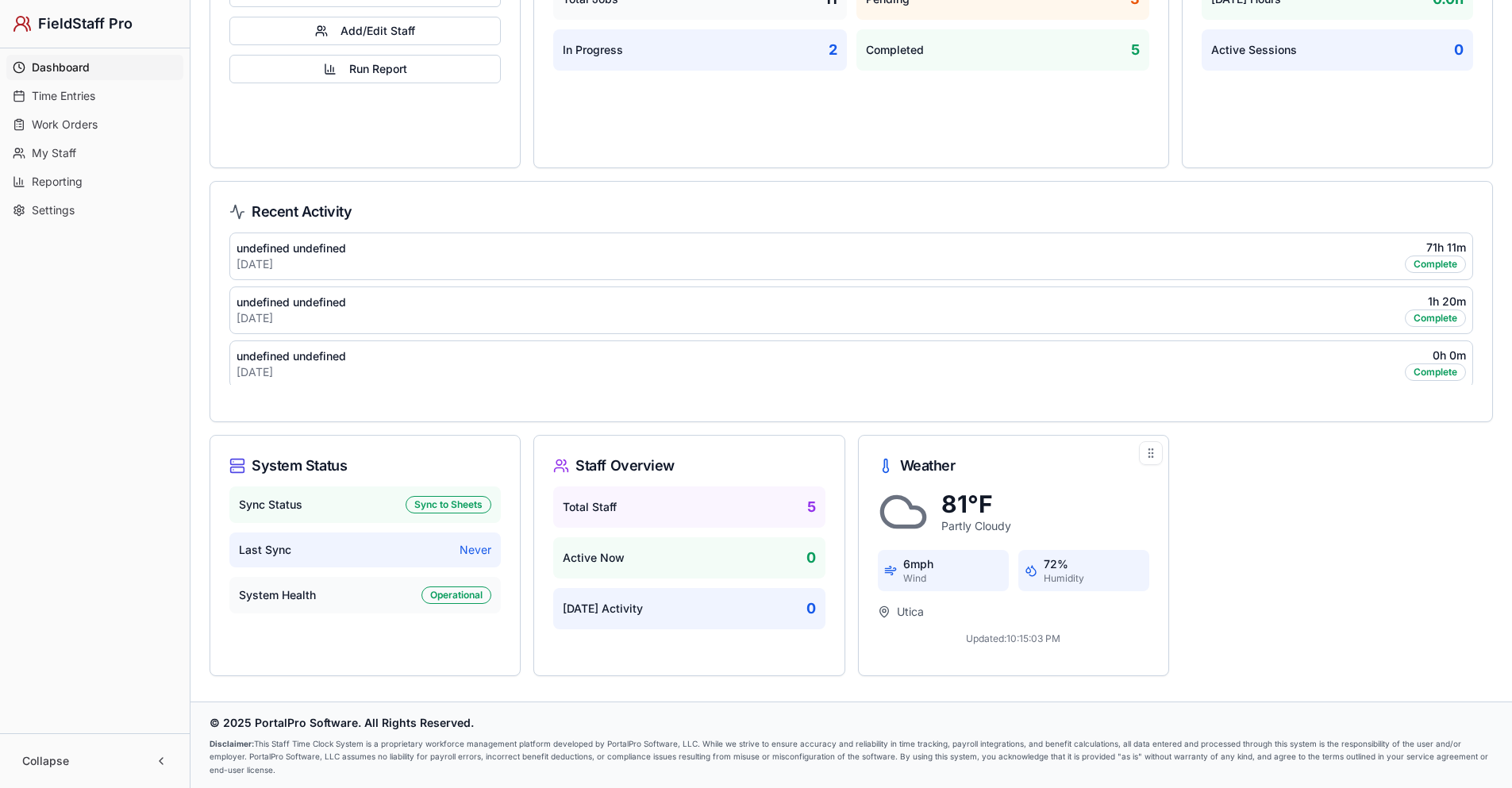
scroll to position [230, 0]
click at [1475, 205] on div at bounding box center [1474, 198] width 24 height 24
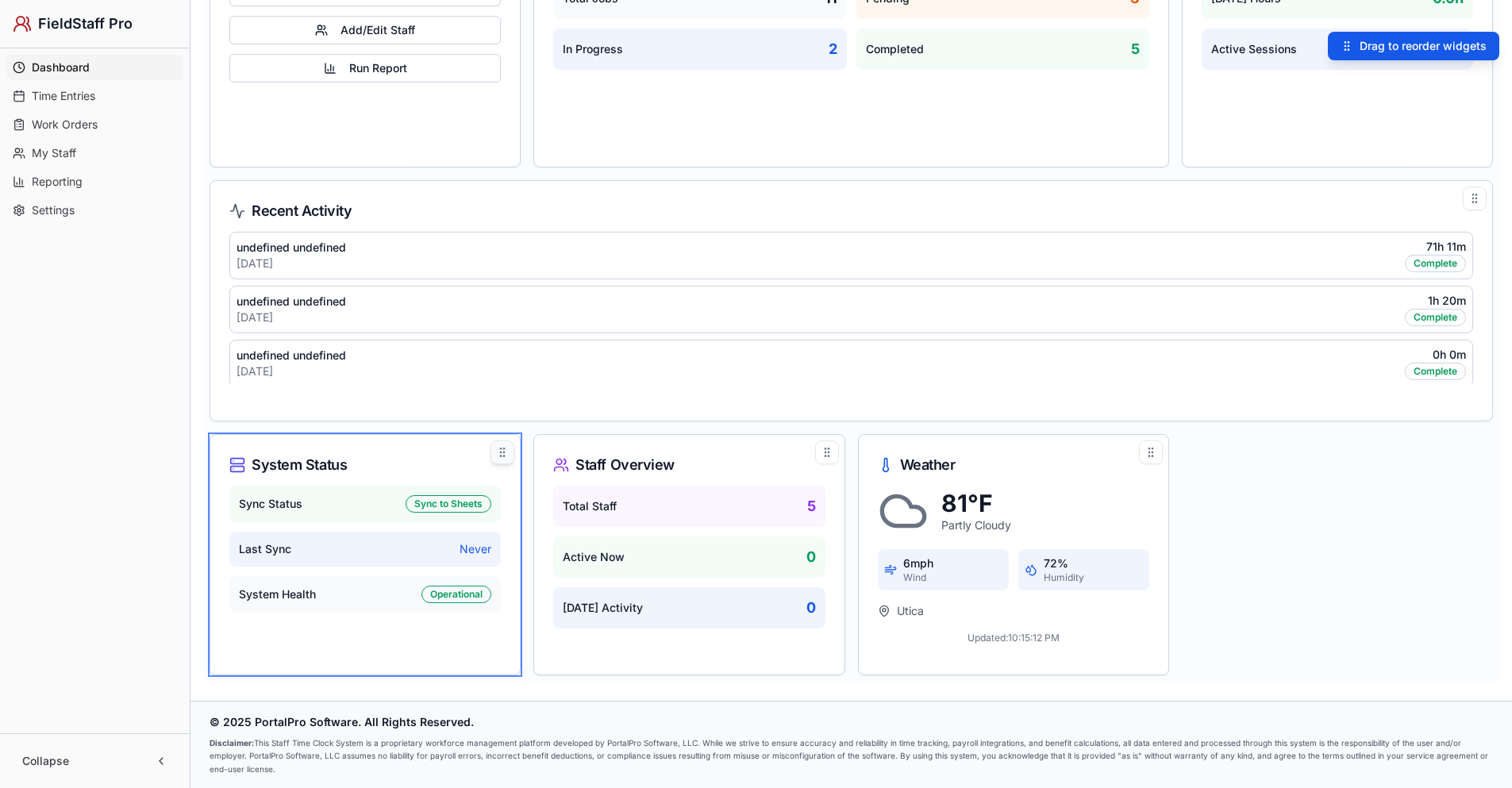
drag, startPoint x: 504, startPoint y: 450, endPoint x: 497, endPoint y: 444, distance: 9.2
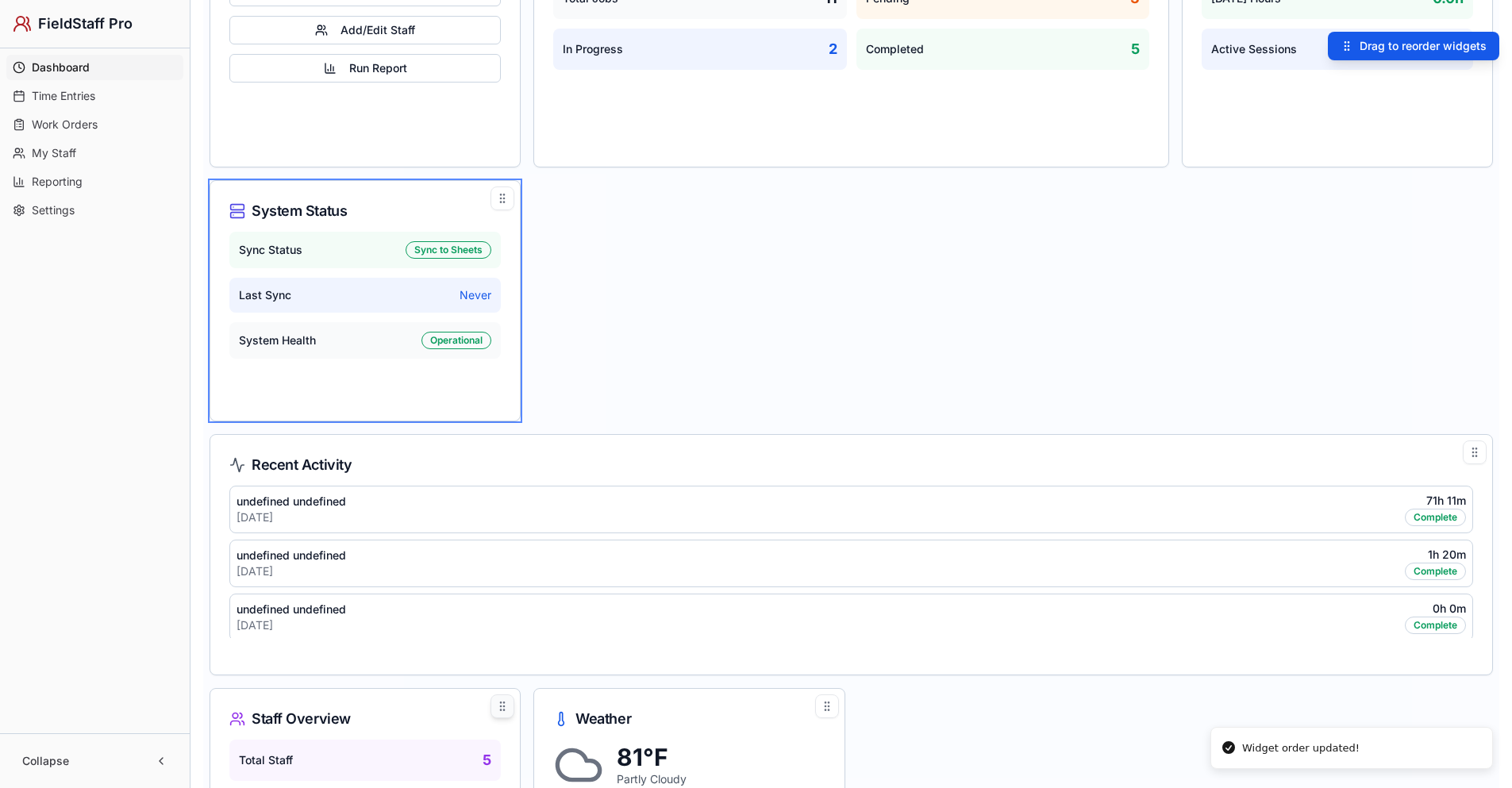
click at [501, 713] on div at bounding box center [502, 705] width 24 height 24
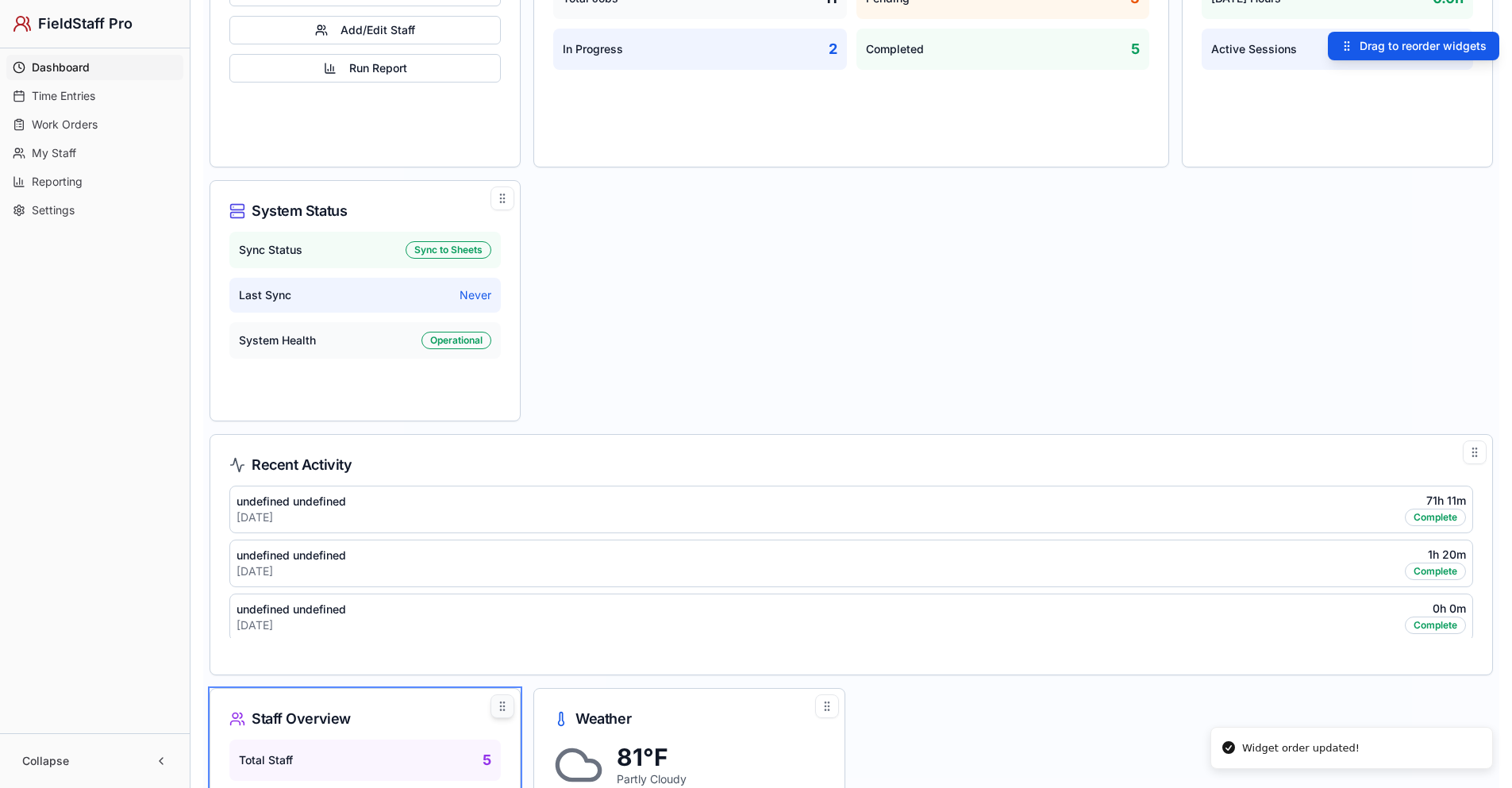
drag, startPoint x: 500, startPoint y: 711, endPoint x: 493, endPoint y: 703, distance: 10.6
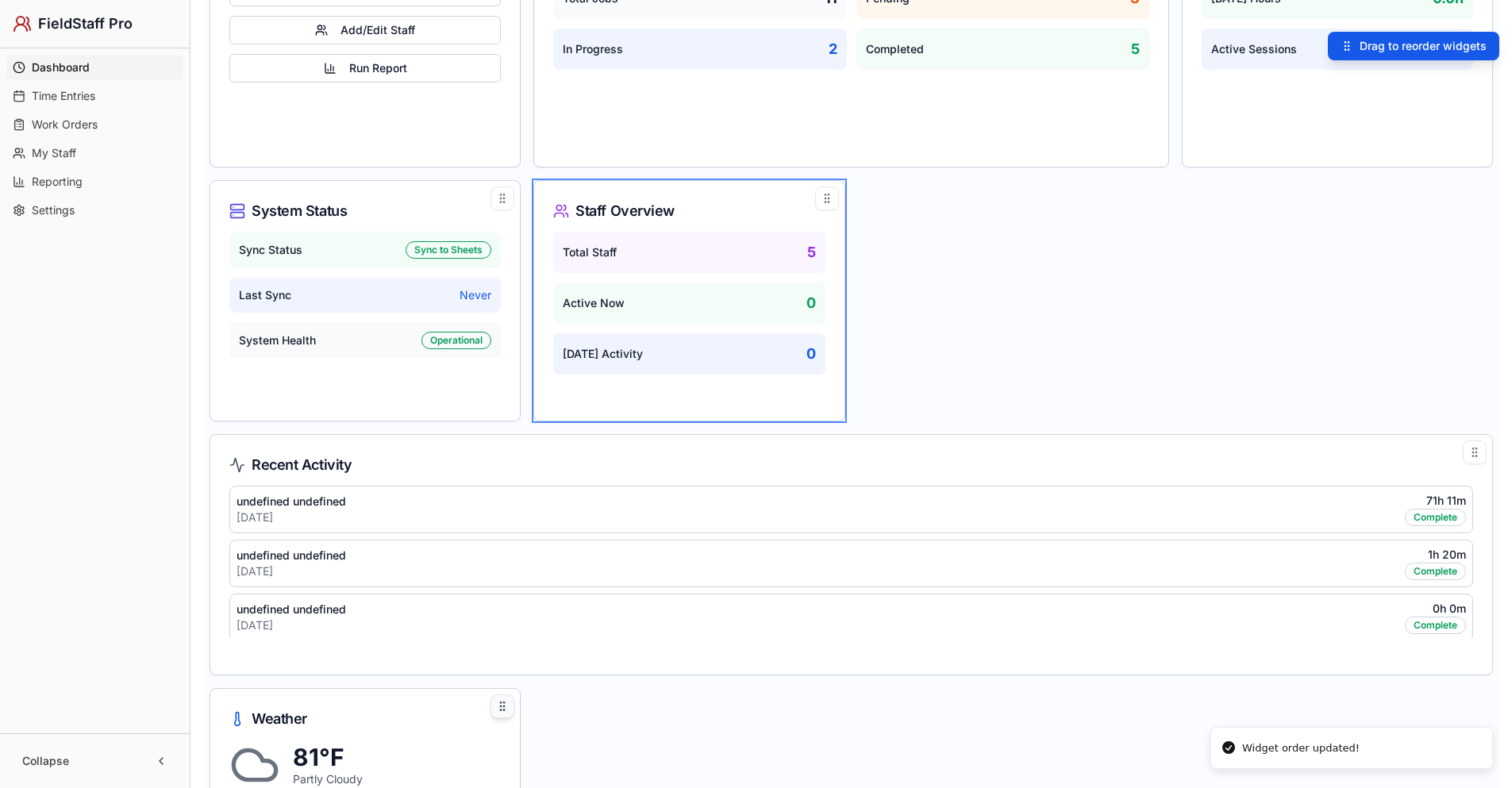
click at [504, 706] on circle at bounding box center [504, 705] width 1 height 1
click at [501, 705] on circle at bounding box center [501, 705] width 1 height 1
click at [506, 709] on icon at bounding box center [502, 705] width 12 height 12
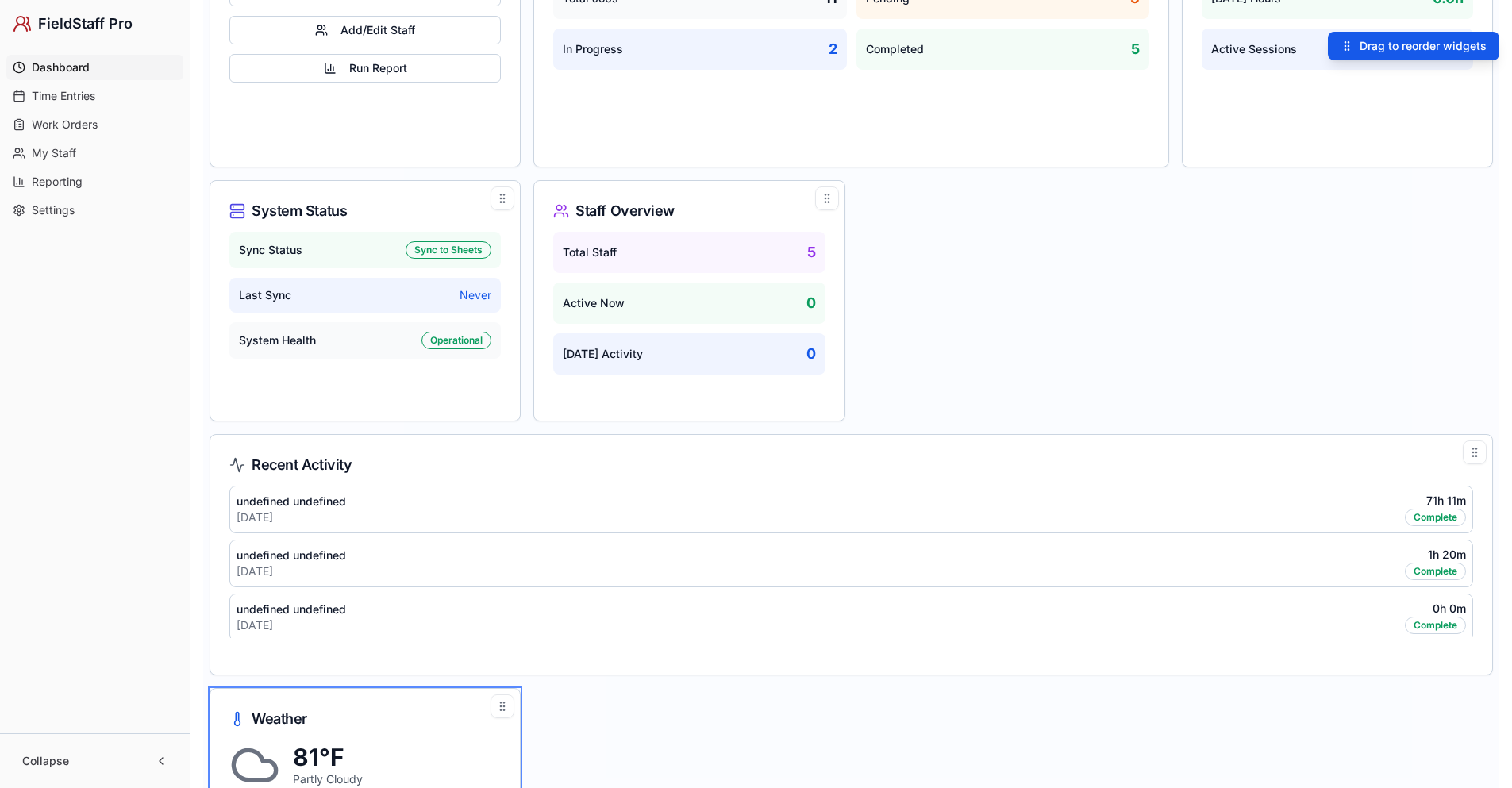
drag, startPoint x: 501, startPoint y: 703, endPoint x: 522, endPoint y: 673, distance: 36.6
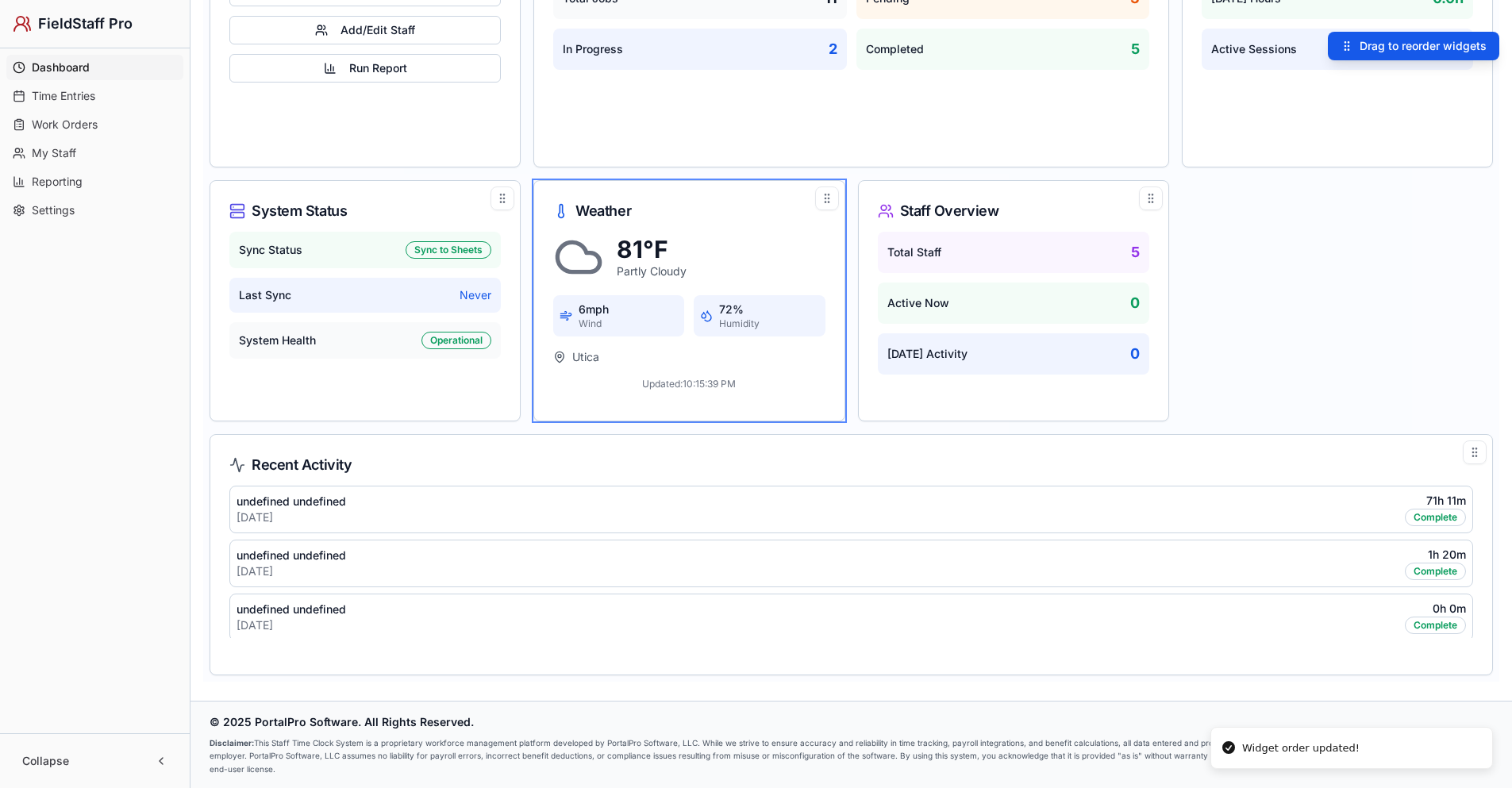
click at [1341, 328] on div "Quick Actions Sync to Sheets Add/Edit Staff Run Report Work Orders Total Jobs 1…" at bounding box center [851, 300] width 1296 height 761
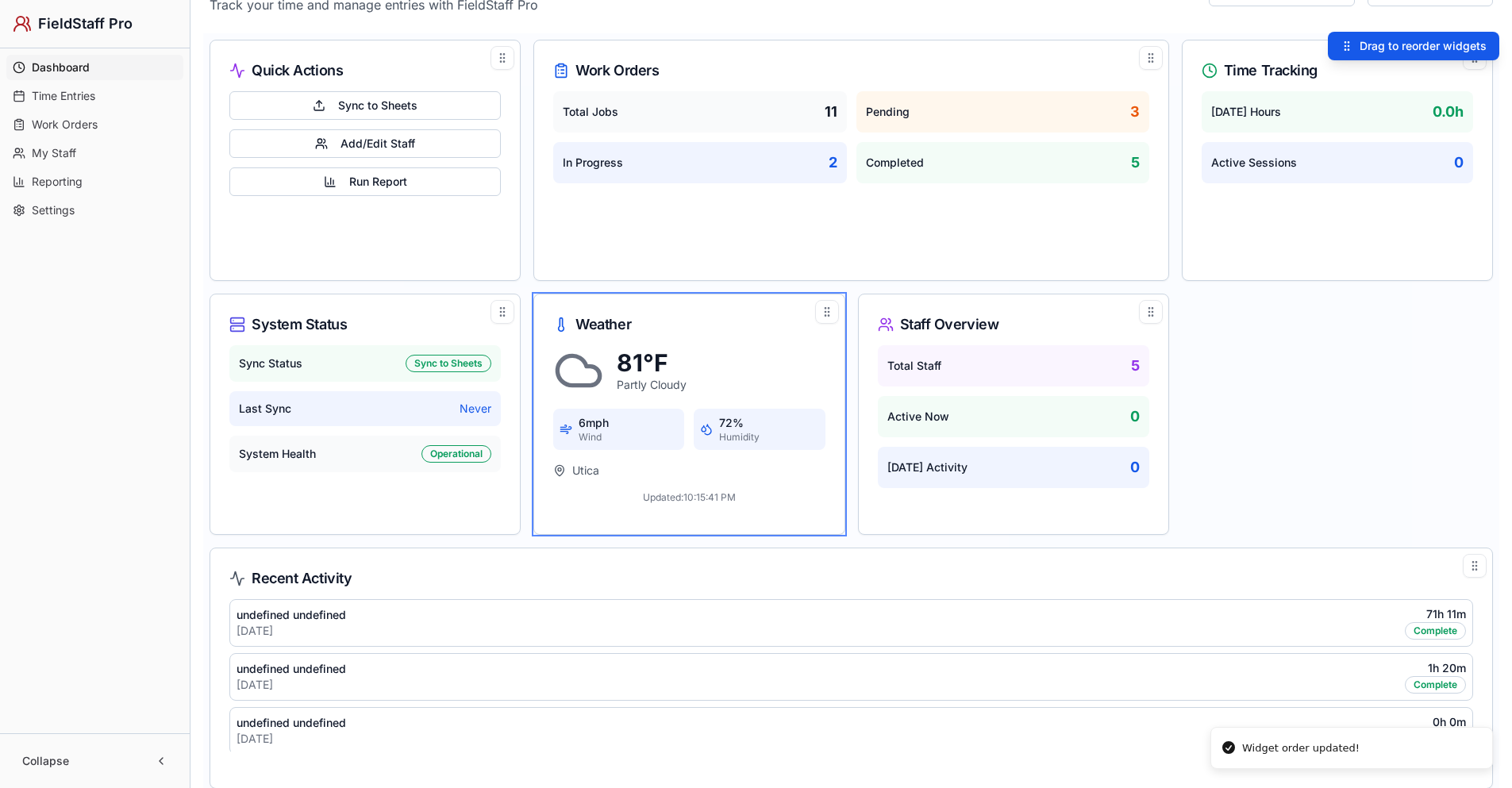
scroll to position [0, 0]
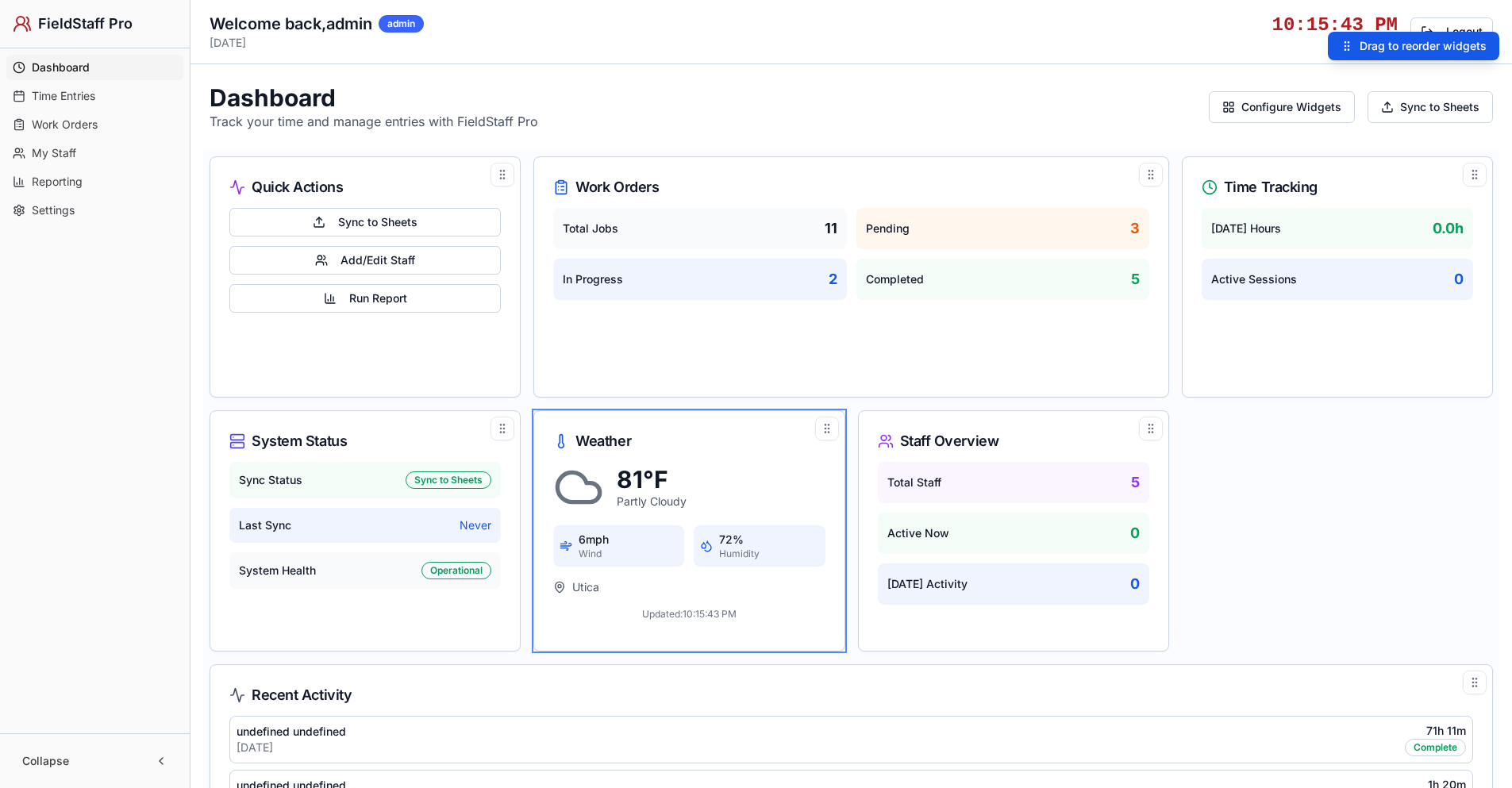
click at [1408, 43] on span "Drag to reorder widgets" at bounding box center [1424, 46] width 127 height 16
click at [1265, 106] on button "Configure Widgets" at bounding box center [1282, 106] width 146 height 31
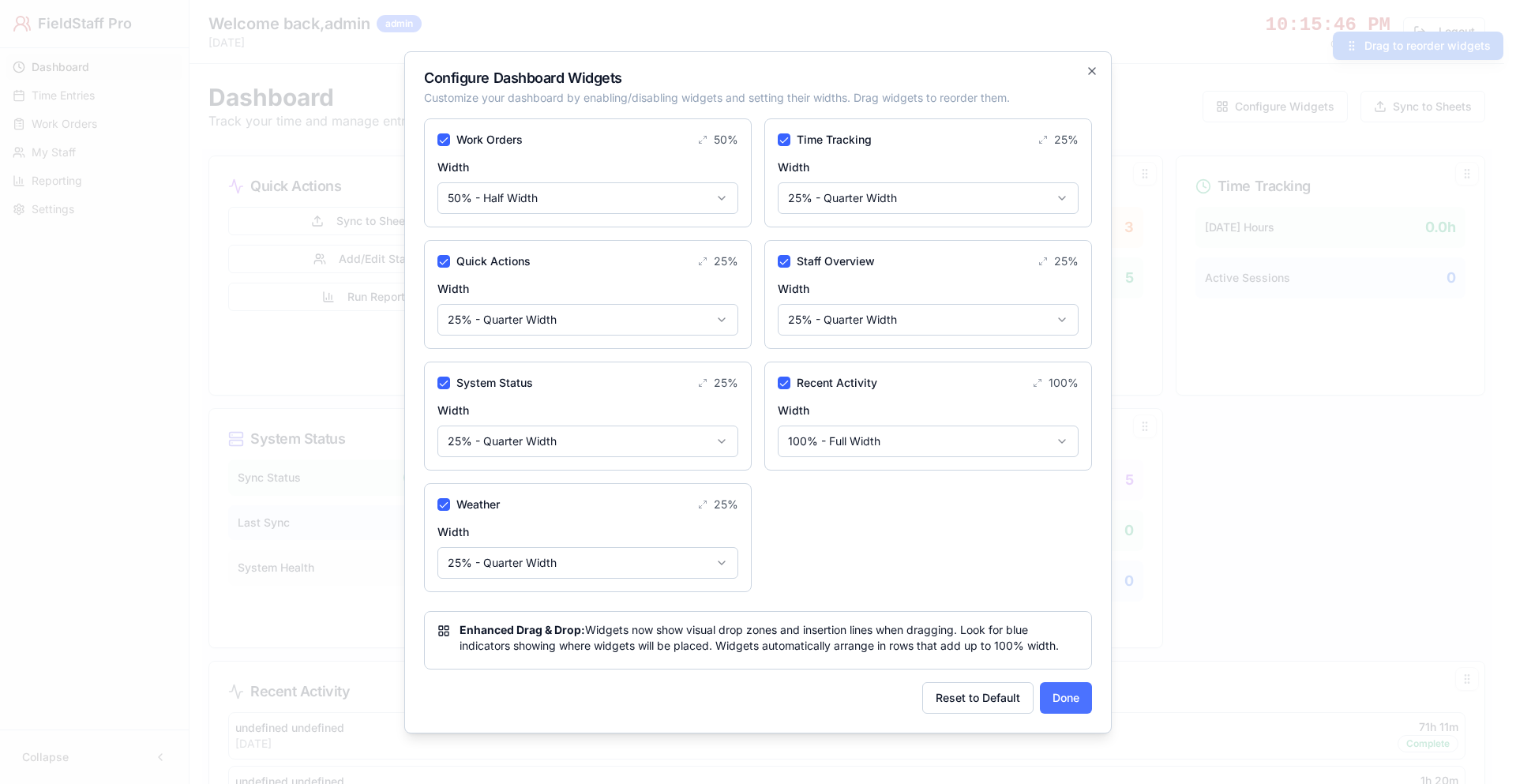
click at [1054, 706] on button "Done" at bounding box center [1065, 697] width 52 height 31
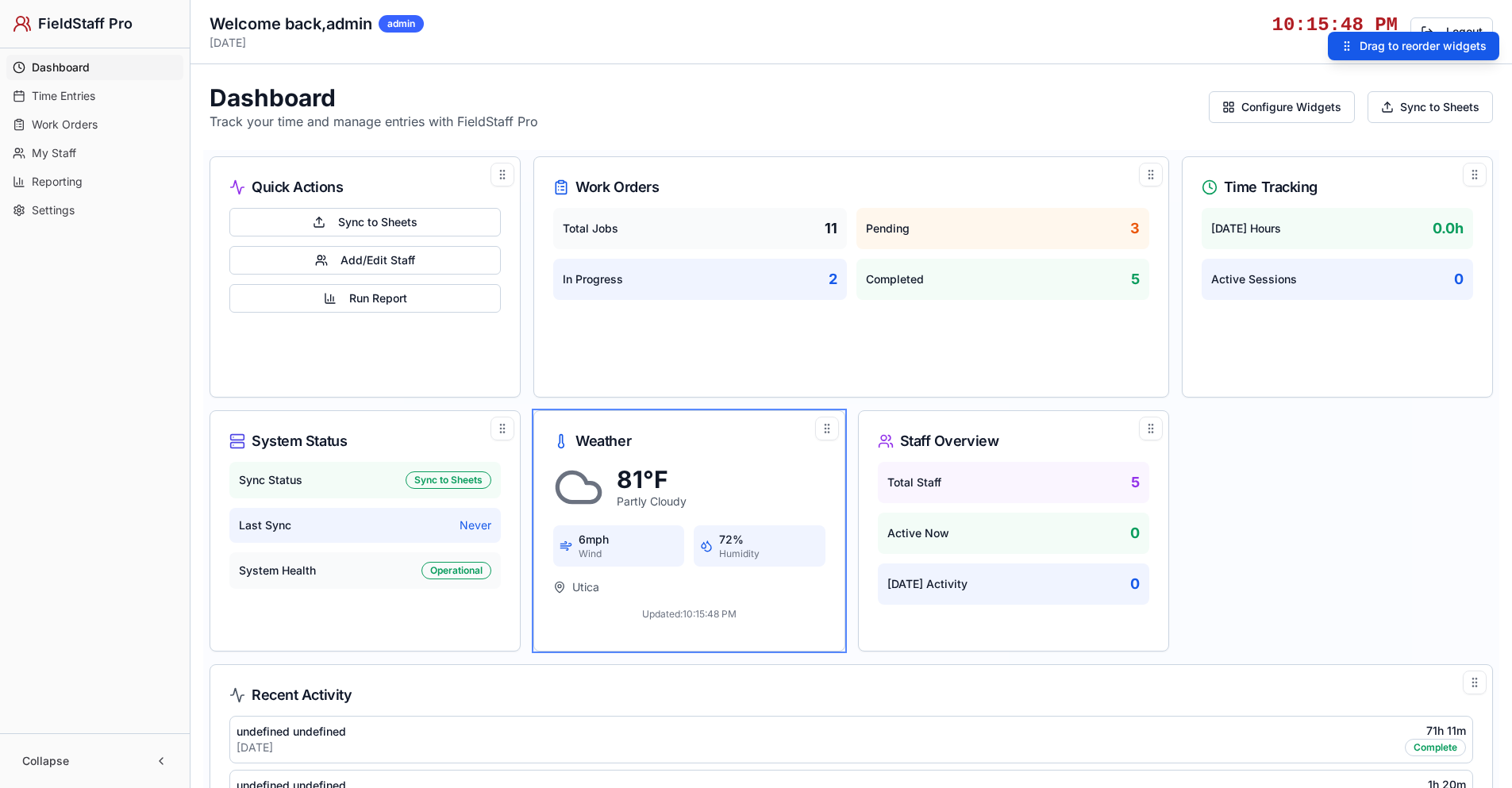
click at [1158, 575] on div "Total Staff 5 Active Now 0 Today's Activity 0" at bounding box center [1014, 543] width 310 height 162
click at [826, 427] on icon at bounding box center [826, 428] width 12 height 12
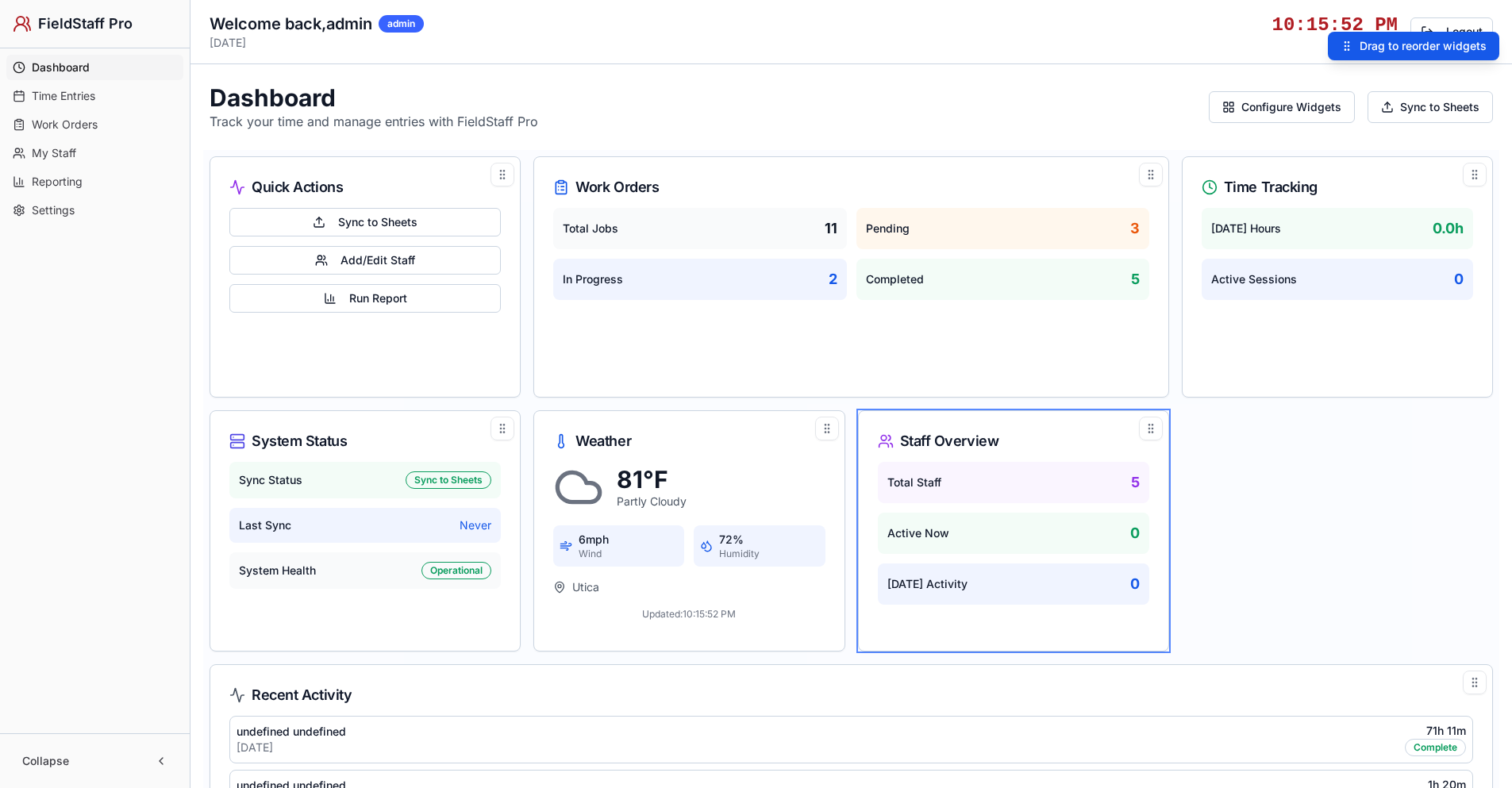
click at [1252, 322] on div "Time Tracking Today's Hours 0.0 h Active Sessions 0" at bounding box center [1337, 277] width 311 height 241
click at [801, 506] on div "81°F Partly cloudy" at bounding box center [688, 487] width 271 height 50
click at [785, 507] on div "81°F Partly cloudy" at bounding box center [688, 487] width 271 height 50
click at [1140, 434] on div at bounding box center [1151, 428] width 24 height 24
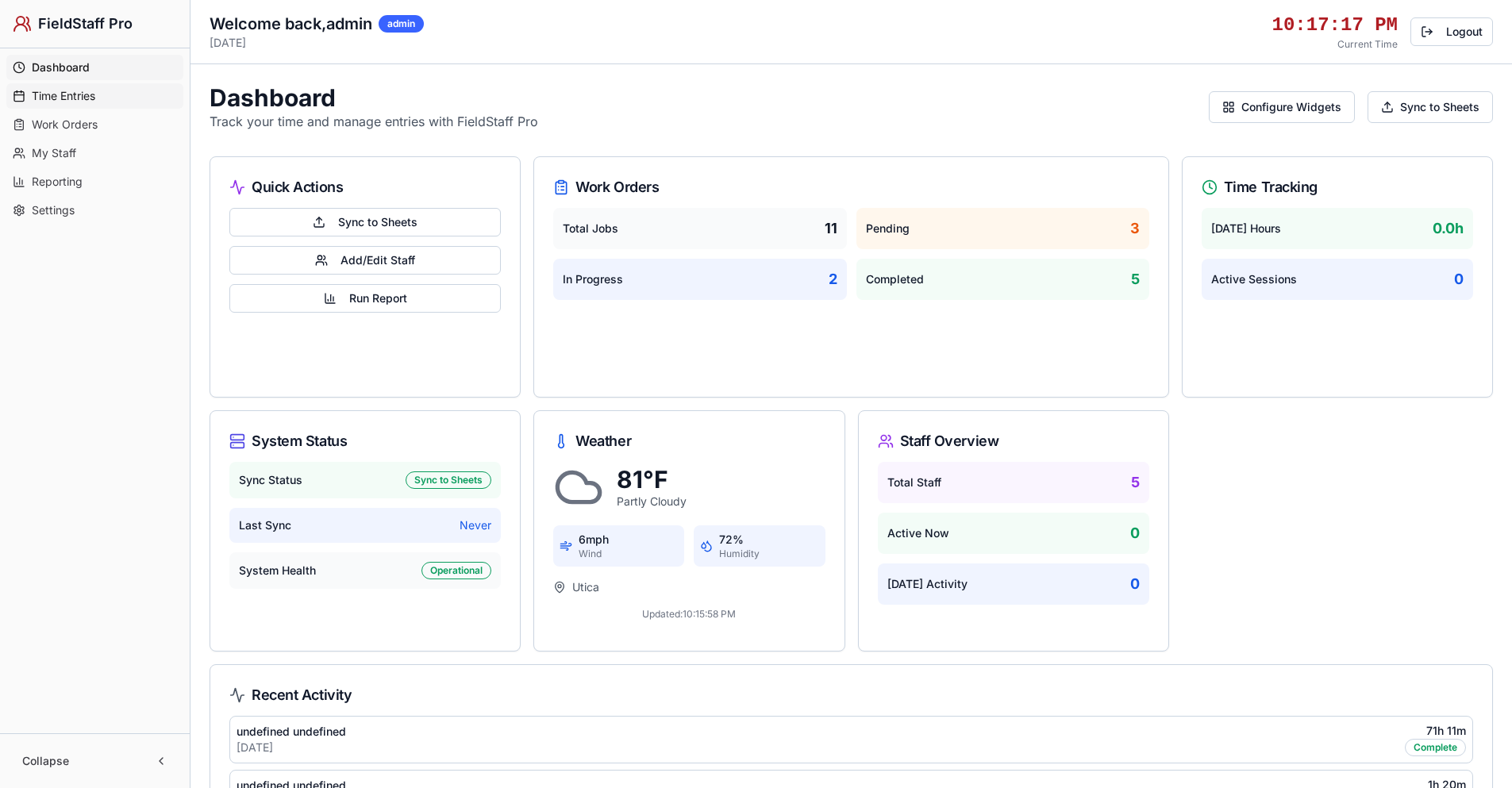
drag, startPoint x: 60, startPoint y: 92, endPoint x: 40, endPoint y: 98, distance: 20.9
click at [45, 98] on span "Time Entries" at bounding box center [63, 96] width 64 height 16
click at [67, 95] on span "Time Entries" at bounding box center [64, 96] width 66 height 16
click at [69, 120] on span "Work Orders" at bounding box center [64, 125] width 66 height 16
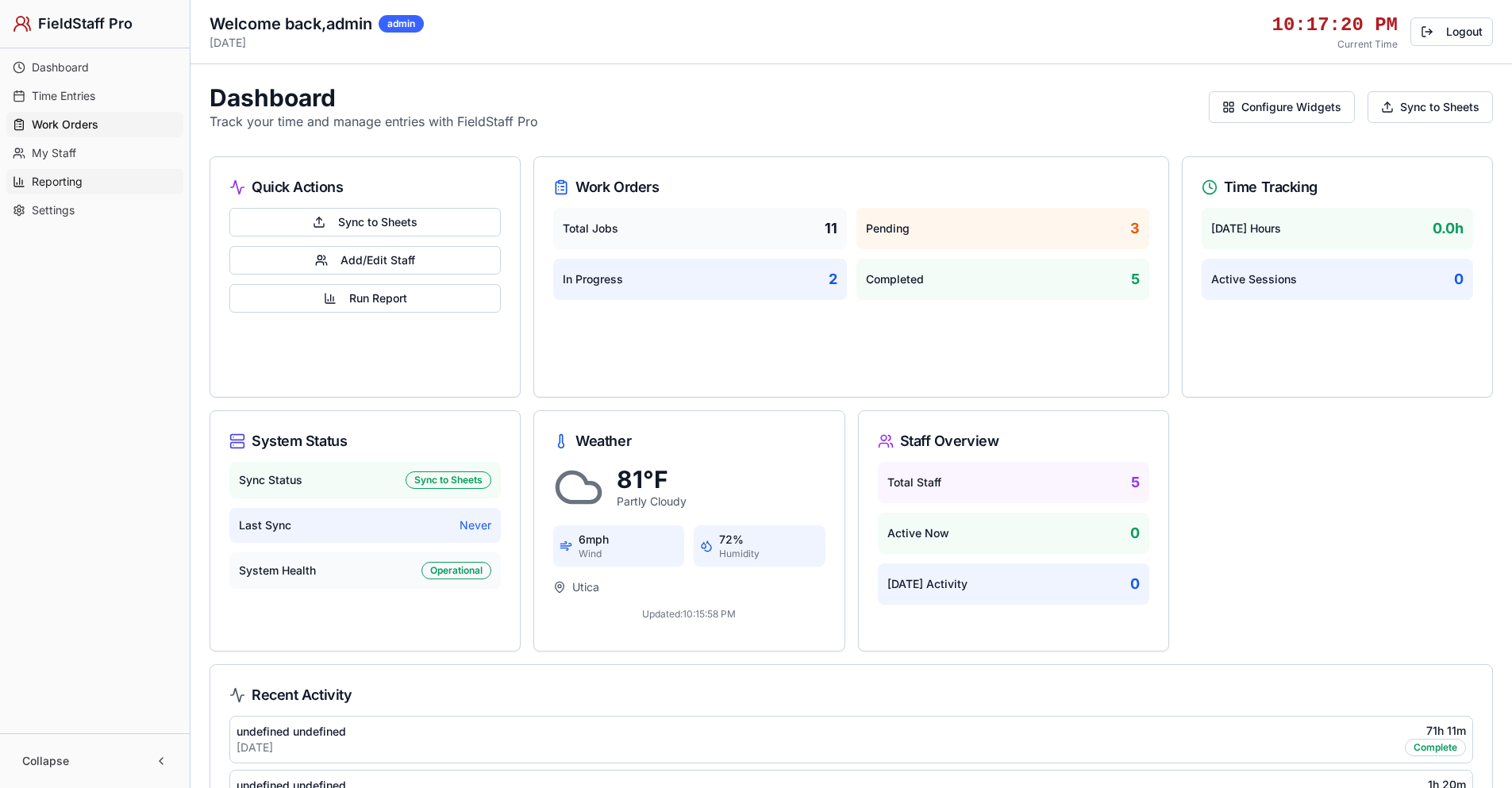
click at [60, 180] on span "Reporting" at bounding box center [56, 182] width 50 height 16
click at [58, 219] on link "Settings" at bounding box center [95, 210] width 177 height 26
click at [60, 184] on span "Reporting" at bounding box center [56, 182] width 50 height 16
click at [59, 129] on span "Work Orders" at bounding box center [64, 125] width 66 height 16
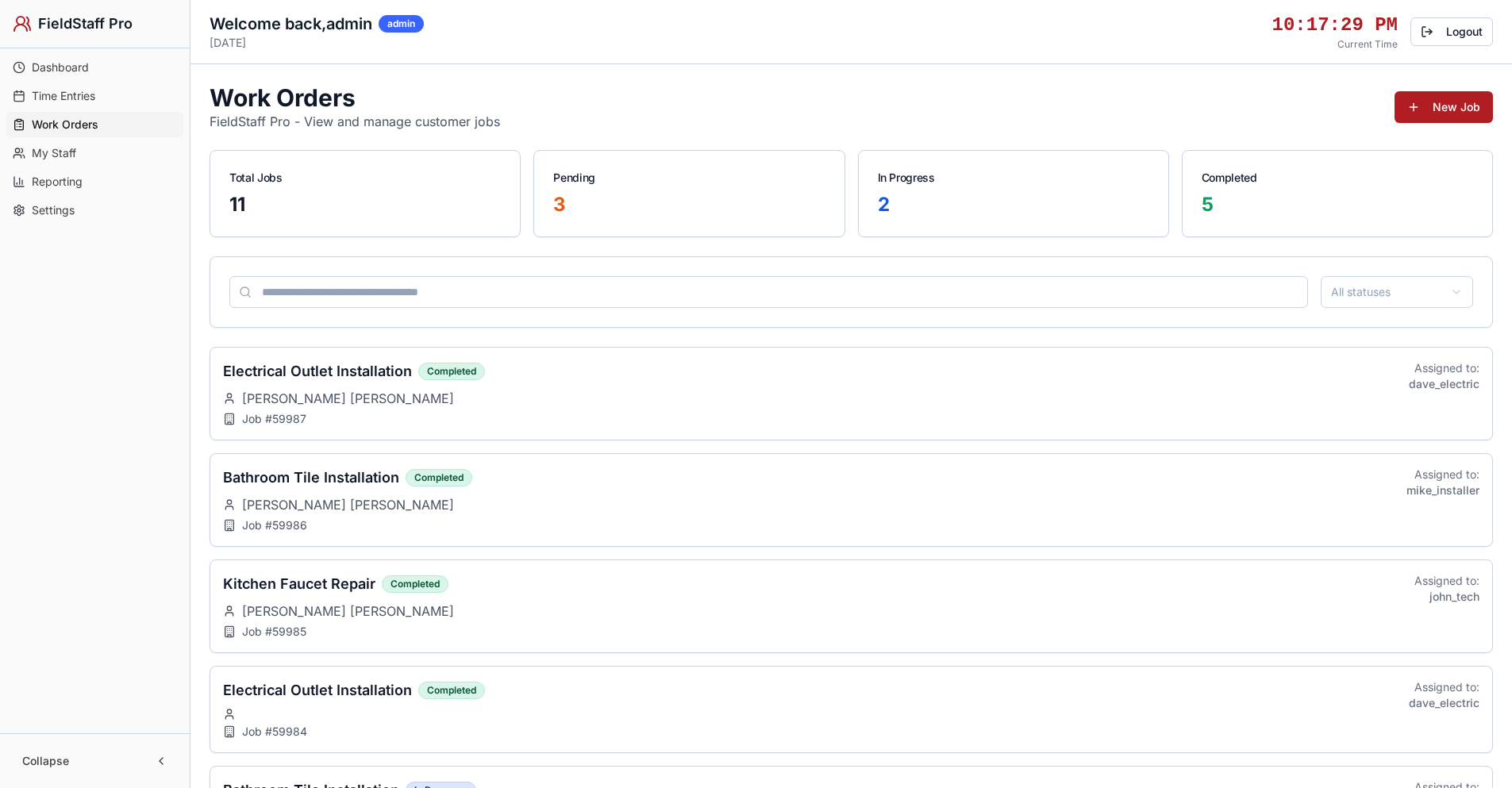
click at [65, 67] on span "Dashboard" at bounding box center [60, 67] width 57 height 16
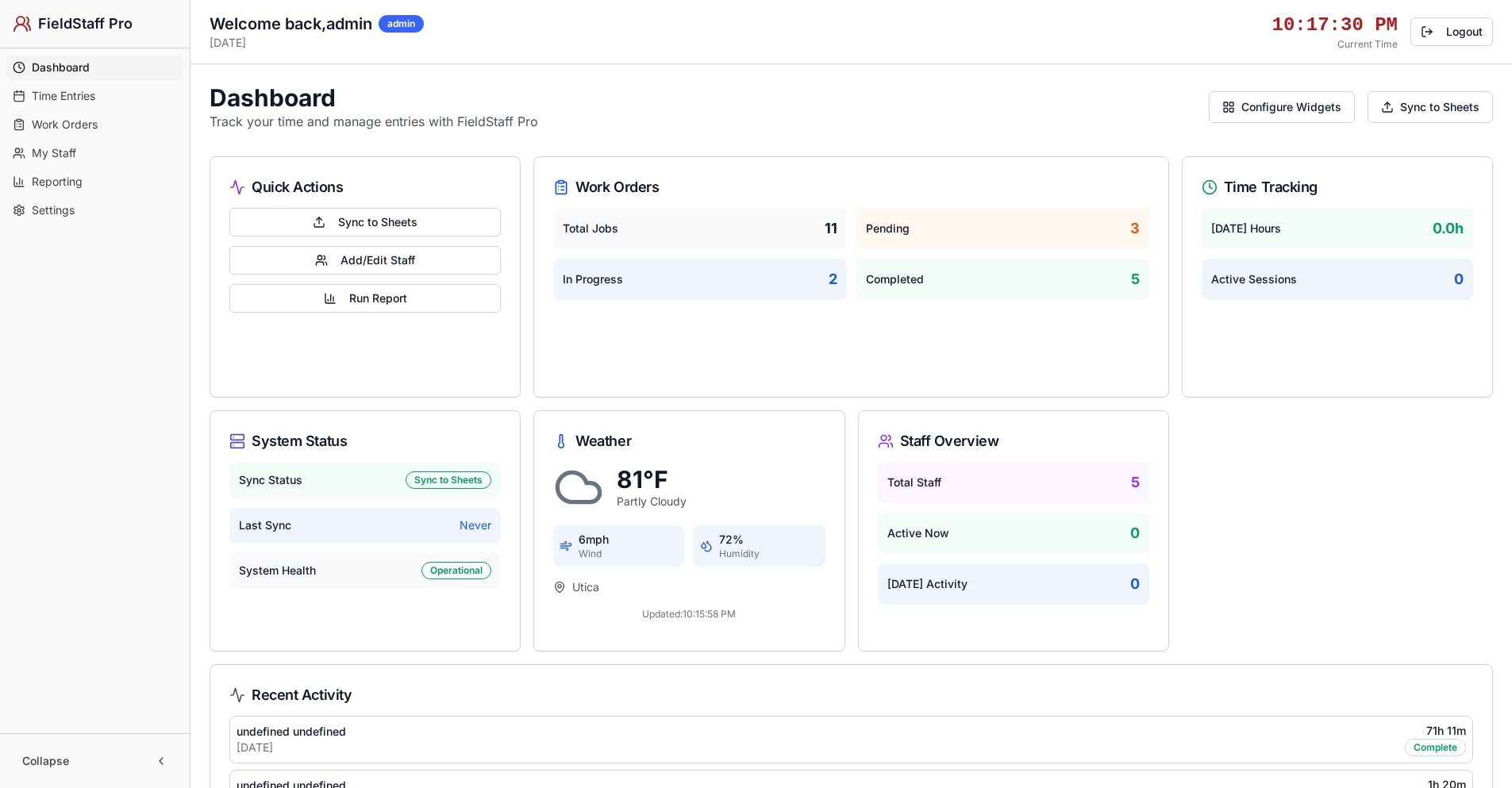
click at [57, 93] on span "Time Entries" at bounding box center [63, 96] width 64 height 16
click at [56, 92] on span "Time Entries" at bounding box center [63, 96] width 64 height 16
click at [65, 130] on span "Work Orders" at bounding box center [64, 125] width 66 height 16
click at [68, 125] on span "Work Orders" at bounding box center [65, 125] width 67 height 16
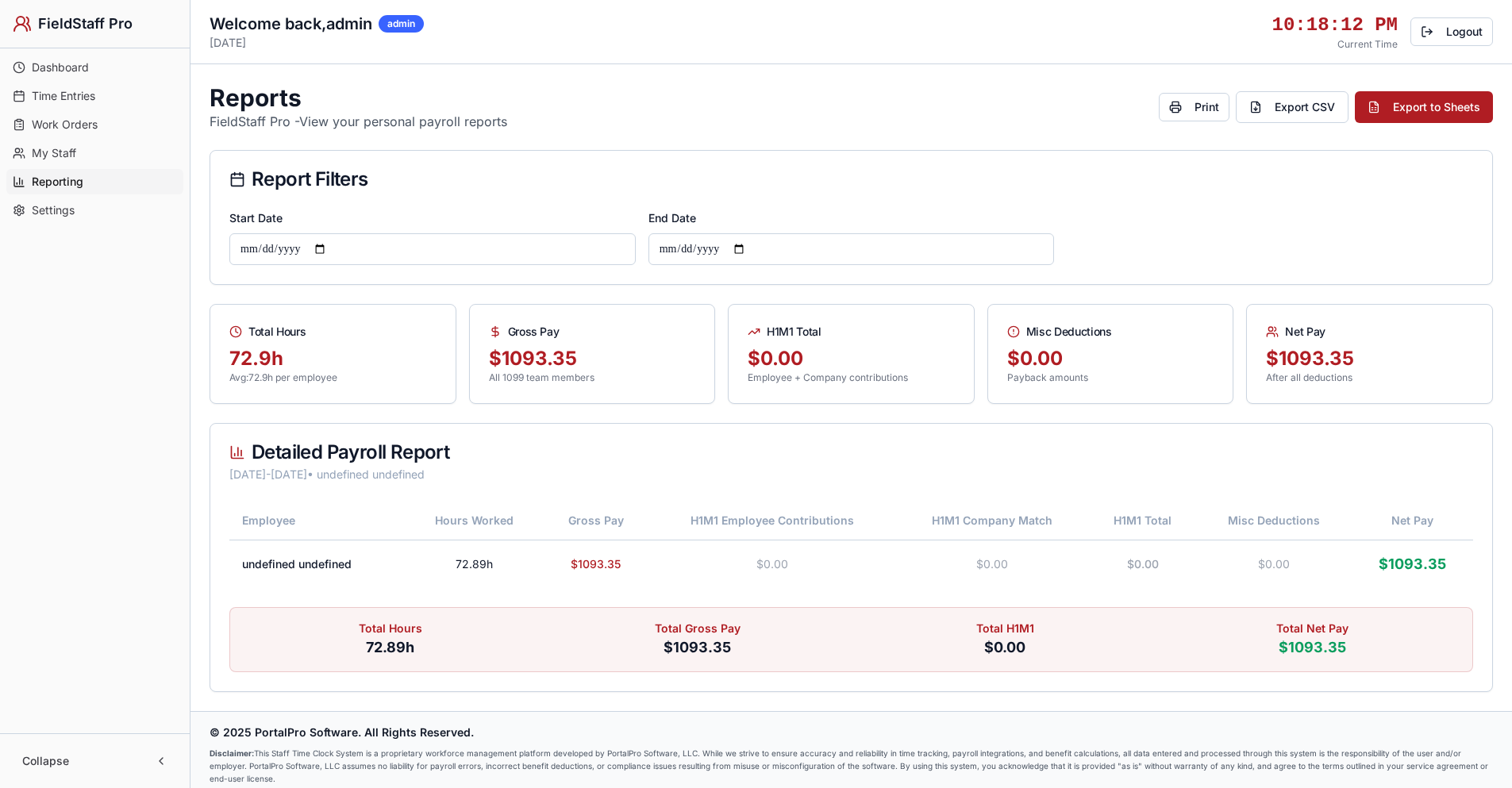
drag, startPoint x: 100, startPoint y: 169, endPoint x: 108, endPoint y: 156, distance: 15.3
click at [108, 151] on link "My Staff" at bounding box center [95, 153] width 177 height 26
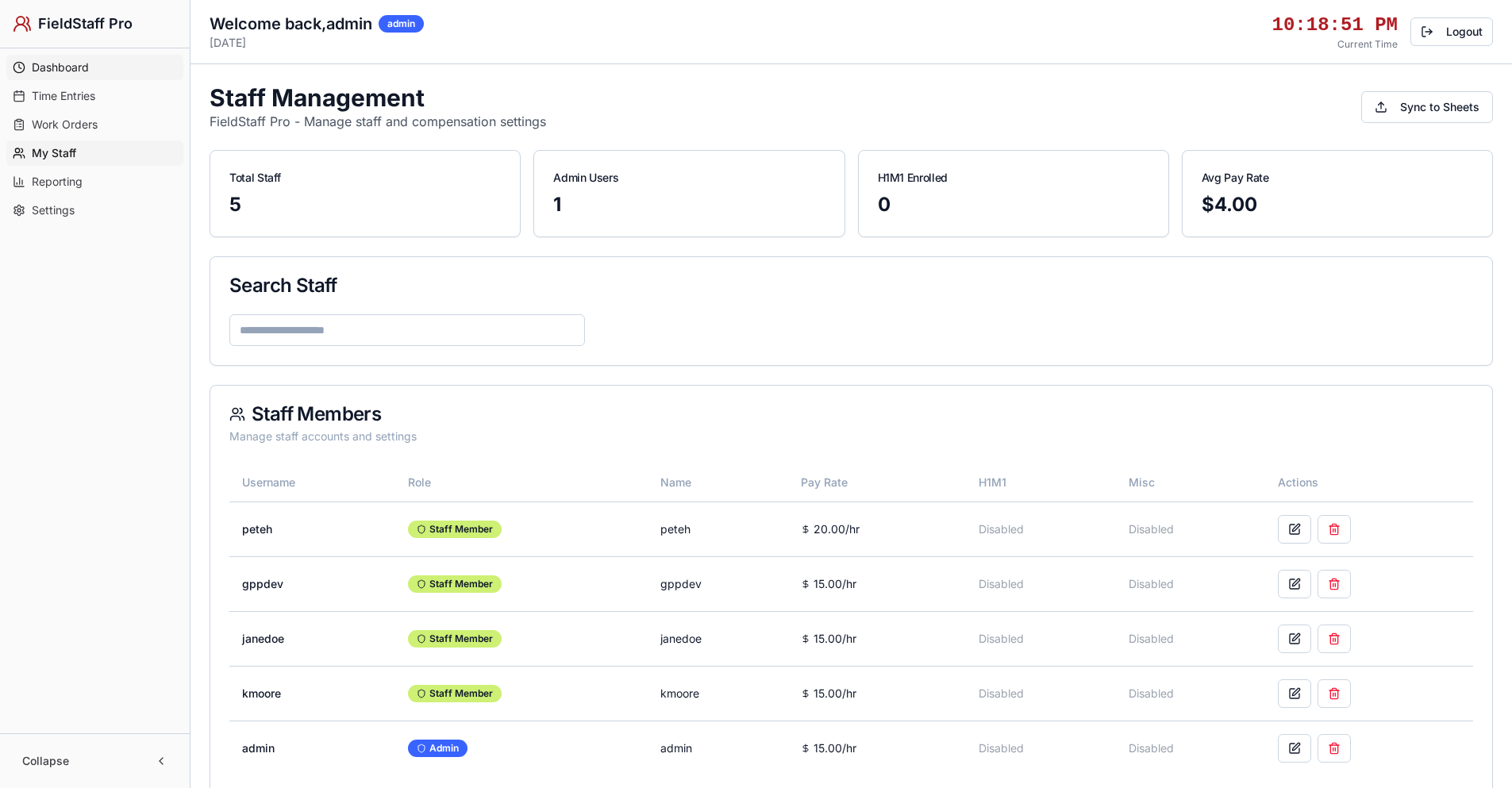
click at [60, 60] on span "Dashboard" at bounding box center [60, 67] width 57 height 16
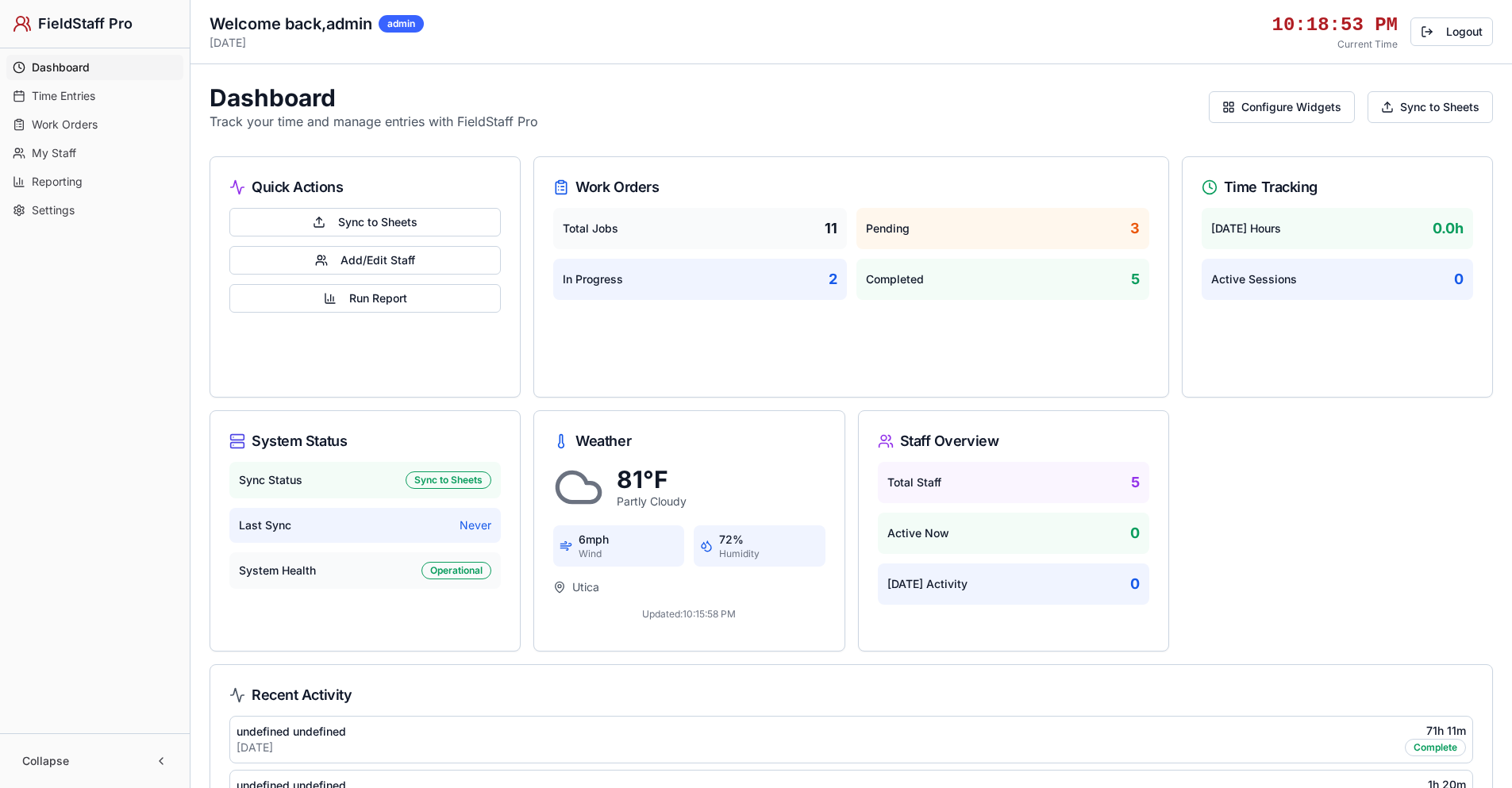
click at [87, 96] on span "Time Entries" at bounding box center [63, 96] width 64 height 16
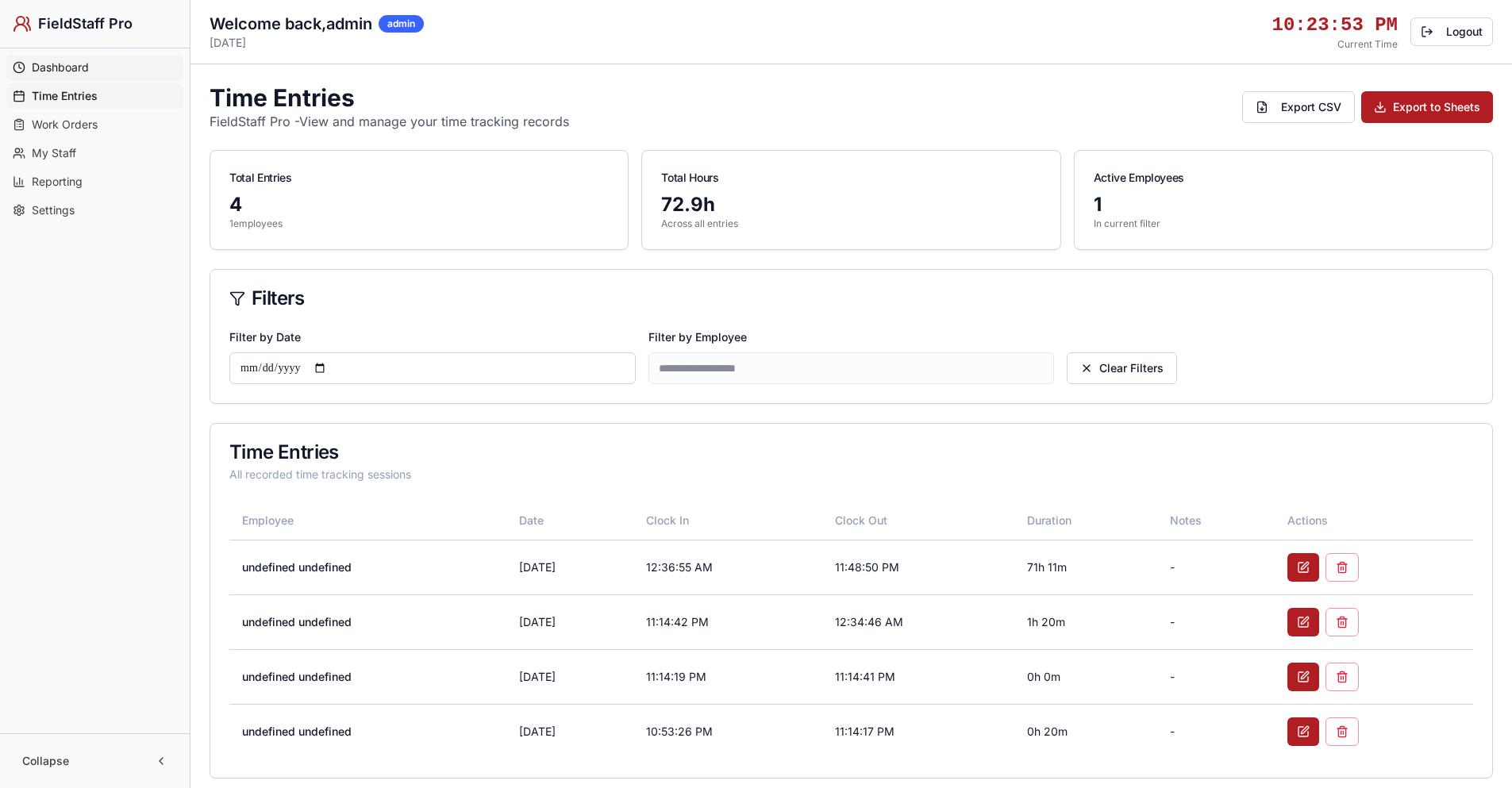
click at [72, 66] on span "Dashboard" at bounding box center [60, 67] width 57 height 16
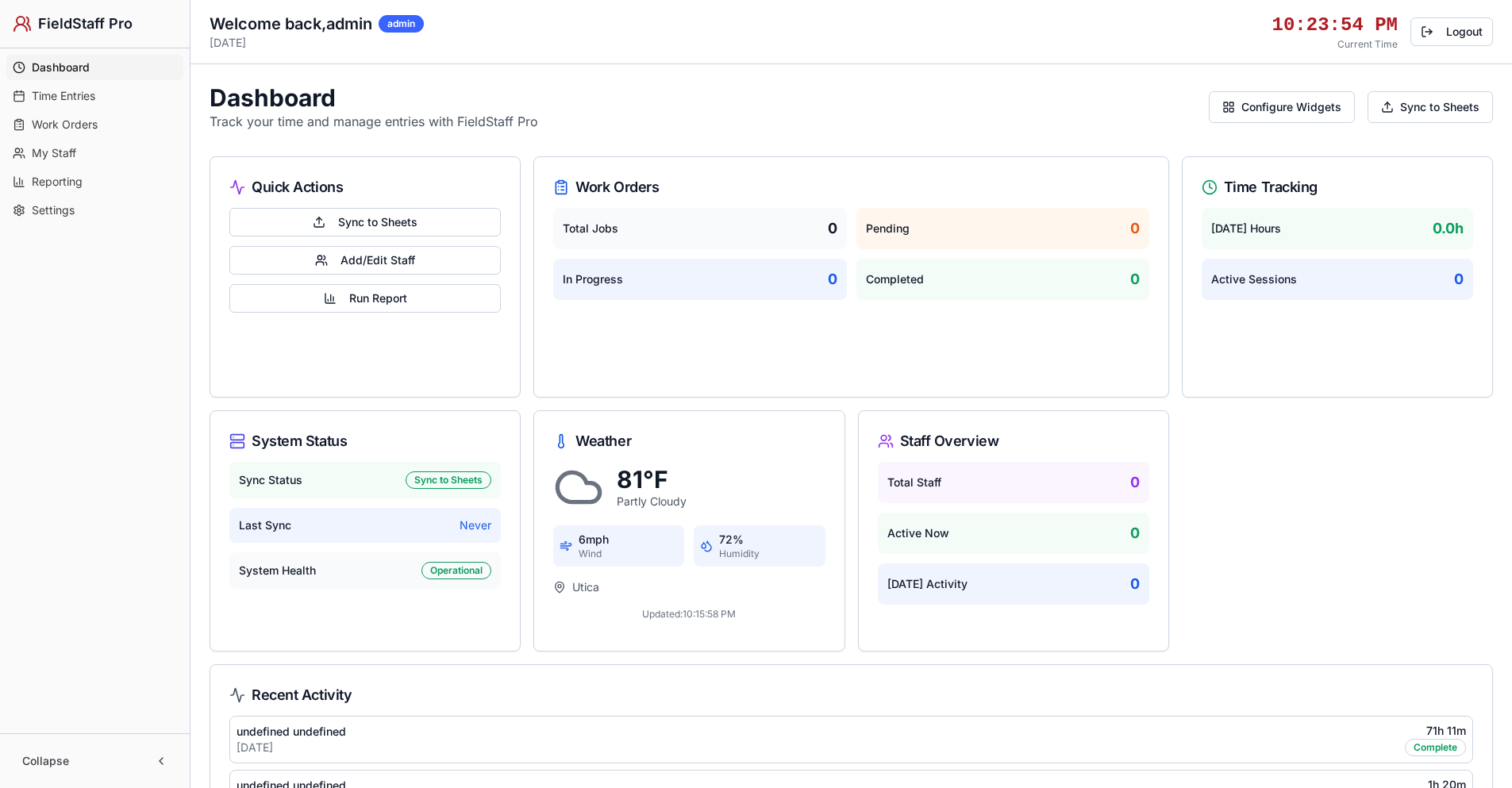
click at [72, 66] on span "Dashboard" at bounding box center [60, 67] width 58 height 16
click at [75, 95] on span "Time Entries" at bounding box center [63, 96] width 64 height 16
click at [75, 95] on span "Time Entries" at bounding box center [64, 96] width 66 height 16
click at [67, 121] on span "Work Orders" at bounding box center [64, 125] width 66 height 16
click at [63, 146] on span "My Staff" at bounding box center [53, 153] width 45 height 16
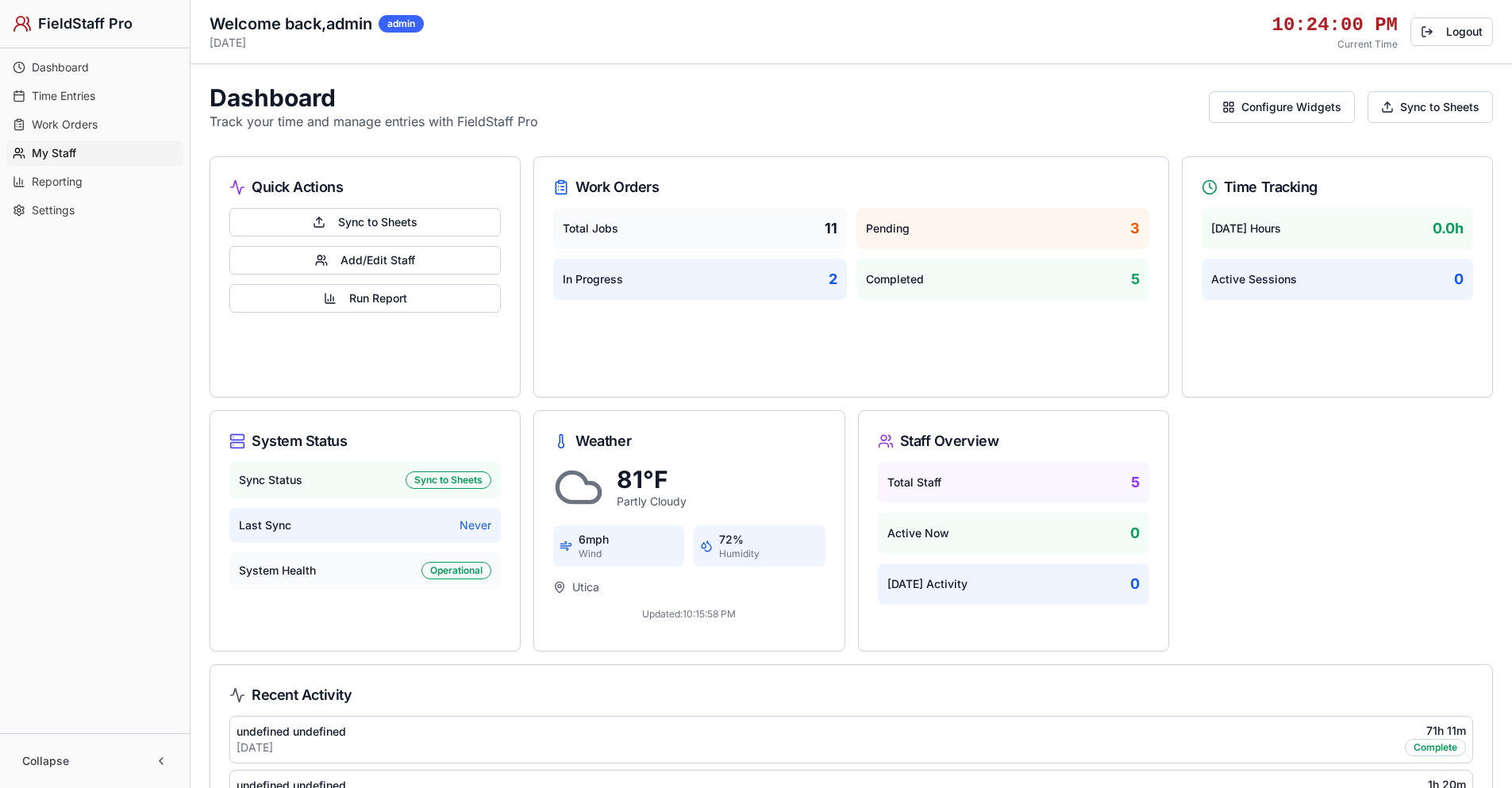
click at [69, 178] on span "Reporting" at bounding box center [56, 182] width 50 height 16
click at [69, 208] on span "Settings" at bounding box center [52, 210] width 43 height 16
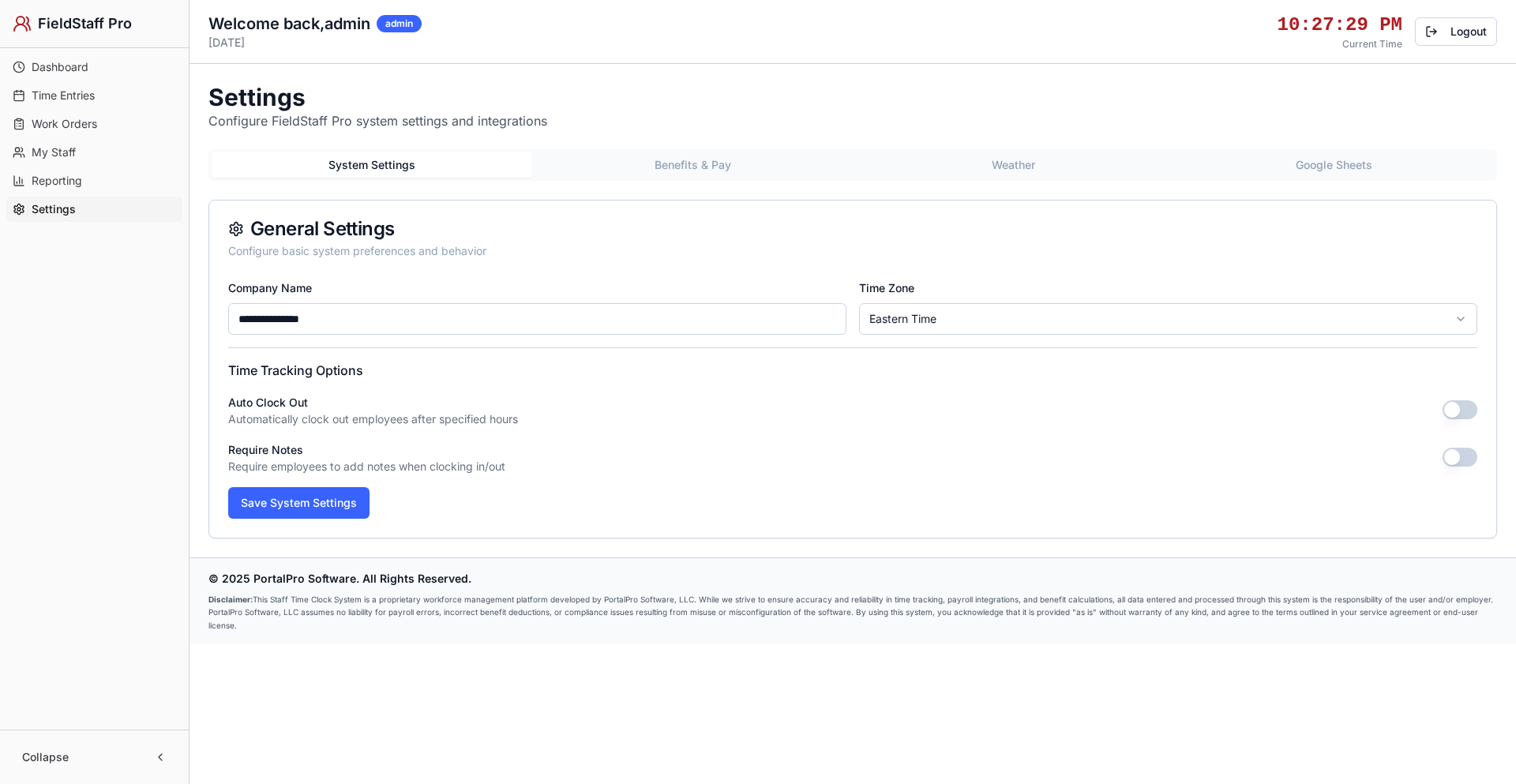
click at [61, 208] on span "Settings" at bounding box center [53, 209] width 44 height 16
click at [62, 180] on span "Reporting" at bounding box center [56, 181] width 50 height 16
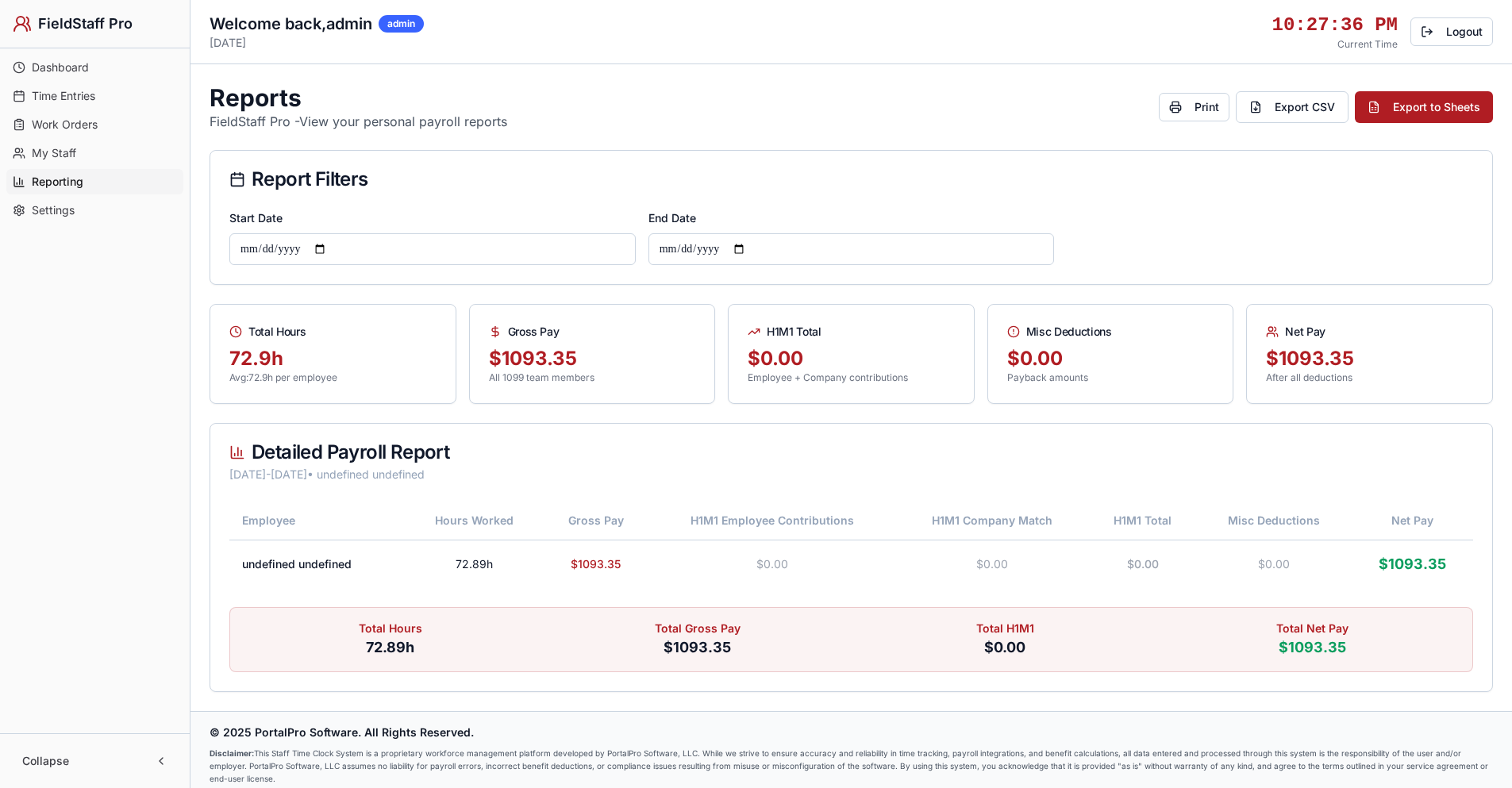
click at [66, 155] on span "My Staff" at bounding box center [53, 153] width 45 height 16
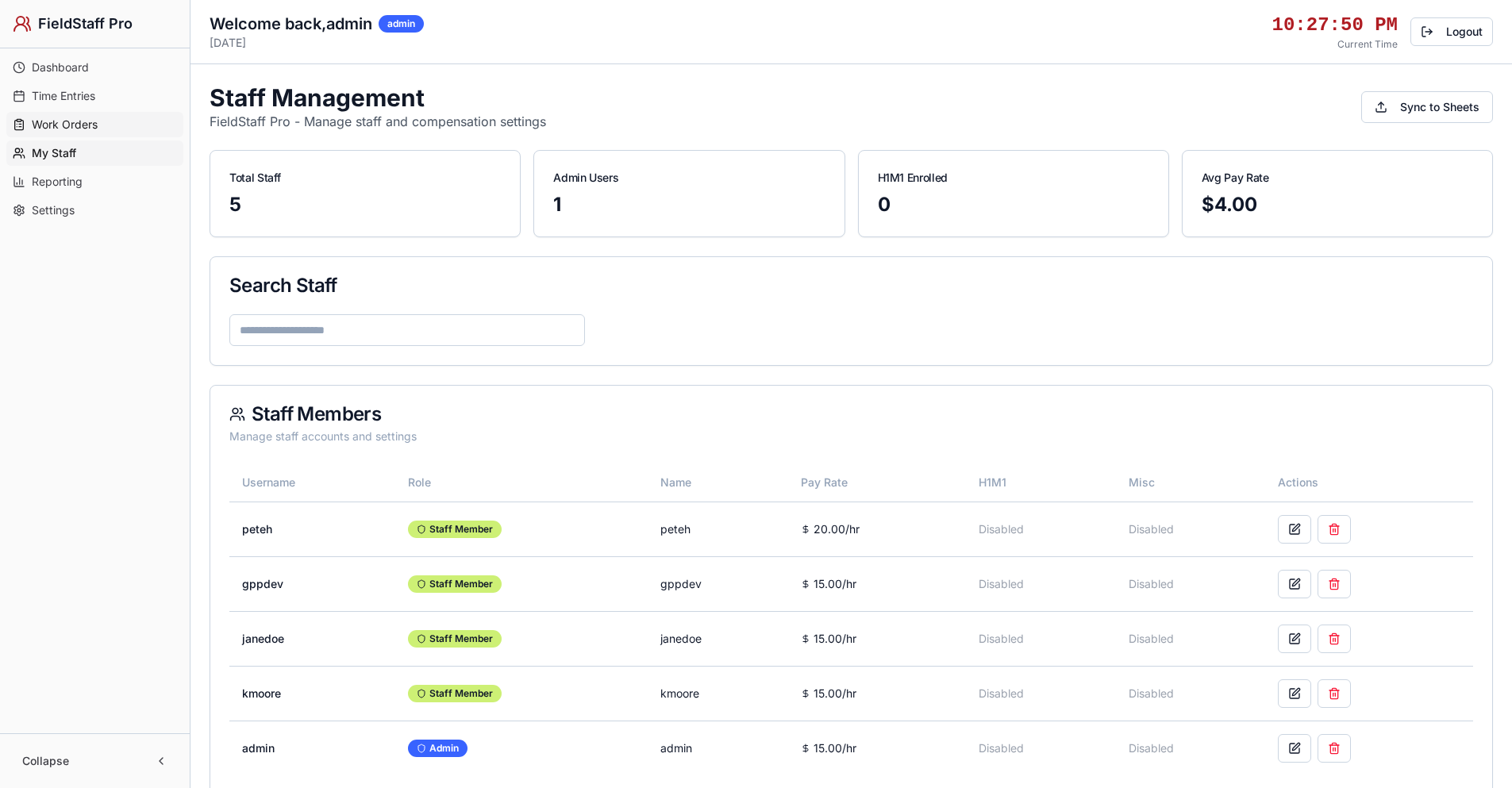
click at [61, 121] on span "Work Orders" at bounding box center [64, 125] width 66 height 16
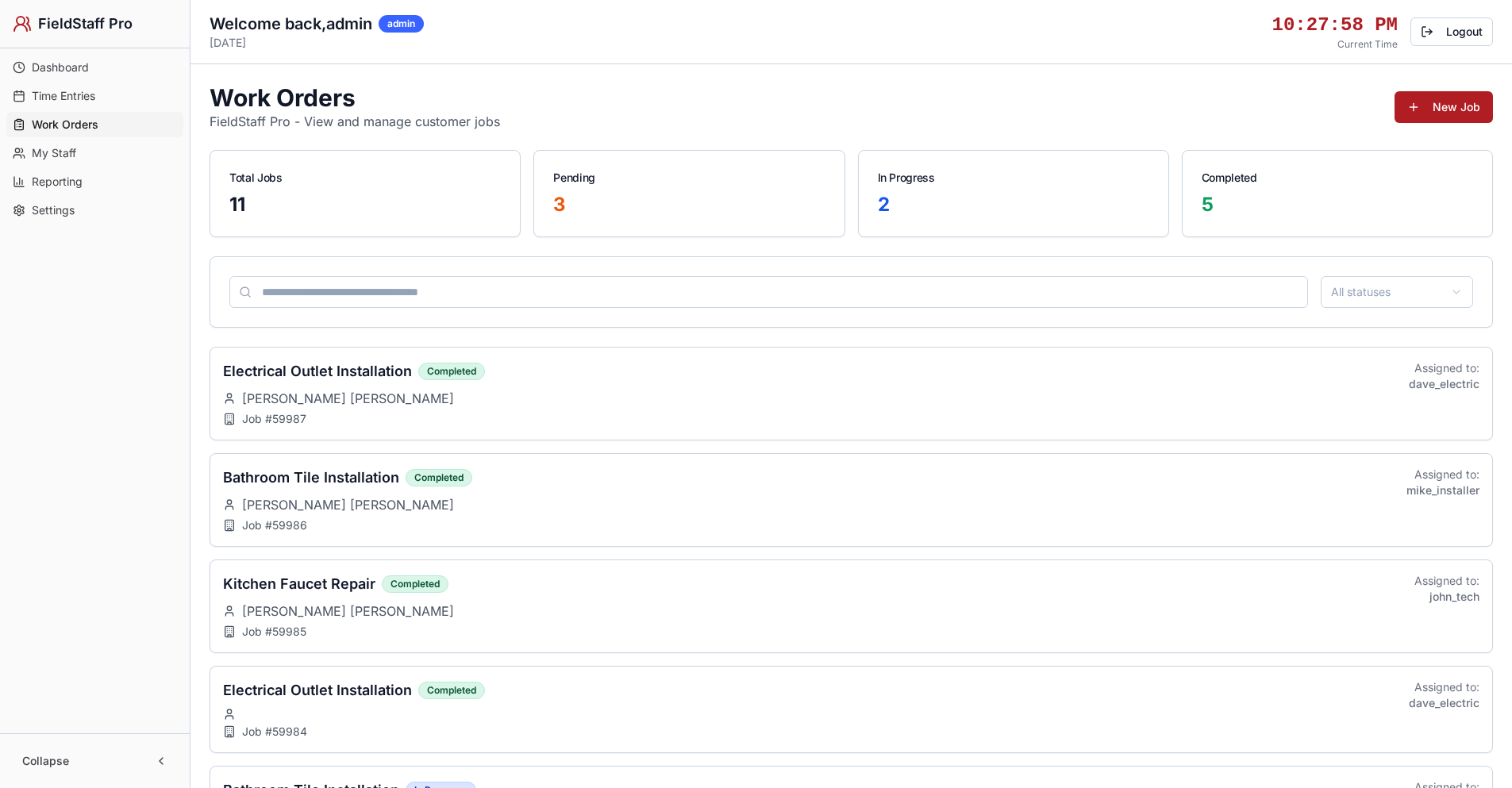
click at [72, 97] on span "Time Entries" at bounding box center [63, 96] width 64 height 16
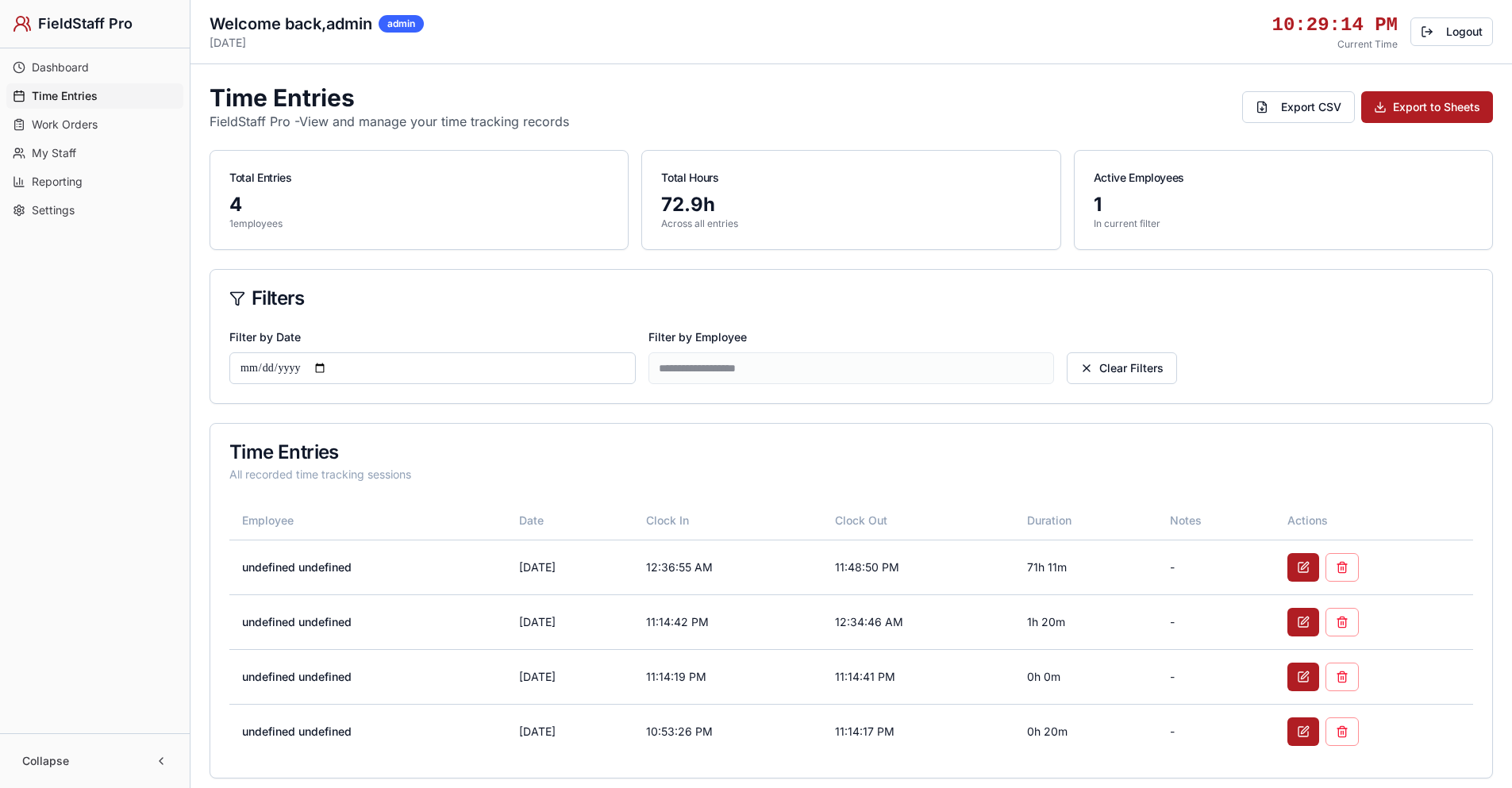
click at [64, 65] on span "Dashboard" at bounding box center [60, 67] width 57 height 16
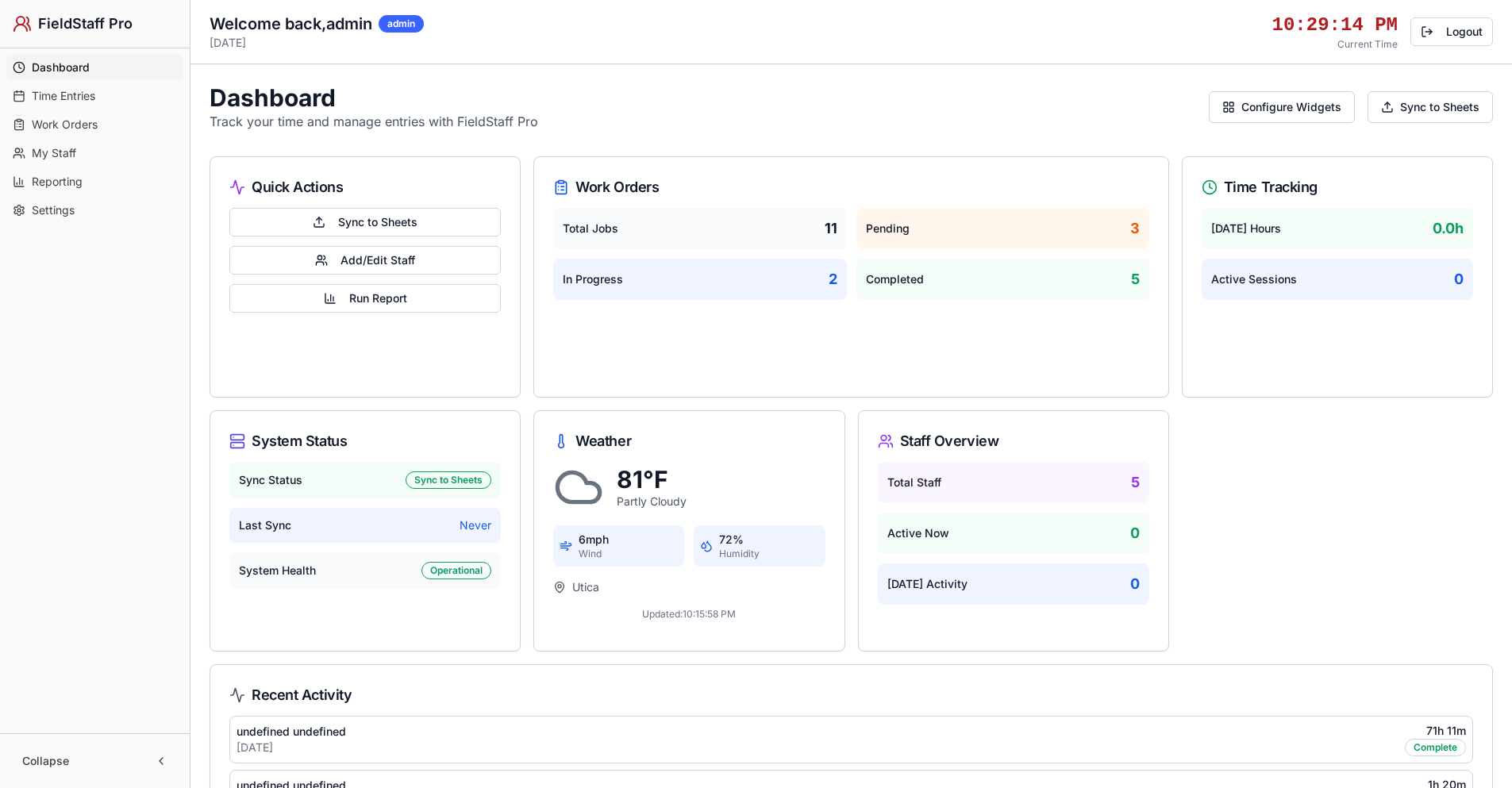
click at [64, 65] on span "Dashboard" at bounding box center [60, 67] width 58 height 16
click at [1281, 108] on button "Configure Widgets" at bounding box center [1282, 106] width 146 height 31
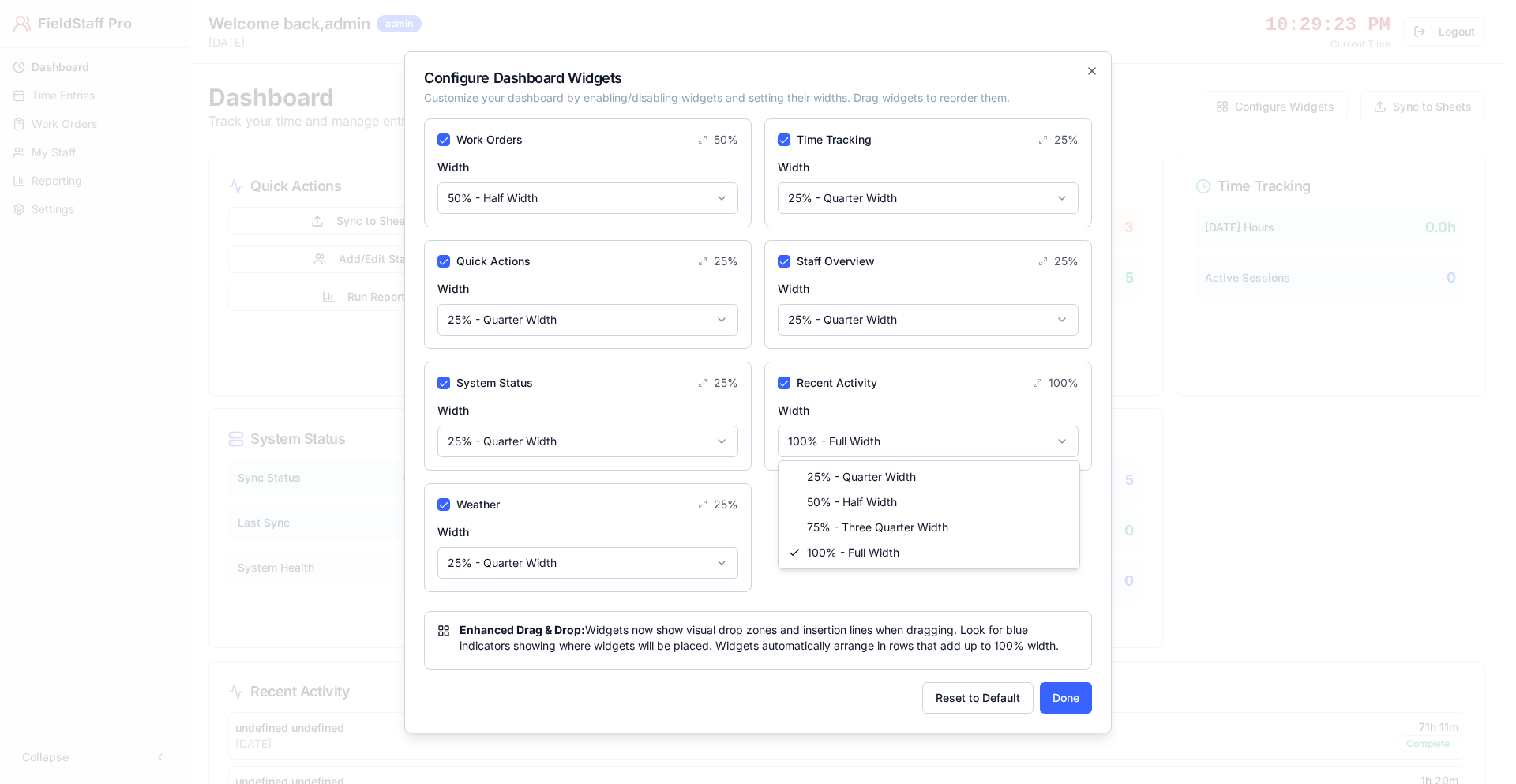
click at [887, 442] on body "FieldStaff Pro Dashboard Time Entries Work Orders My Staff Reporting Settings C…" at bounding box center [752, 506] width 1504 height 1013
click at [1073, 705] on button "Done" at bounding box center [1065, 697] width 52 height 31
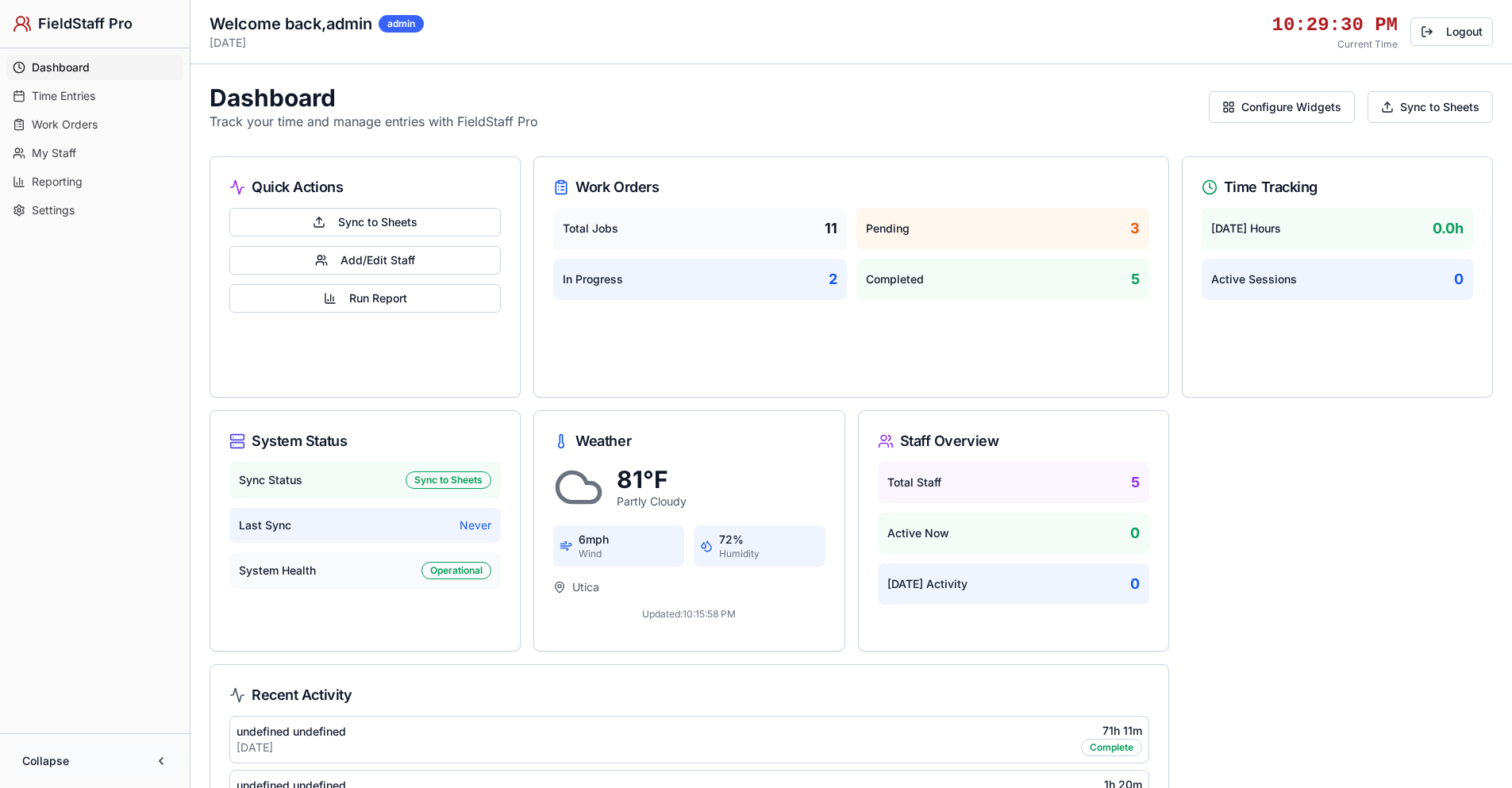
click at [161, 759] on button "Collapse" at bounding box center [94, 760] width 165 height 29
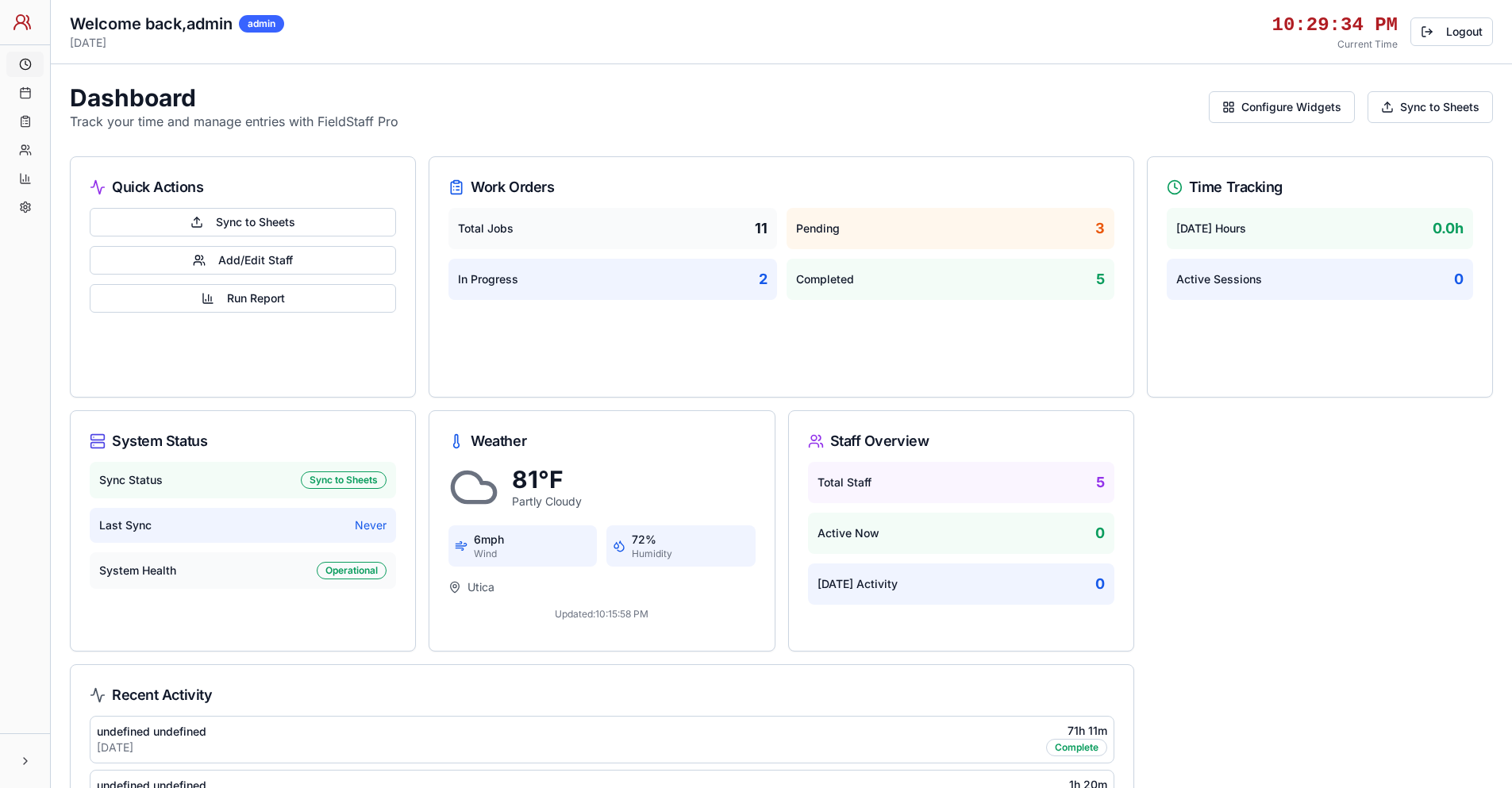
click at [24, 766] on button at bounding box center [25, 760] width 25 height 29
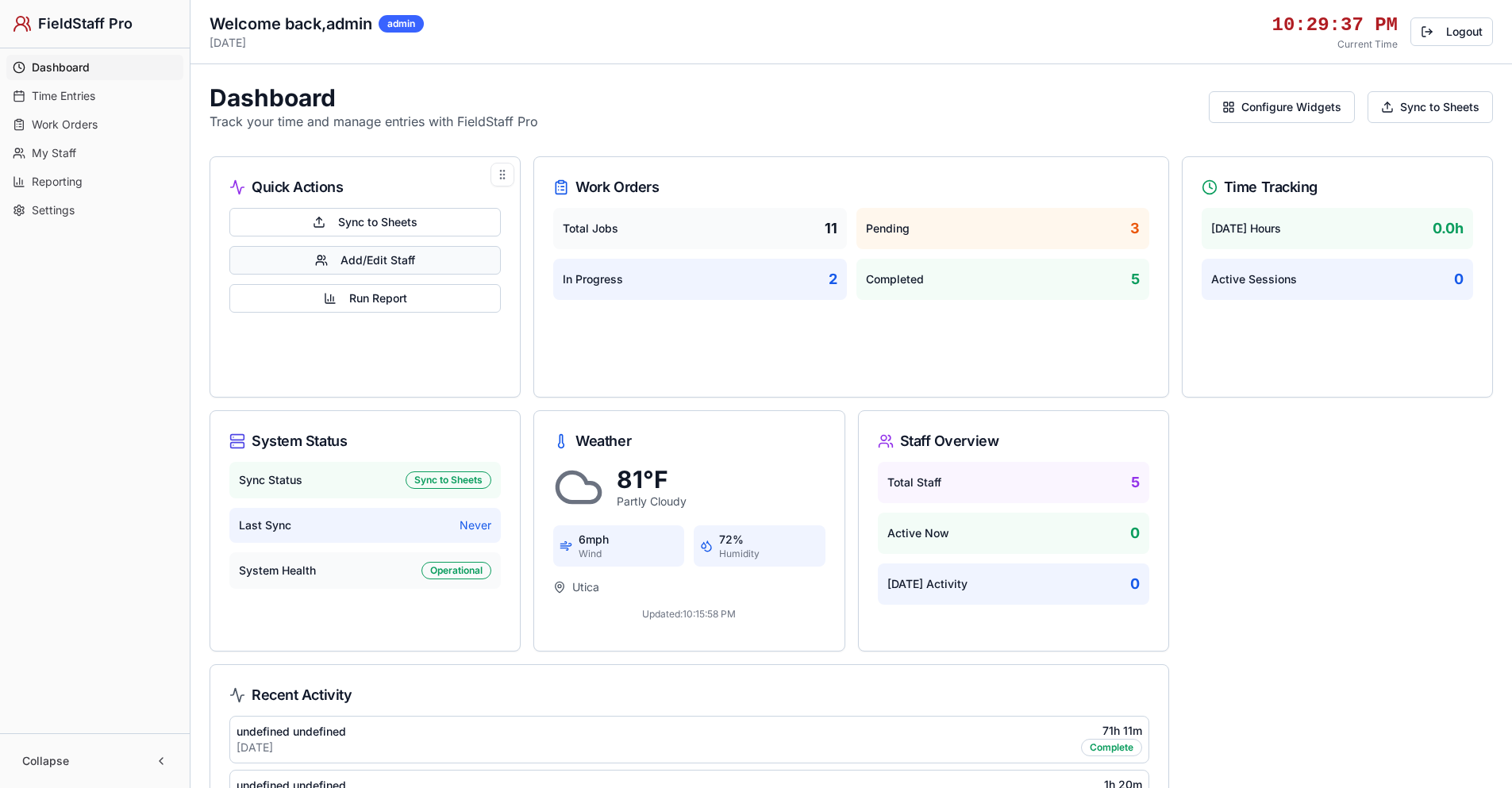
click at [391, 259] on button "Add/Edit Staff" at bounding box center [364, 260] width 271 height 29
click at [365, 301] on button "Run Report" at bounding box center [364, 298] width 271 height 29
click at [64, 184] on span "Reporting" at bounding box center [57, 182] width 51 height 16
click at [66, 180] on span "Reporting" at bounding box center [57, 182] width 51 height 16
click at [72, 173] on link "Reporting" at bounding box center [95, 182] width 177 height 26
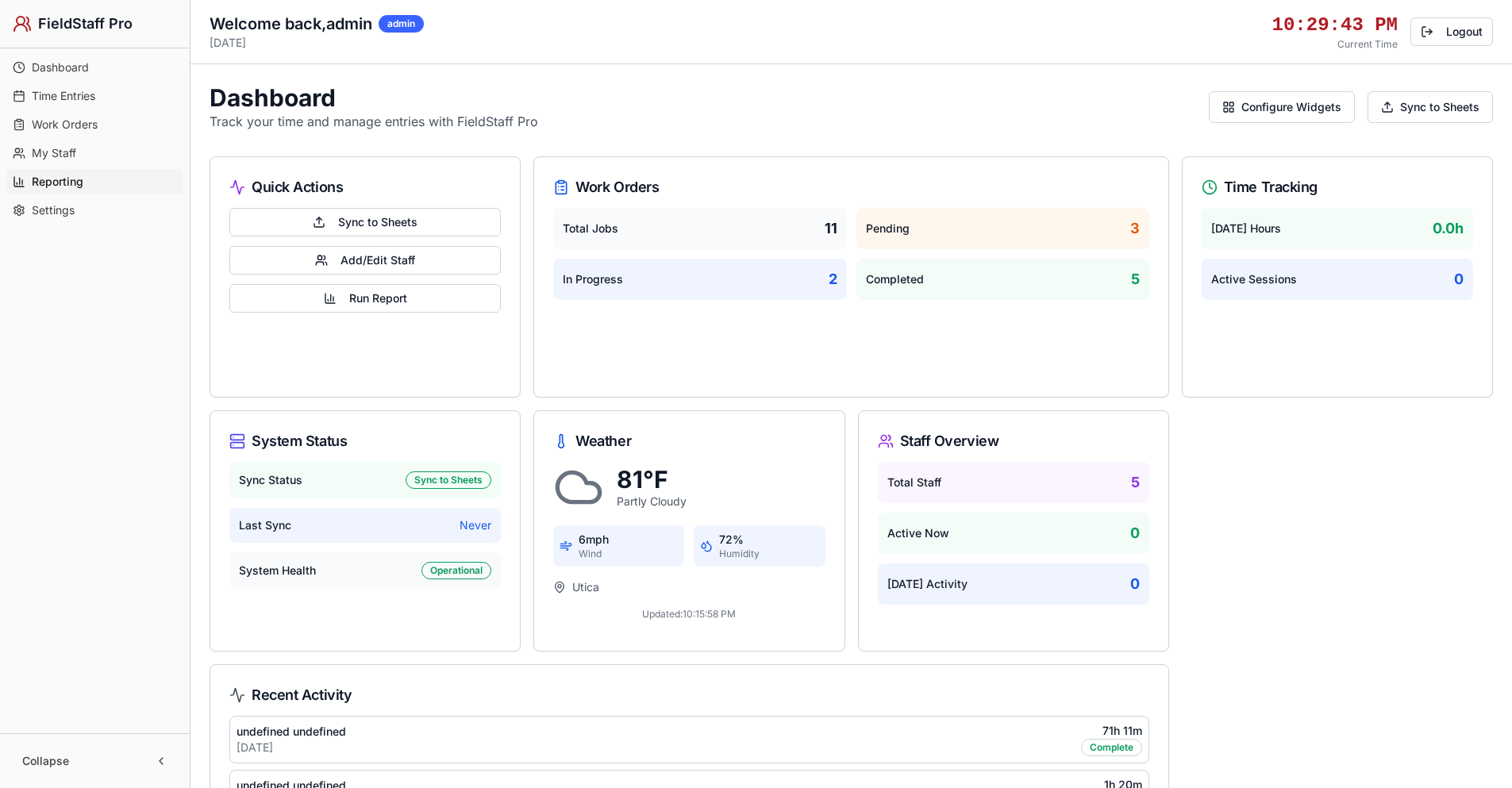
click at [66, 182] on span "Reporting" at bounding box center [57, 182] width 51 height 16
click at [59, 157] on span "My Staff" at bounding box center [53, 153] width 45 height 16
click at [60, 153] on span "My Staff" at bounding box center [53, 153] width 45 height 16
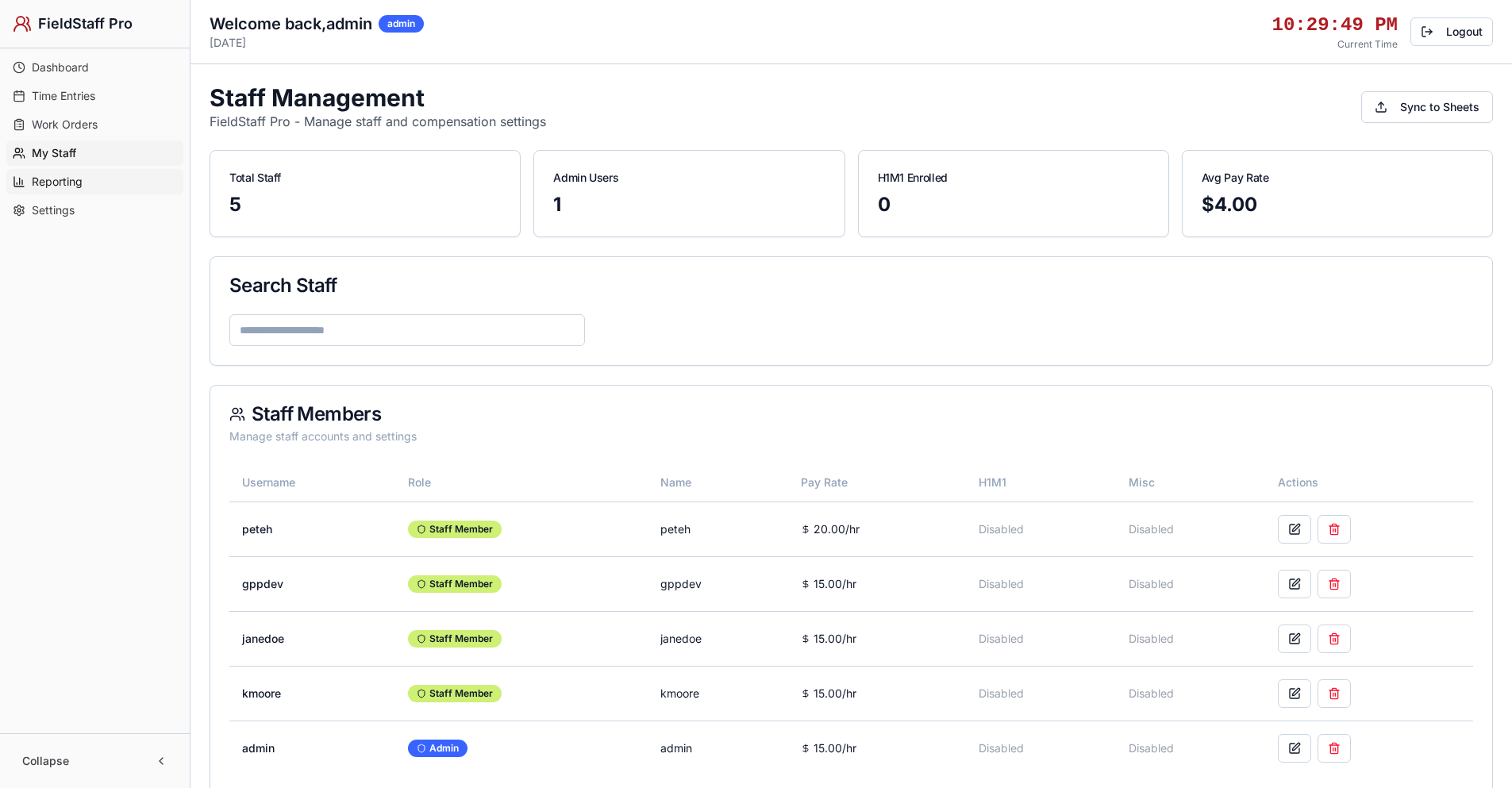
click at [74, 178] on span "Reporting" at bounding box center [56, 182] width 50 height 16
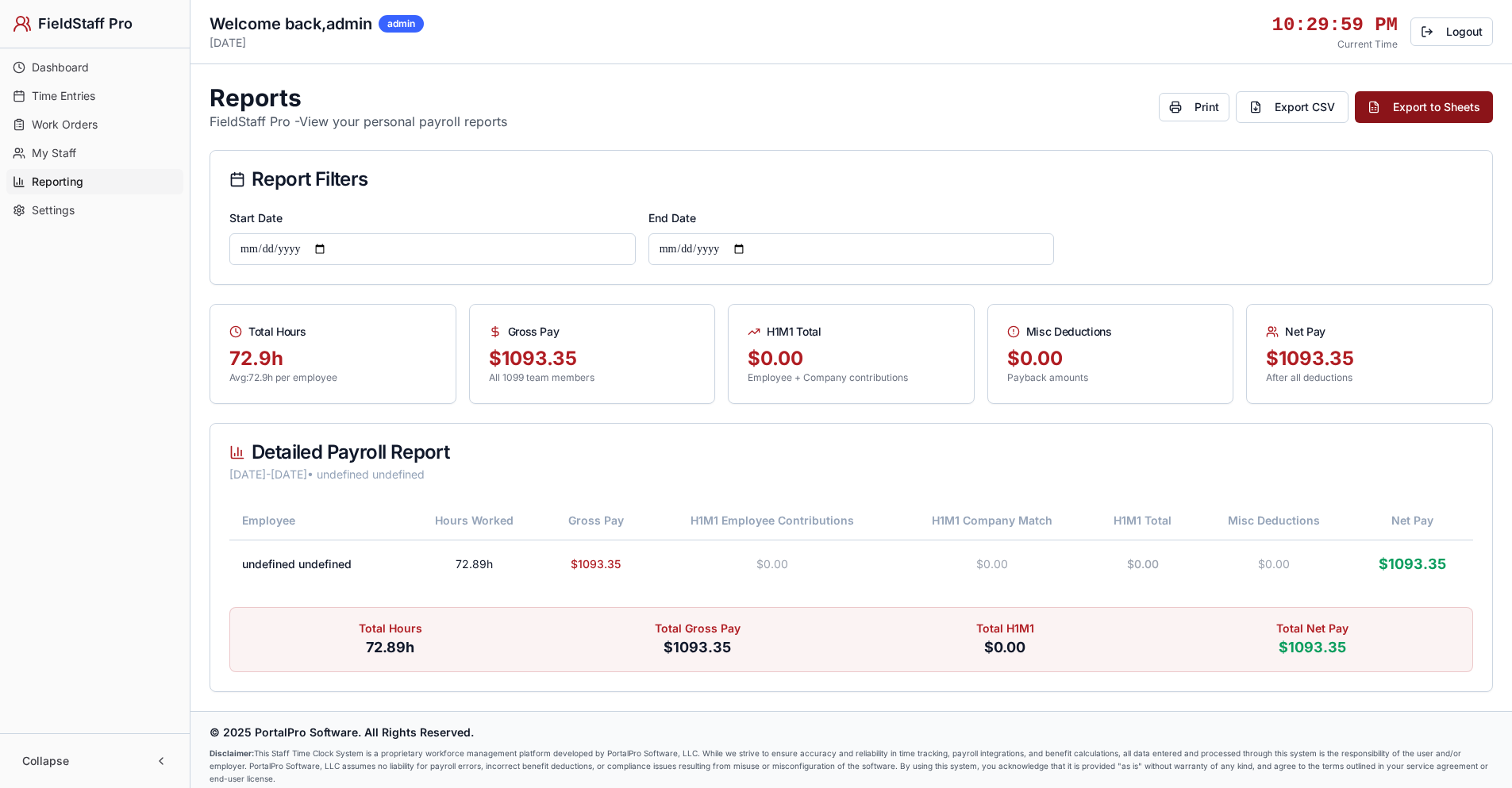
click at [1427, 110] on button "Export to Sheets" at bounding box center [1424, 106] width 138 height 31
click at [60, 207] on span "Settings" at bounding box center [52, 210] width 43 height 16
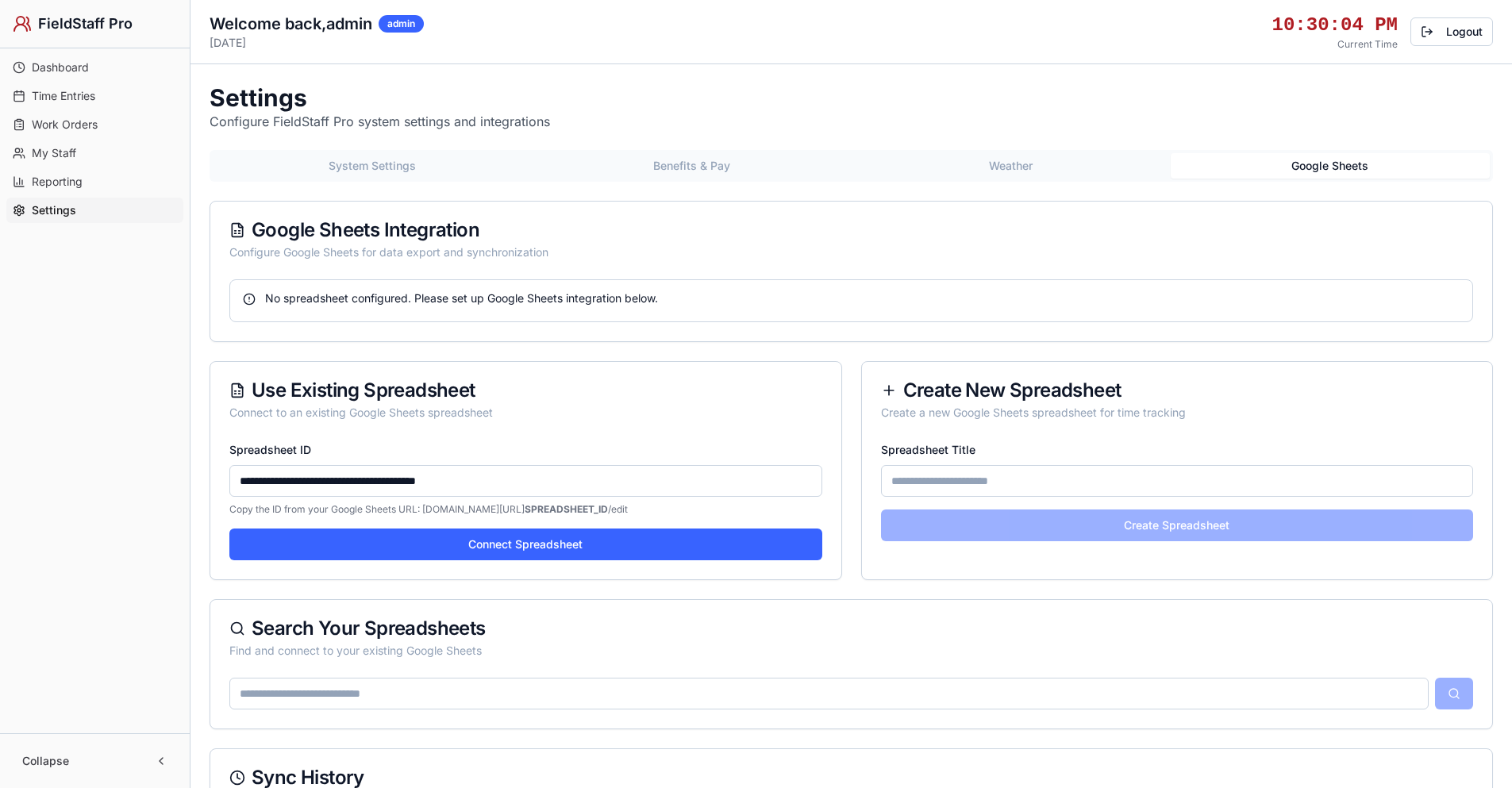
click at [1363, 162] on button "Google Sheets" at bounding box center [1330, 165] width 320 height 26
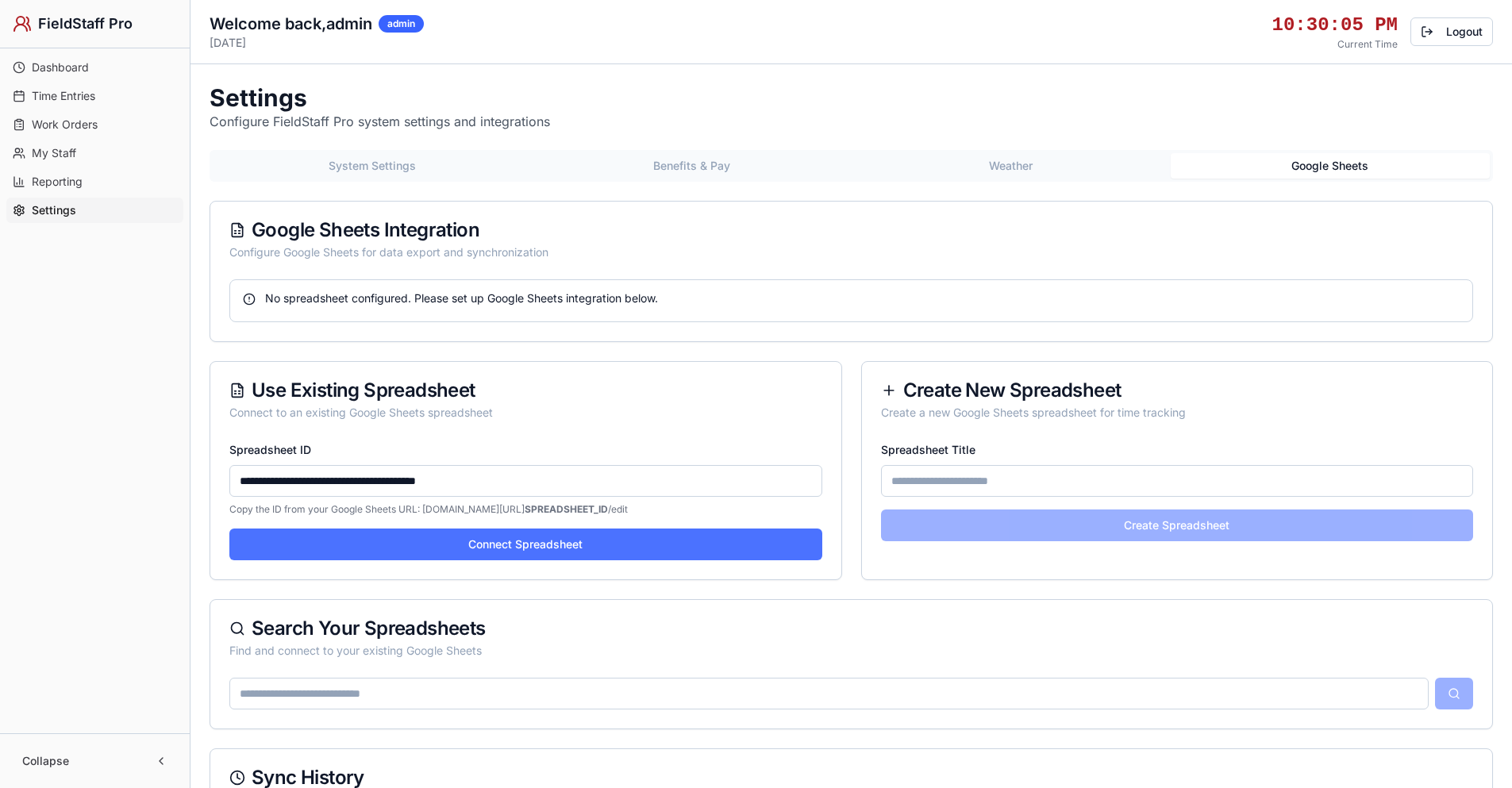
click at [684, 548] on button "Connect Spreadsheet" at bounding box center [525, 544] width 592 height 31
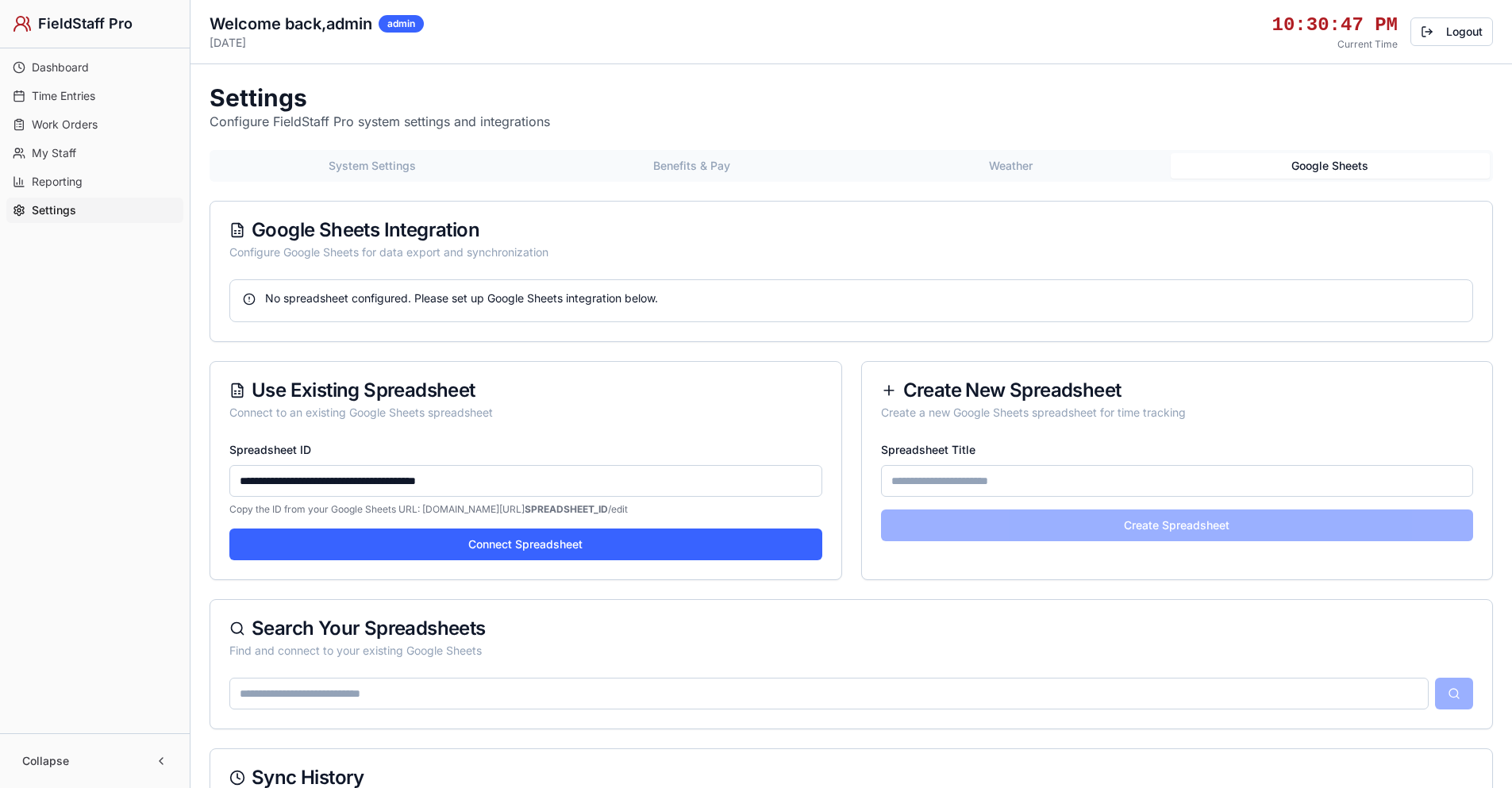
click at [471, 477] on input "**********" at bounding box center [525, 480] width 592 height 31
click at [470, 477] on input "**********" at bounding box center [525, 480] width 592 height 31
click at [469, 477] on input "**********" at bounding box center [525, 480] width 592 height 31
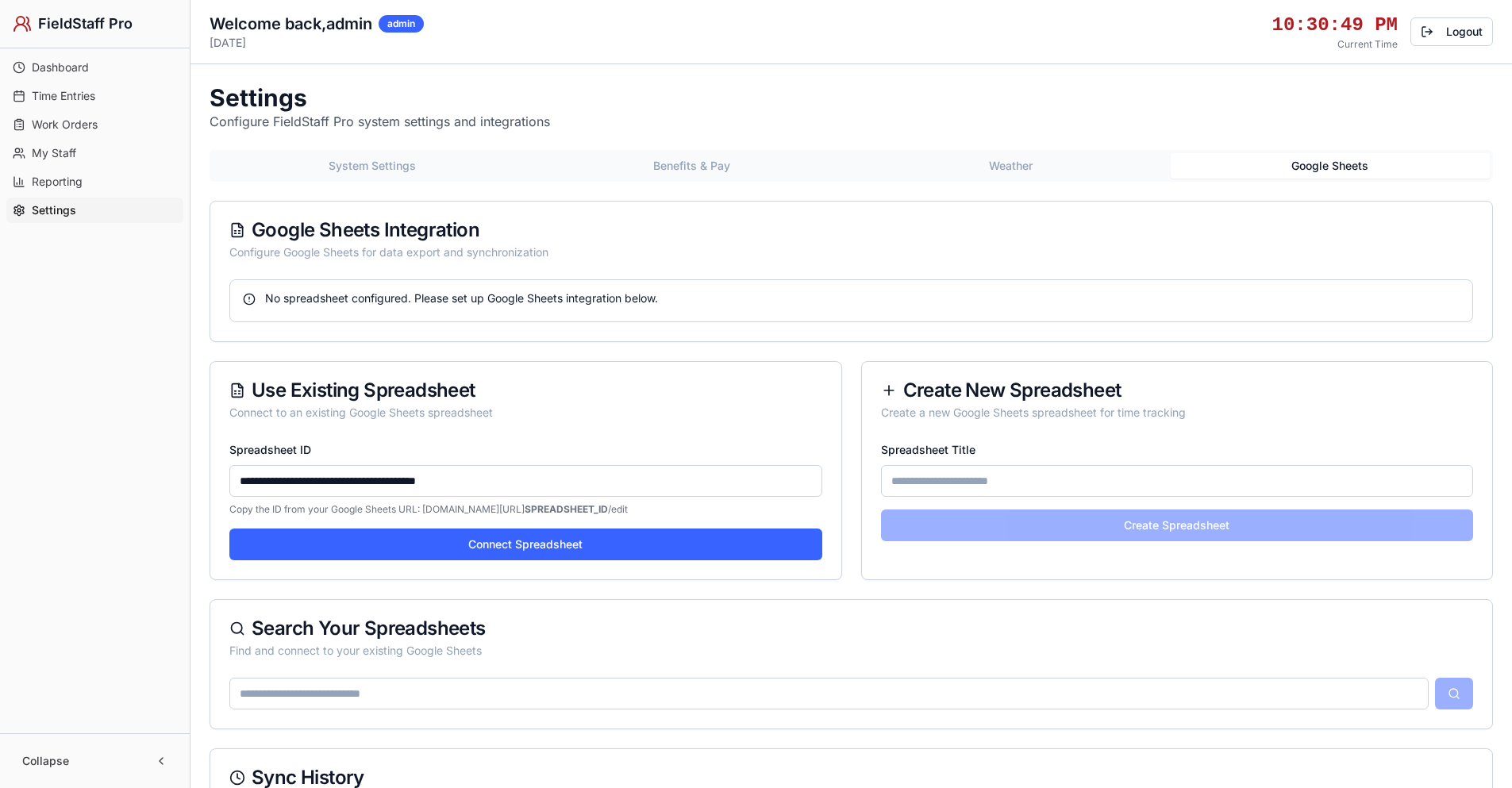
paste input
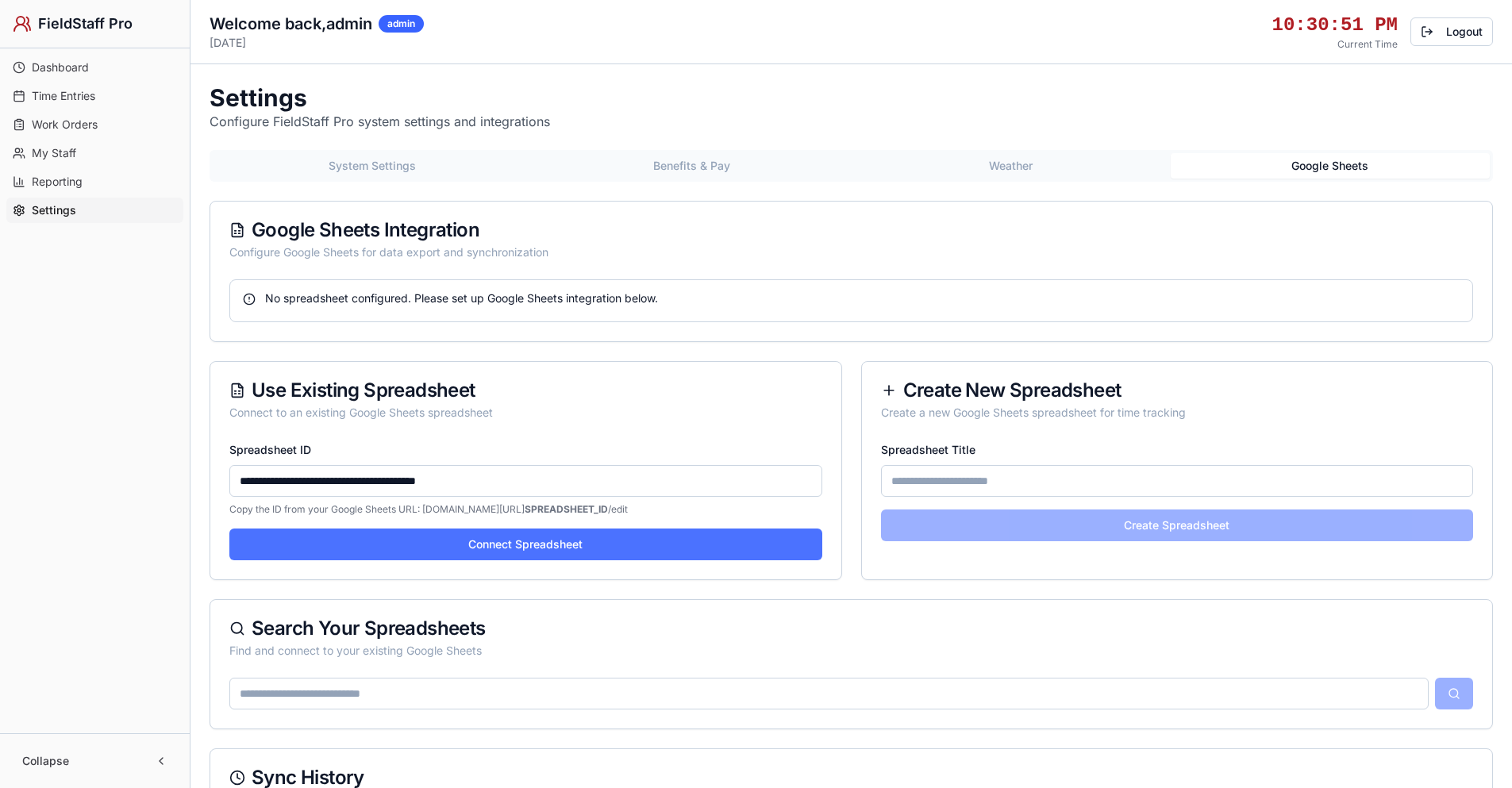
type input "**********"
click at [482, 544] on button "Connect Spreadsheet" at bounding box center [525, 544] width 592 height 31
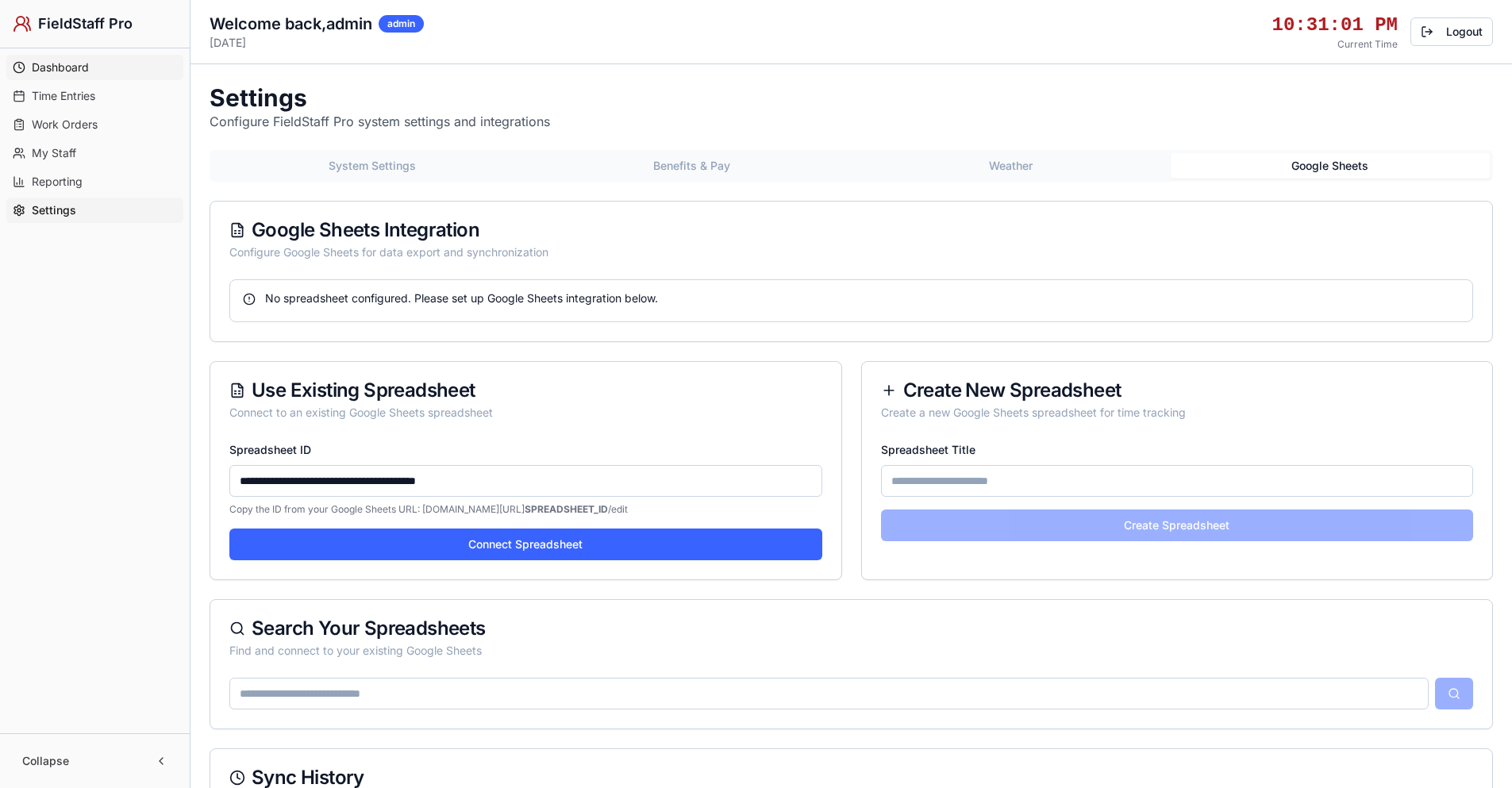
click at [69, 69] on span "Dashboard" at bounding box center [60, 67] width 57 height 16
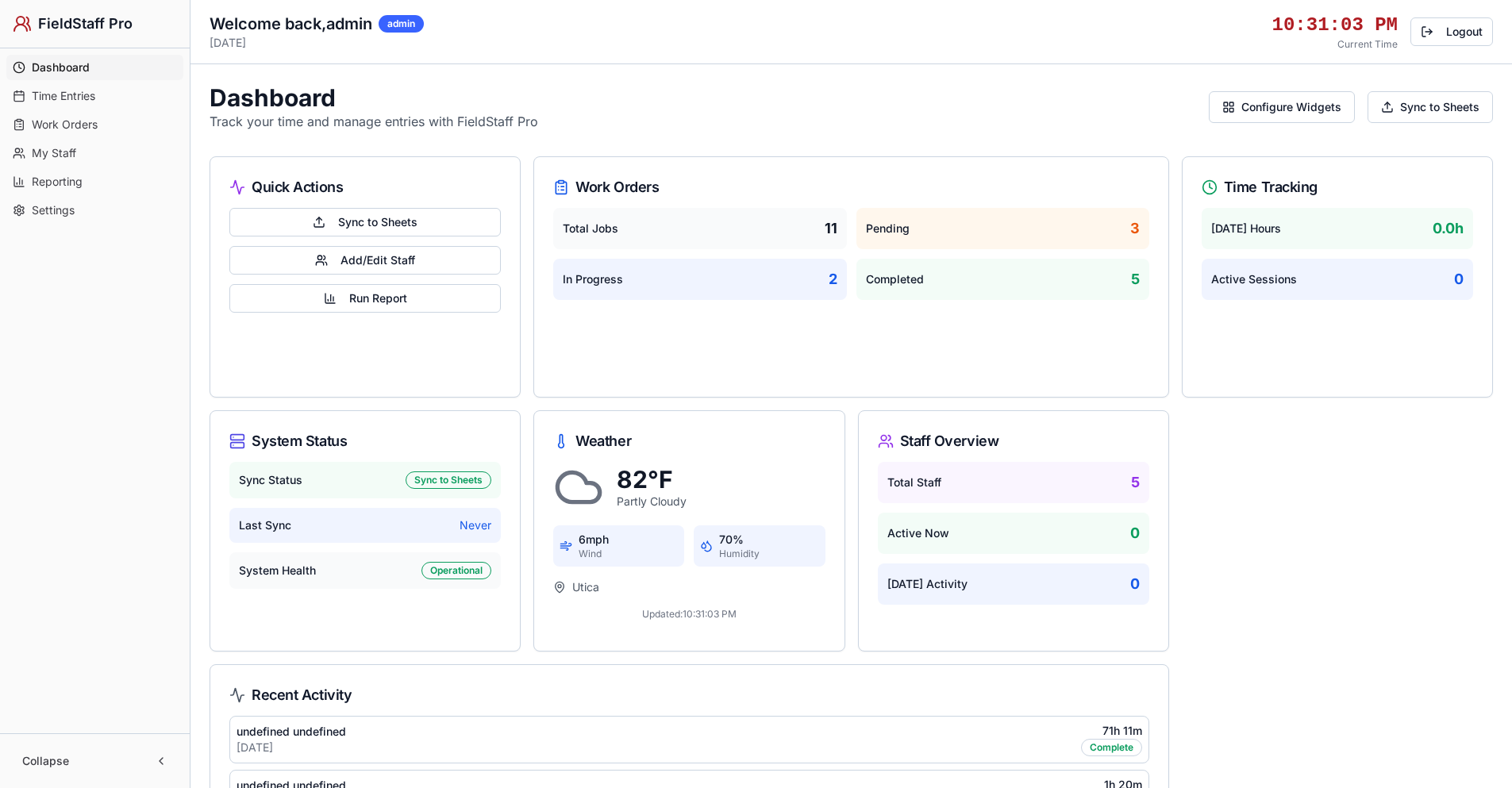
click at [1453, 102] on button "Sync to Sheets" at bounding box center [1430, 106] width 126 height 31
click at [1426, 96] on button "Sync to Sheets" at bounding box center [1430, 106] width 126 height 31
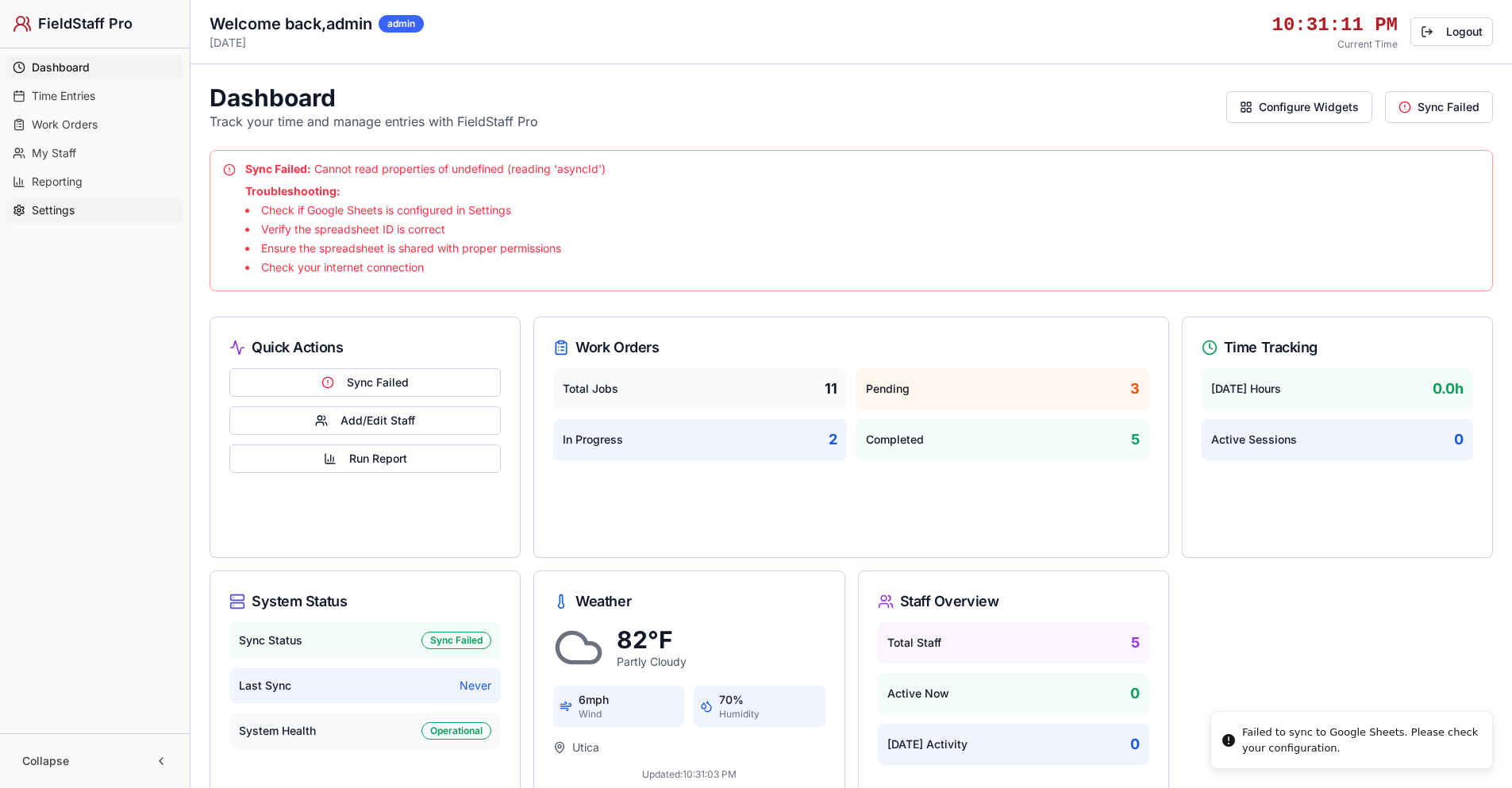
click at [104, 200] on link "Settings" at bounding box center [95, 210] width 177 height 26
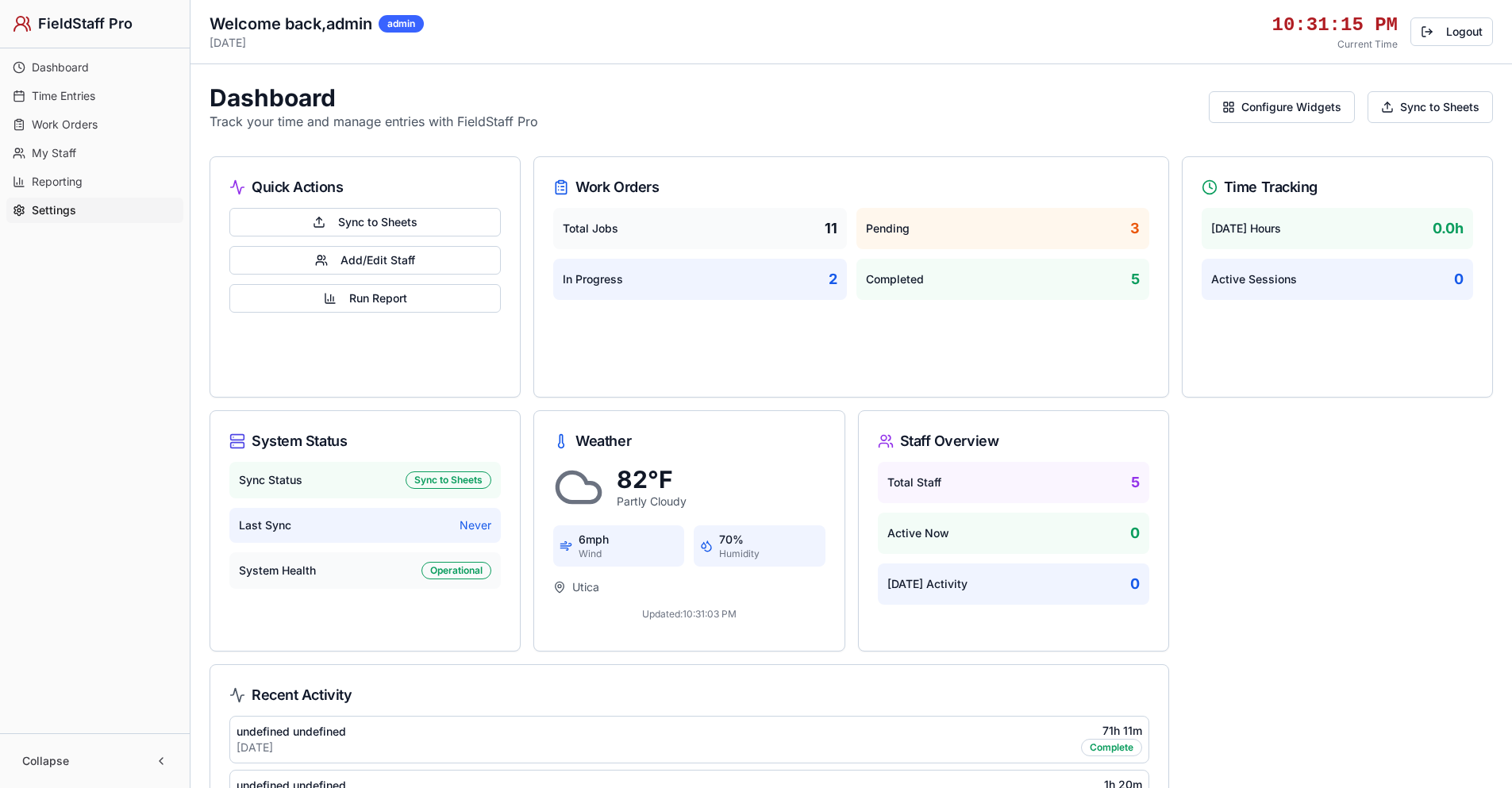
click at [57, 208] on span "Settings" at bounding box center [53, 210] width 45 height 16
click at [93, 209] on link "Settings" at bounding box center [95, 210] width 177 height 26
click at [47, 204] on span "Settings" at bounding box center [53, 210] width 45 height 16
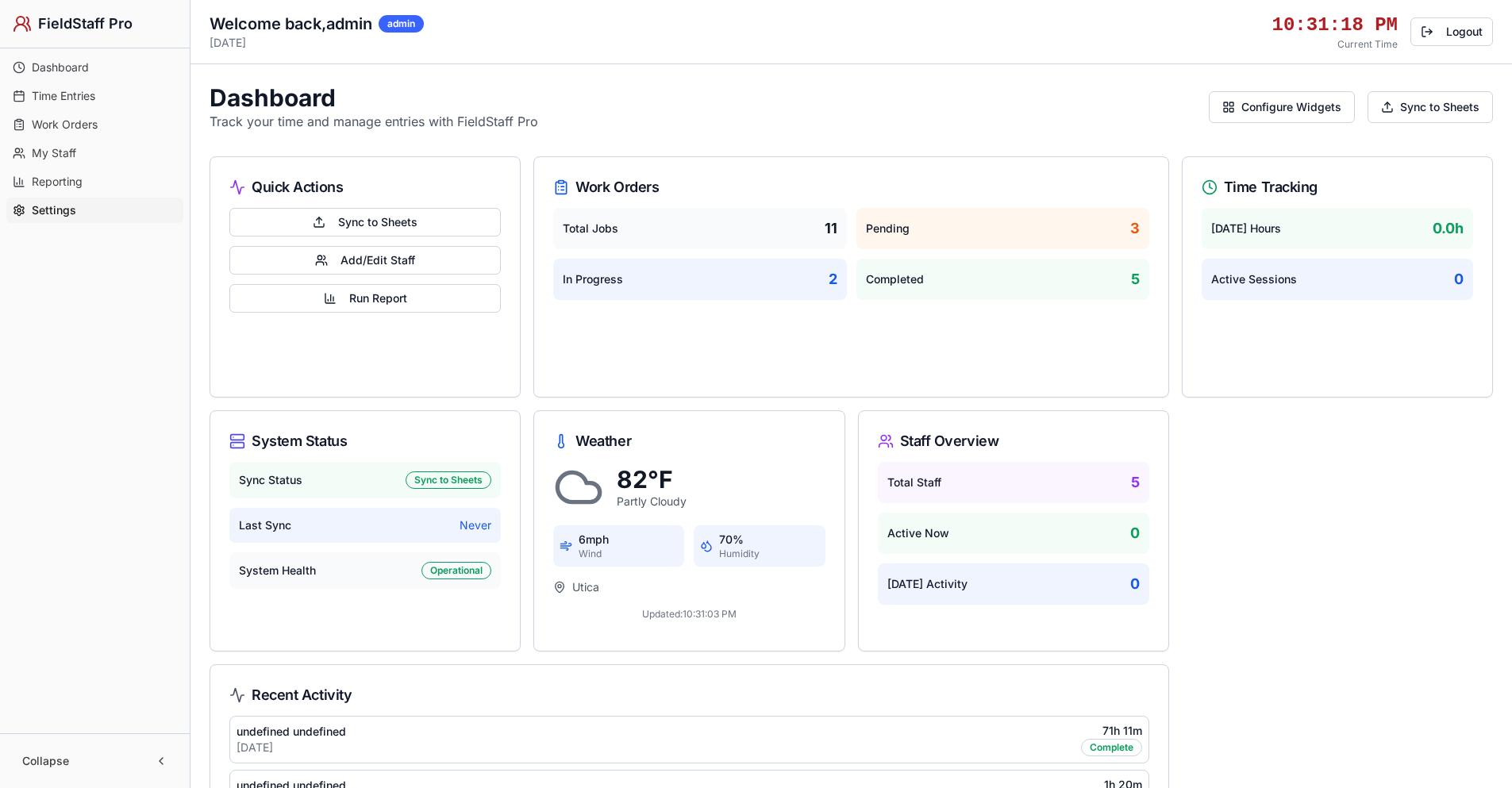
click at [55, 60] on span "Dashboard" at bounding box center [60, 67] width 57 height 16
click at [54, 66] on span "Dashboard" at bounding box center [60, 67] width 58 height 16
click at [55, 66] on span "Dashboard" at bounding box center [60, 67] width 58 height 16
click at [59, 204] on span "Settings" at bounding box center [52, 210] width 43 height 16
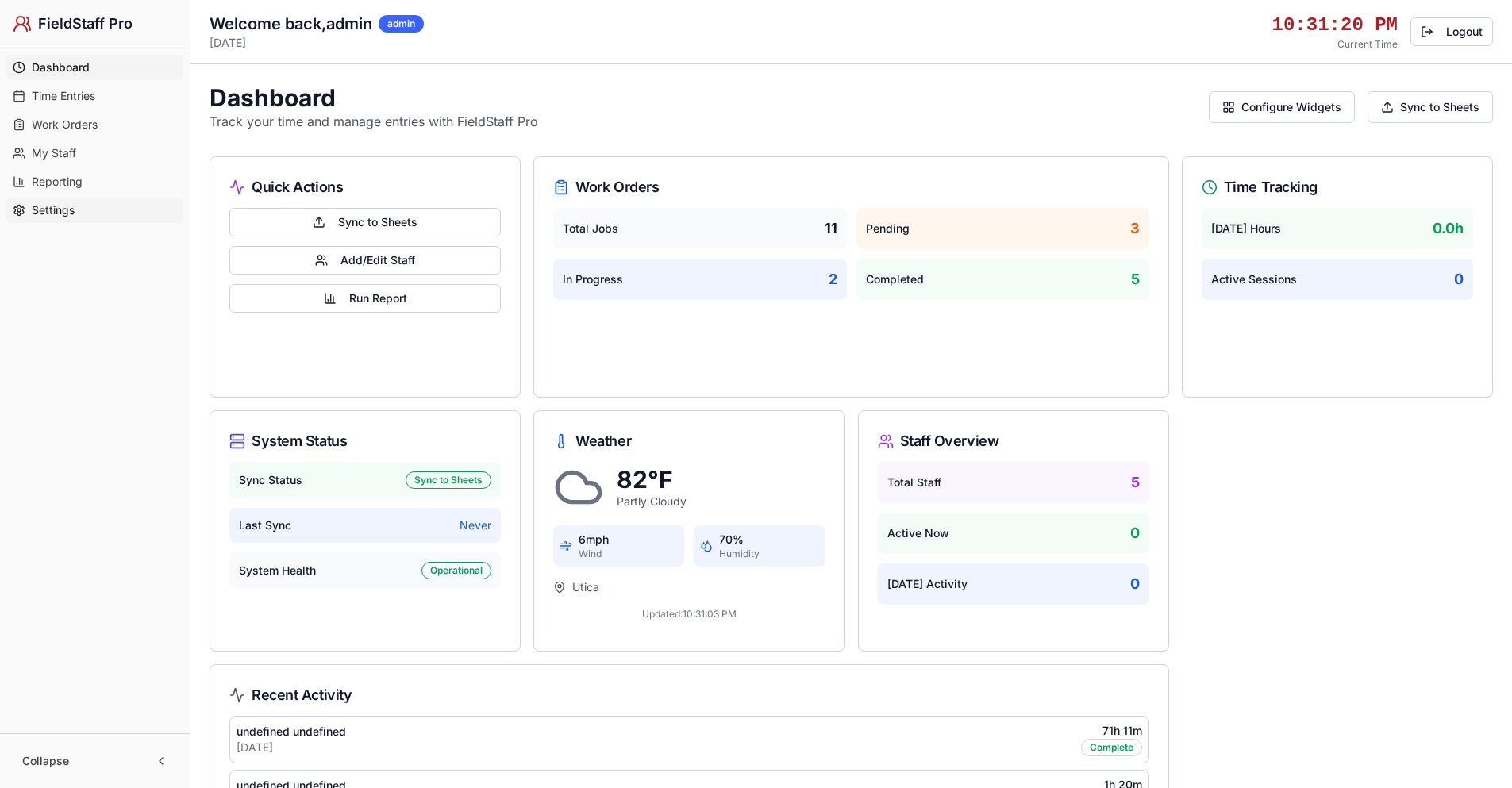
click at [56, 204] on span "Settings" at bounding box center [52, 210] width 43 height 16
click at [55, 204] on span "Settings" at bounding box center [53, 210] width 45 height 16
click at [63, 96] on span "Time Entries" at bounding box center [63, 96] width 64 height 16
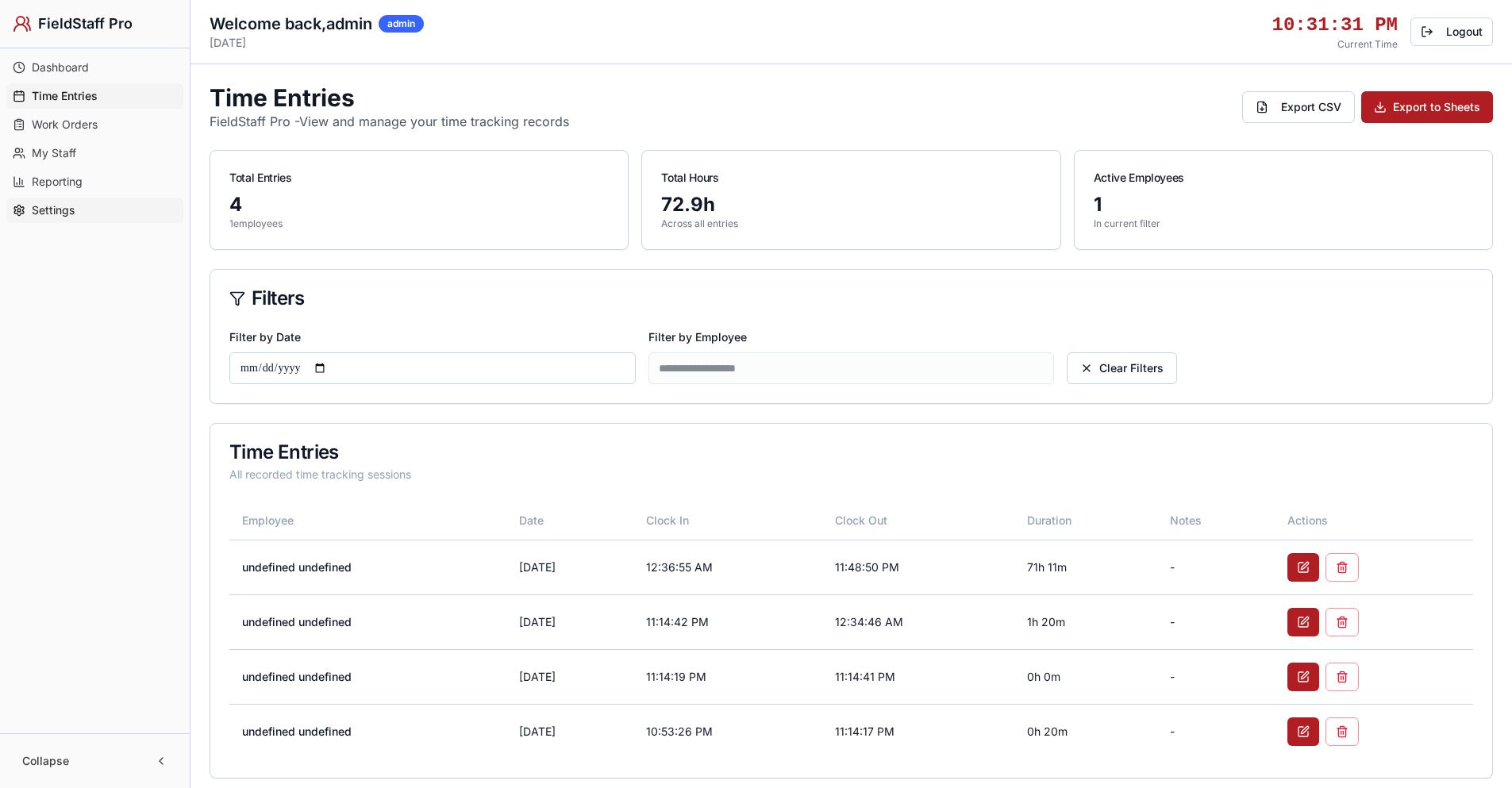
click at [57, 209] on span "Settings" at bounding box center [52, 210] width 43 height 16
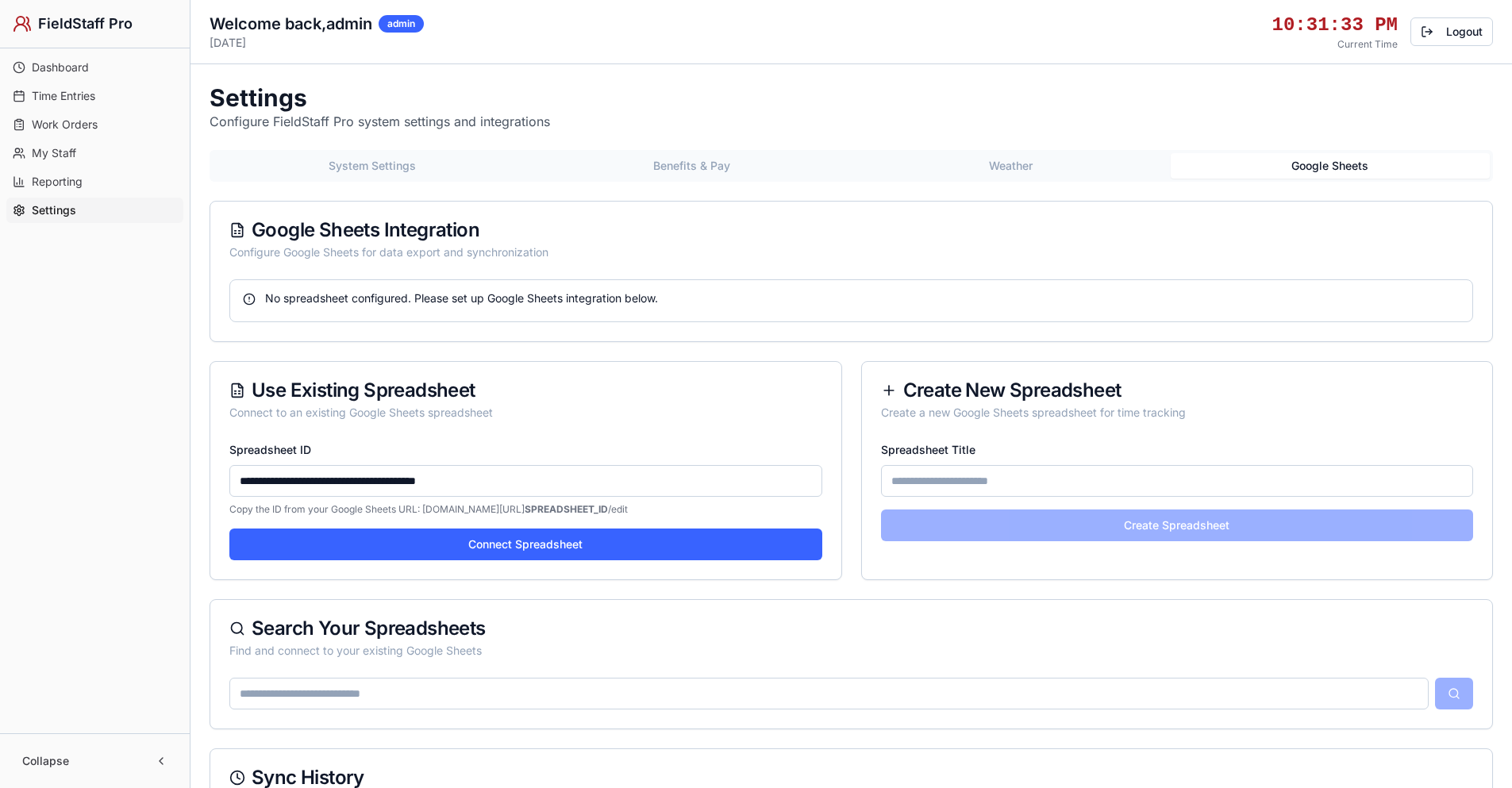
click at [1319, 161] on button "Google Sheets" at bounding box center [1330, 165] width 320 height 26
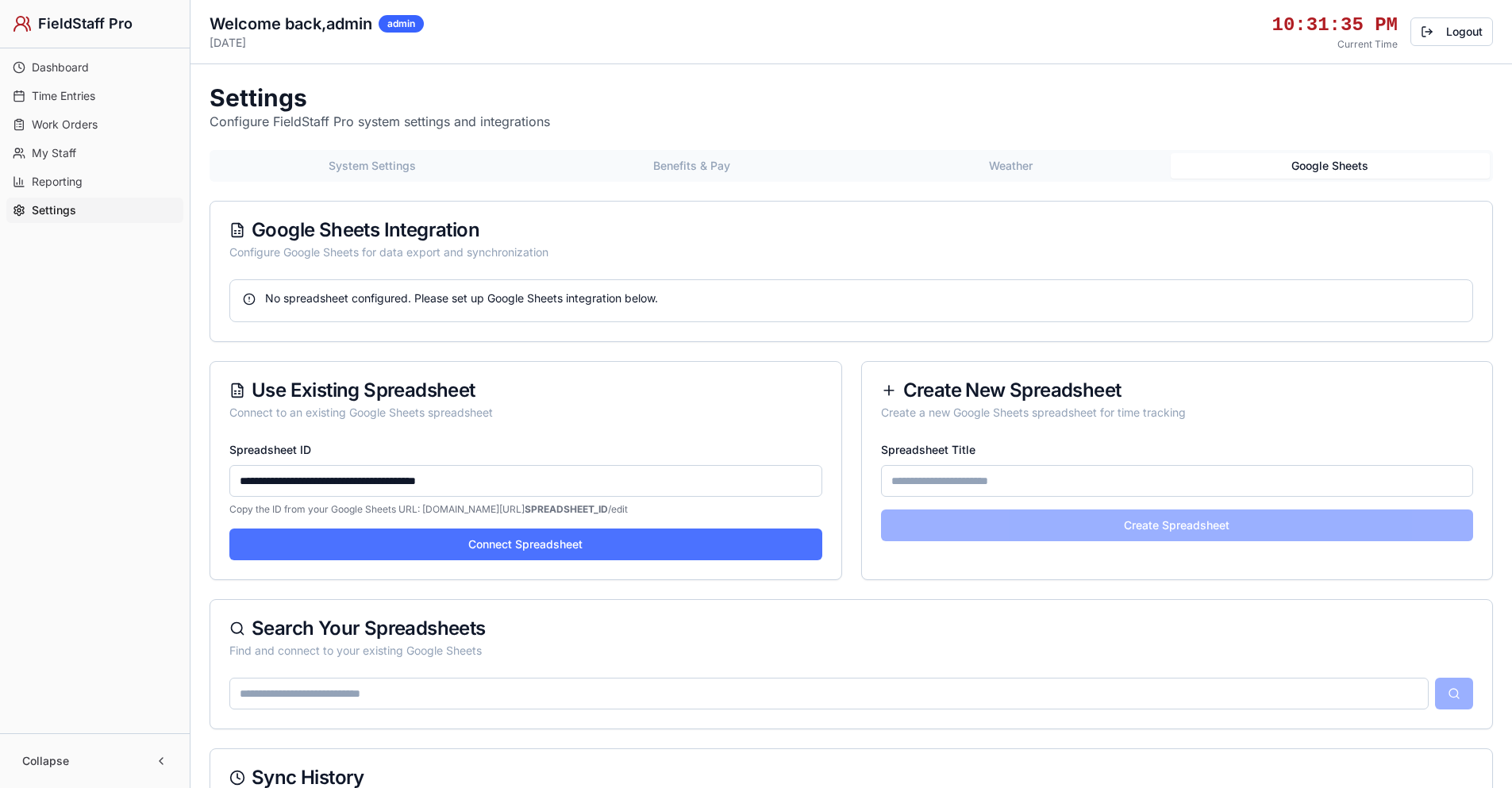
click at [723, 545] on button "Connect Spreadsheet" at bounding box center [525, 544] width 592 height 31
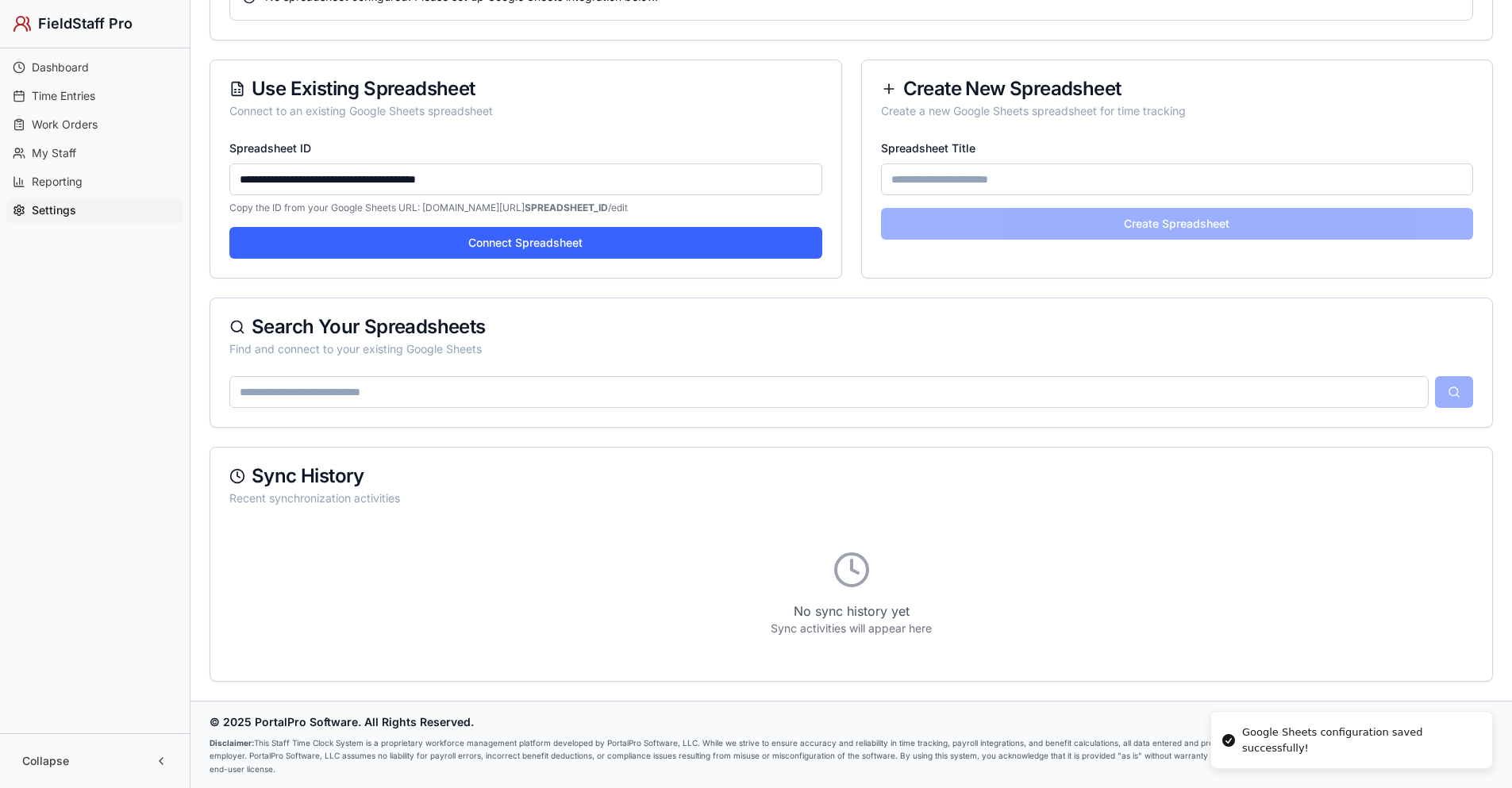
click at [448, 386] on input at bounding box center [828, 392] width 1199 height 31
type input "******"
click at [1458, 394] on button at bounding box center [1454, 392] width 38 height 31
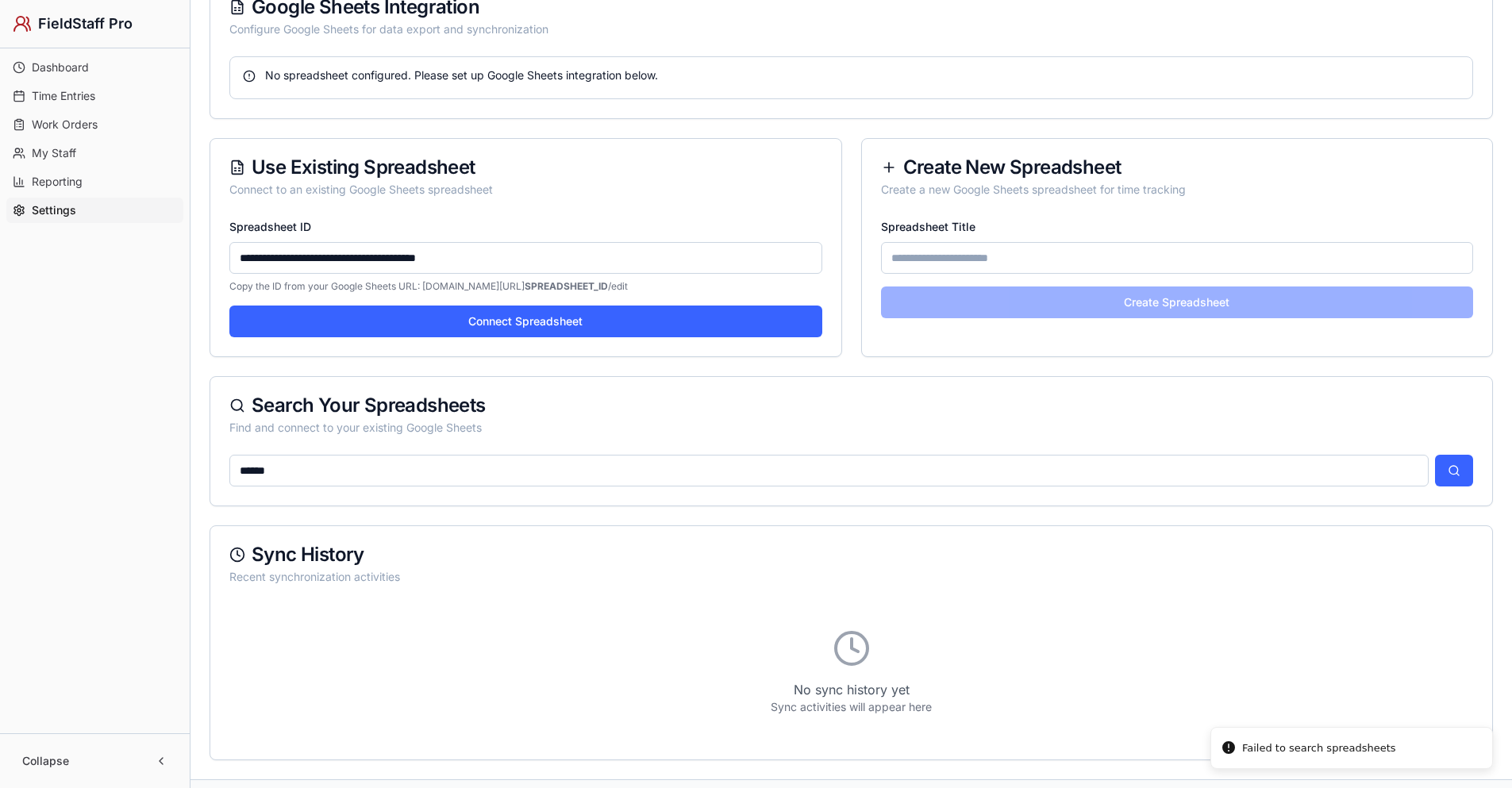
scroll to position [0, 0]
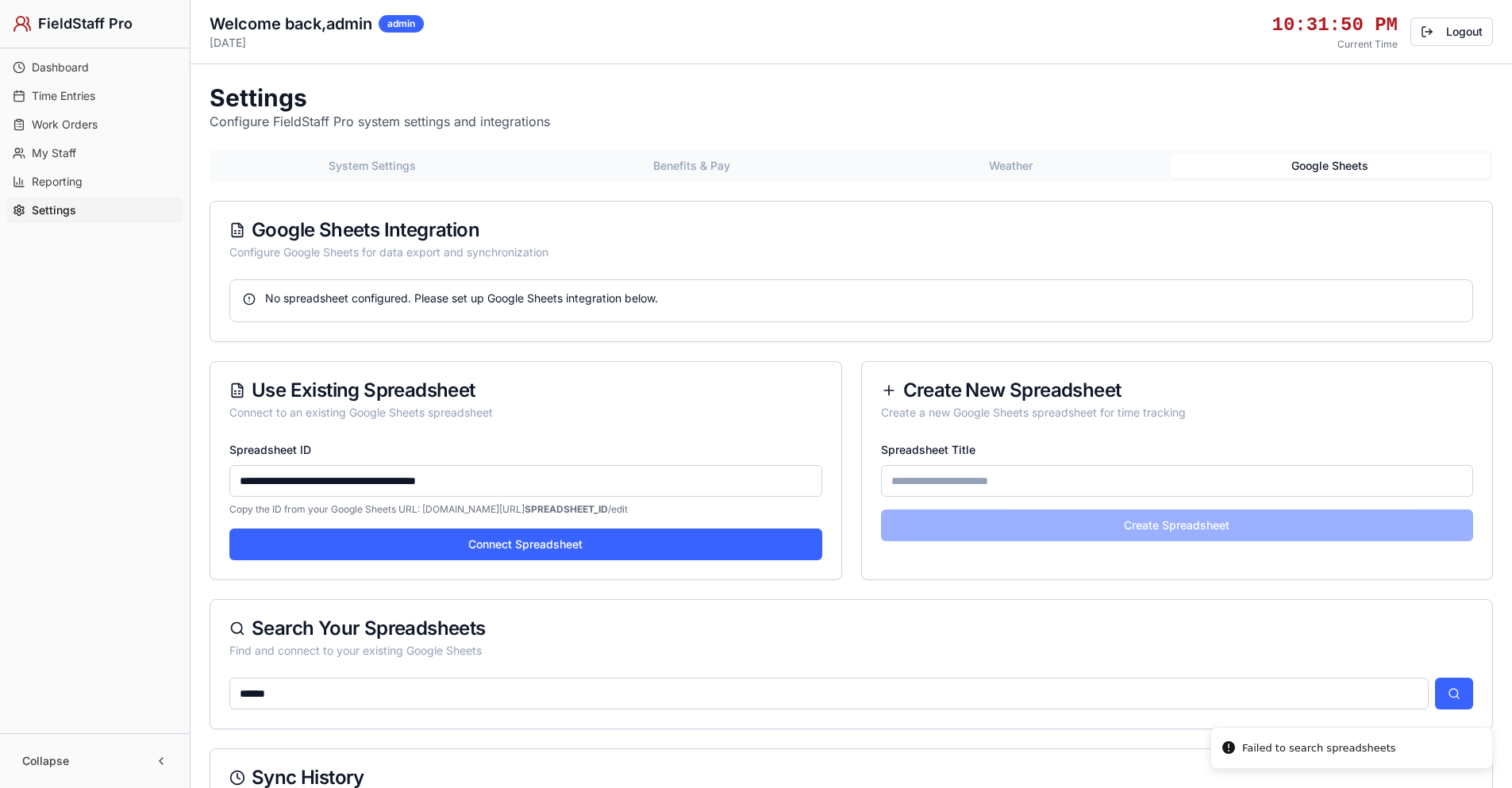
click at [1054, 487] on input "Spreadsheet Title" at bounding box center [1176, 480] width 592 height 31
type input "**********"
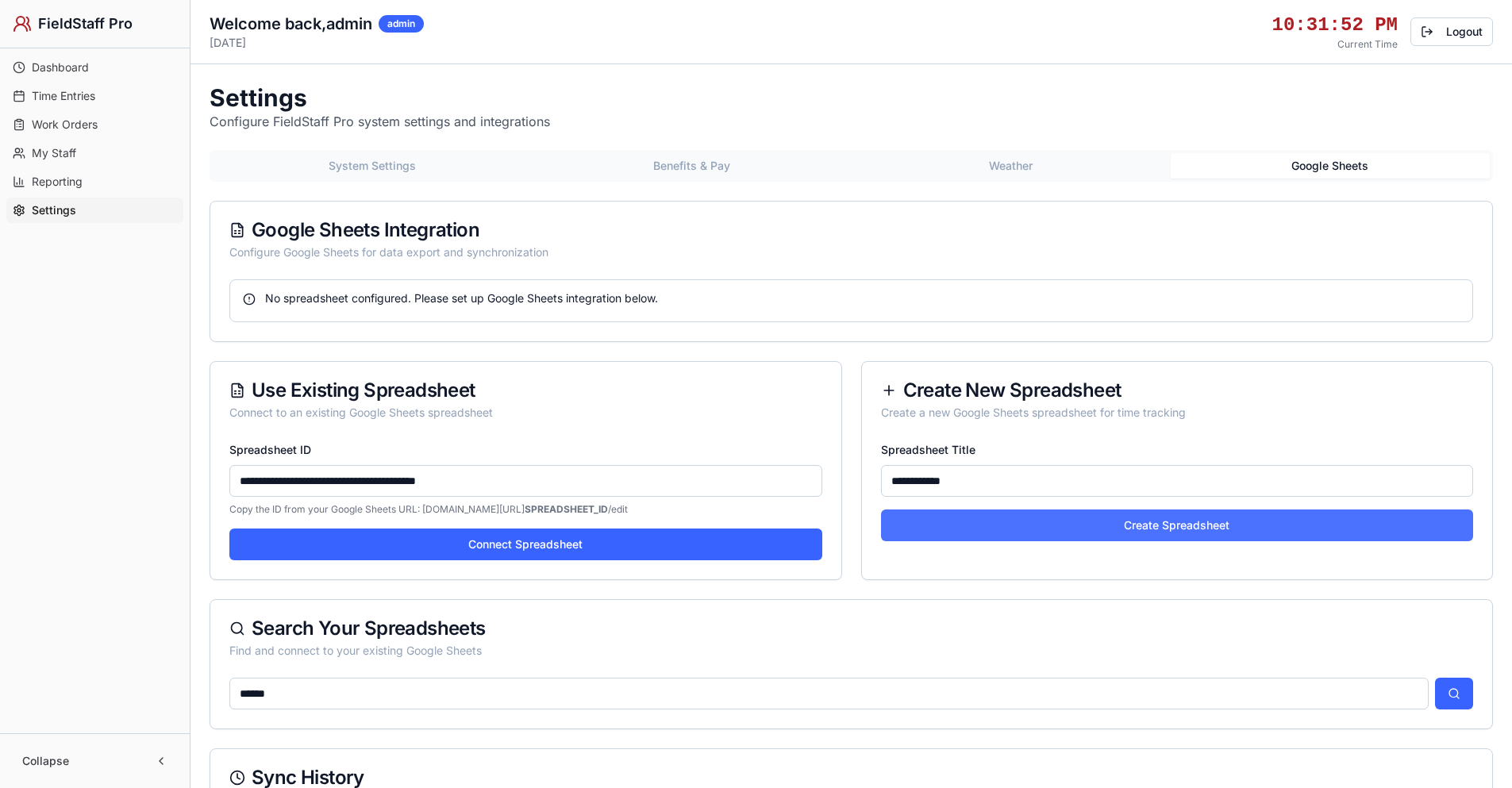
click at [1111, 529] on button "Create Spreadsheet" at bounding box center [1176, 525] width 592 height 31
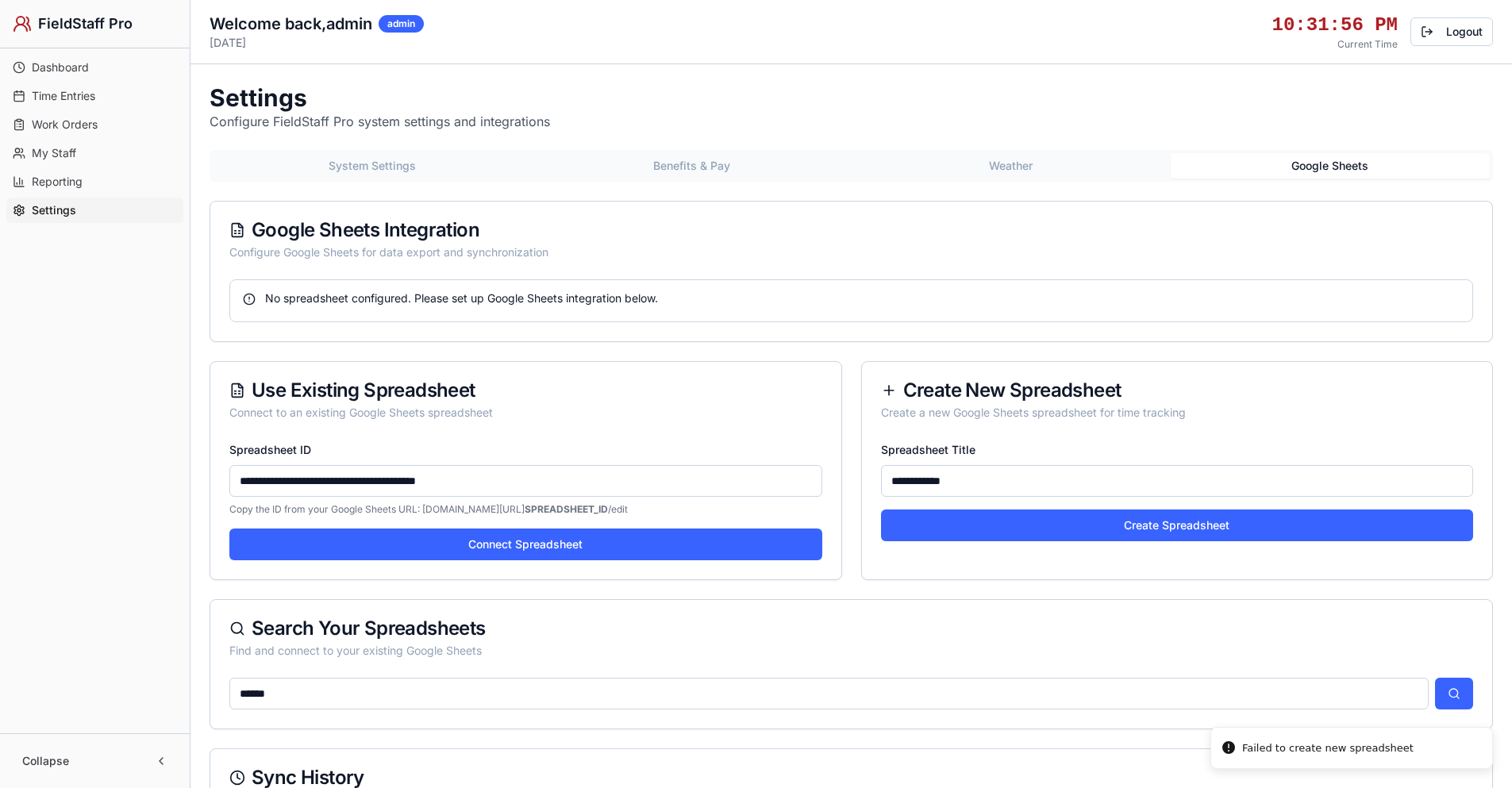
click at [459, 299] on div "No spreadsheet configured. Please set up Google Sheets integration below." at bounding box center [850, 298] width 1216 height 16
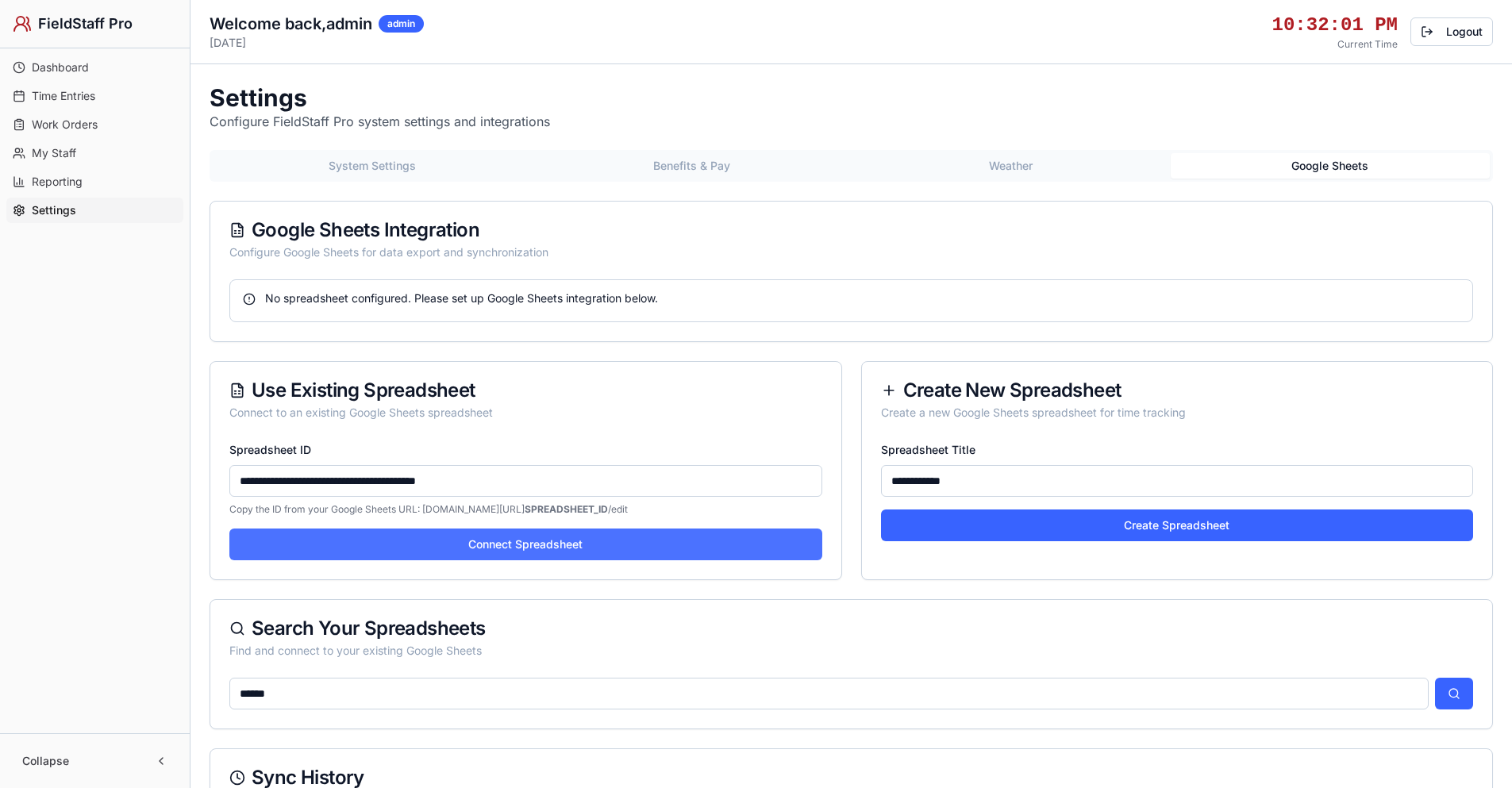
click at [543, 547] on button "Connect Spreadsheet" at bounding box center [525, 544] width 592 height 31
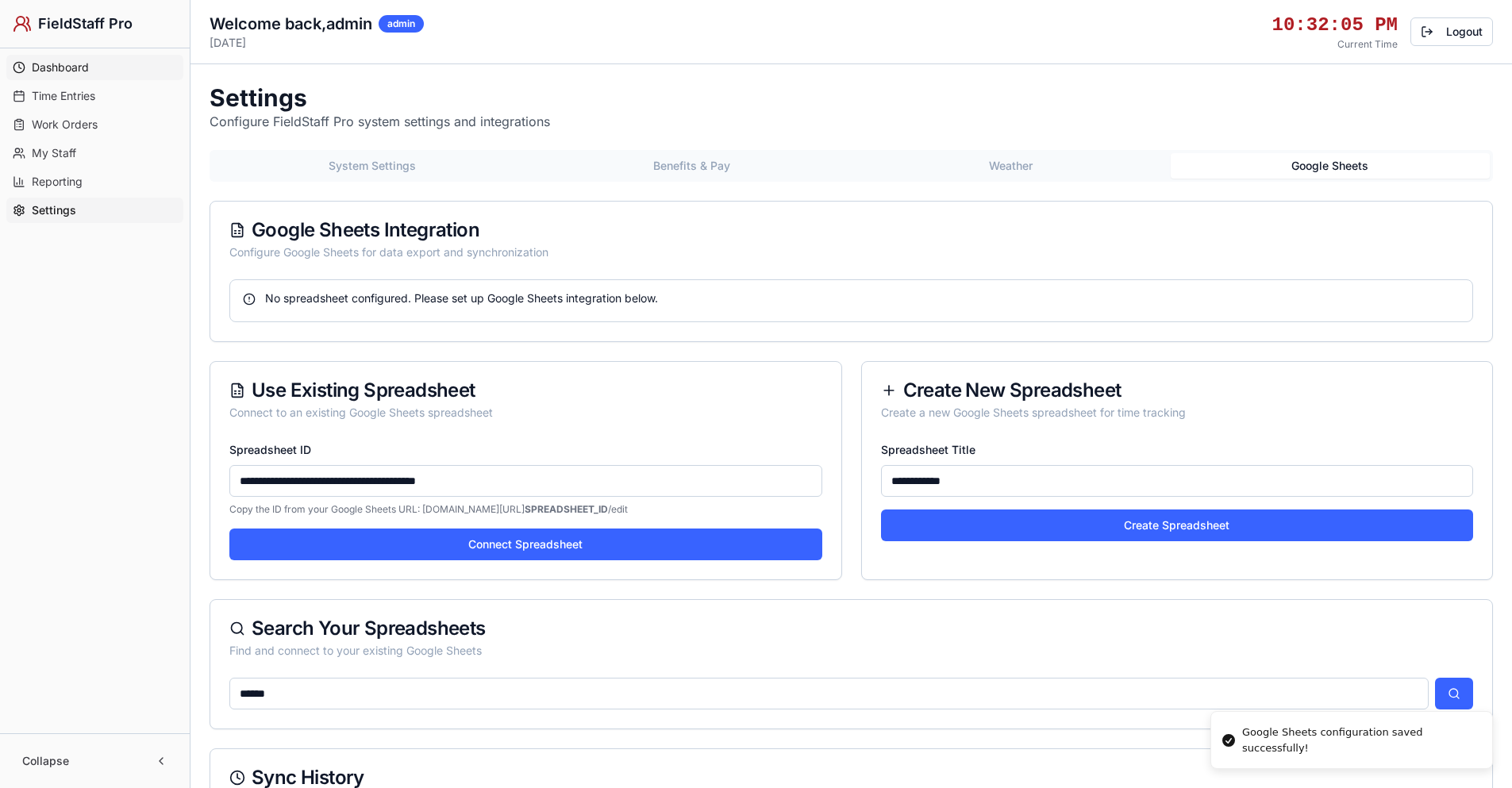
click at [84, 71] on span "Dashboard" at bounding box center [60, 67] width 57 height 16
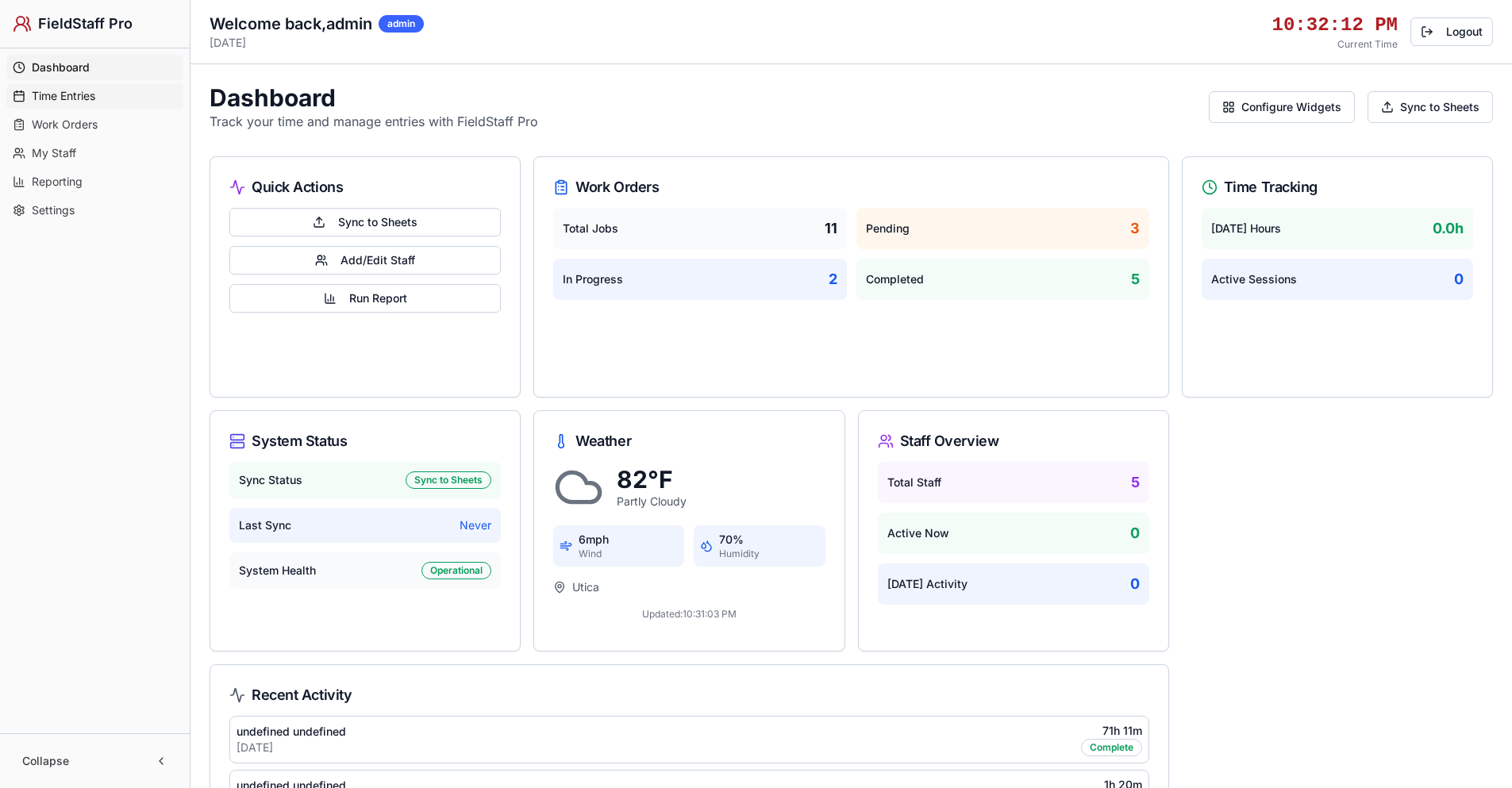
click at [77, 95] on span "Time Entries" at bounding box center [63, 96] width 64 height 16
click at [75, 99] on span "Time Entries" at bounding box center [64, 96] width 66 height 16
click at [69, 125] on span "Work Orders" at bounding box center [64, 125] width 66 height 16
click at [60, 156] on span "My Staff" at bounding box center [53, 153] width 45 height 16
click at [46, 184] on span "Reporting" at bounding box center [56, 182] width 50 height 16
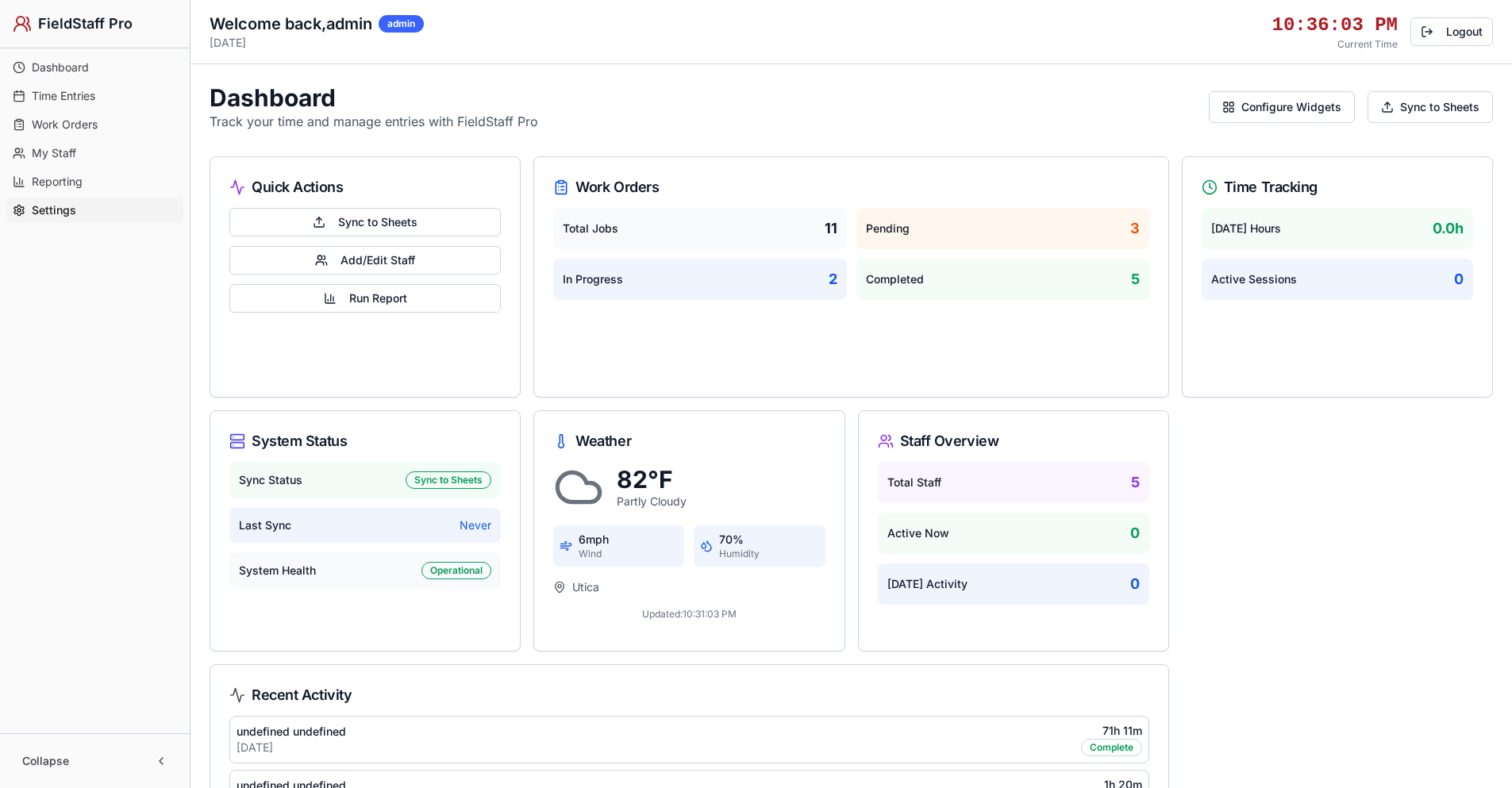
click at [74, 212] on span "Settings" at bounding box center [53, 210] width 45 height 16
click at [65, 178] on span "Reporting" at bounding box center [56, 182] width 50 height 16
click at [65, 156] on span "My Staff" at bounding box center [53, 153] width 45 height 16
click at [68, 123] on span "Work Orders" at bounding box center [64, 125] width 66 height 16
click at [67, 92] on span "Time Entries" at bounding box center [63, 96] width 64 height 16
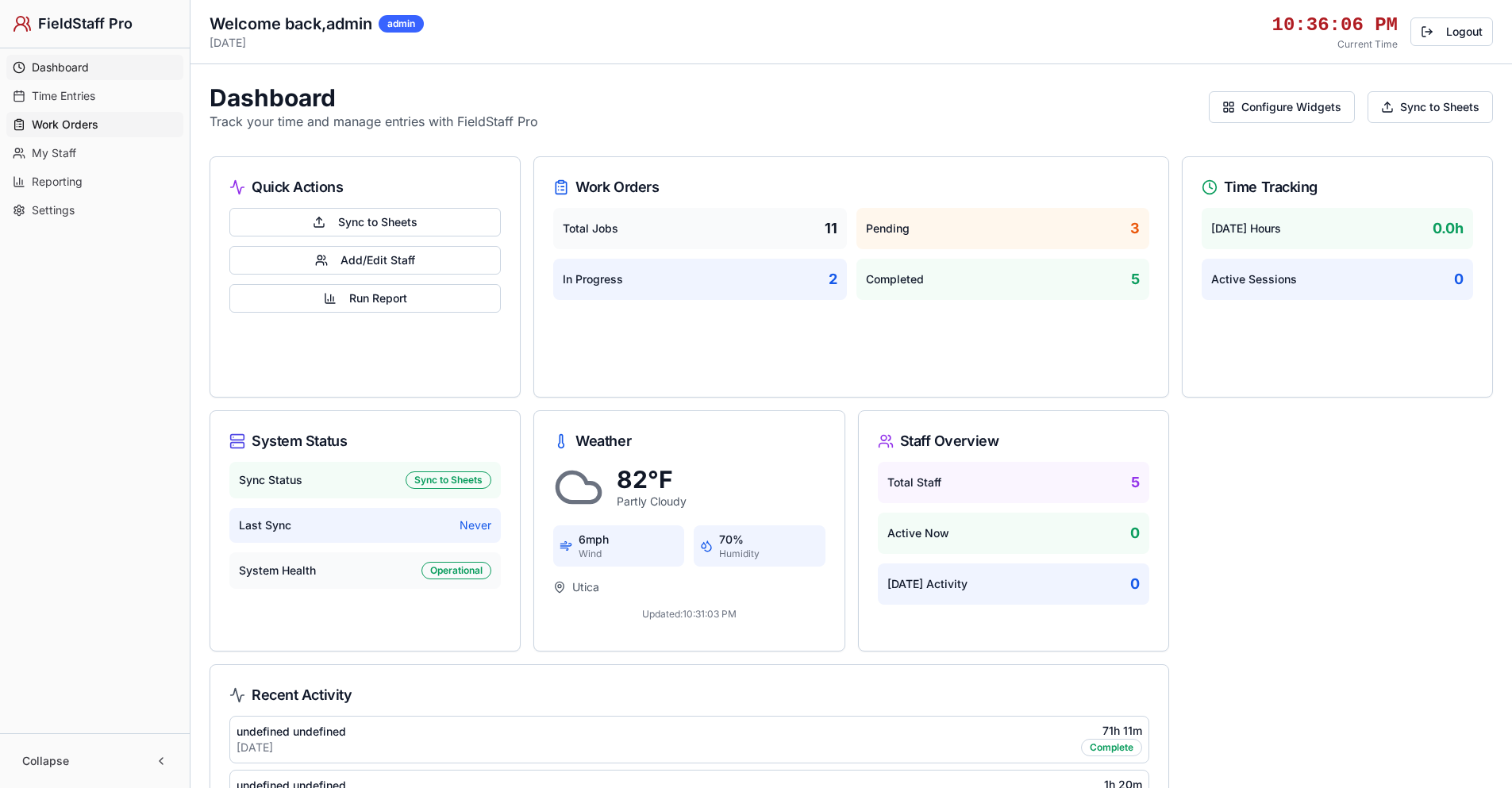
click at [70, 67] on span "Dashboard" at bounding box center [60, 67] width 57 height 16
click at [158, 760] on button "Collapse" at bounding box center [94, 760] width 165 height 29
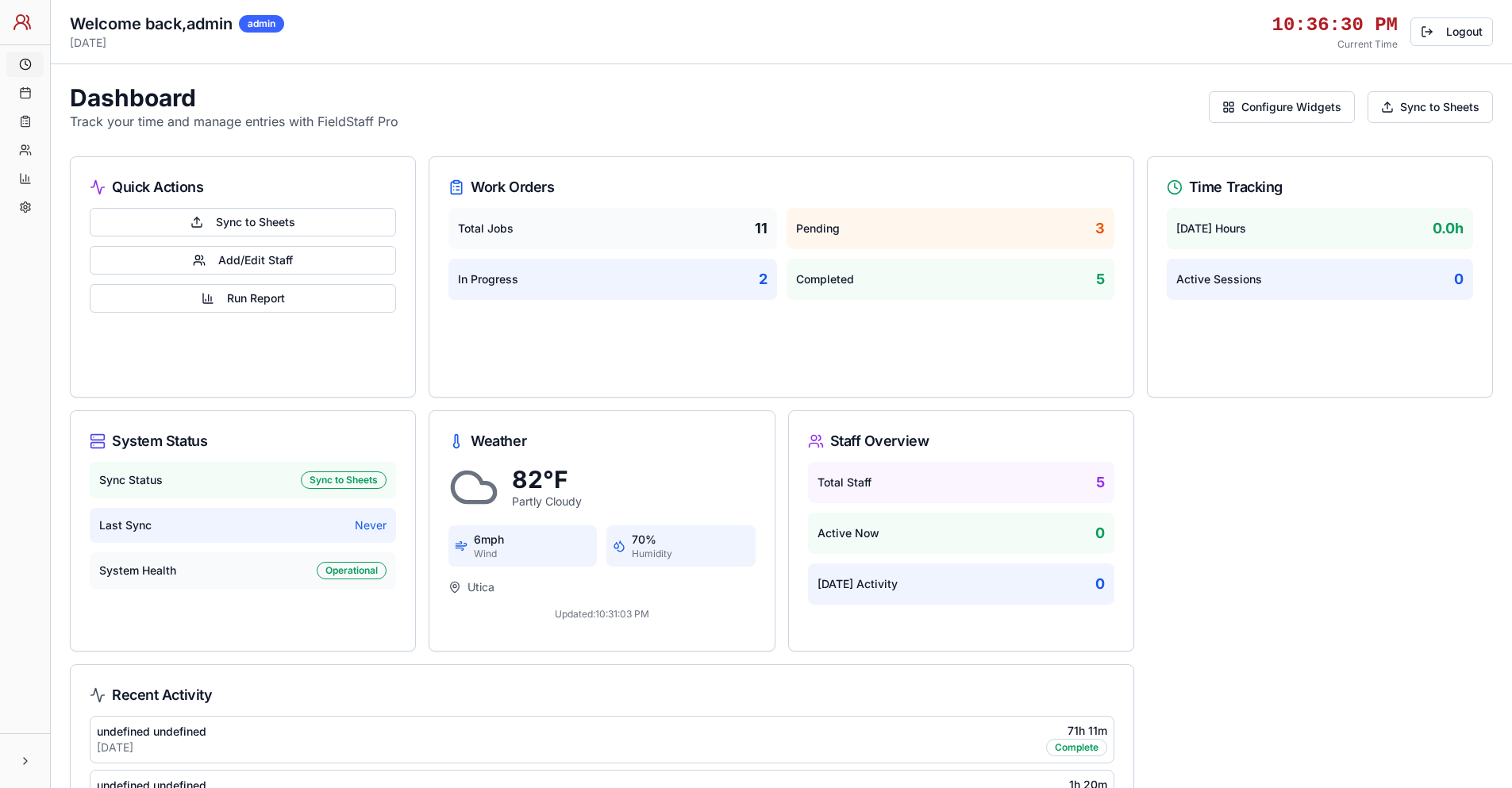
click at [31, 759] on button at bounding box center [25, 760] width 25 height 29
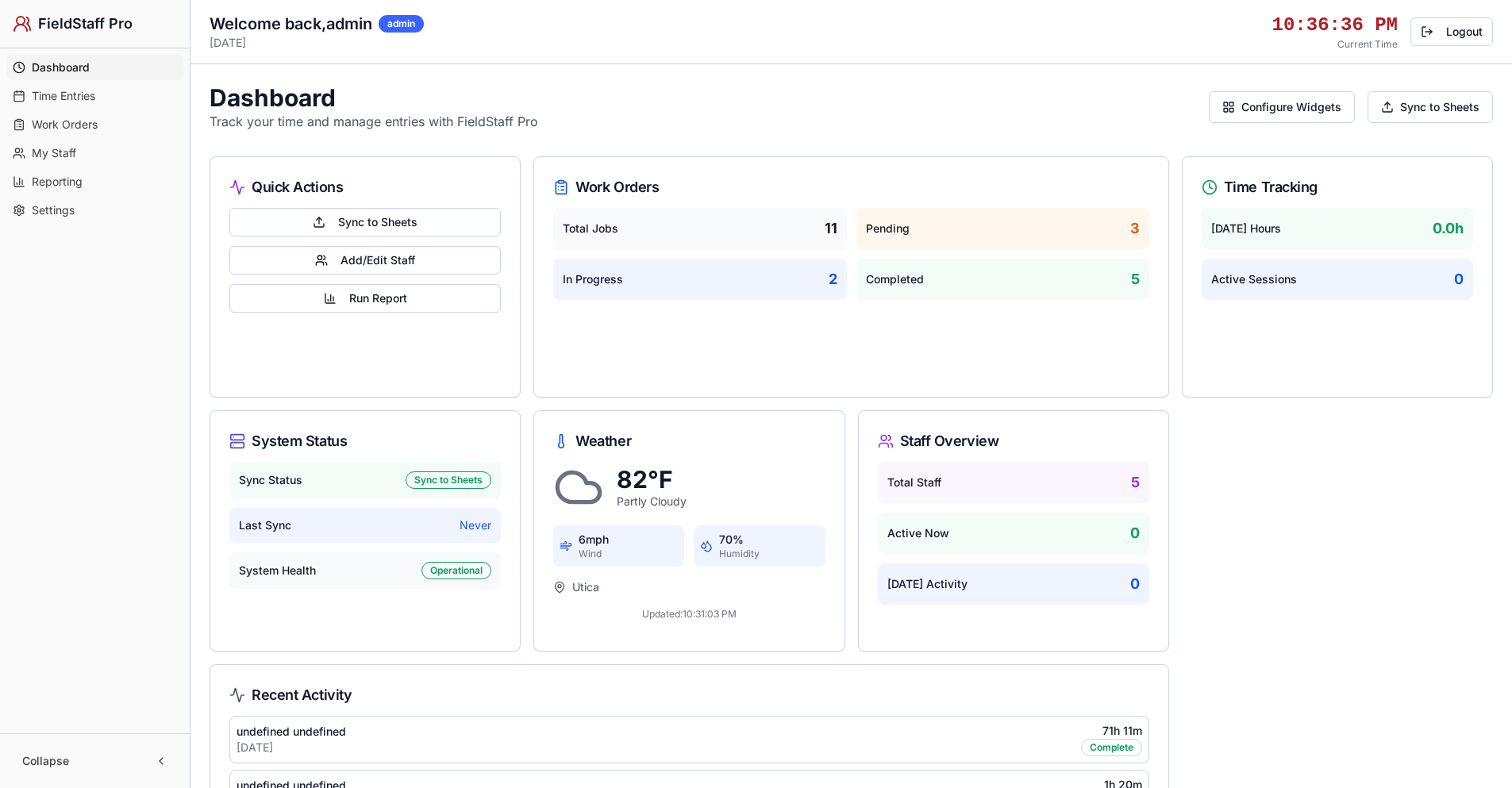
click at [1451, 117] on button "Sync to Sheets" at bounding box center [1430, 106] width 126 height 31
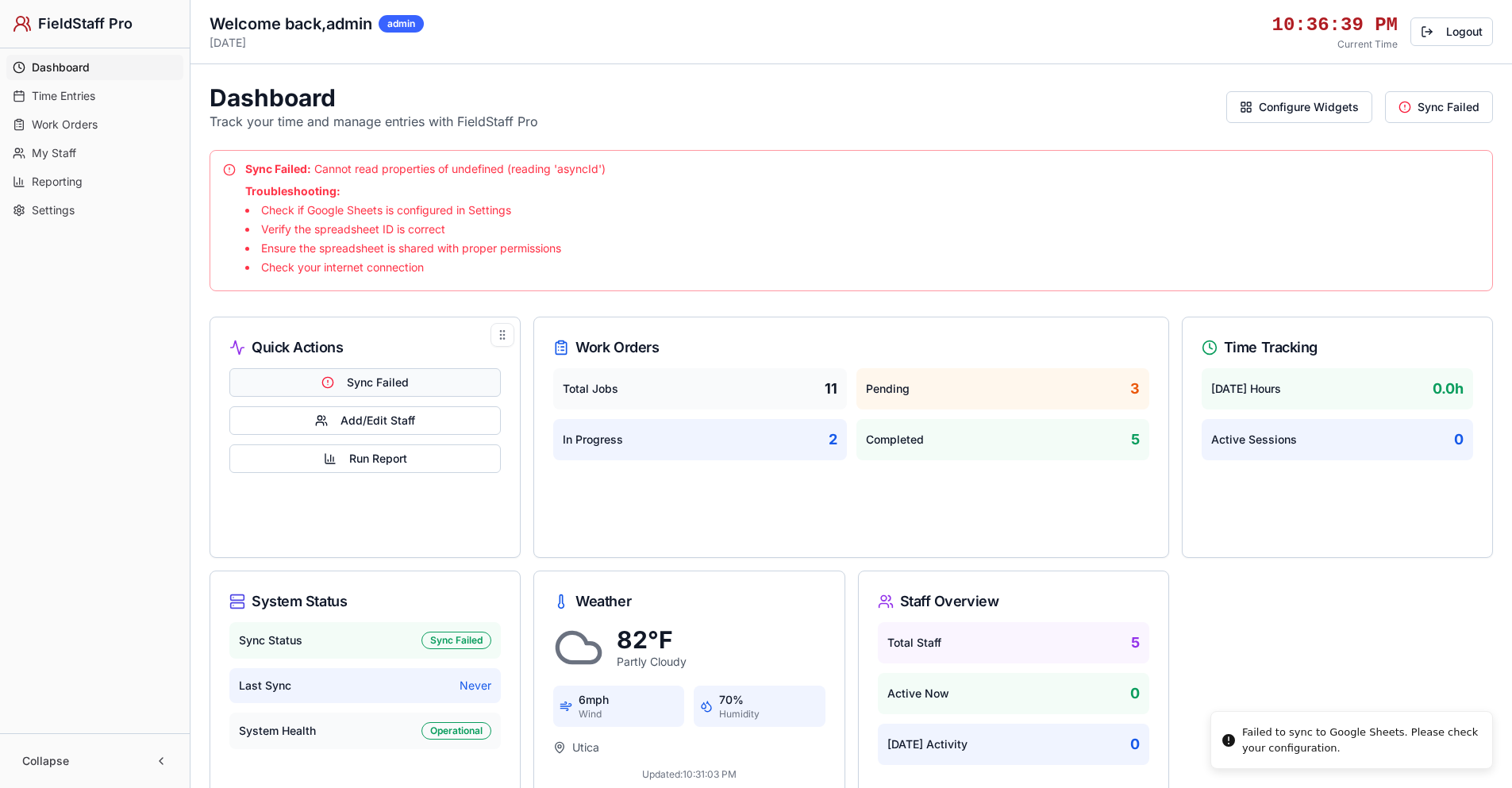
click at [417, 386] on button "Sync Failed" at bounding box center [364, 382] width 271 height 29
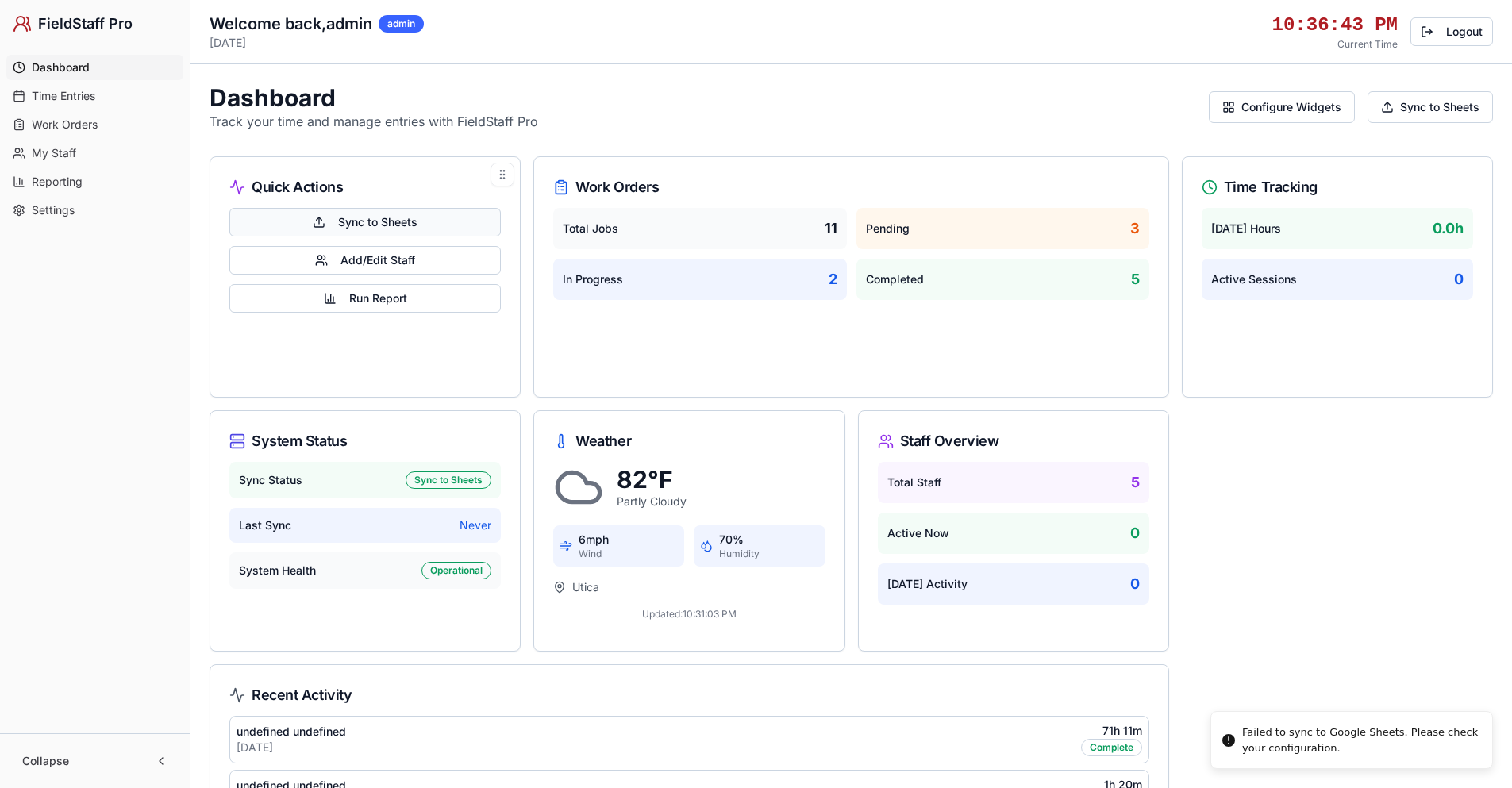
click at [390, 225] on span "Sync to Sheets" at bounding box center [378, 221] width 79 height 16
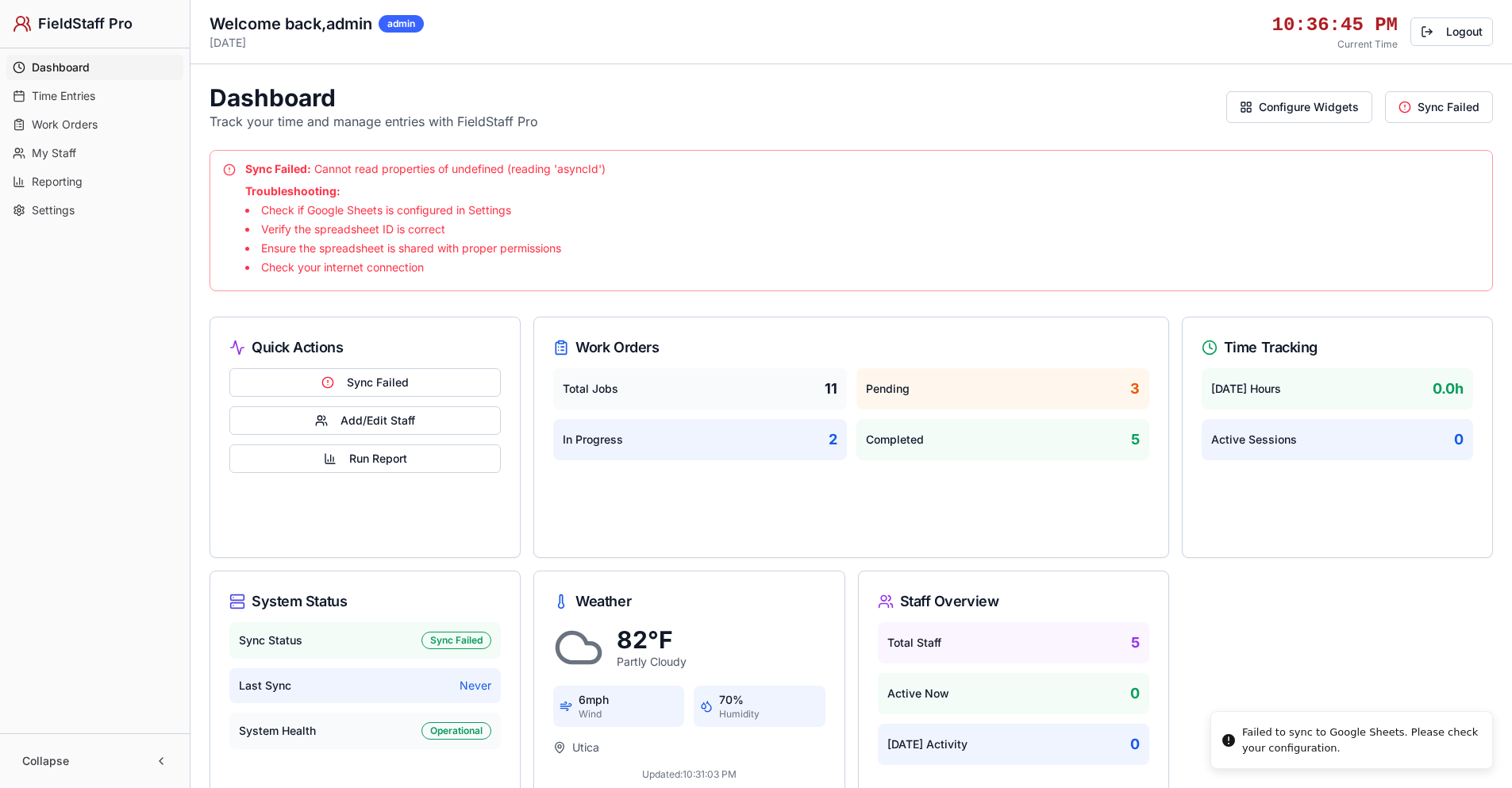
click at [386, 420] on button "Add/Edit Staff" at bounding box center [364, 420] width 271 height 29
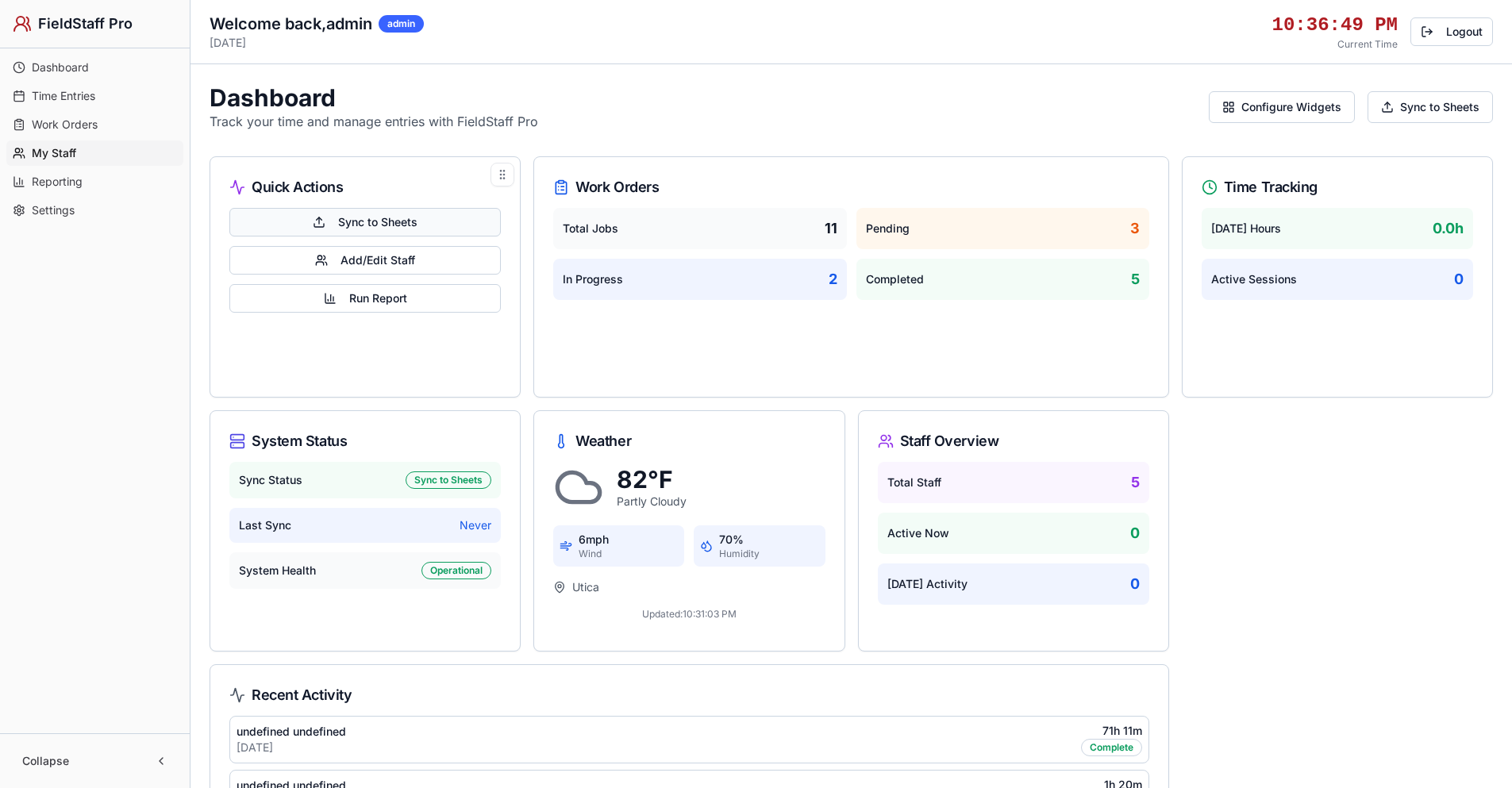
click at [369, 215] on span "Sync to Sheets" at bounding box center [378, 221] width 79 height 16
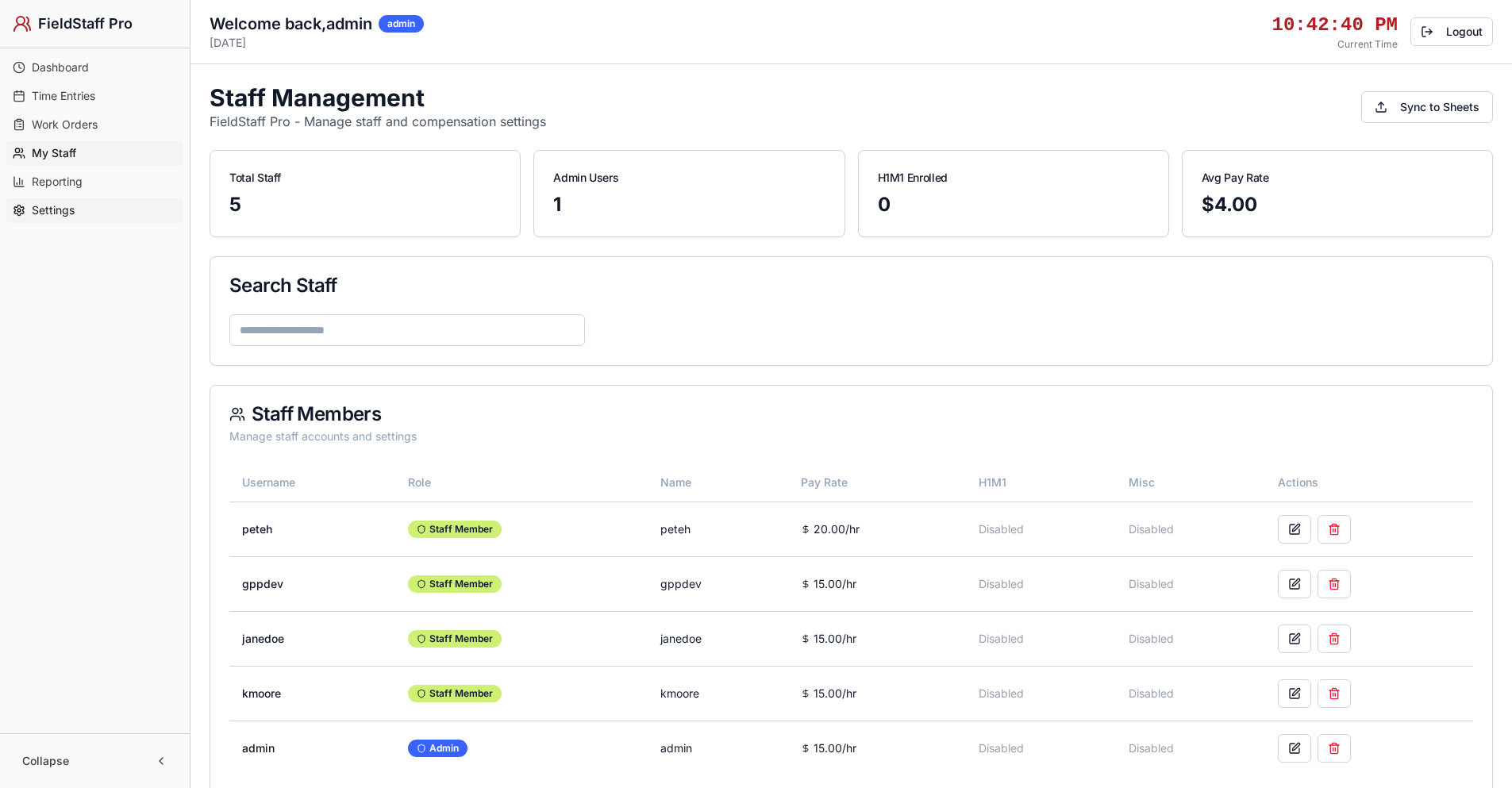
click at [53, 210] on span "Settings" at bounding box center [52, 210] width 43 height 16
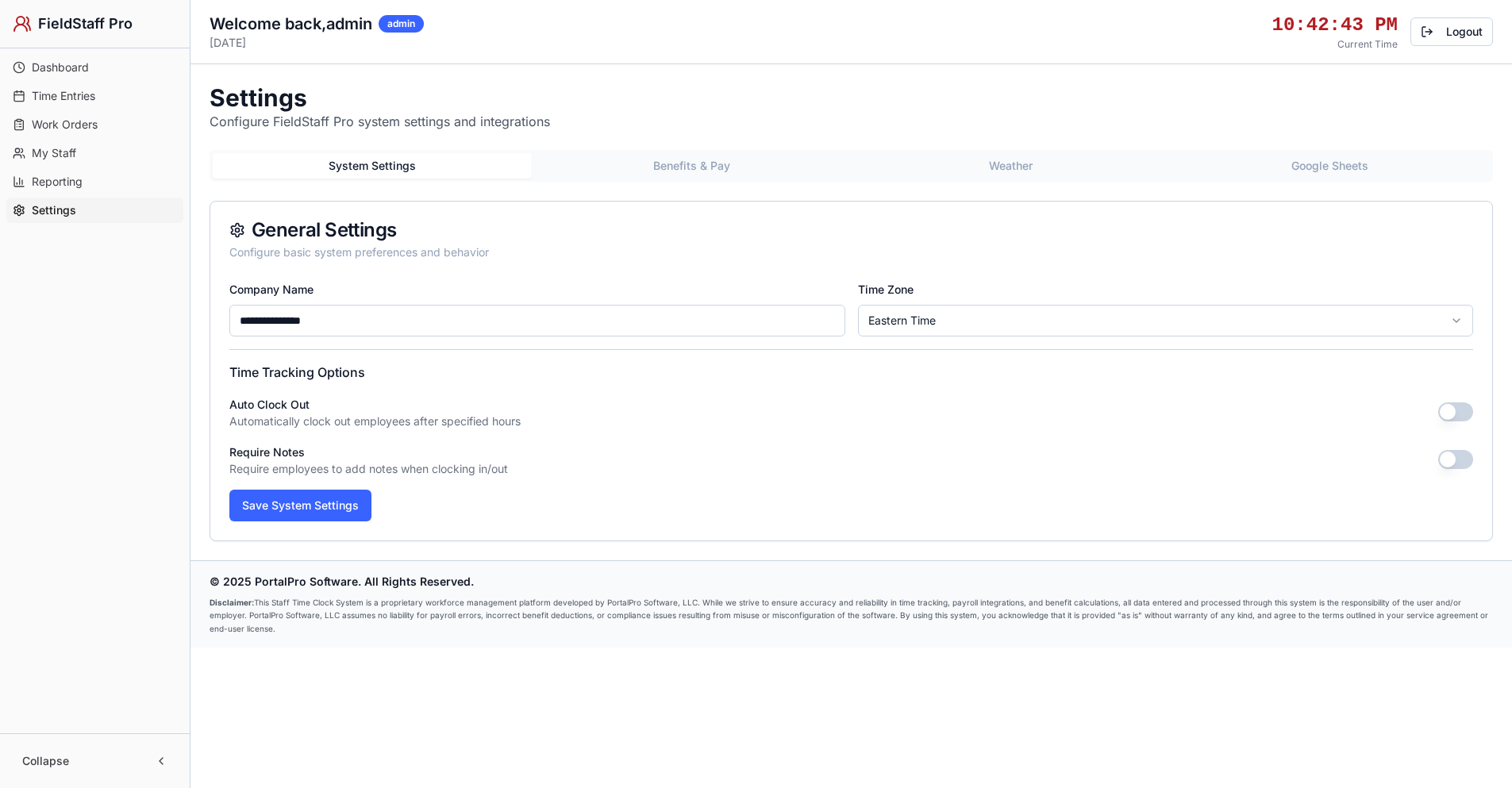
click at [1337, 160] on button "Google Sheets" at bounding box center [1330, 165] width 320 height 26
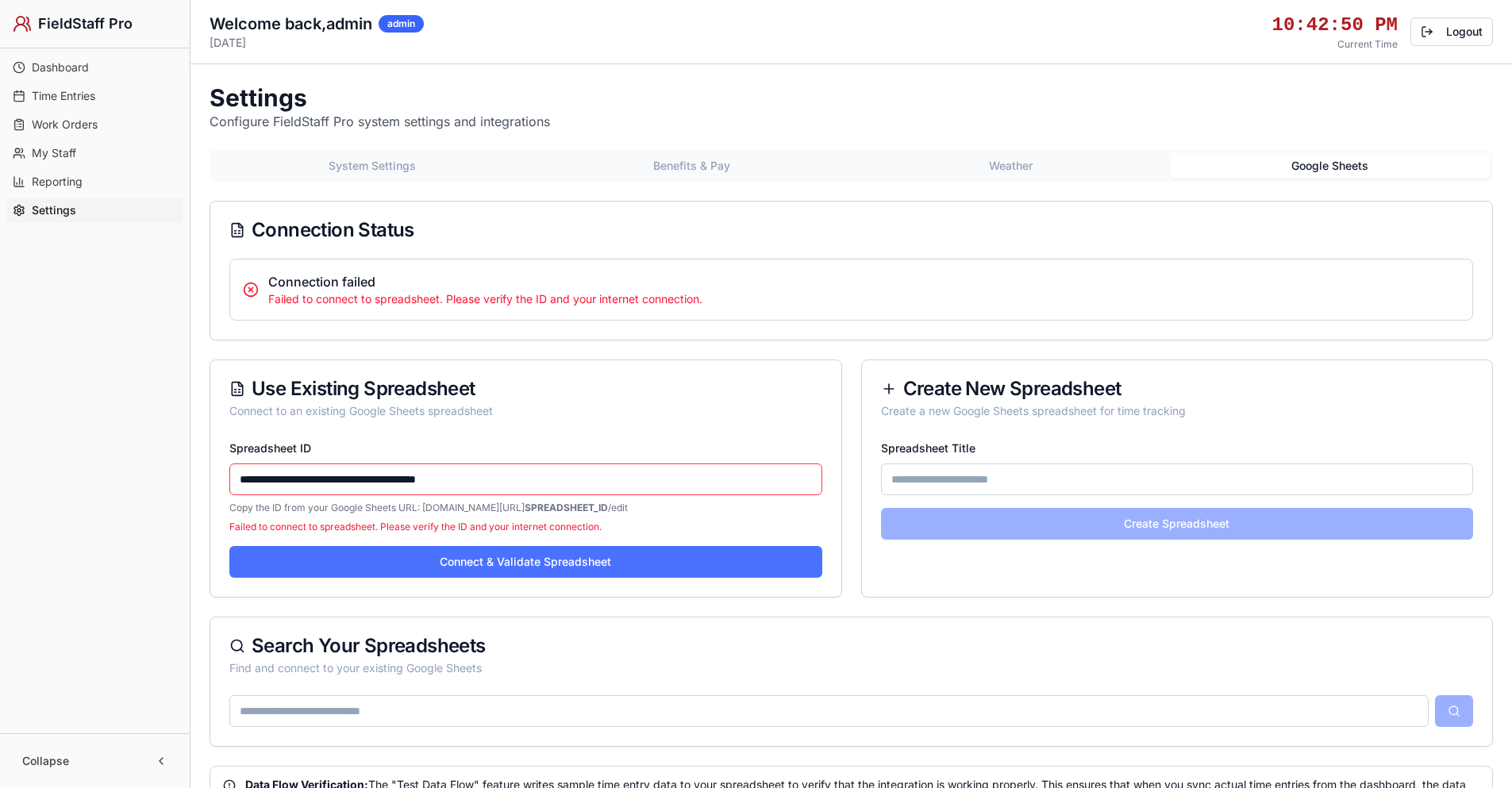
click at [552, 566] on button "Connect & Validate Spreadsheet" at bounding box center [525, 561] width 592 height 31
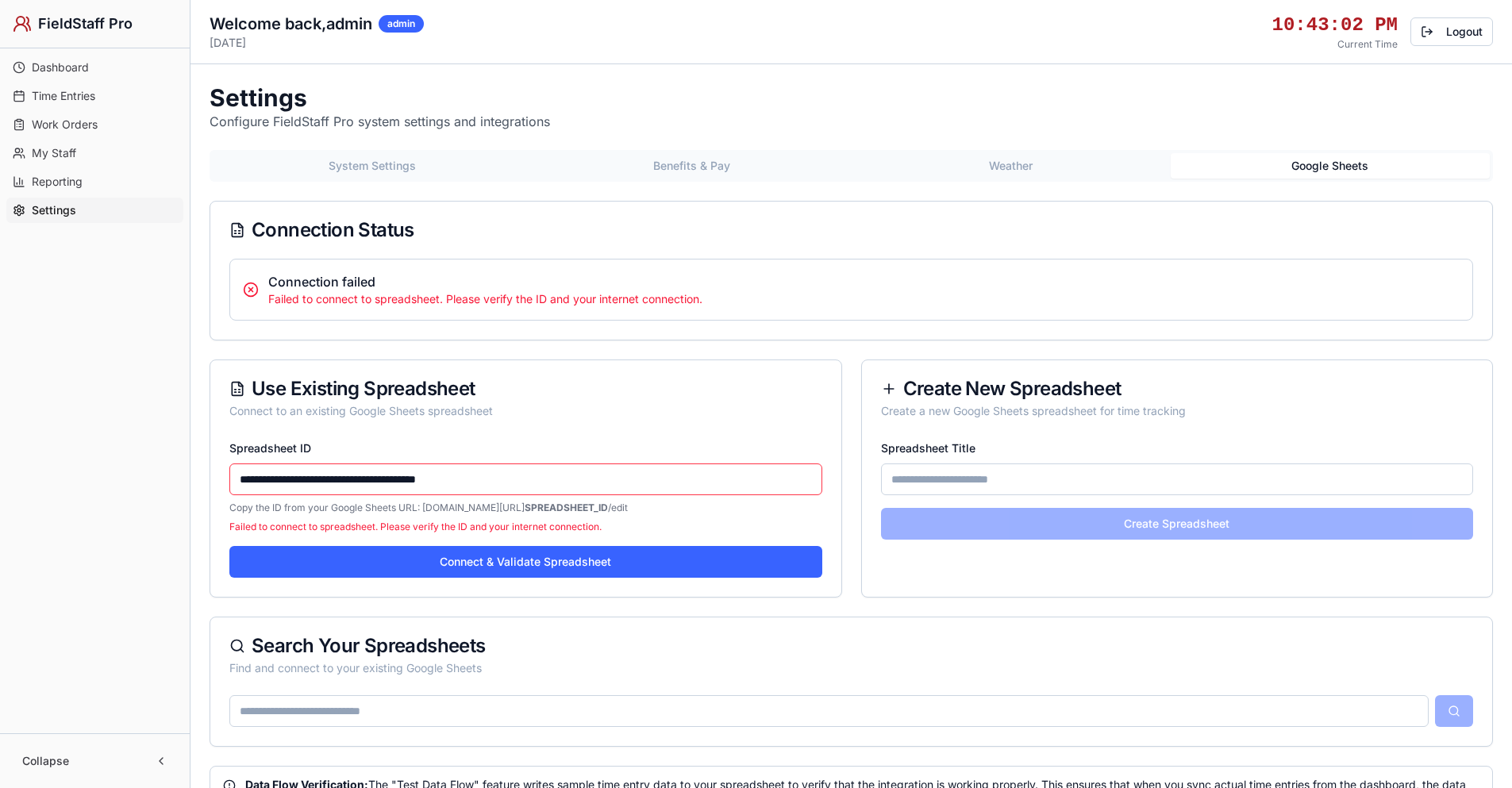
click at [409, 478] on input "**********" at bounding box center [525, 478] width 592 height 31
paste input "**********"
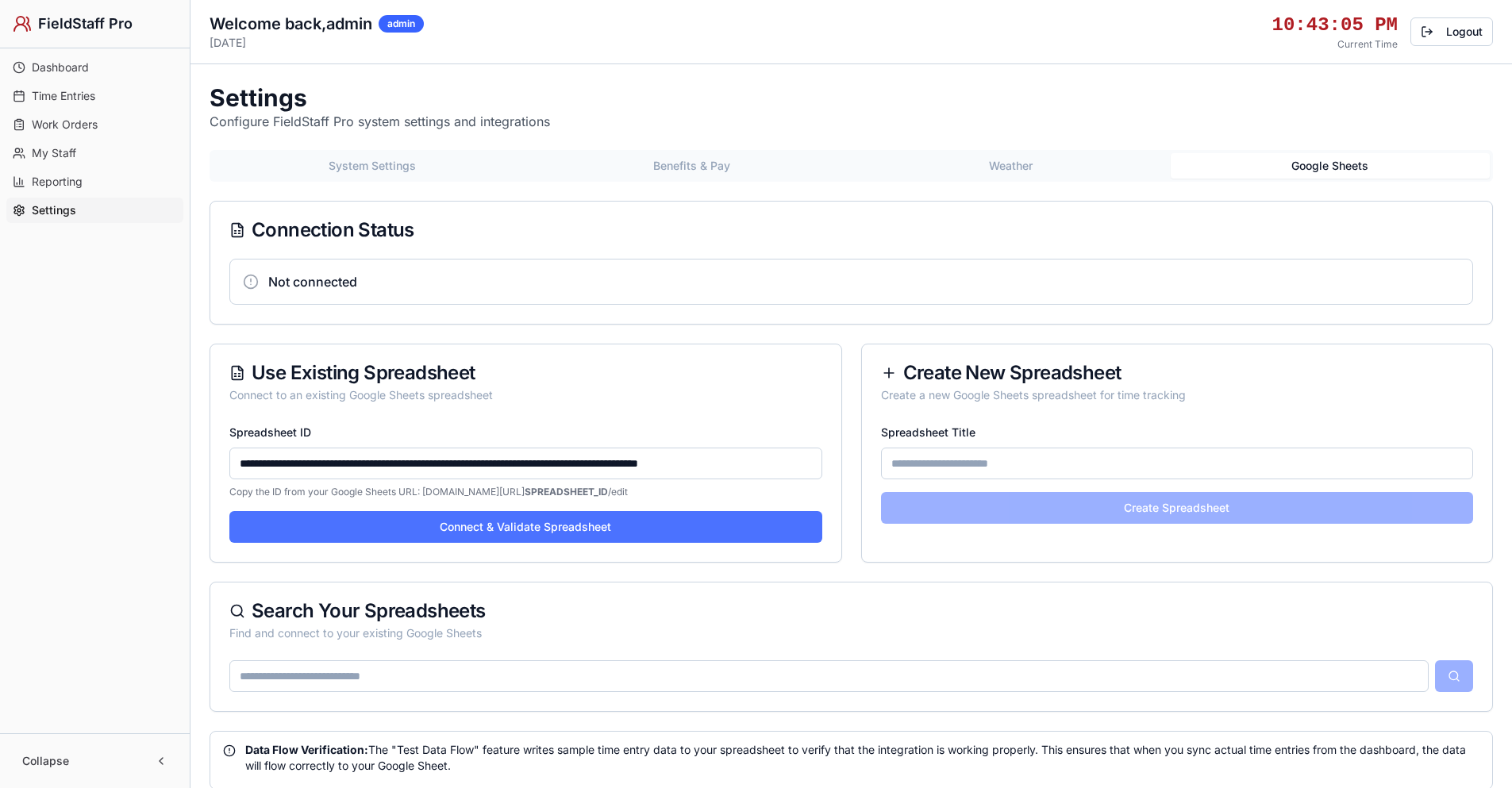
click at [515, 537] on button "Connect & Validate Spreadsheet" at bounding box center [525, 527] width 592 height 31
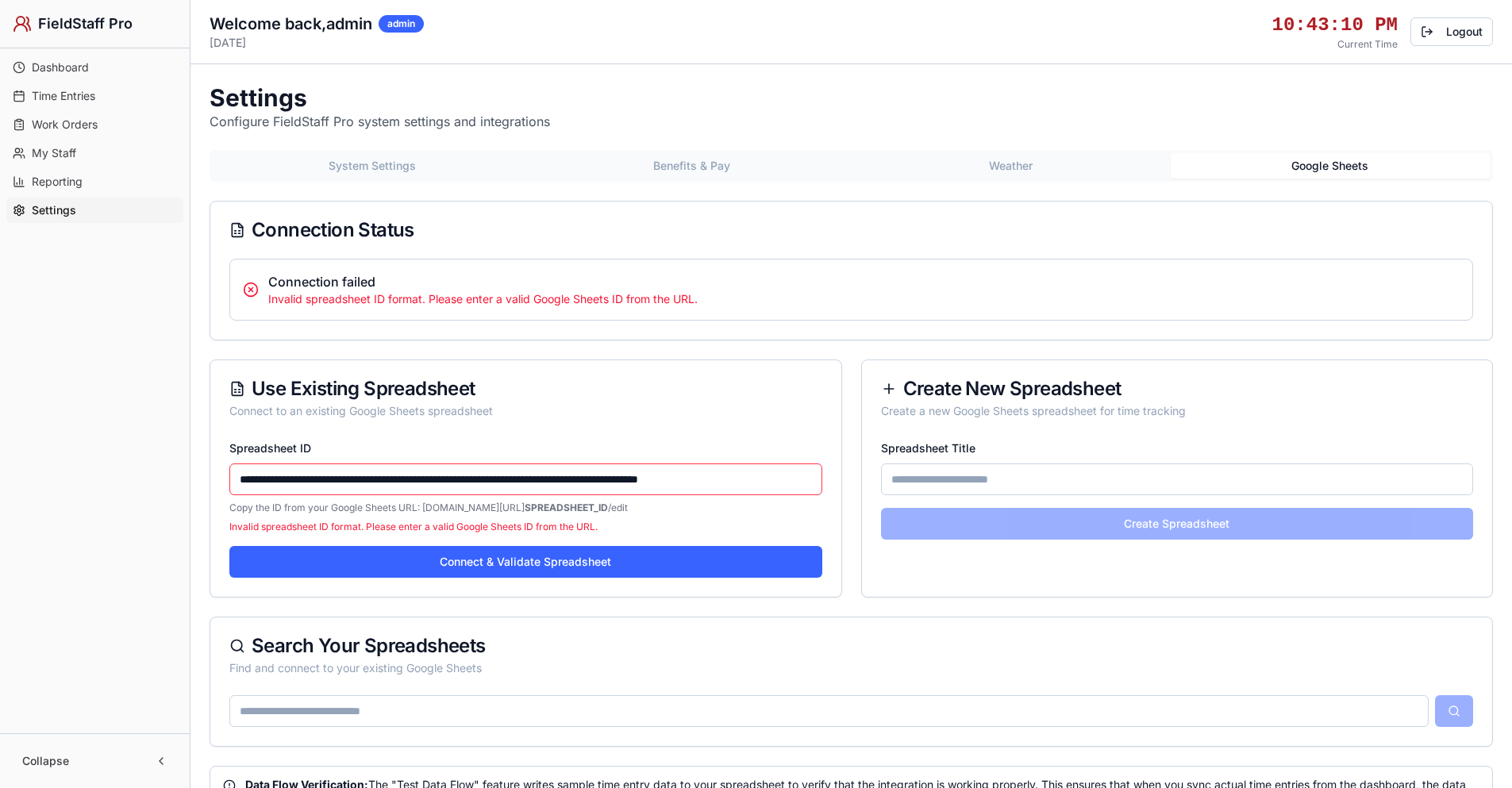
drag, startPoint x: 457, startPoint y: 478, endPoint x: 216, endPoint y: 466, distance: 241.3
click at [216, 466] on div "**********" at bounding box center [526, 517] width 631 height 159
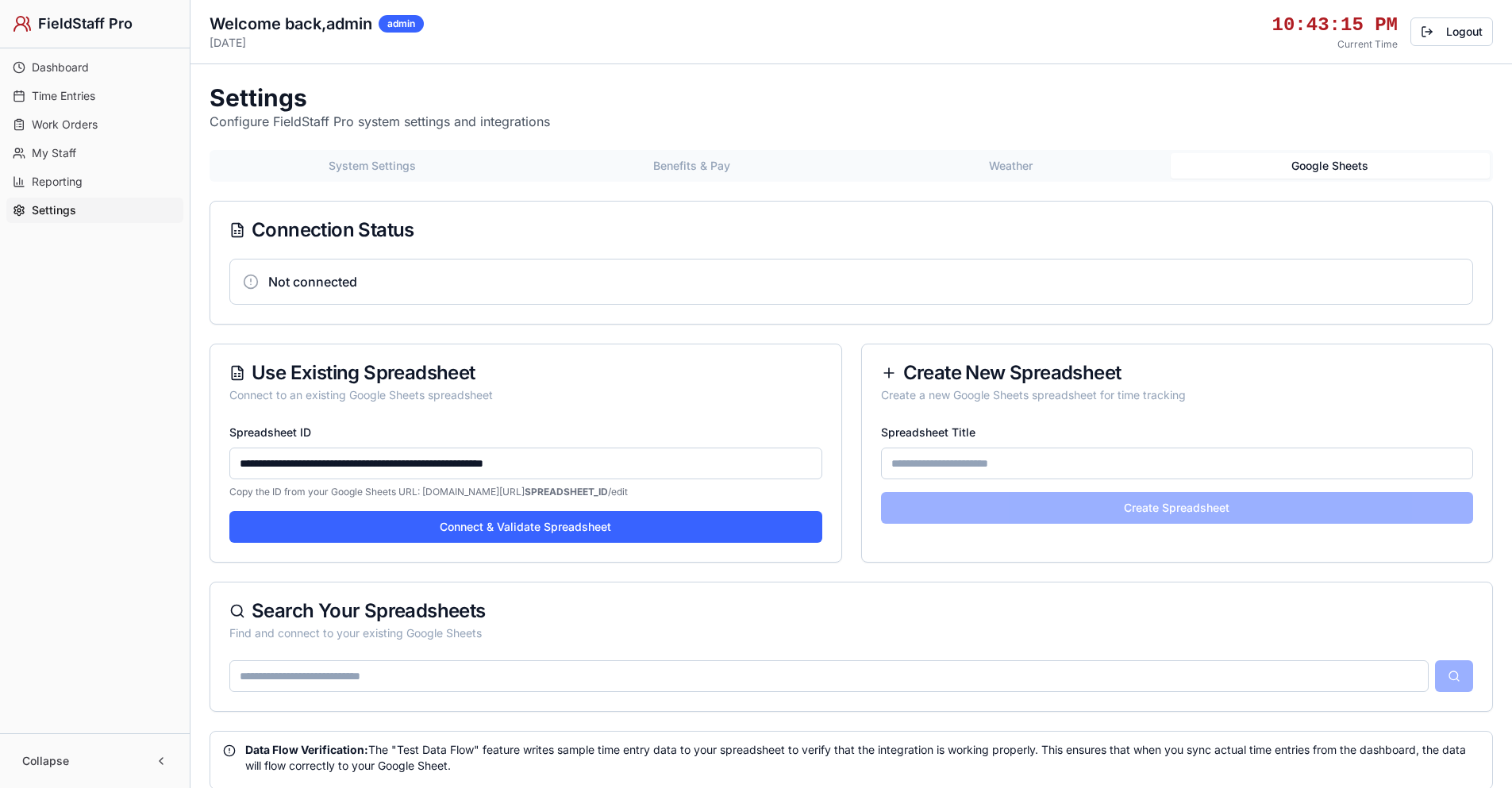
drag, startPoint x: 541, startPoint y: 464, endPoint x: 725, endPoint y: 469, distance: 184.1
click at [725, 469] on input "**********" at bounding box center [525, 463] width 592 height 31
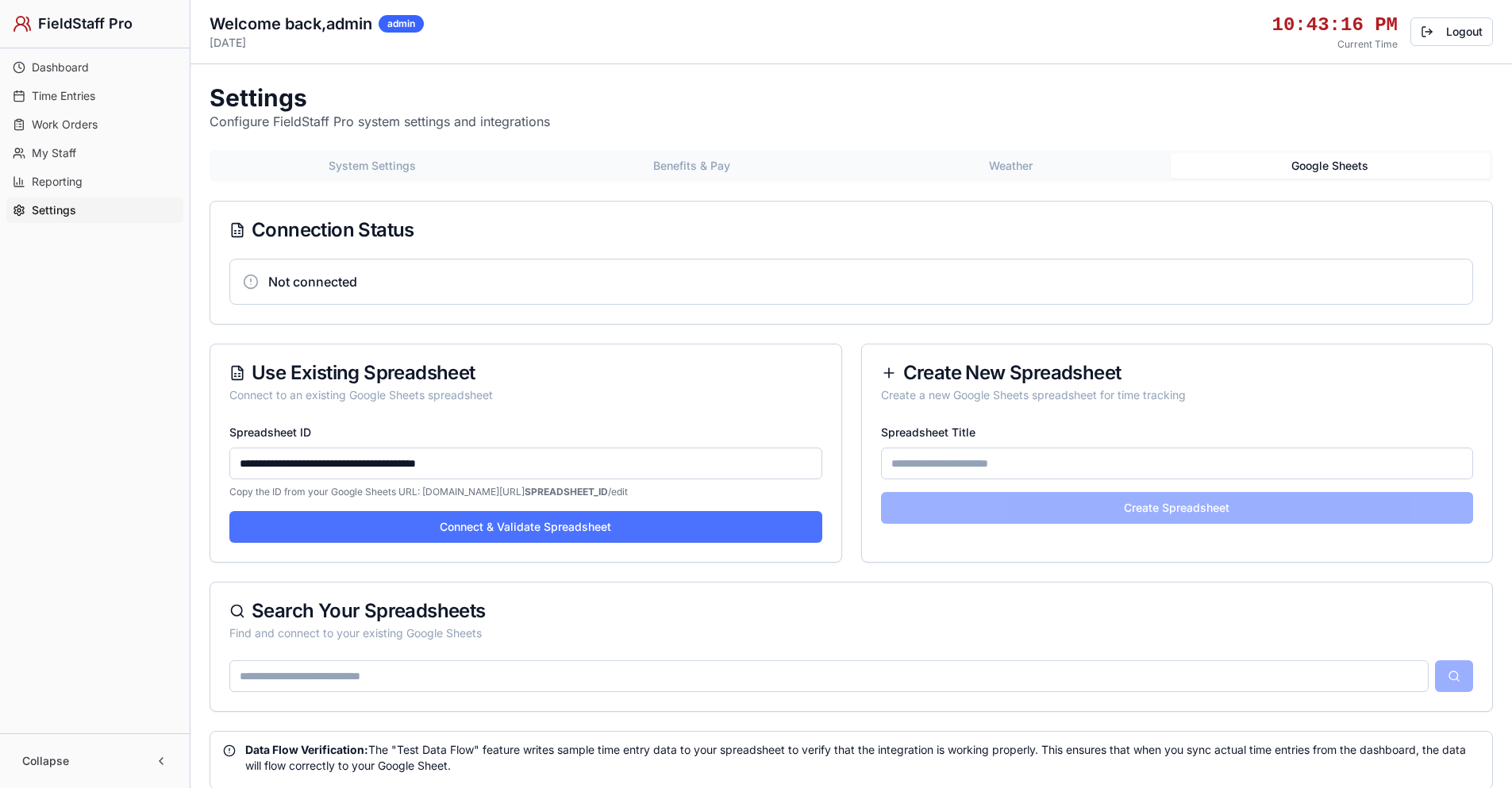
type input "**********"
click at [649, 530] on button "Connect & Validate Spreadsheet" at bounding box center [525, 527] width 592 height 31
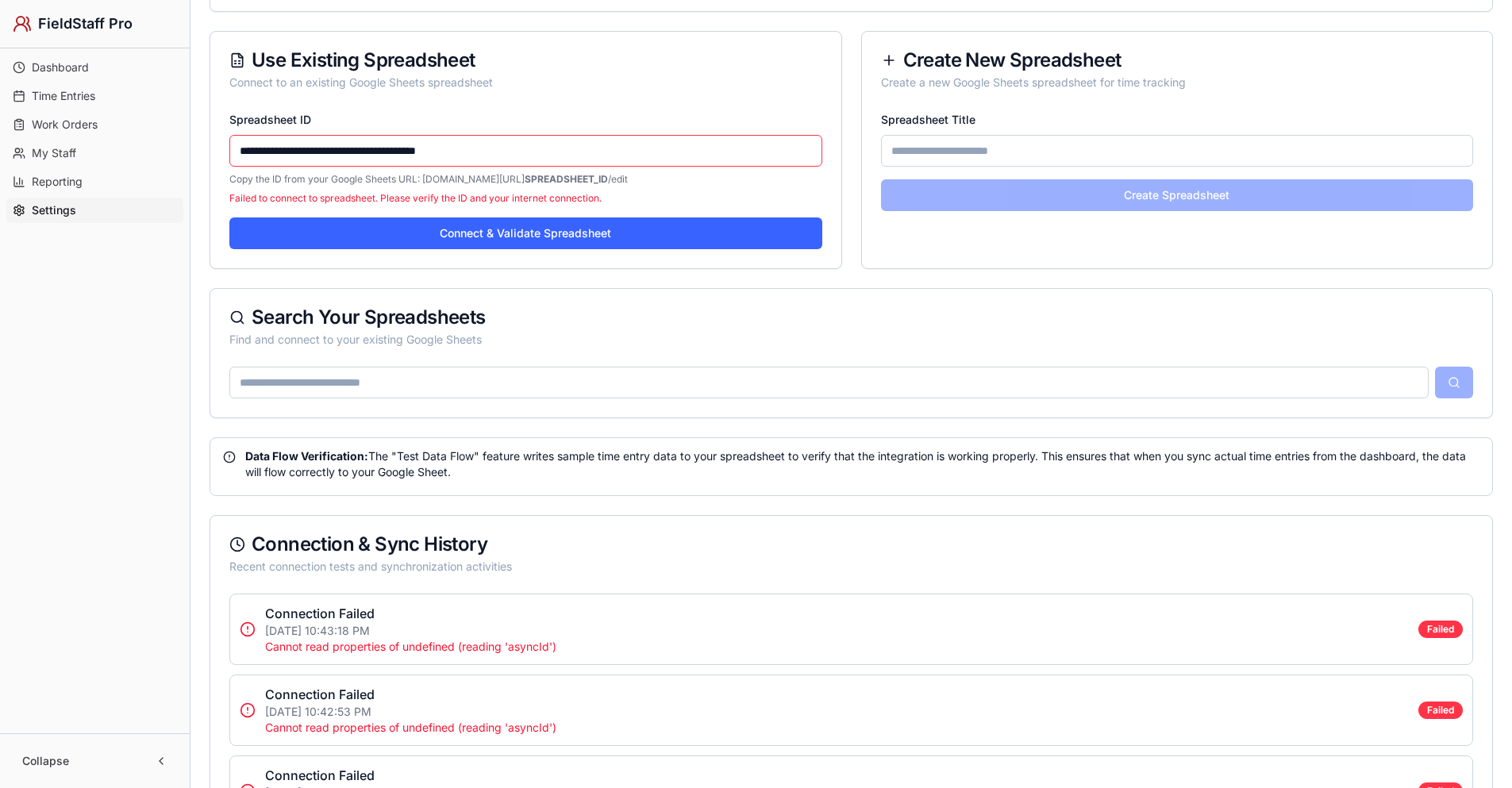
scroll to position [555, 0]
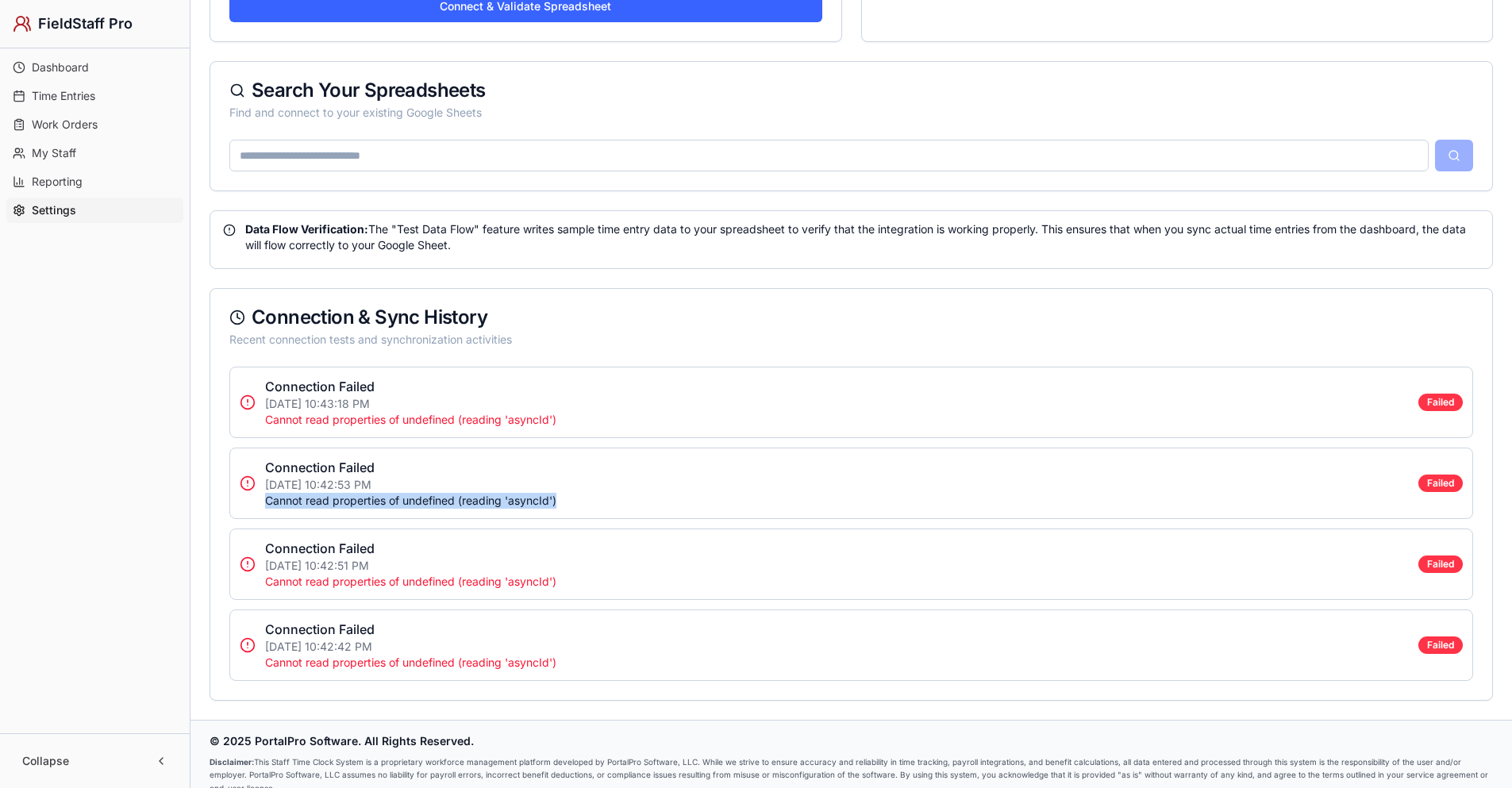
drag, startPoint x: 574, startPoint y: 497, endPoint x: 281, endPoint y: 503, distance: 293.1
click at [267, 506] on div "Connection Failed [DATE] 10:42:53 PM Cannot read properties of undefined (readi…" at bounding box center [851, 483] width 1244 height 71
copy p "Cannot read properties of undefined (reading 'asyncId')"
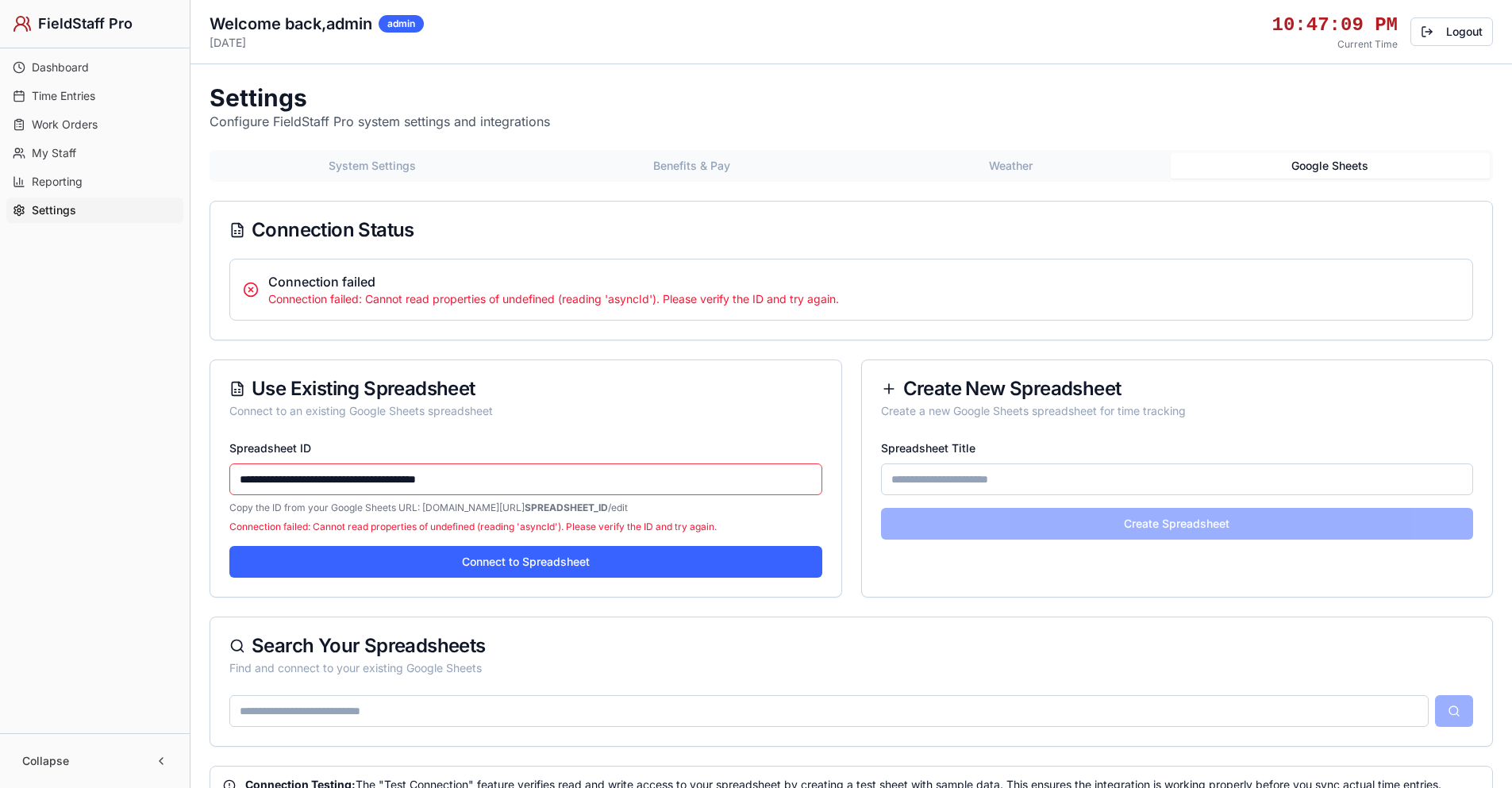
click at [1308, 171] on button "Google Sheets" at bounding box center [1330, 165] width 320 height 26
click at [1309, 165] on button "Google Sheets" at bounding box center [1330, 165] width 320 height 26
click at [449, 475] on input "**********" at bounding box center [525, 478] width 592 height 31
click at [448, 475] on input "**********" at bounding box center [525, 478] width 592 height 31
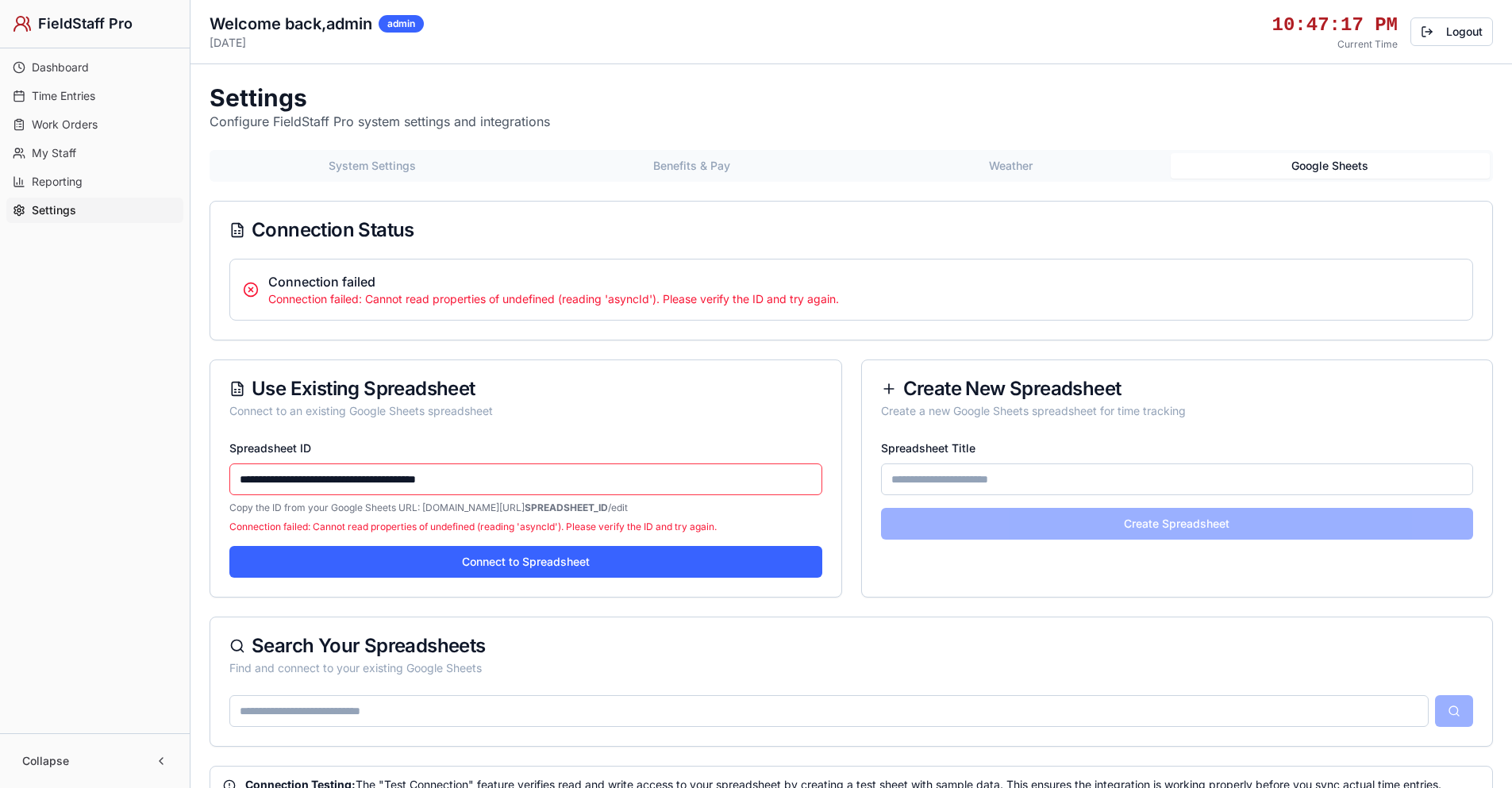
click at [458, 568] on button "Connect to Spreadsheet" at bounding box center [525, 561] width 592 height 31
click at [572, 298] on p "Connection failed: Cannot read properties of undefined (reading 'asyncId'). Ple…" at bounding box center [863, 298] width 1192 height 16
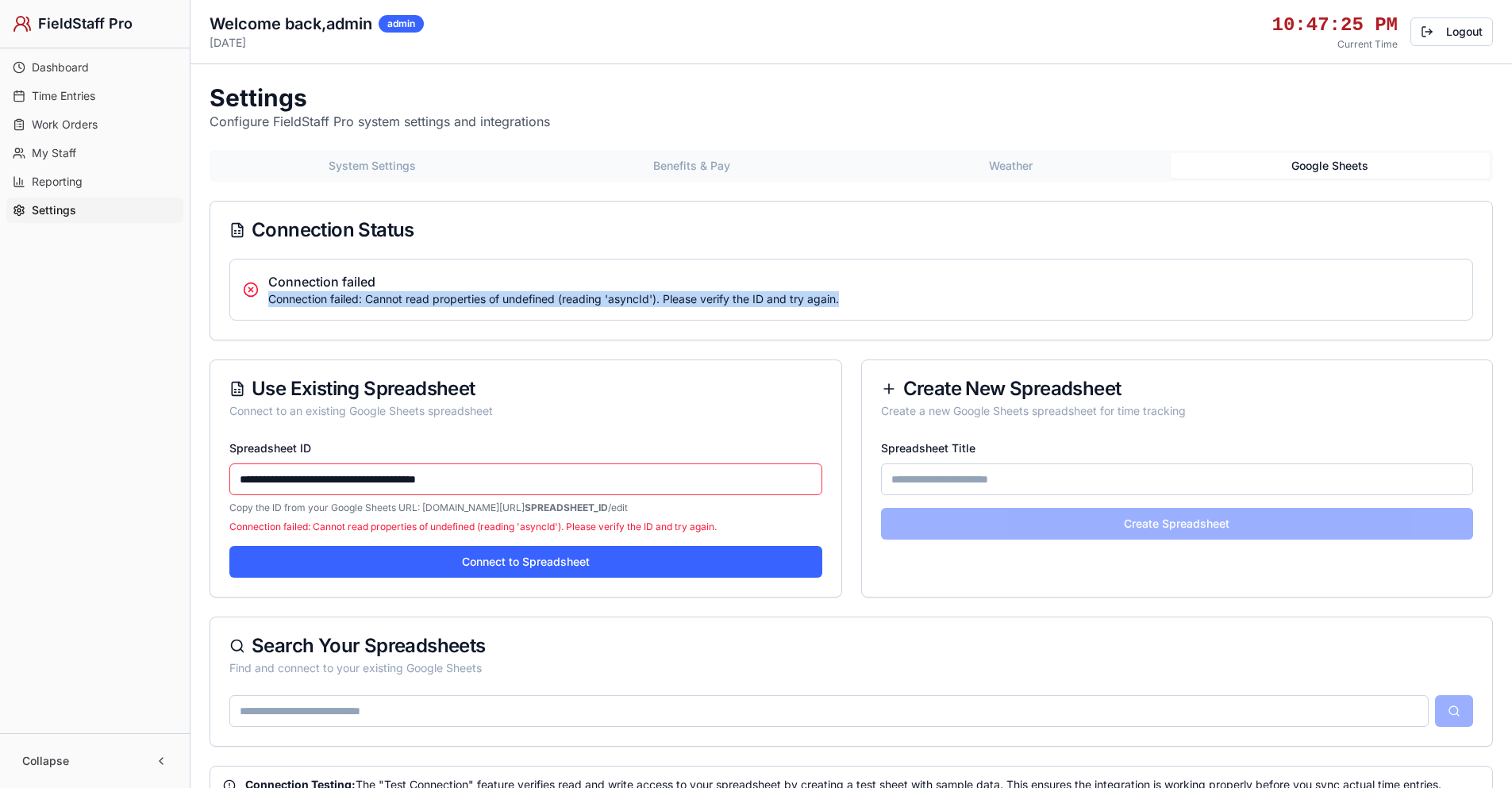
click at [572, 298] on p "Connection failed: Cannot read properties of undefined (reading 'asyncId'). Ple…" at bounding box center [863, 298] width 1192 height 16
copy p "Connection failed: Cannot read properties of undefined (reading 'asyncId'). Ple…"
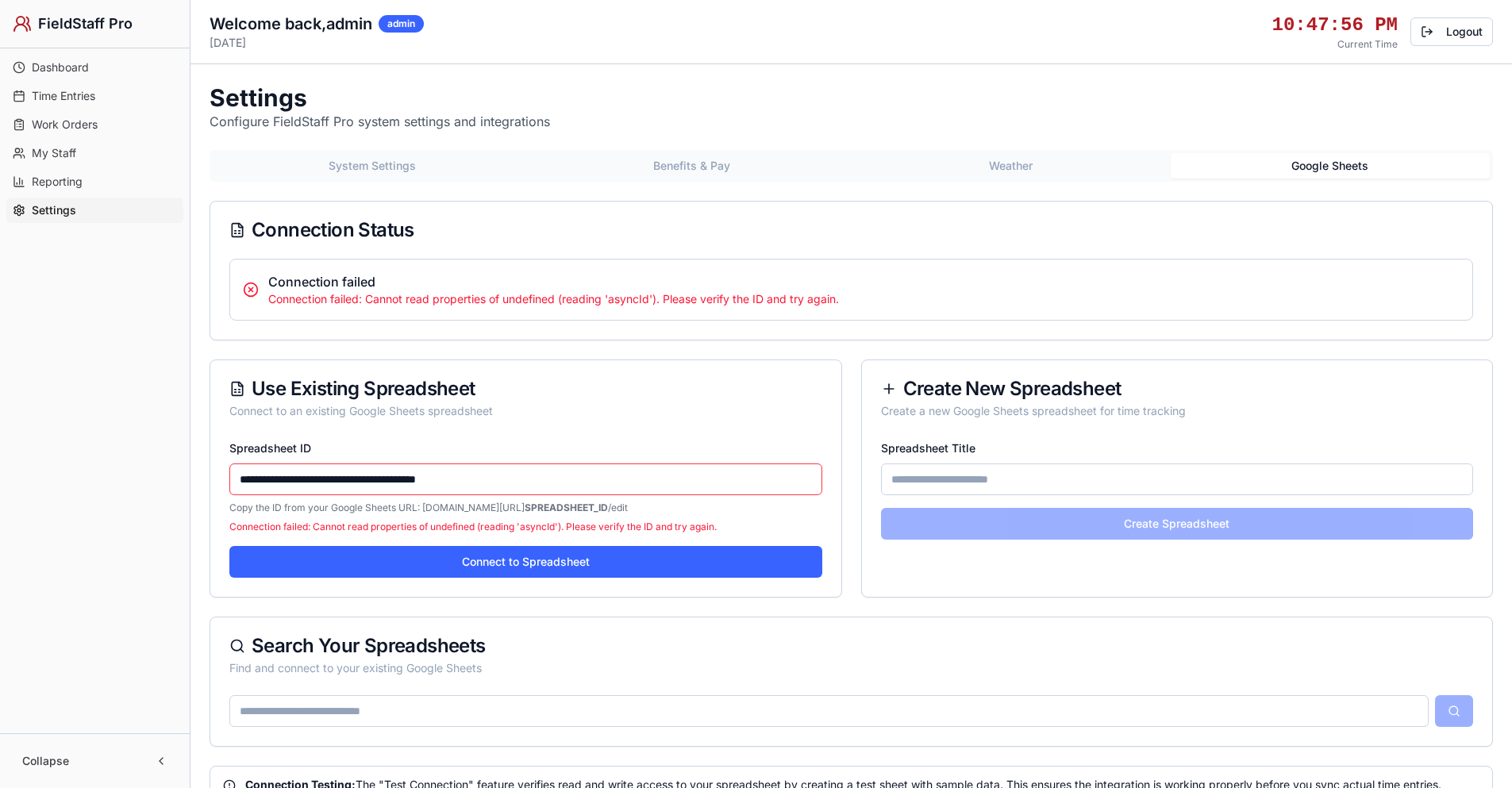
click at [434, 482] on input "**********" at bounding box center [525, 478] width 592 height 31
click at [435, 477] on input "**********" at bounding box center [525, 478] width 592 height 31
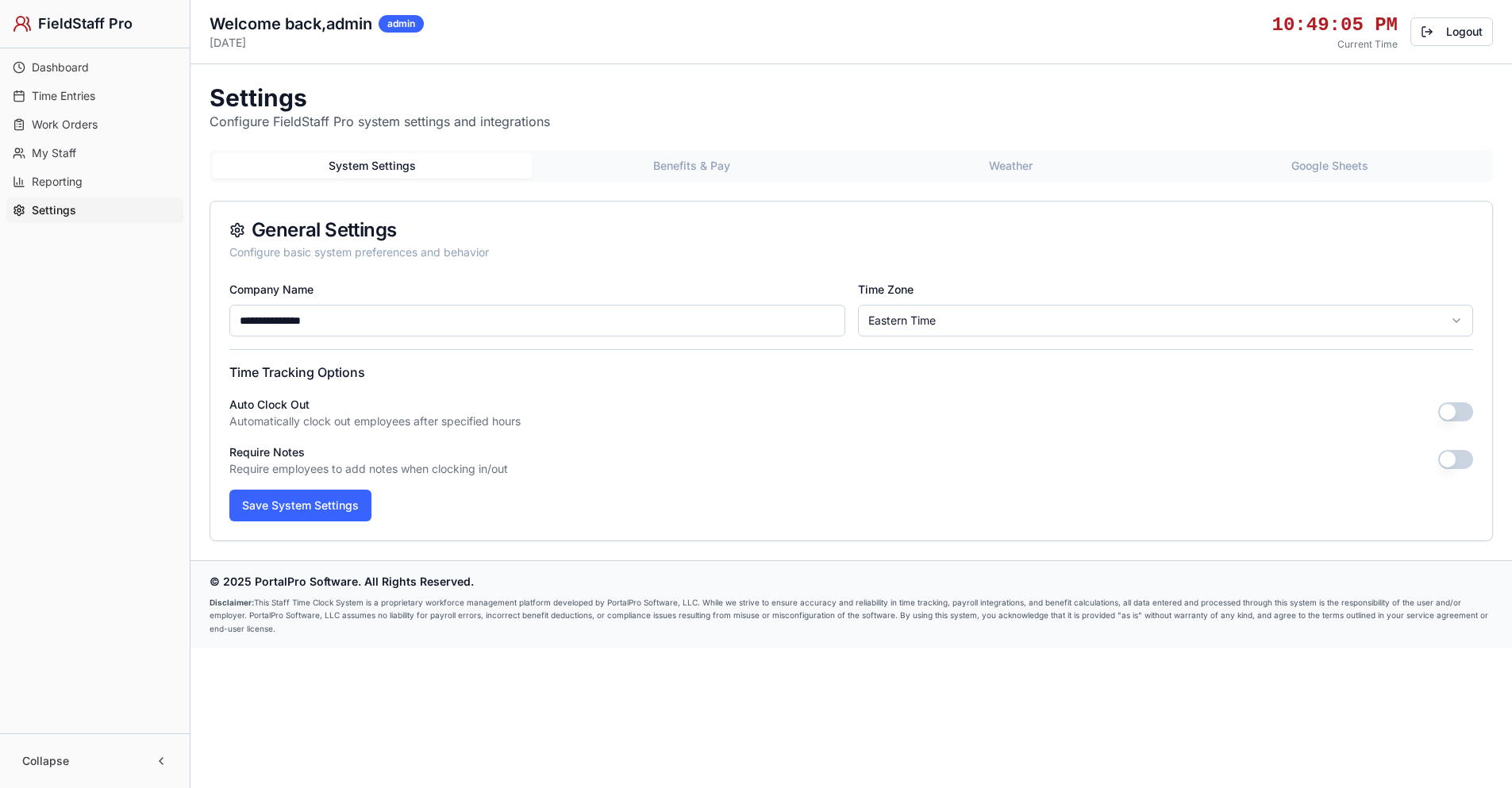
click at [1329, 163] on button "Google Sheets" at bounding box center [1330, 165] width 320 height 26
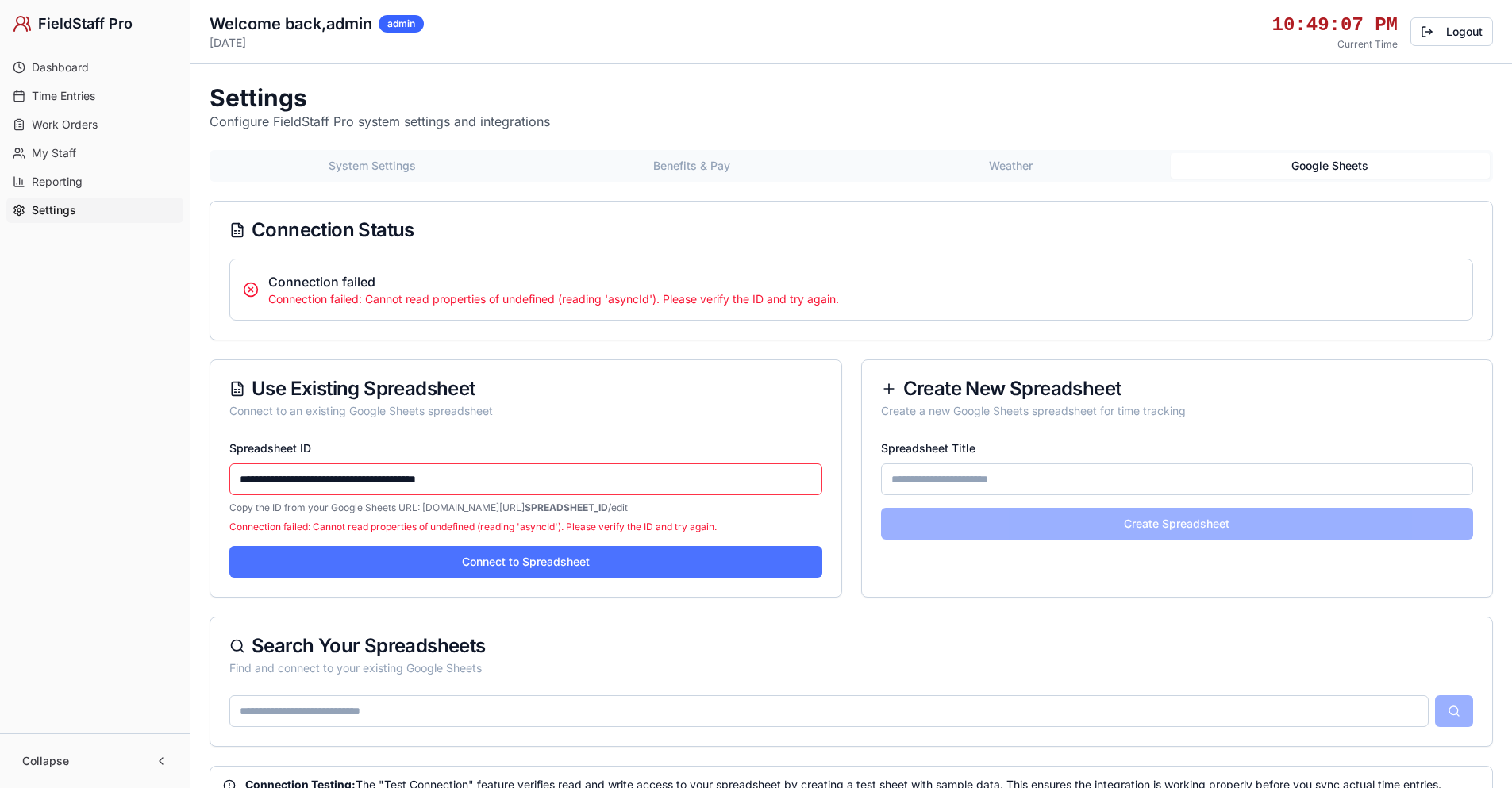
click at [641, 562] on button "Connect to Spreadsheet" at bounding box center [525, 561] width 592 height 31
click at [585, 563] on button "Connect to Spreadsheet" at bounding box center [525, 561] width 592 height 31
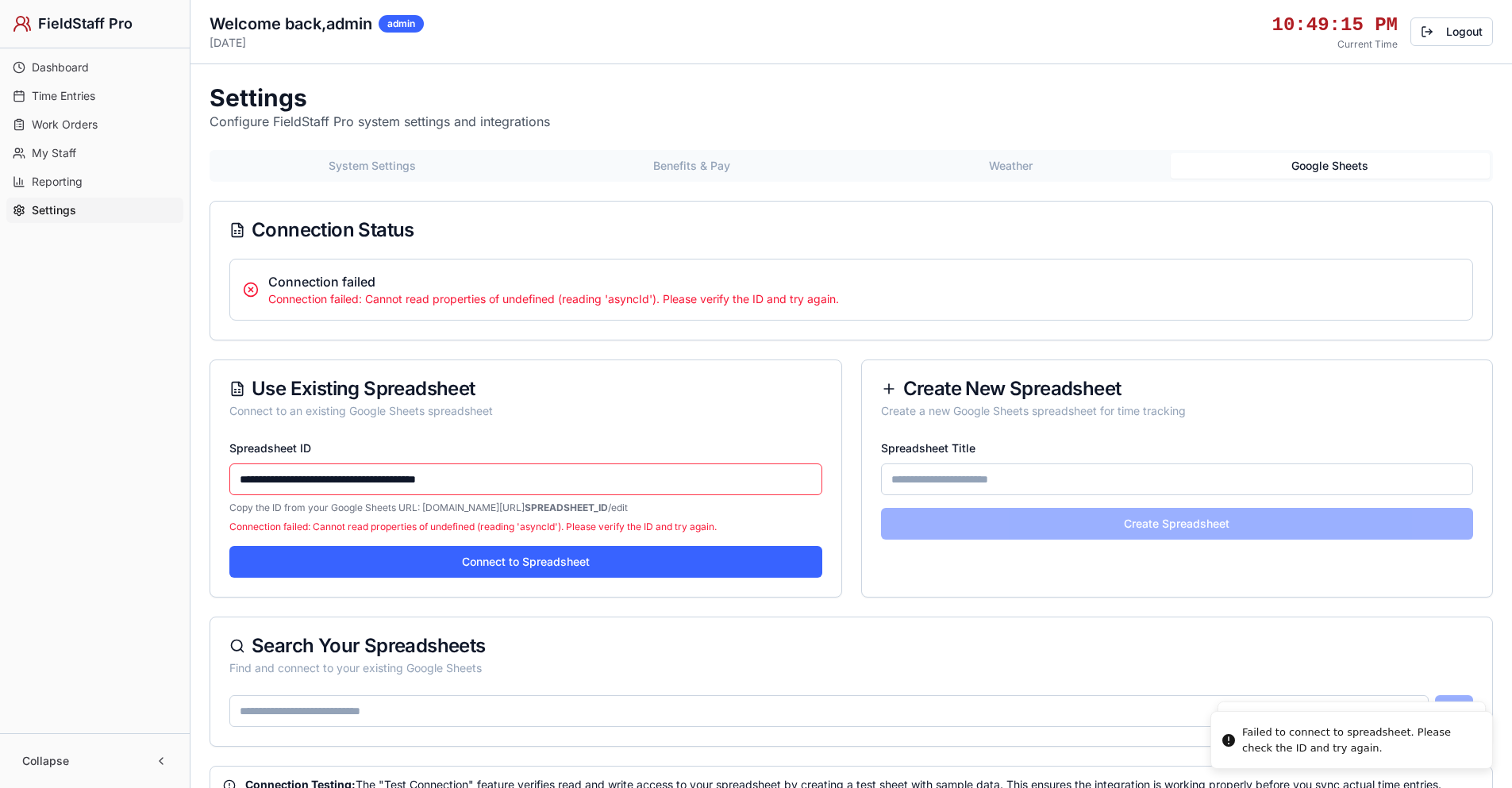
click at [559, 476] on input "**********" at bounding box center [525, 478] width 592 height 31
click at [77, 67] on span "Dashboard" at bounding box center [60, 67] width 57 height 16
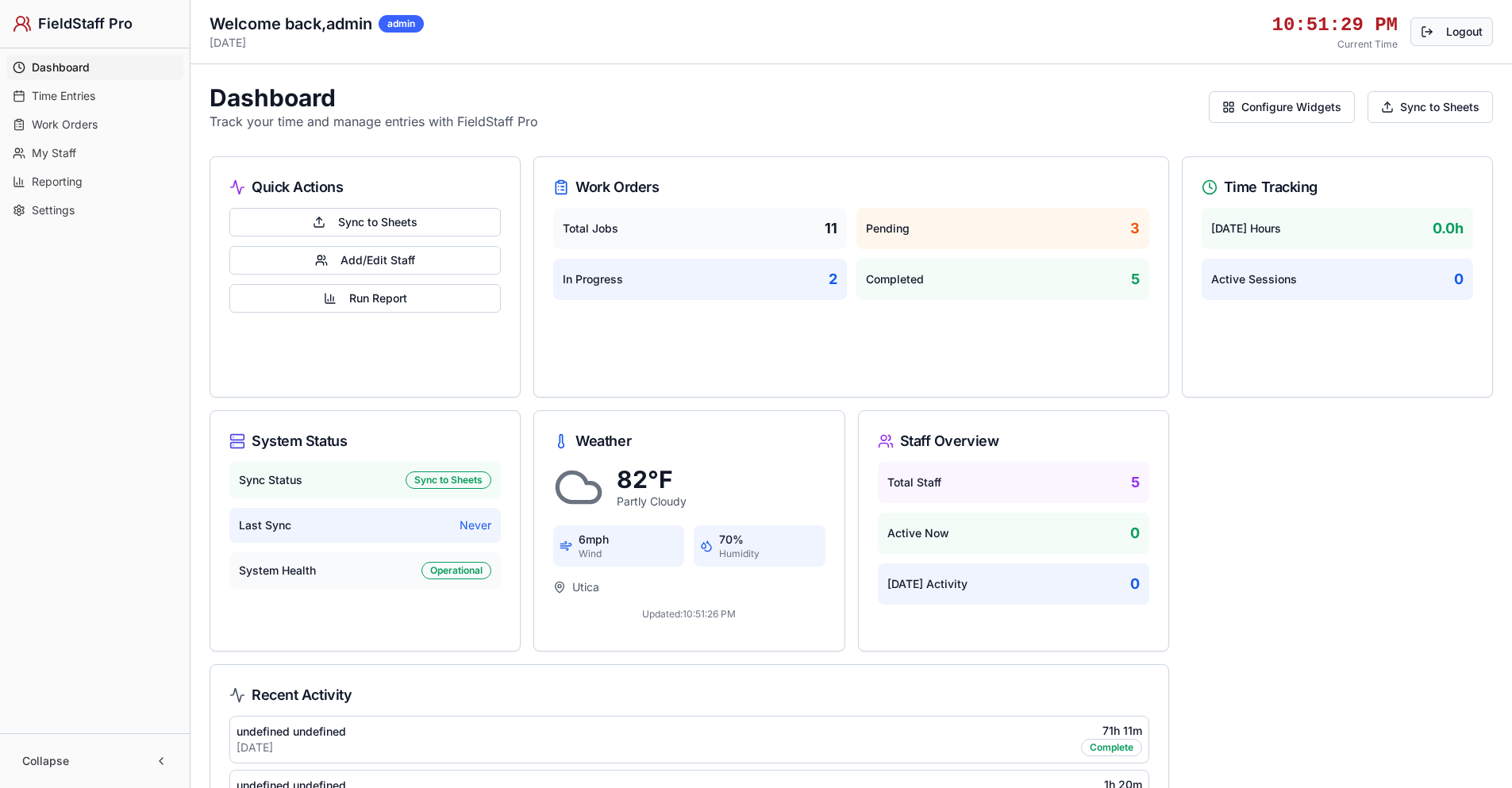
click at [1473, 29] on button "Logout" at bounding box center [1451, 31] width 83 height 29
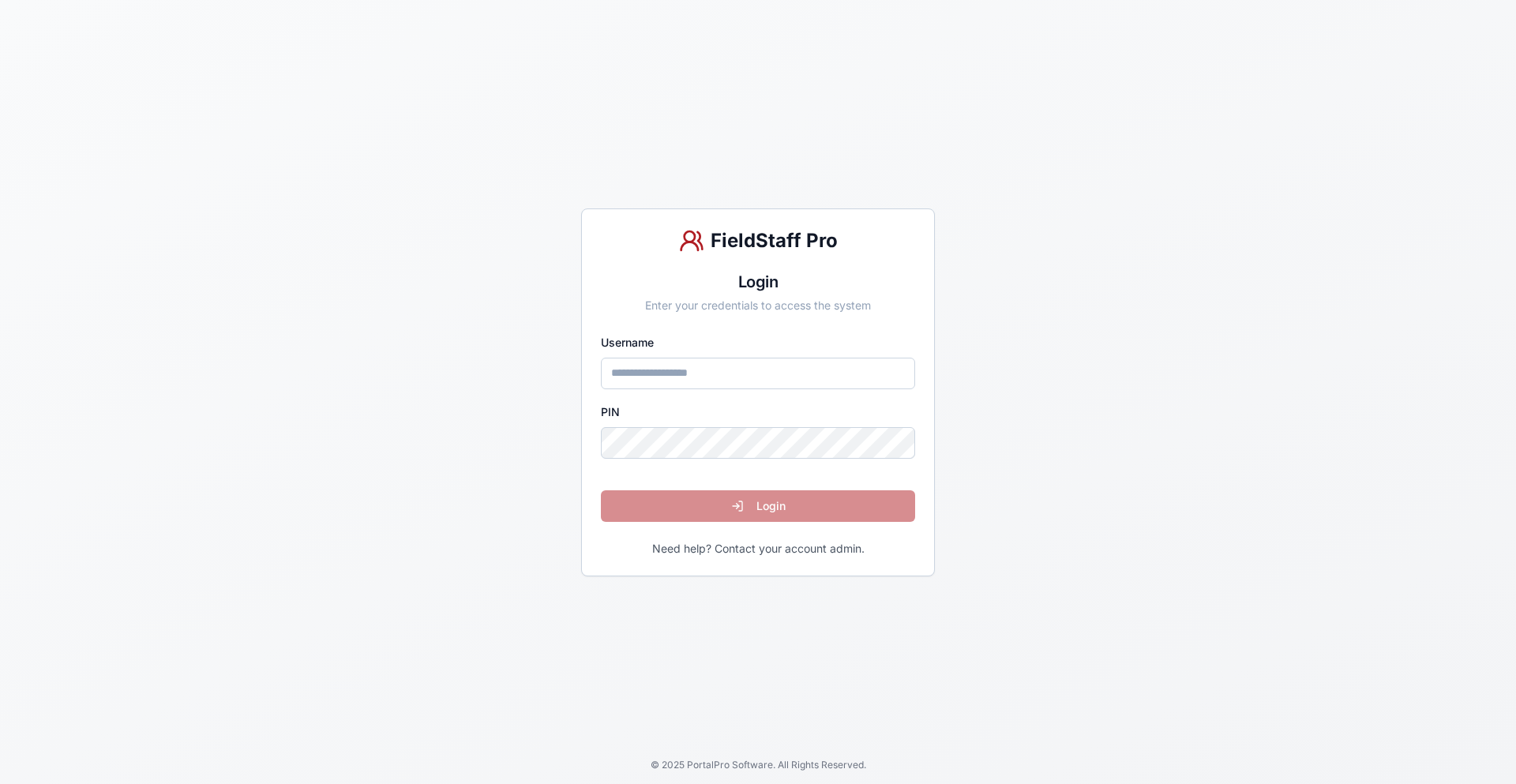
click at [659, 375] on input "Username" at bounding box center [758, 373] width 314 height 31
type input "*****"
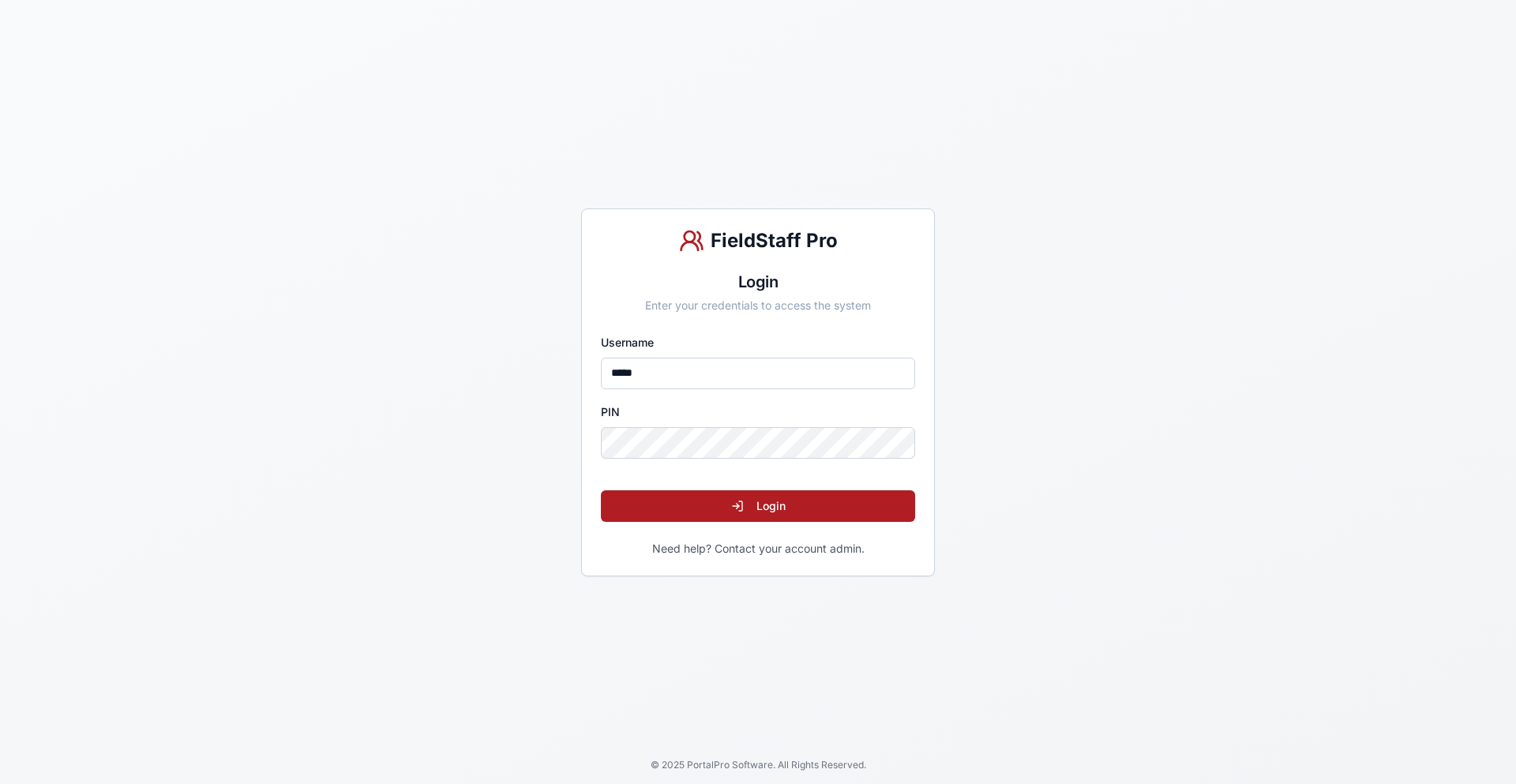
click at [732, 502] on button "Login" at bounding box center [758, 505] width 314 height 31
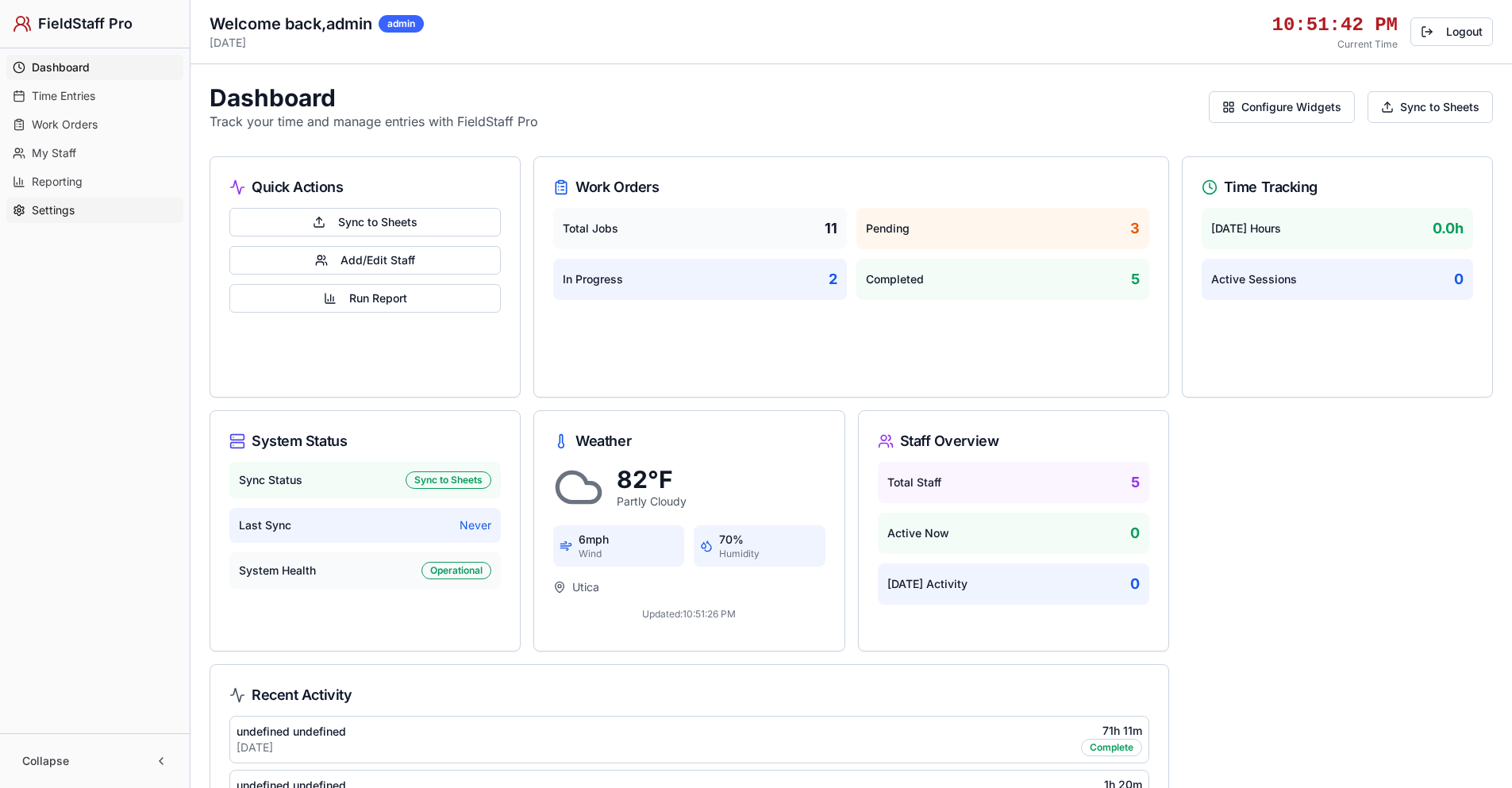
click at [72, 210] on span "Settings" at bounding box center [52, 210] width 43 height 16
click at [60, 209] on span "Settings" at bounding box center [53, 210] width 45 height 16
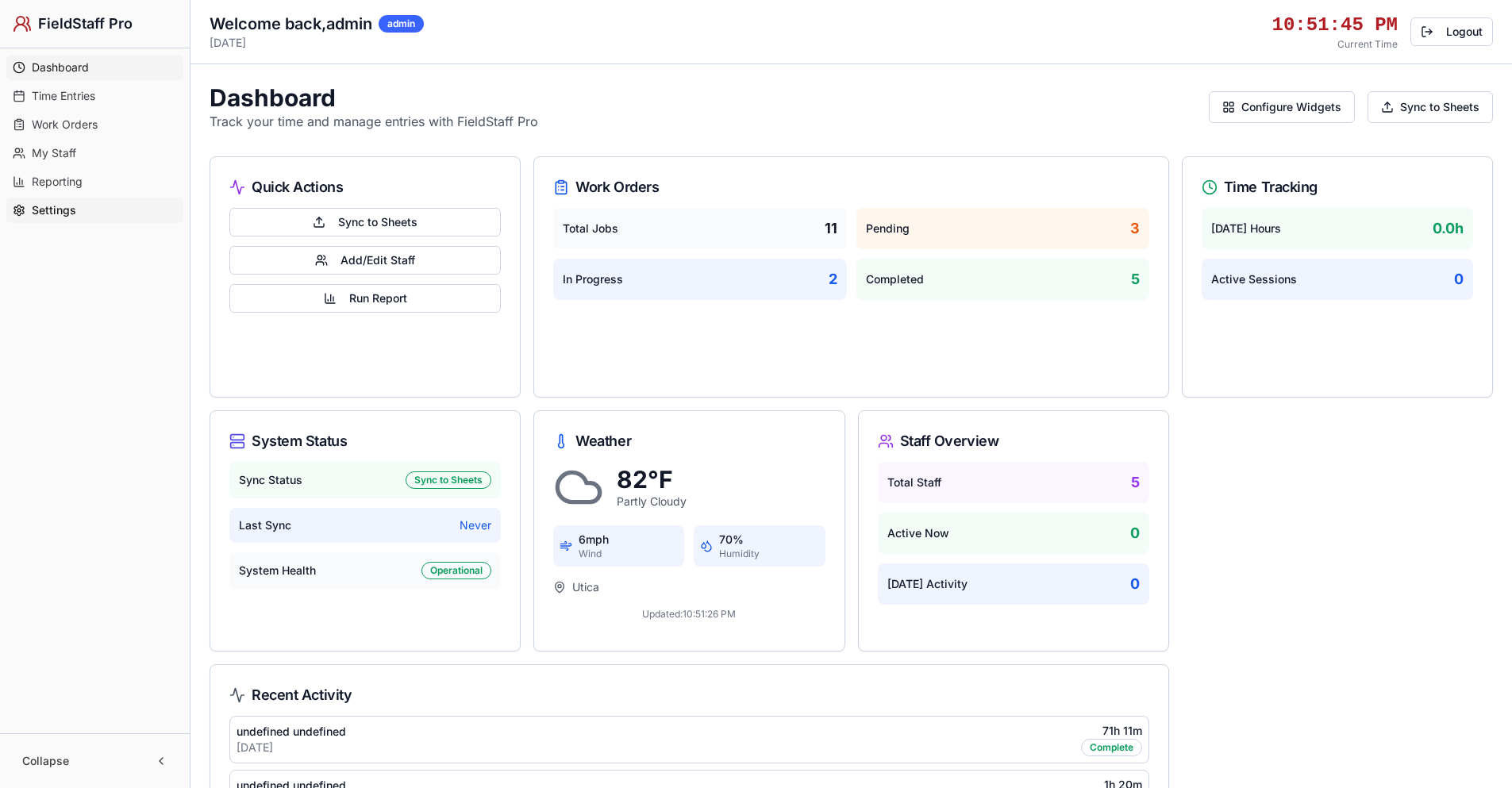
click at [79, 67] on span "Dashboard" at bounding box center [60, 67] width 57 height 16
click at [73, 128] on span "Work Orders" at bounding box center [64, 125] width 66 height 16
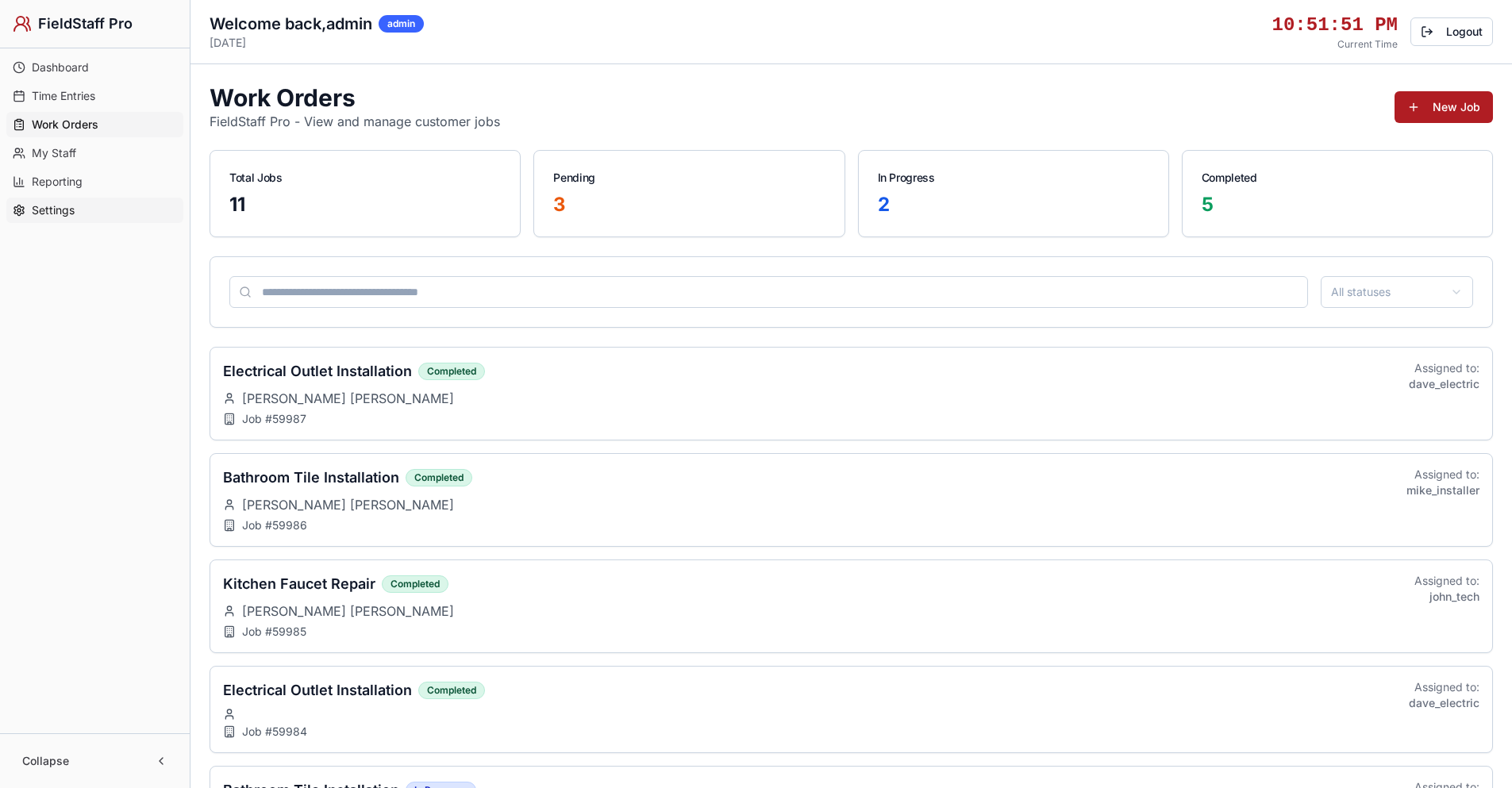
click at [65, 206] on span "Settings" at bounding box center [52, 210] width 43 height 16
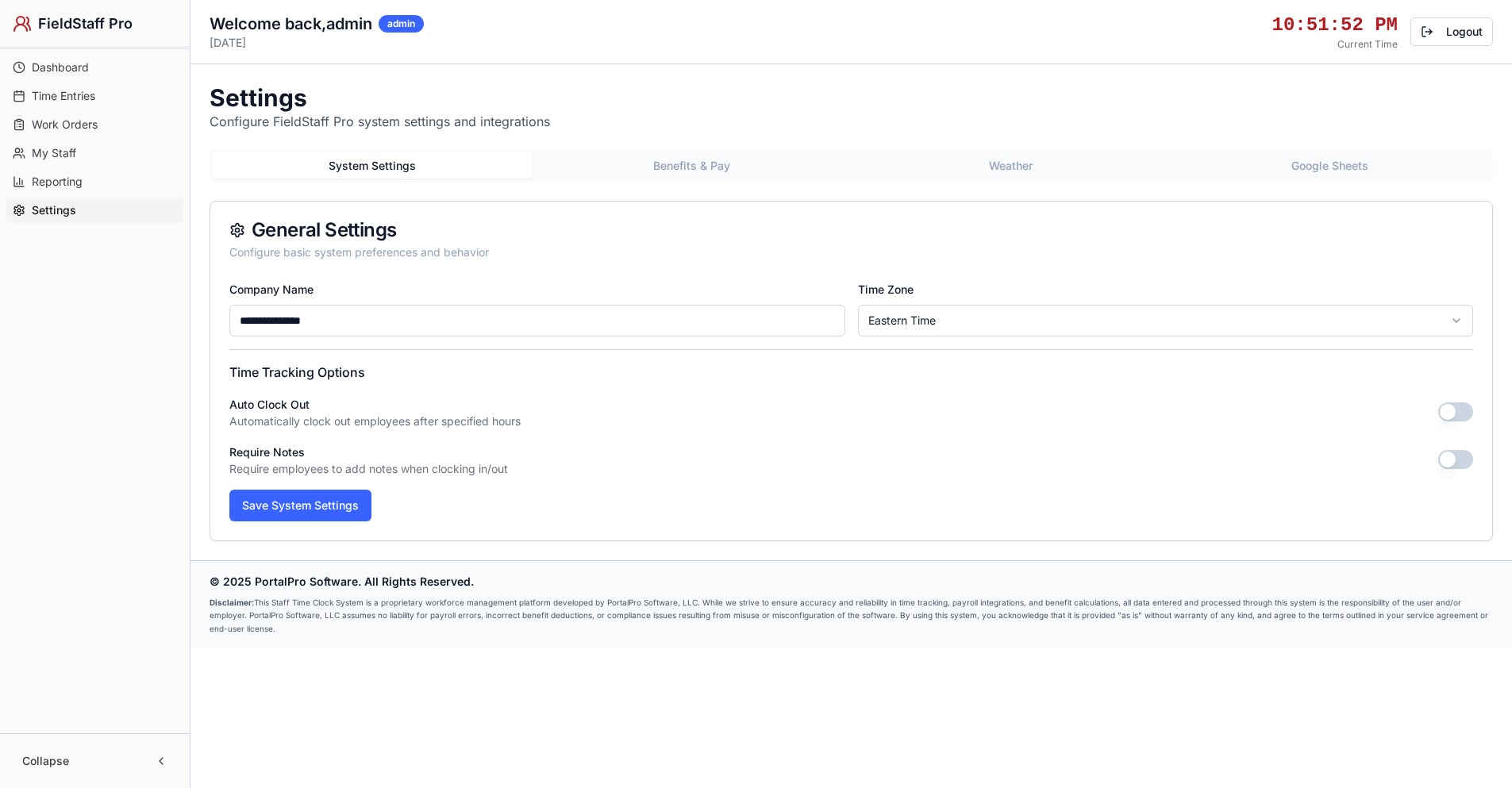
click at [1342, 165] on button "Google Sheets" at bounding box center [1330, 165] width 320 height 26
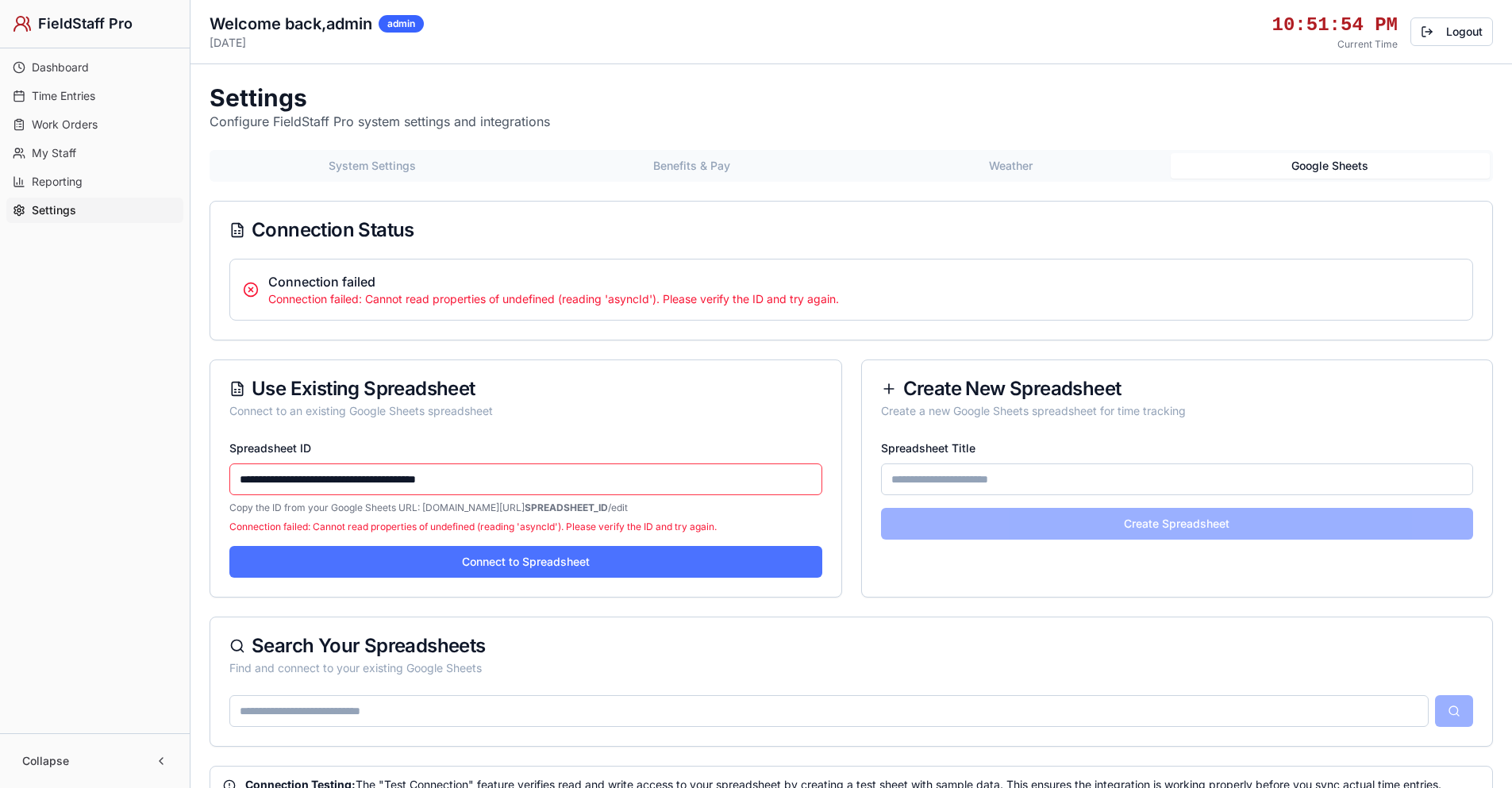
click at [607, 556] on button "Connect to Spreadsheet" at bounding box center [525, 561] width 592 height 31
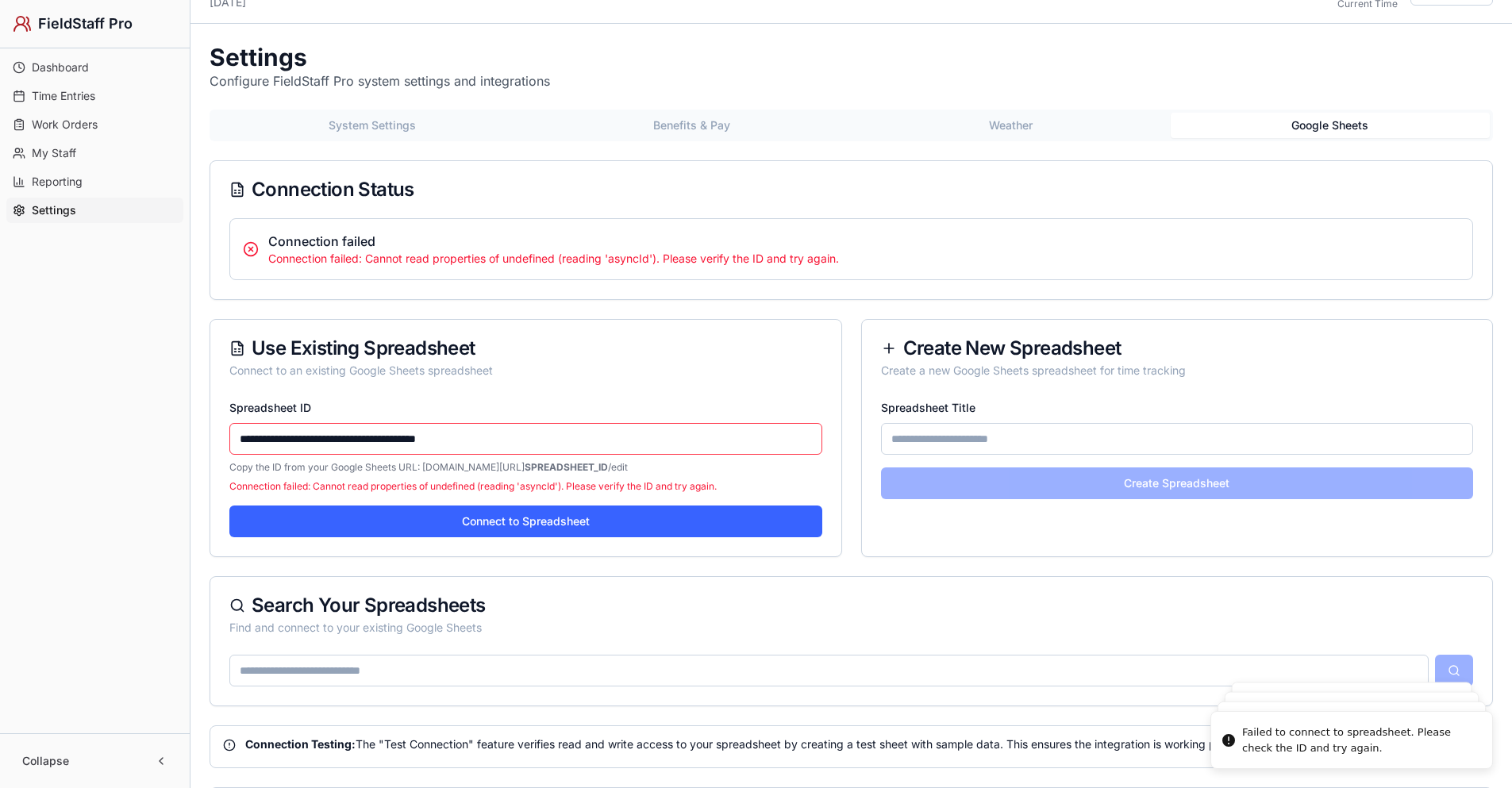
scroll to position [79, 0]
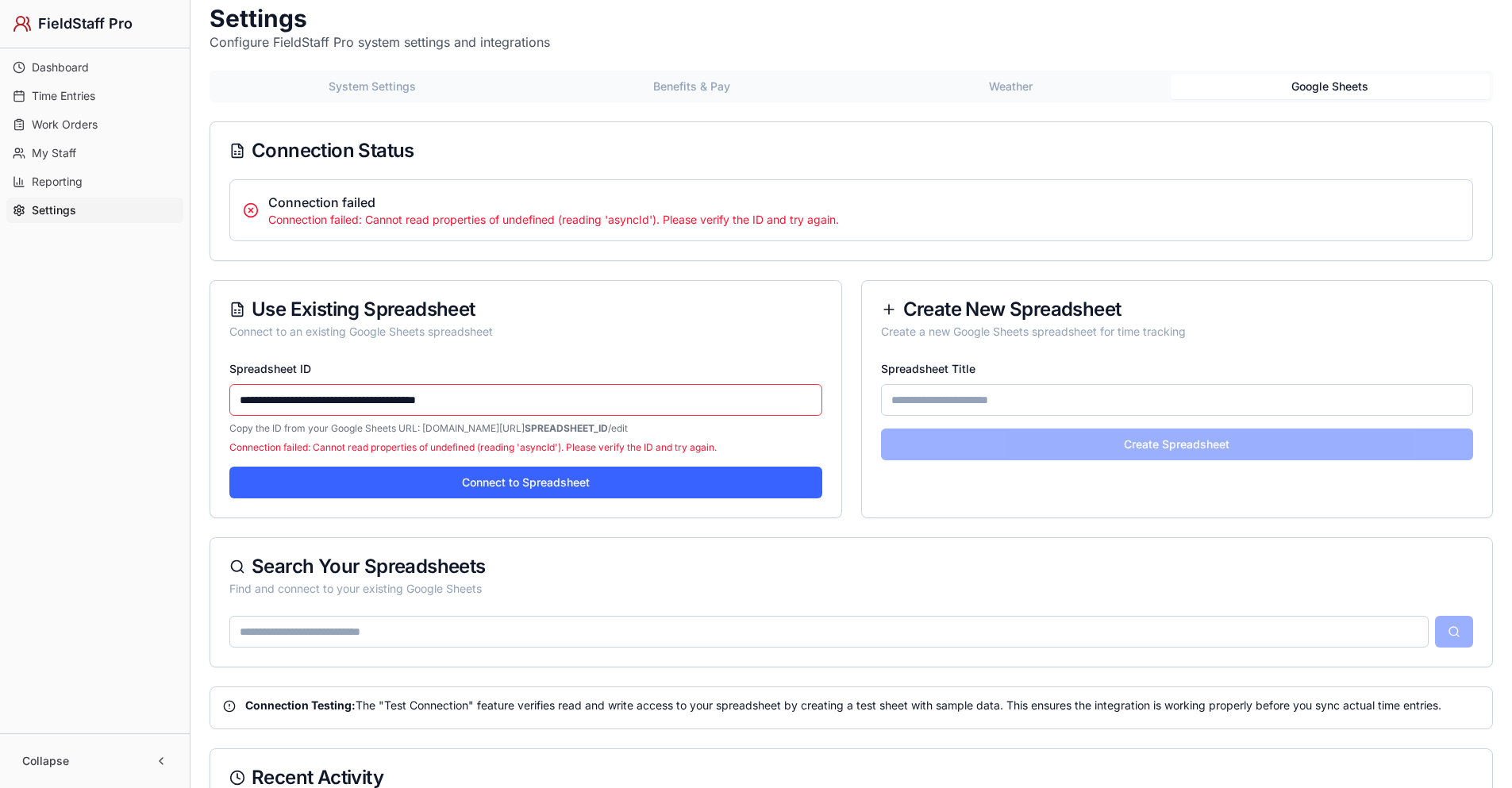
click at [377, 450] on p "Connection failed: Cannot read properties of undefined (reading 'asyncId'). Ple…" at bounding box center [525, 447] width 592 height 12
copy p "Connection failed: Cannot read properties of undefined (reading 'asyncId'). Ple…"
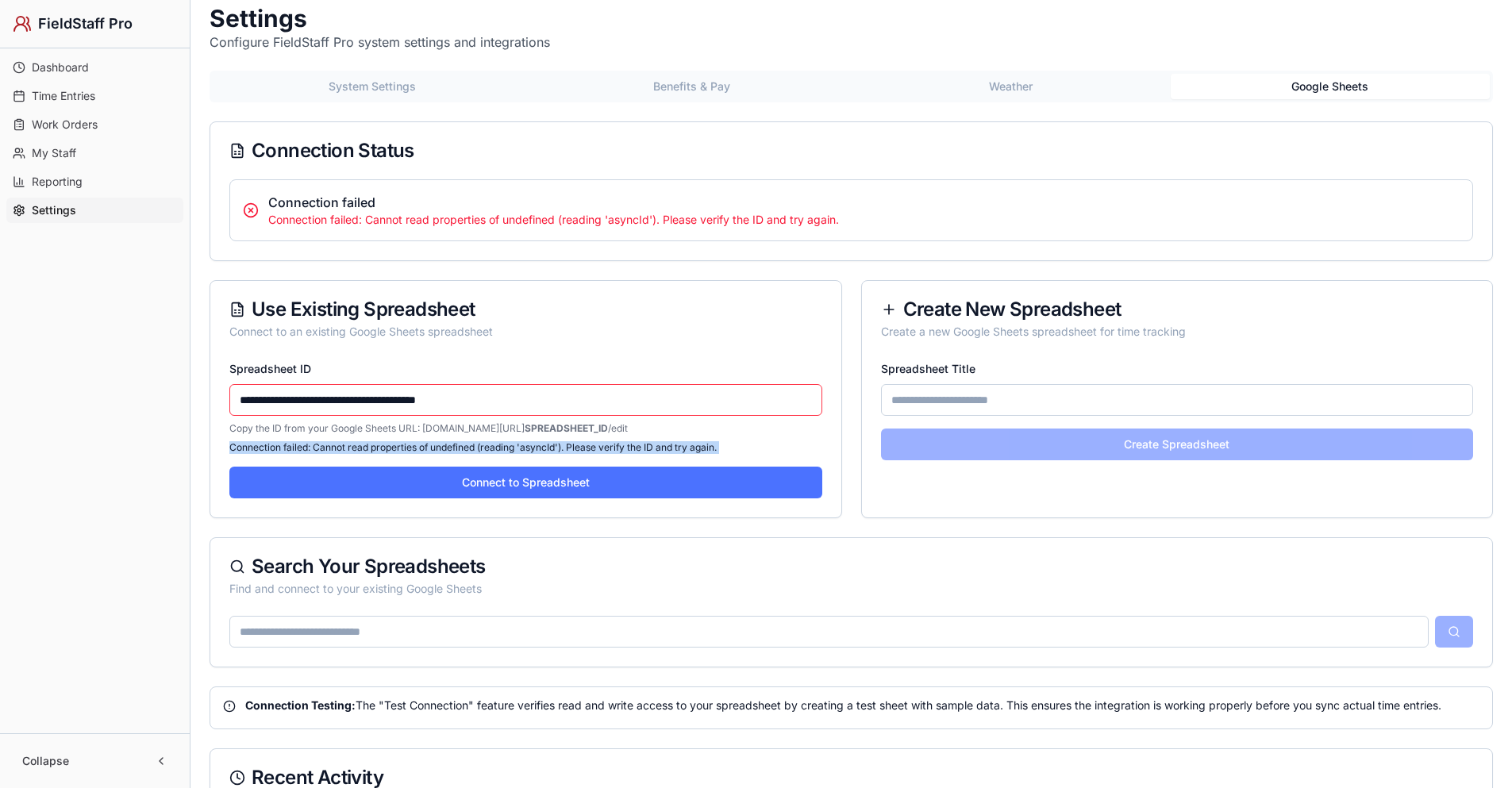
click at [400, 483] on button "Connect to Spreadsheet" at bounding box center [525, 482] width 592 height 31
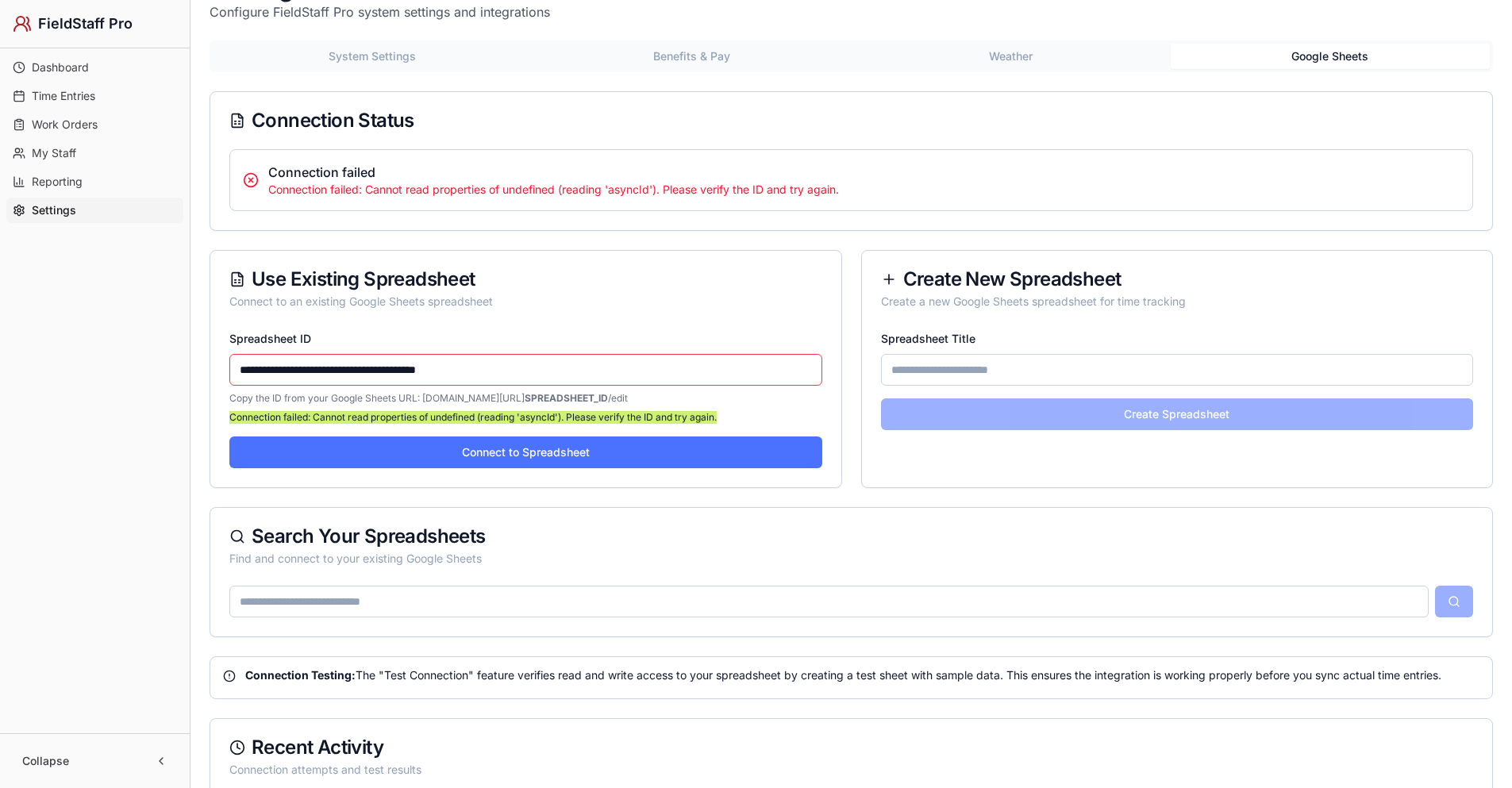
scroll to position [0, 0]
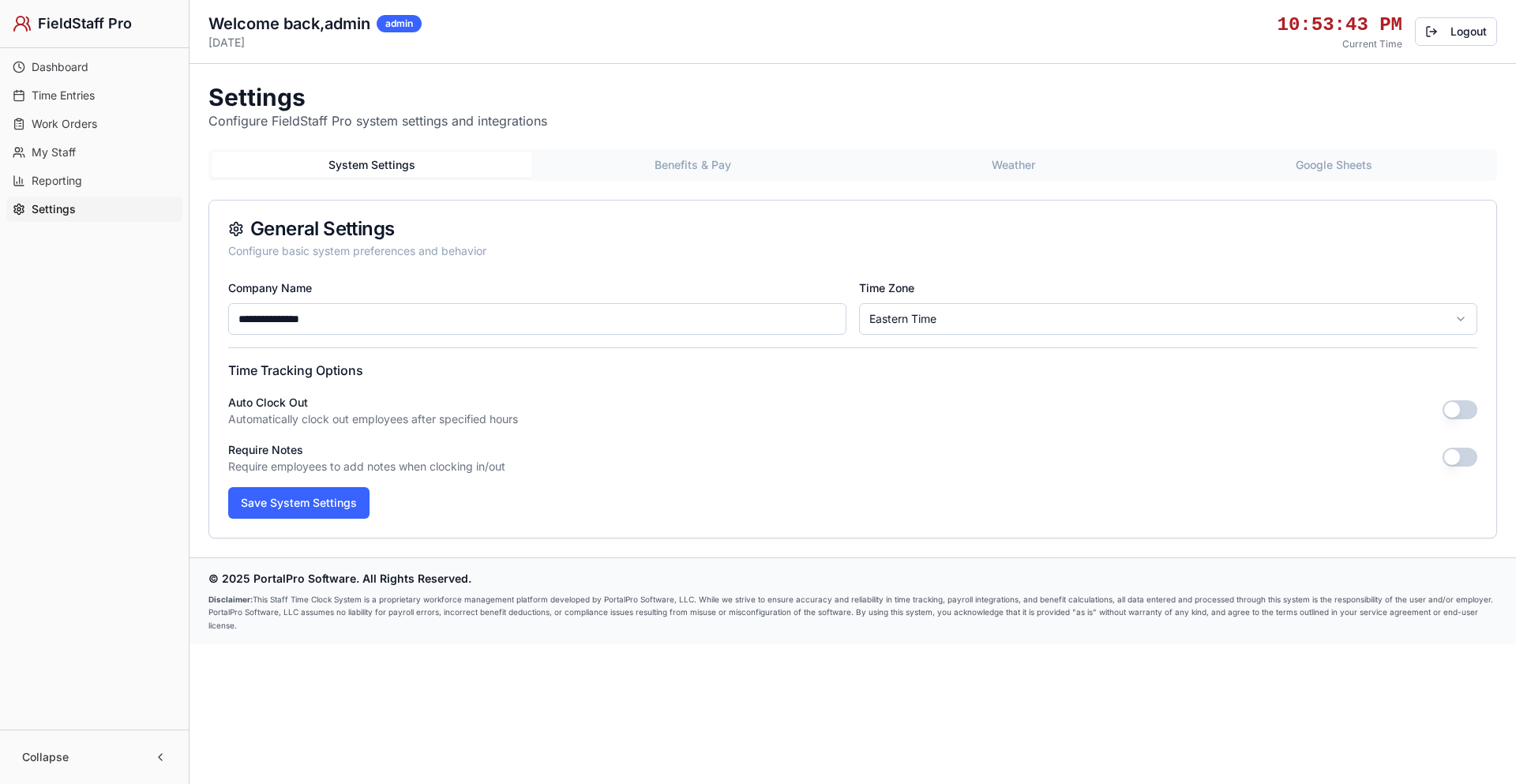
click at [750, 166] on button "Benefits & Pay" at bounding box center [692, 165] width 321 height 26
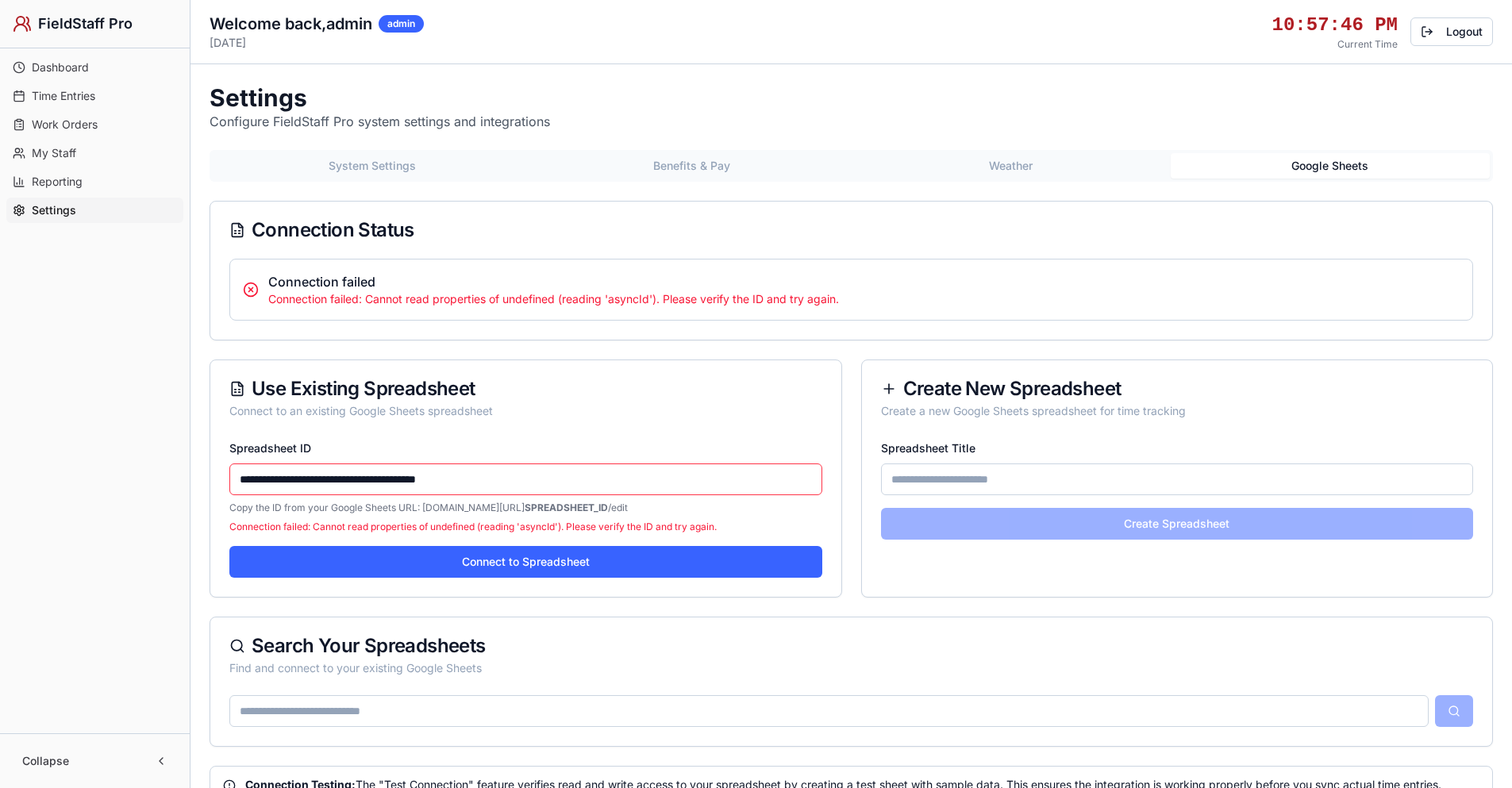
click at [1299, 165] on button "Google Sheets" at bounding box center [1330, 165] width 320 height 26
click at [1304, 167] on button "Google Sheets" at bounding box center [1330, 165] width 320 height 26
click at [526, 480] on input "**********" at bounding box center [525, 478] width 592 height 31
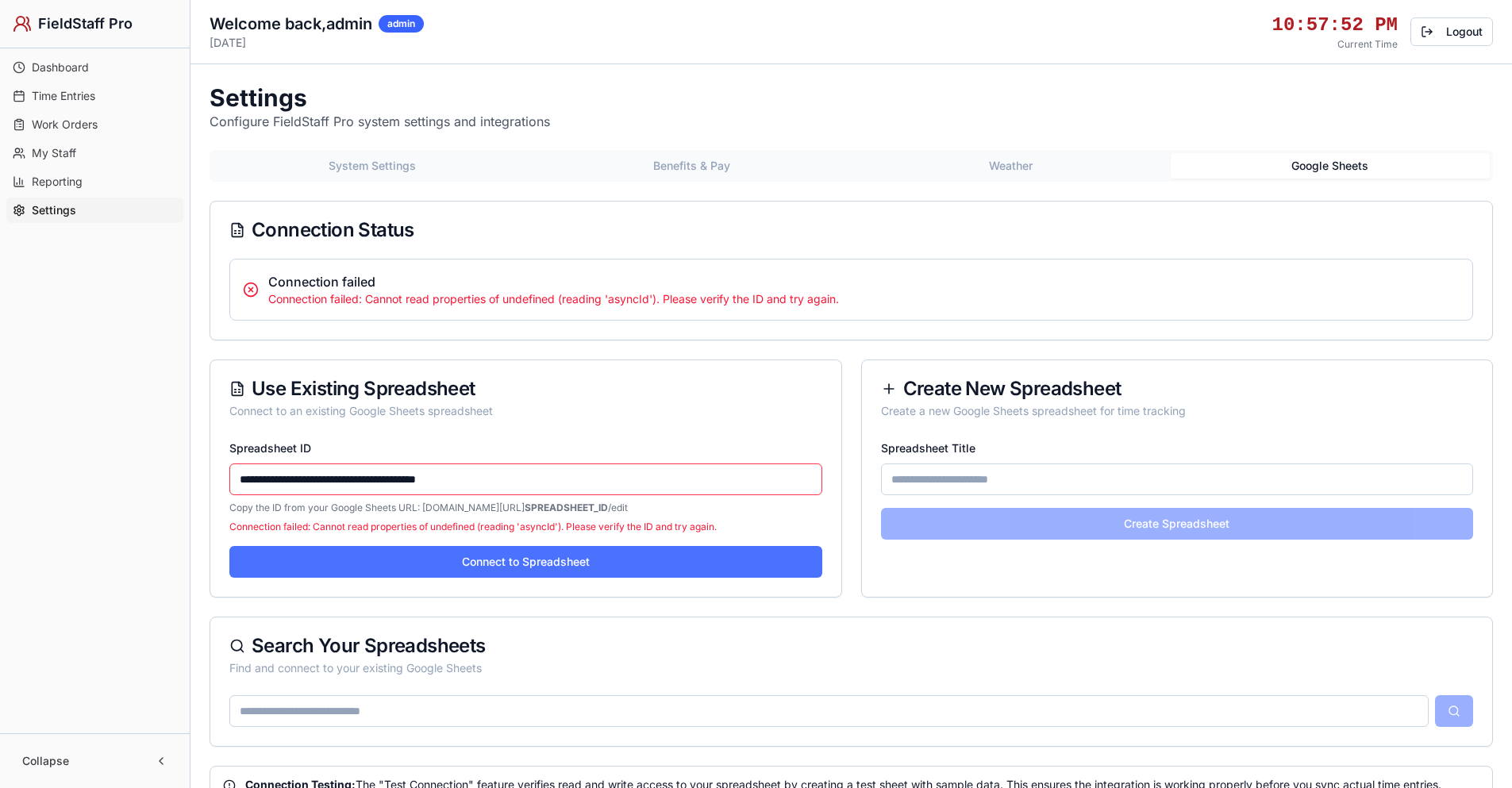
click at [550, 563] on button "Connect to Spreadsheet" at bounding box center [525, 561] width 592 height 31
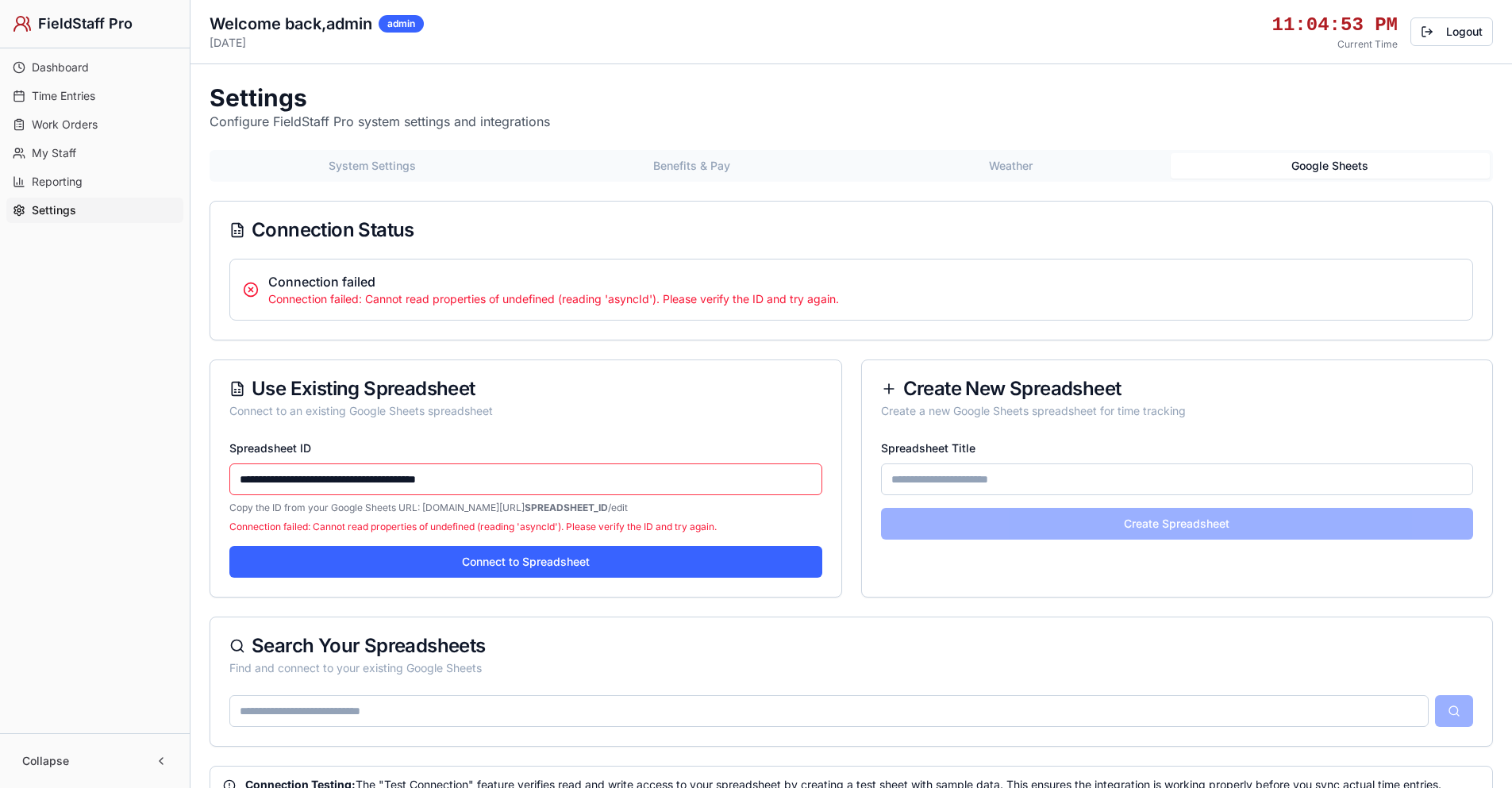
click at [1328, 168] on button "Google Sheets" at bounding box center [1330, 165] width 320 height 26
drag, startPoint x: 519, startPoint y: 476, endPoint x: 257, endPoint y: 480, distance: 262.0
click at [219, 474] on div "**********" at bounding box center [526, 517] width 631 height 159
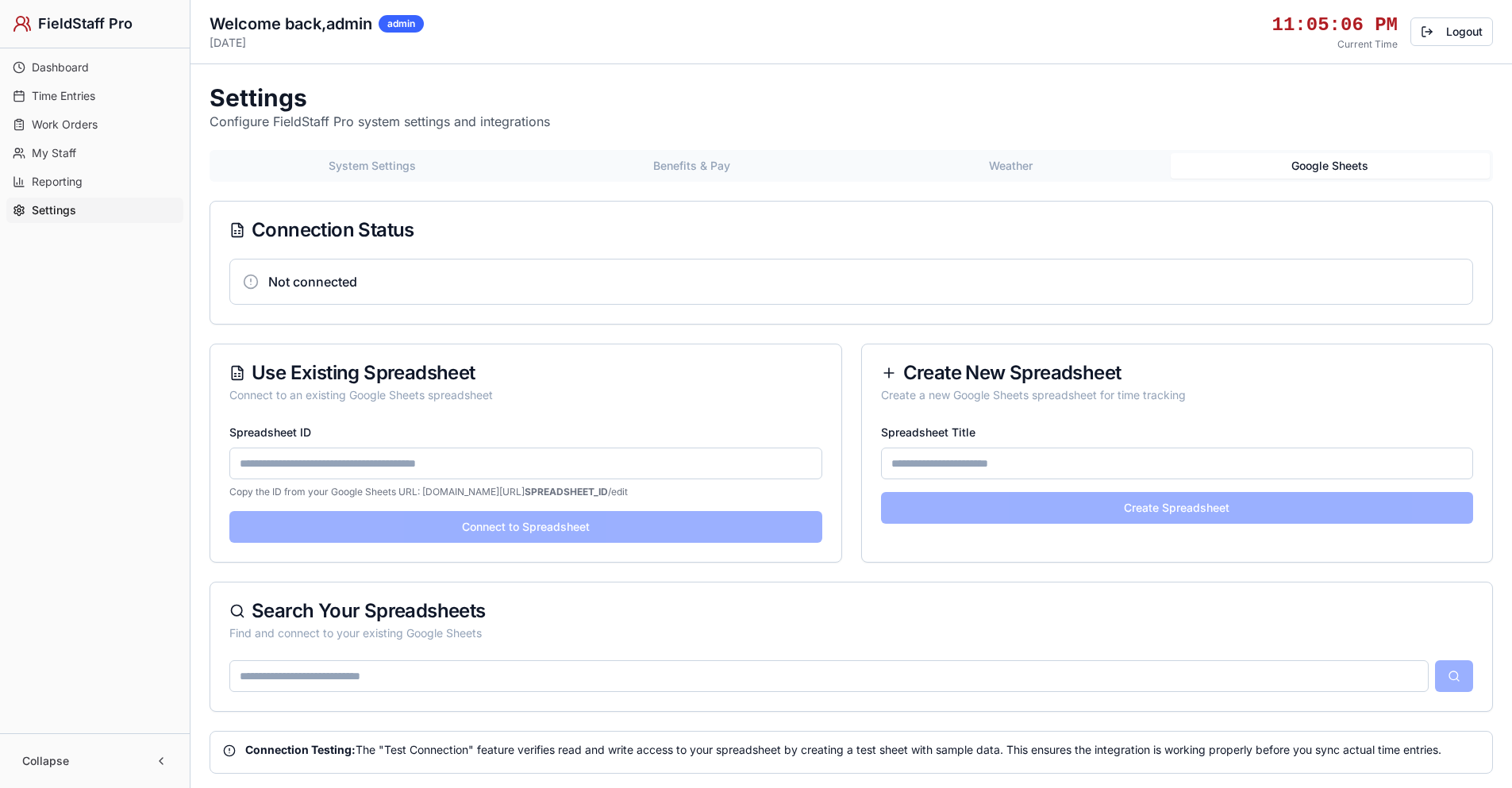
paste input "**********"
type input "**********"
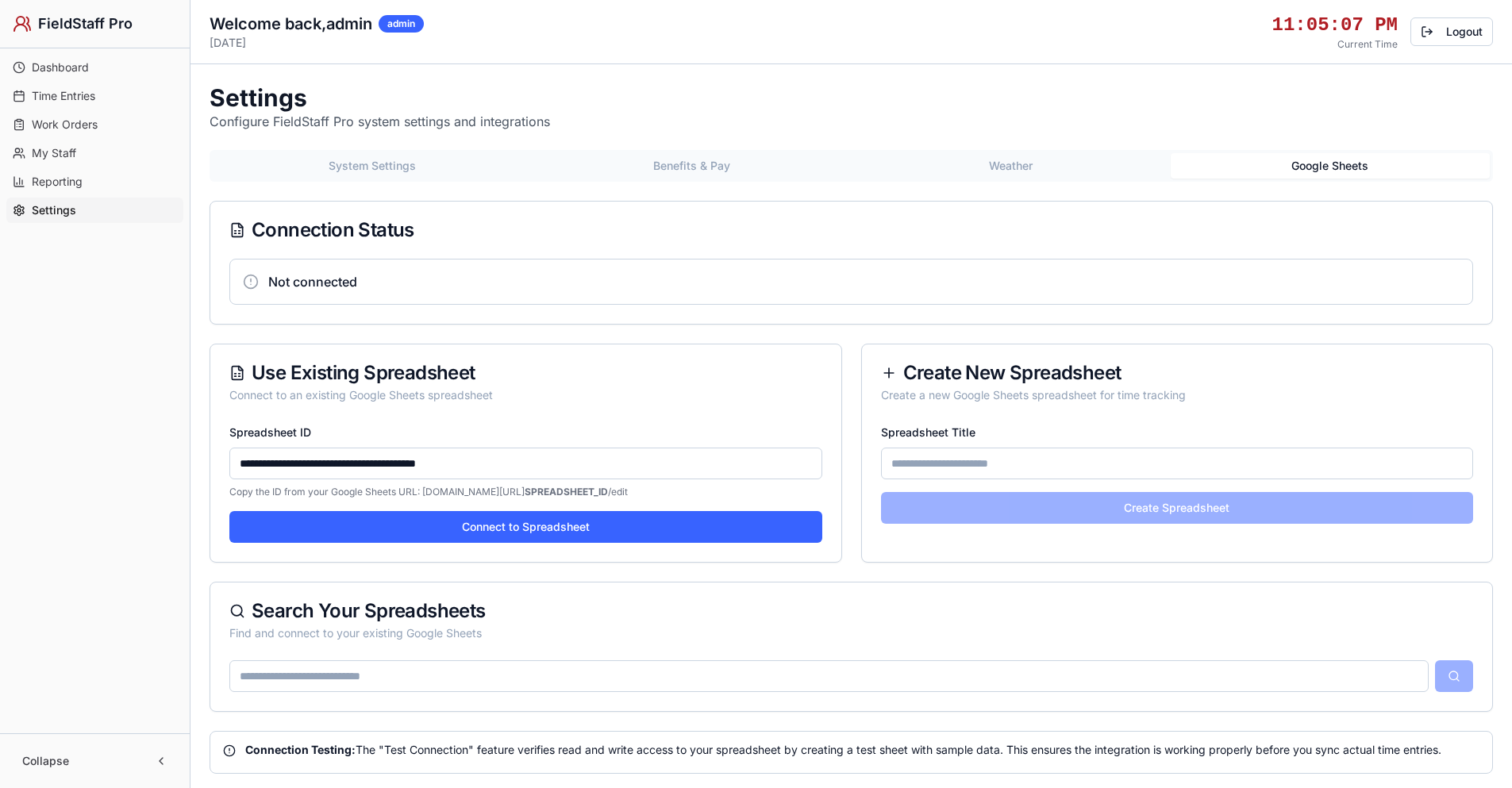
click at [417, 528] on button "Connect to Spreadsheet" at bounding box center [525, 527] width 592 height 31
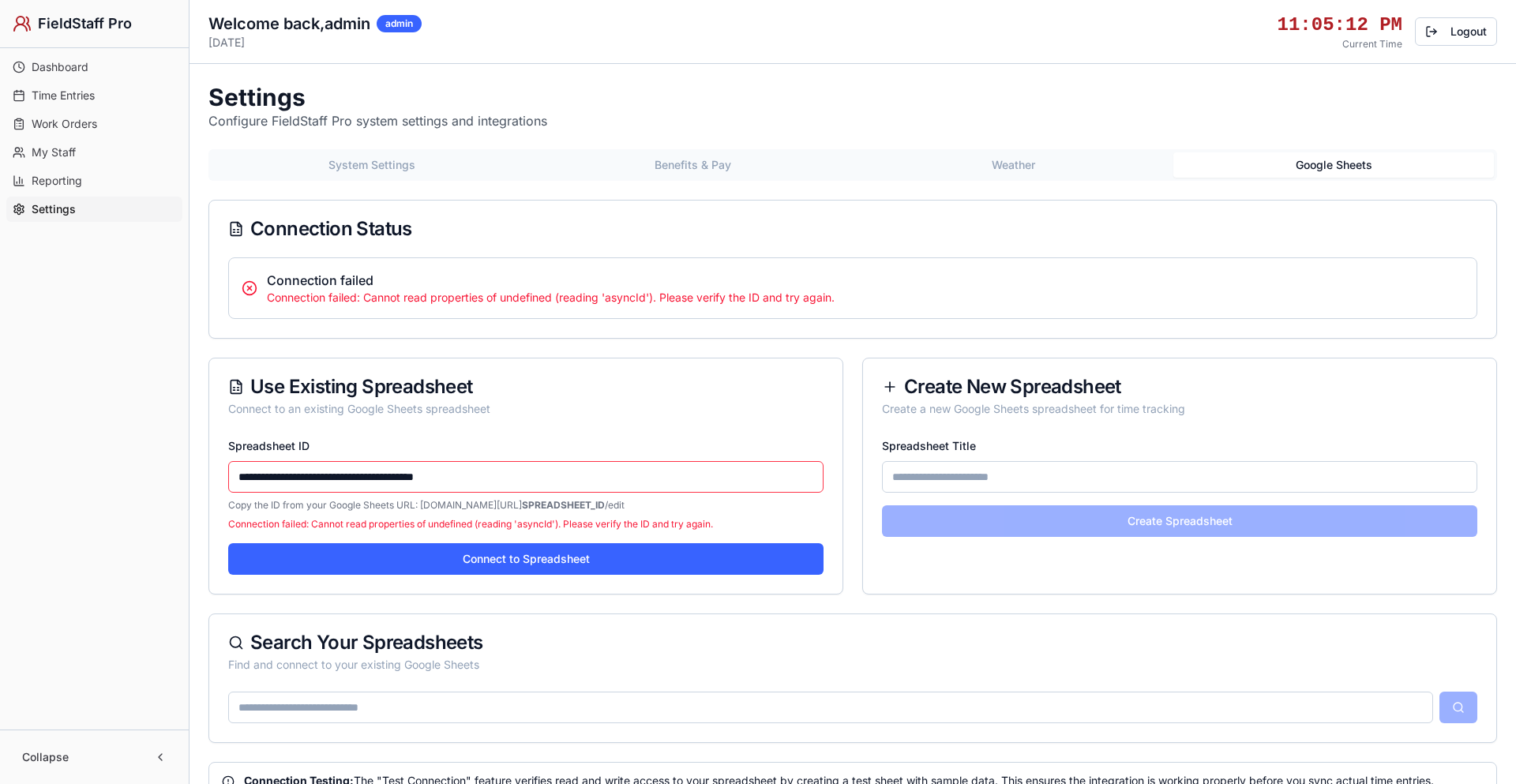
drag, startPoint x: 352, startPoint y: 154, endPoint x: 347, endPoint y: 164, distance: 11.2
click at [351, 156] on button "System Settings" at bounding box center [372, 165] width 321 height 26
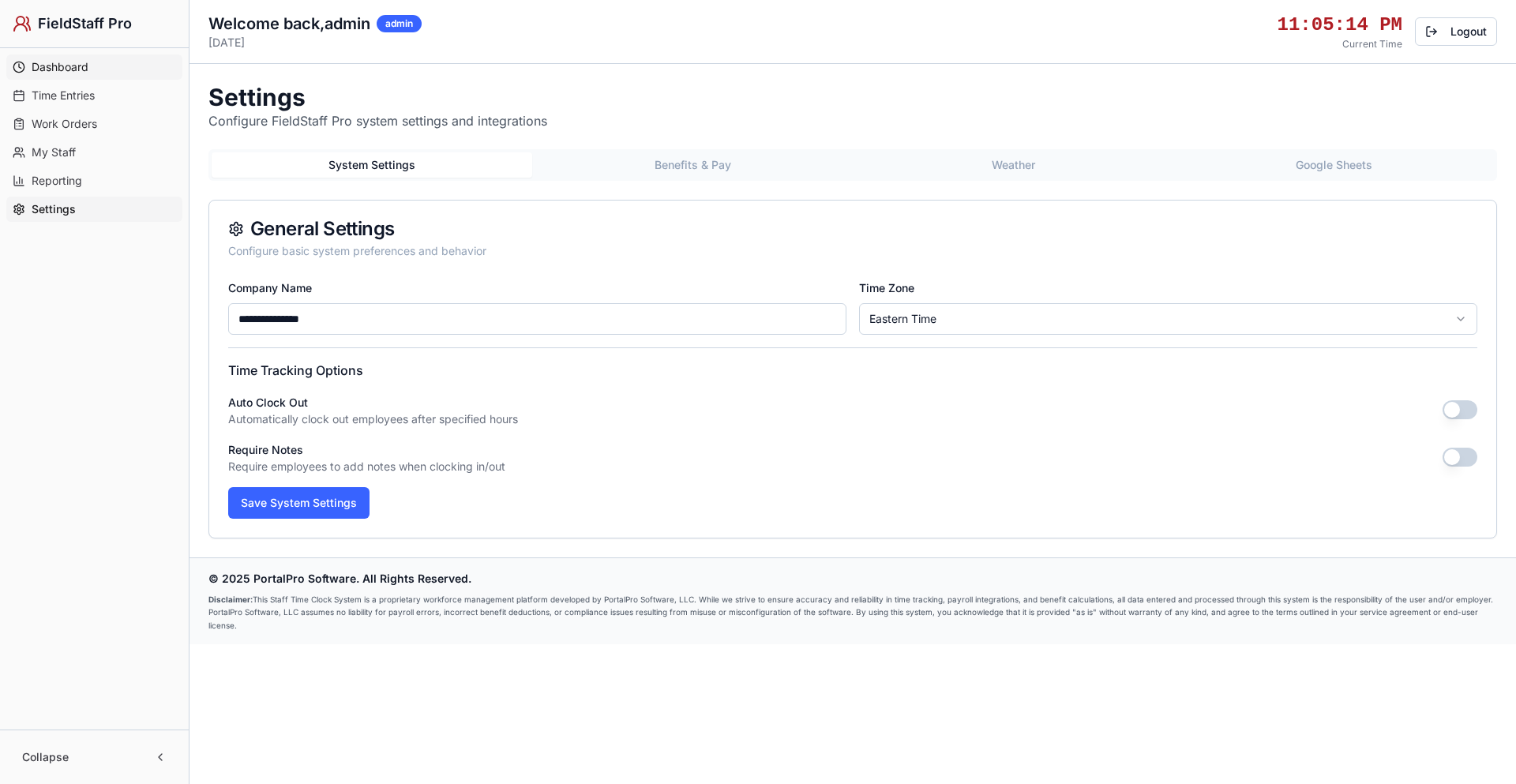
click at [64, 65] on span "Dashboard" at bounding box center [60, 67] width 57 height 16
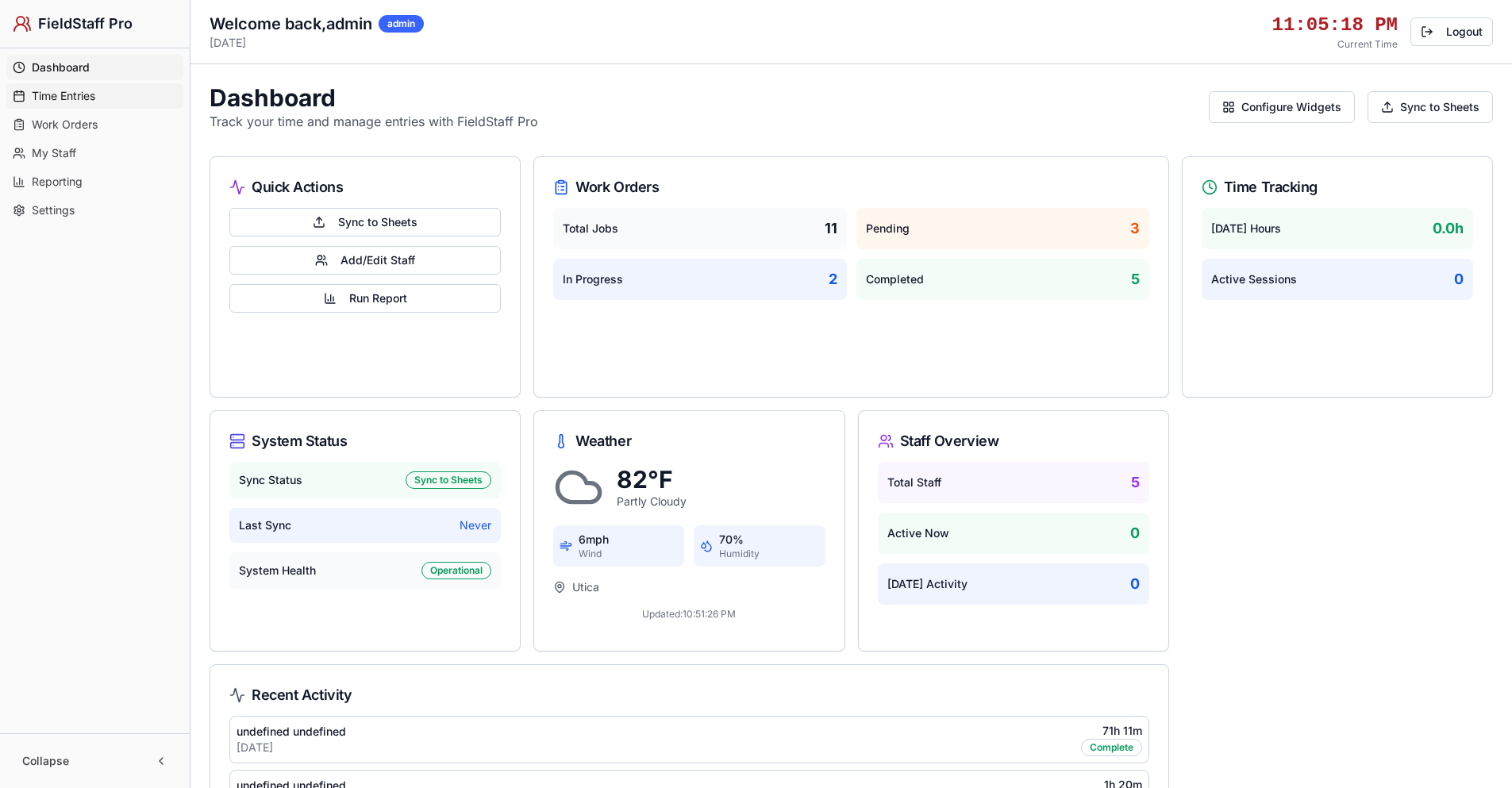
click at [73, 100] on span "Time Entries" at bounding box center [63, 96] width 64 height 16
click at [72, 128] on span "Work Orders" at bounding box center [64, 125] width 66 height 16
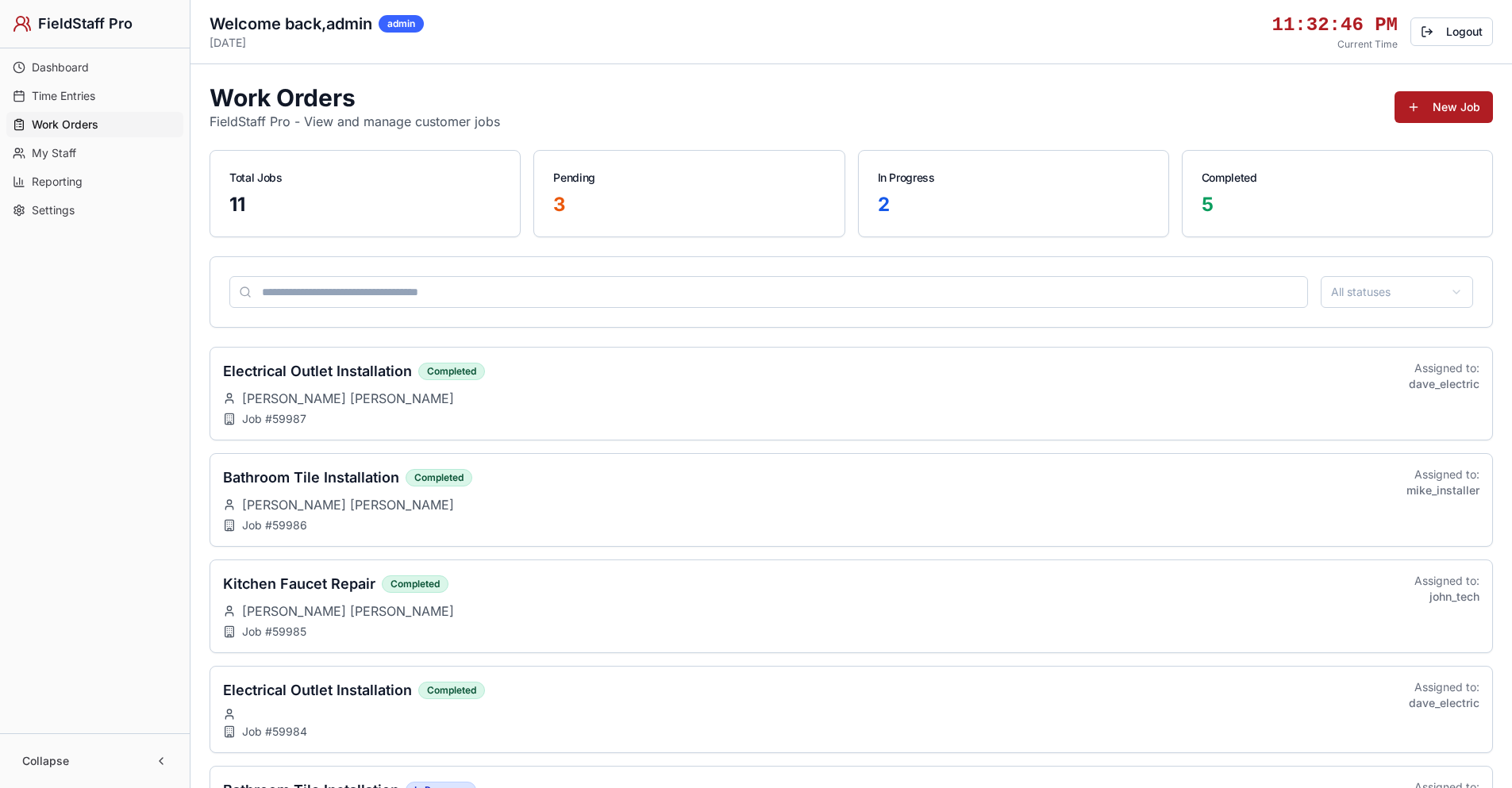
click at [60, 210] on span "Settings" at bounding box center [52, 210] width 43 height 16
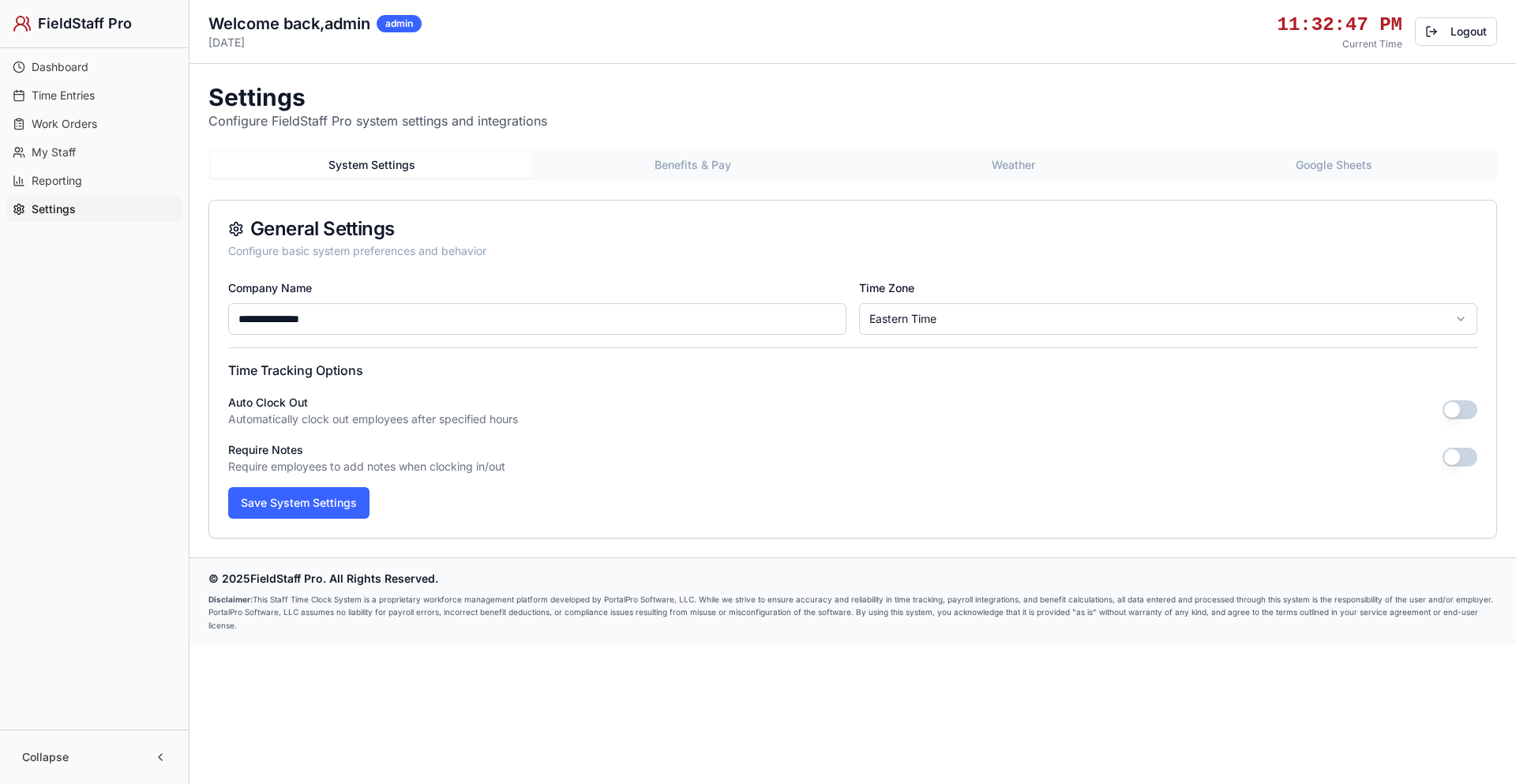
click at [341, 319] on input "**********" at bounding box center [537, 319] width 619 height 31
drag, startPoint x: 340, startPoint y: 318, endPoint x: 214, endPoint y: 329, distance: 126.5
click at [222, 327] on div "**********" at bounding box center [852, 408] width 1286 height 260
click at [293, 503] on button "Save System Settings" at bounding box center [298, 502] width 141 height 31
type input "**********"
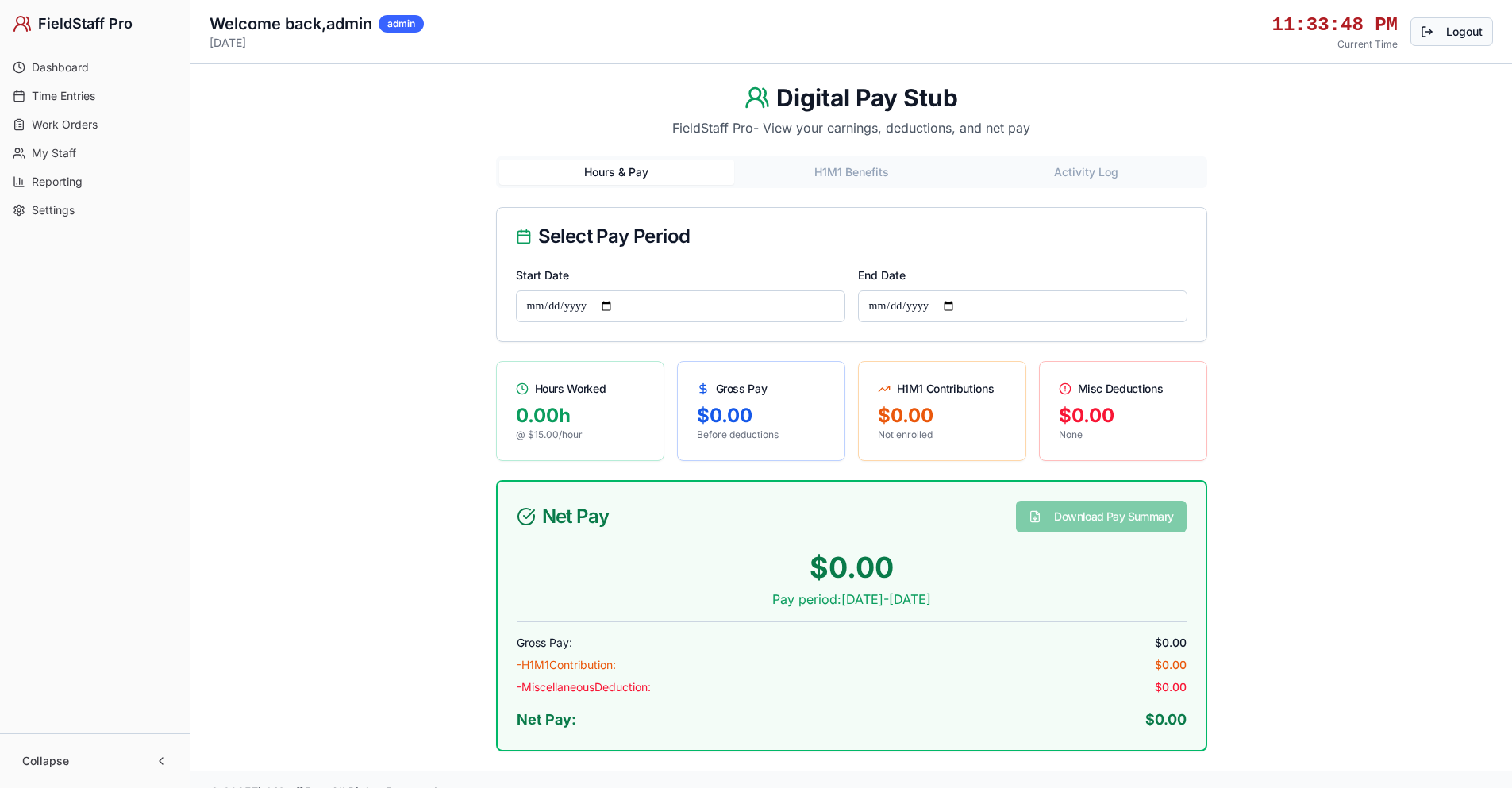
click at [1484, 29] on button "Logout" at bounding box center [1451, 31] width 83 height 29
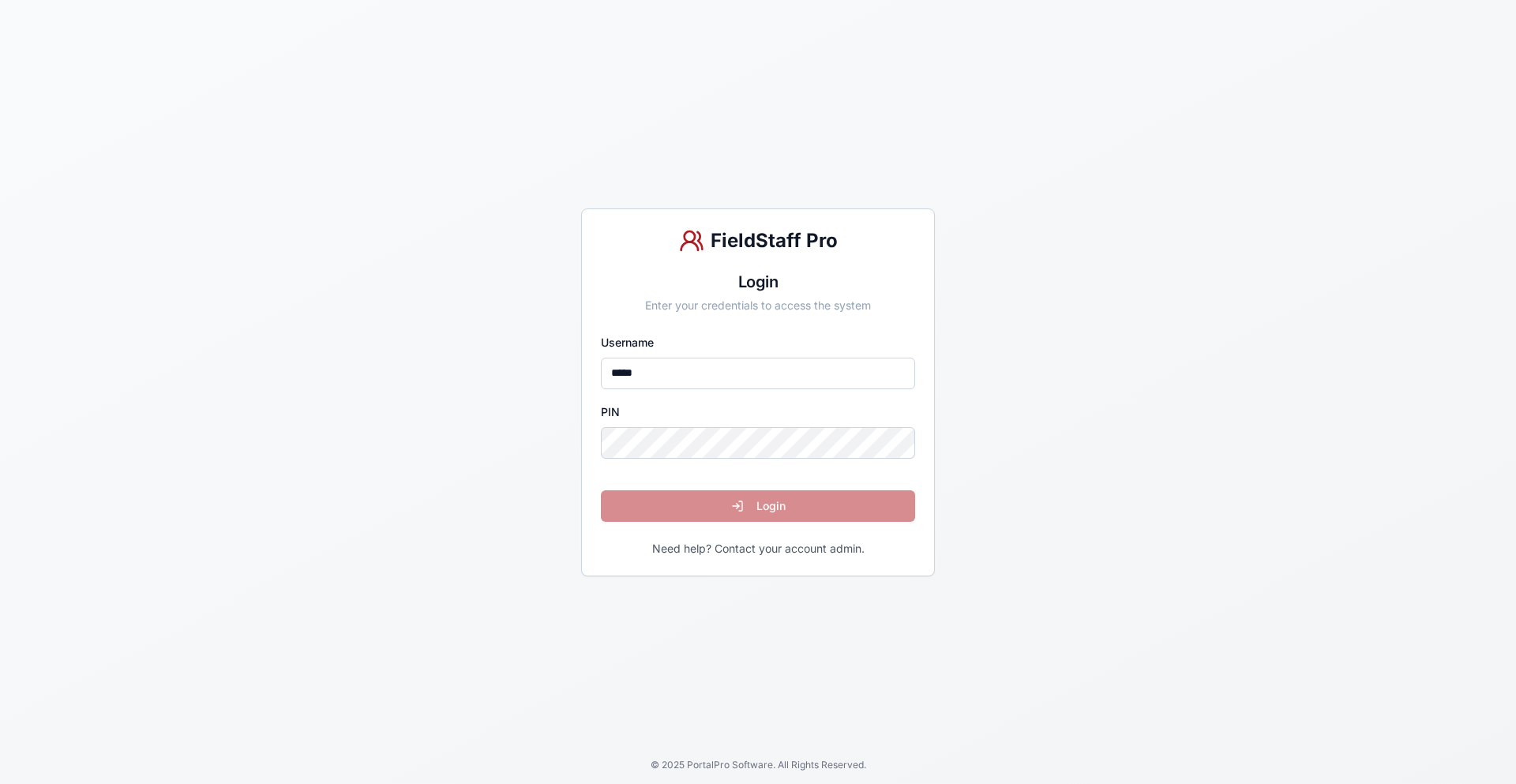
type input "*****"
click button "Login" at bounding box center [758, 505] width 314 height 31
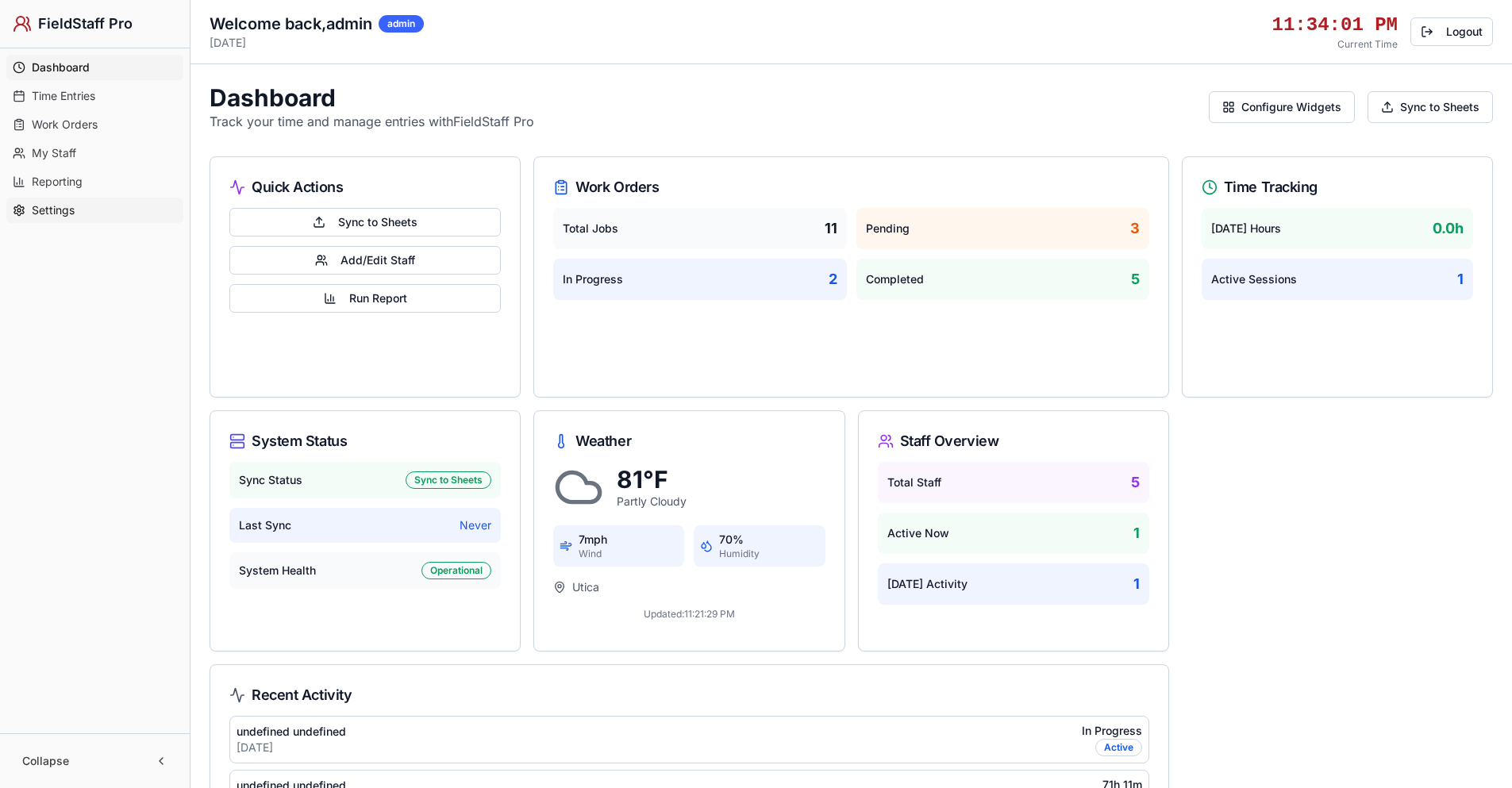
click at [93, 206] on link "Settings" at bounding box center [95, 210] width 177 height 26
click at [53, 208] on span "Settings" at bounding box center [53, 210] width 45 height 16
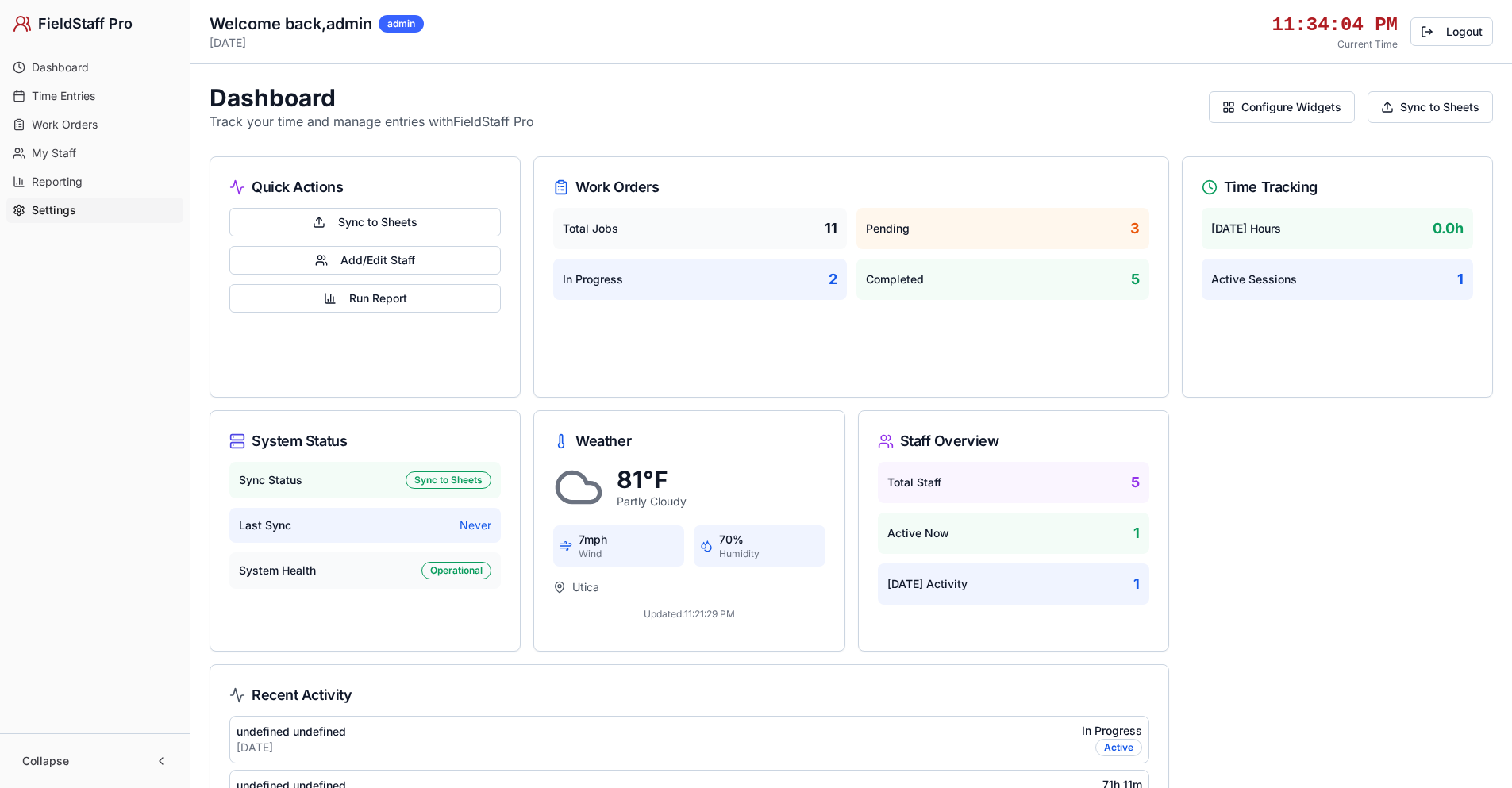
click at [53, 208] on span "Settings" at bounding box center [53, 210] width 45 height 16
click at [52, 206] on span "Settings" at bounding box center [53, 210] width 45 height 16
click at [55, 174] on span "Reporting" at bounding box center [56, 182] width 50 height 16
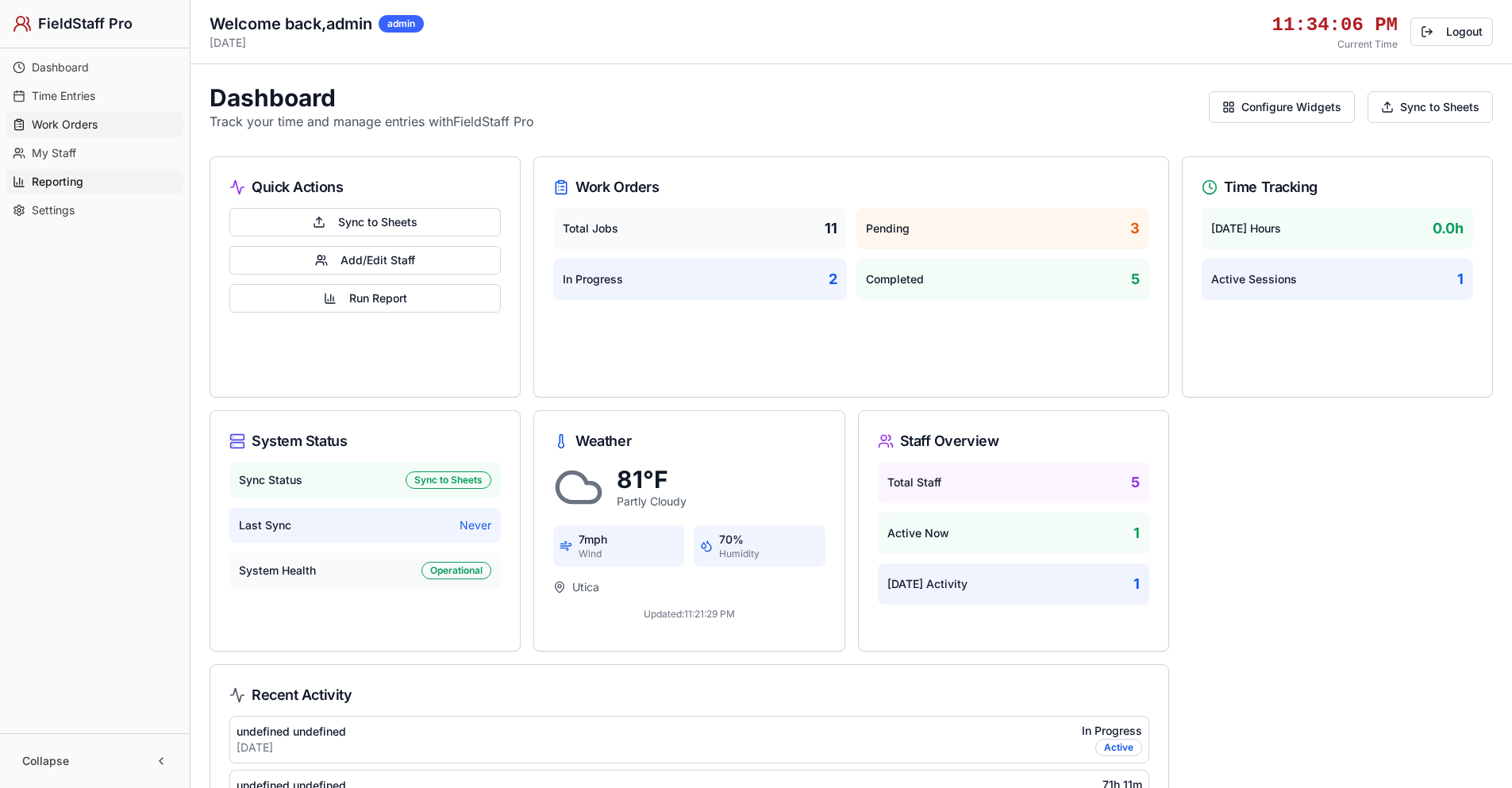
click at [64, 128] on span "Work Orders" at bounding box center [64, 125] width 66 height 16
click at [67, 92] on span "Time Entries" at bounding box center [63, 96] width 64 height 16
click at [68, 67] on span "Dashboard" at bounding box center [60, 67] width 57 height 16
